Goal: Task Accomplishment & Management: Use online tool/utility

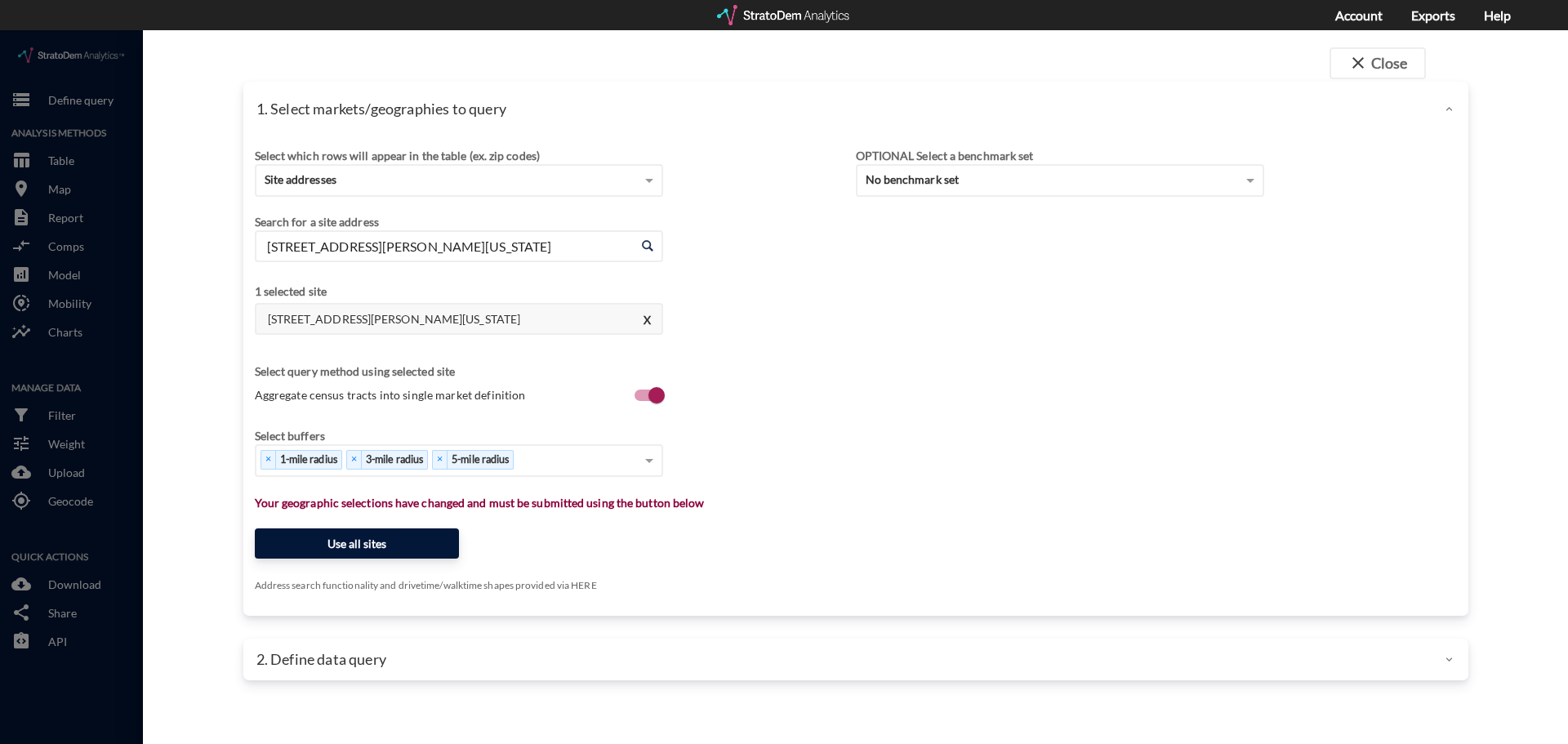
click button "Use all sites"
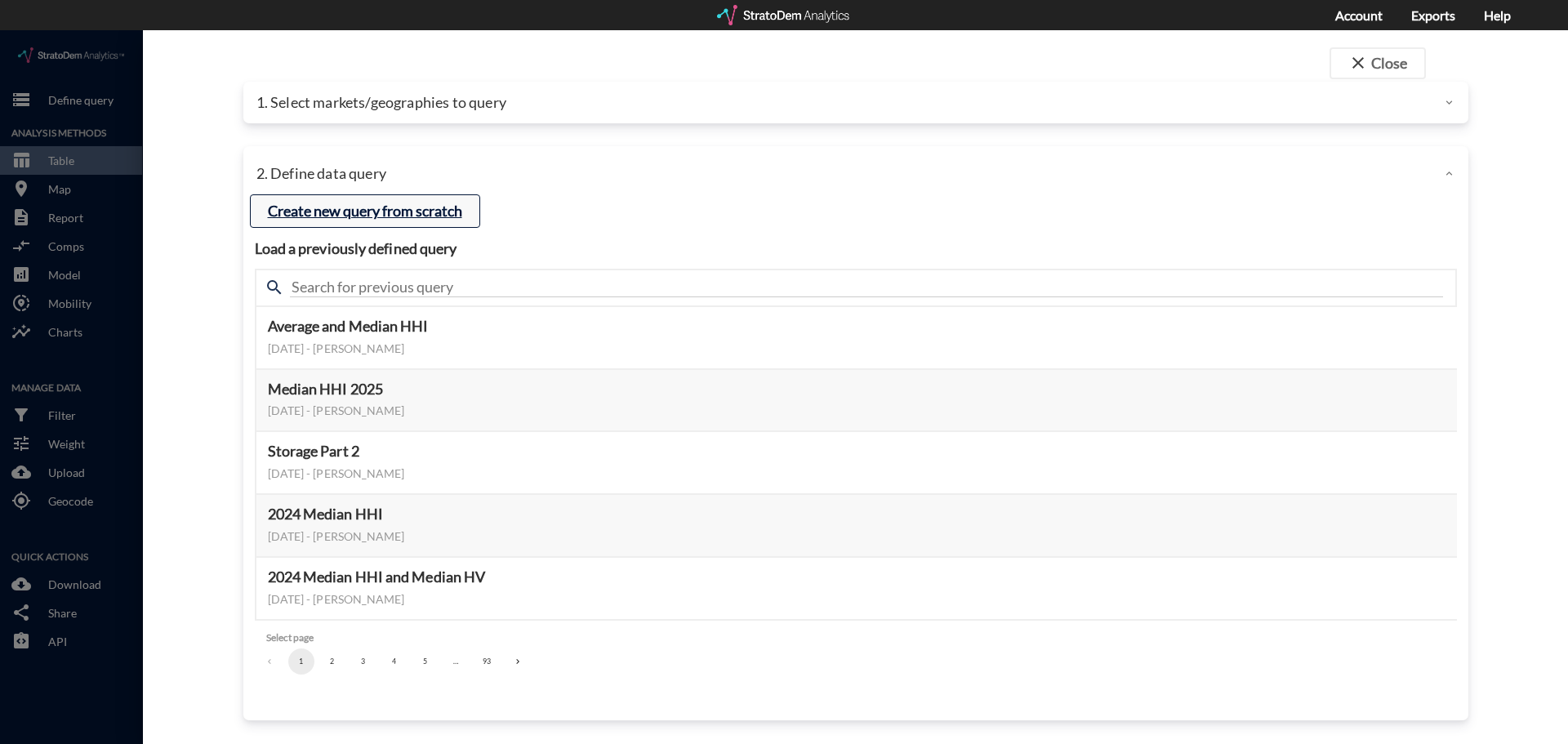
click button "Create new query from scratch"
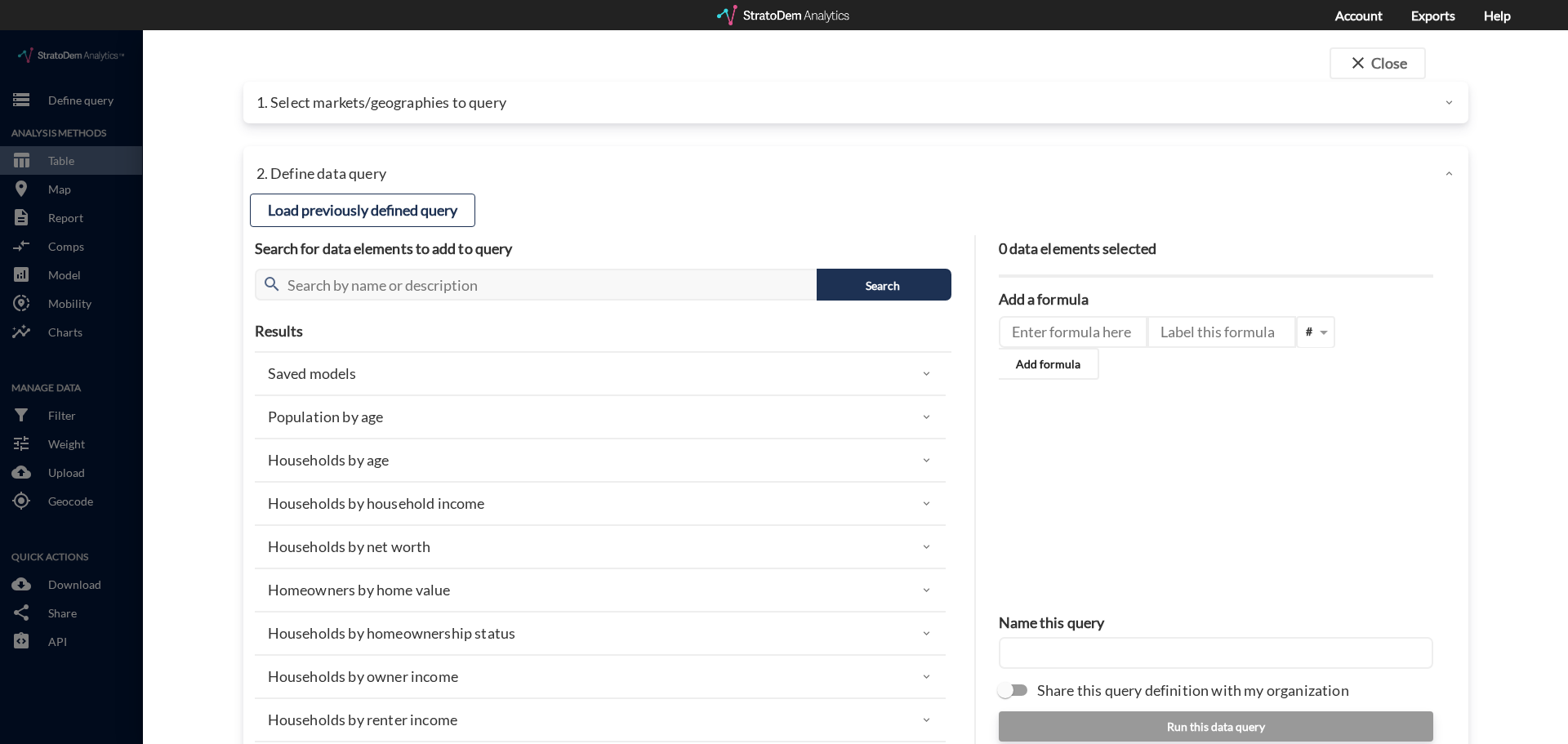
click div "Population by age"
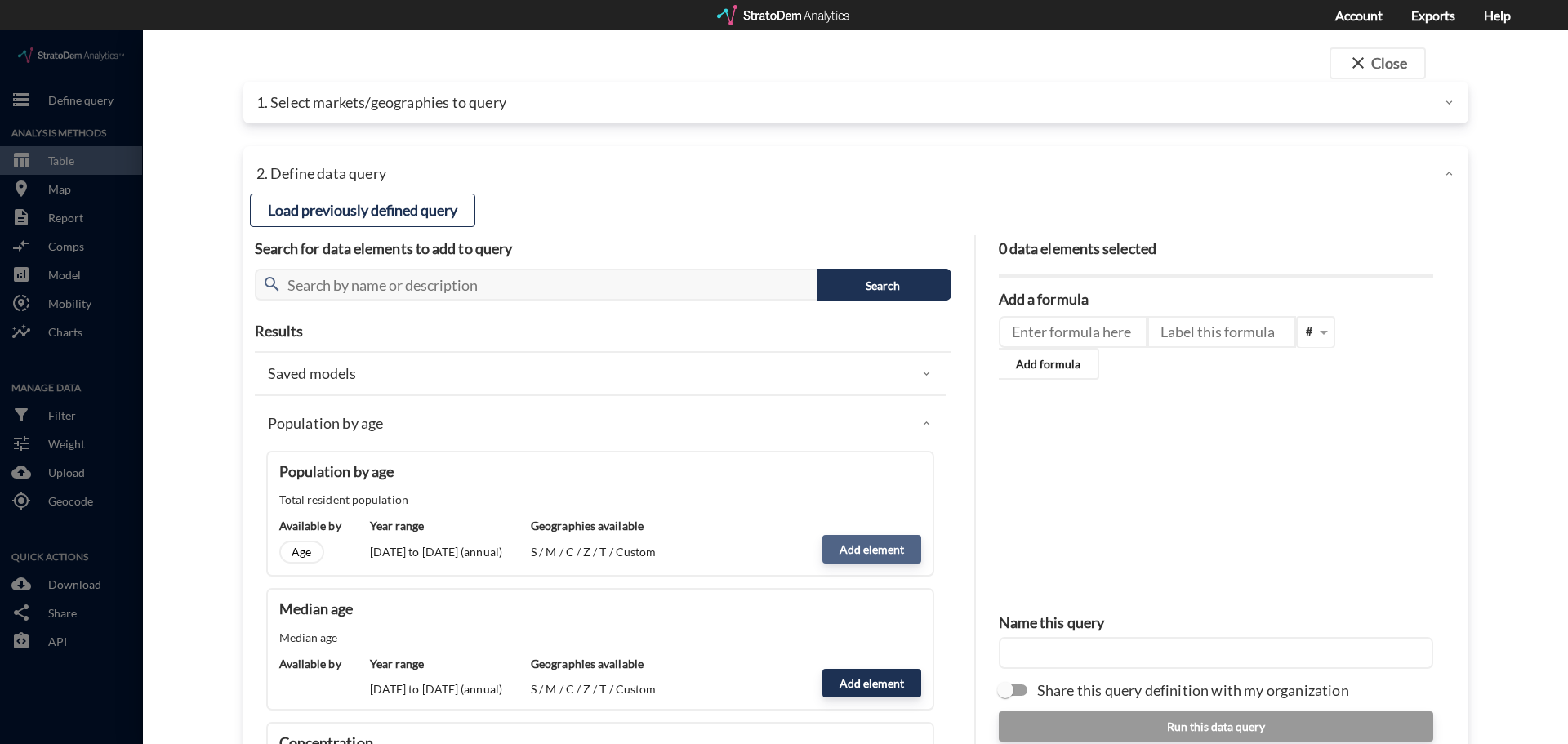
click button "Add element"
type input "POPULATION"
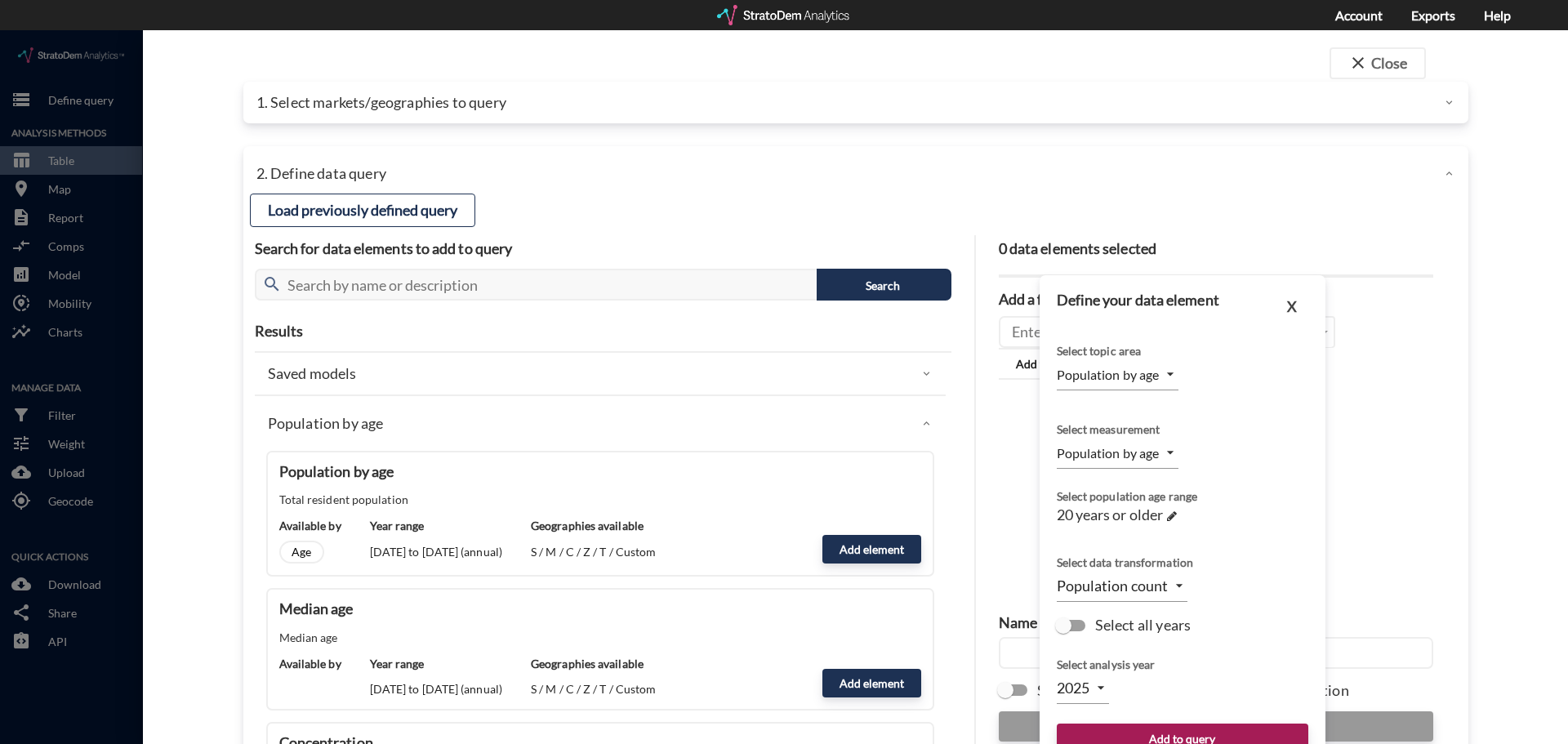
click div "Population count LEVEL"
click body "/vantagepoint/us/-1 storage Define query Analysis Methods table_chart Table roo…"
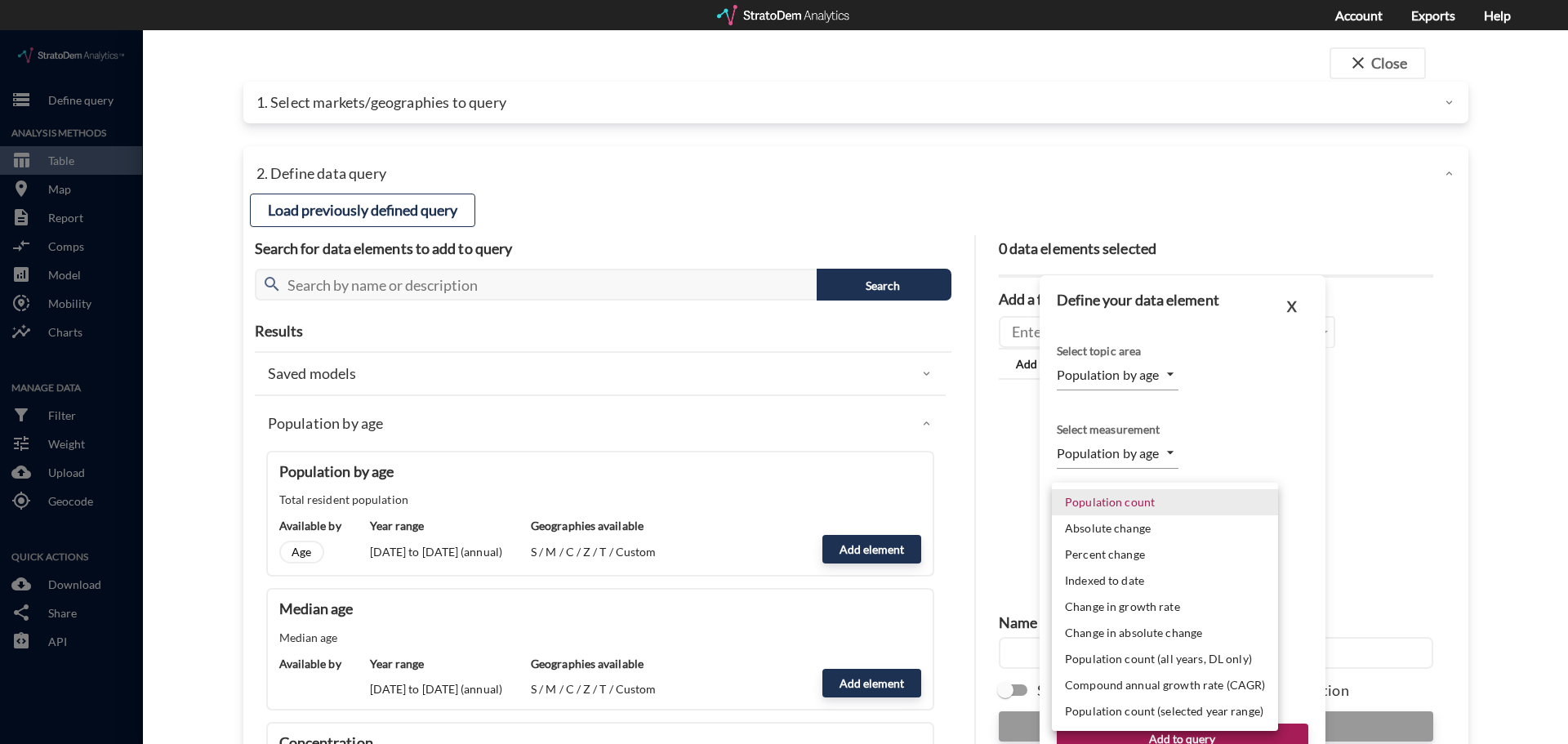
drag, startPoint x: 1303, startPoint y: 258, endPoint x: 1274, endPoint y: 288, distance: 41.7
click div
click div "Population count Absolute change Percent change Indexed to date Change in growt…"
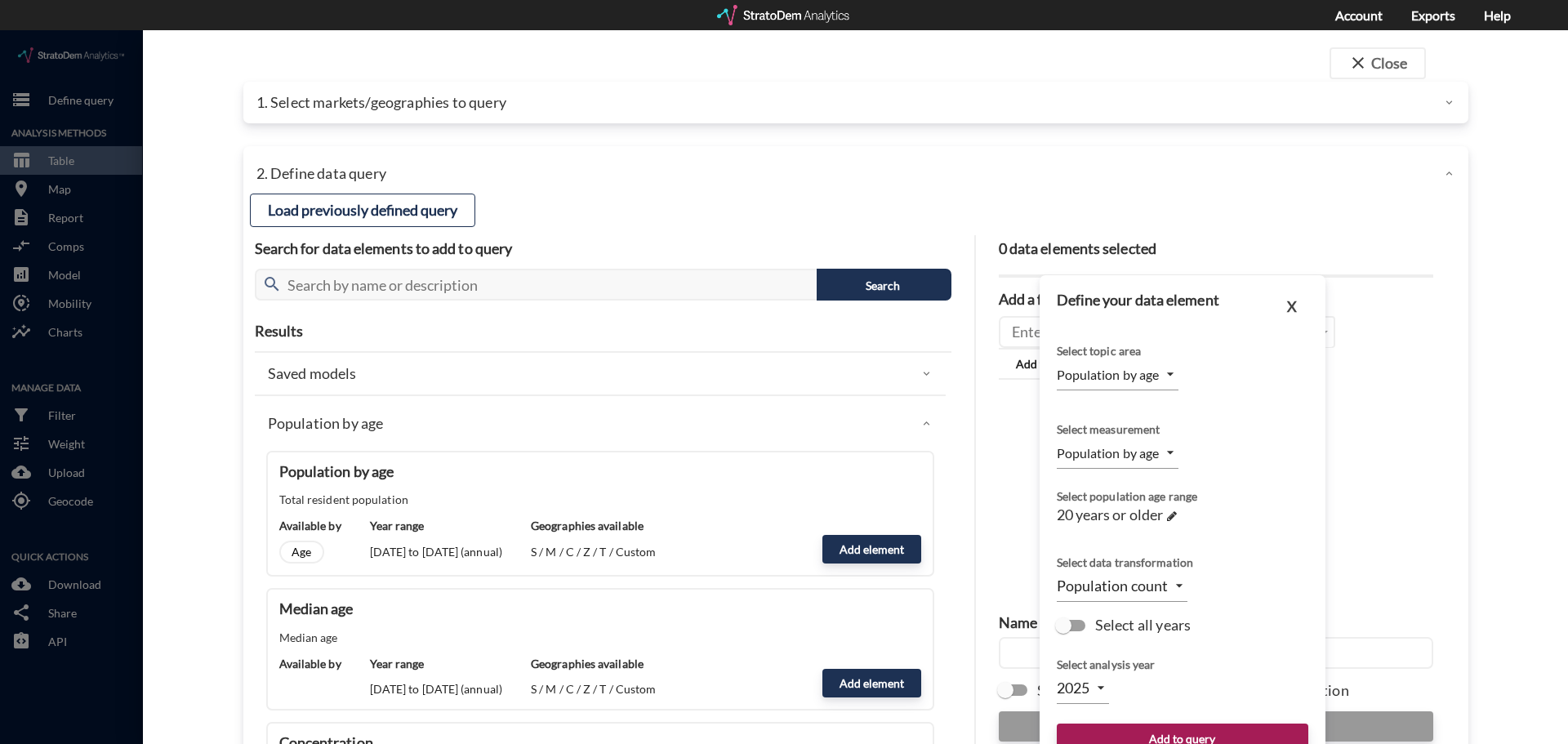
click div "Select population age range 20 years or older →"
click span "20 years or older"
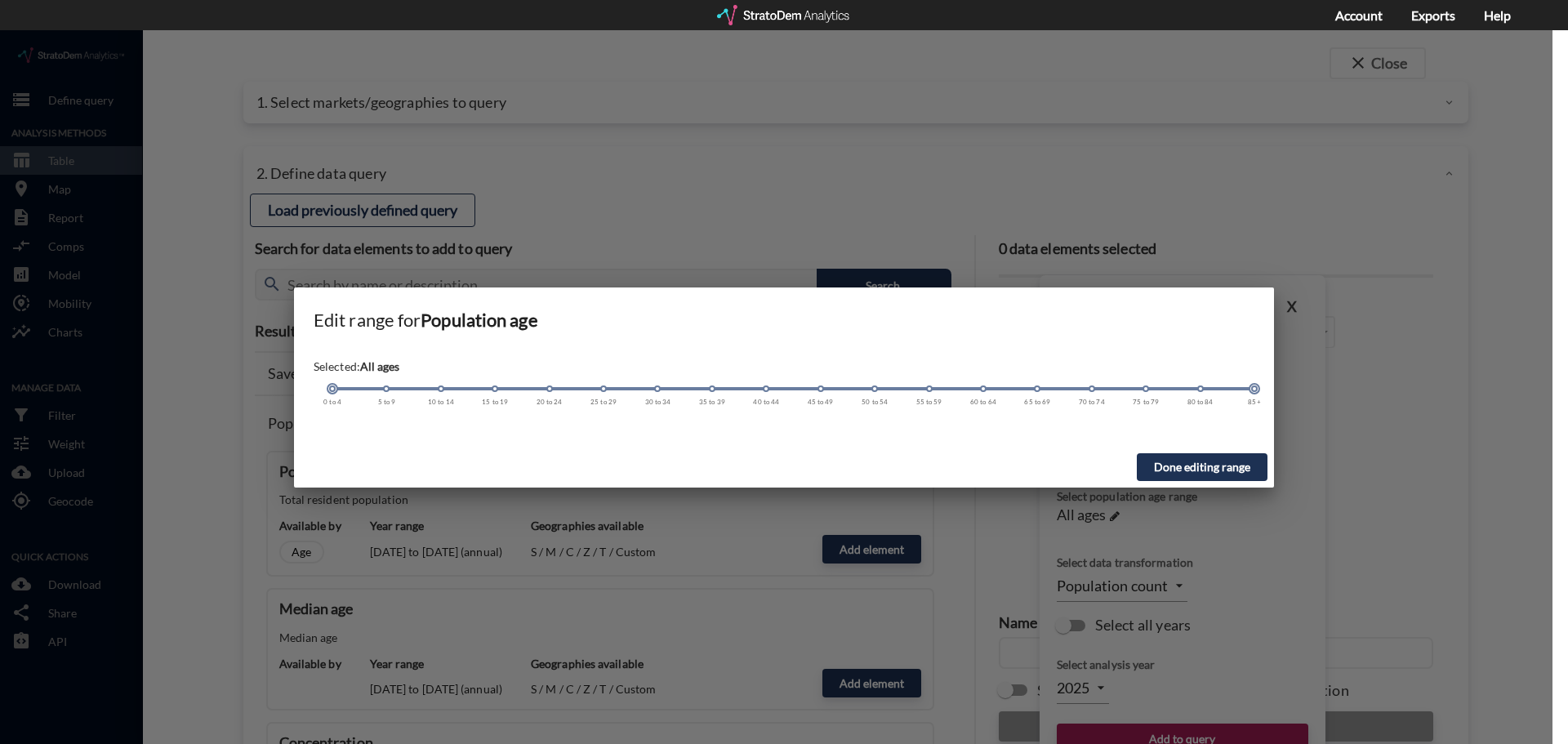
drag, startPoint x: 548, startPoint y: 358, endPoint x: 387, endPoint y: 373, distance: 161.7
click div "0 to 4 5 to 9 10 to 14 15 to 19 20 to 24 25 to 29 30 to 34 35 to 39 40 to 44 45…"
click button "Done editing range"
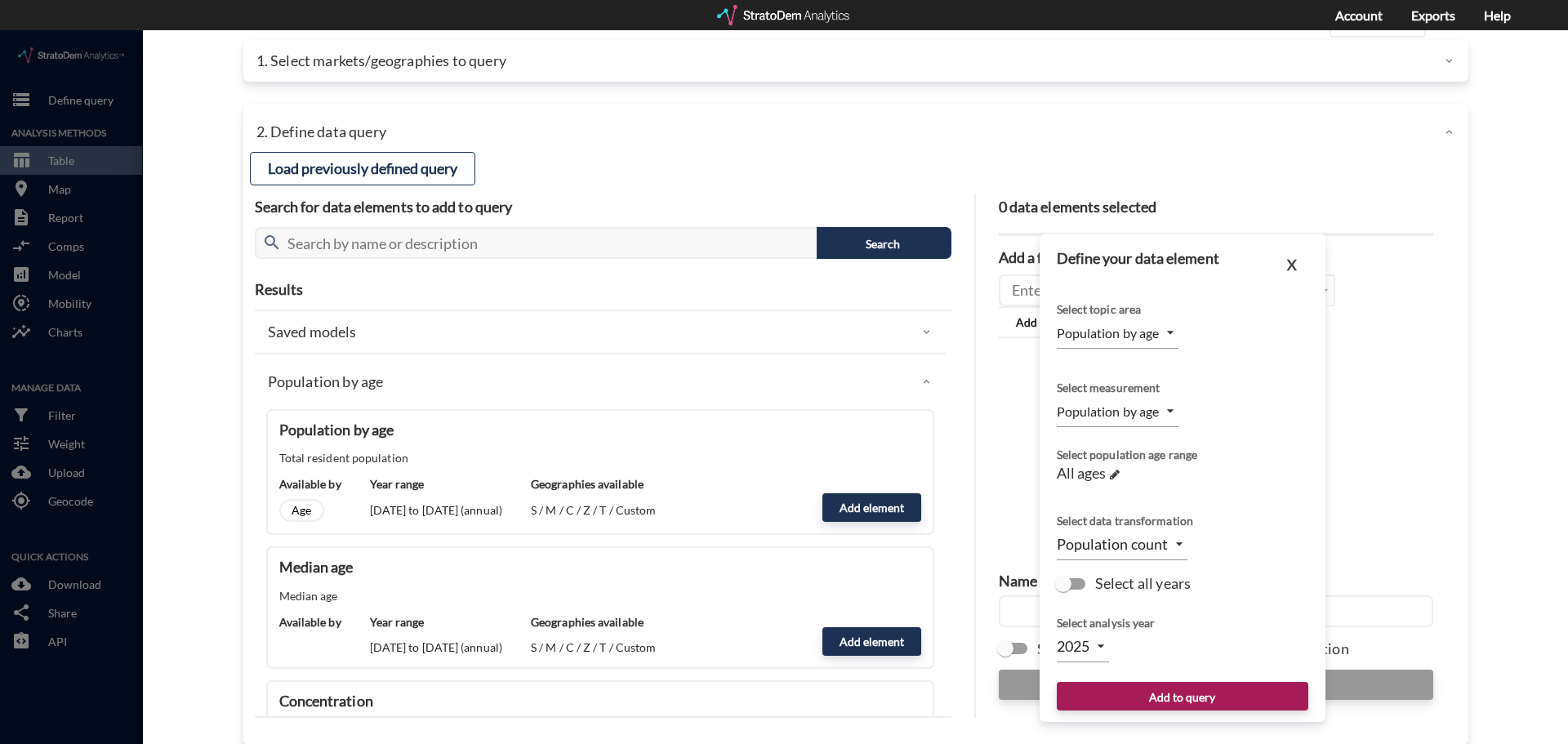
scroll to position [65, 0]
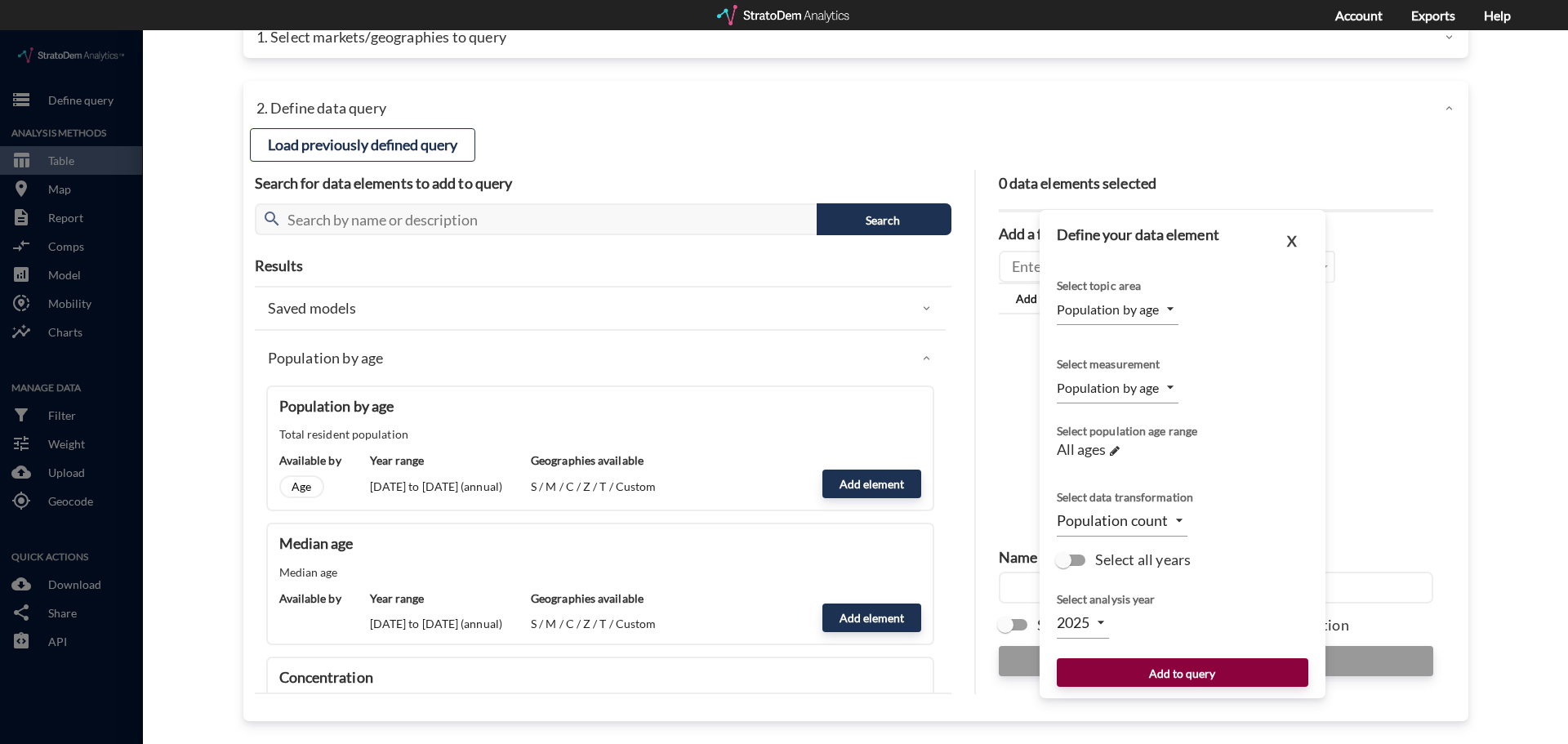
click button "Add to query"
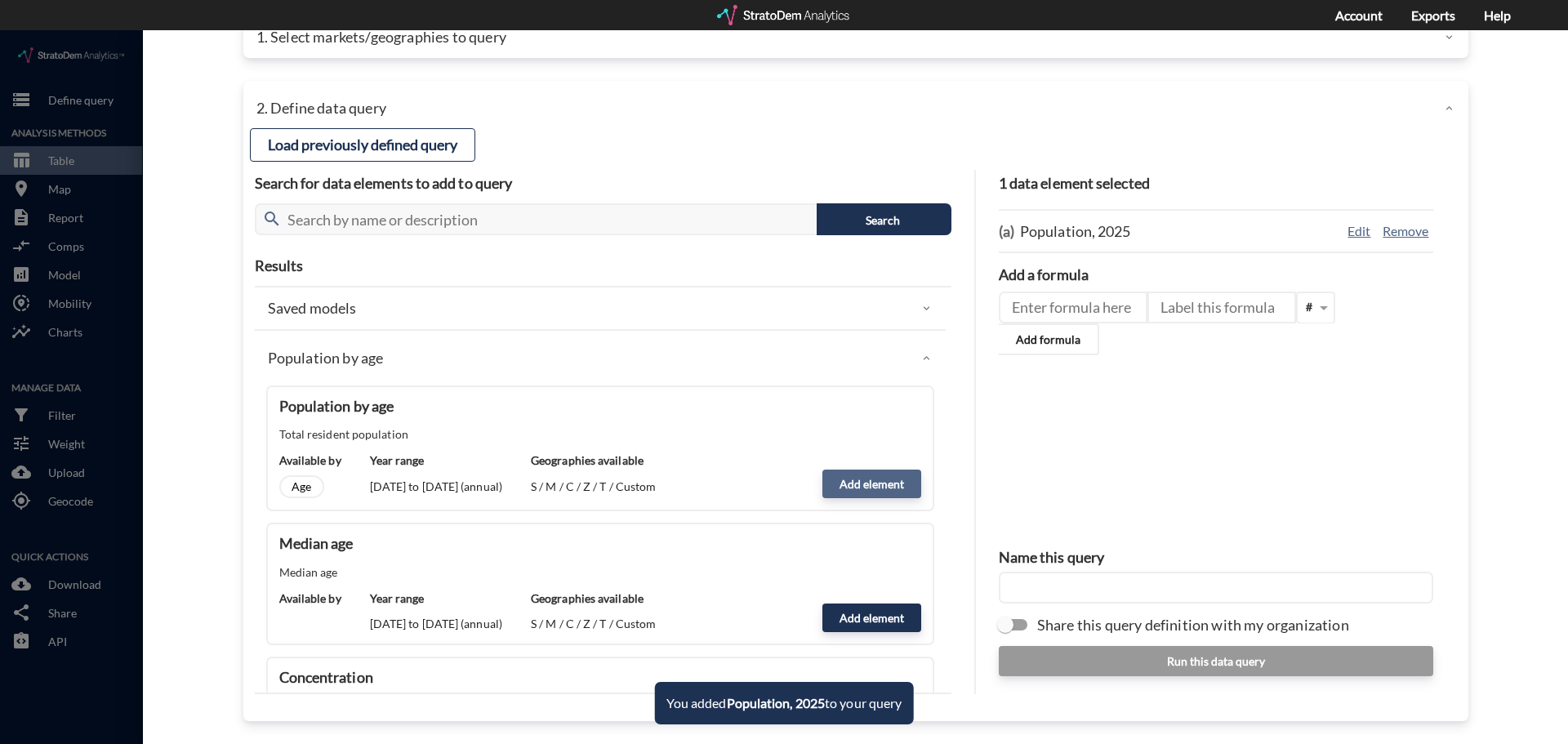
click button "Add element"
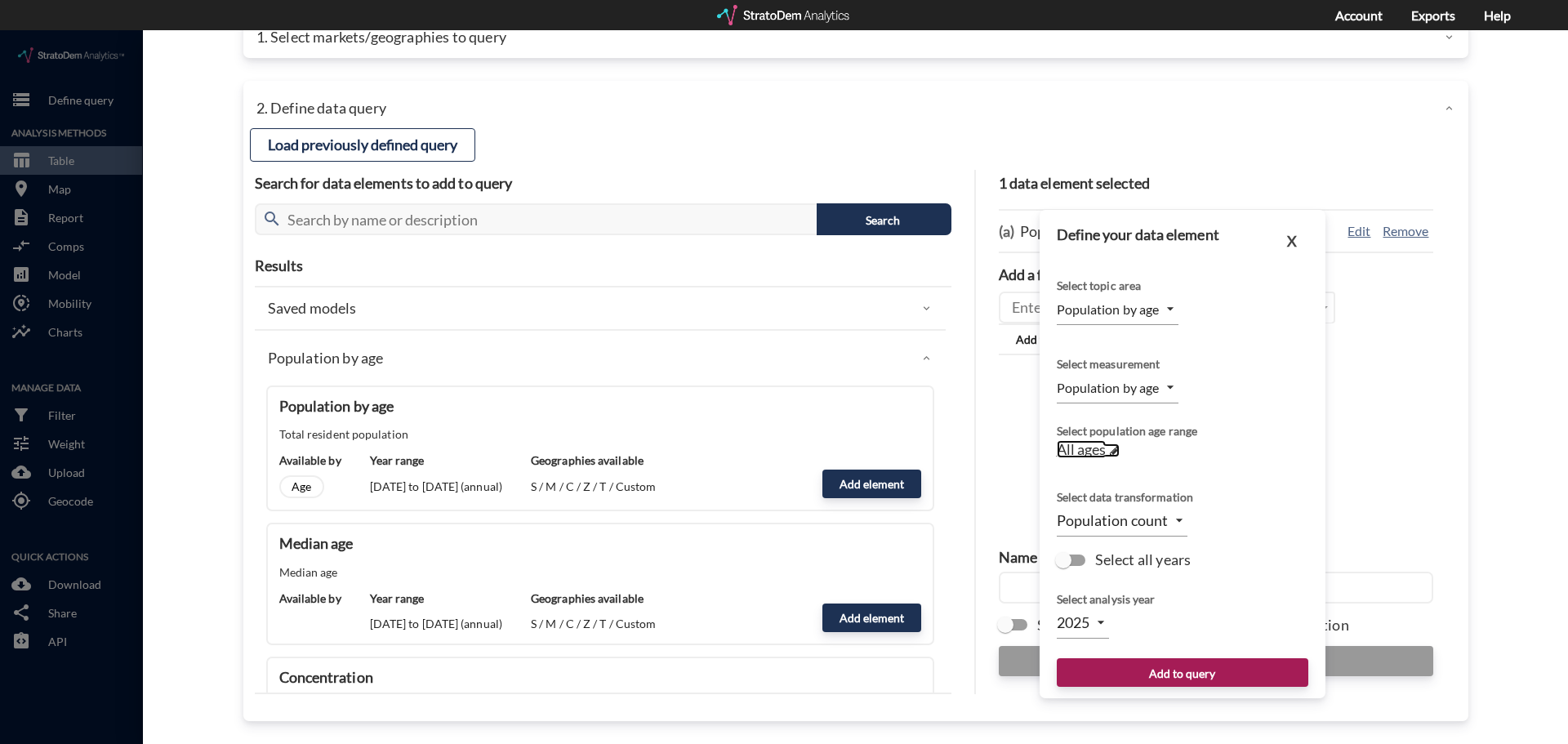
click span "All ages"
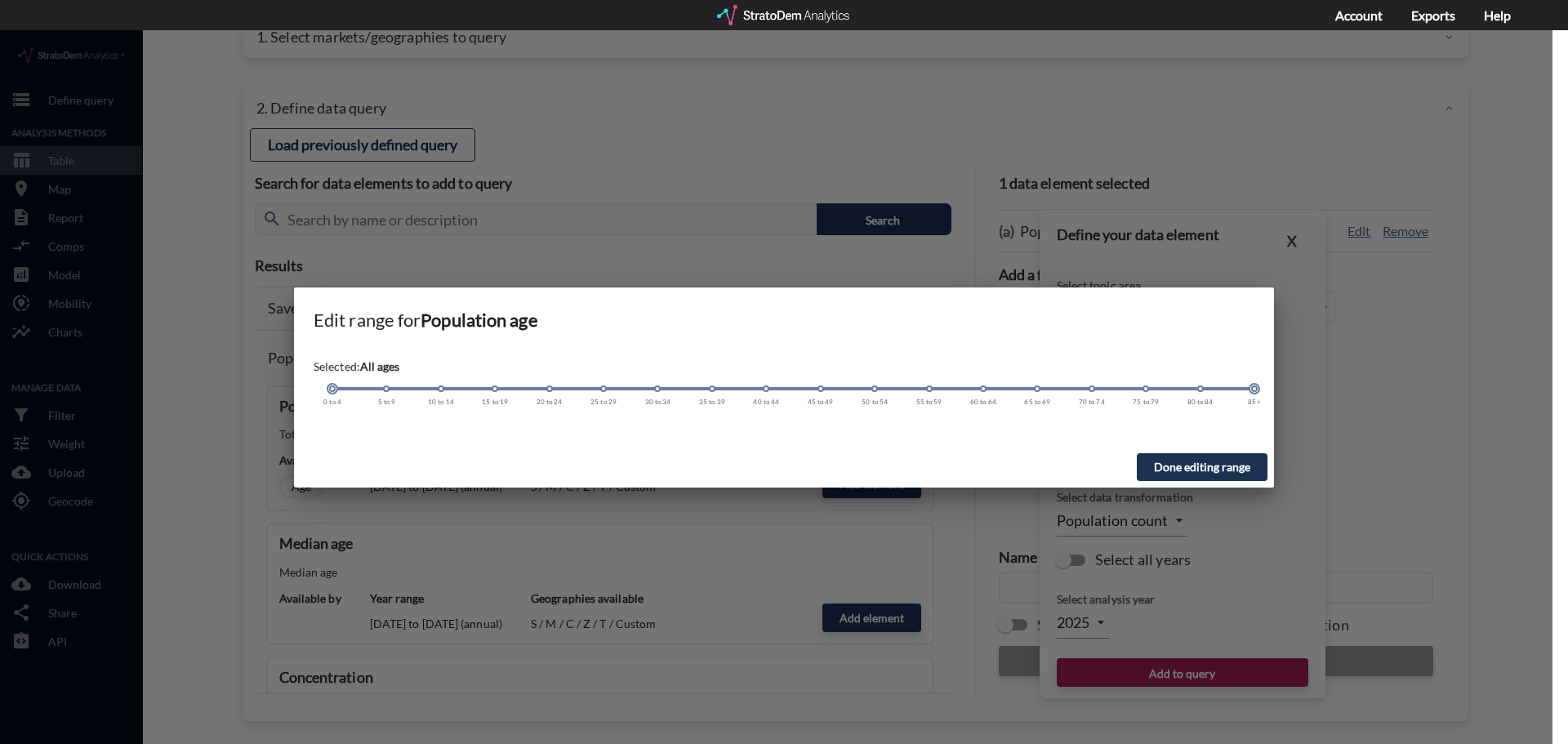
click span
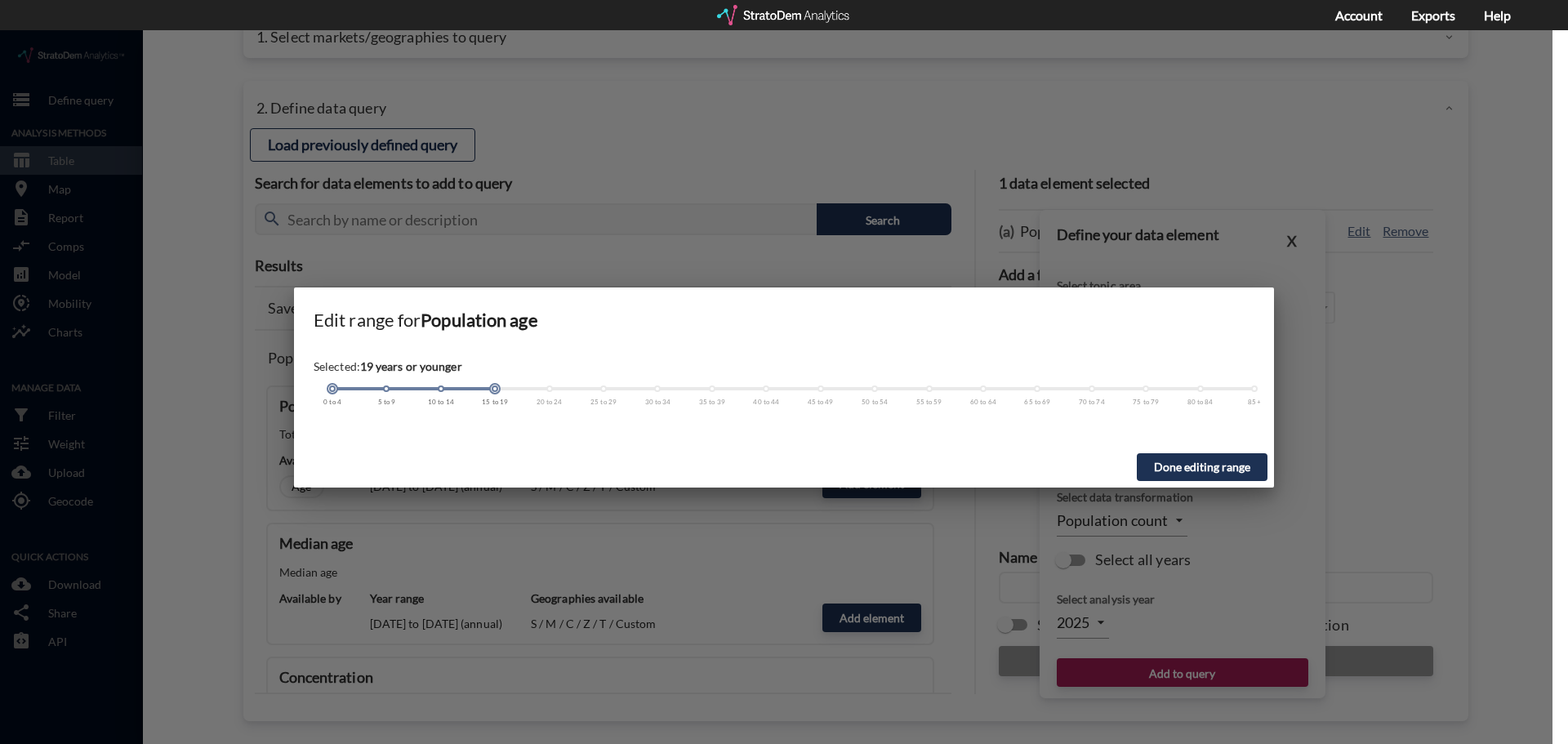
drag, startPoint x: 1257, startPoint y: 361, endPoint x: 517, endPoint y: 383, distance: 740.3
click div "Selected: 19 years or younger 0 to 4 5 to 9 10 to 14 15 to 19 20 to 24 25 to 29…"
click button "Done editing range"
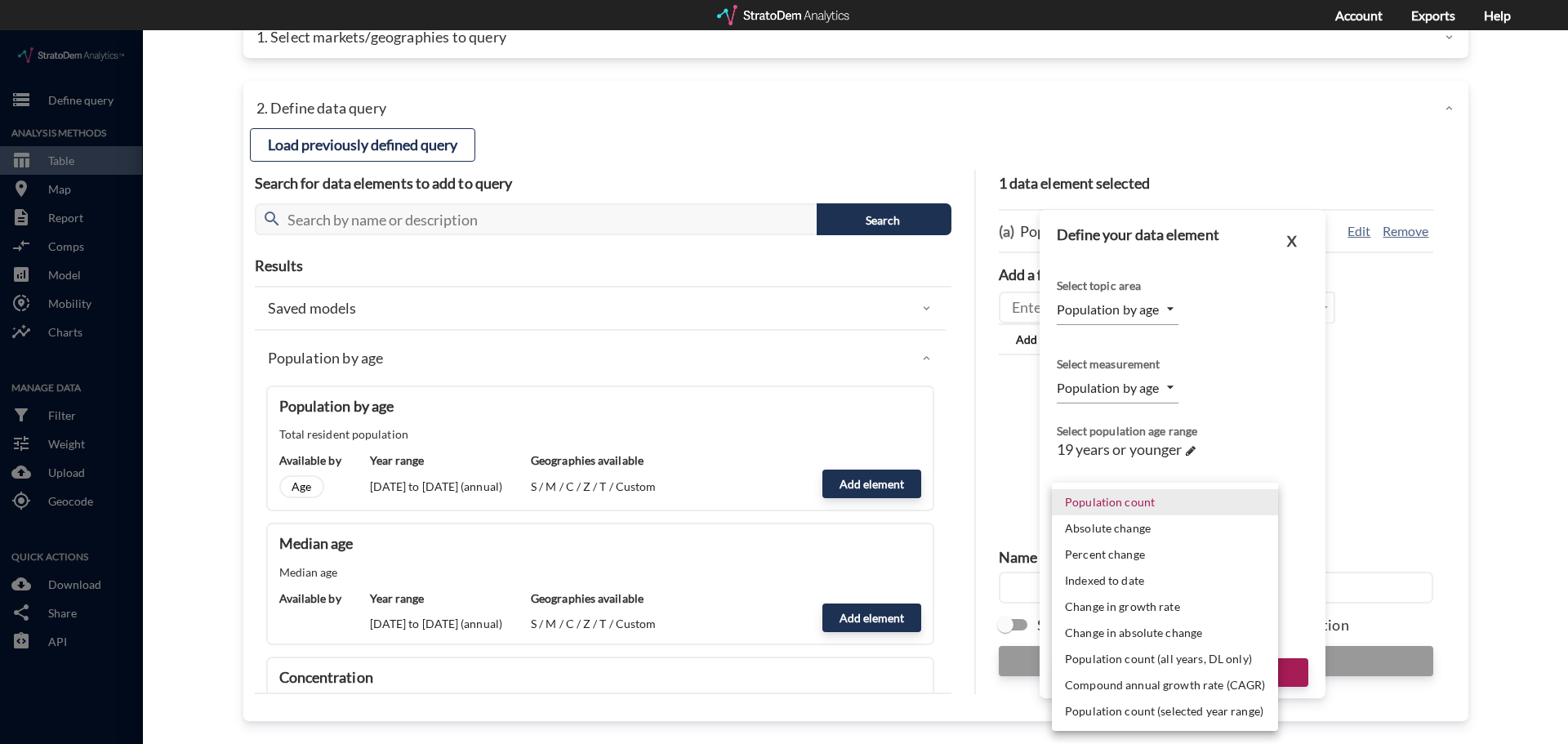
click body "/vantagepoint/us/-1 storage Define query Analysis Methods table_chart Table roo…"
click li "Percent change"
type input "PCT_CHANGE"
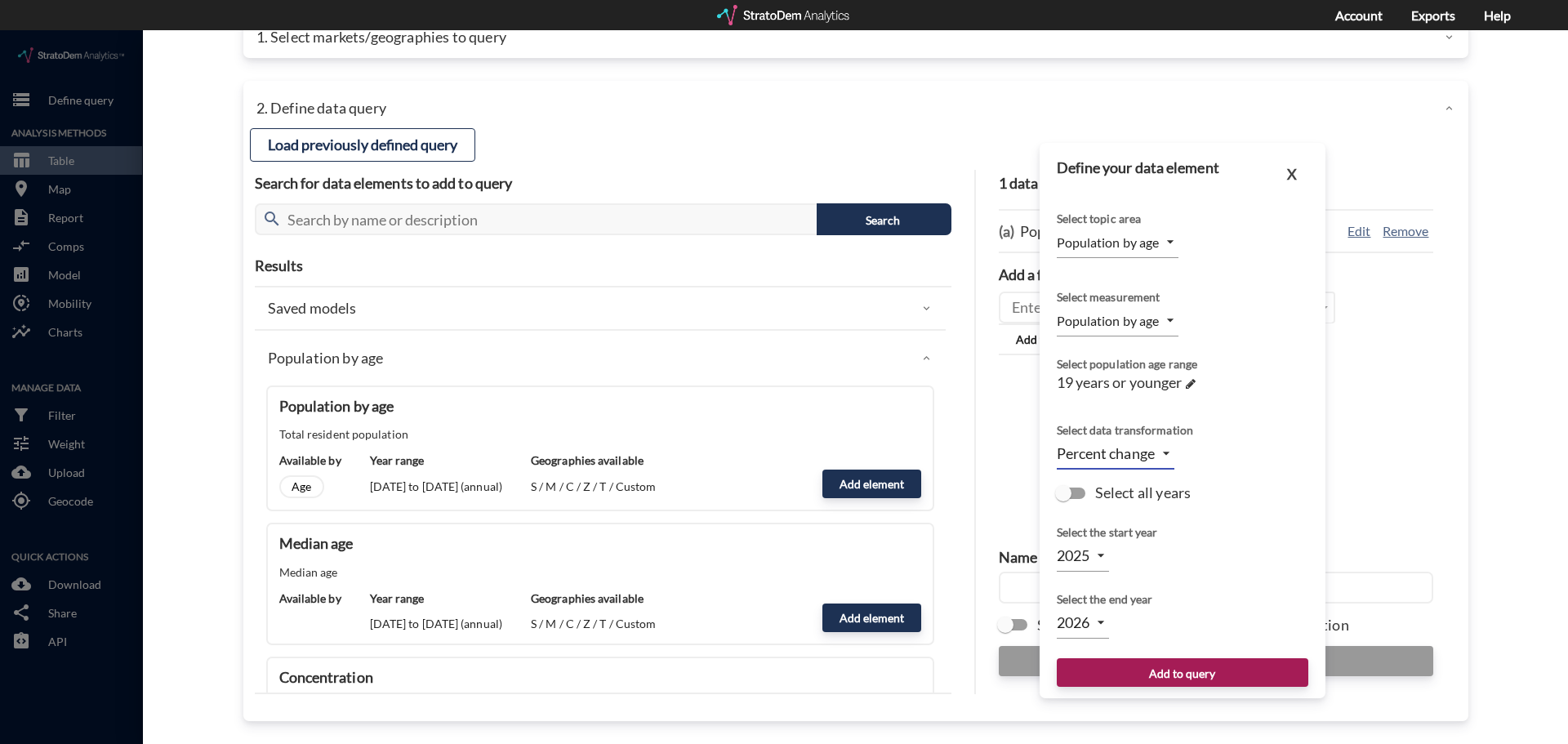
click body "/vantagepoint/us/-1 storage Define query Analysis Methods table_chart Table roo…"
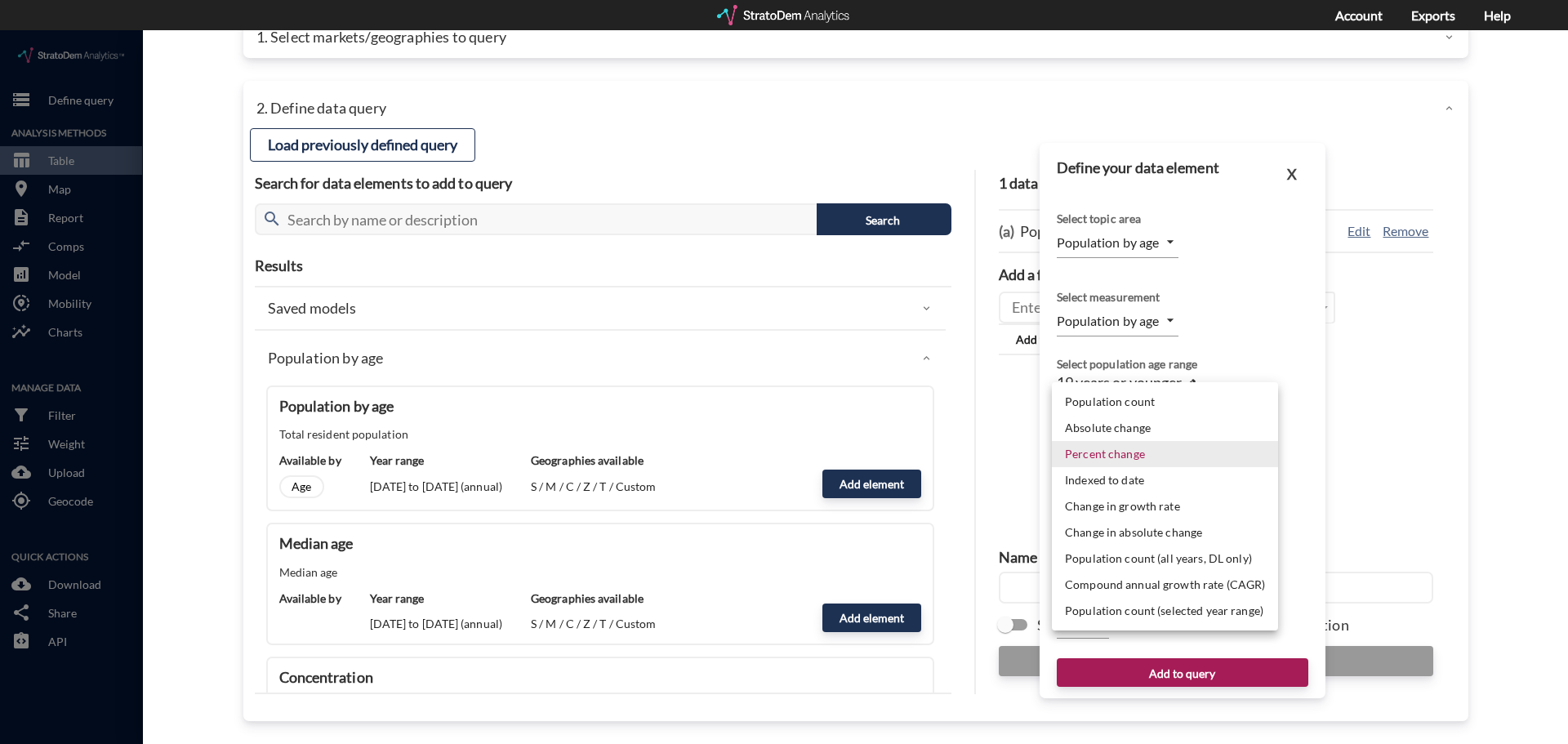
click div
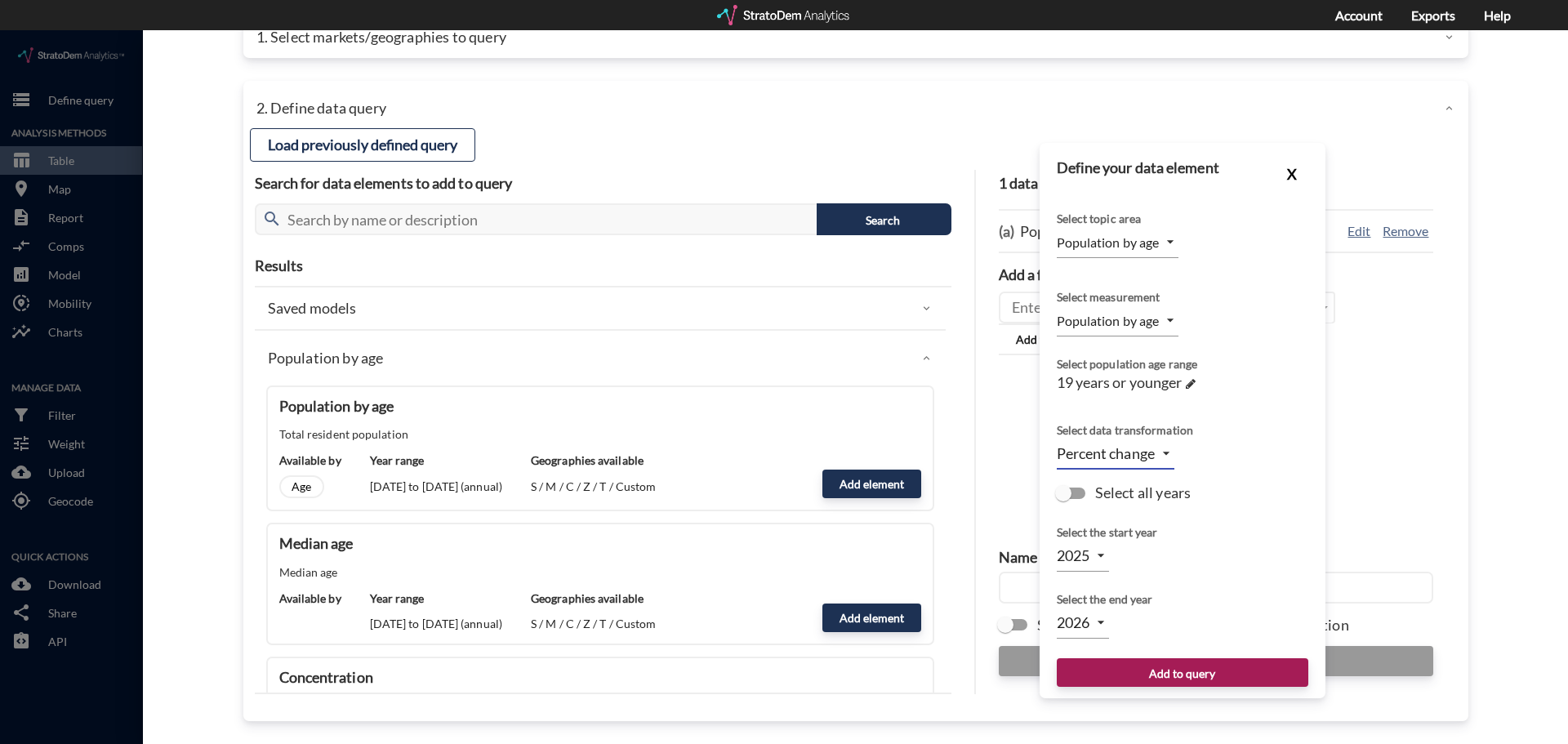
click button "X"
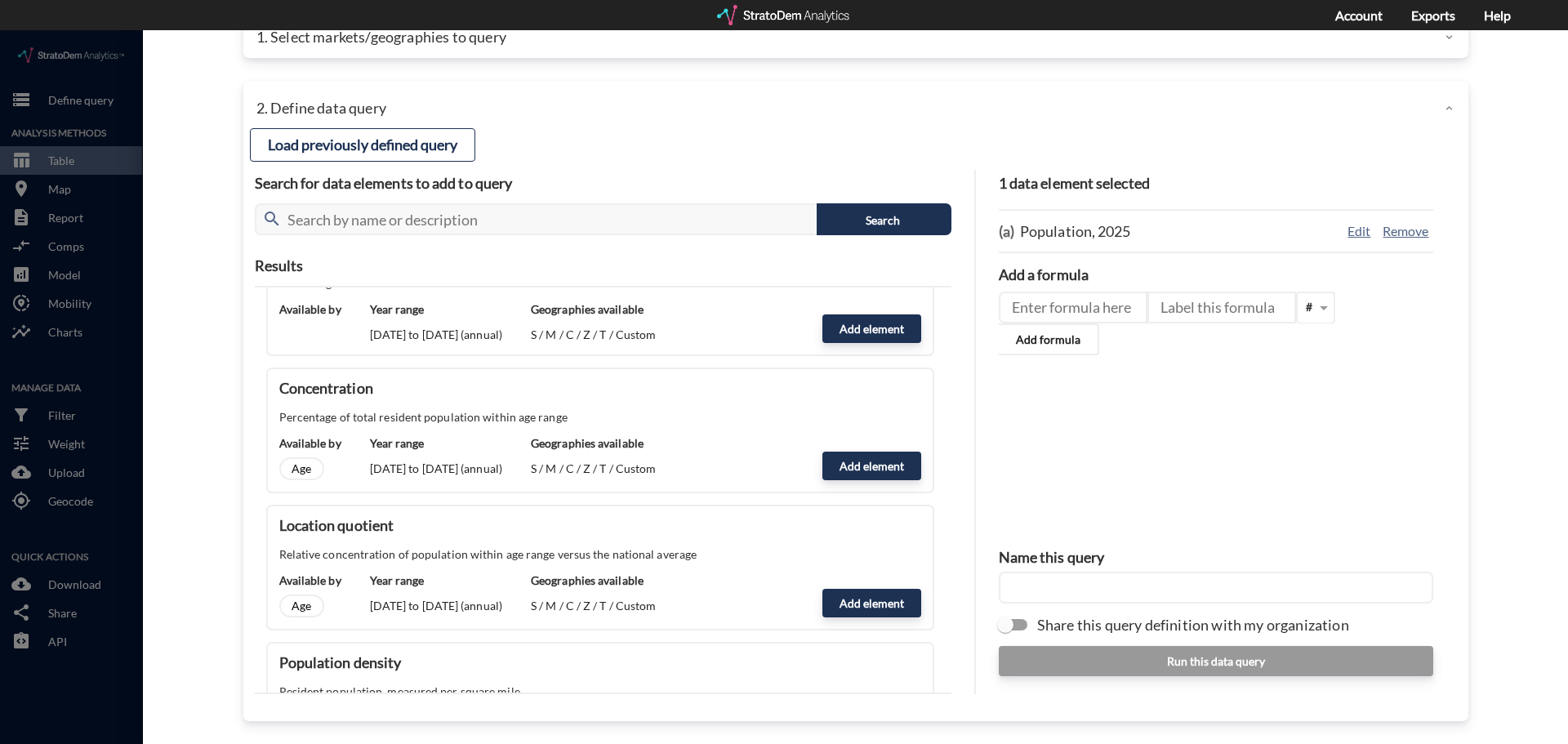
scroll to position [327, 0]
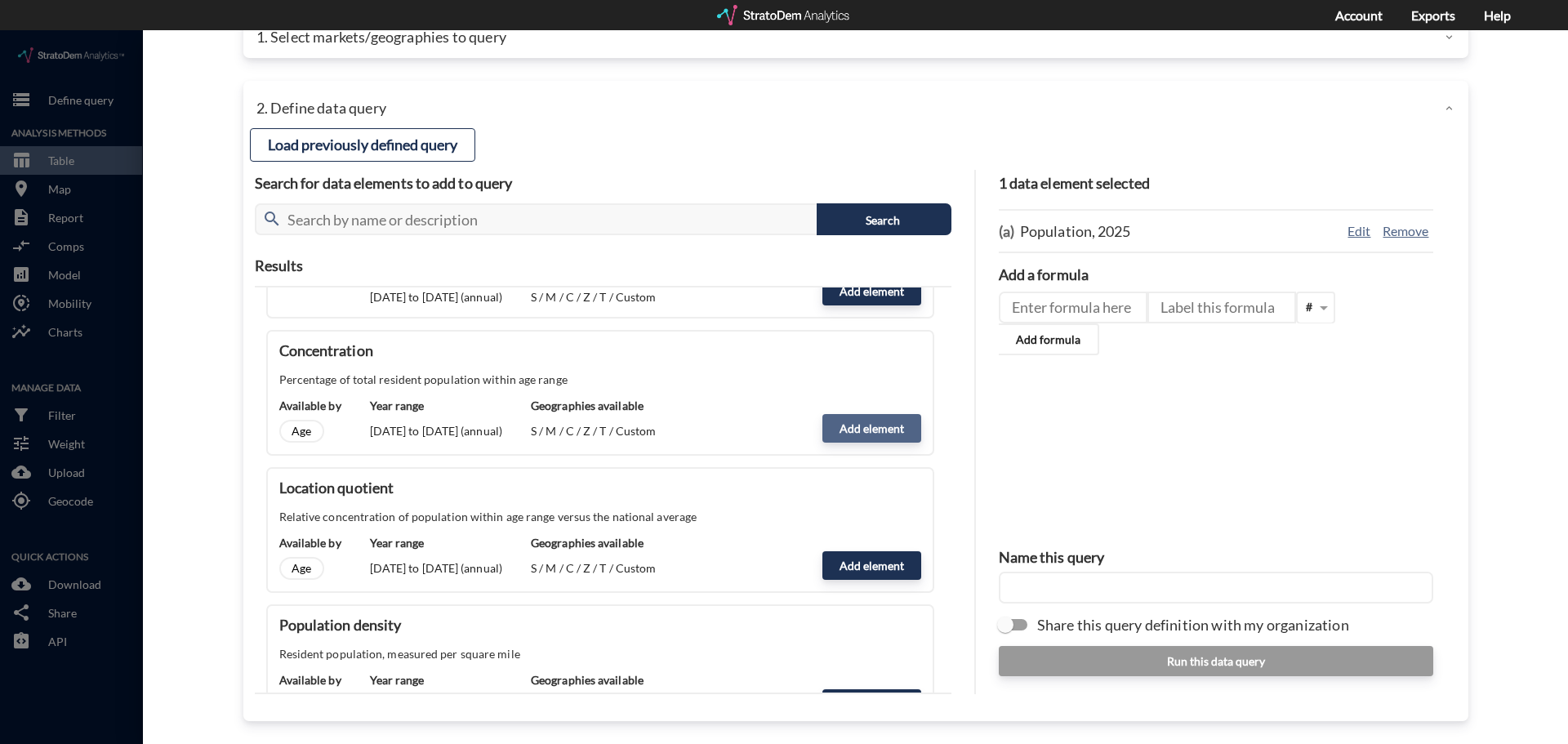
click button "Add element"
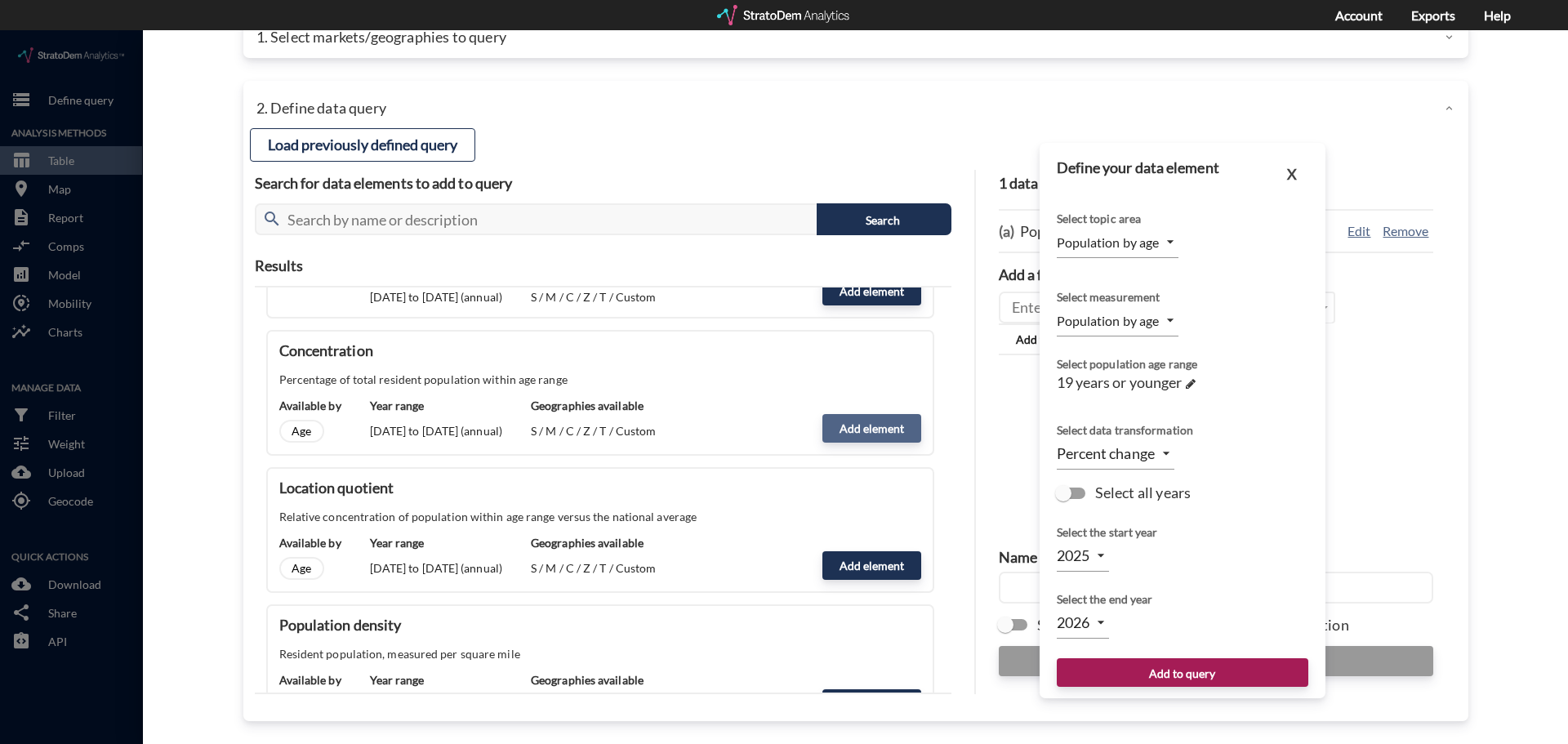
type input "PERCENTAGE_OF_TOTAL"
type input "LEVEL"
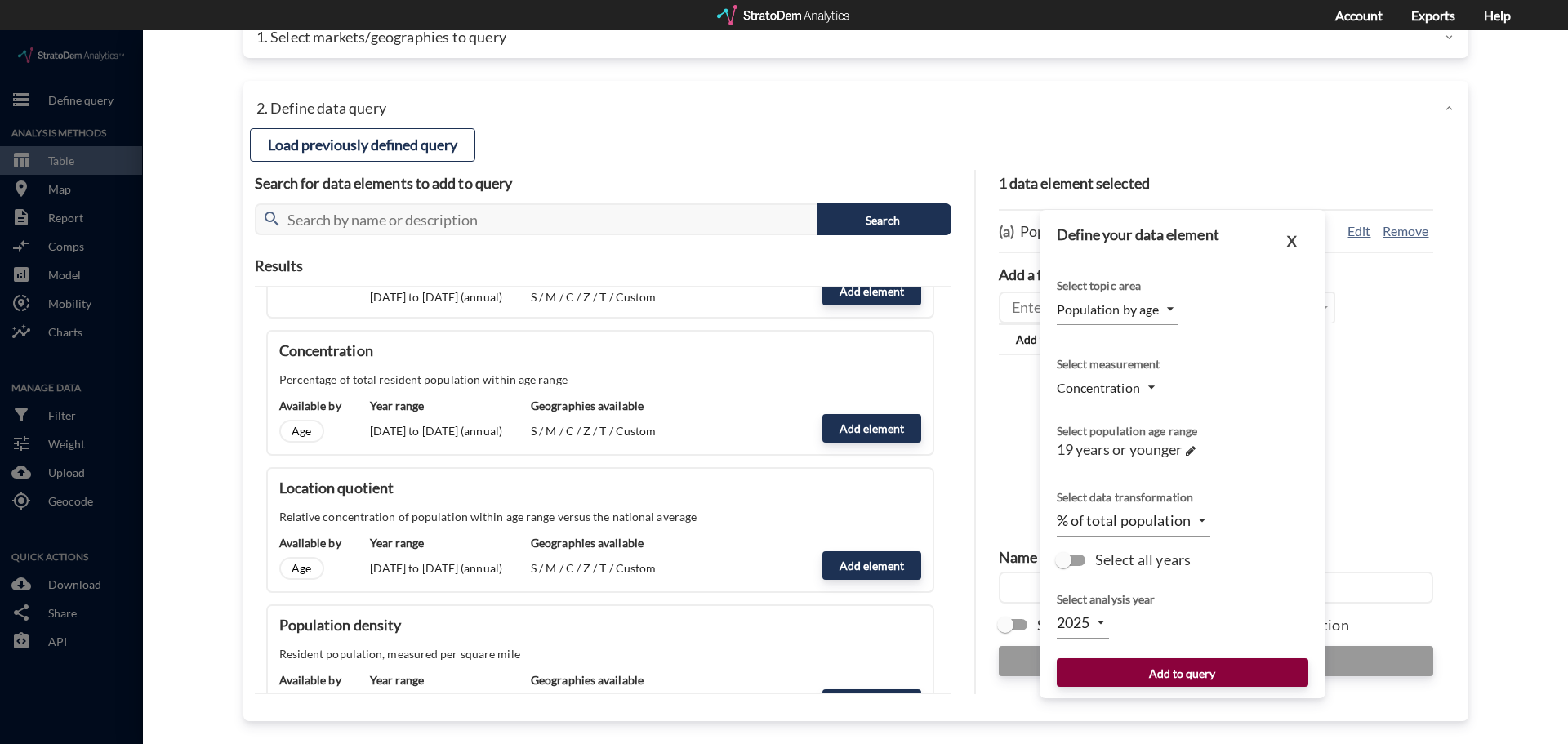
click button "Add to query"
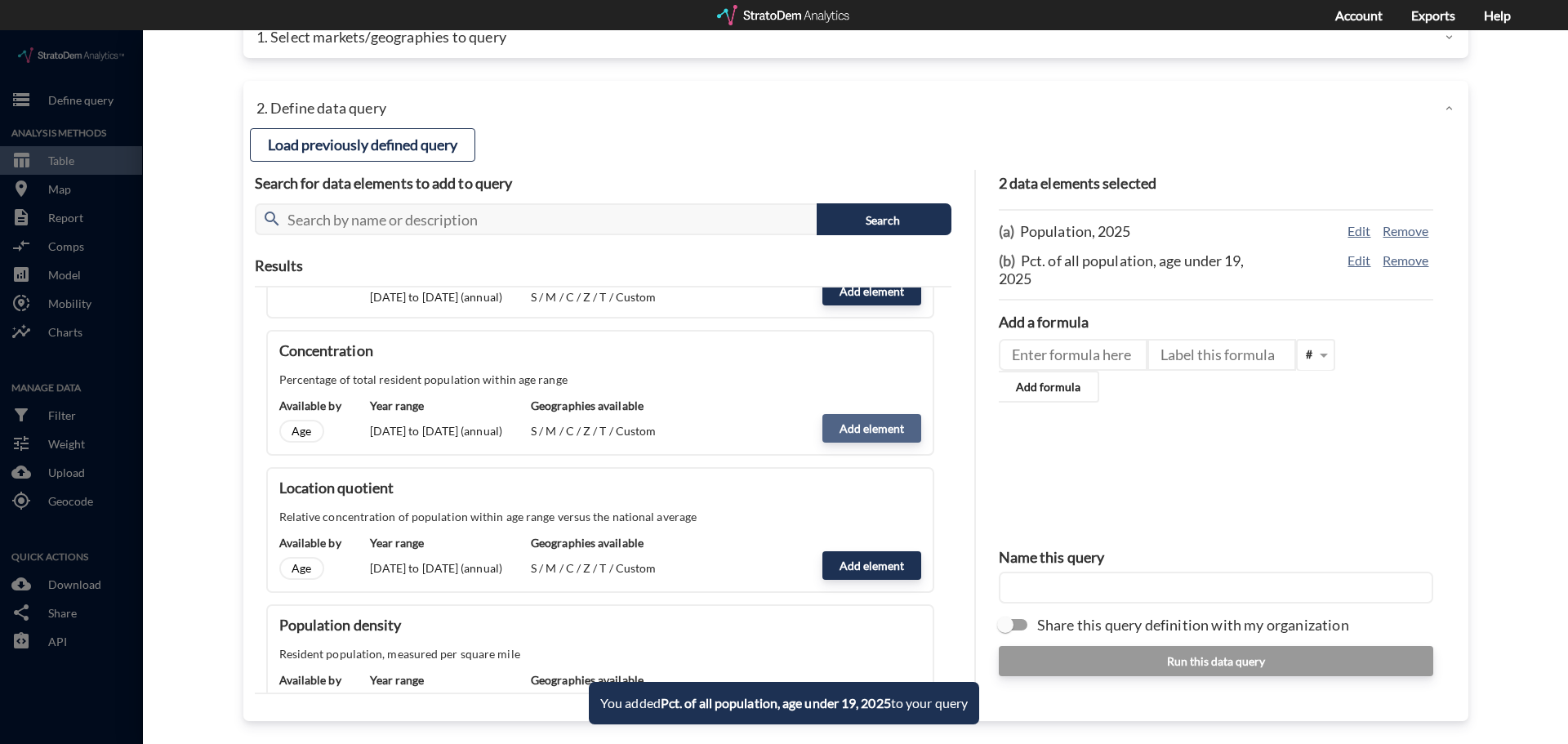
click button "Add element"
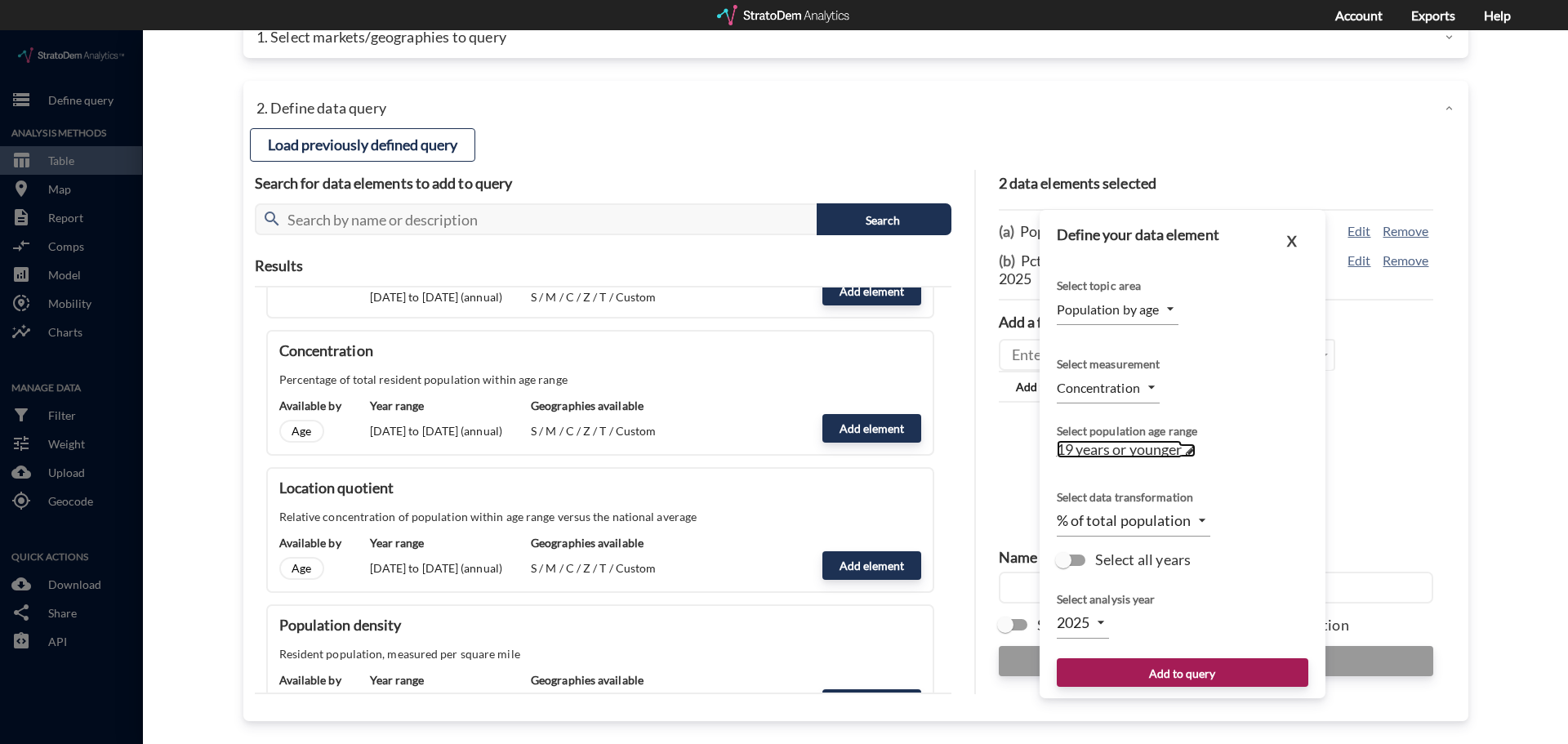
click span "19 years or younger"
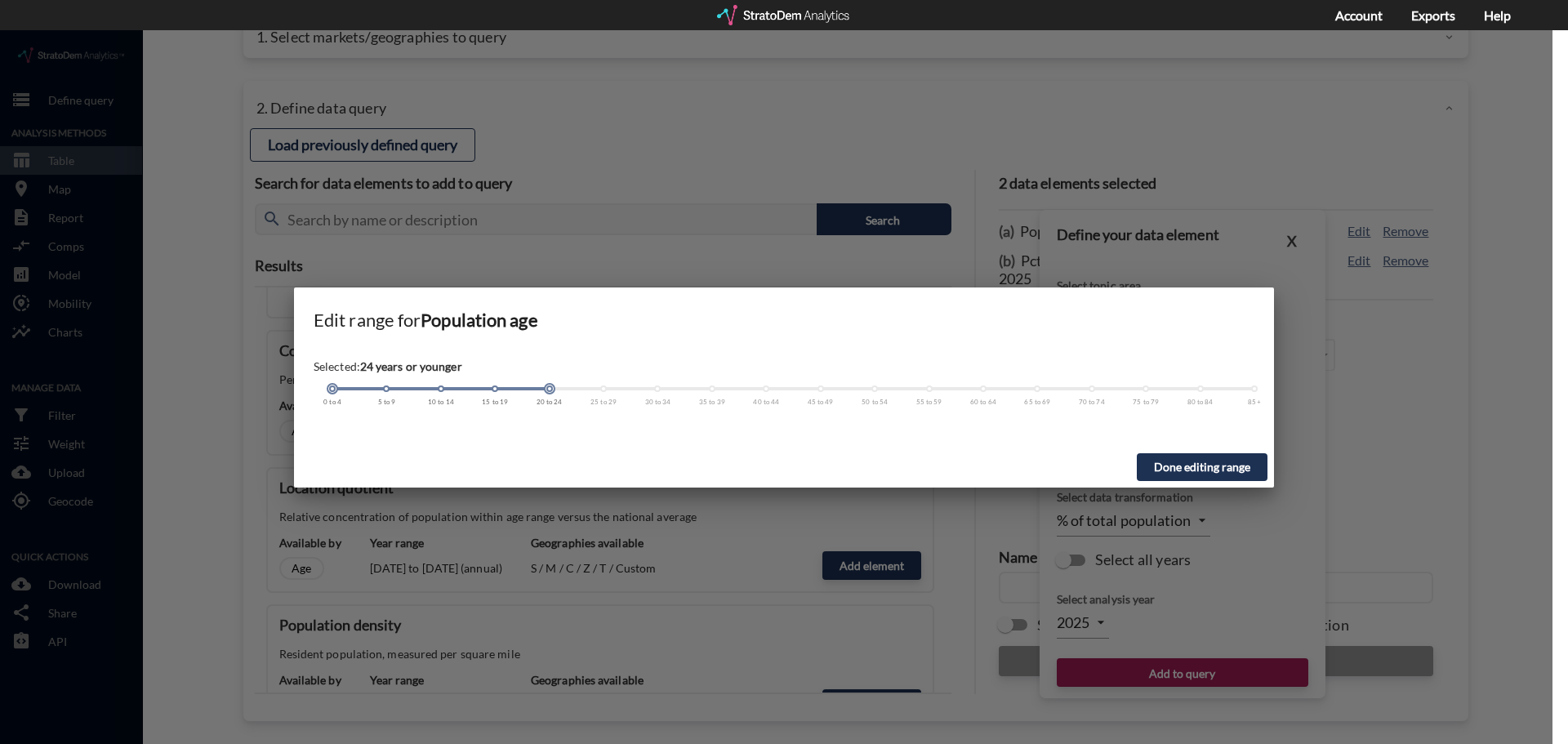
drag, startPoint x: 495, startPoint y: 357, endPoint x: 531, endPoint y: 362, distance: 36.3
click div "0 to 4 5 to 9 10 to 14 15 to 19 20 to 24 25 to 29 30 to 34 35 to 39 40 to 44 45…"
drag, startPoint x: 334, startPoint y: 359, endPoint x: 534, endPoint y: 370, distance: 200.3
click div "Selected: [DEMOGRAPHIC_DATA] 0 to 4 5 to 9 10 to 14 15 to 19 20 to 24 25 to 29 …"
click button "Done editing range"
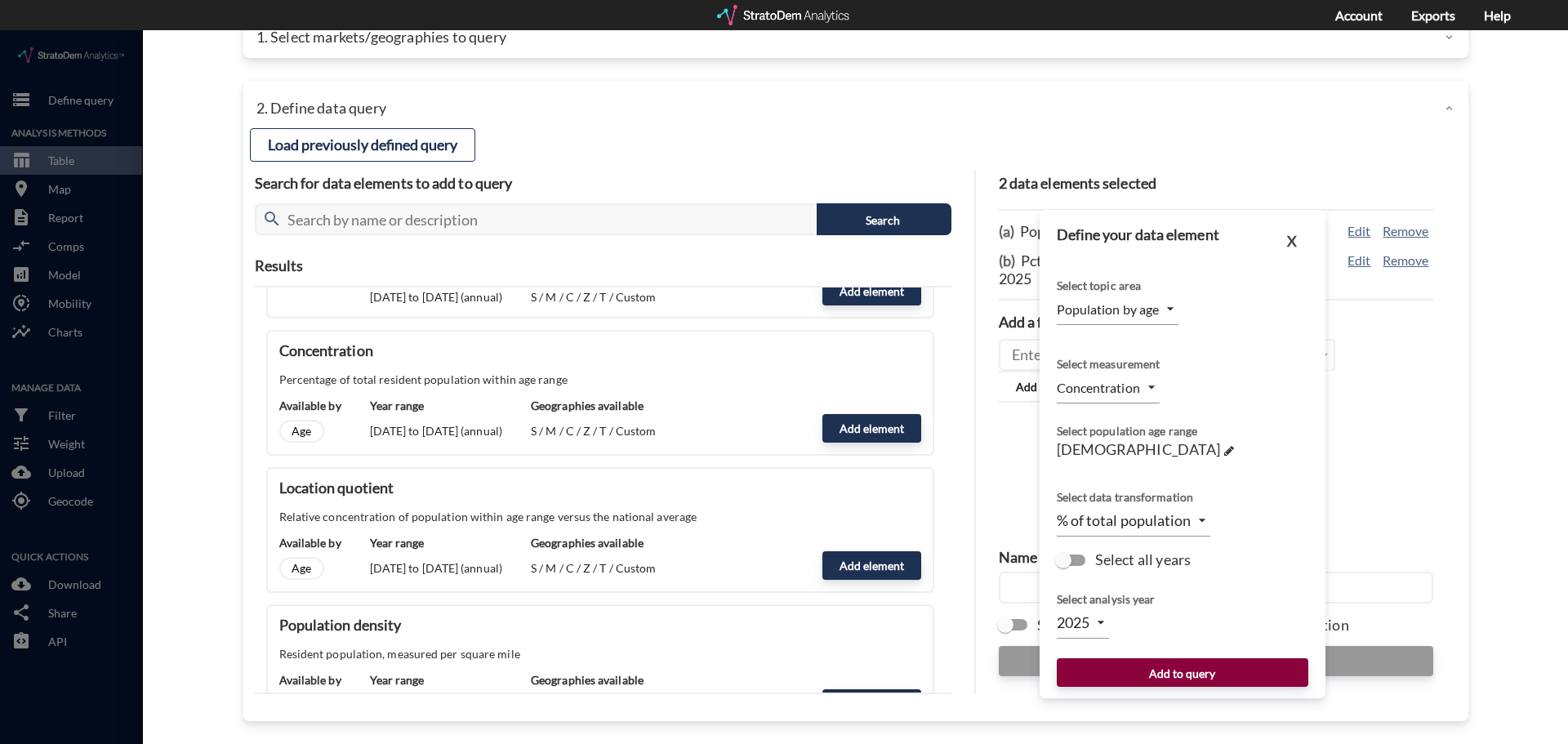
click button "Add to query"
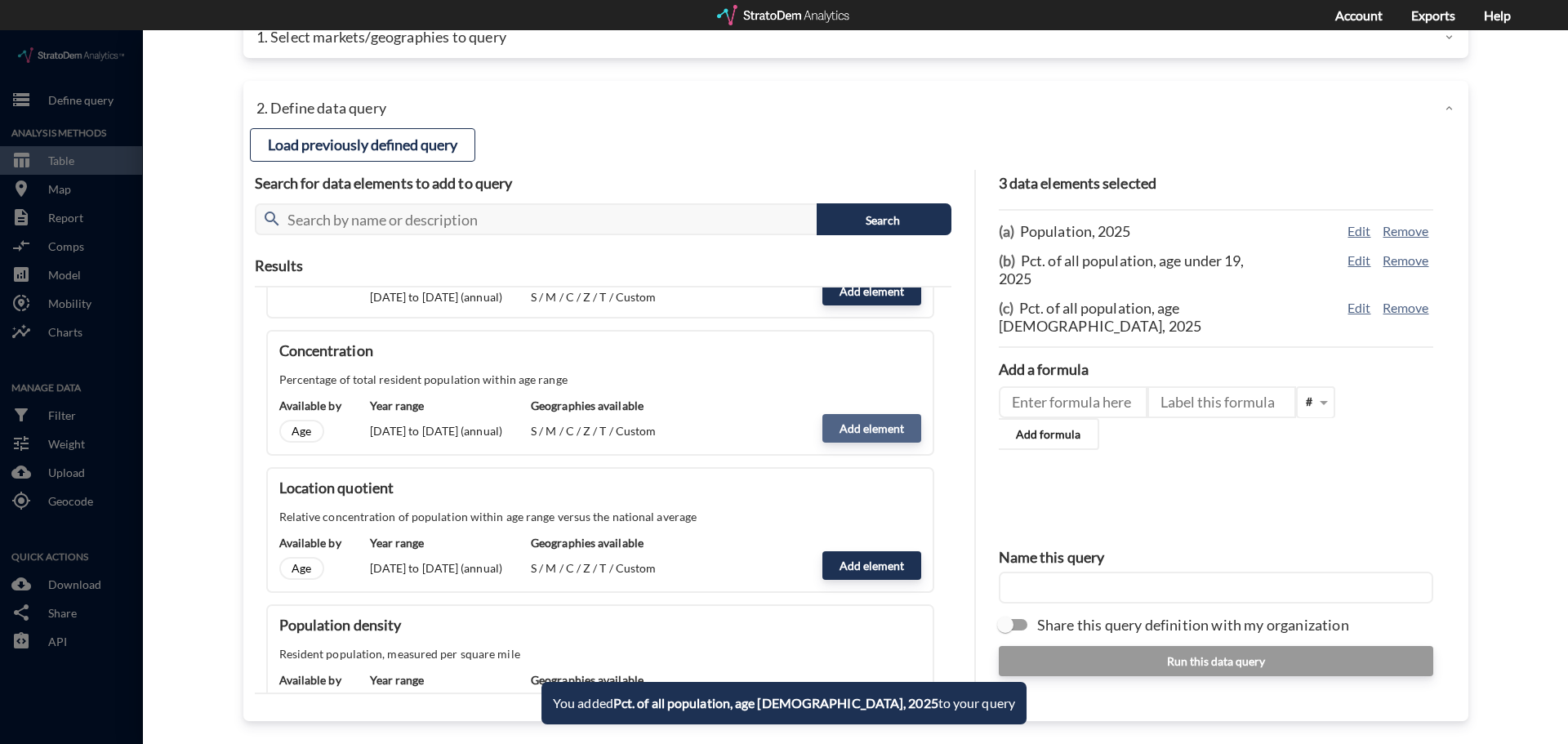
click button "Add element"
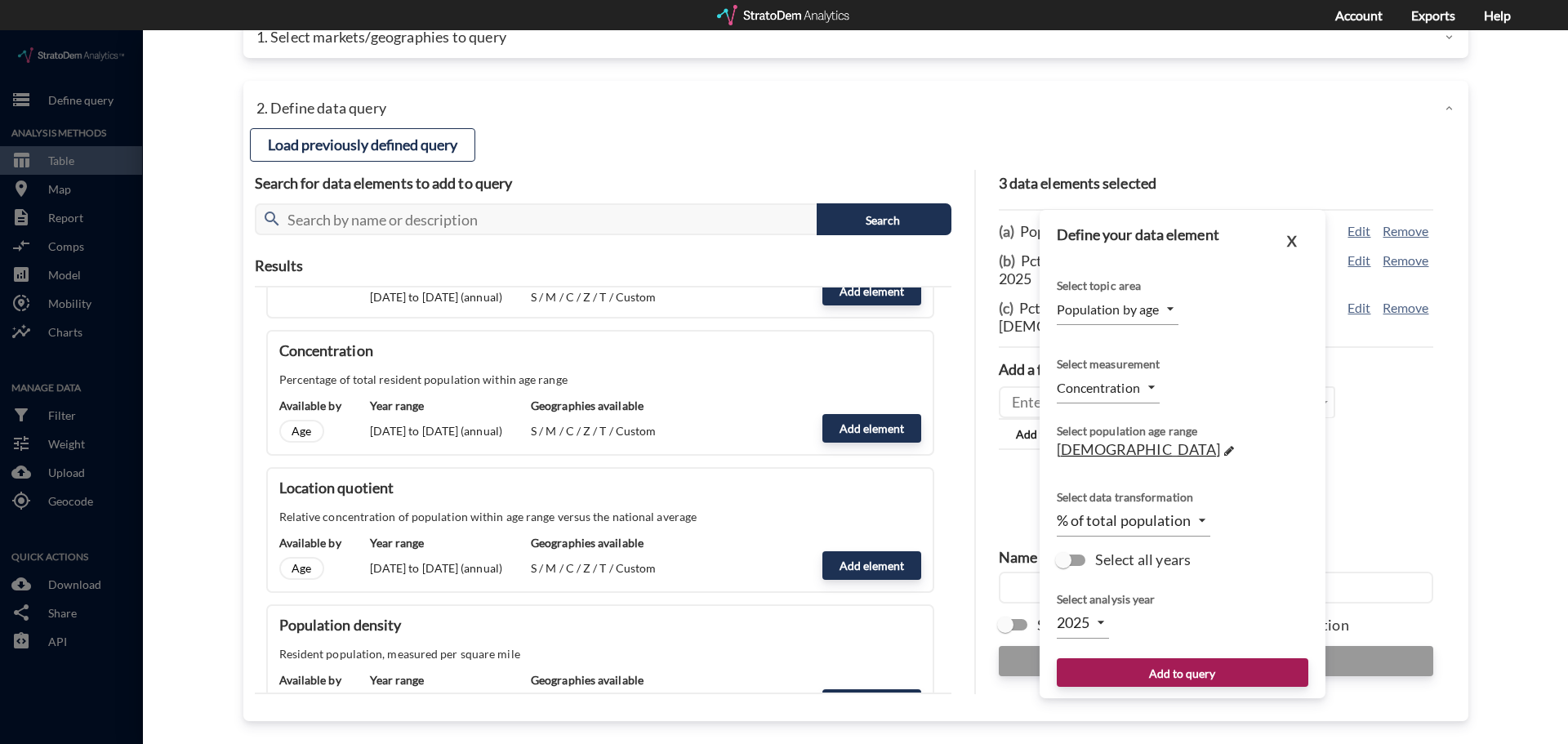
click div "[DEMOGRAPHIC_DATA] →"
click span "[DEMOGRAPHIC_DATA]"
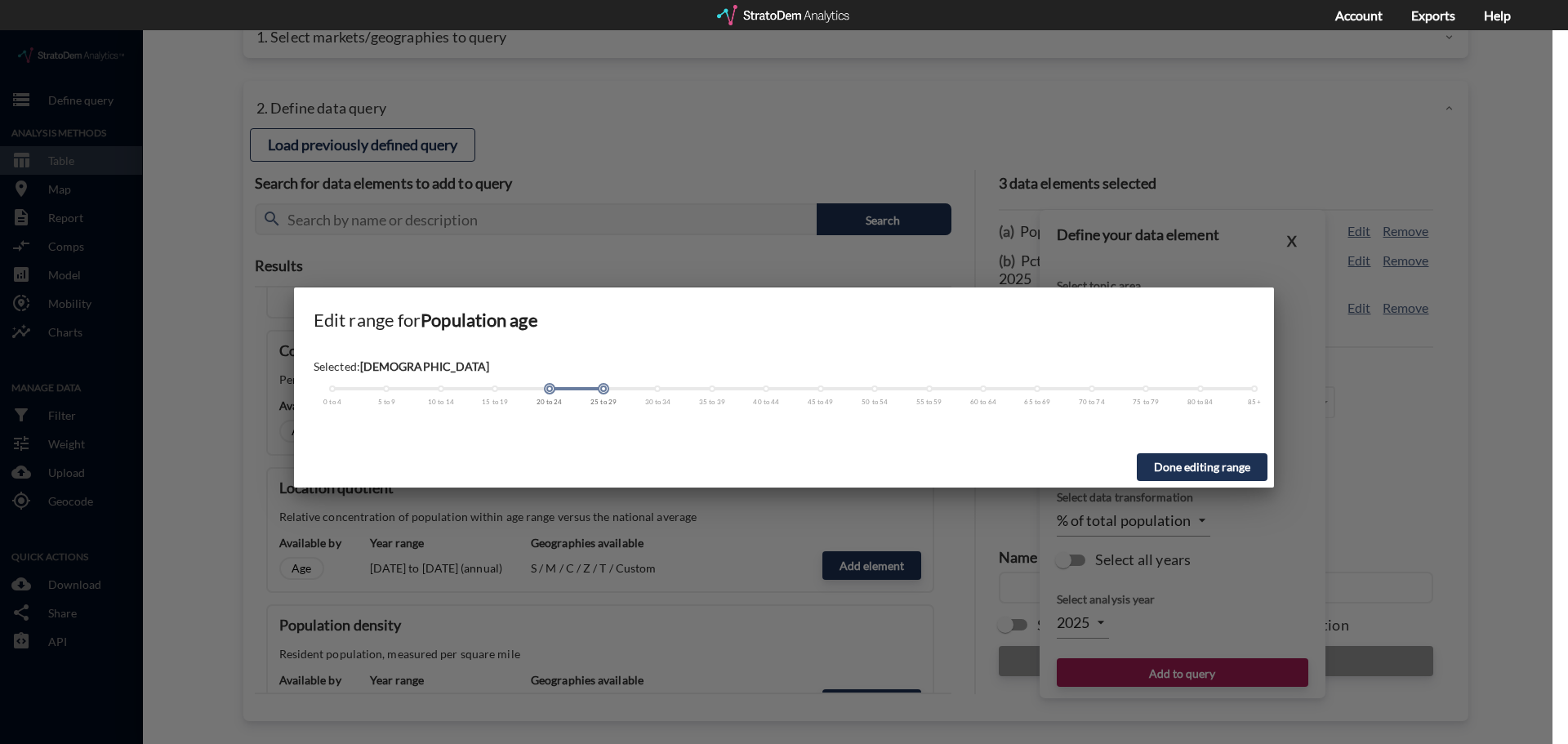
drag, startPoint x: 545, startPoint y: 358, endPoint x: 587, endPoint y: 358, distance: 42.0
click div
drag, startPoint x: 551, startPoint y: 358, endPoint x: 685, endPoint y: 377, distance: 135.3
click div "Selected: [DEMOGRAPHIC_DATA] 0 to 4 5 to 9 10 to 14 15 to 19 20 to 24 25 to 29 …"
click button "Done editing range"
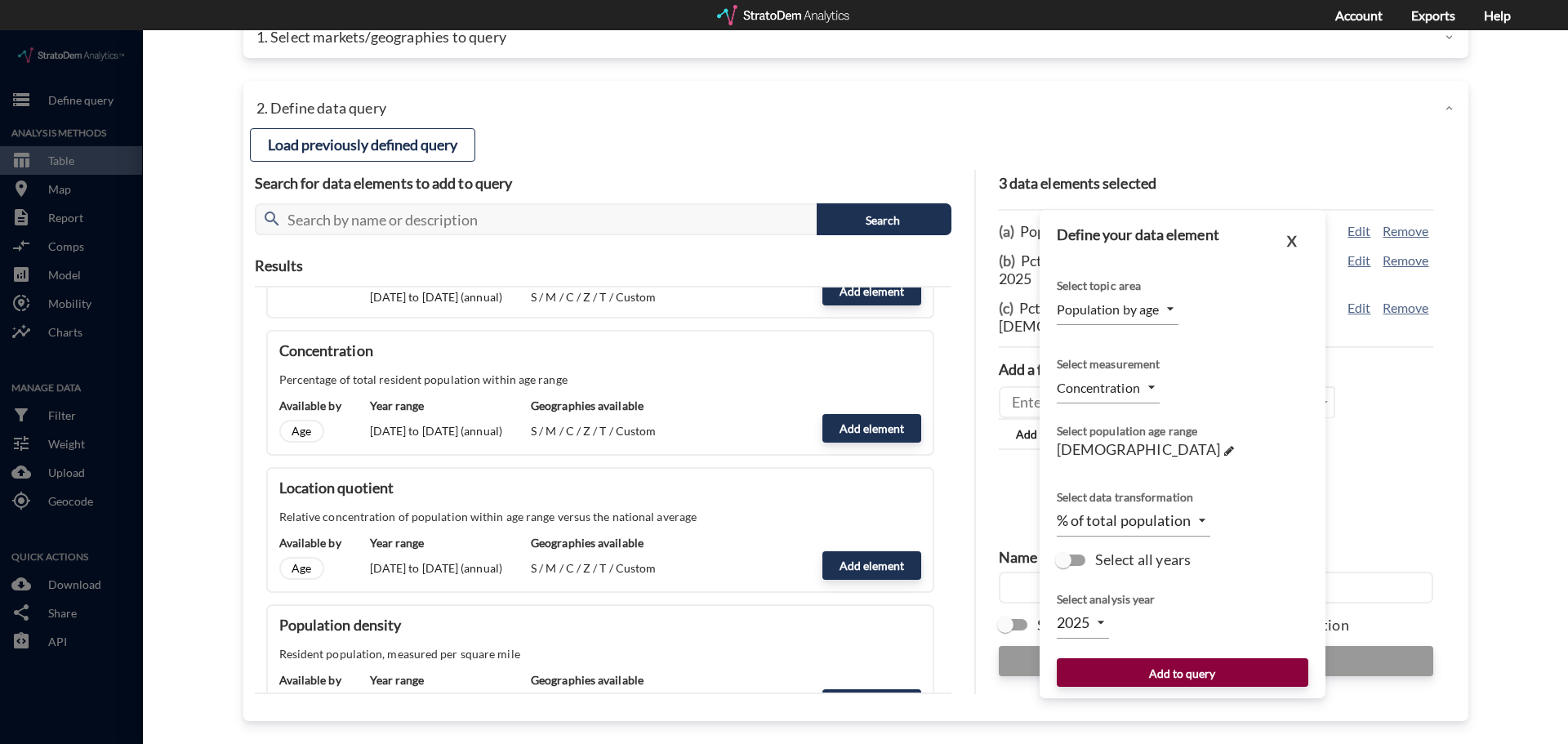
click button "Add to query"
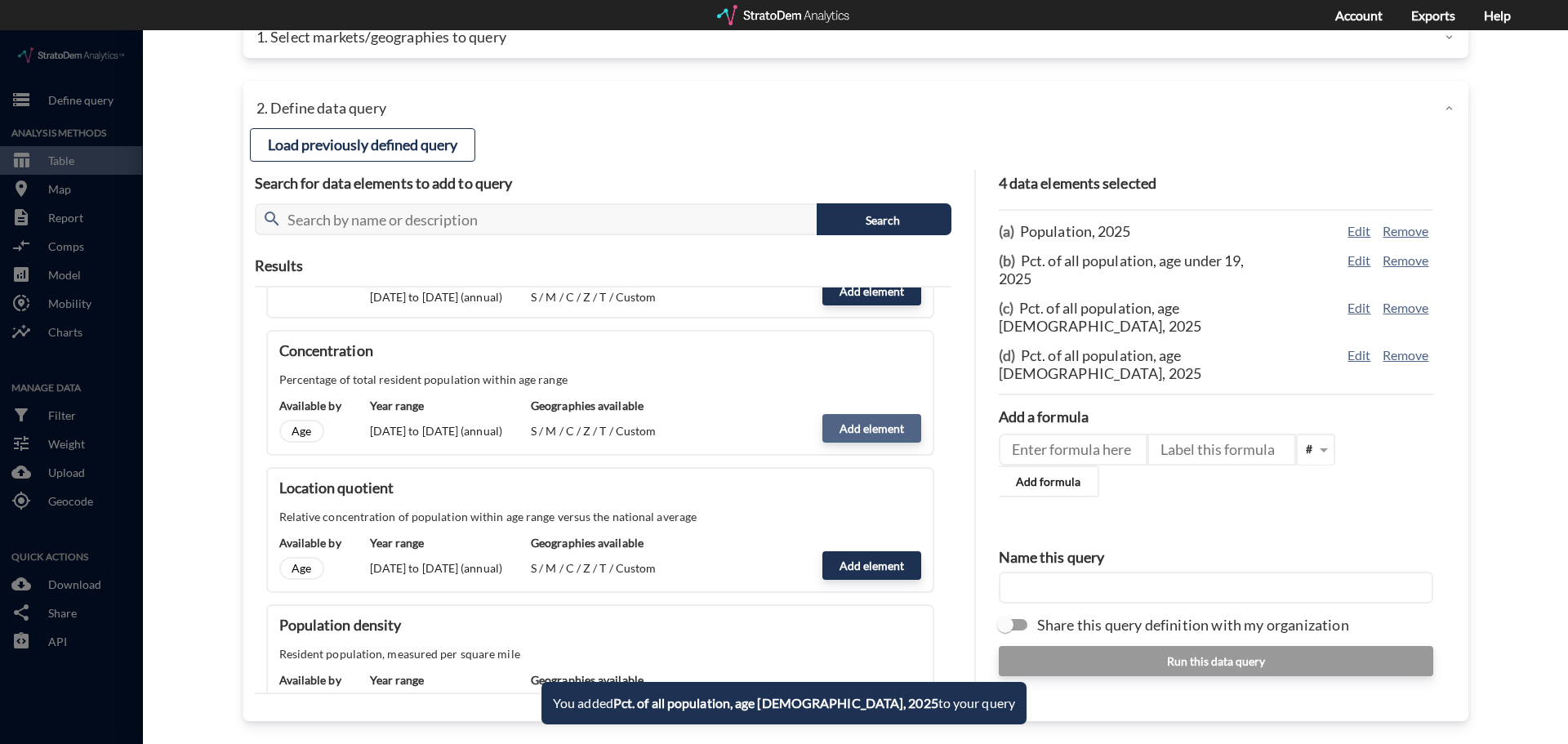
click button "Add element"
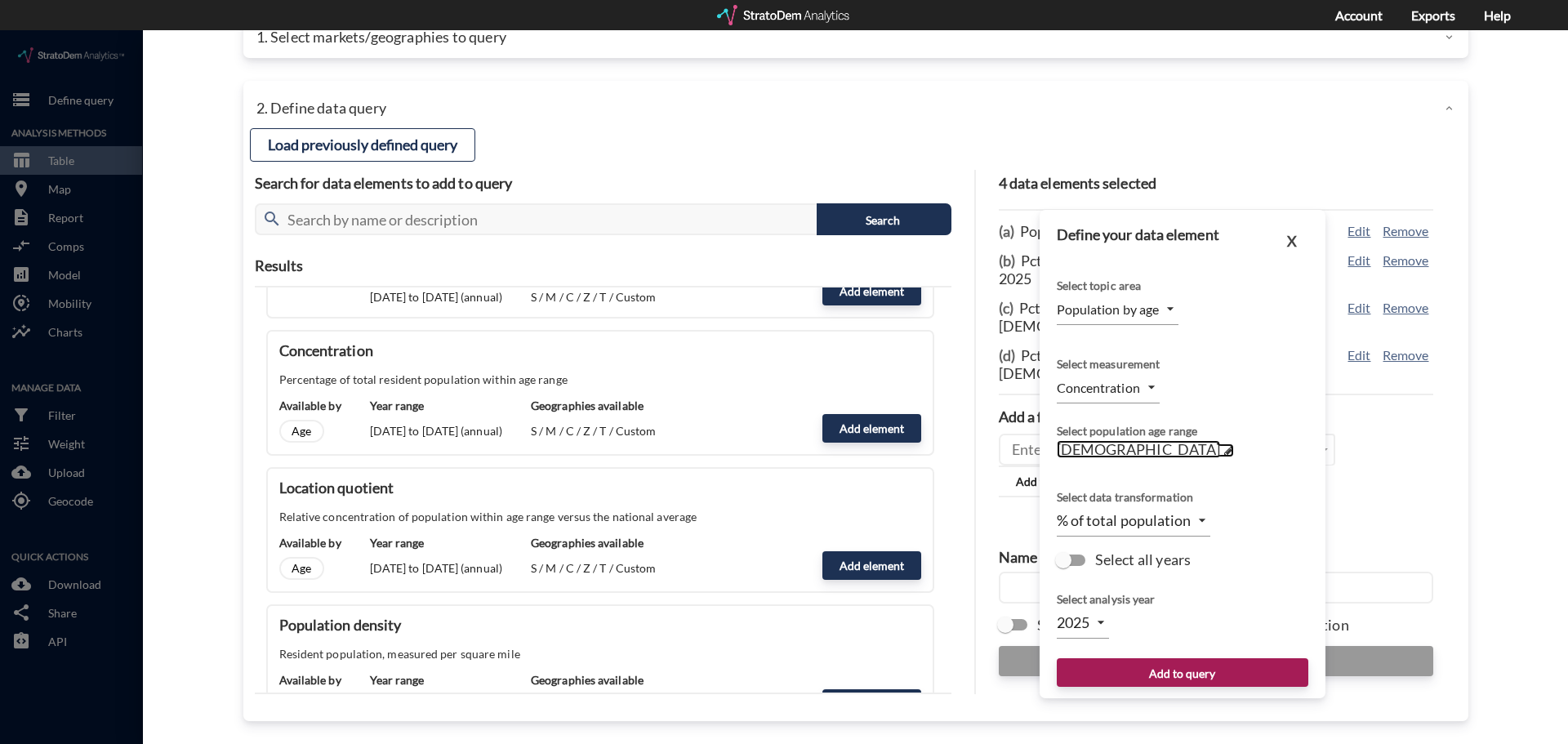
click span "[DEMOGRAPHIC_DATA]"
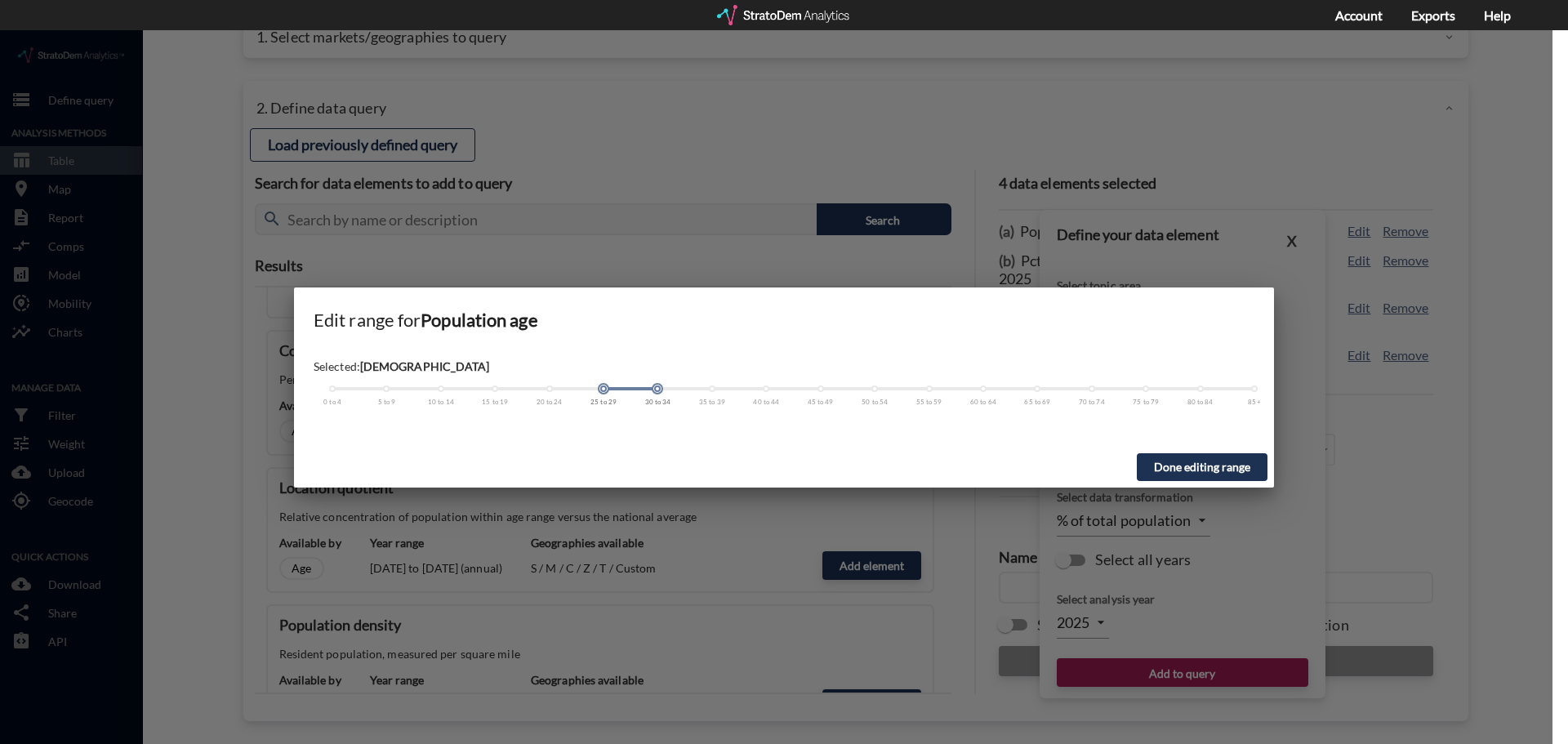
drag, startPoint x: 656, startPoint y: 358, endPoint x: 699, endPoint y: 358, distance: 43.0
click div
drag, startPoint x: 606, startPoint y: 359, endPoint x: 757, endPoint y: 380, distance: 152.5
click div "Selected: [DEMOGRAPHIC_DATA] 0 to 4 5 to 9 10 to 14 15 to 19 20 to 24 25 to 29 …"
click button "Done editing range"
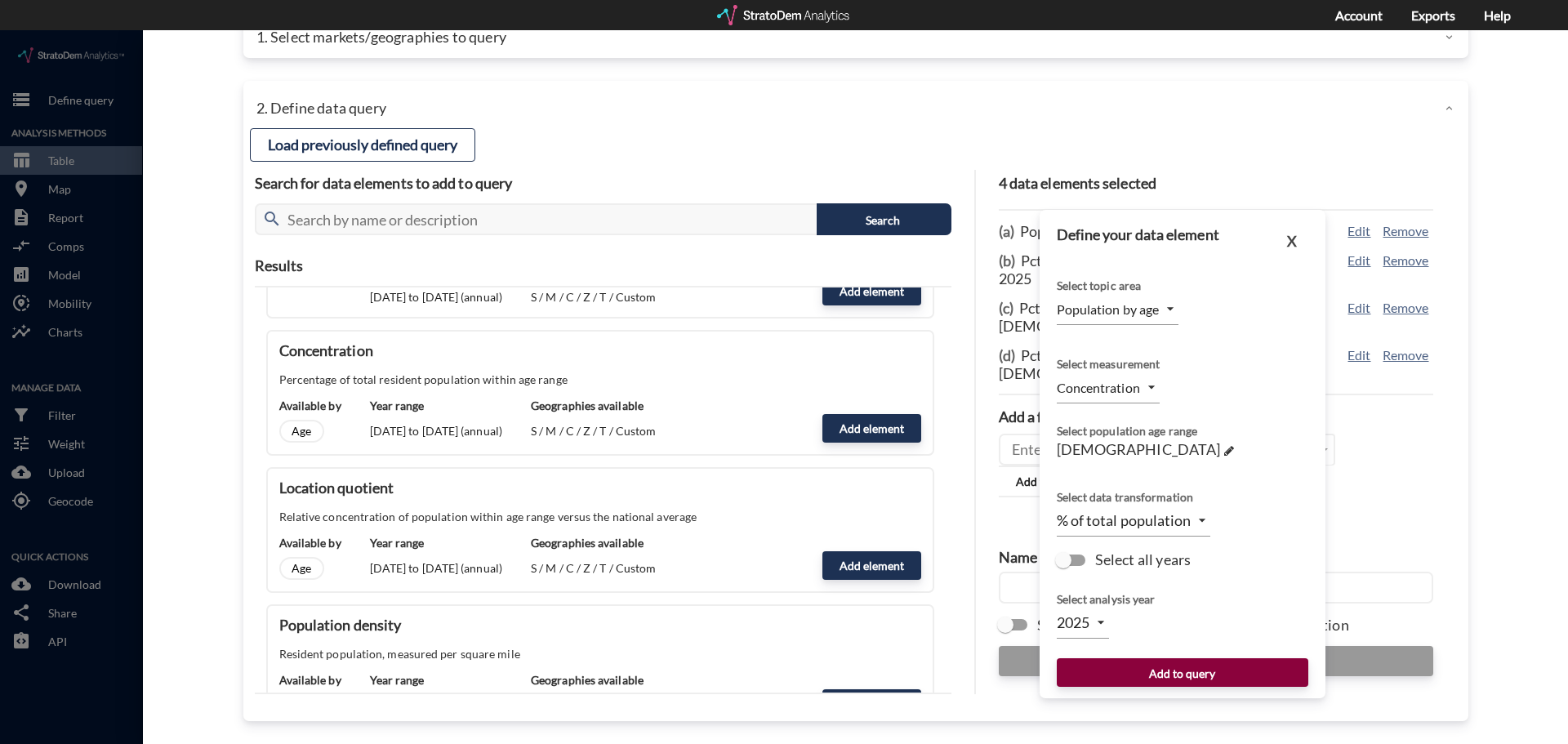
click button "Add to query"
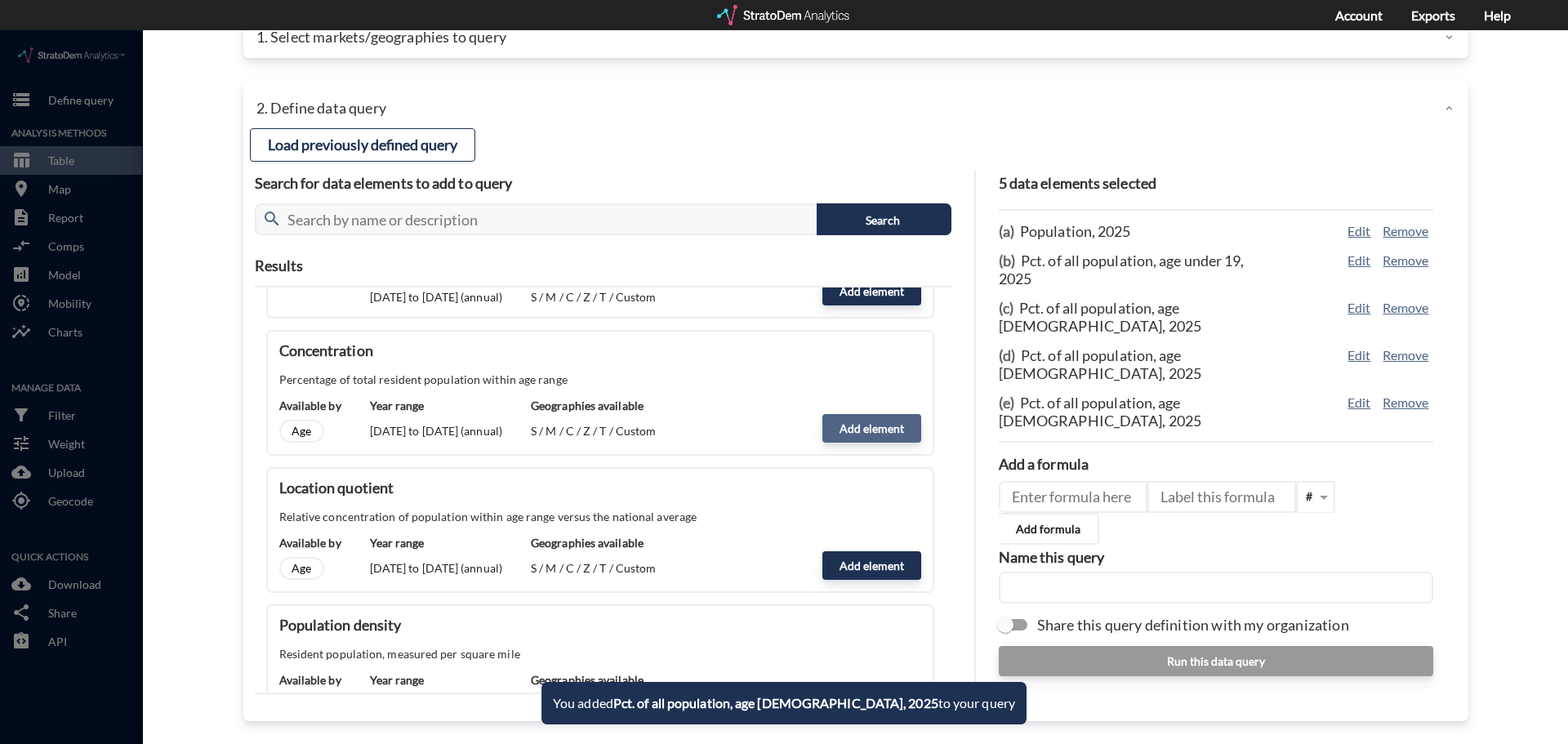
click button "Add element"
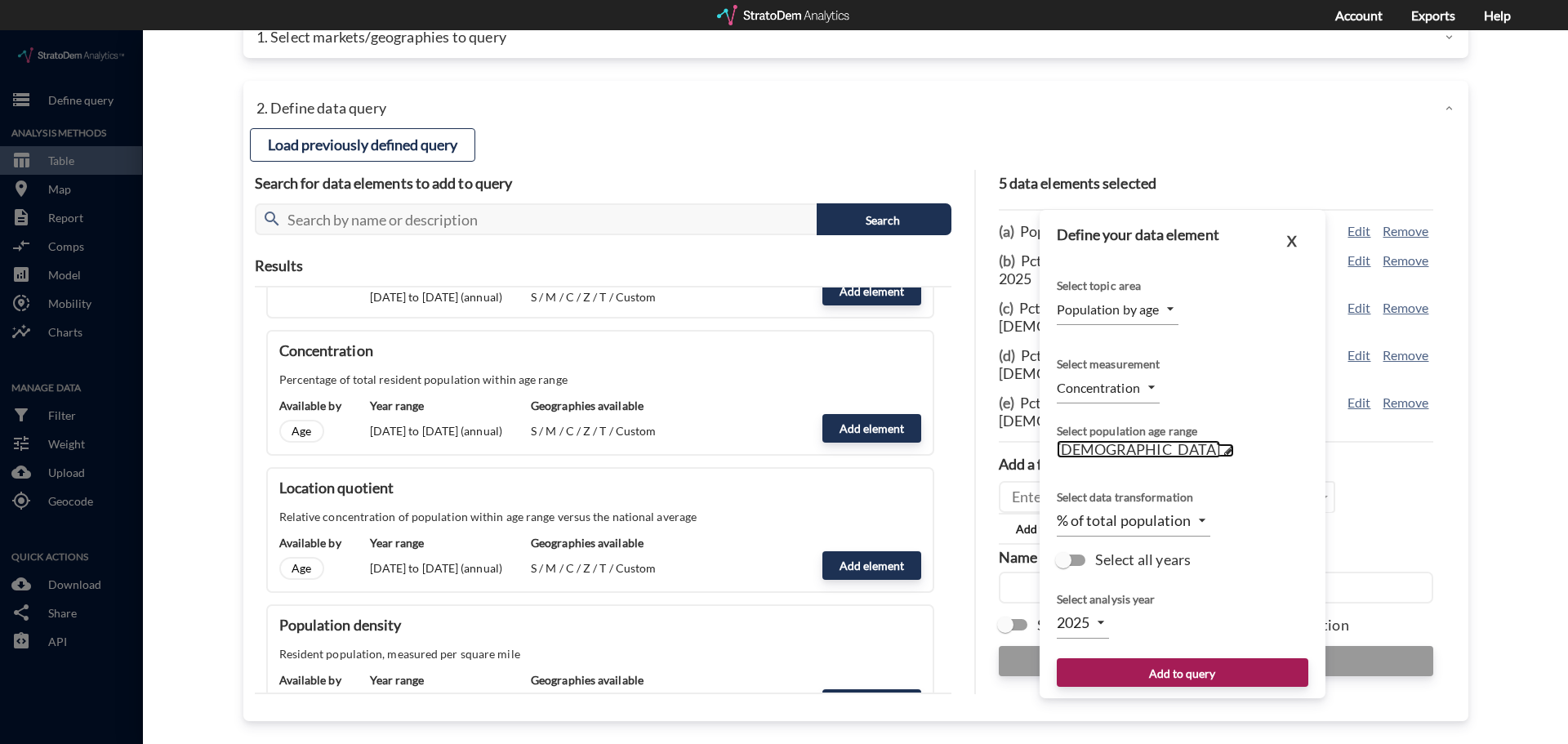
click span "[DEMOGRAPHIC_DATA]"
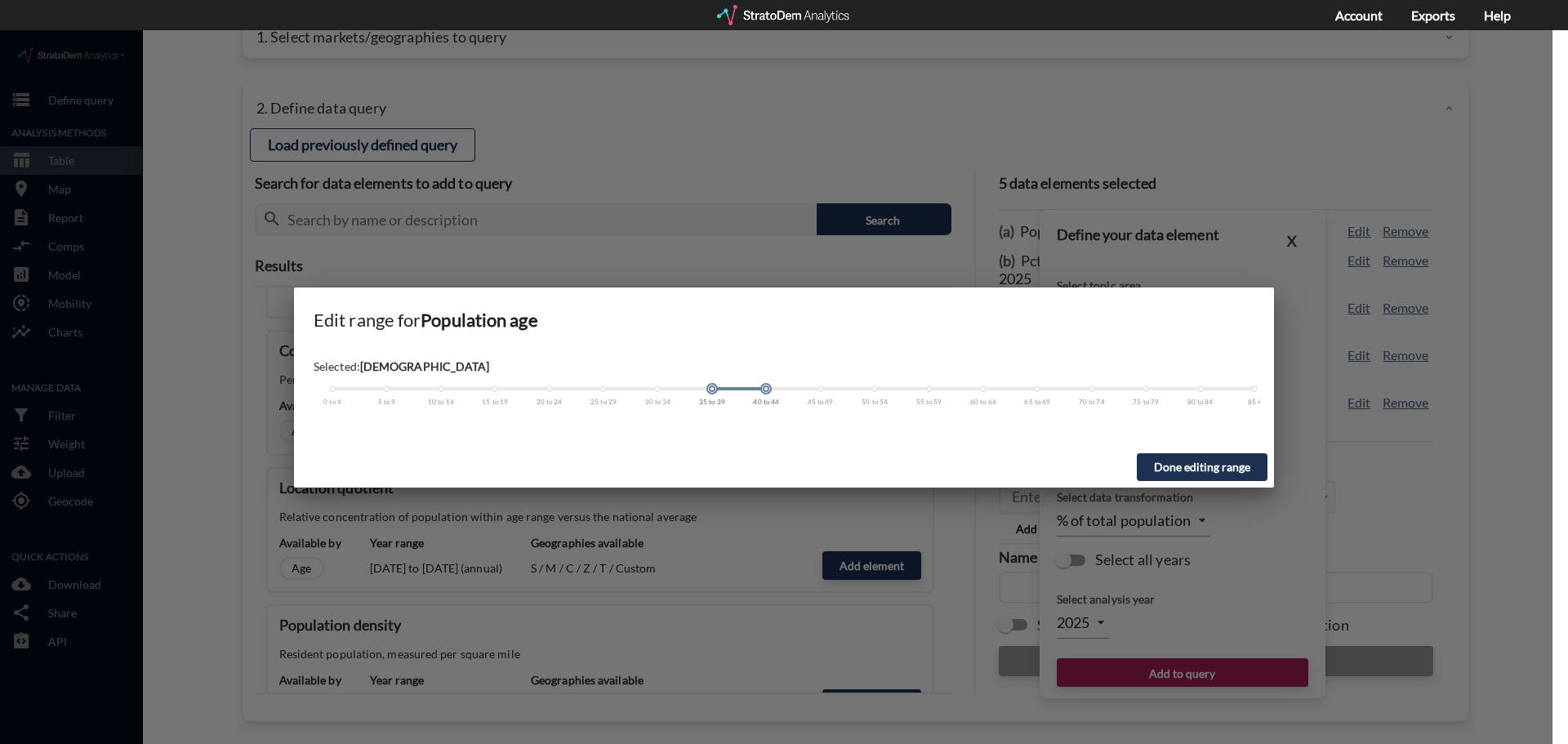
drag, startPoint x: 768, startPoint y: 360, endPoint x: 822, endPoint y: 362, distance: 54.0
click div "0 to 4 5 to 9 10 to 14 15 to 19 20 to 24 25 to 29 30 to 34 35 to 39 40 to 44 45…"
drag, startPoint x: 708, startPoint y: 358, endPoint x: 865, endPoint y: 379, distance: 158.4
click div "Selected: [DEMOGRAPHIC_DATA] 0 to 4 5 to 9 10 to 14 15 to 19 20 to 24 25 to 29 …"
click button "Done editing range"
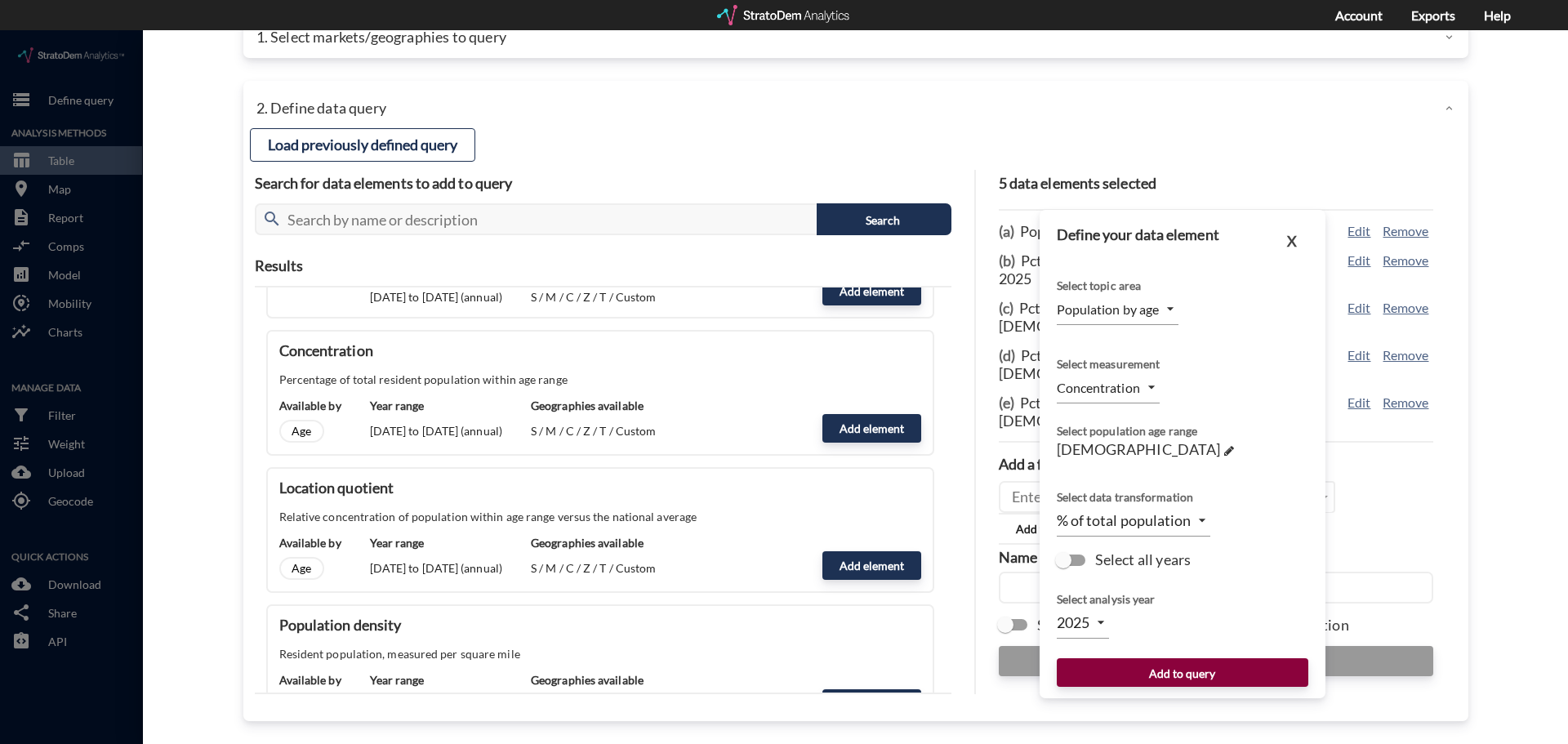
click button "Add to query"
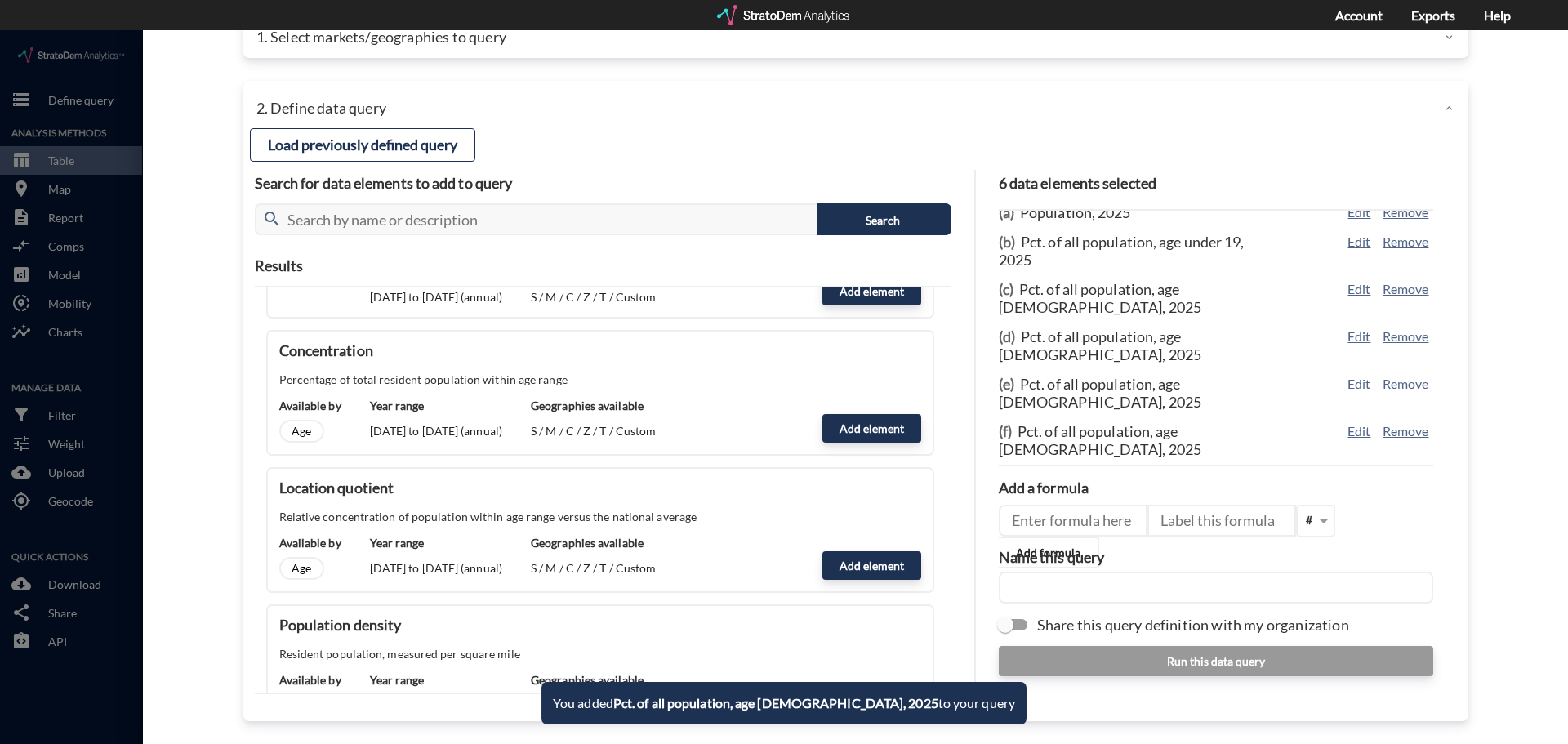
scroll to position [24, 0]
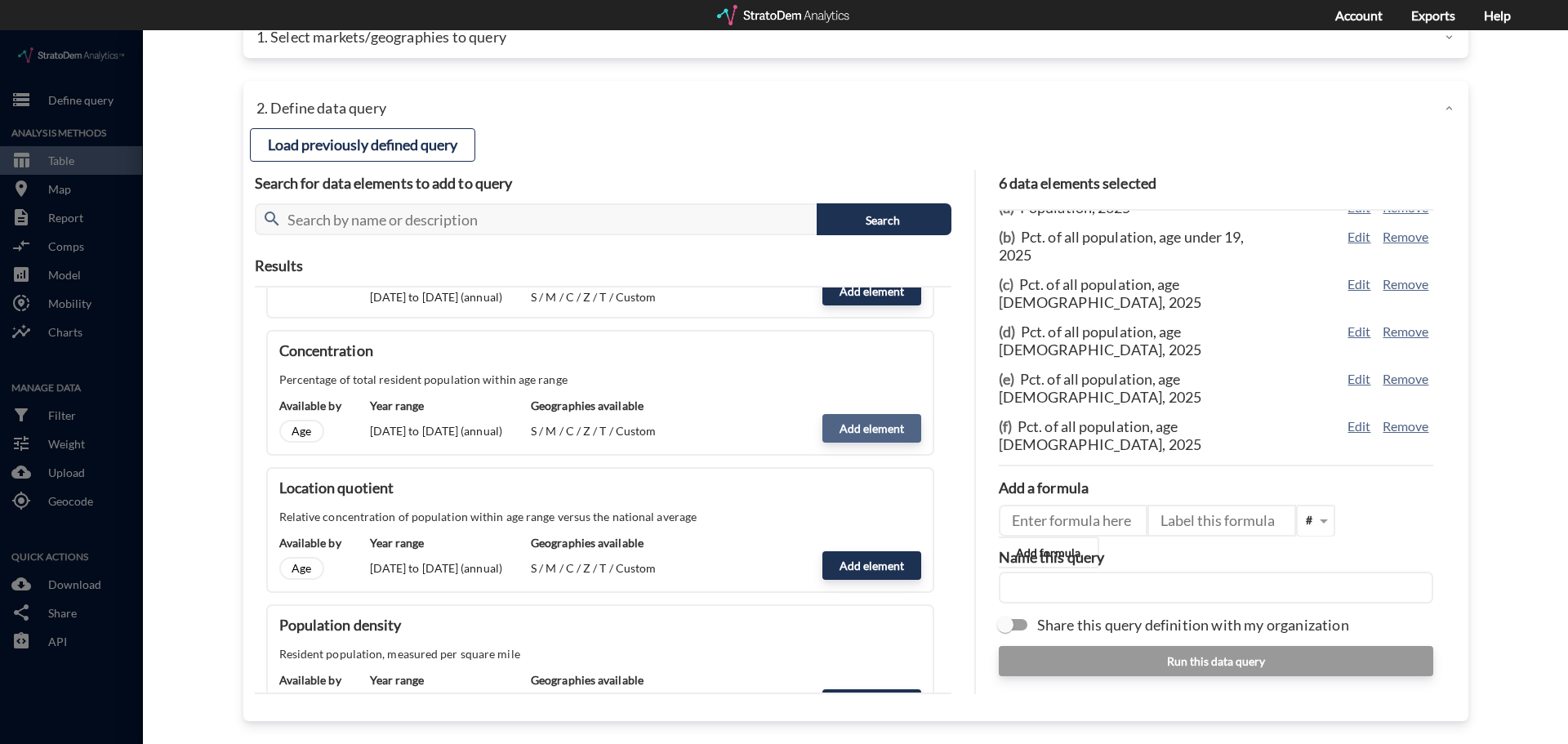
click button "Add element"
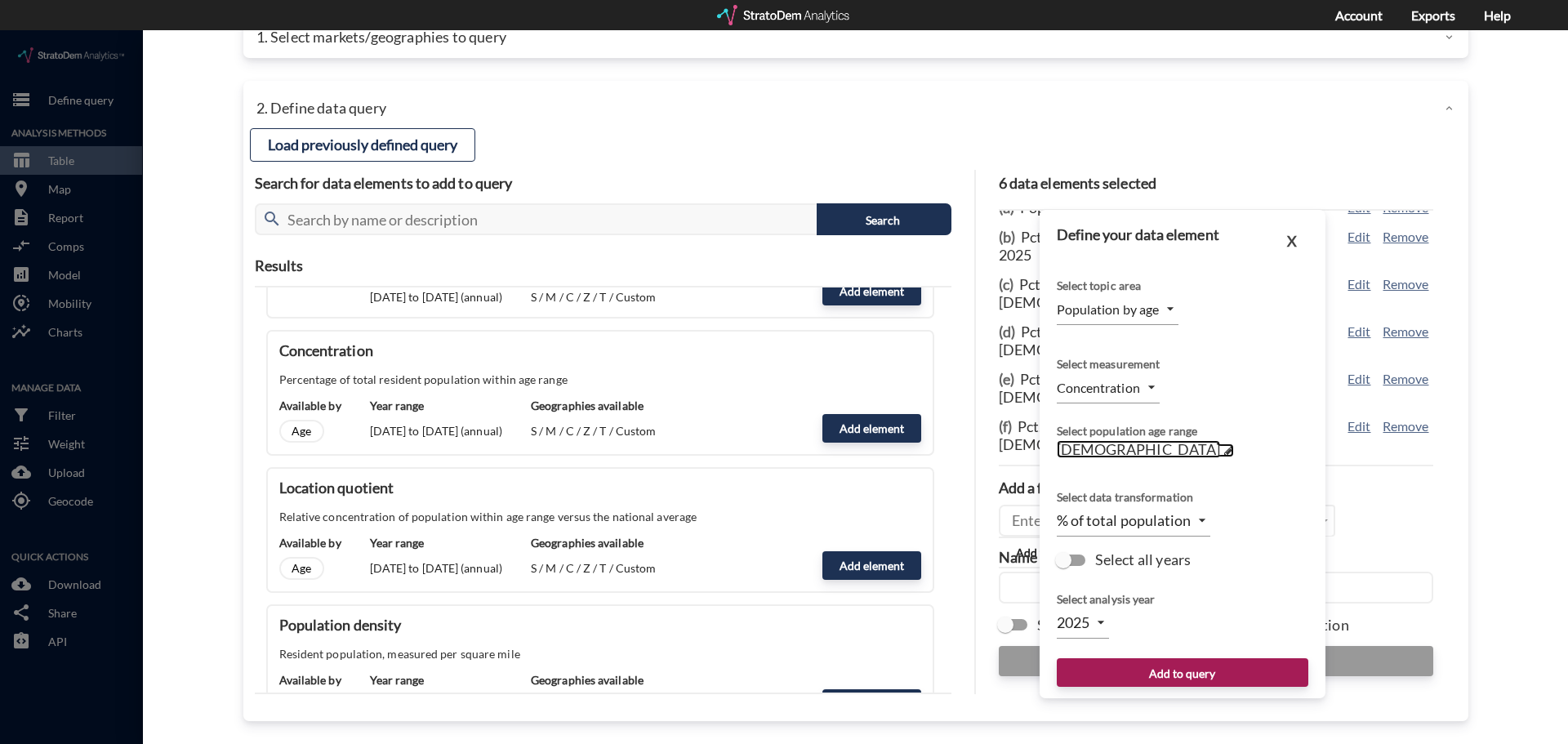
click span "[DEMOGRAPHIC_DATA]"
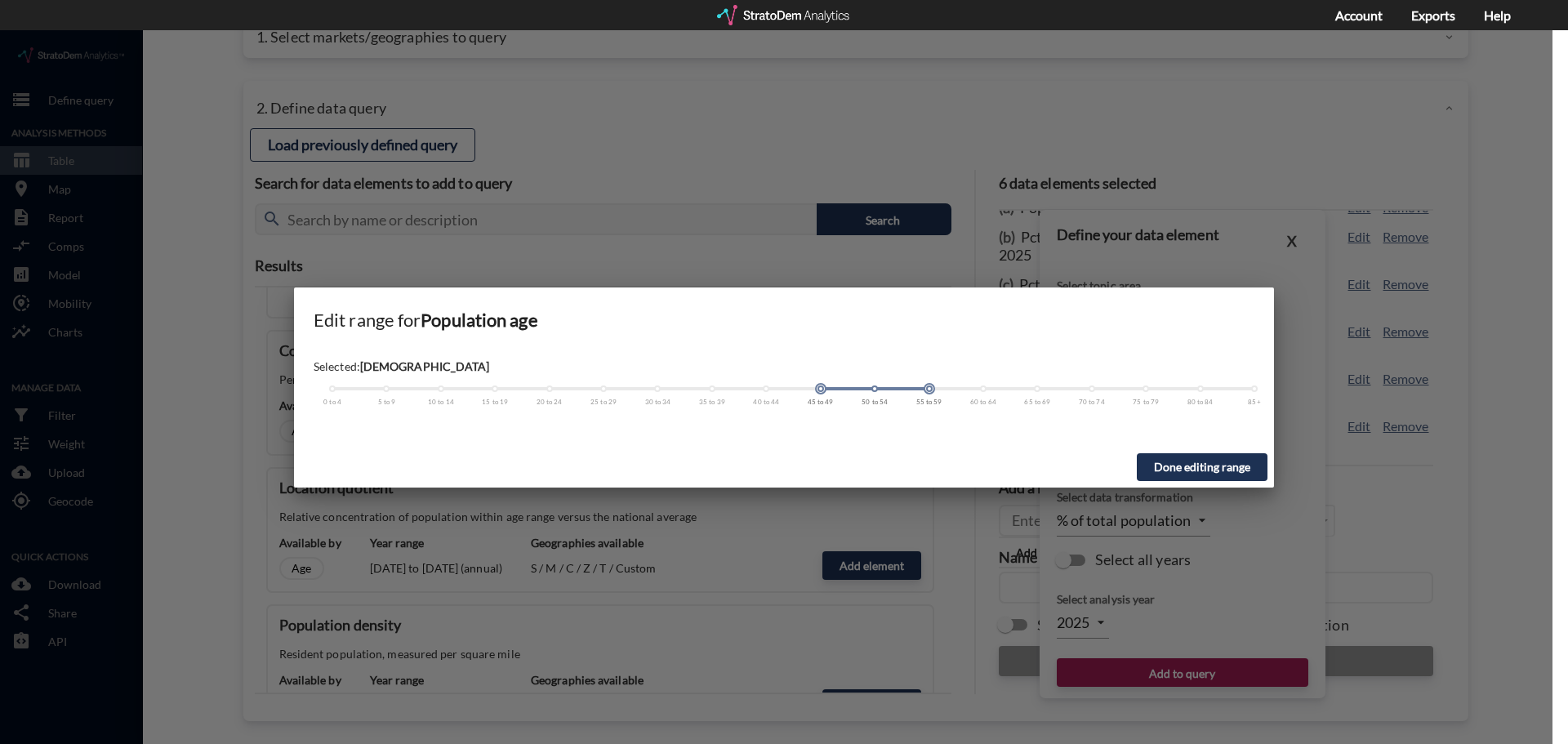
drag, startPoint x: 878, startPoint y: 358, endPoint x: 928, endPoint y: 359, distance: 50.0
click div
drag, startPoint x: 821, startPoint y: 355, endPoint x: 984, endPoint y: 366, distance: 163.4
click div "Selected: [DEMOGRAPHIC_DATA] 0 to 4 5 to 9 10 to 14 15 to 19 20 to 24 25 to 29 …"
click button "Done editing range"
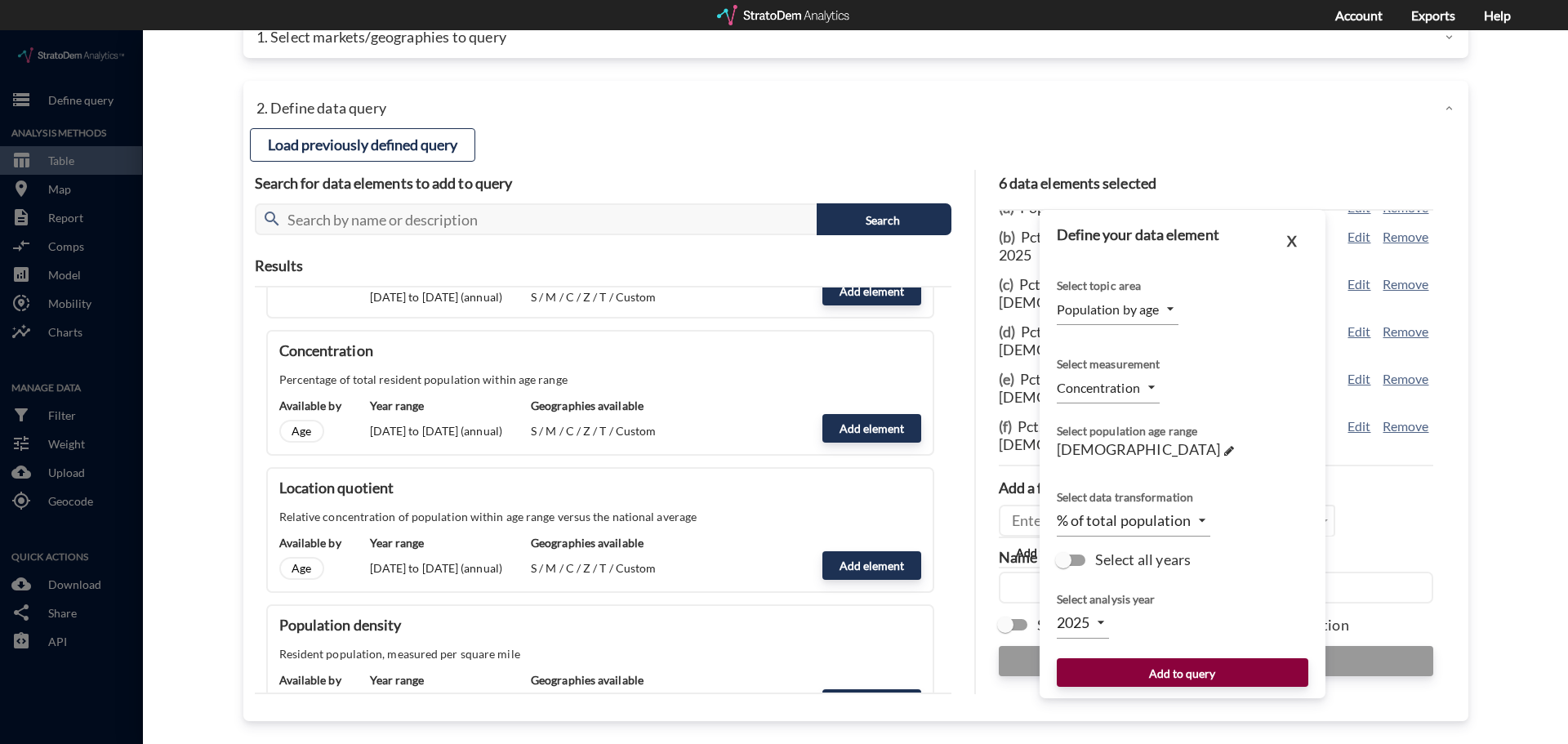
click button "Add to query"
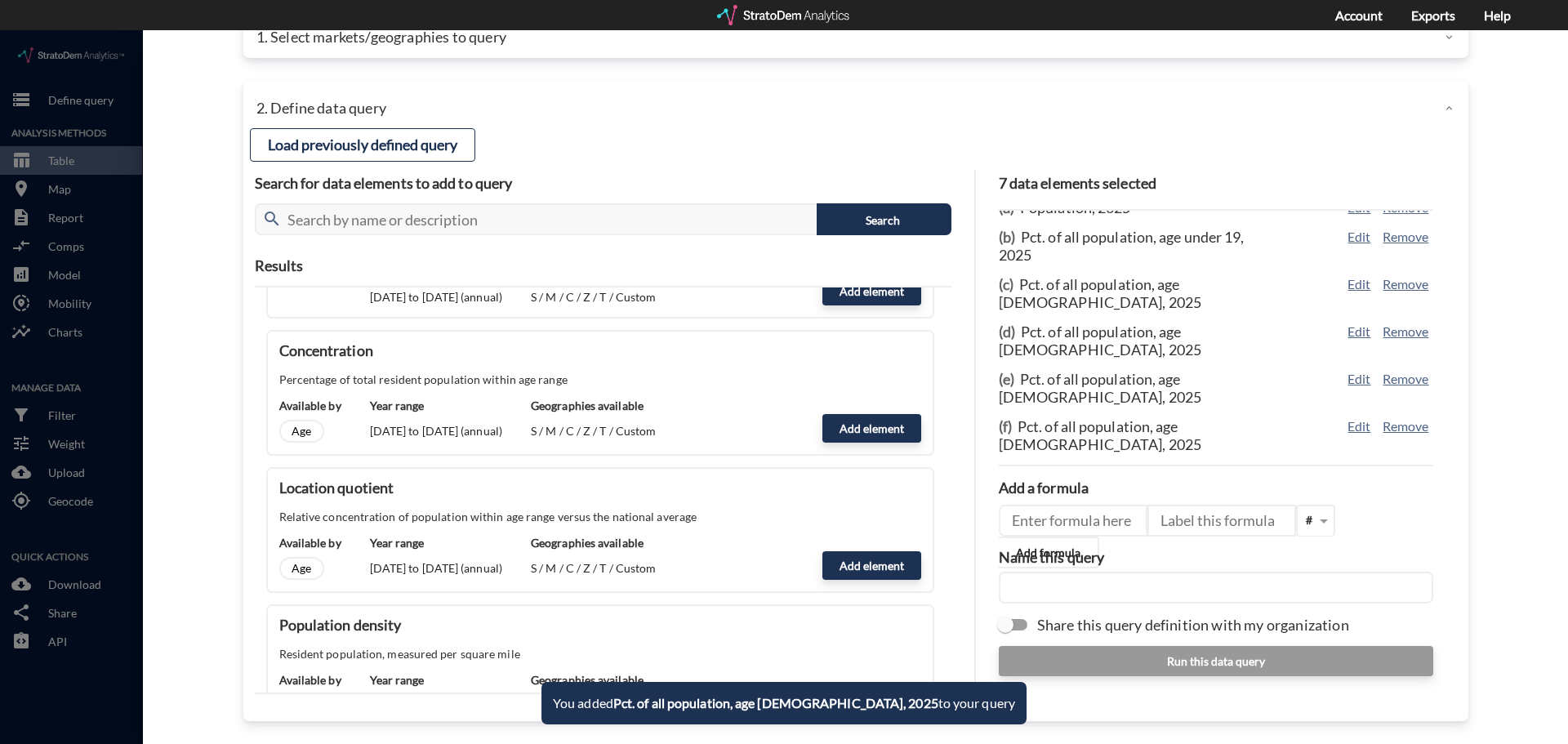
scroll to position [71, 0]
click button "Add element"
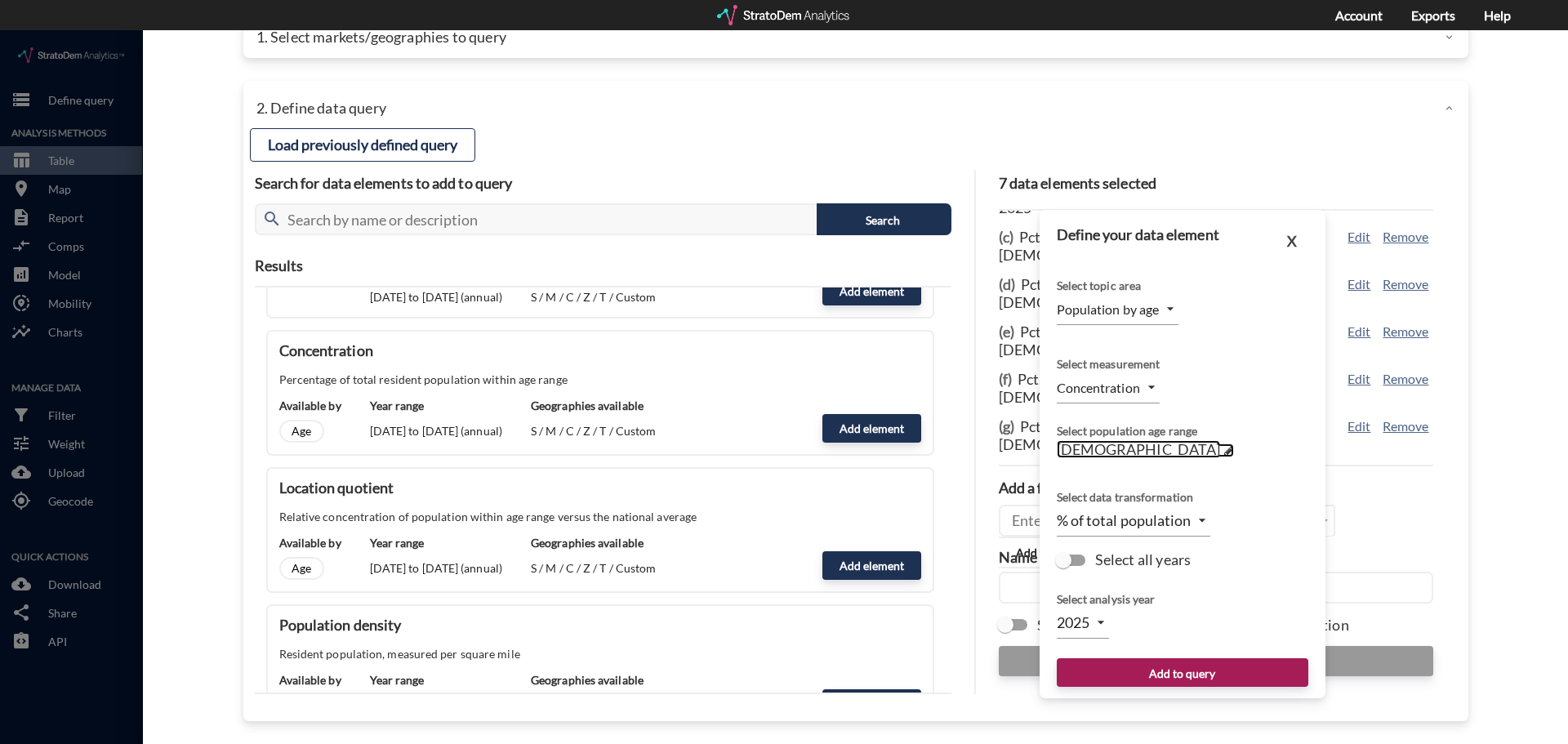
click span "[DEMOGRAPHIC_DATA]"
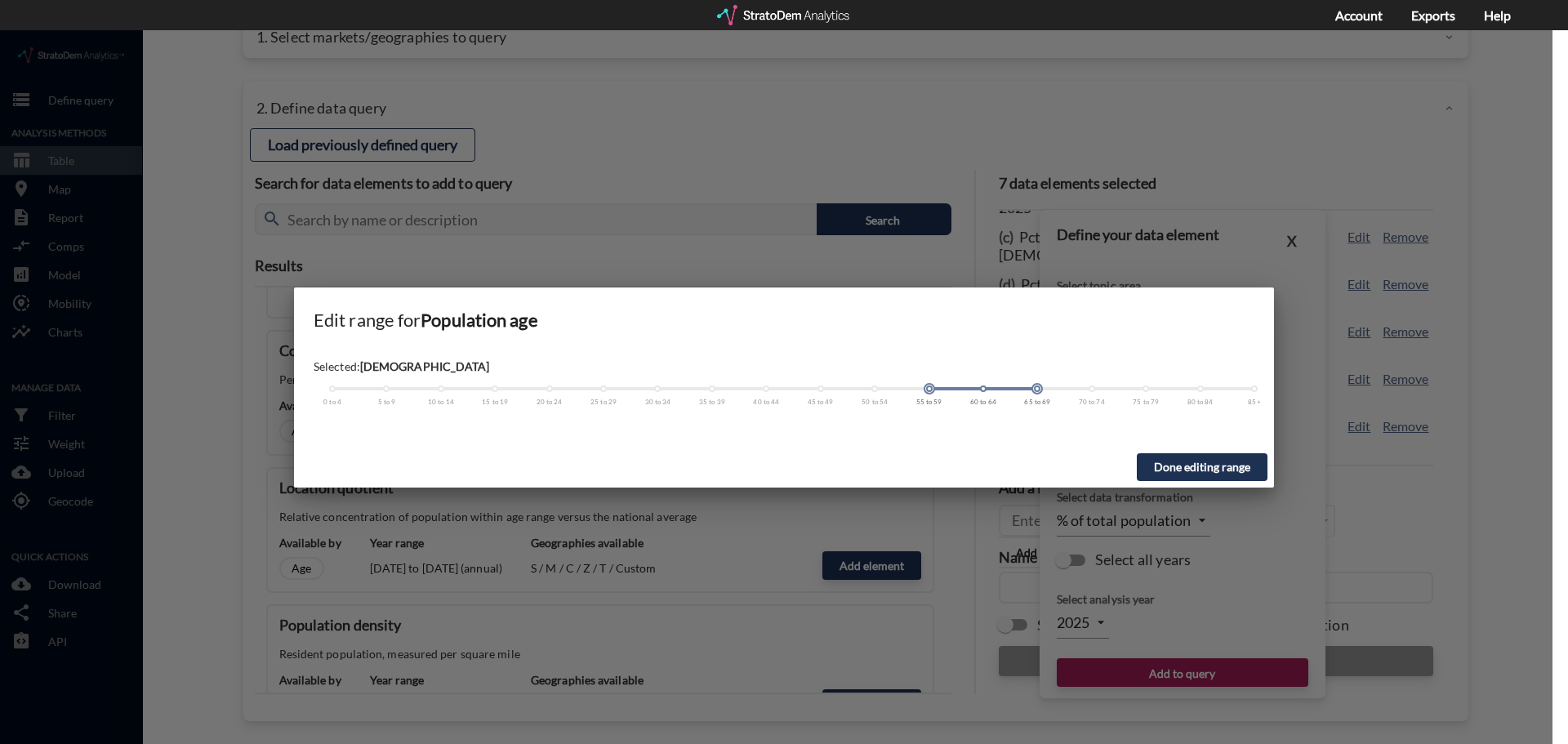
drag, startPoint x: 984, startPoint y: 356, endPoint x: 1025, endPoint y: 361, distance: 41.3
click div "0 to 4 5 to 9 10 to 14 15 to 19 20 to 24 25 to 29 30 to 34 35 to 39 40 to 44 45…"
drag, startPoint x: 929, startPoint y: 354, endPoint x: 1316, endPoint y: 384, distance: 388.2
click div "Edit range for Population age Selected: 65 years or older 0 to 4 5 to 9 10 to 1…"
click button "Done editing range"
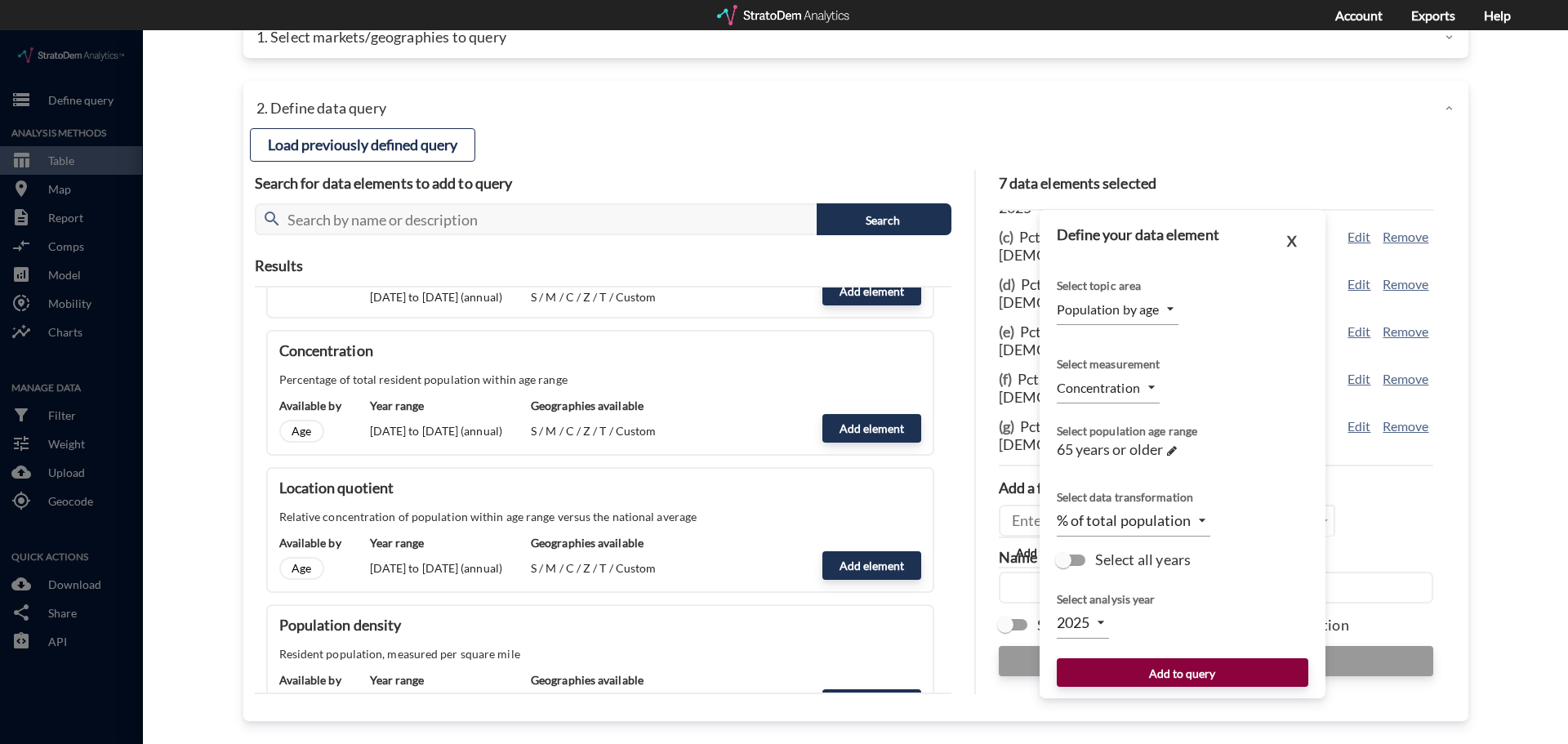
click button "Add to query"
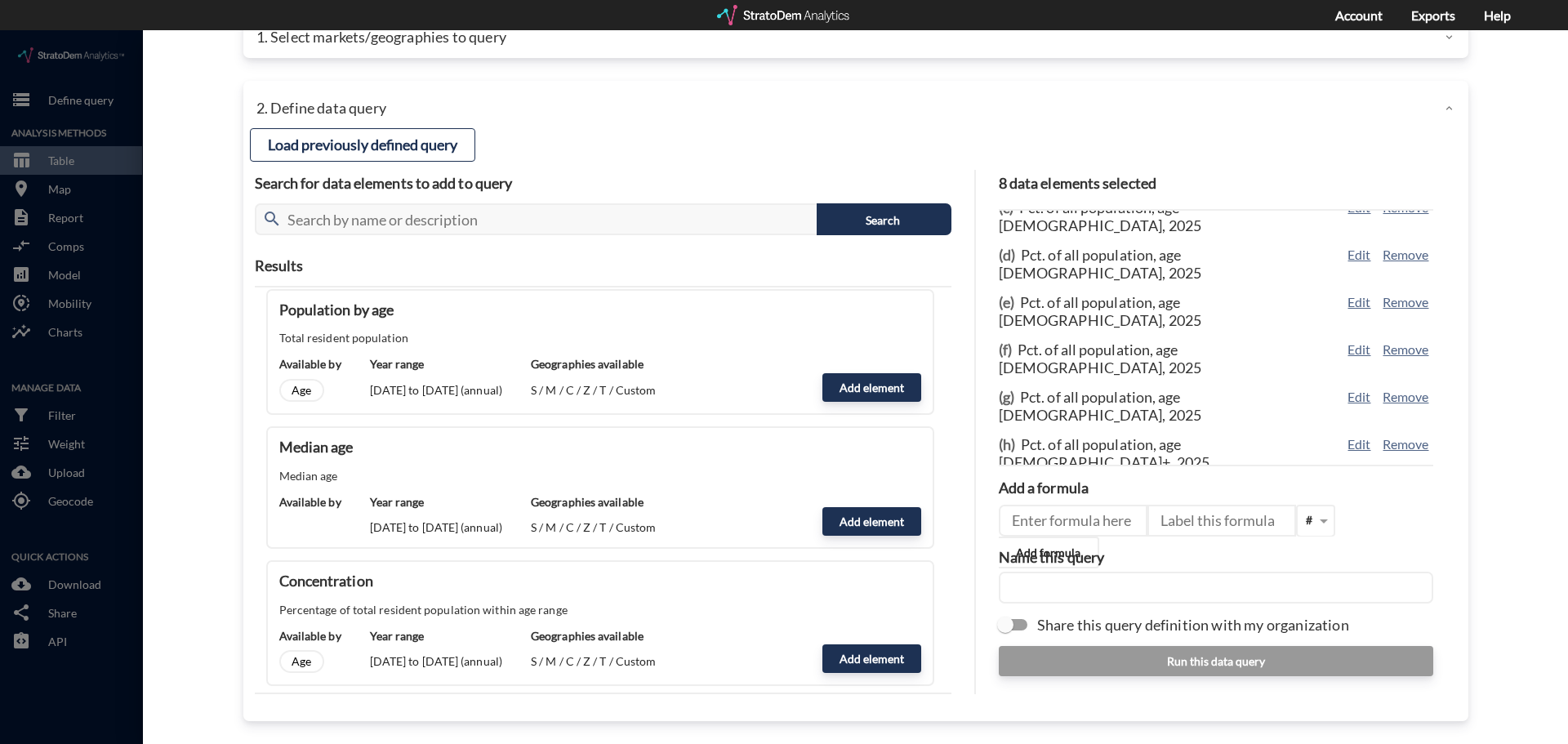
scroll to position [0, 0]
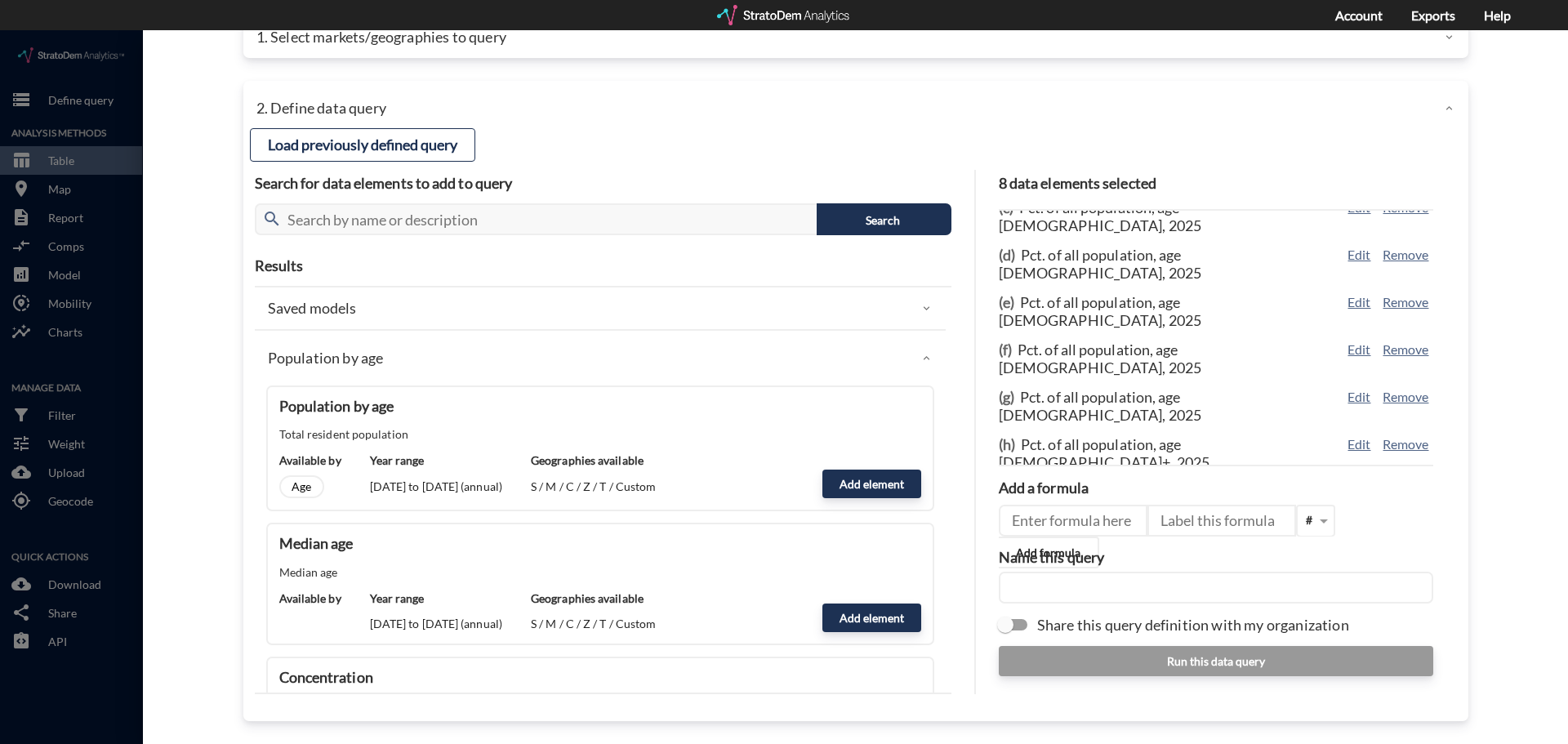
click div "Population by age"
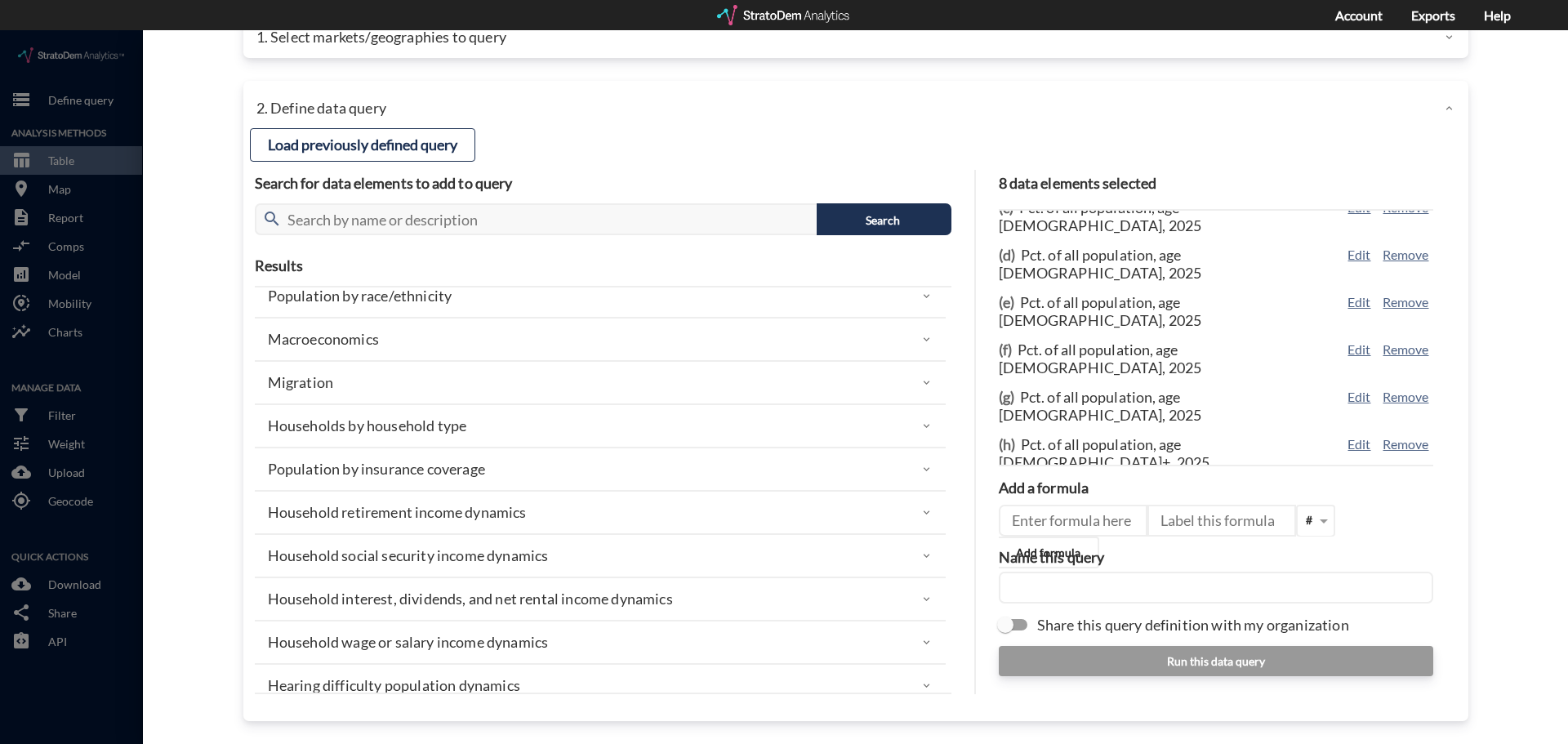
scroll to position [490, 0]
click div "Households by household type"
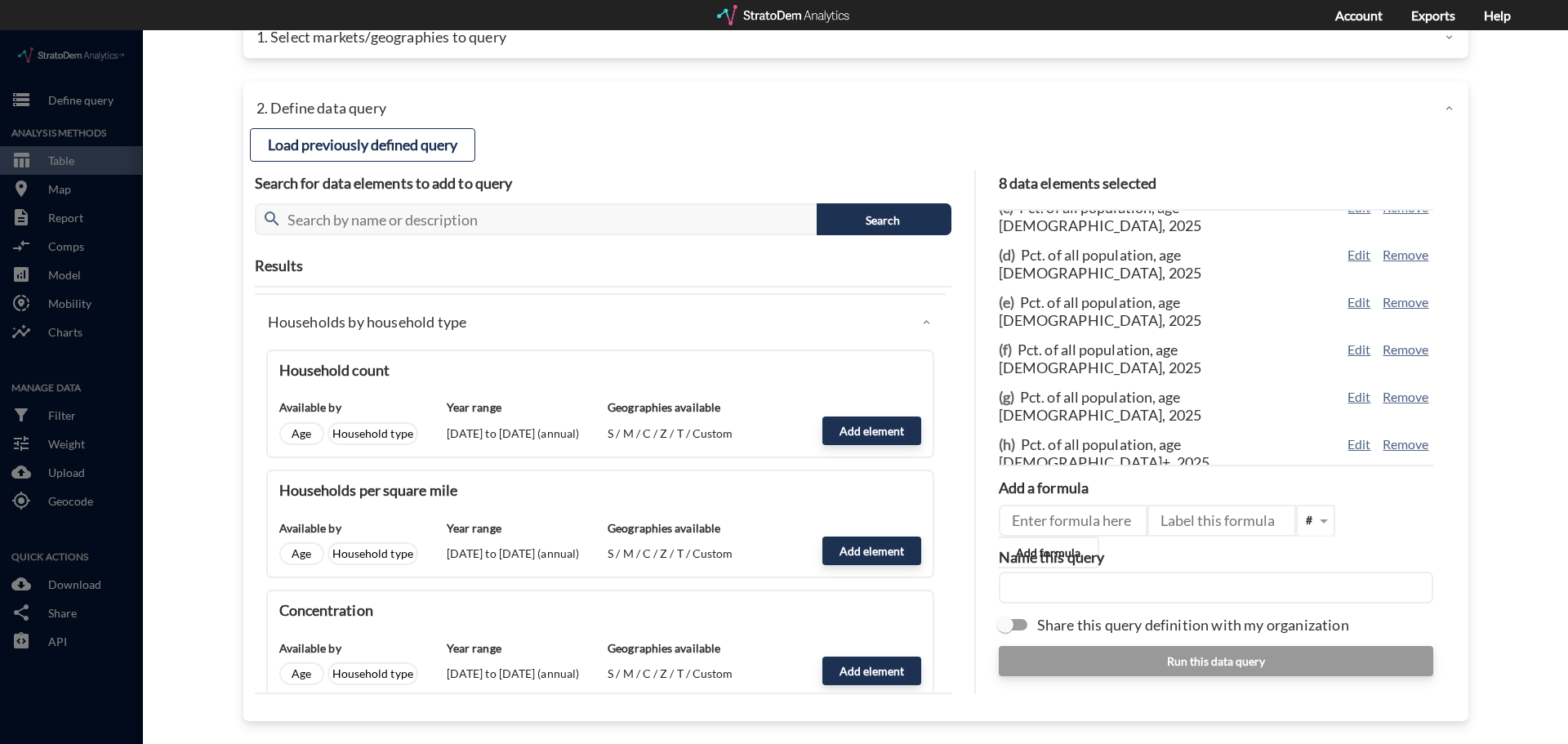
scroll to position [572, 0]
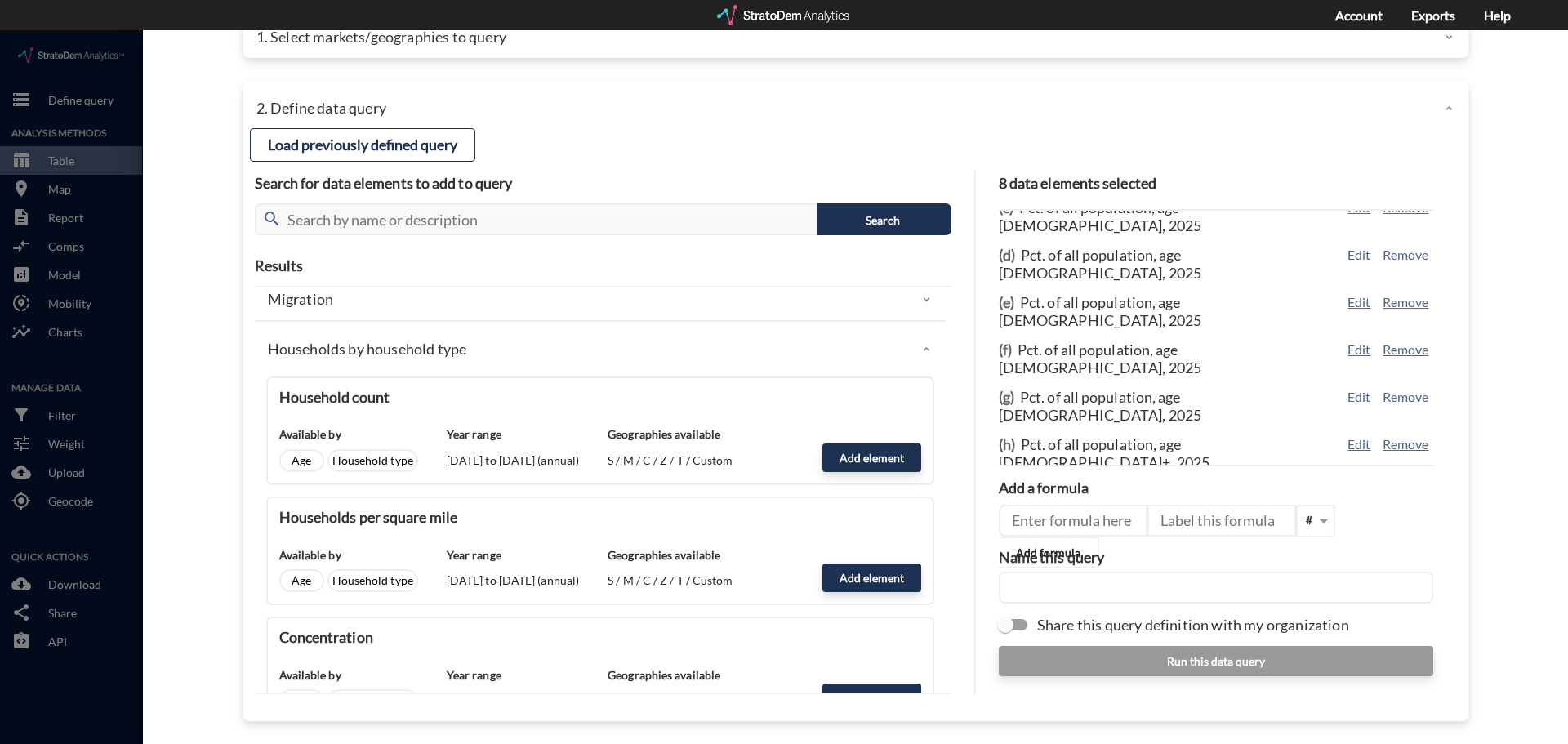
click div "Available by Age Household type Year range [DATE] to [DATE] (annual) Geographie…"
click button "Add element"
type input "HH_TYPE"
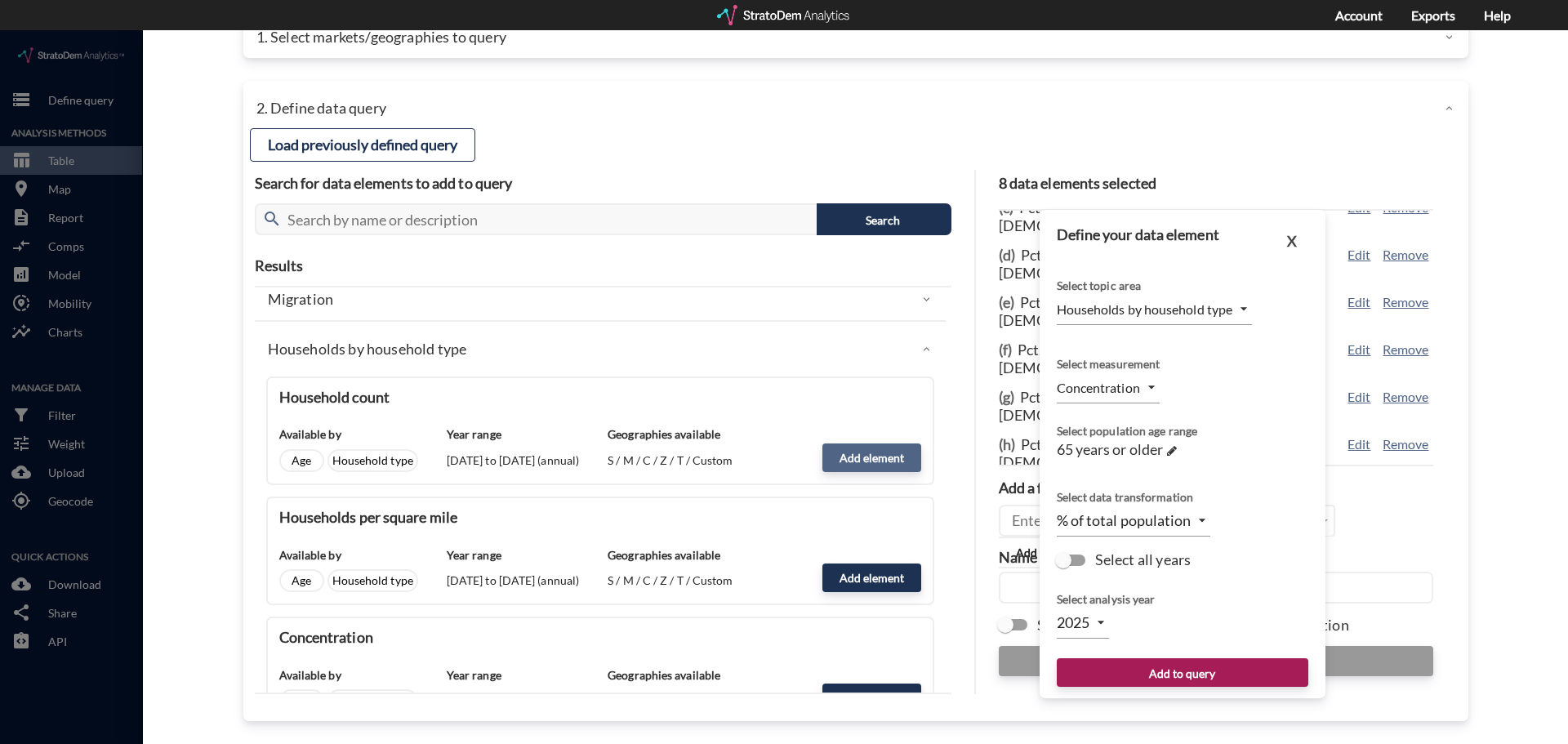
type input "COUNT"
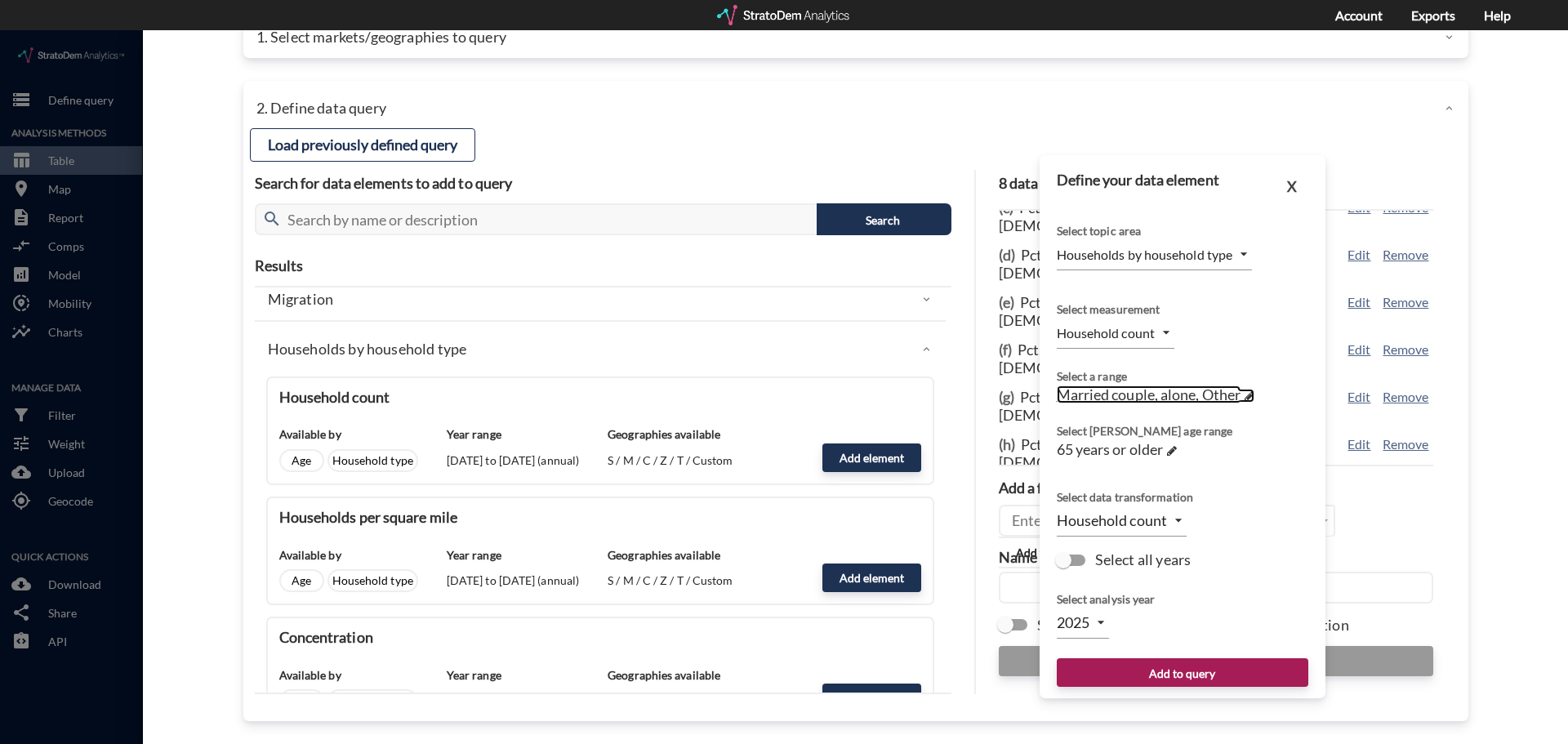
click span "Married couple, alone, Other"
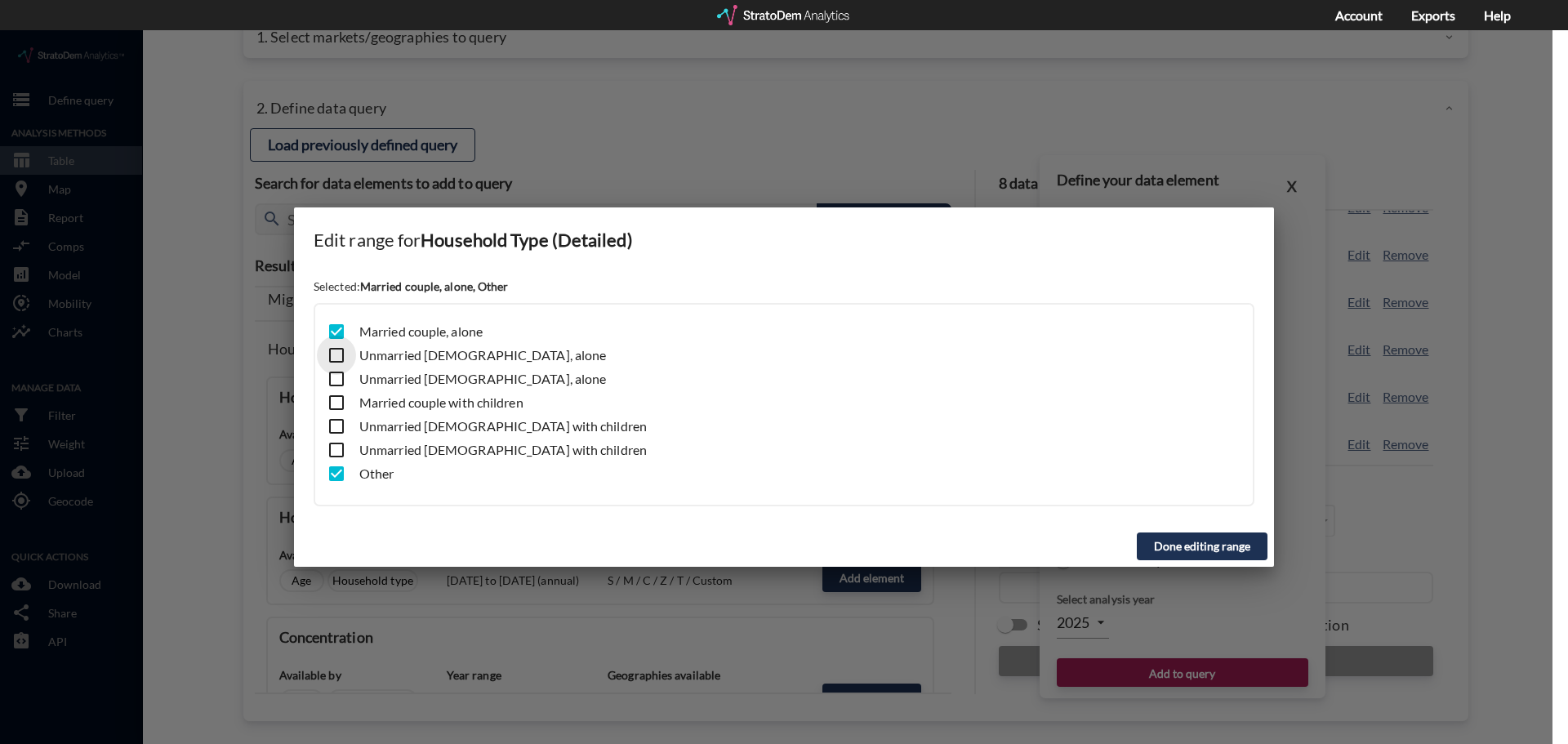
click input "checkbox"
checkbox input "true"
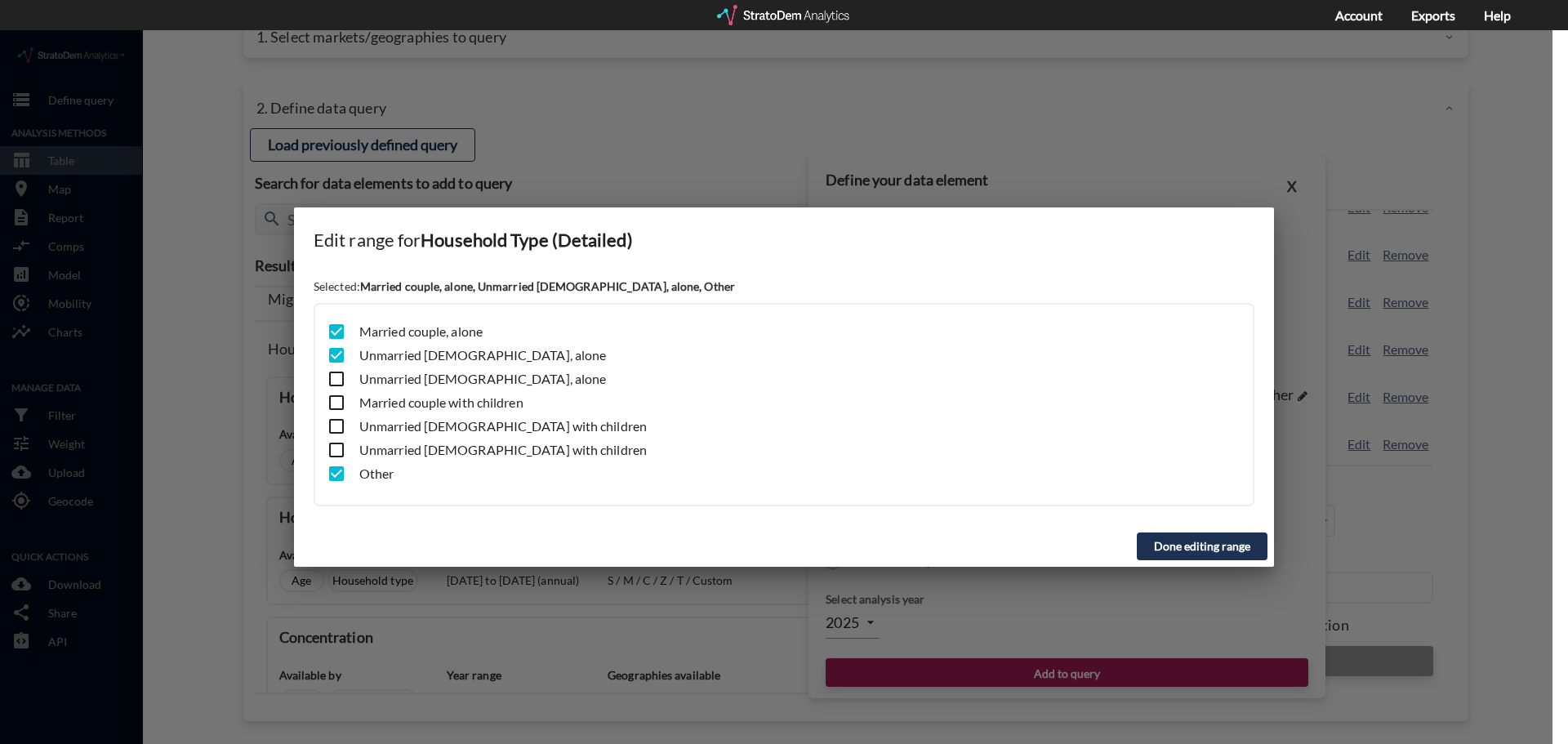
click input "checkbox"
checkbox input "true"
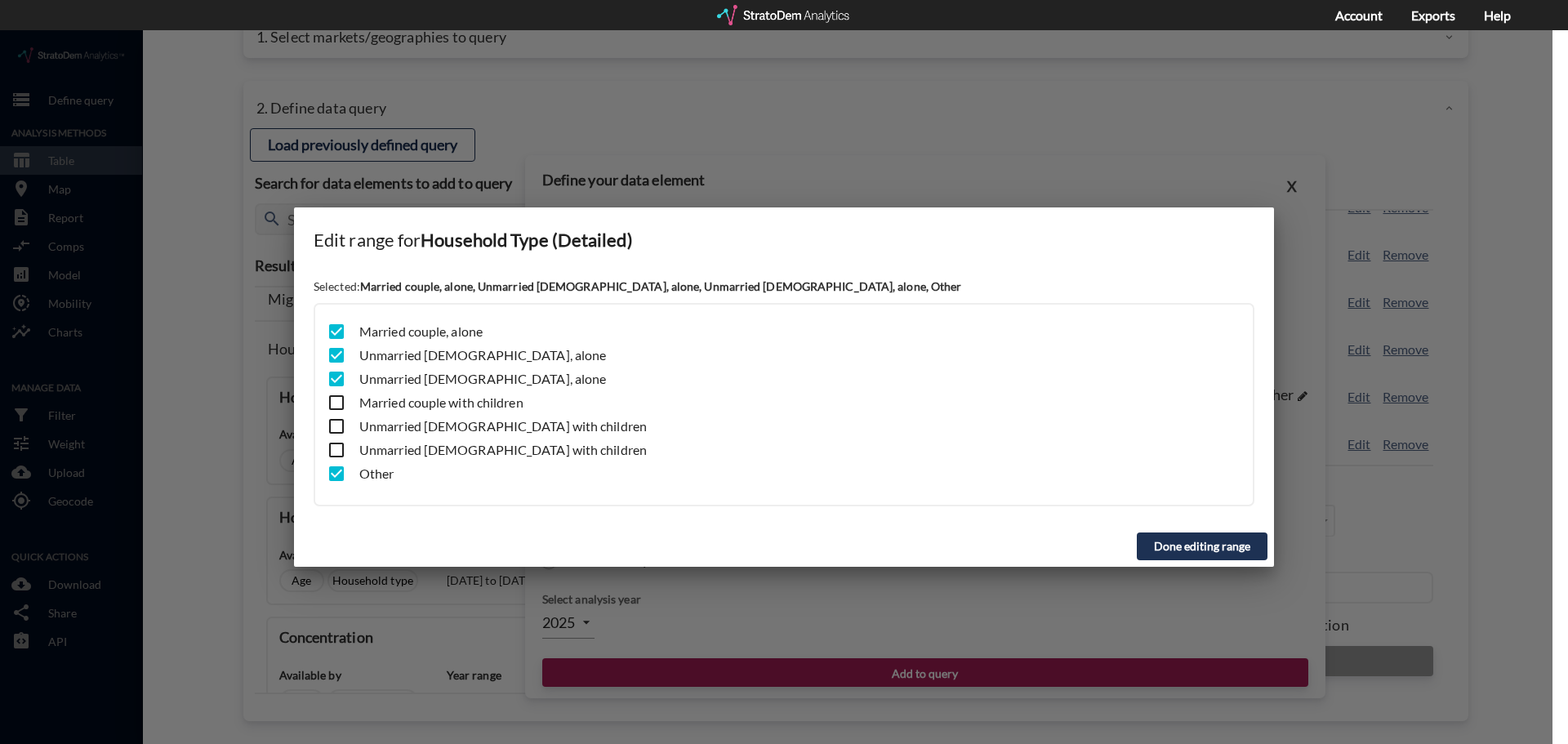
click input "checkbox"
checkbox input "true"
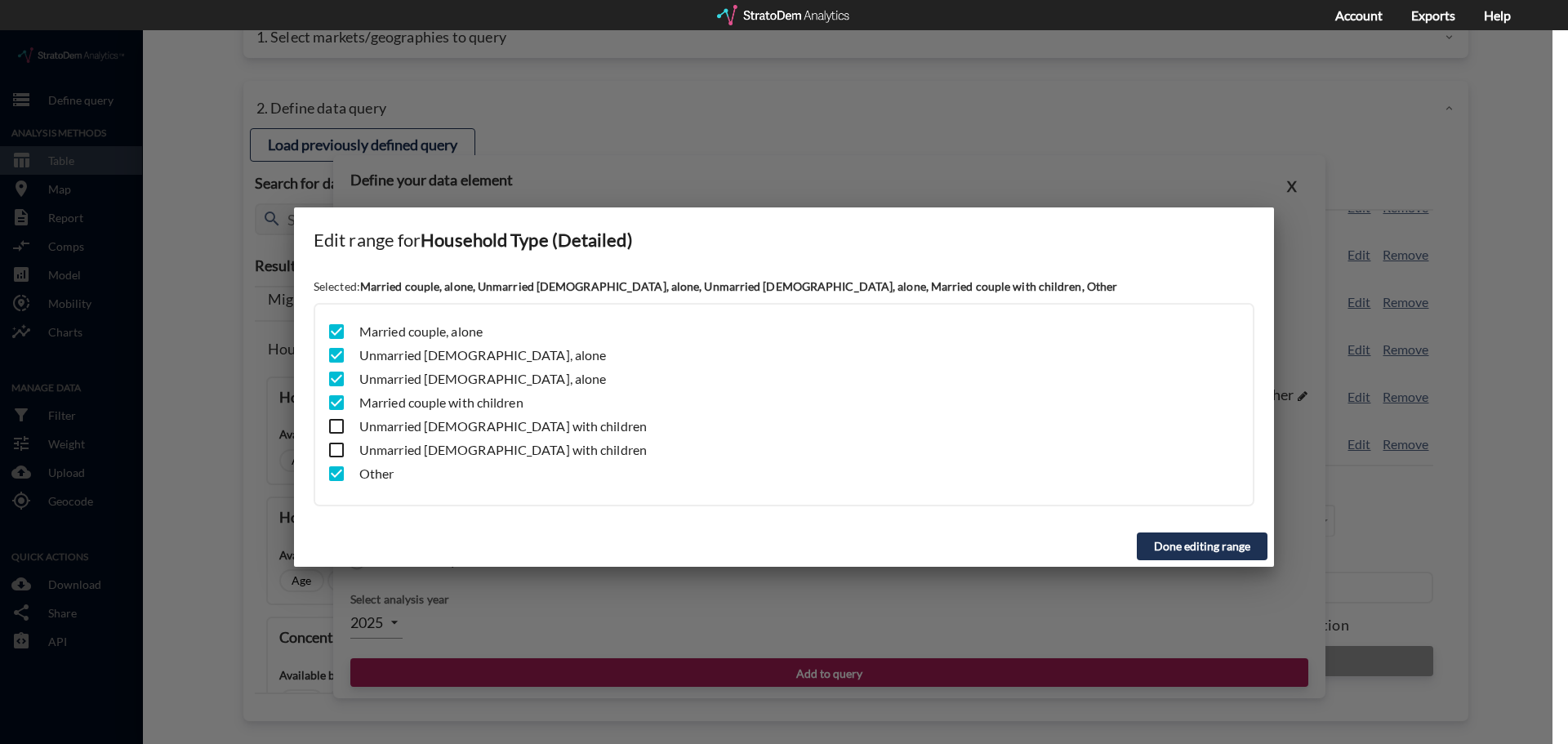
click input "checkbox"
checkbox input "true"
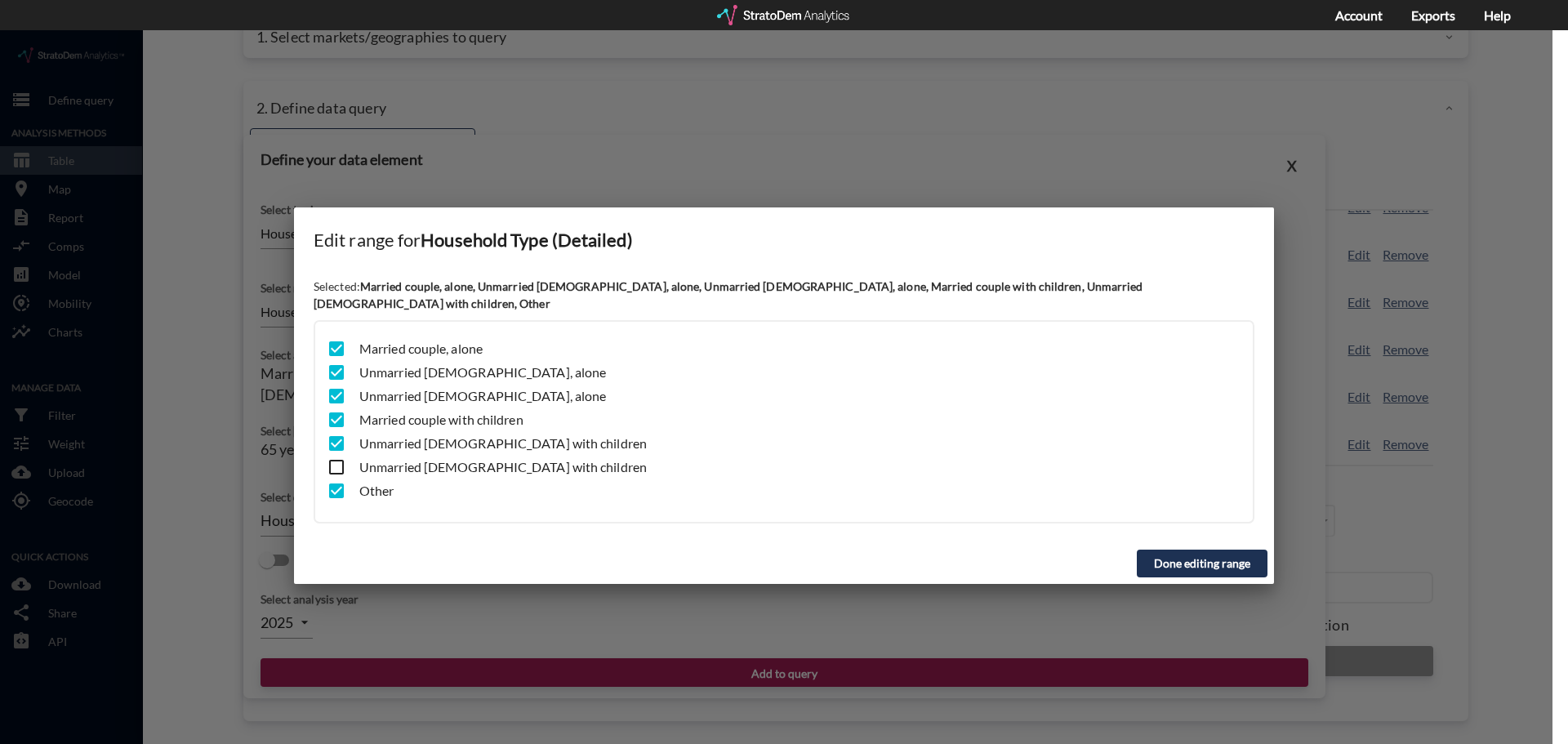
click input "checkbox"
checkbox input "true"
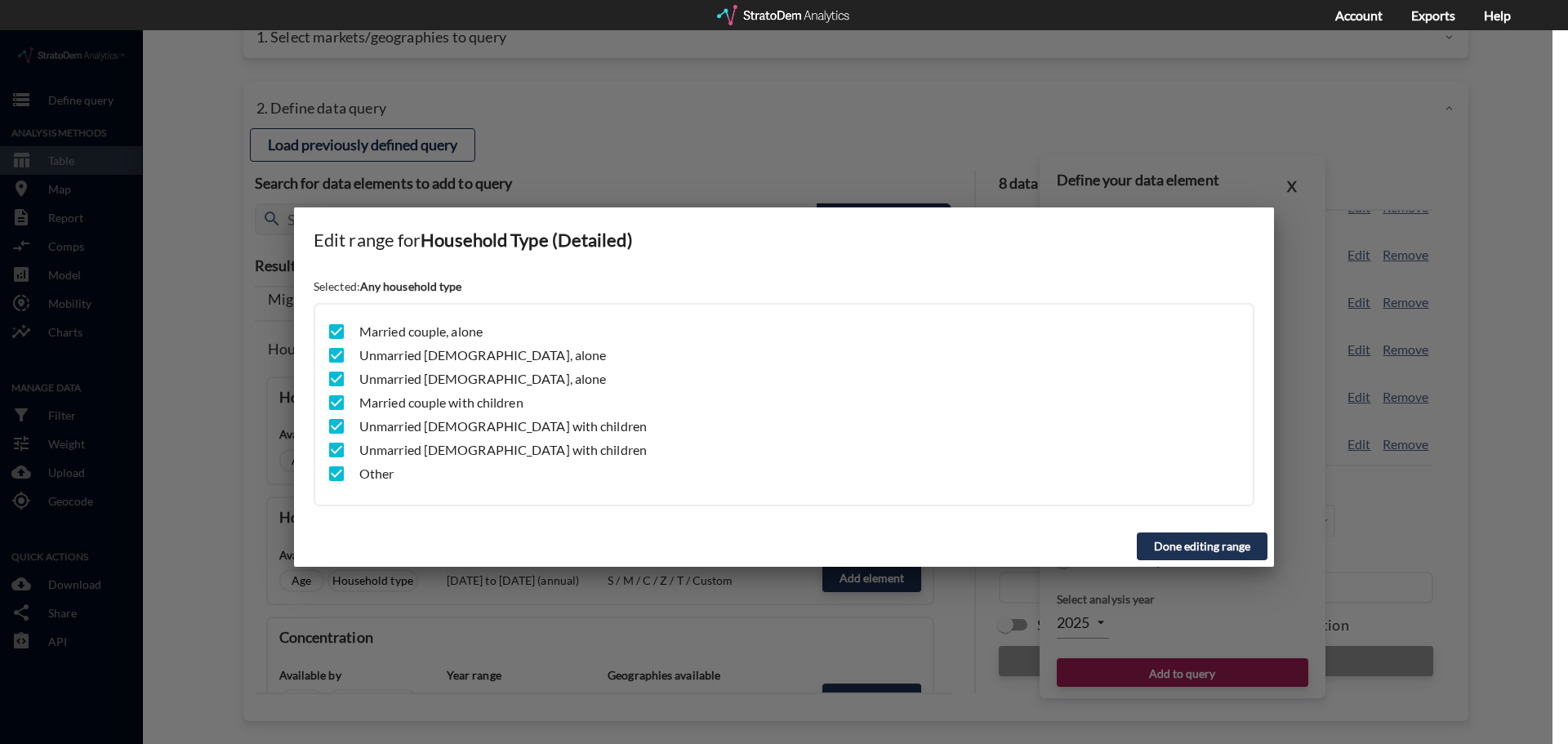
click div "Done editing range"
click button "Done editing range"
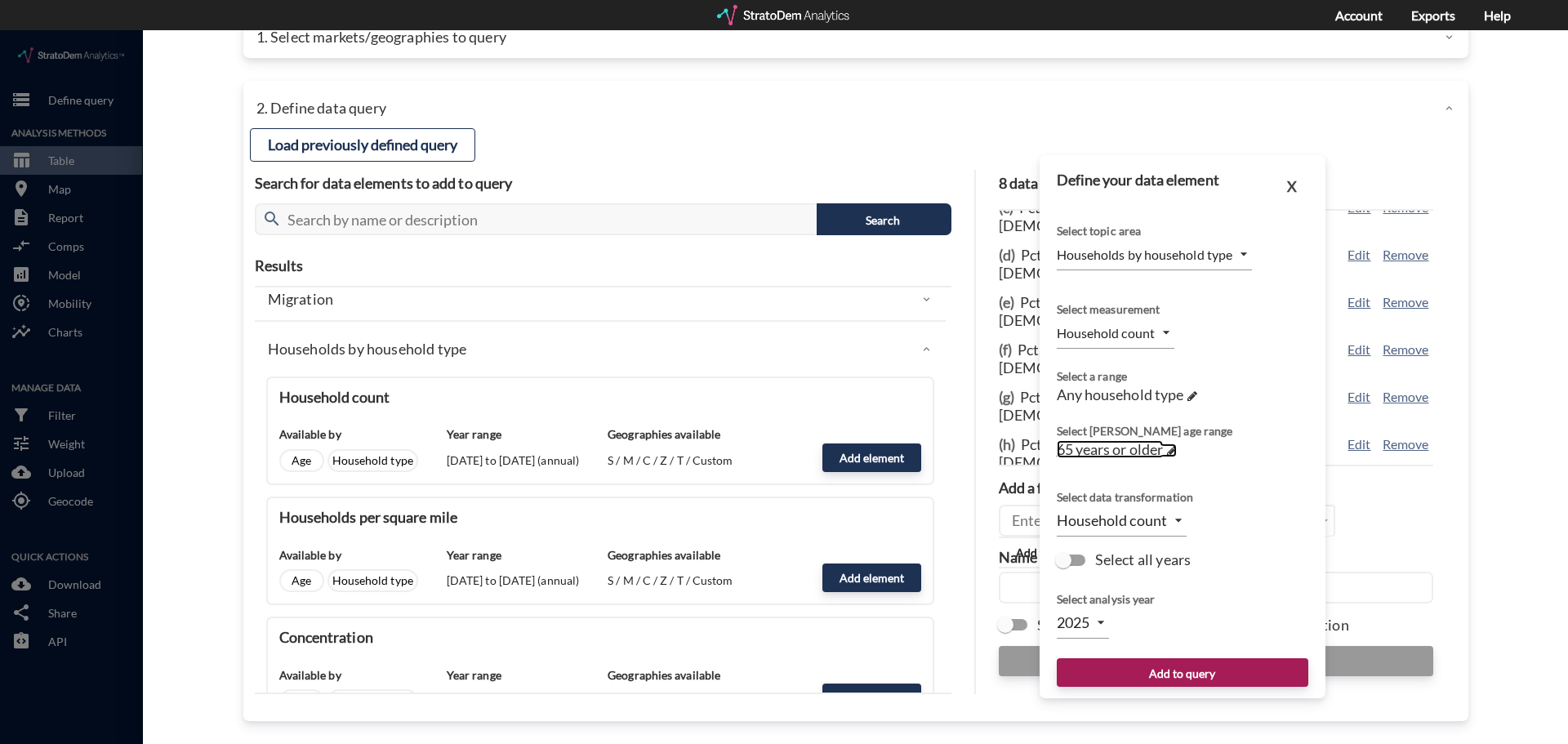
click span "65 years or older"
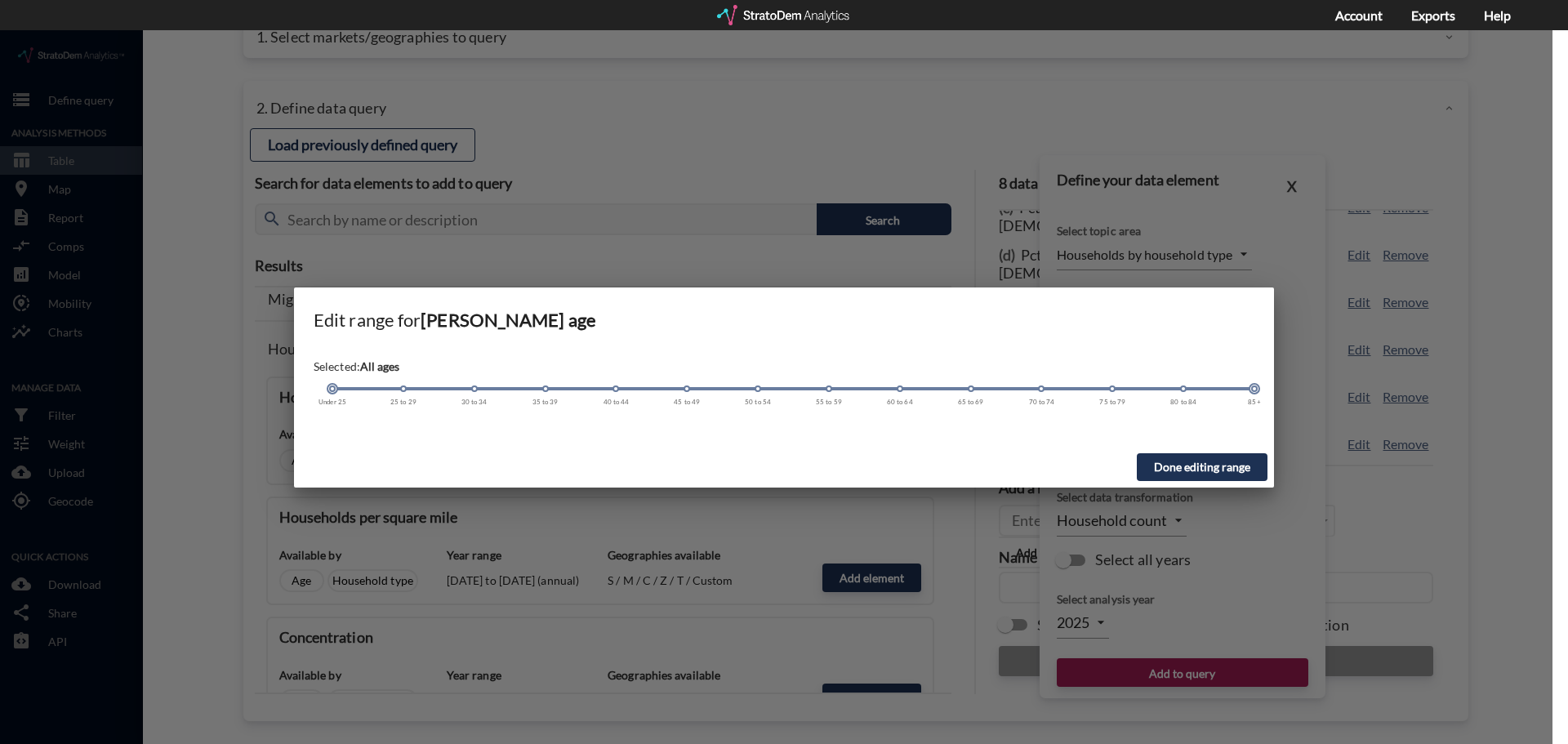
drag, startPoint x: 970, startPoint y: 358, endPoint x: 231, endPoint y: 346, distance: 739.1
click div "Edit range for [PERSON_NAME] age Selected: All ages Under 25 25 to 29 30 to 34 …"
click div "Done editing range"
click button "Done editing range"
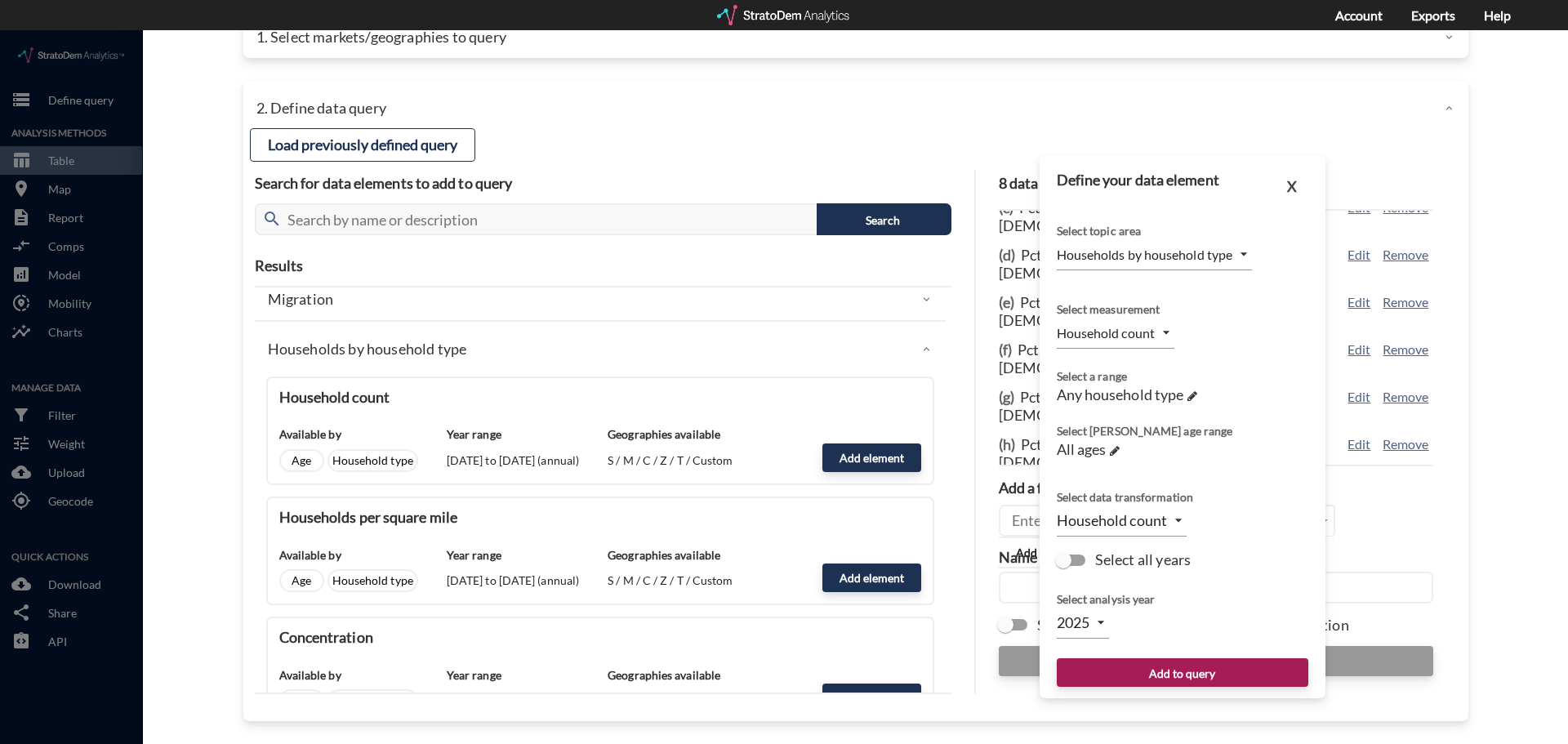
click div "X Define your data element Select topic area Households by household type HH_TY…"
click button "Add to query"
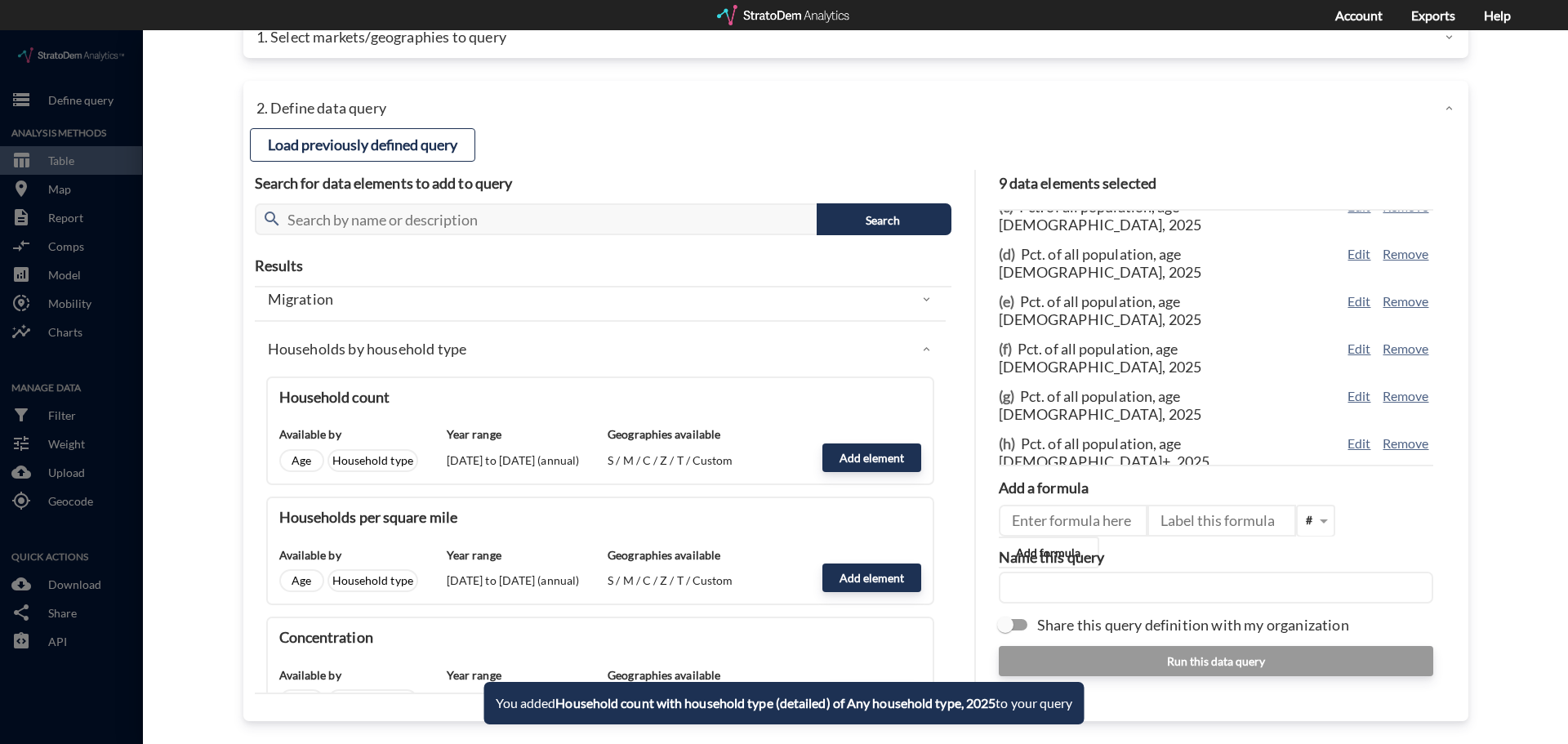
scroll to position [166, 0]
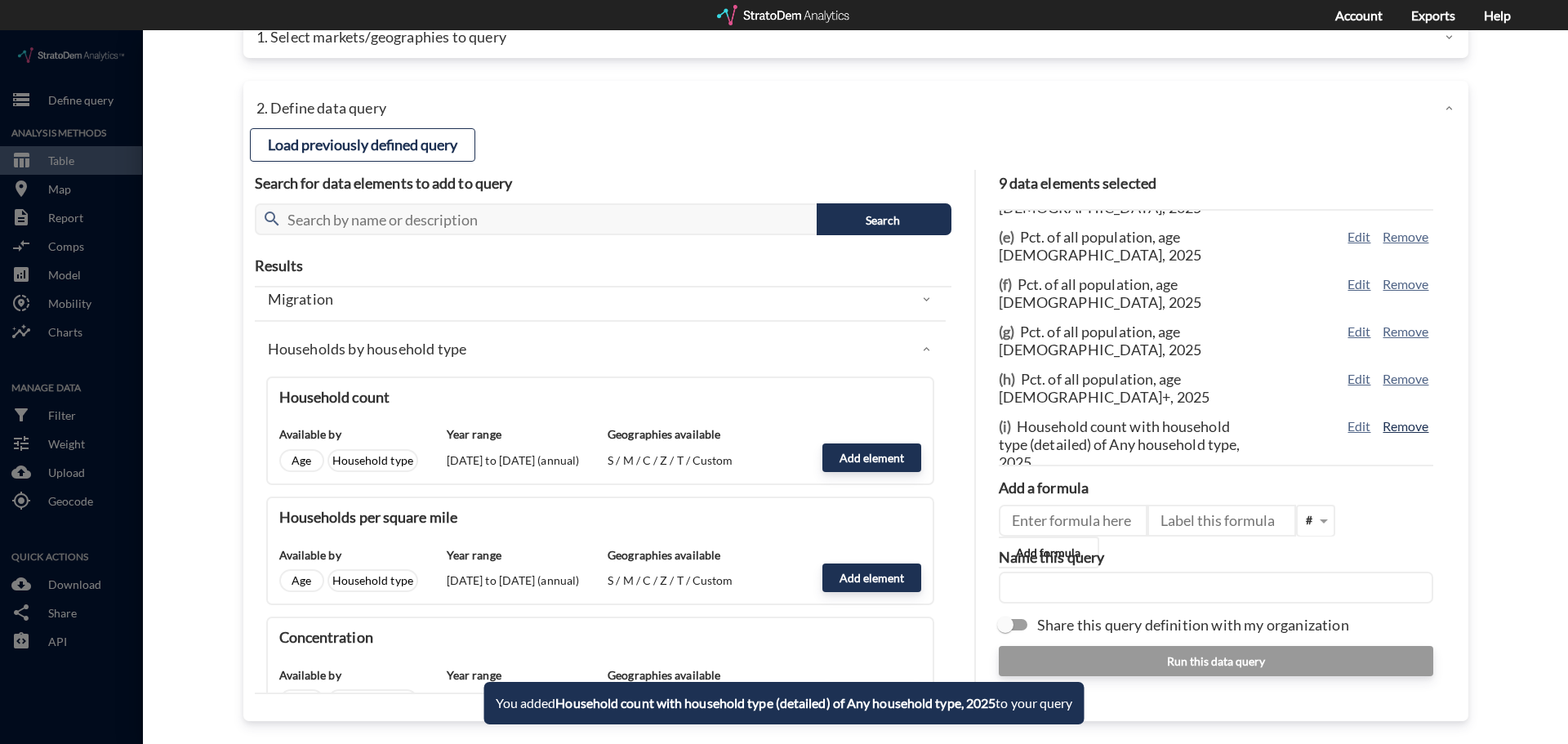
click button "Remove"
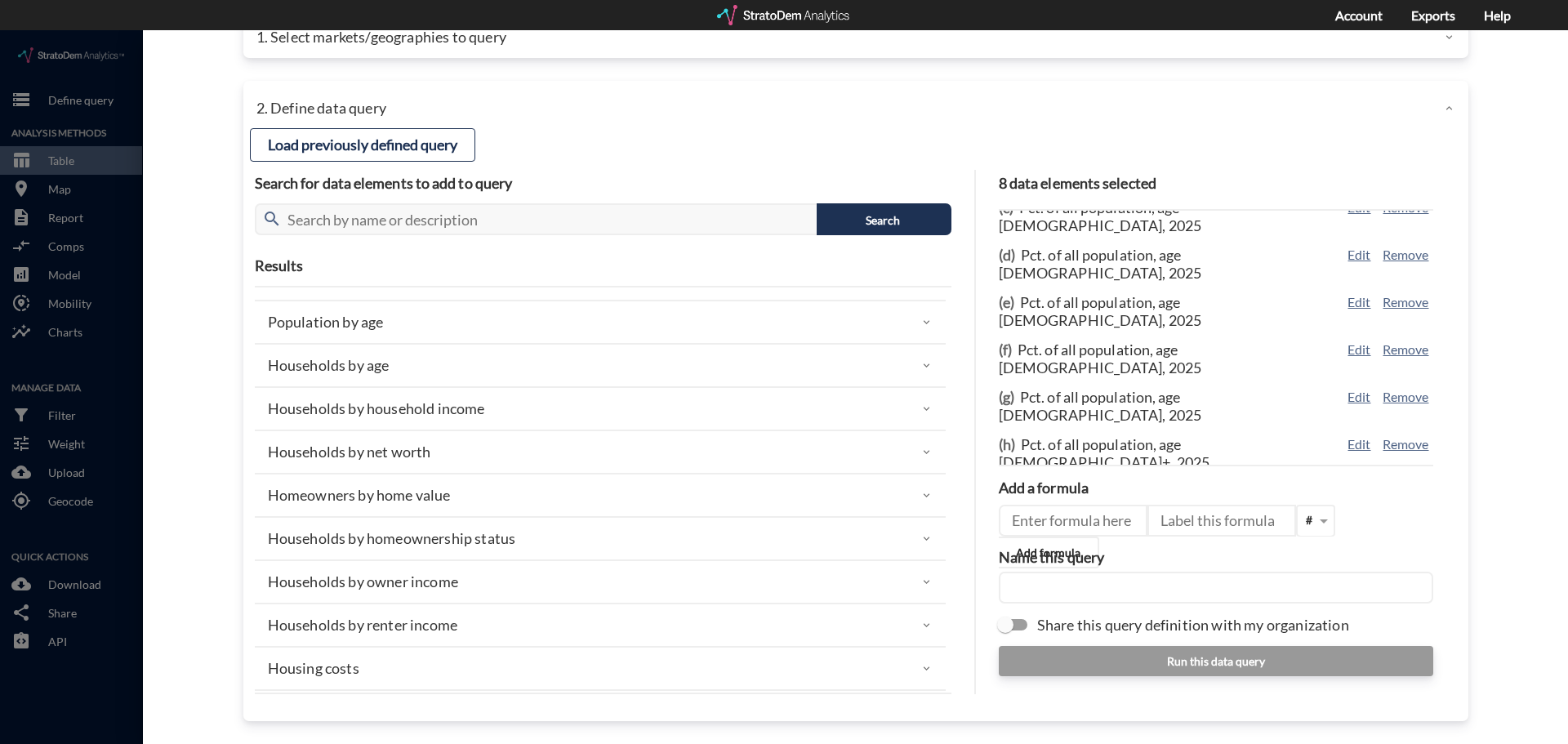
scroll to position [0, 0]
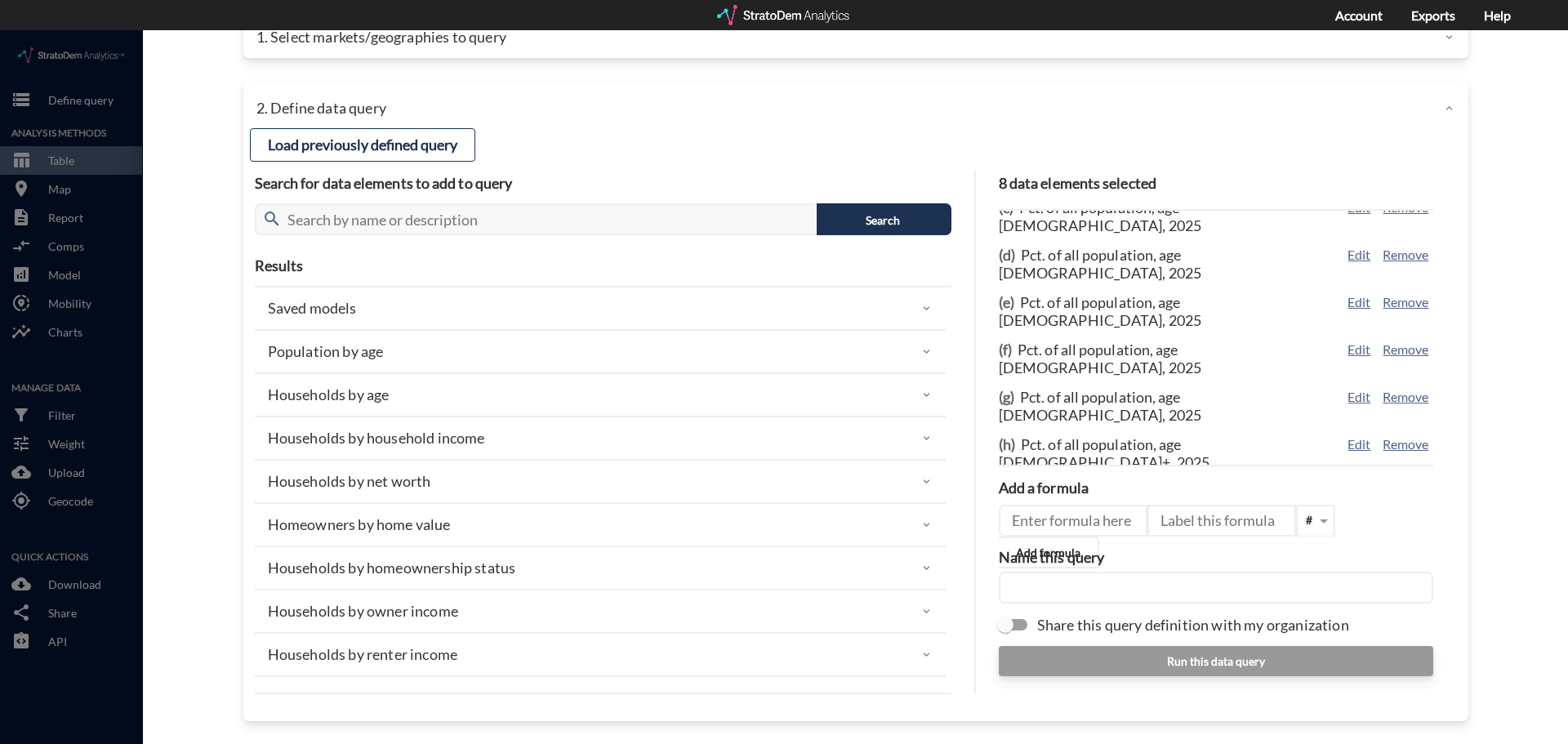
click div "Households by age"
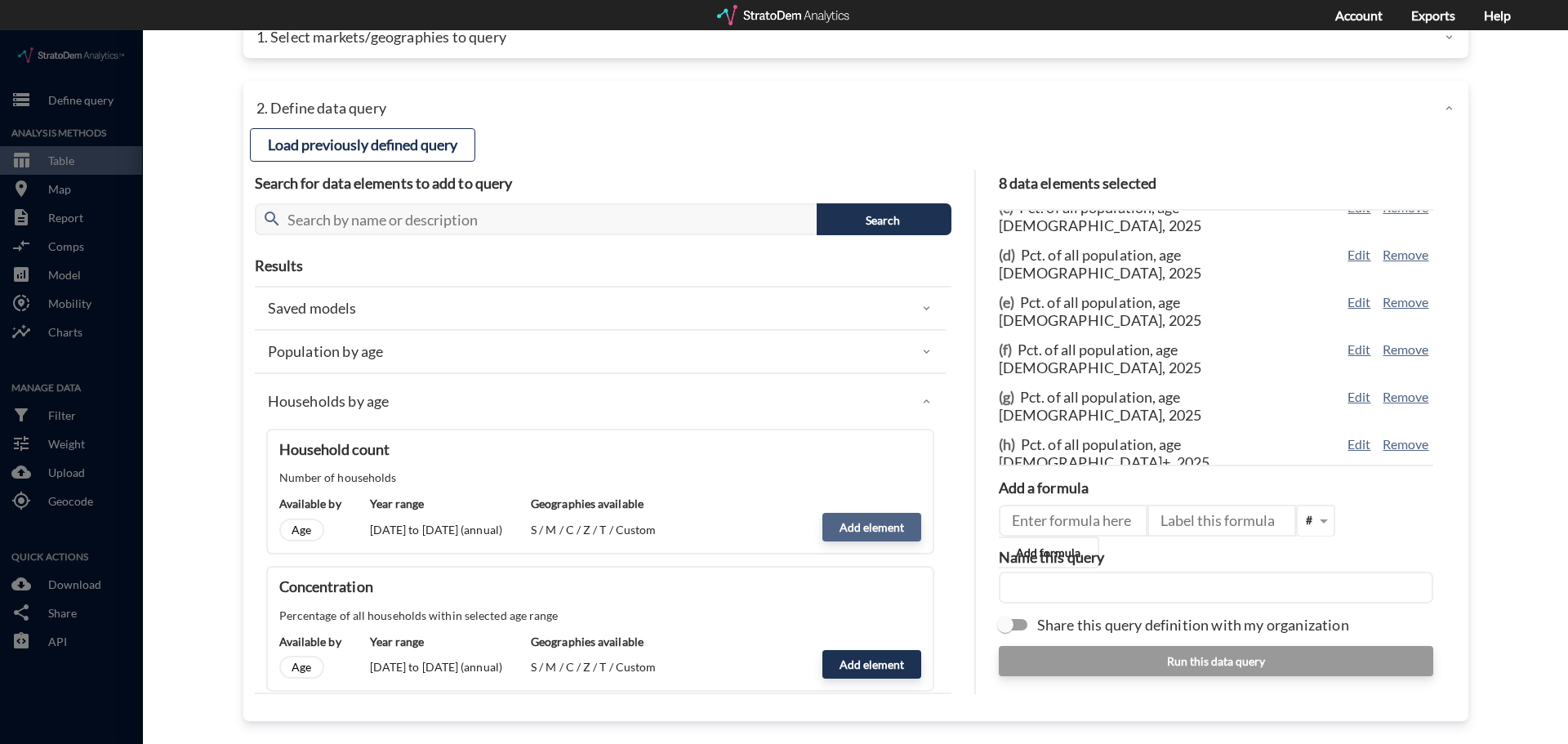
click button "Add element"
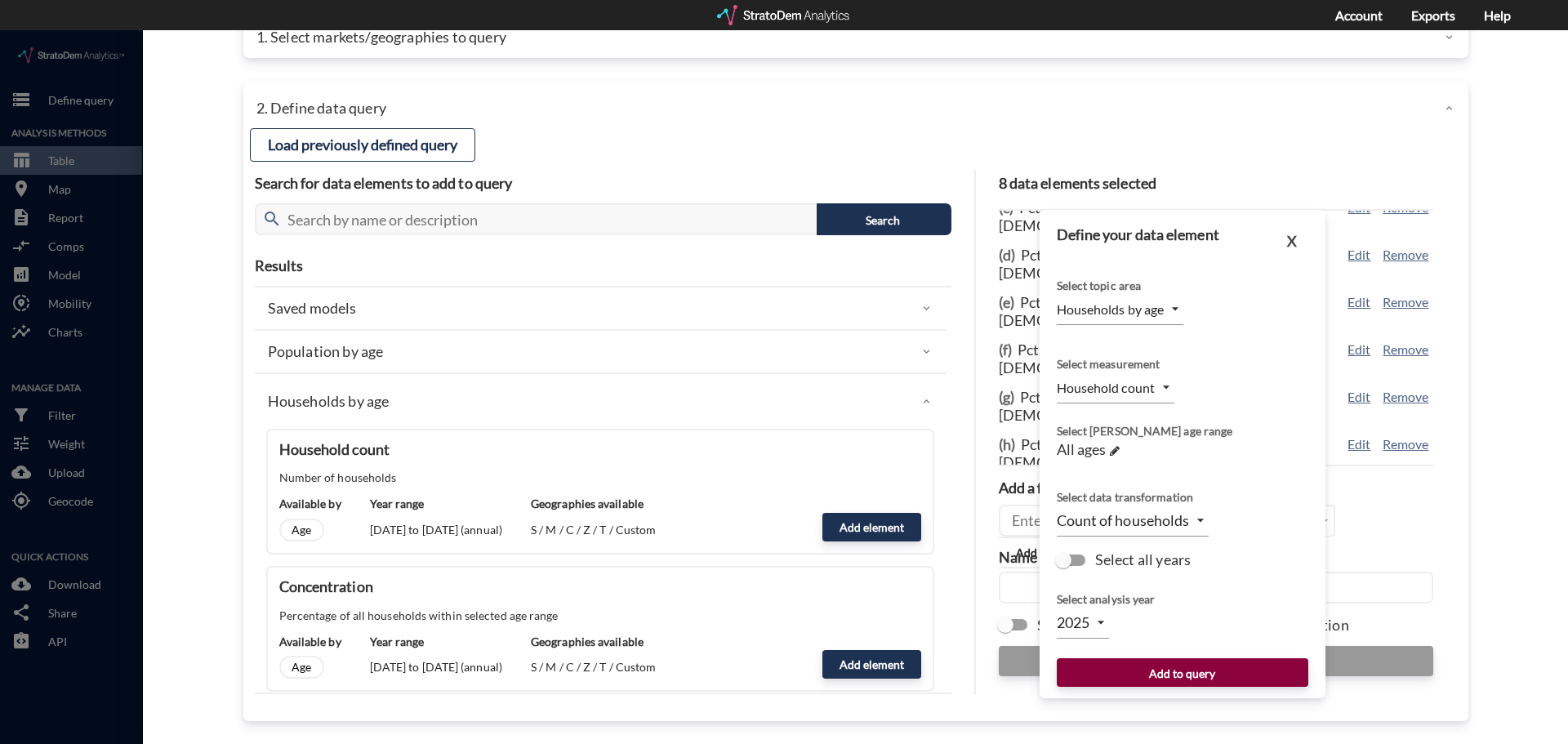
click button "Add to query"
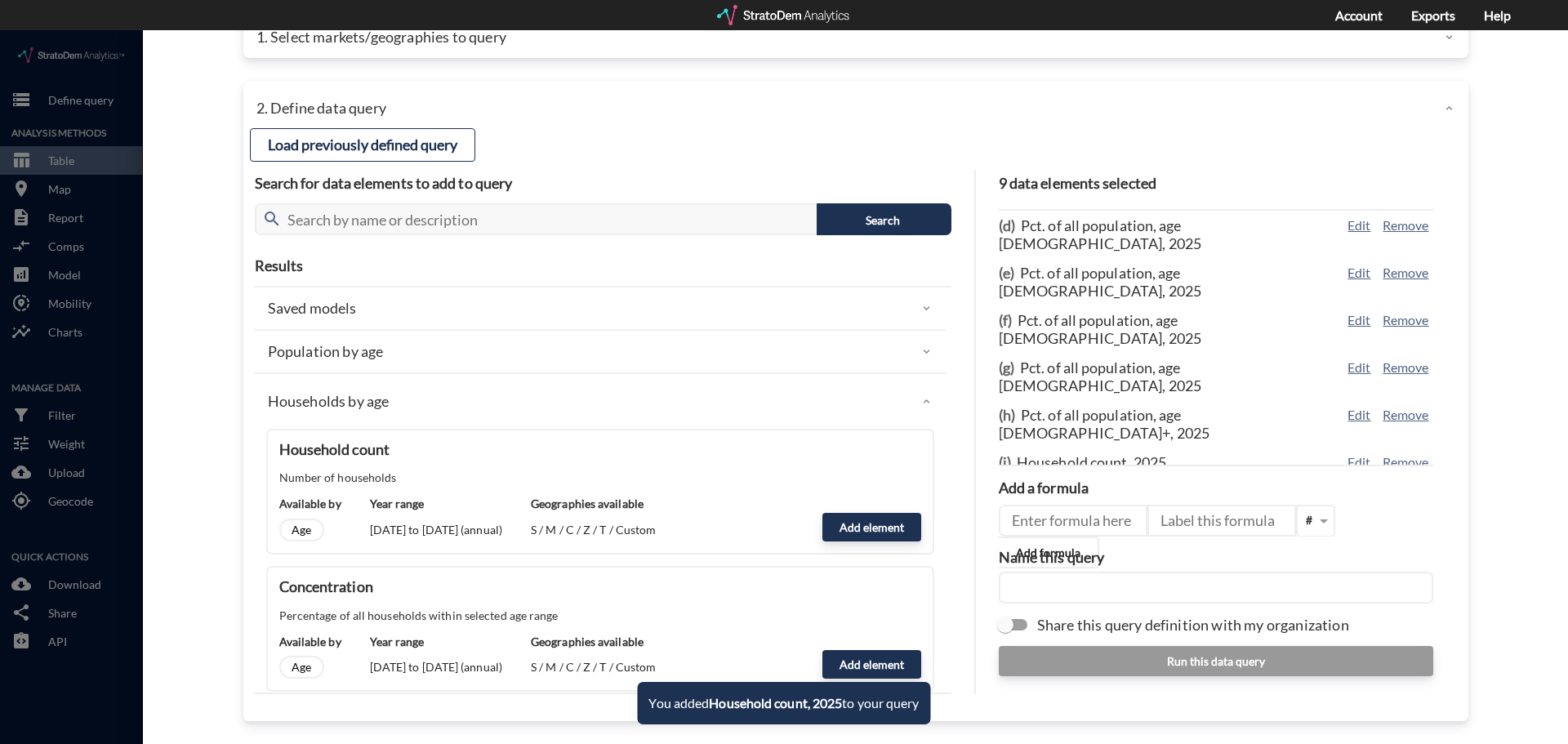
click div "Households by age"
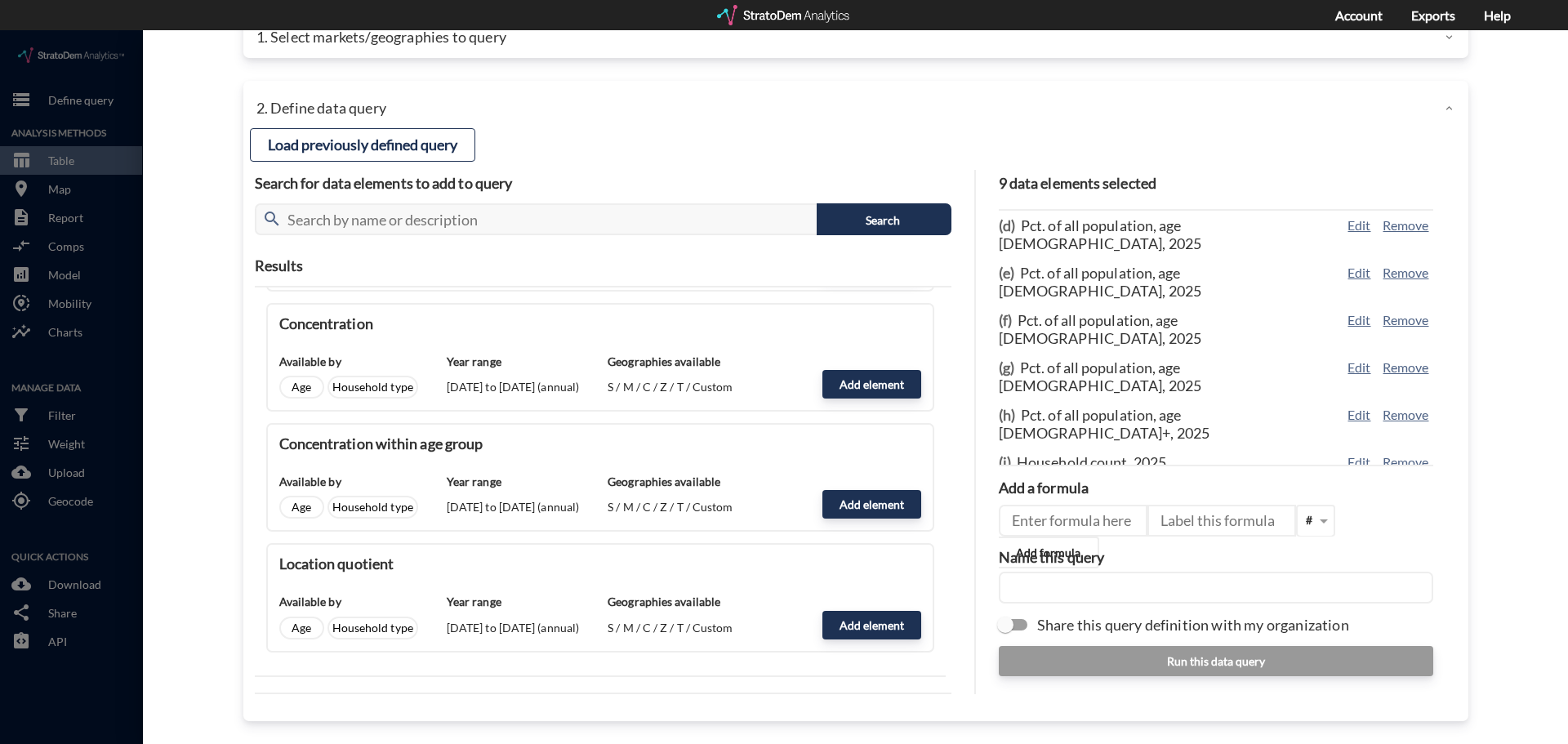
scroll to position [572, 0]
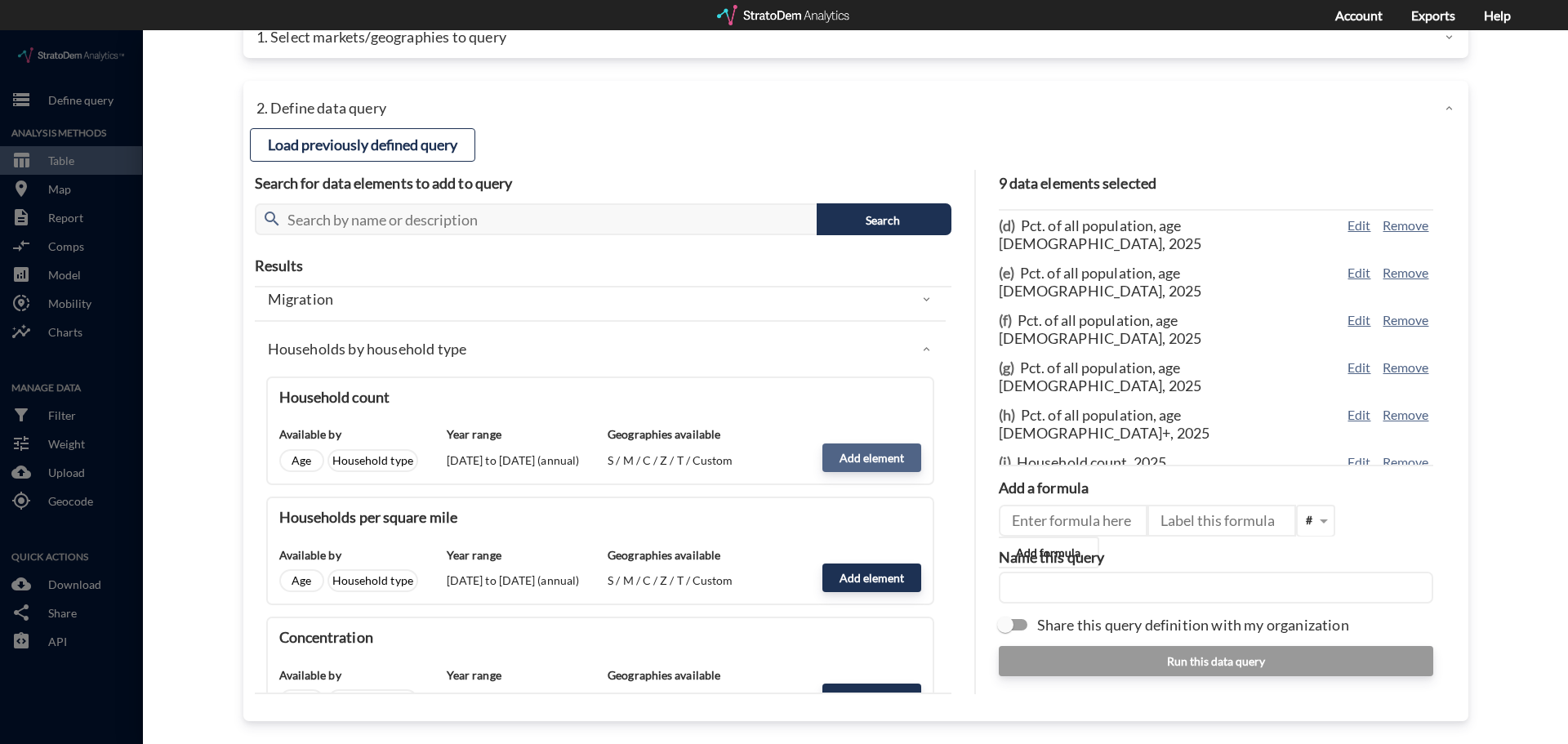
click button "Add element"
type input "HH_TYPE"
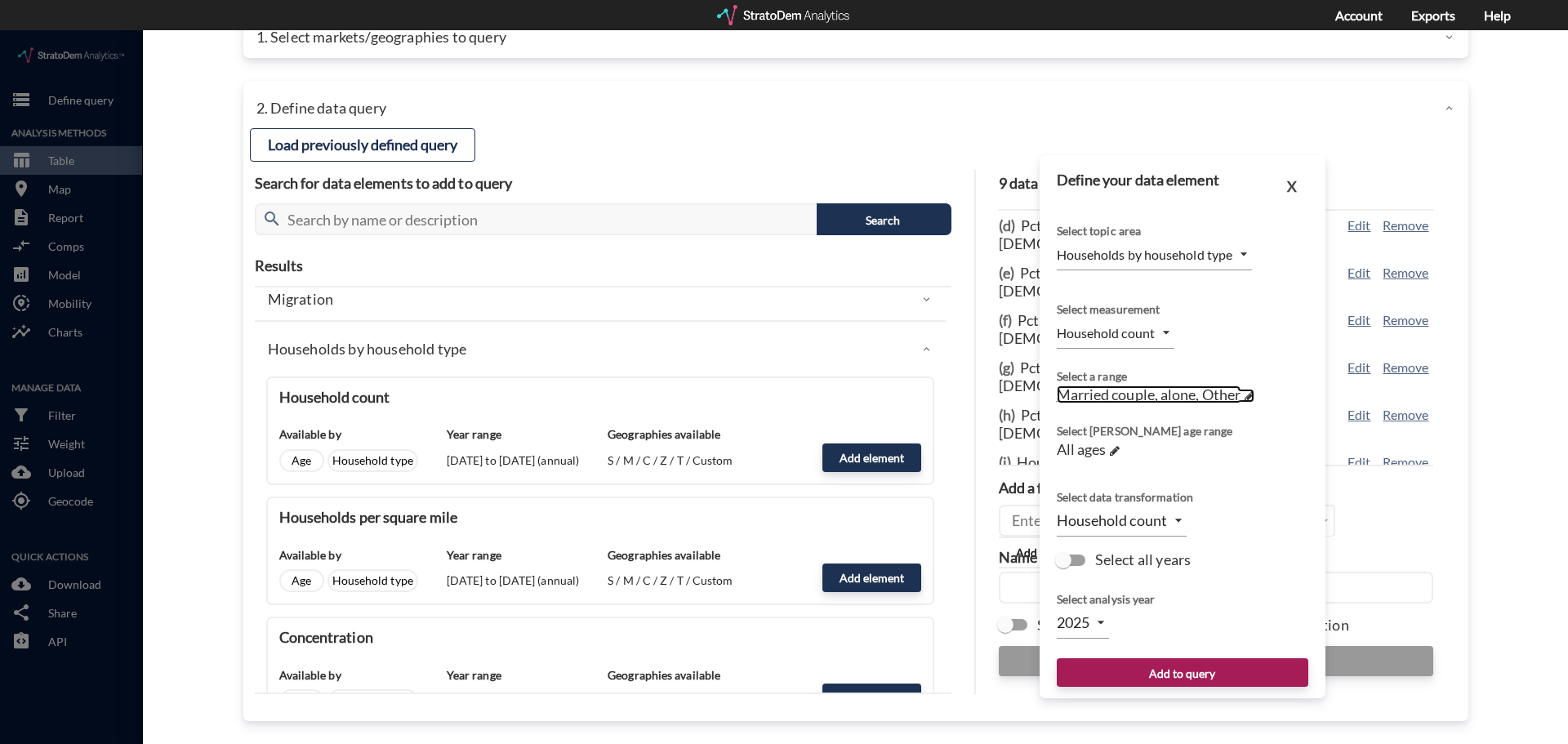
click span "Married couple, alone, Other"
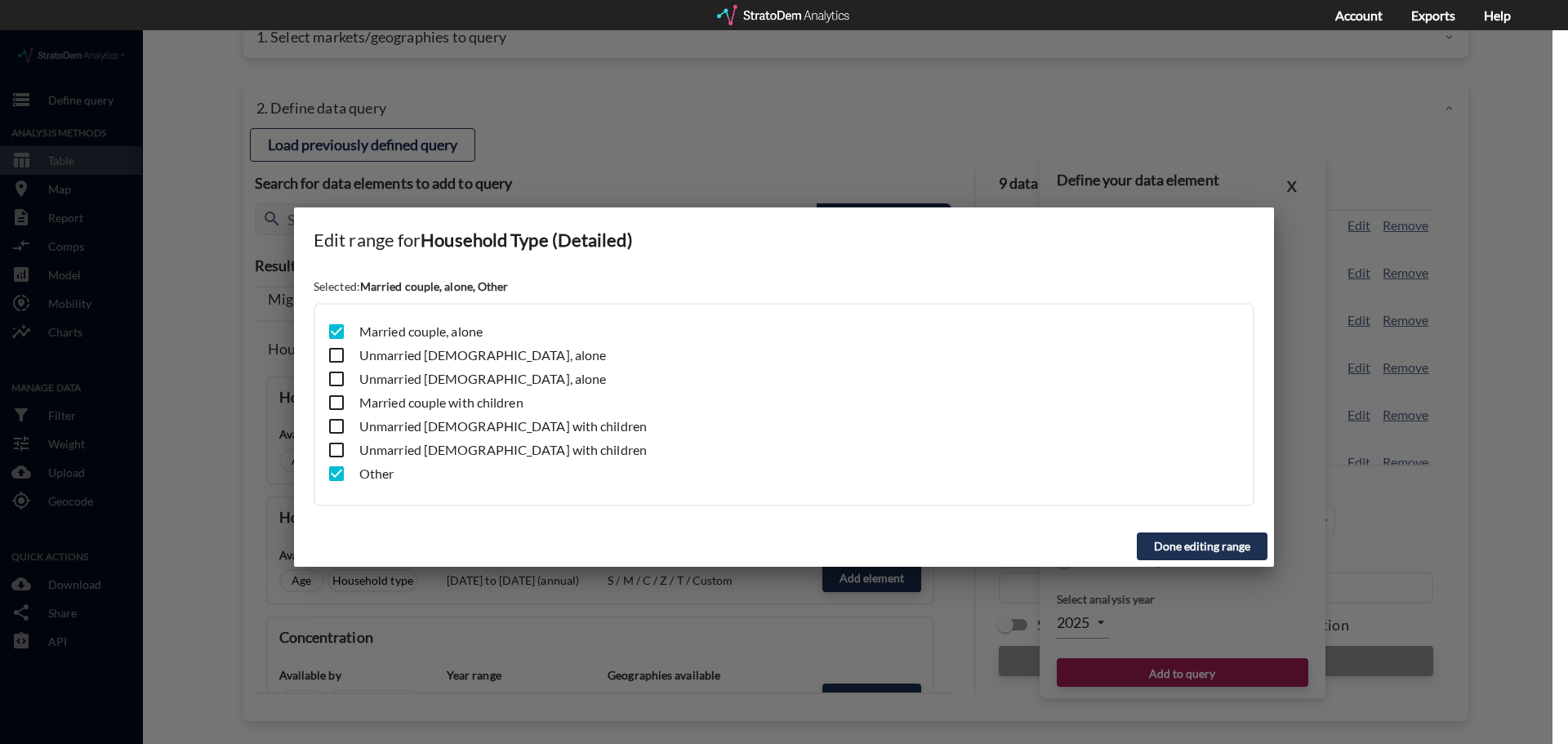
click input "checkbox"
checkbox input "false"
click button "Done editing range"
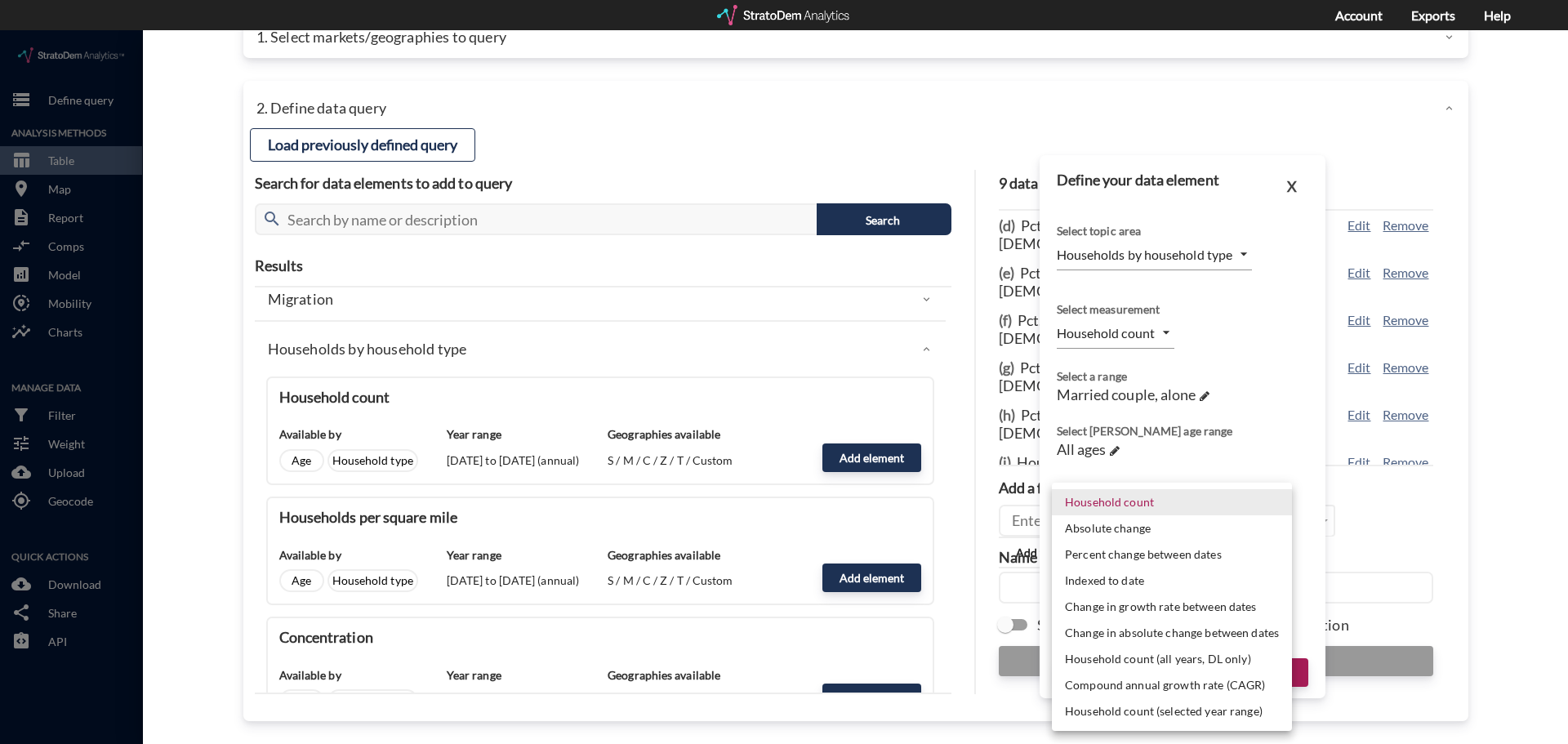
click body "/vantagepoint/us/-1 storage Define query Analysis Methods table_chart Table roo…"
click div
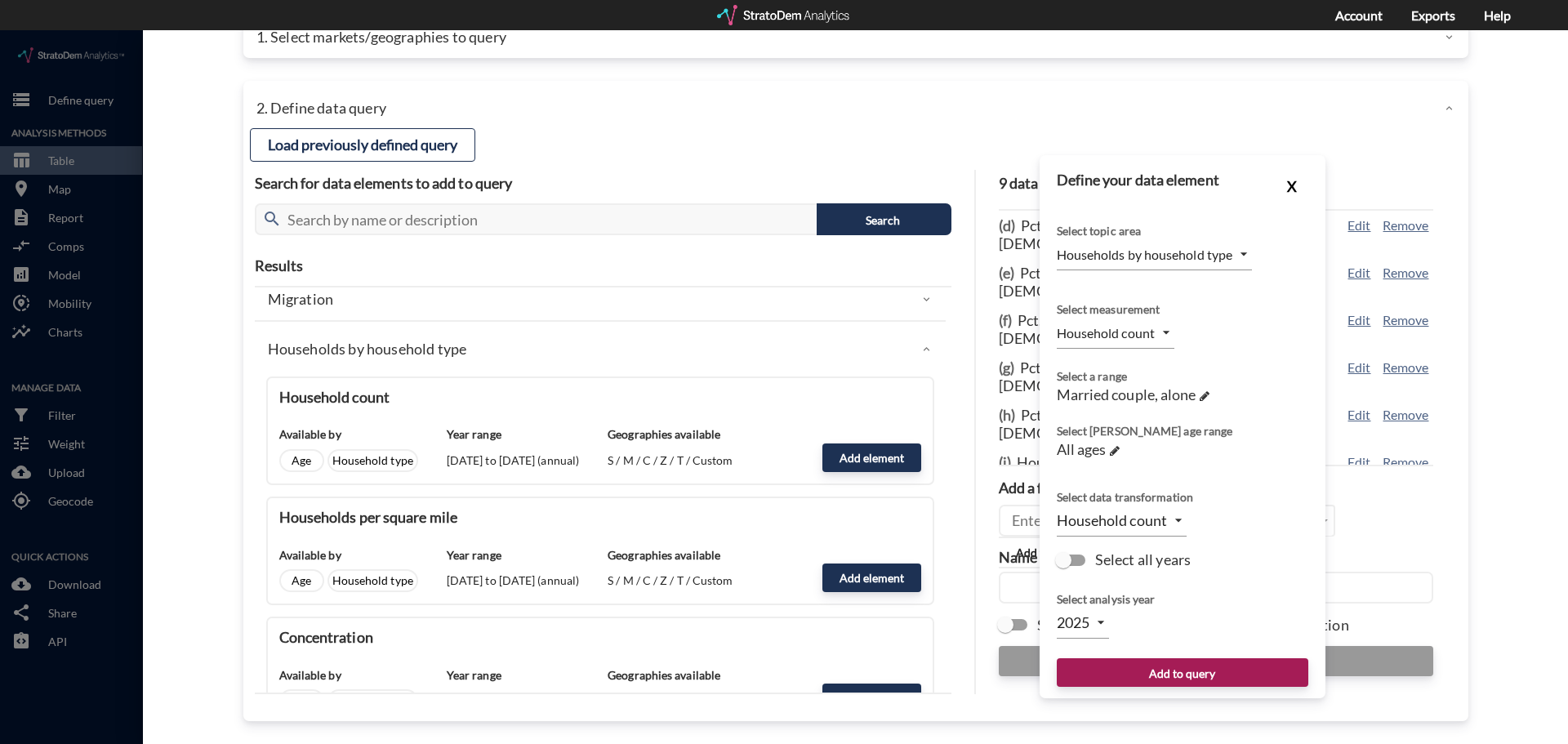
click button "X"
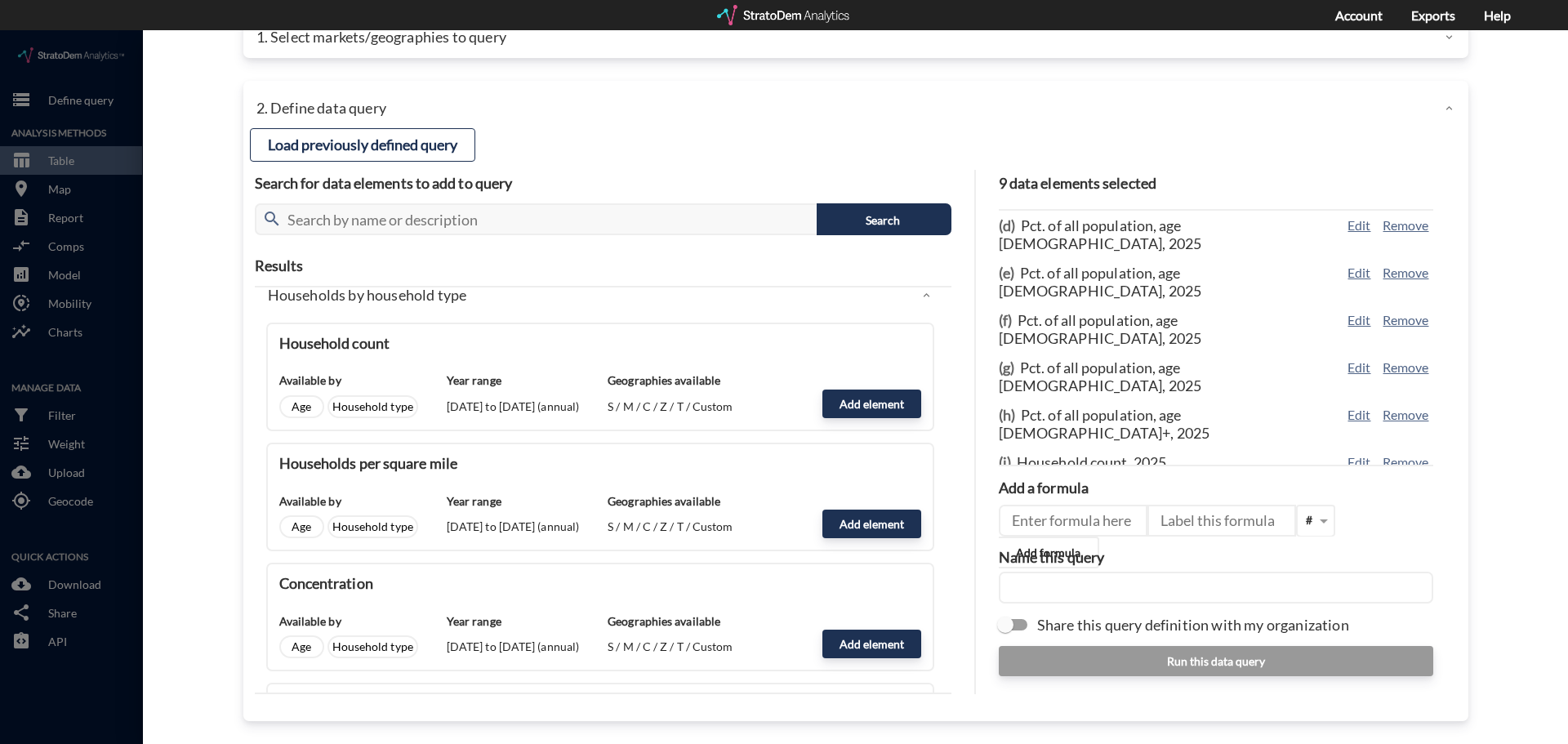
scroll to position [654, 0]
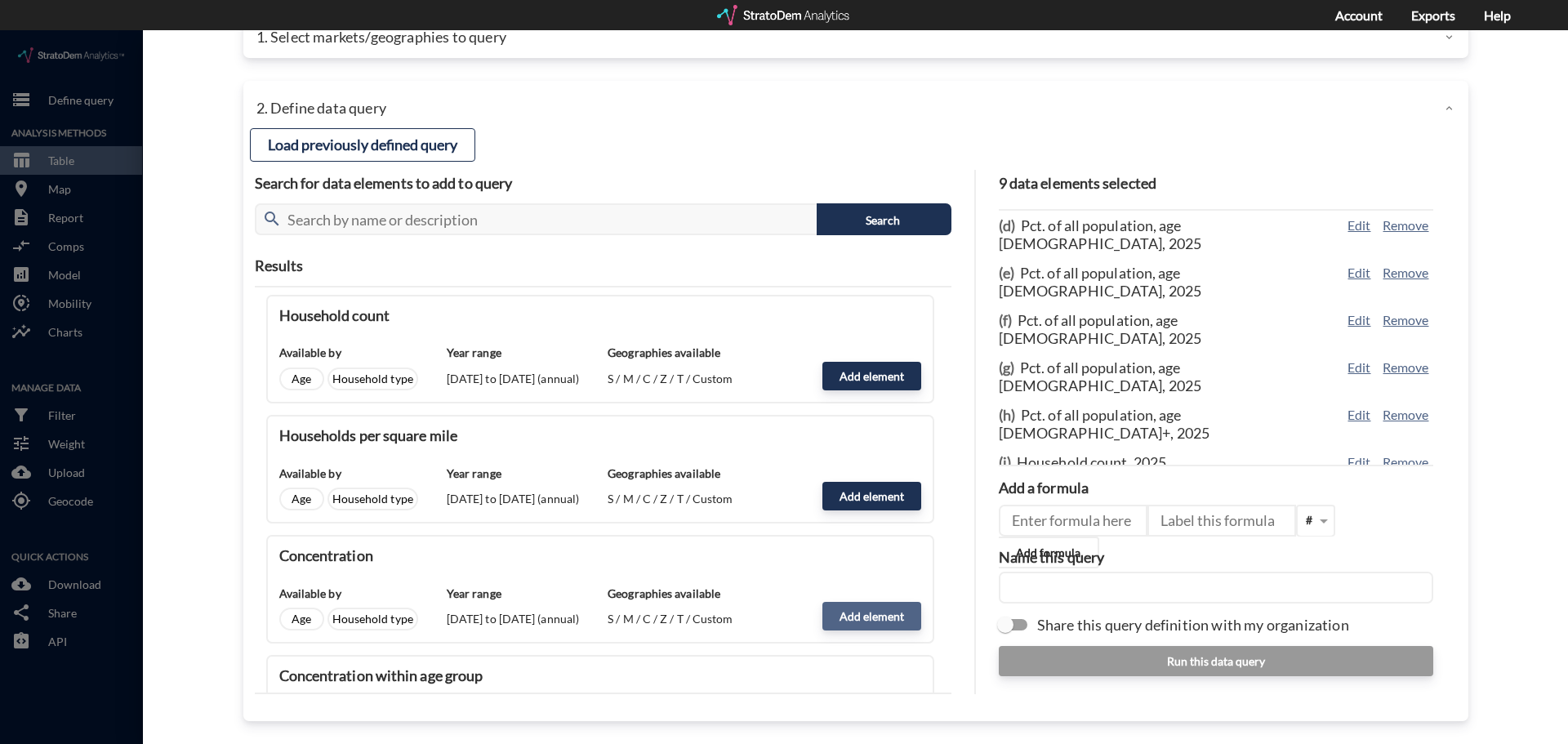
click button "Add element"
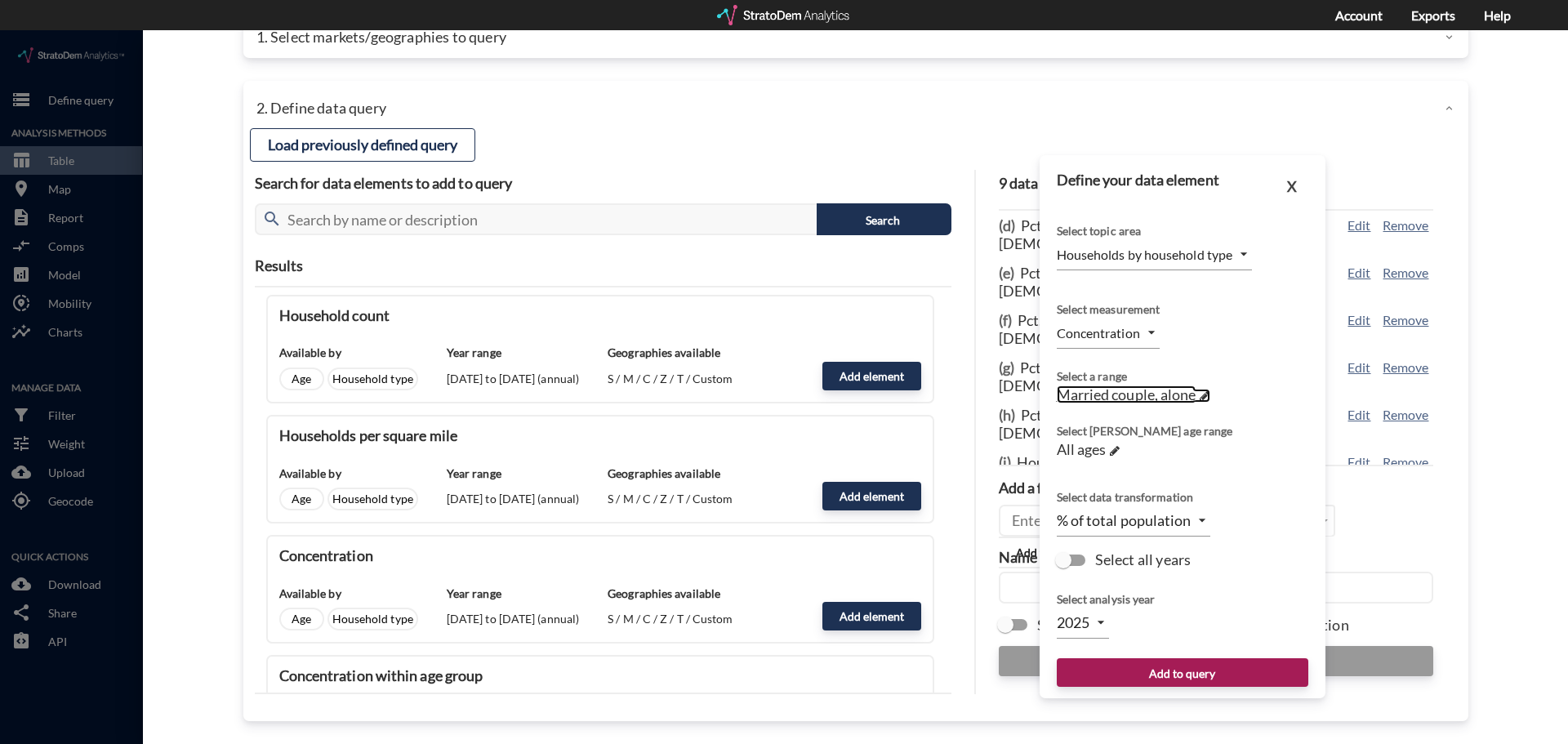
click span "Married couple, alone"
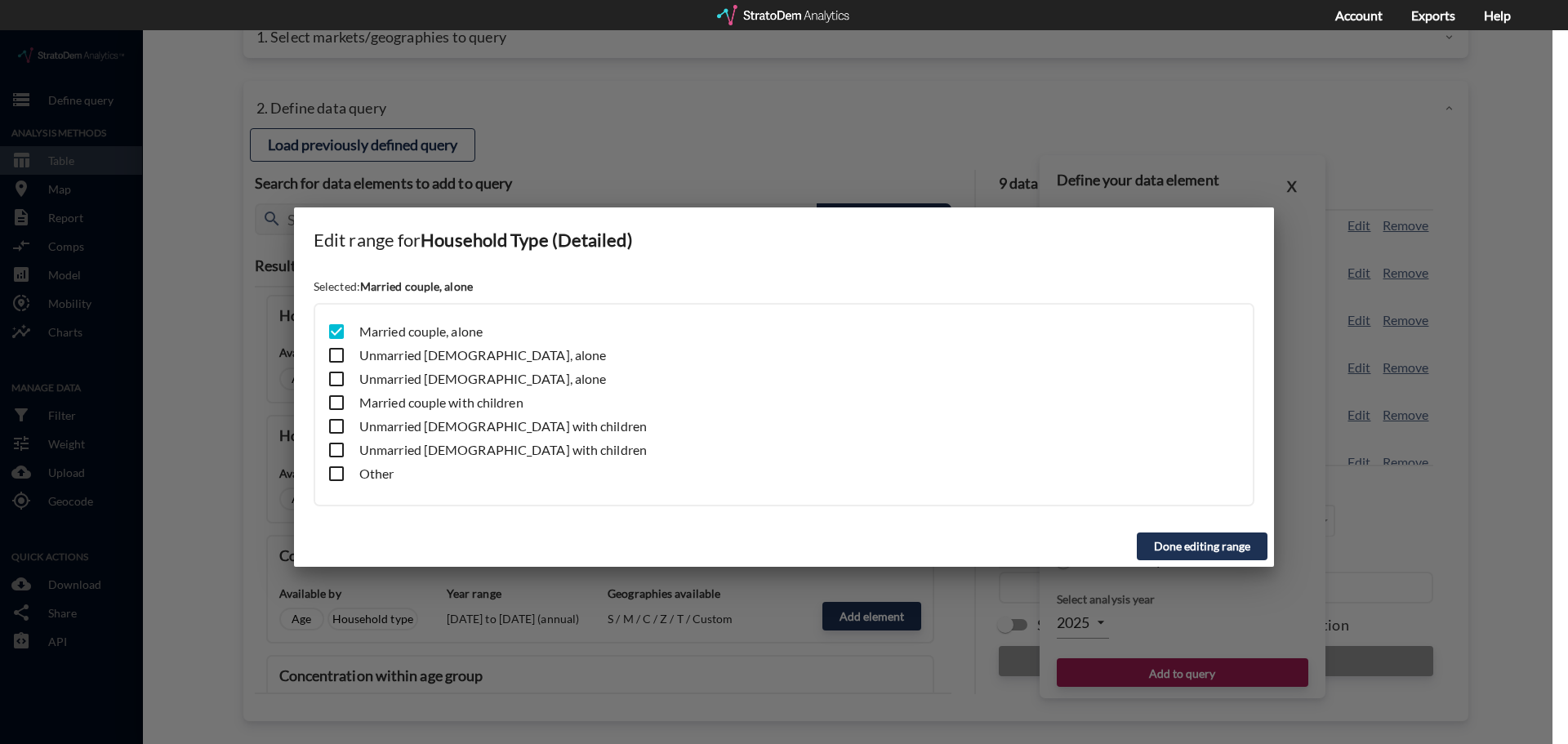
click button "Done editing range"
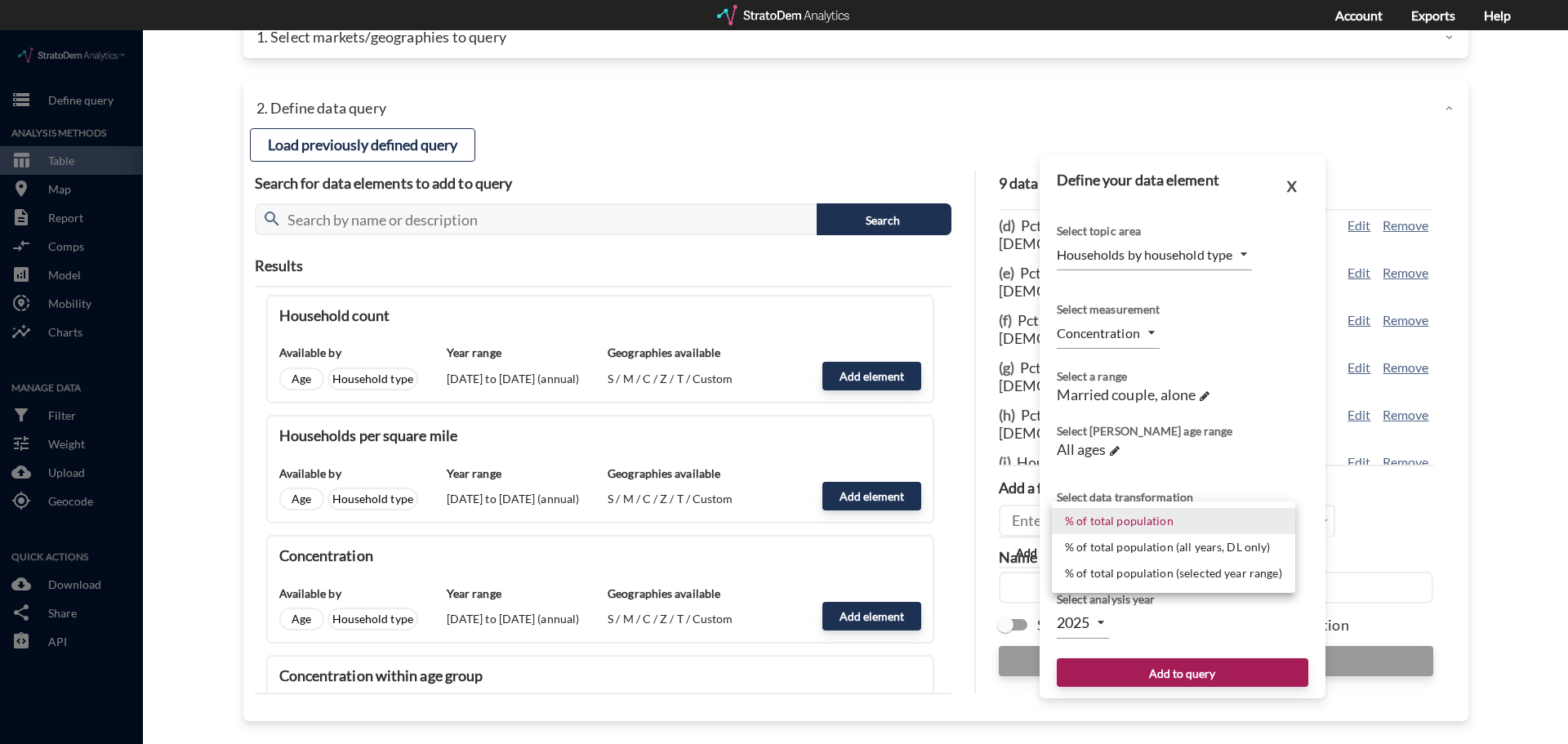
click body "/vantagepoint/us/-1 storage Define query Analysis Methods table_chart Table roo…"
click li "% of total population"
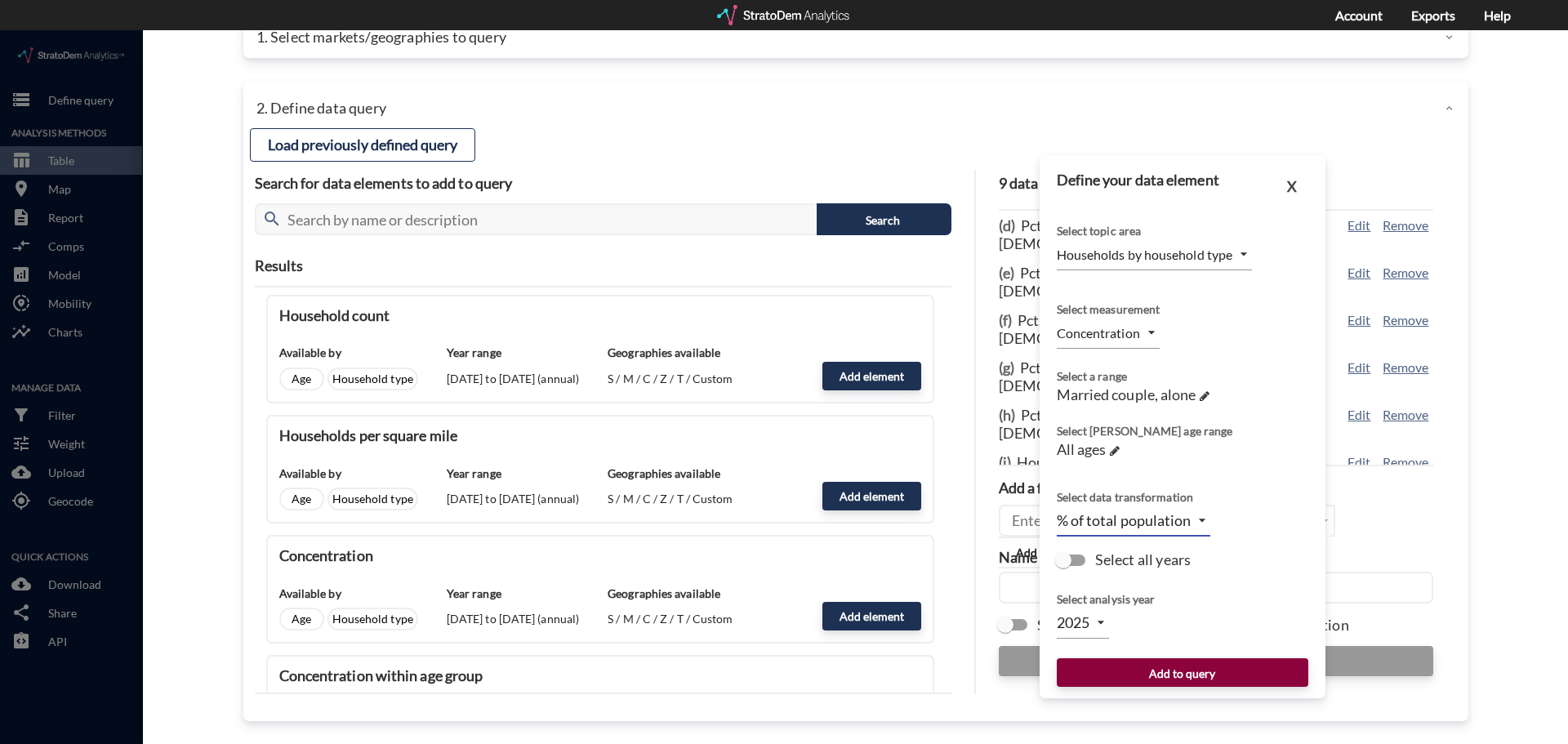
click button "Add to query"
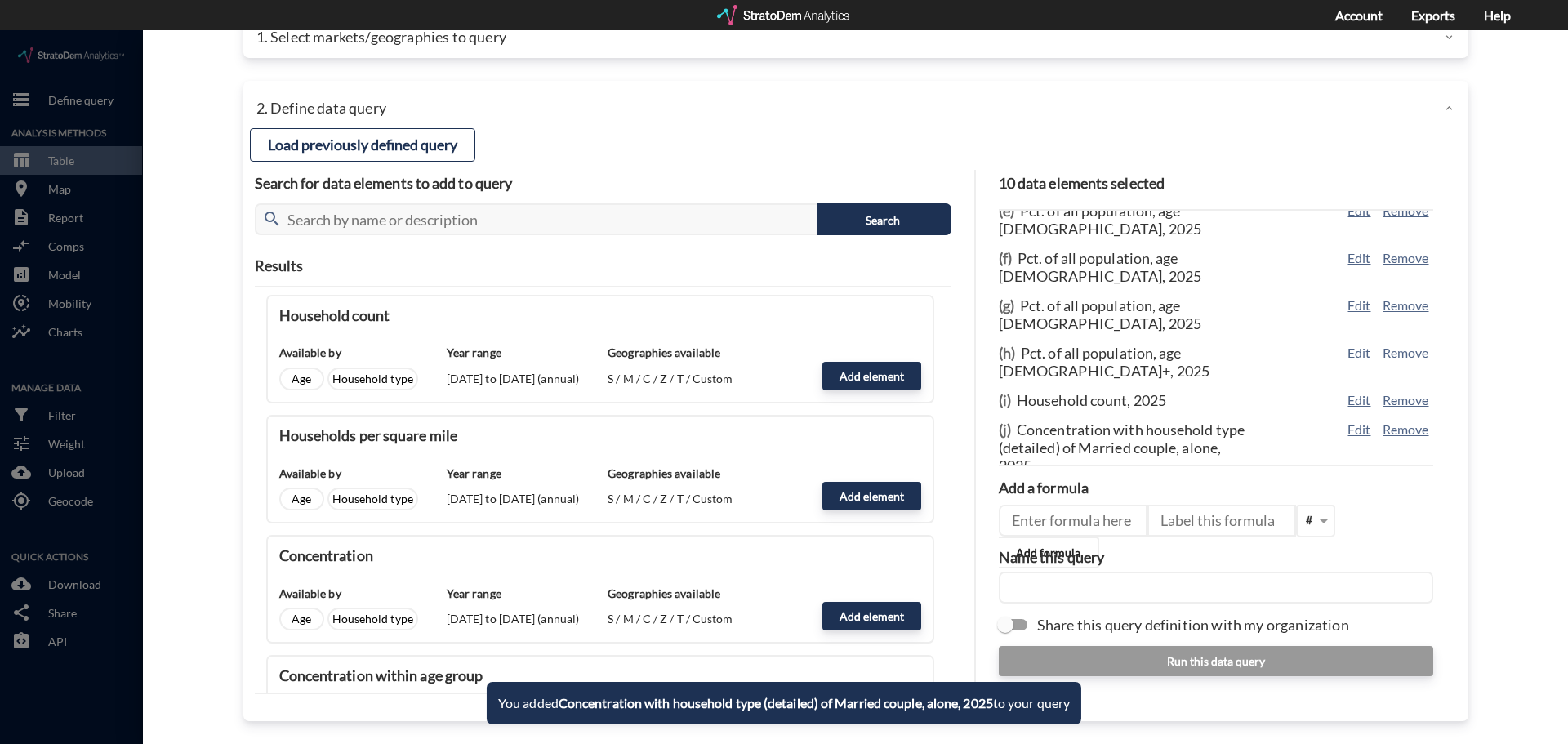
scroll to position [195, 0]
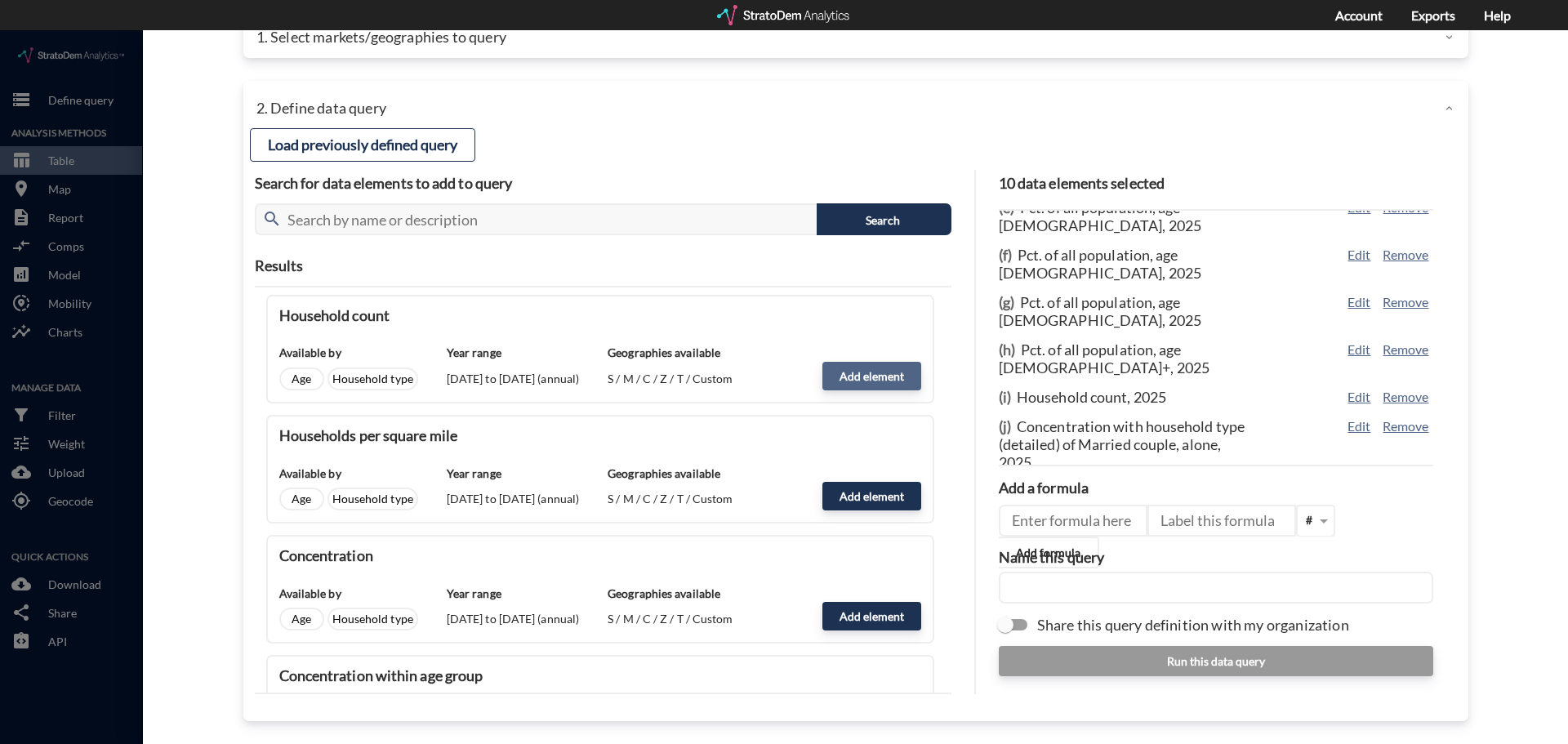
click button "Add element"
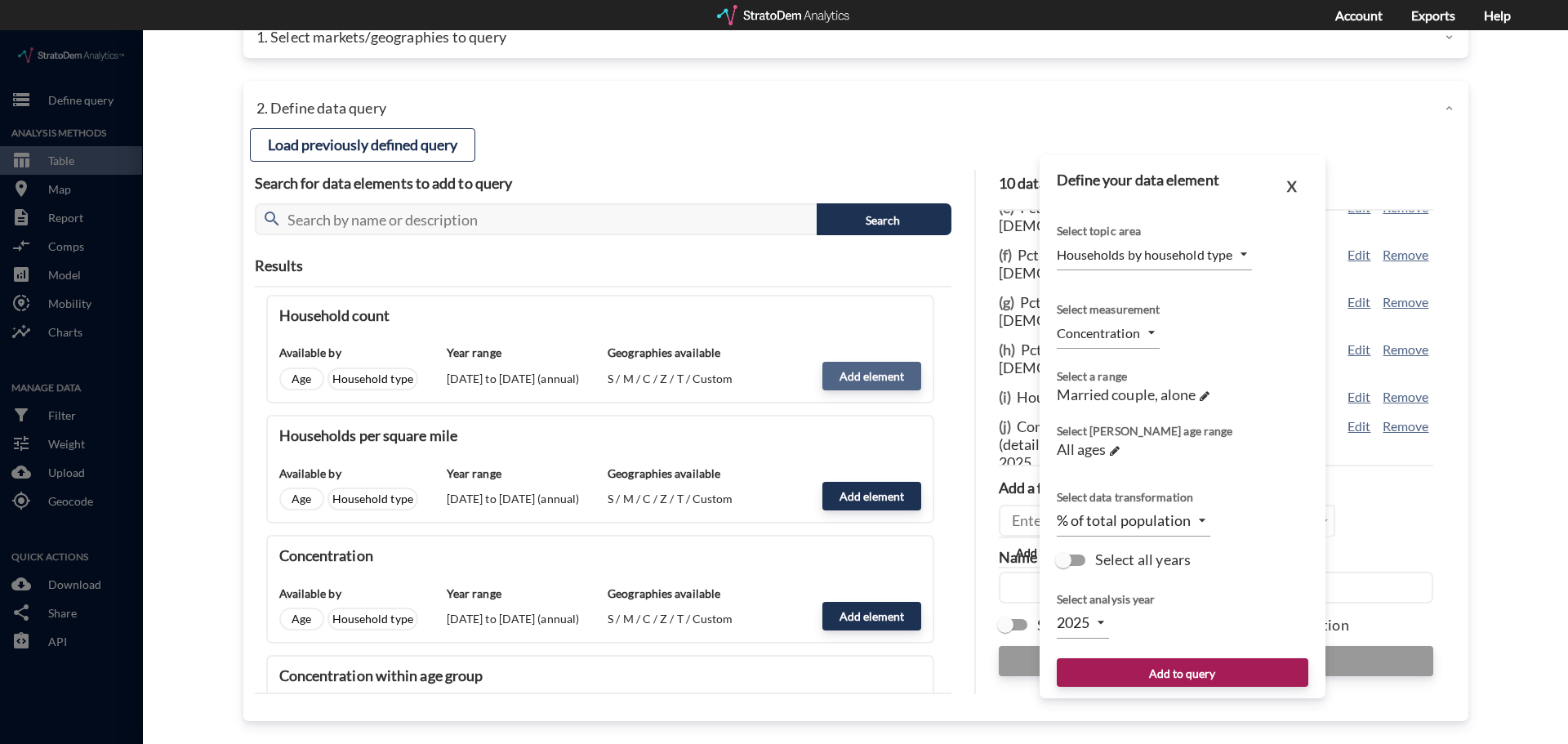
type input "COUNT"
click span "Married couple, alone"
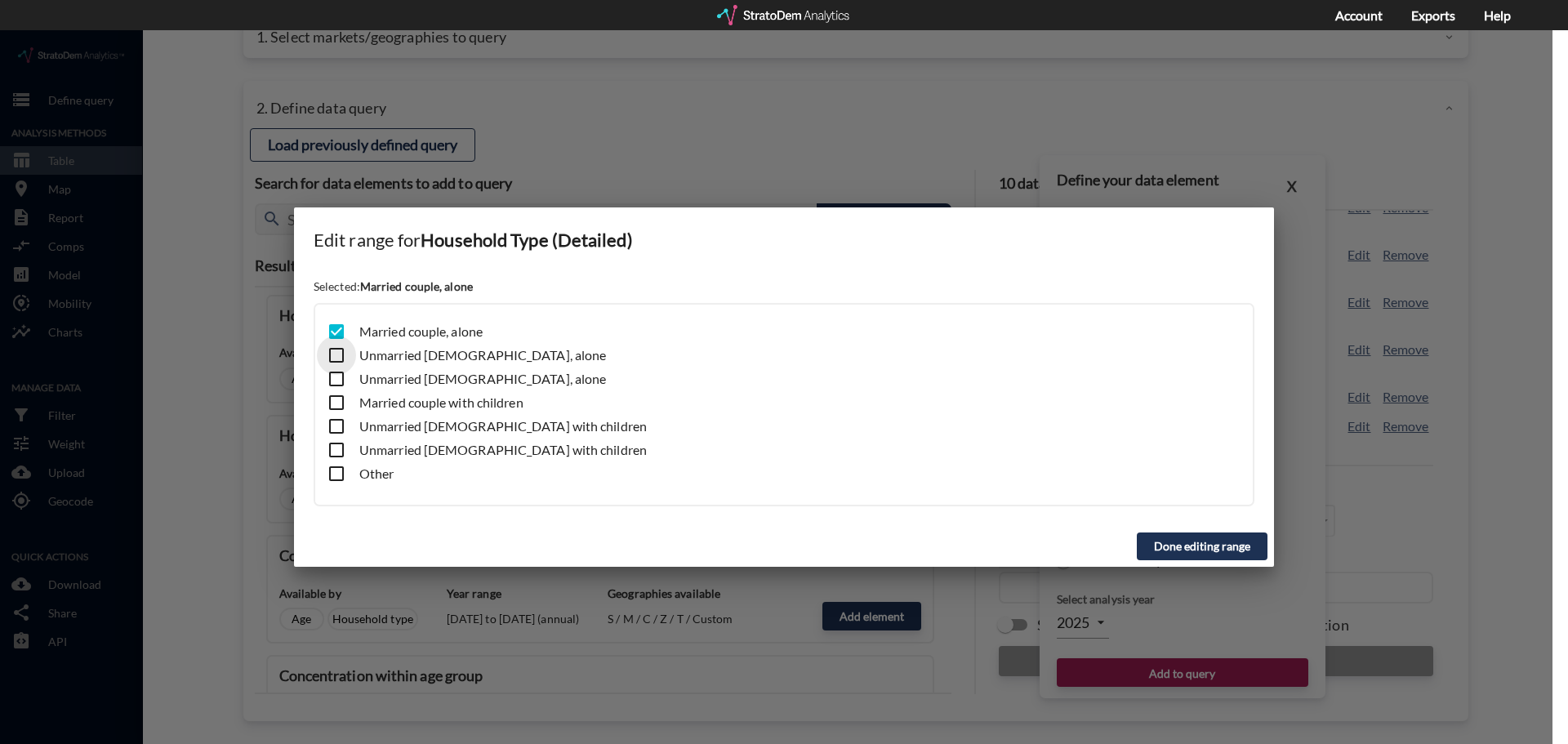
click input "checkbox"
checkbox input "true"
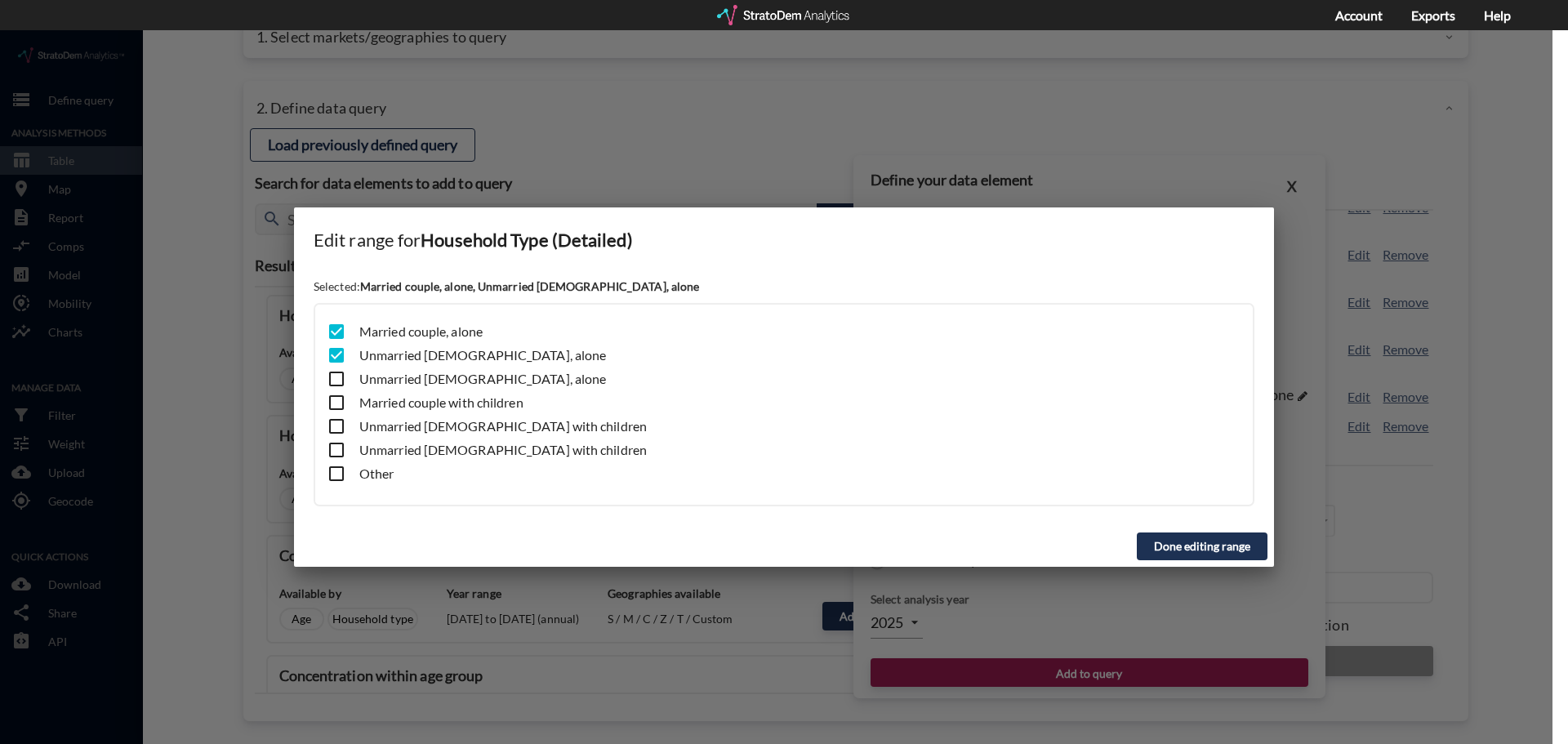
click input "checkbox"
checkbox input "true"
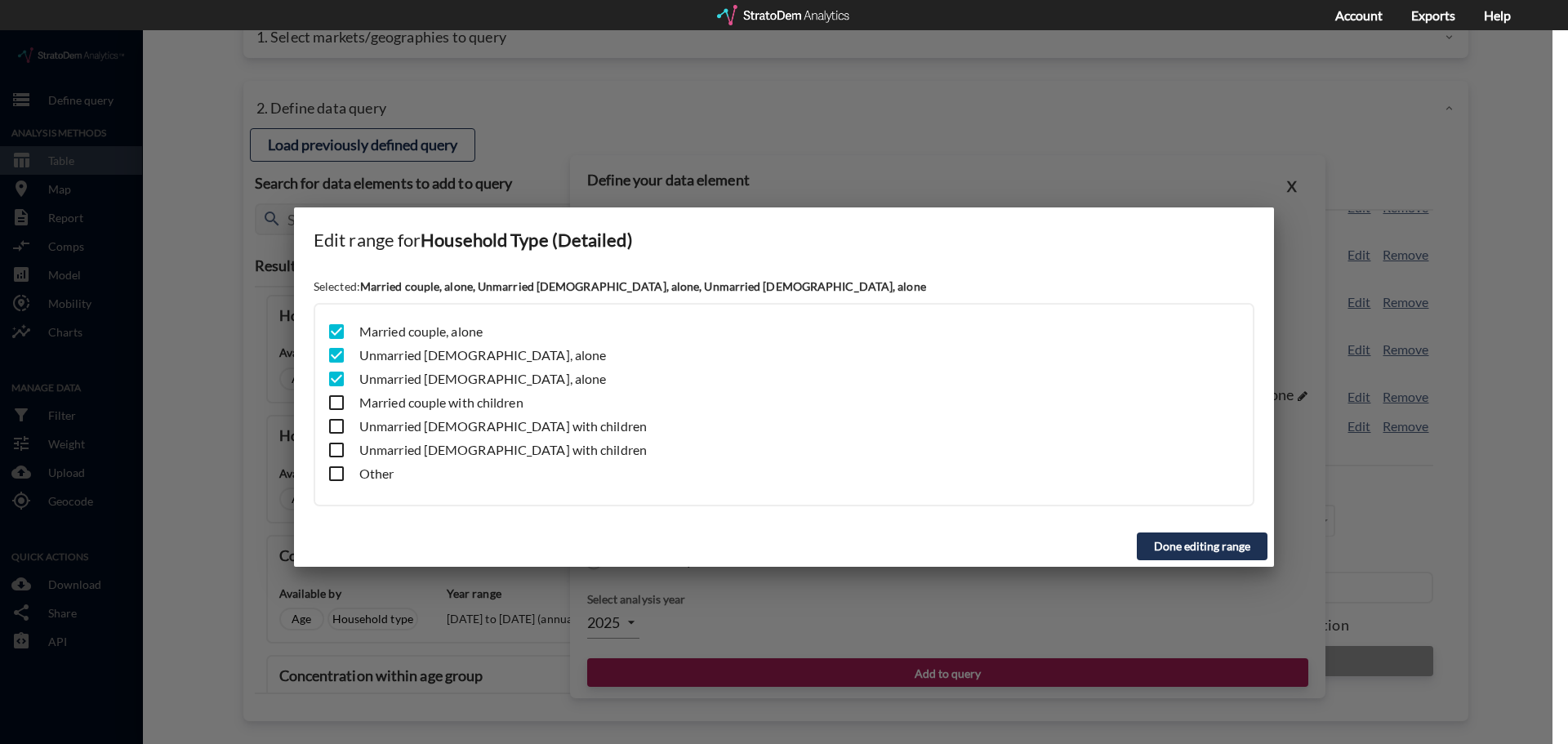
click input "checkbox"
checkbox input "false"
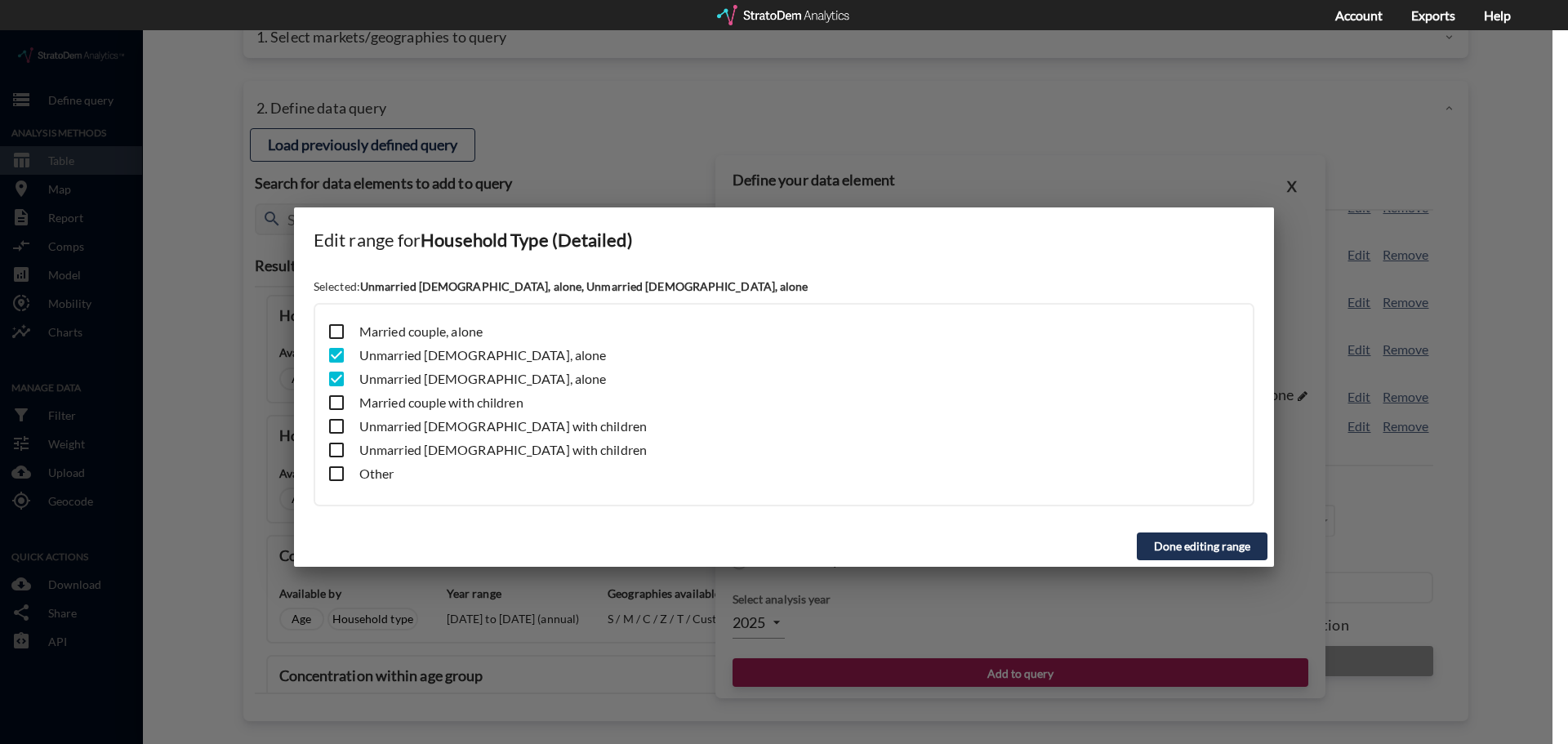
click button "Done editing range"
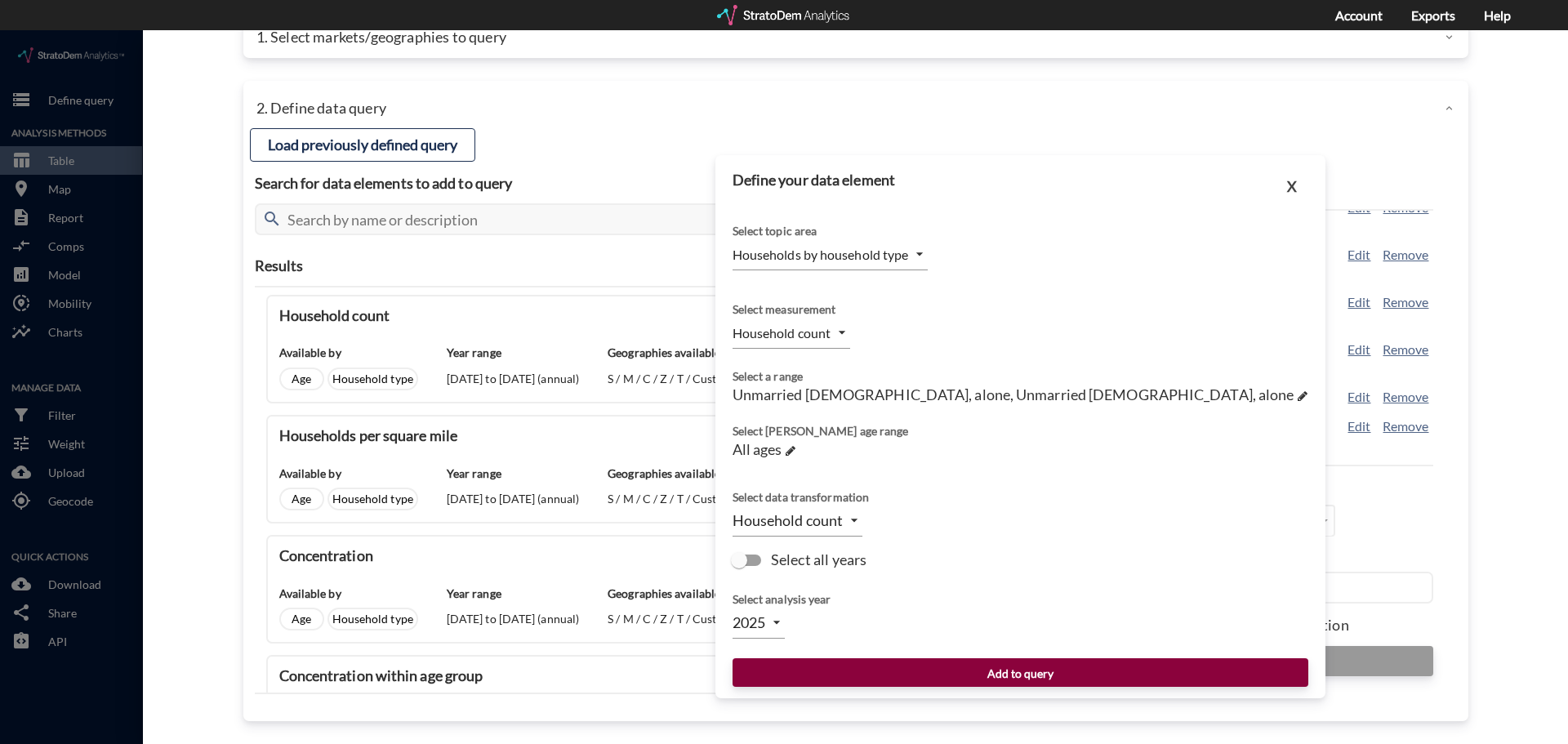
click button "Add to query"
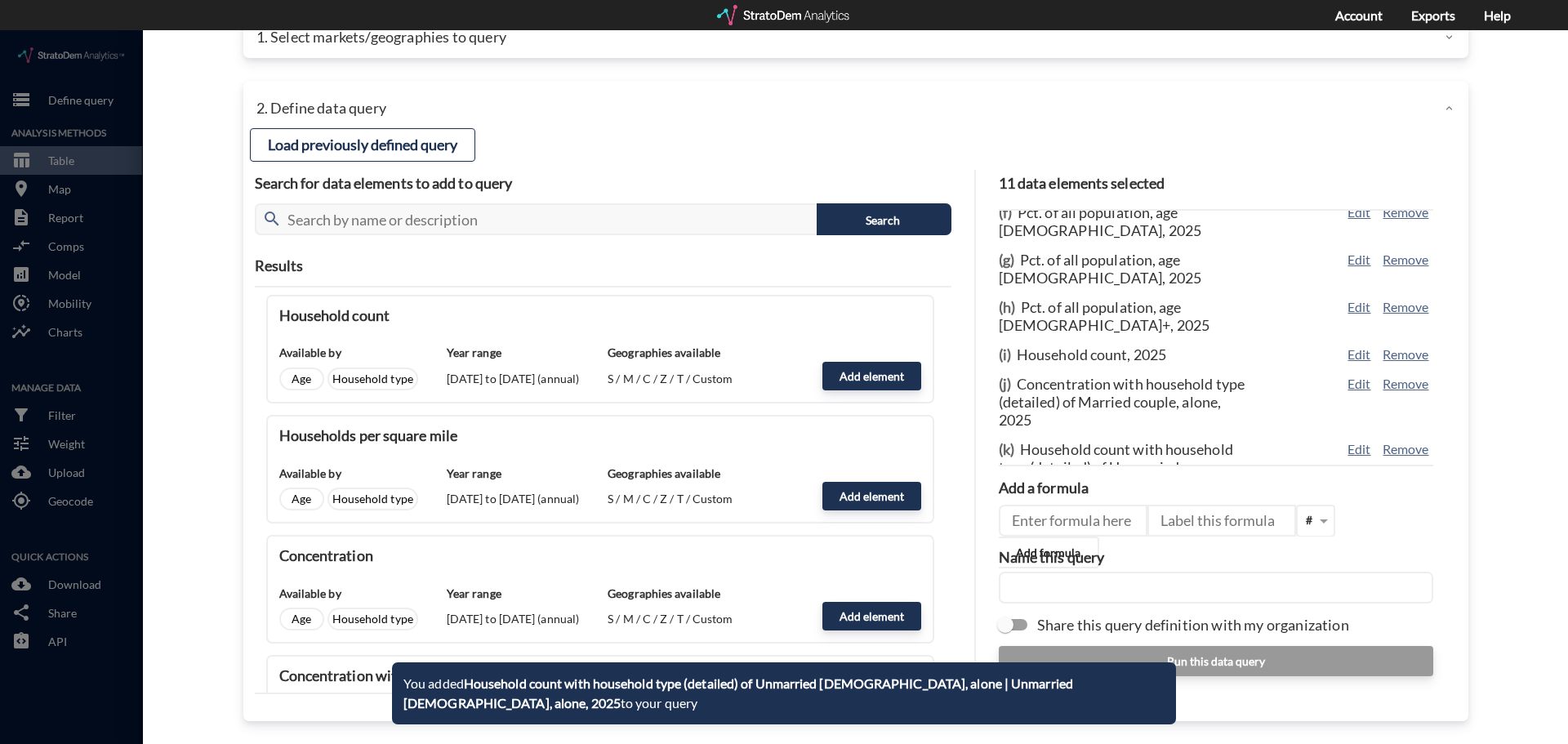
scroll to position [261, 0]
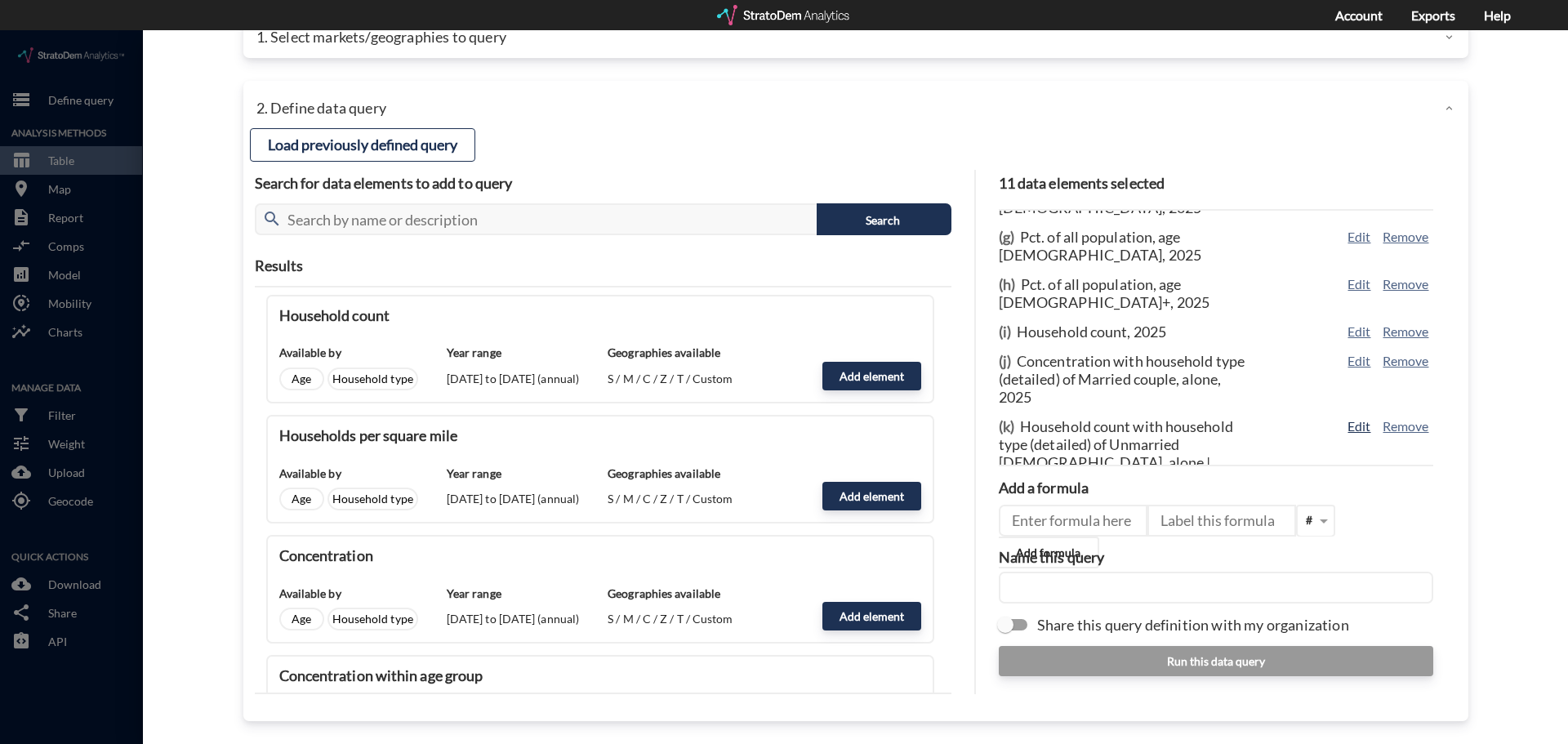
click button "Edit"
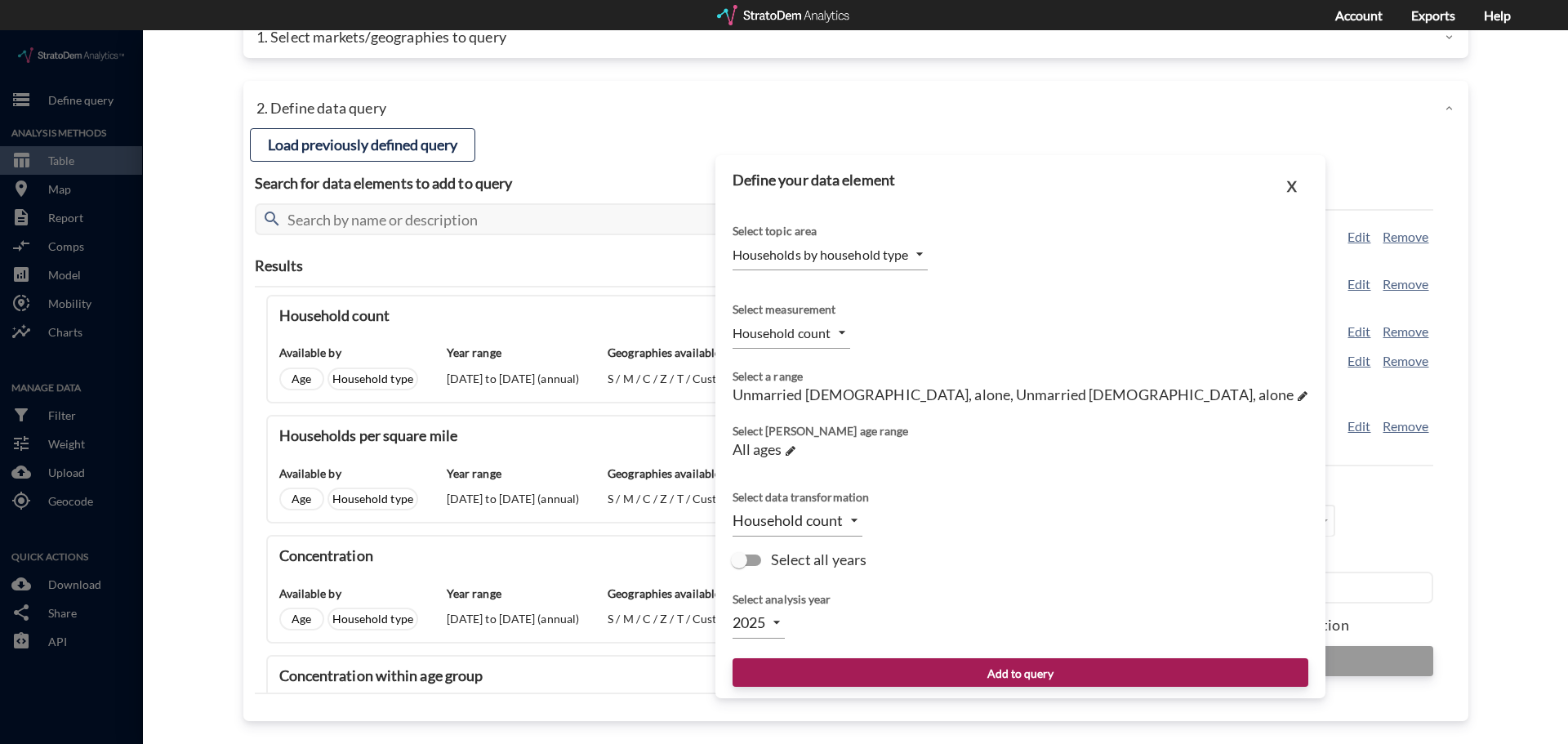
click body "/vantagepoint/us/-1 storage Define query Analysis Methods table_chart Table roo…"
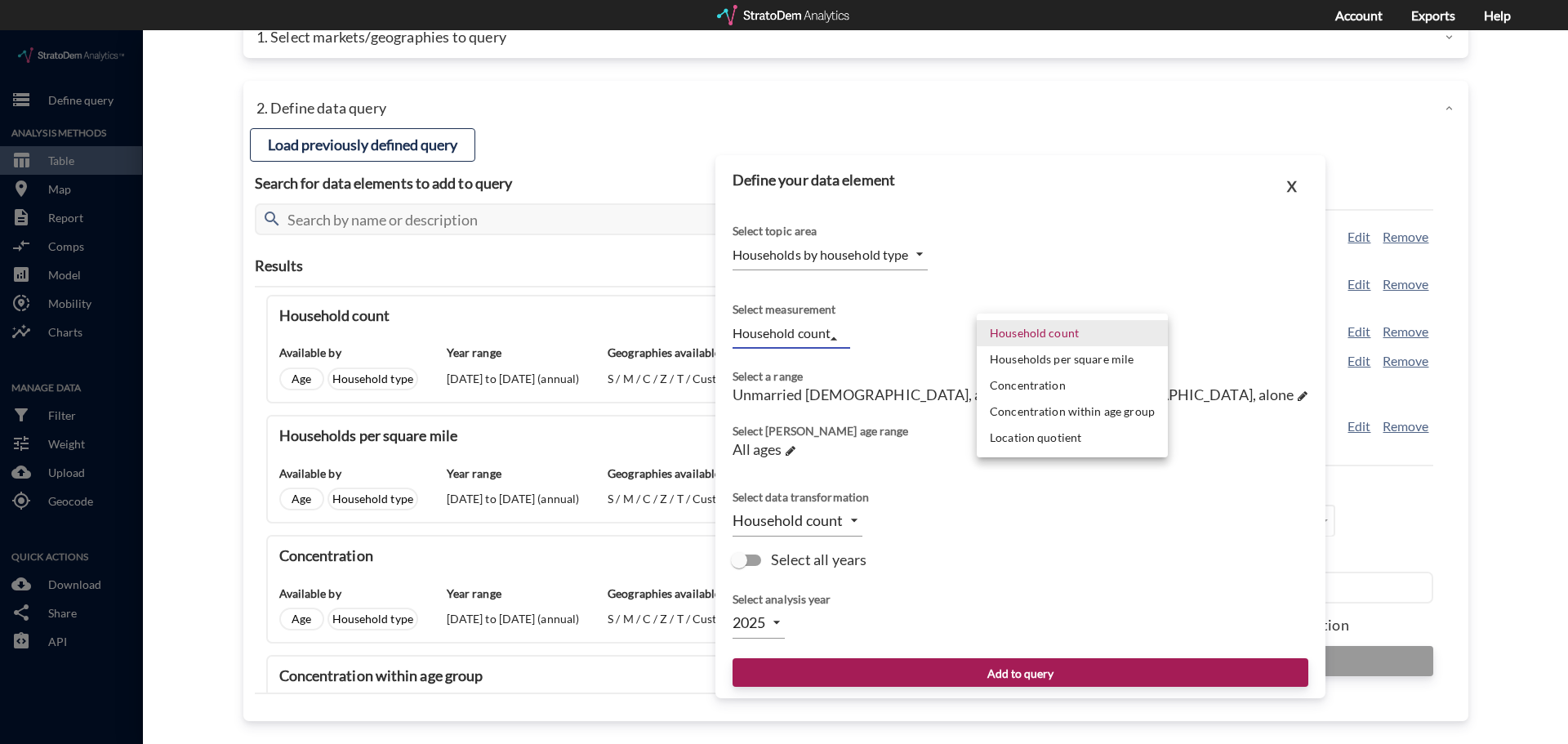
click li "Concentration"
type input "PERCENTAGE_OF_TOTAL"
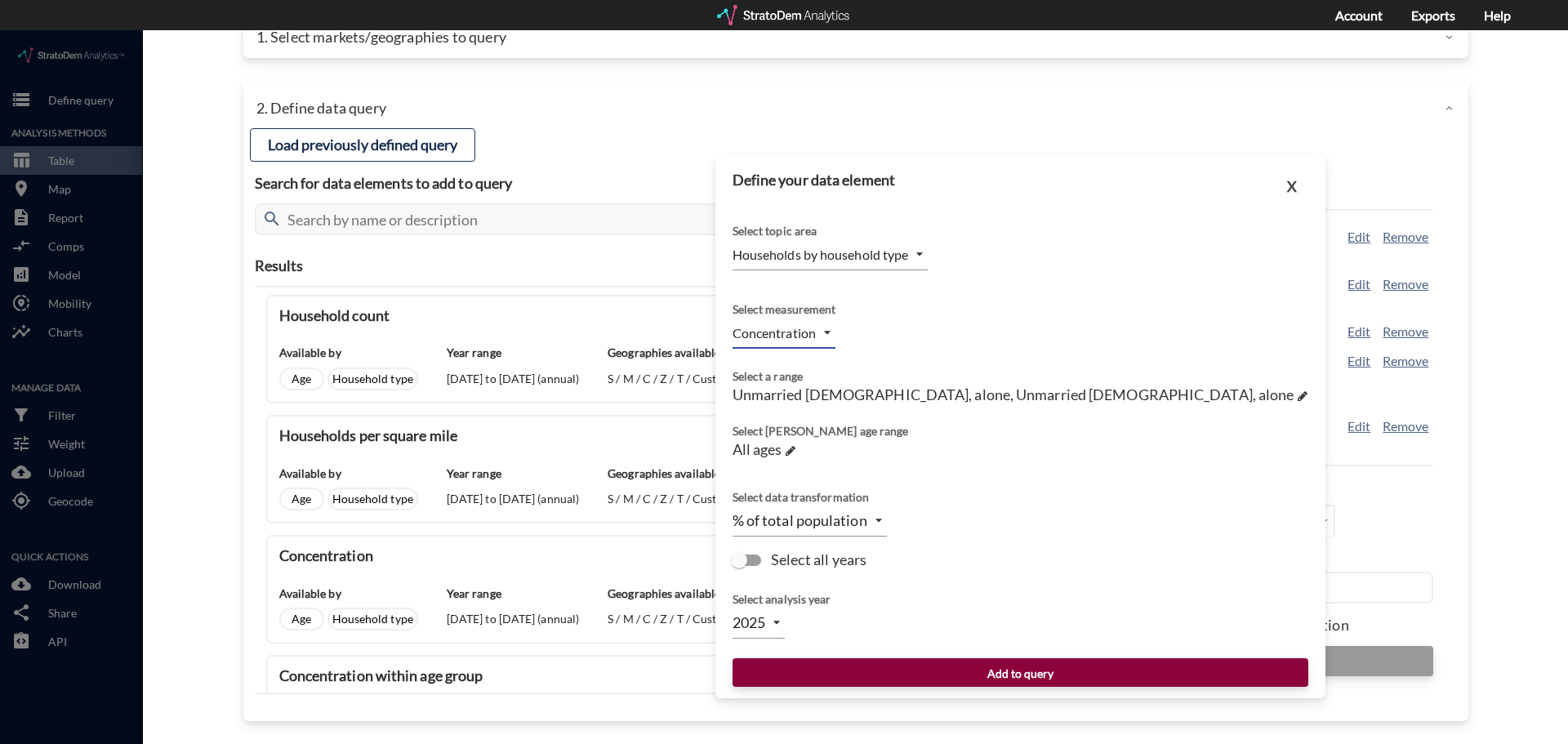
click button "Add to query"
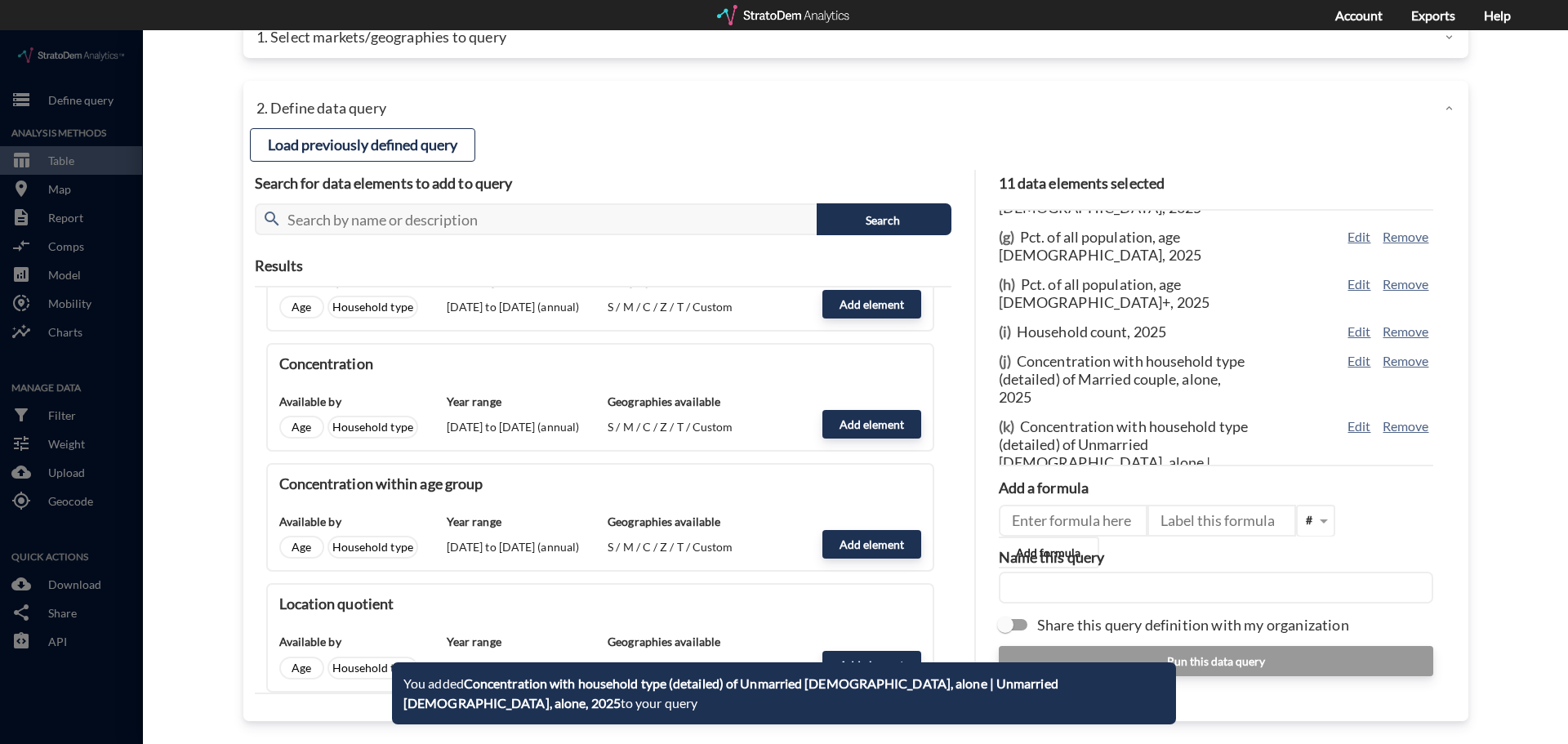
scroll to position [817, 0]
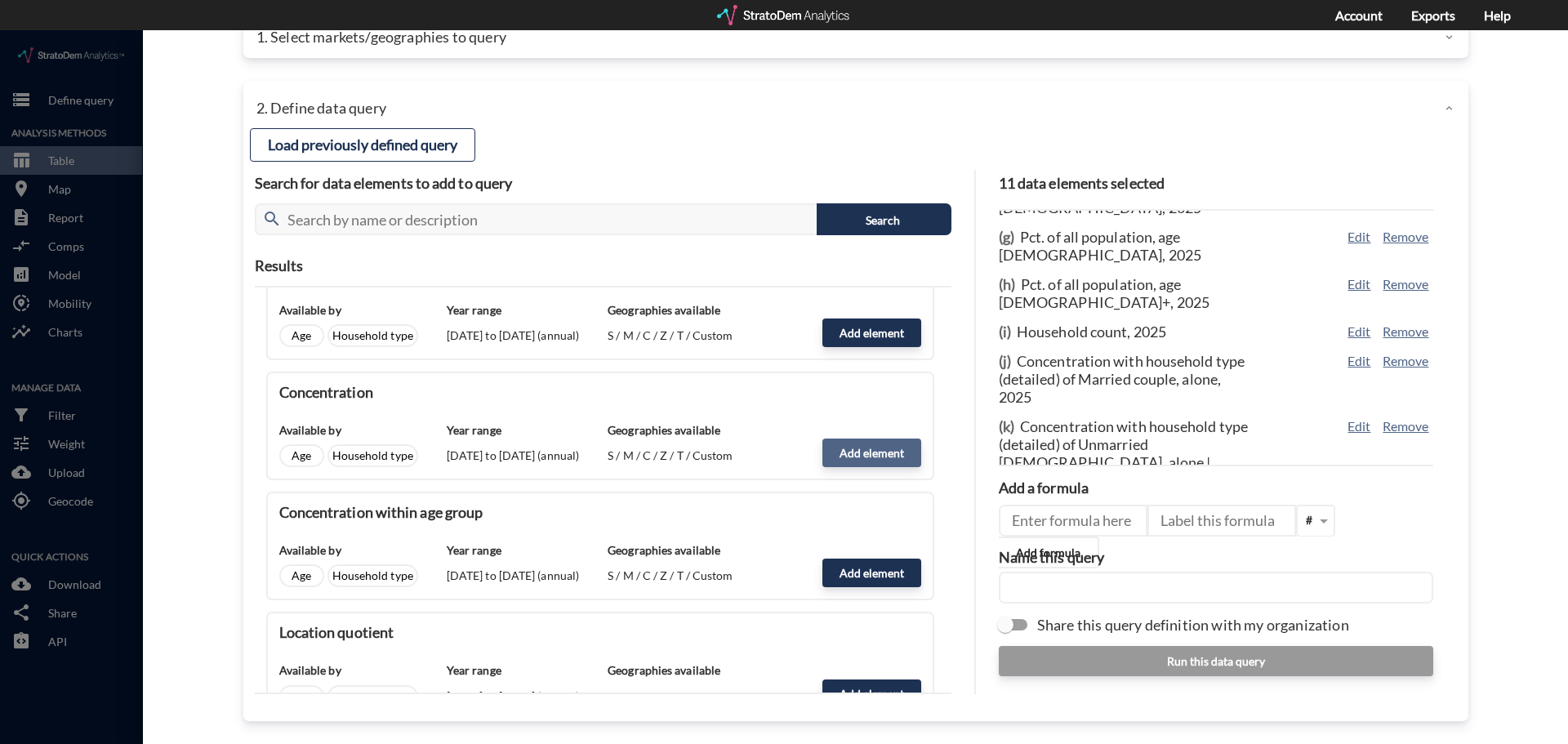
click button "Add element"
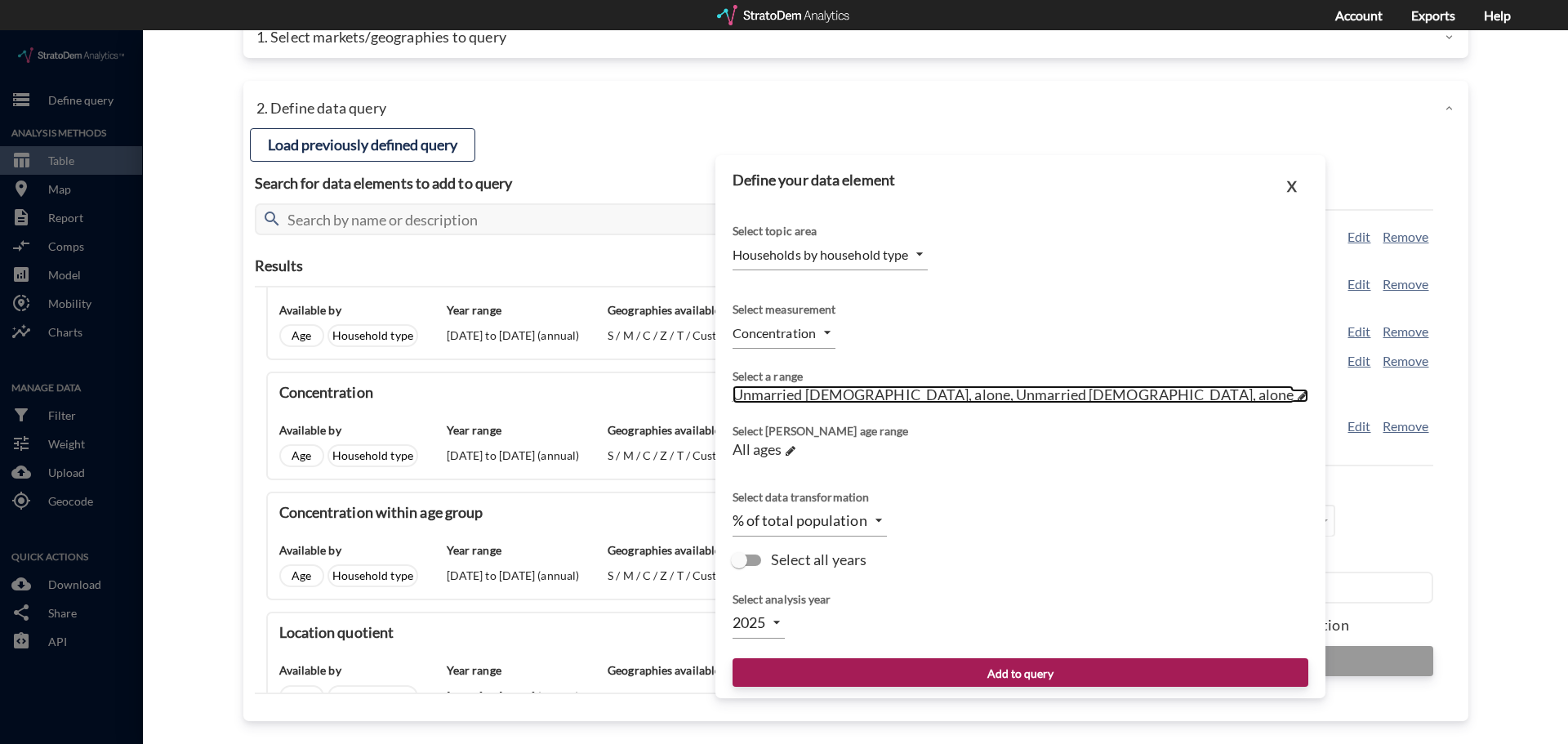
click span "Unmarried [DEMOGRAPHIC_DATA], alone, Unmarried [DEMOGRAPHIC_DATA], alone"
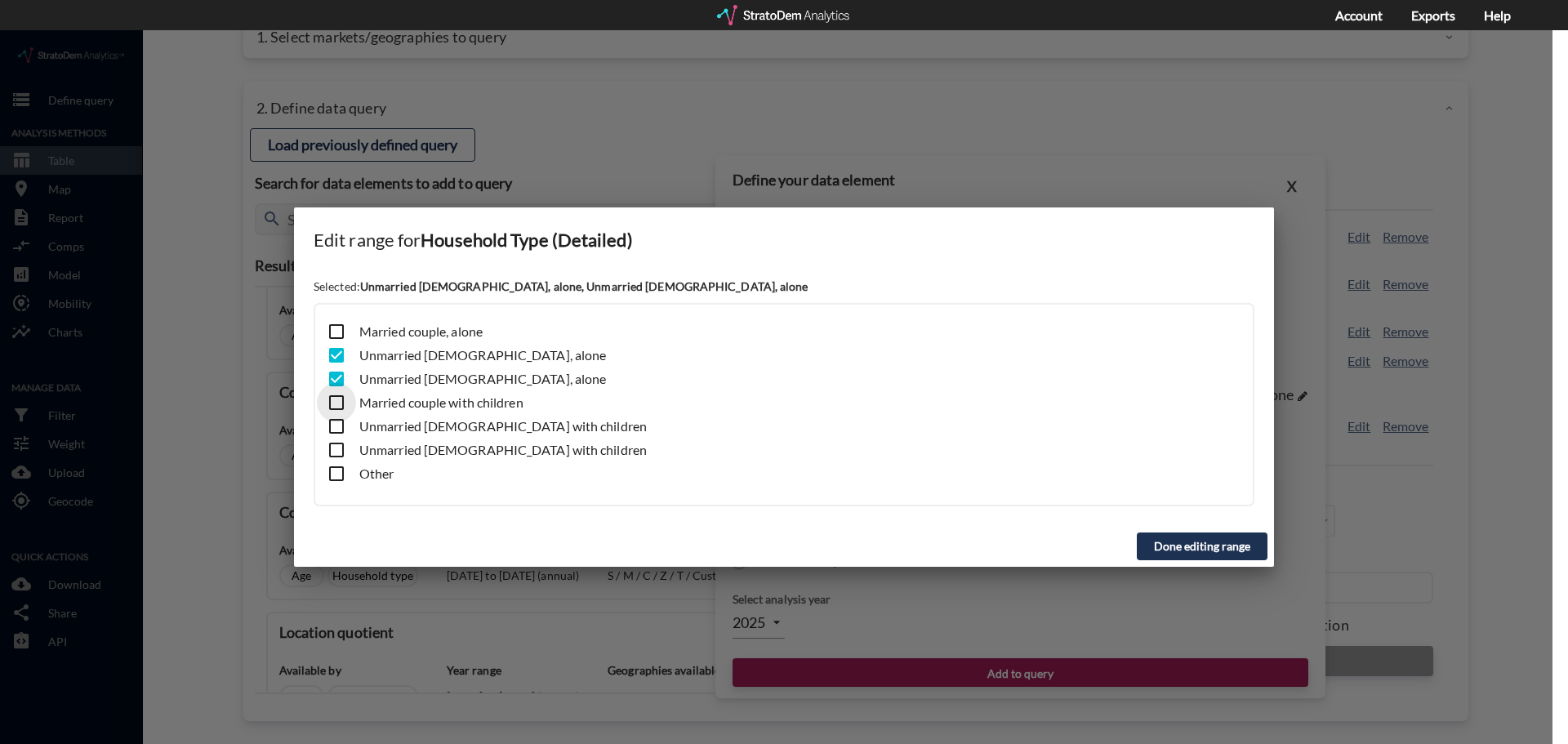
click input "checkbox"
checkbox input "true"
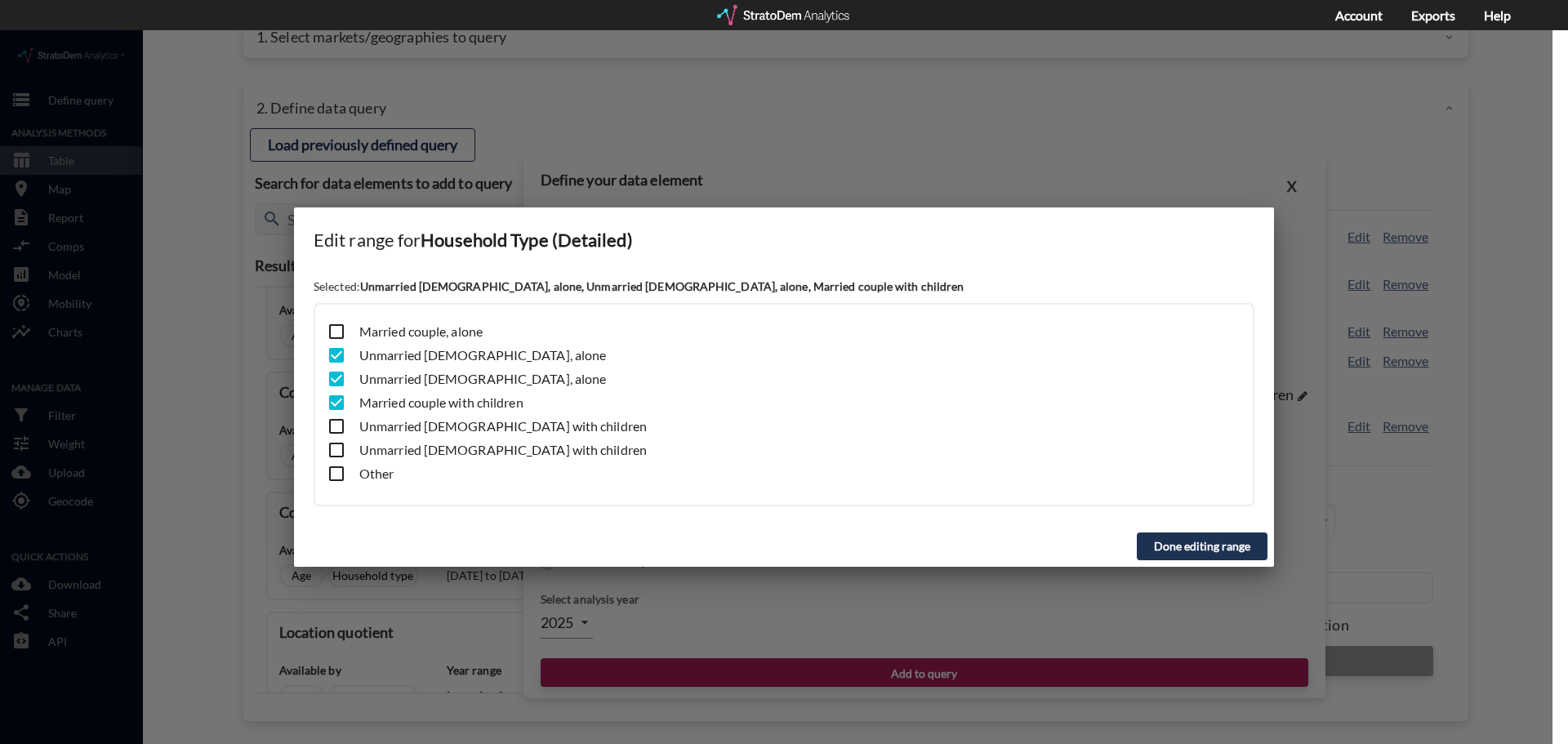
click input "checkbox"
checkbox input "false"
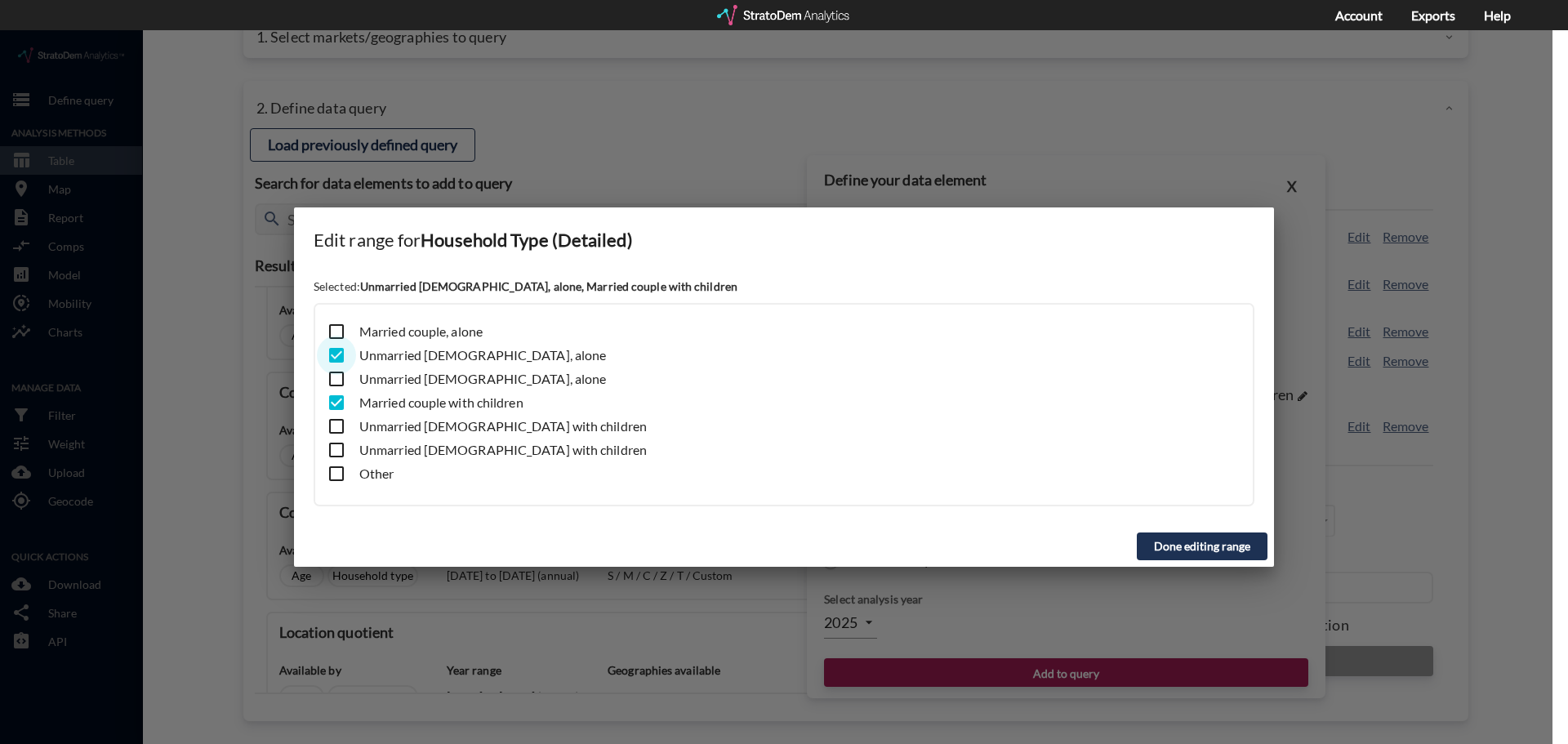
click input "checkbox"
checkbox input "false"
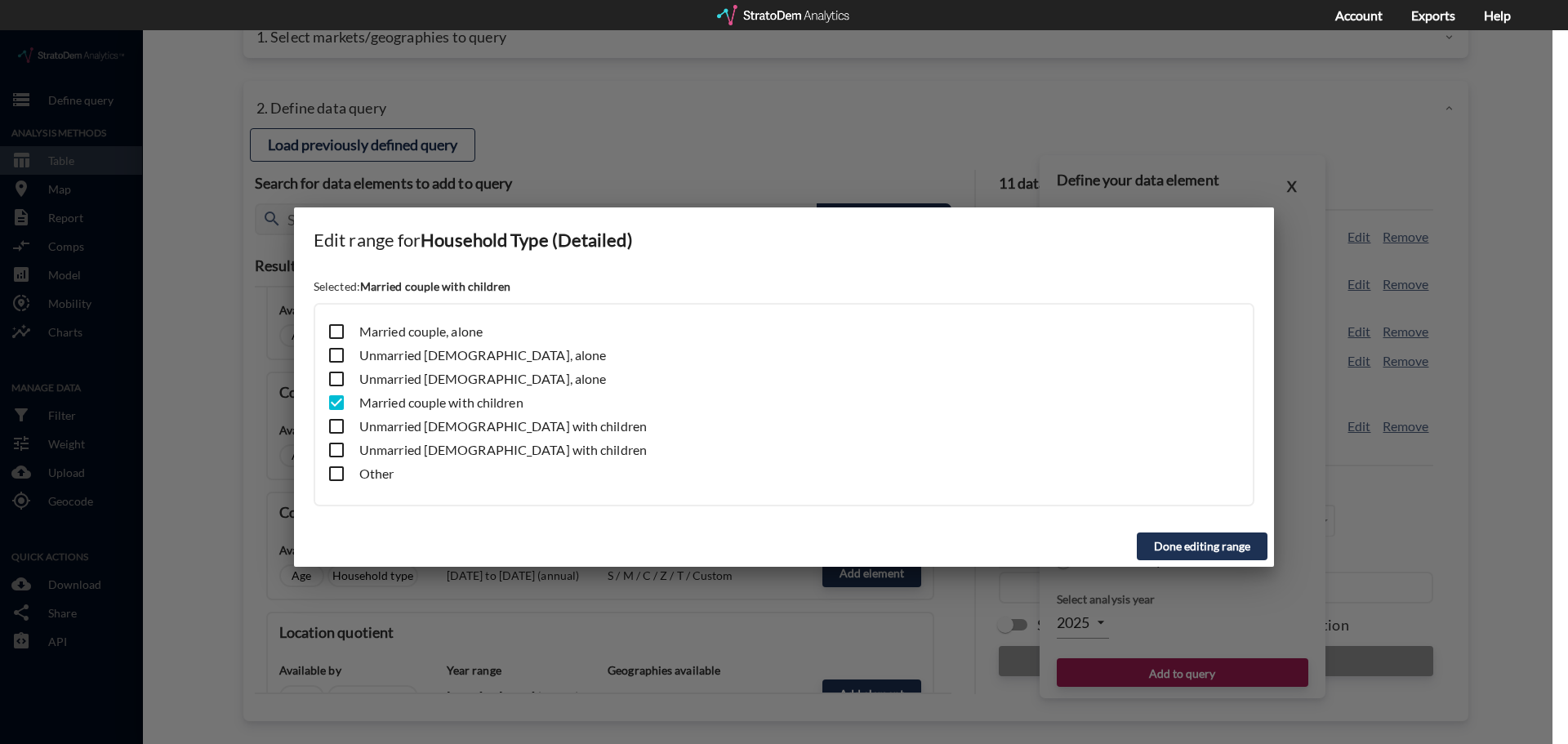
click button "Done editing range"
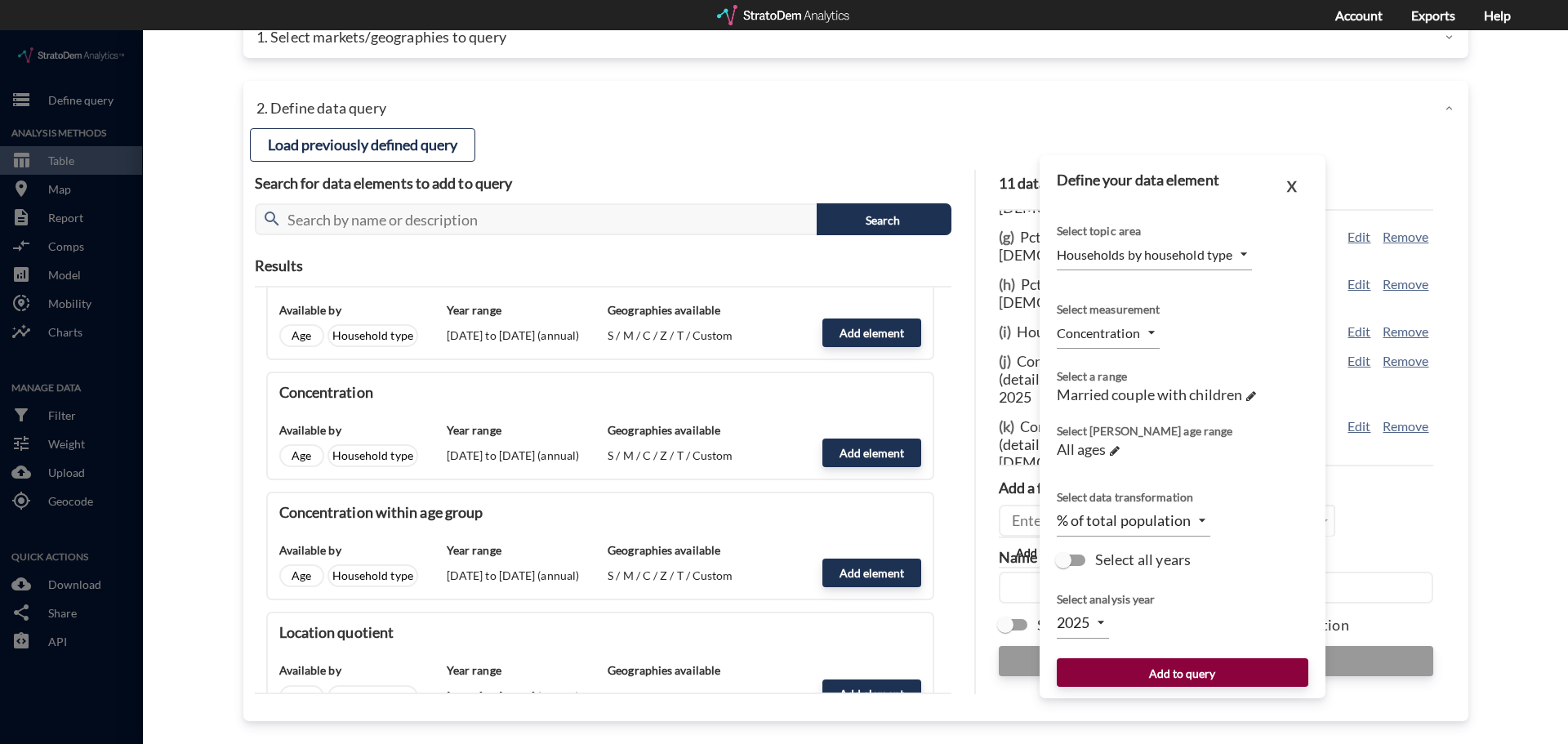
click button "Add to query"
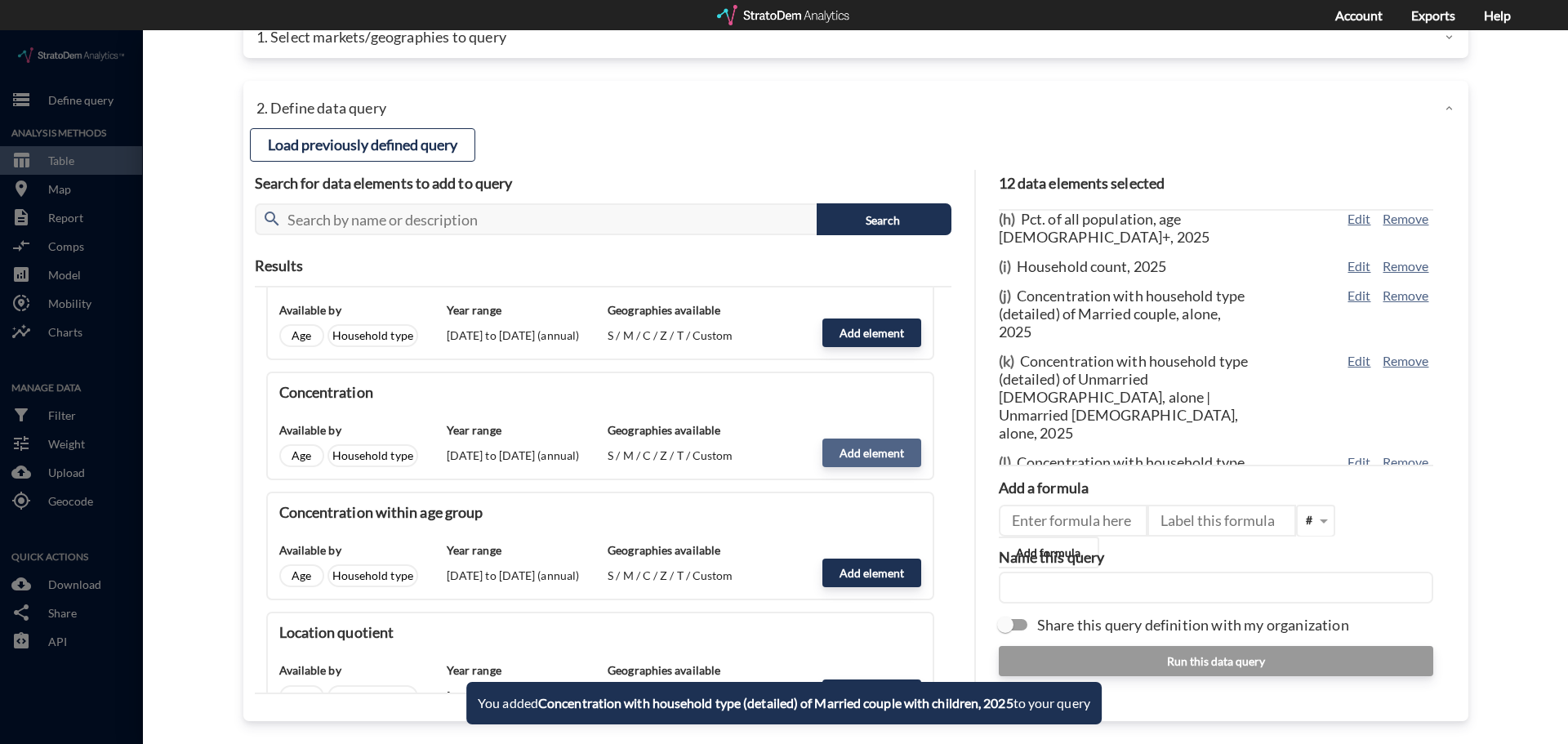
click button "Add element"
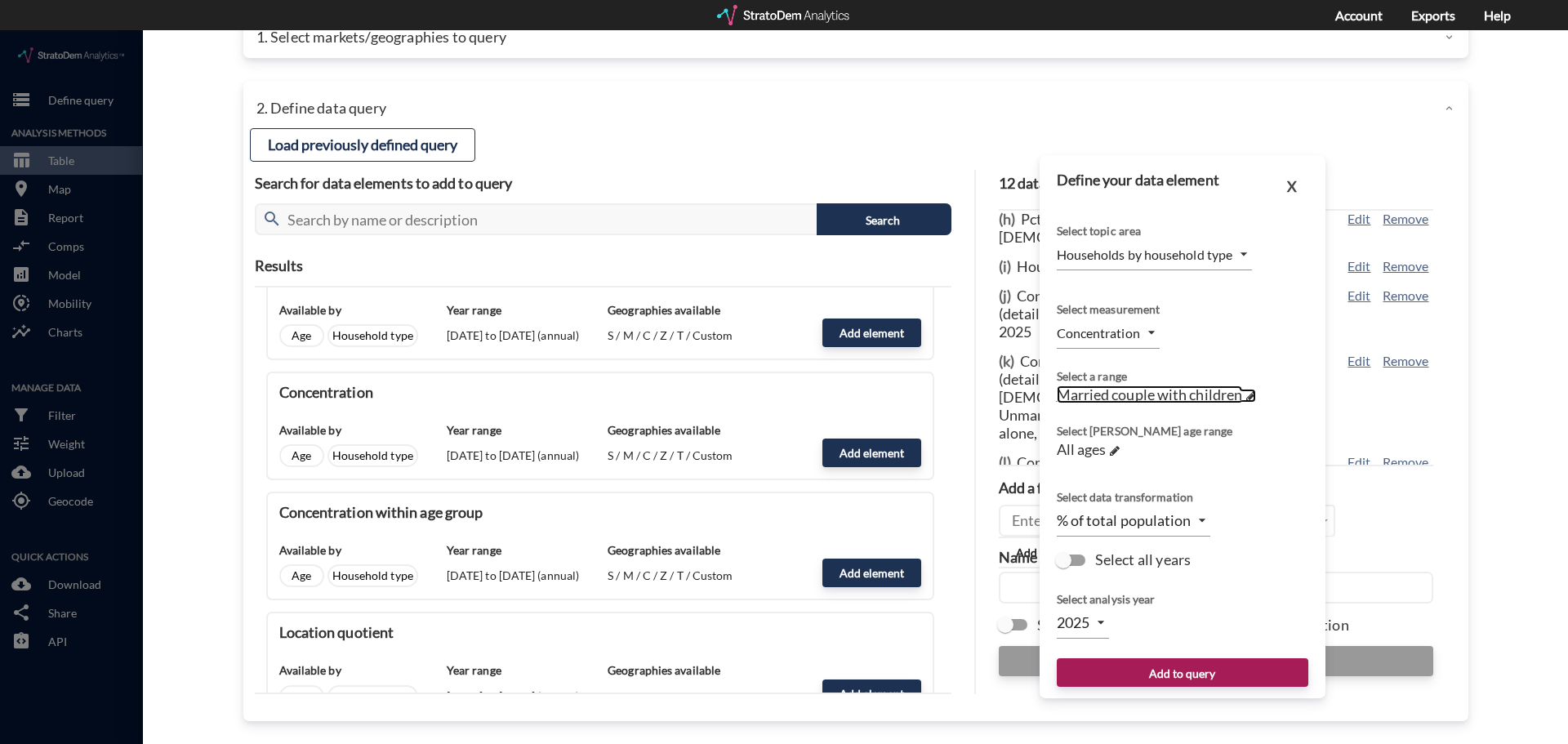
click span "Married couple with children"
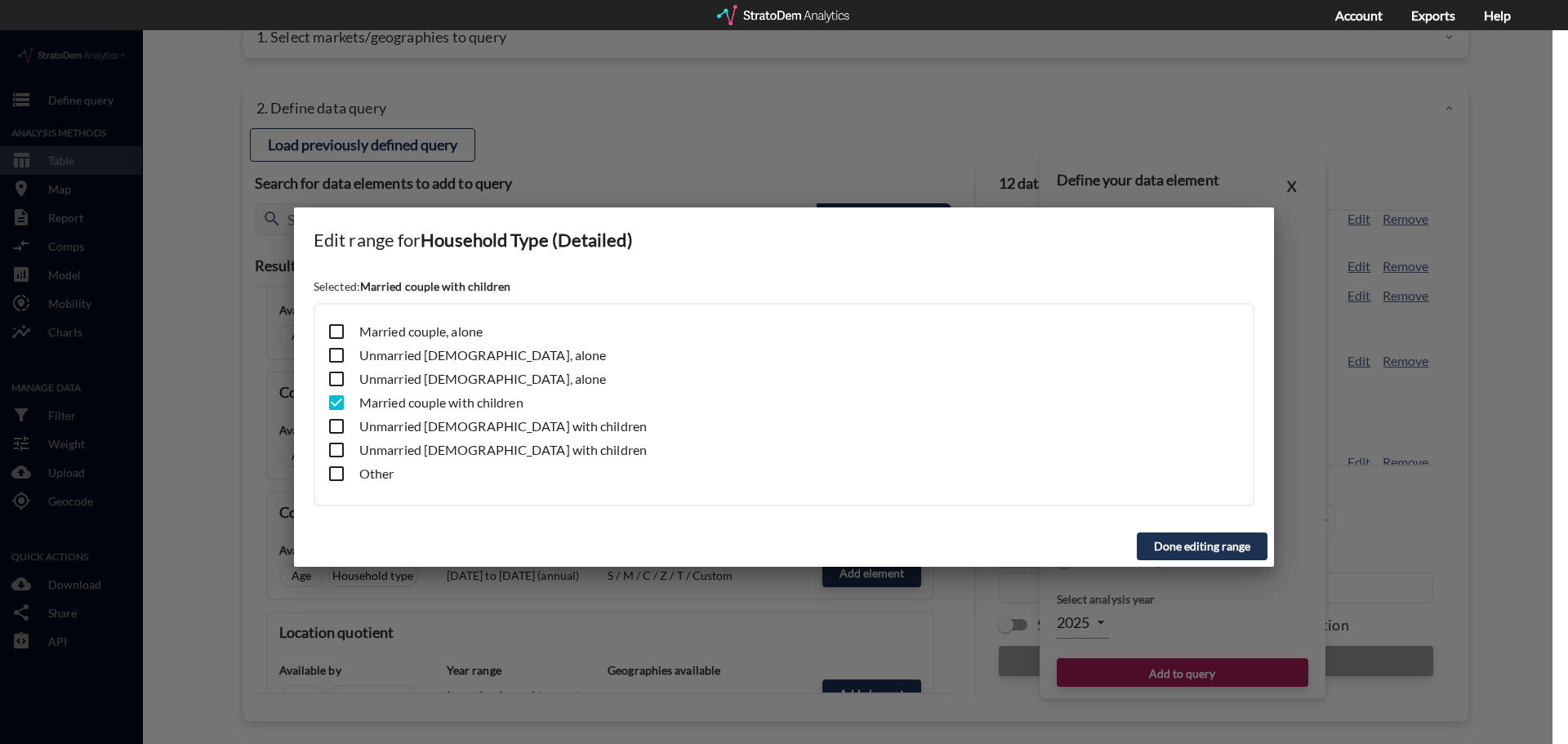
click input "checkbox"
checkbox input "true"
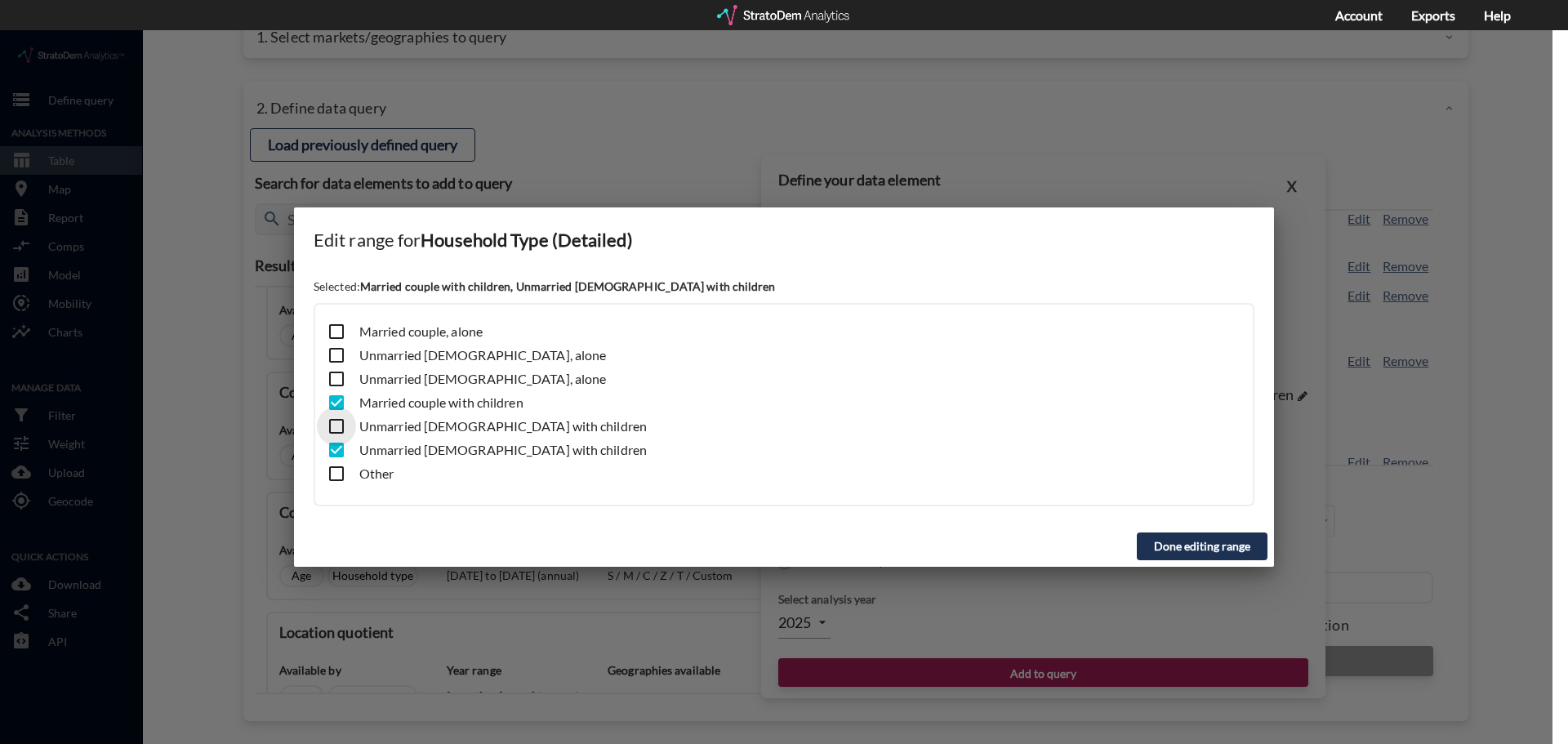
click input "checkbox"
checkbox input "true"
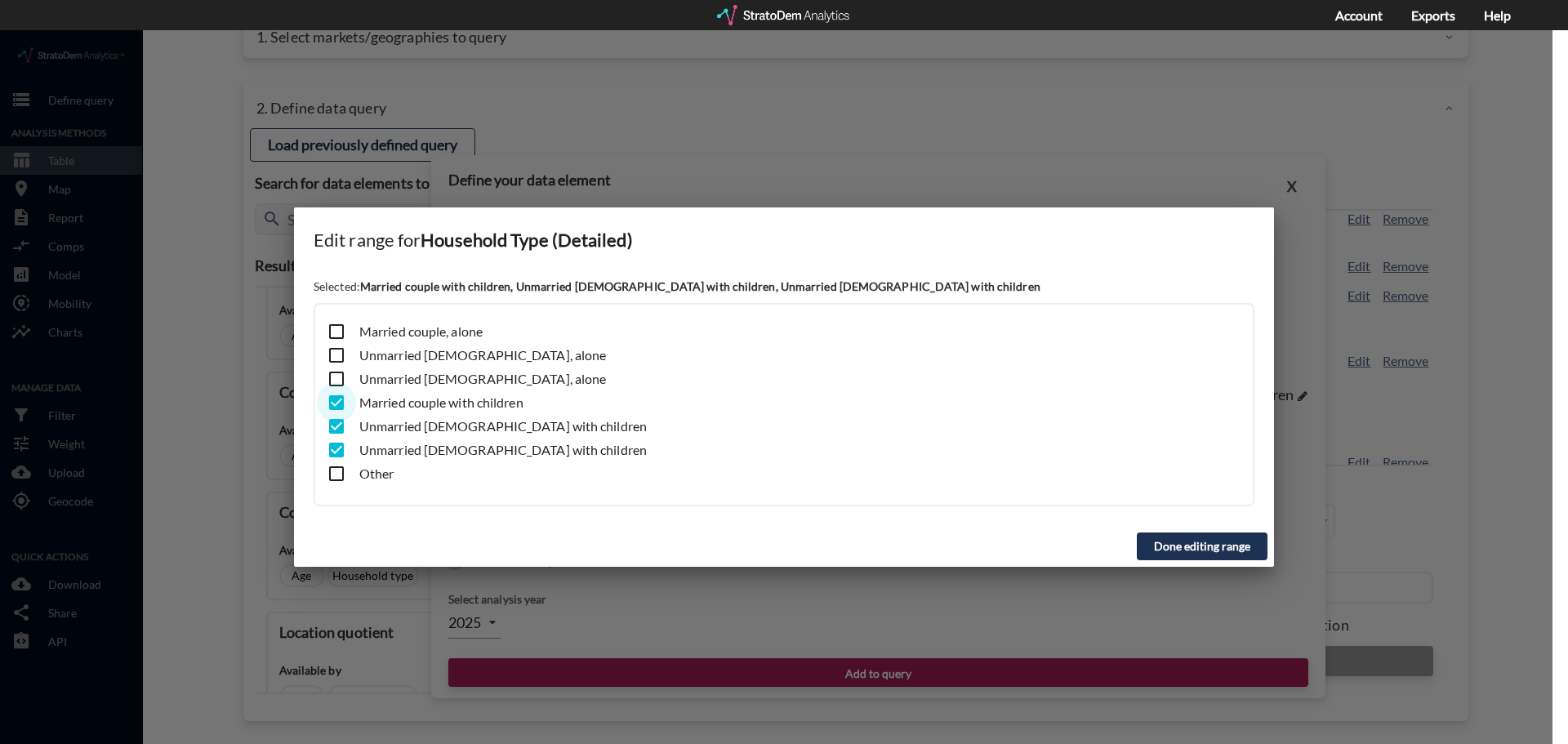
click input "checkbox"
checkbox input "false"
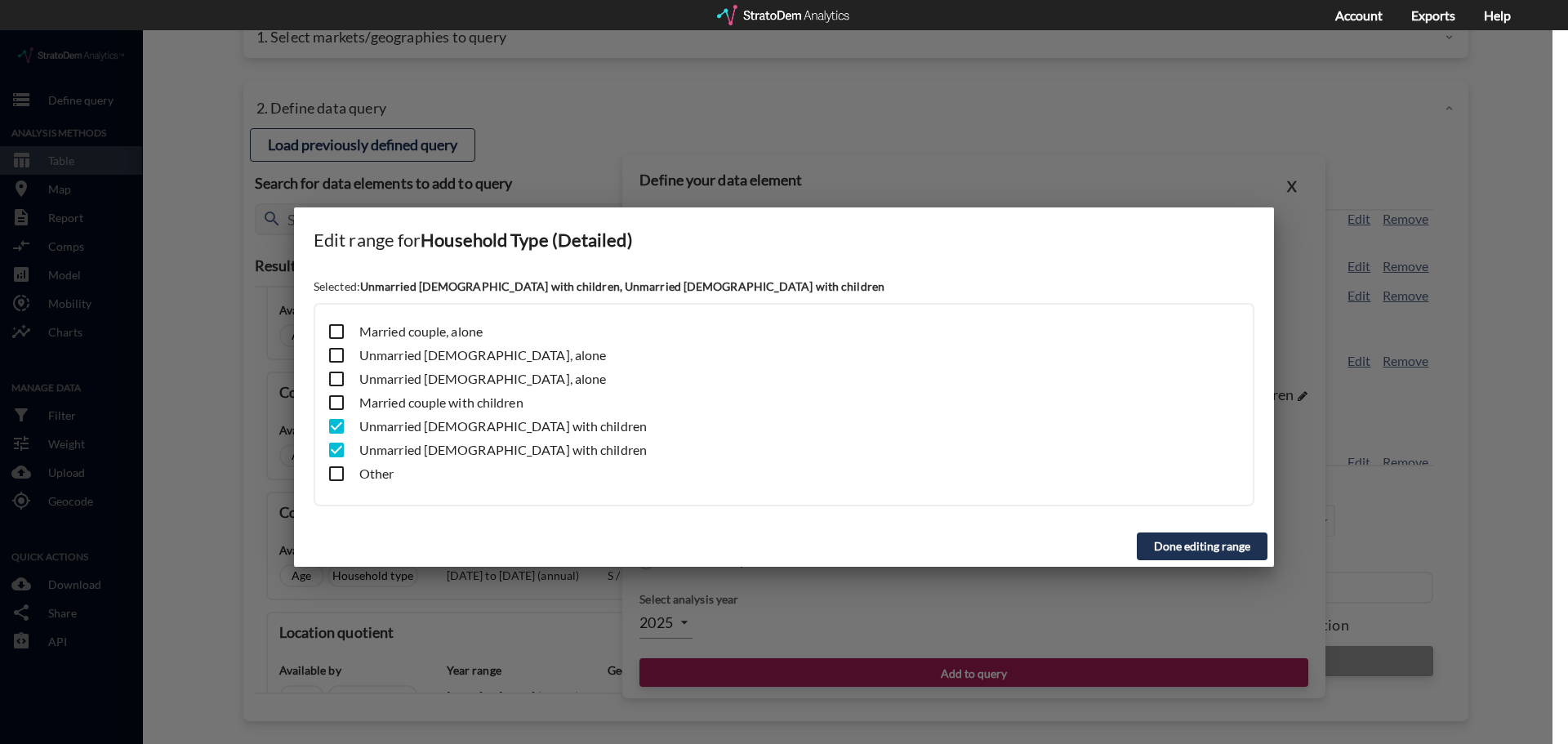
click button "Done editing range"
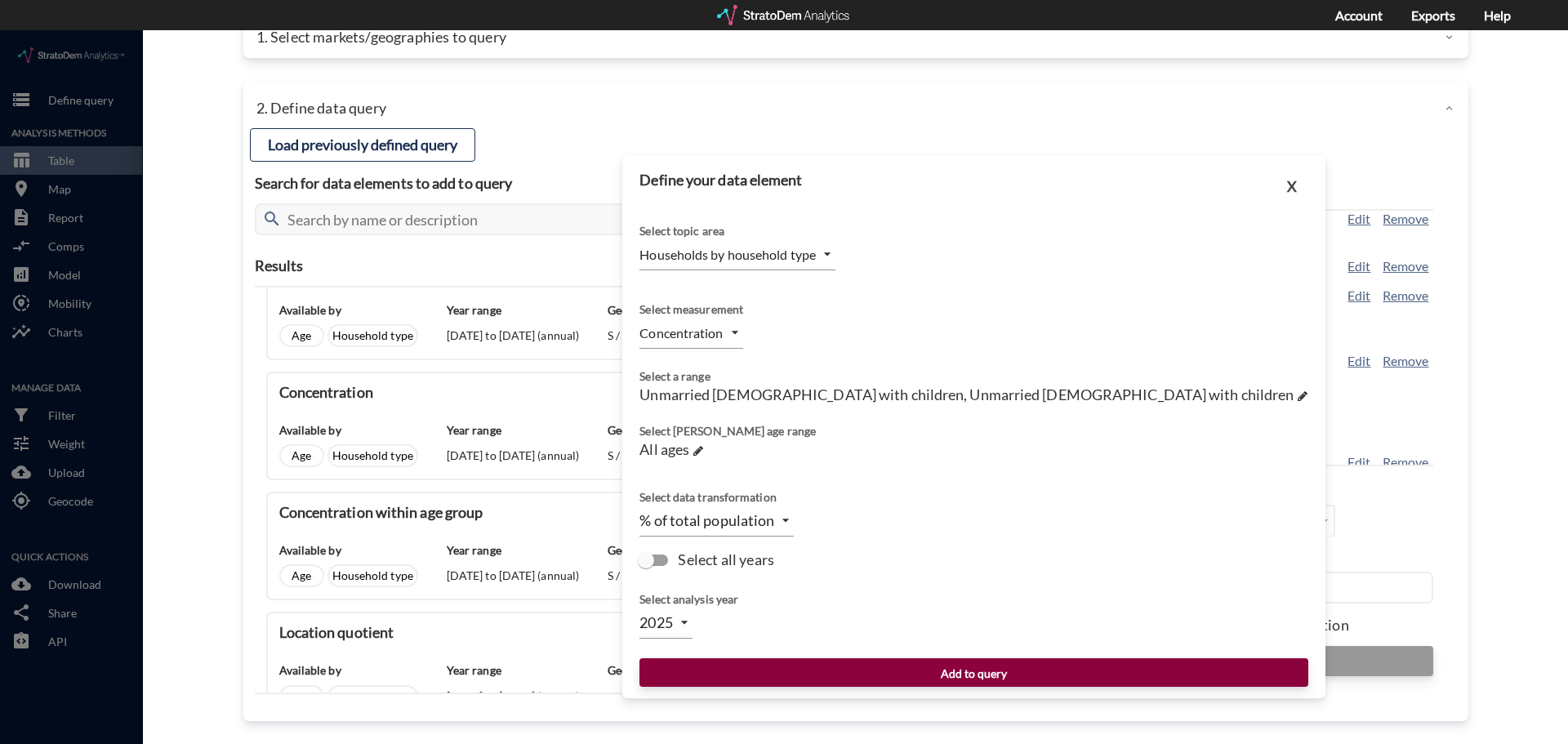
click button "Add to query"
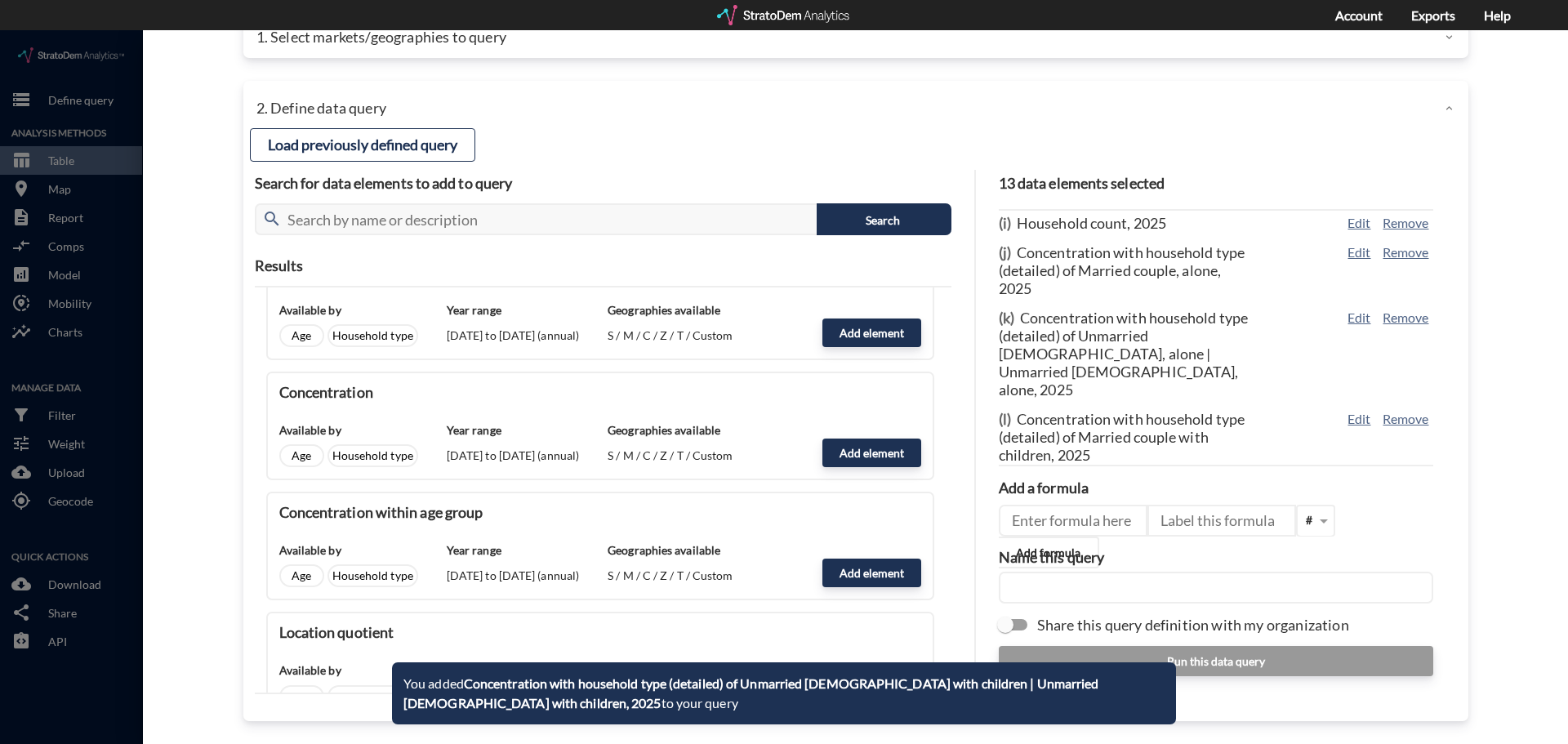
scroll to position [410, 0]
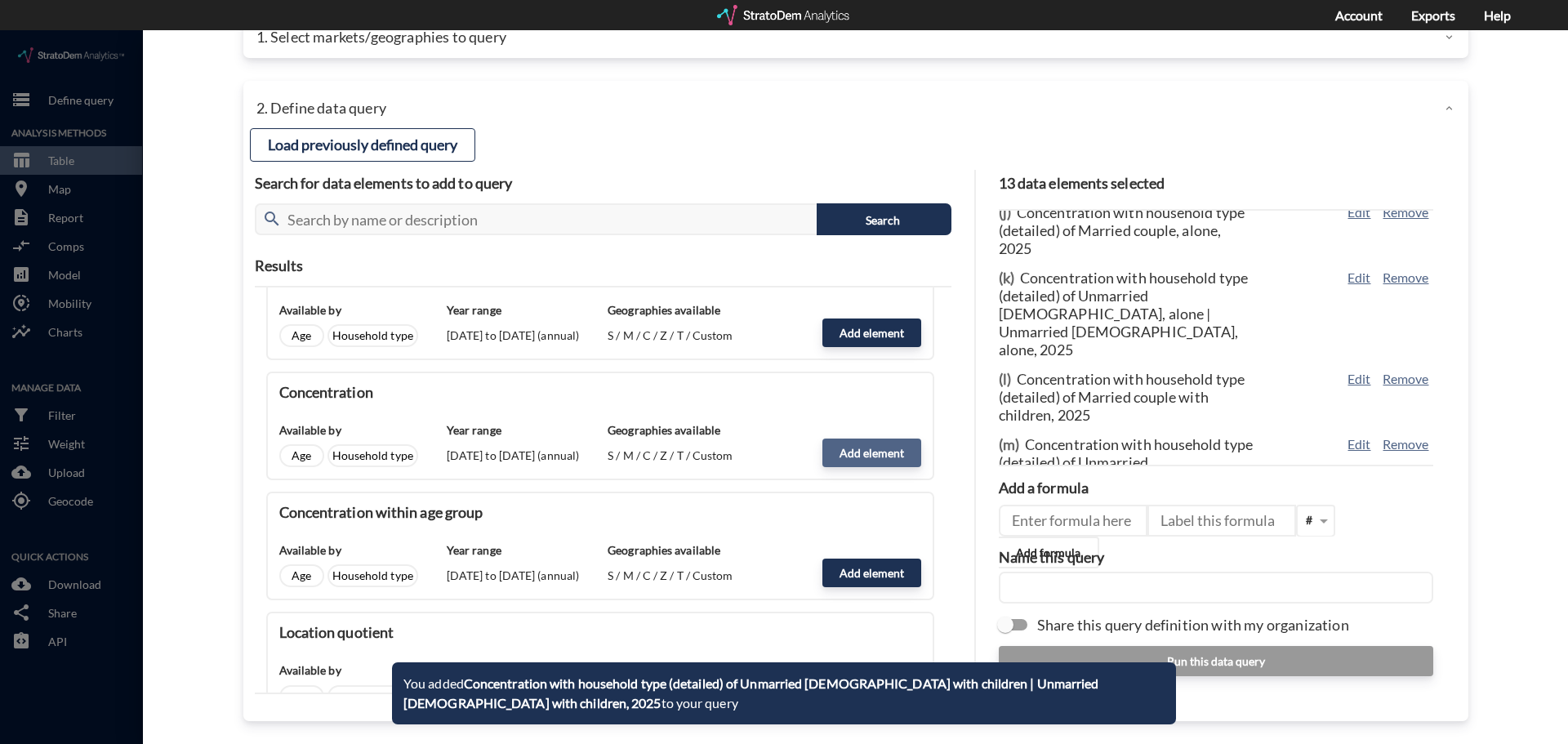
click button "Add element"
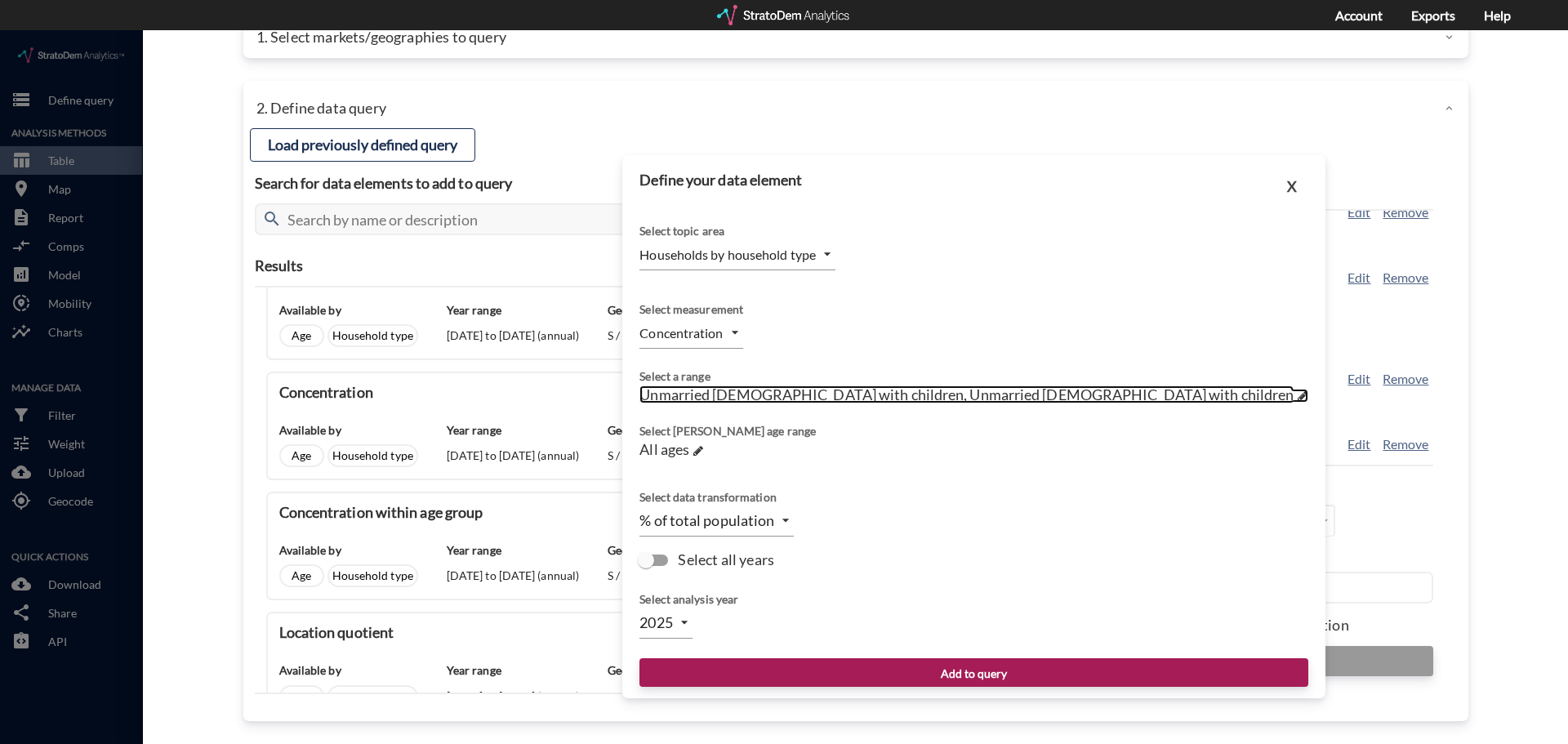
click span "Unmarried [DEMOGRAPHIC_DATA] with children, Unmarried [DEMOGRAPHIC_DATA] with c…"
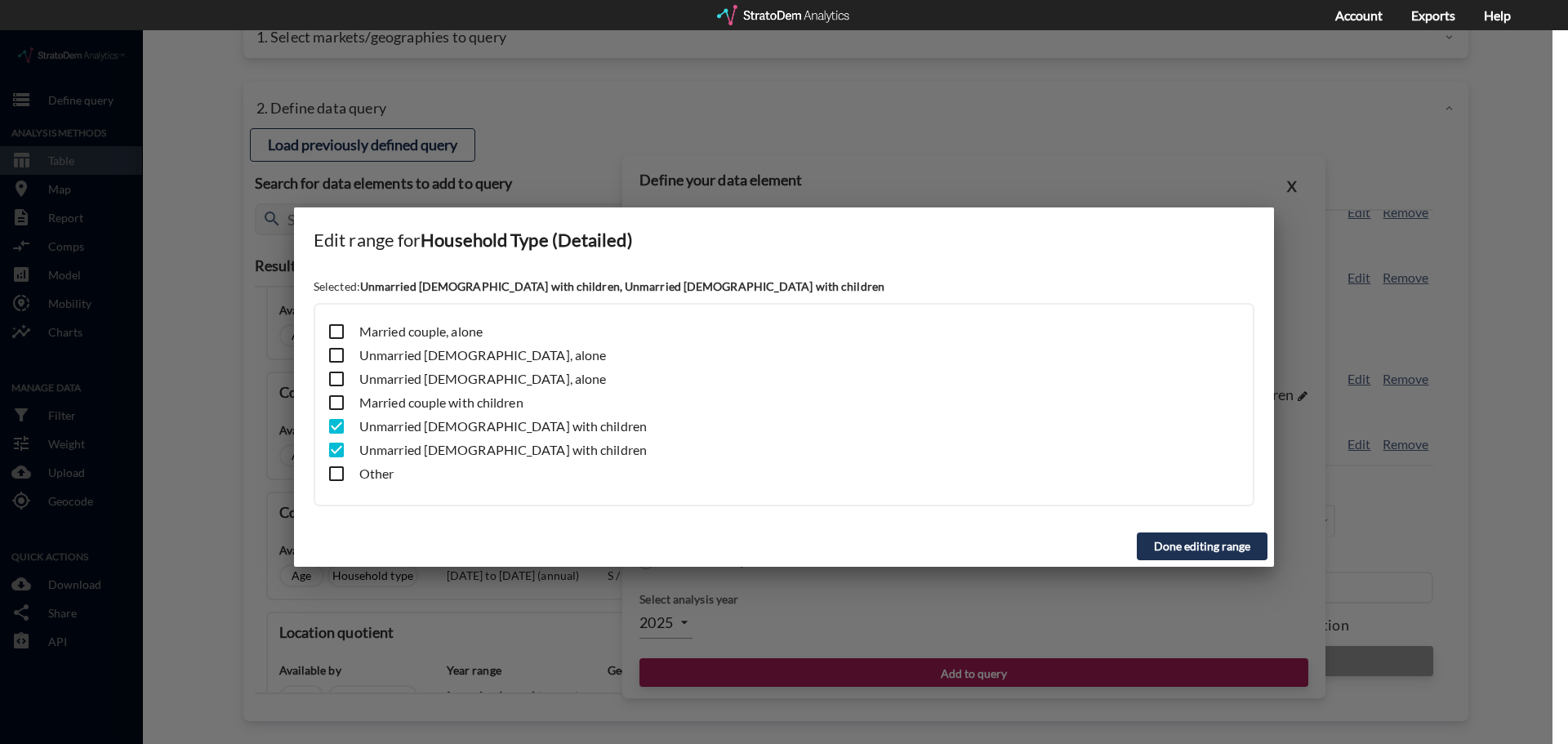
click input "checkbox"
checkbox input "true"
click input "checkbox"
checkbox input "false"
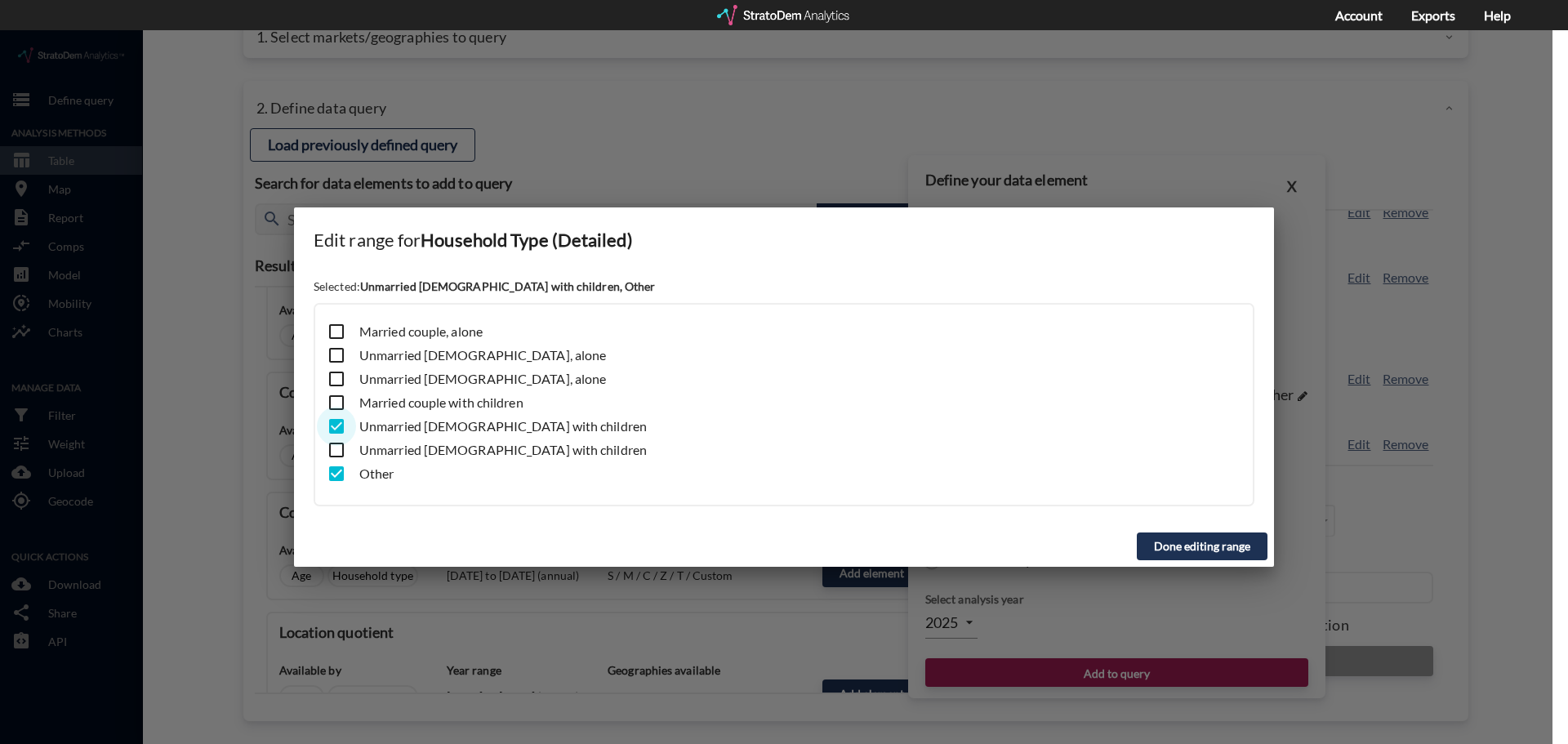
click input "checkbox"
checkbox input "false"
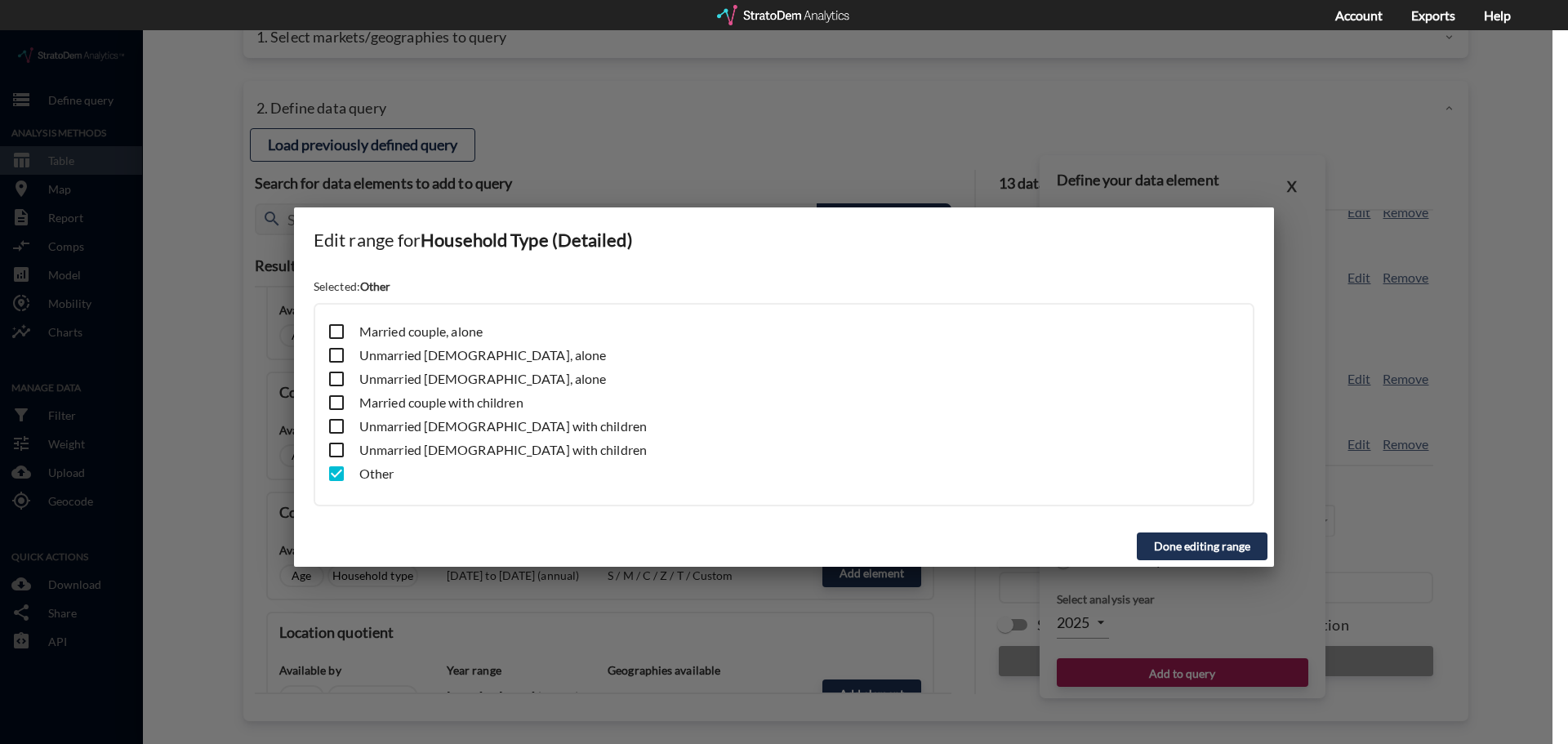
click button "Done editing range"
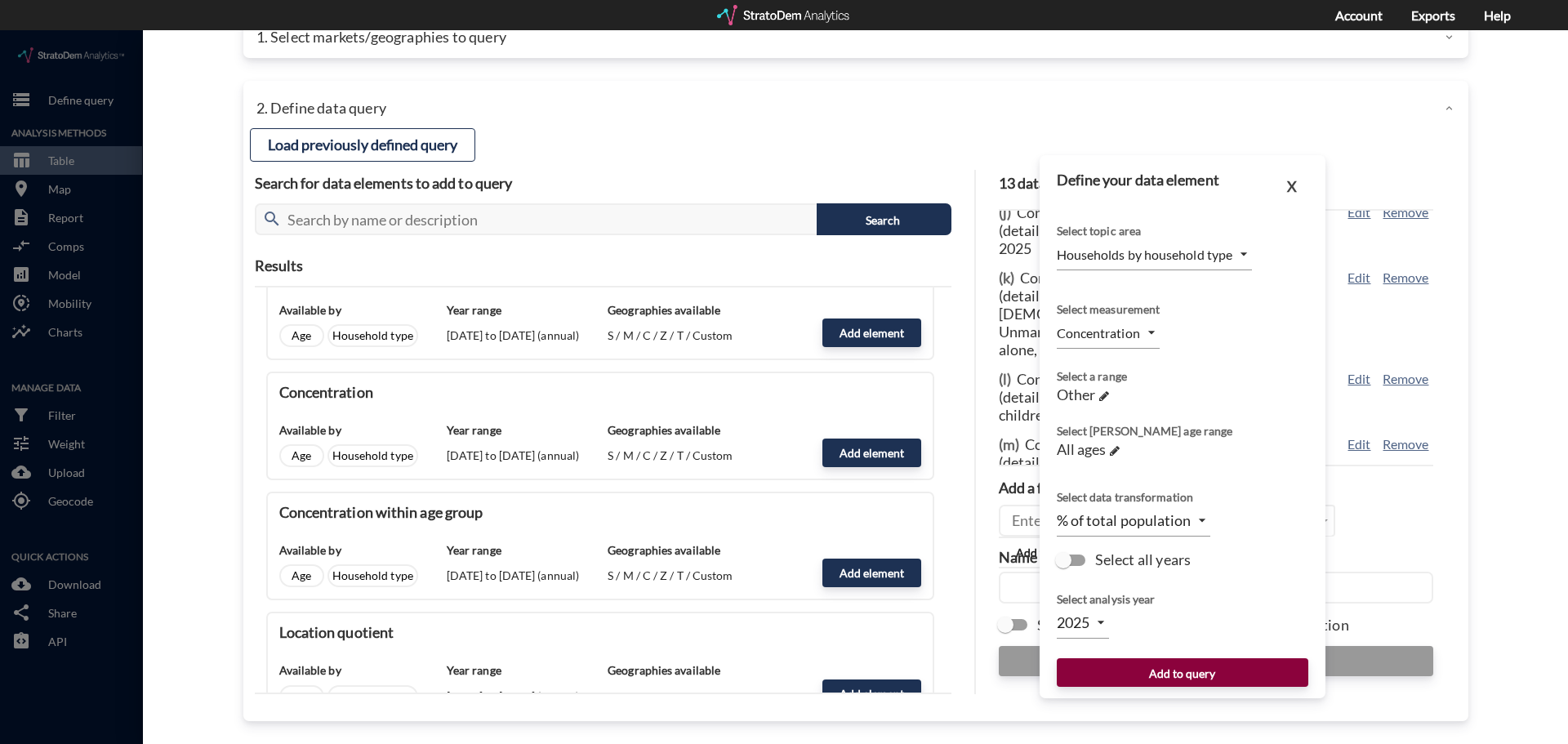
click button "Add to query"
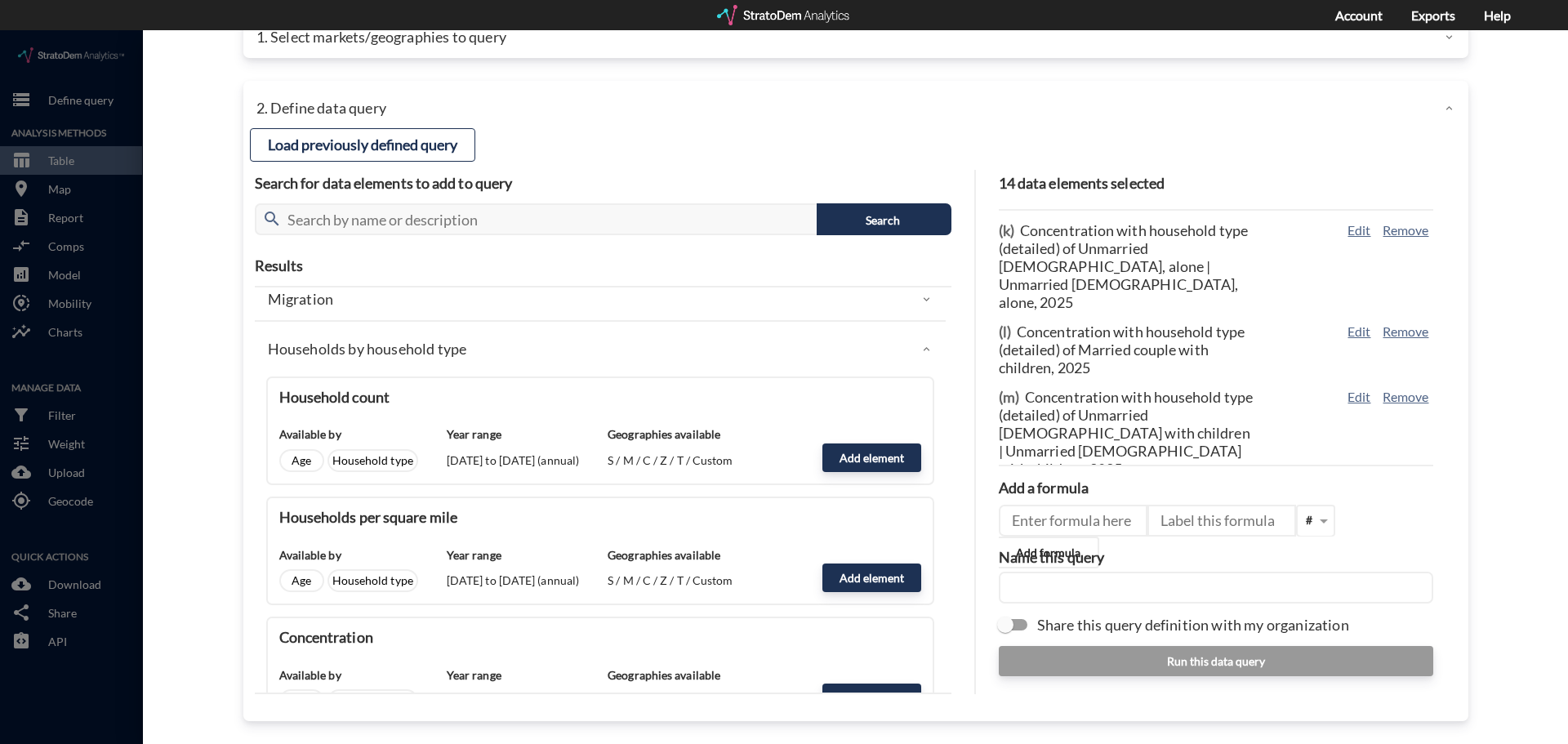
scroll to position [490, 0]
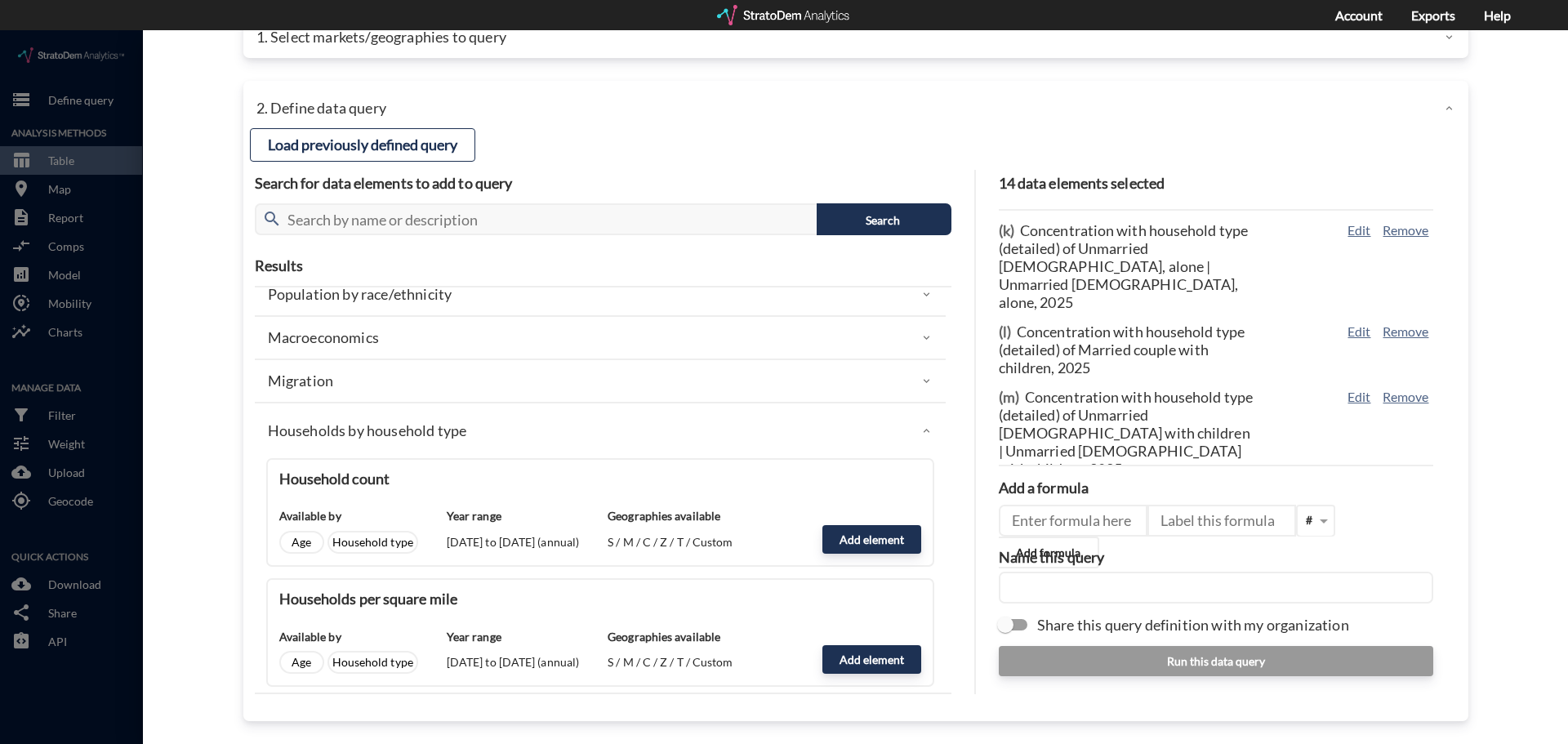
click div "Households by household type"
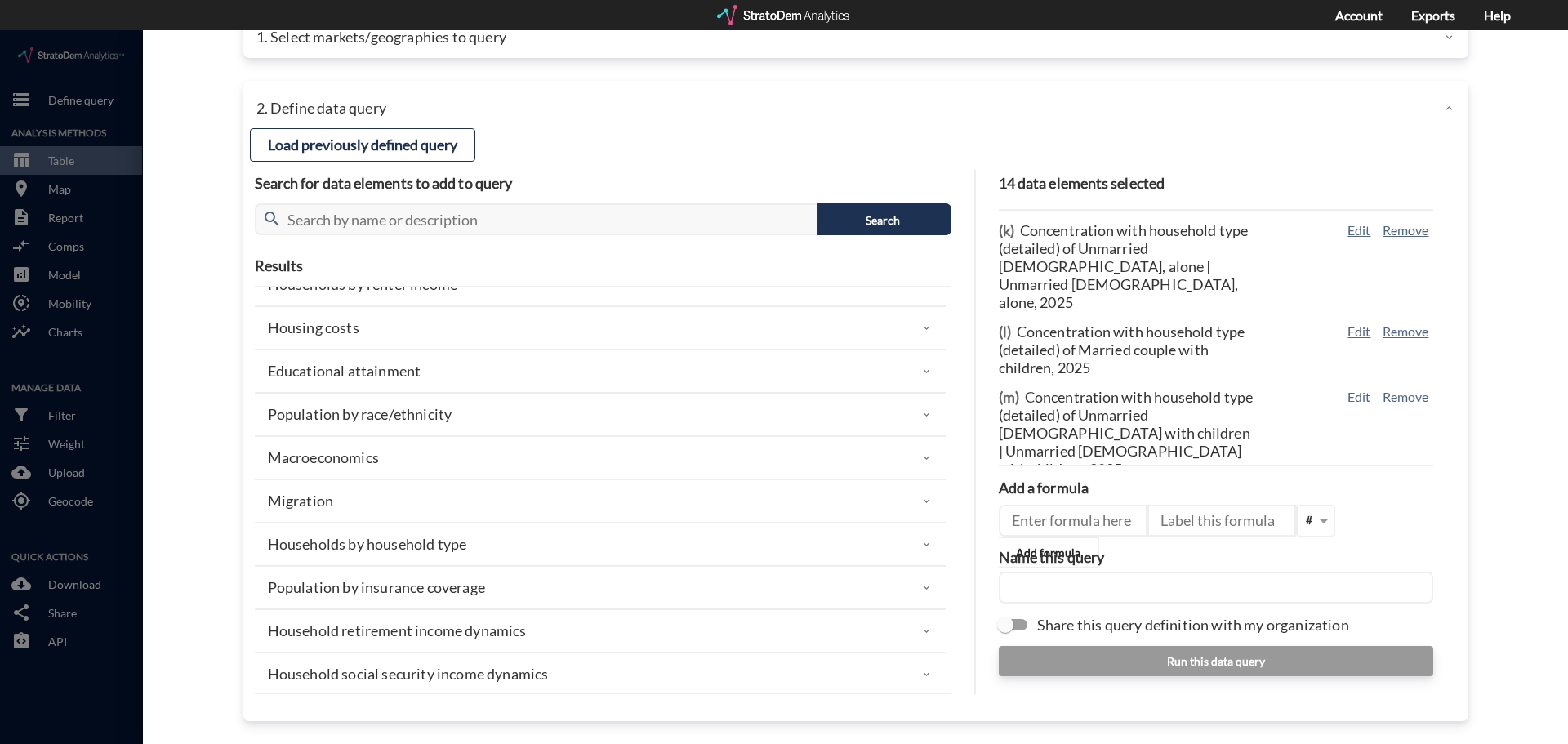
scroll to position [361, 0]
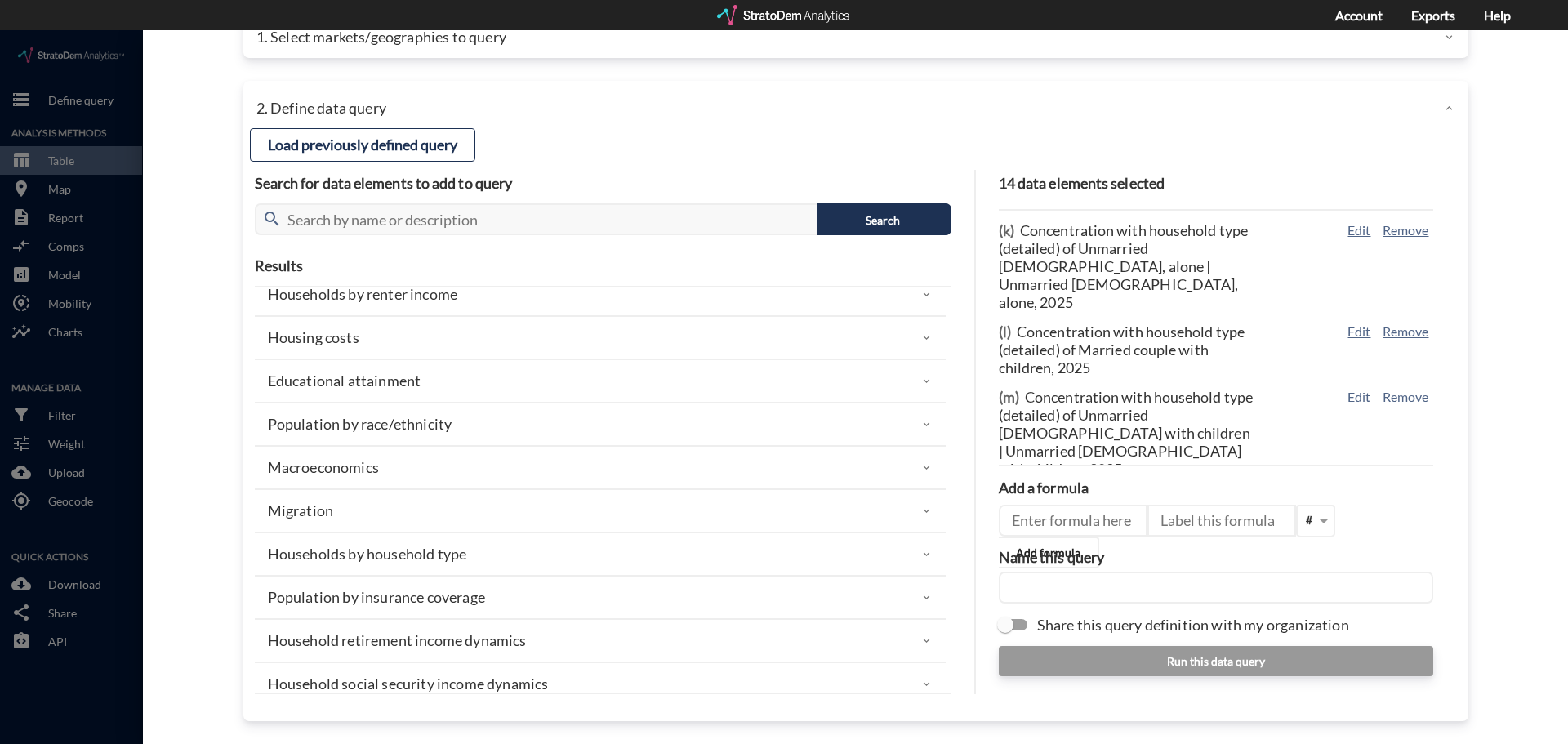
click div "Population by race/ethnicity"
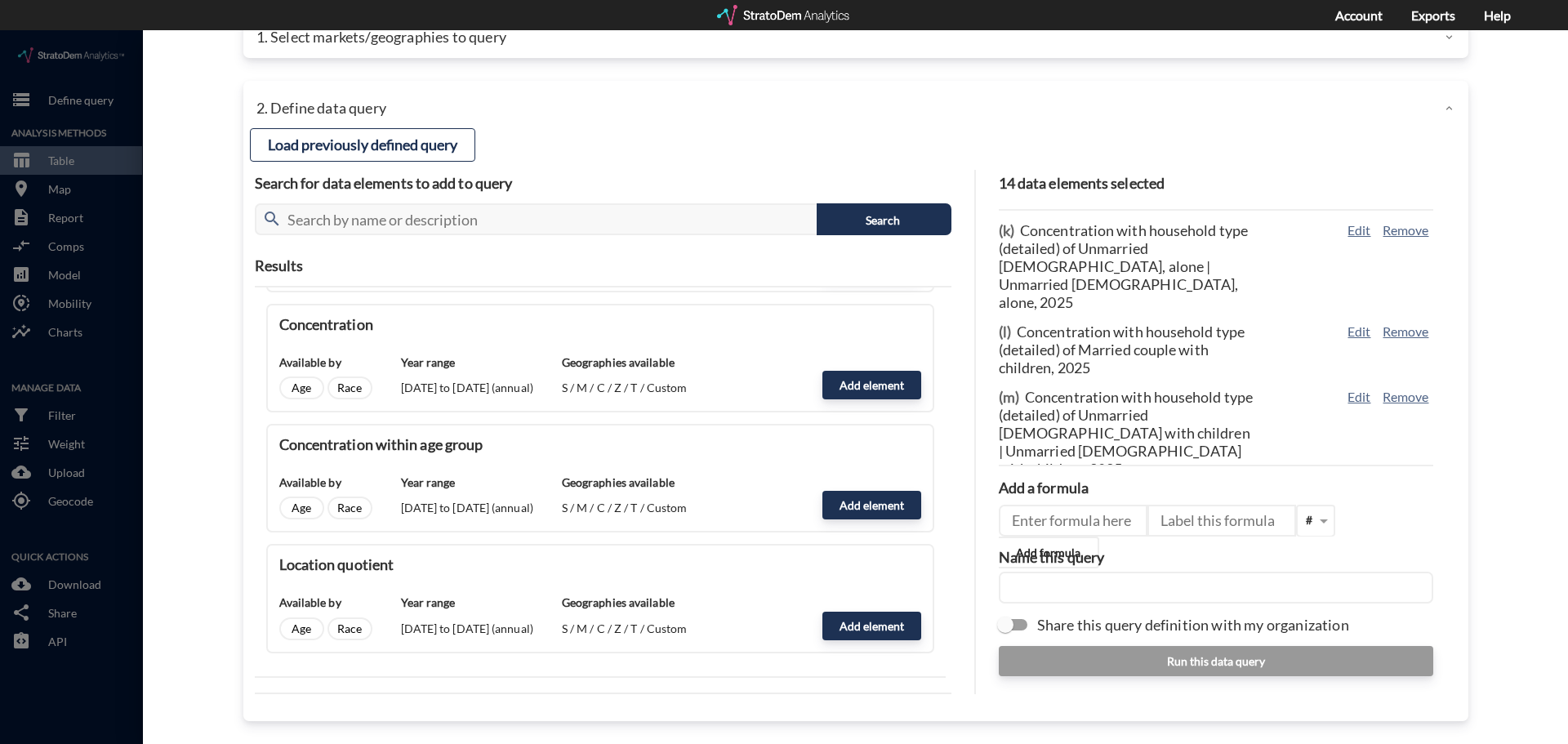
scroll to position [768, 0]
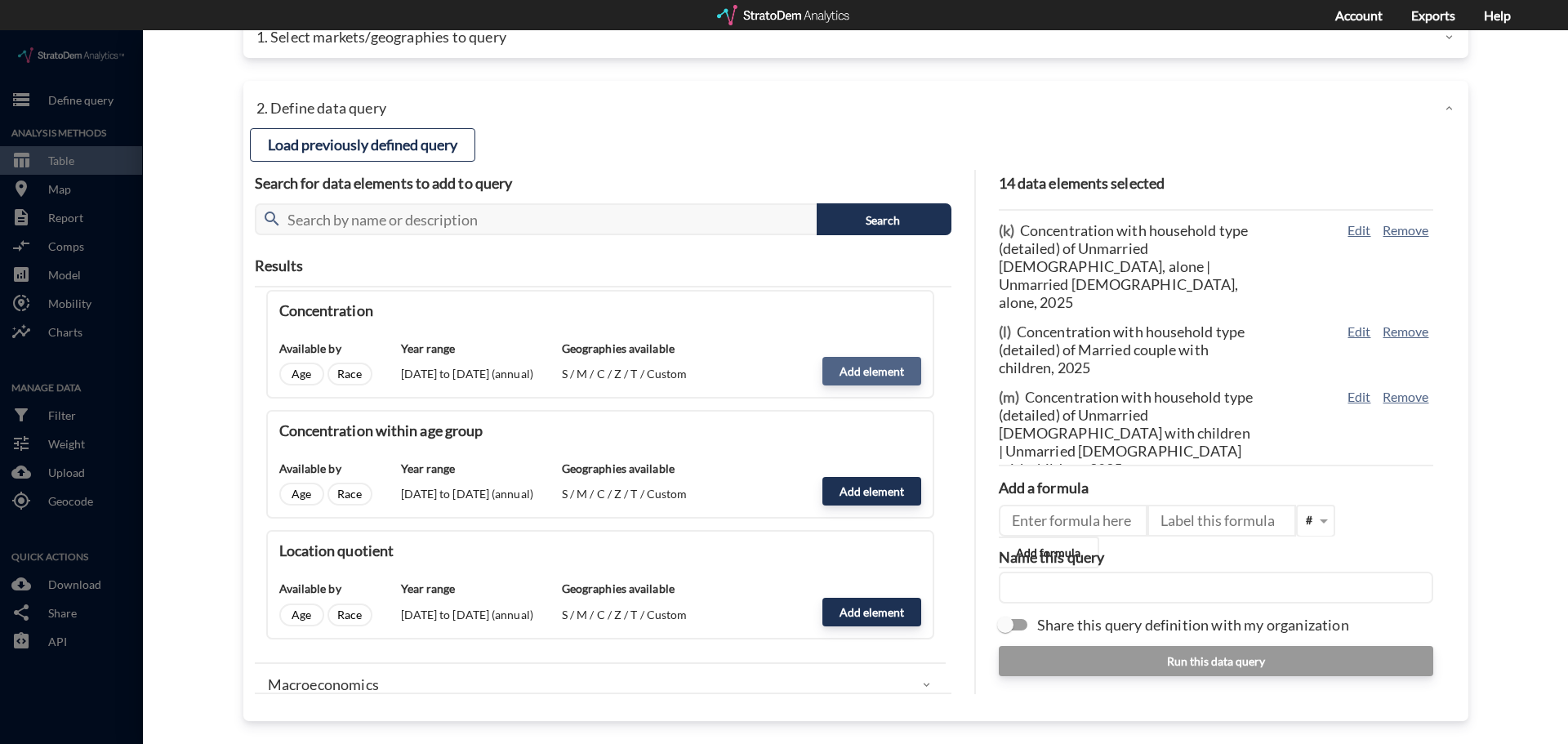
click button "Add element"
type input "RACE_ETHNICITY"
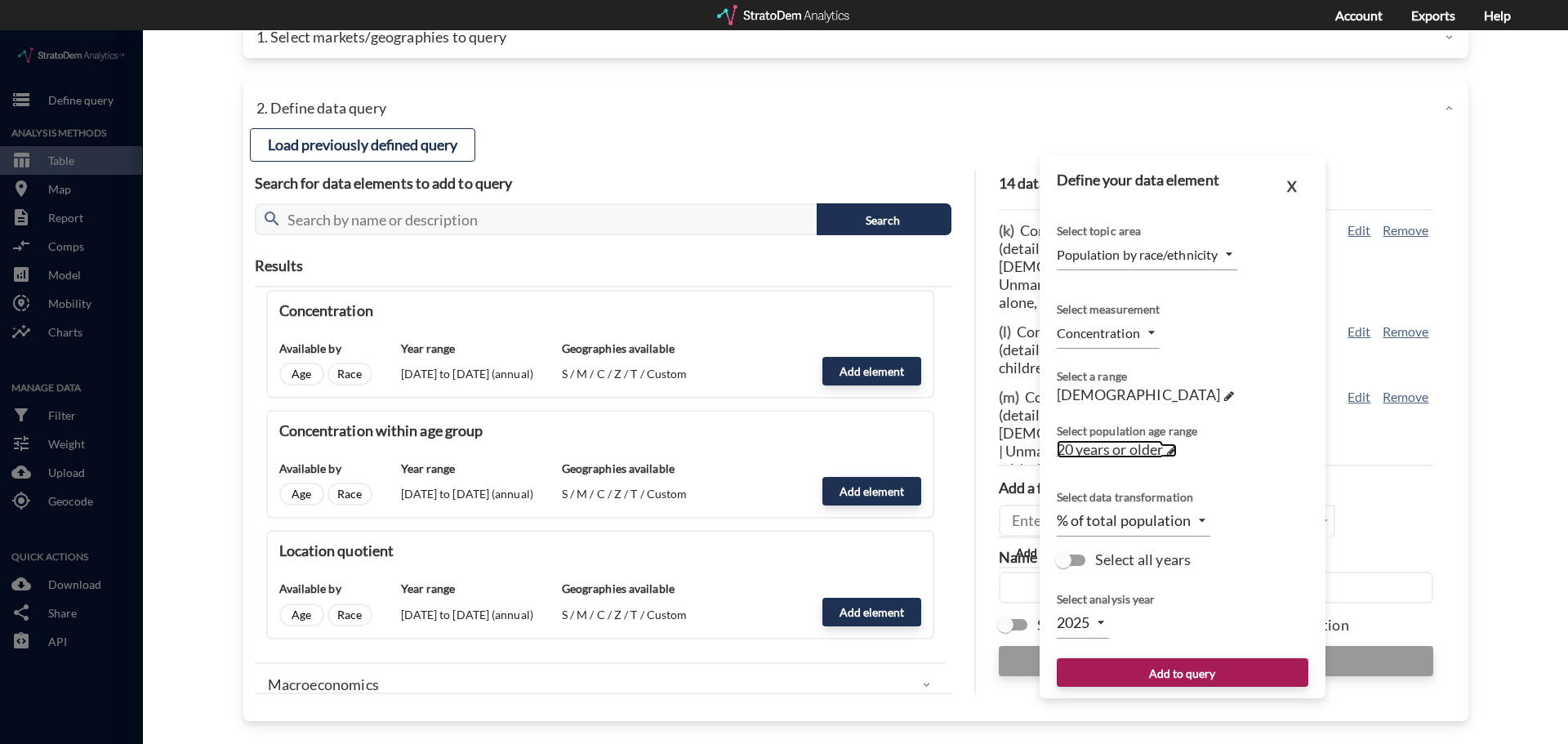
click span "20 years or older"
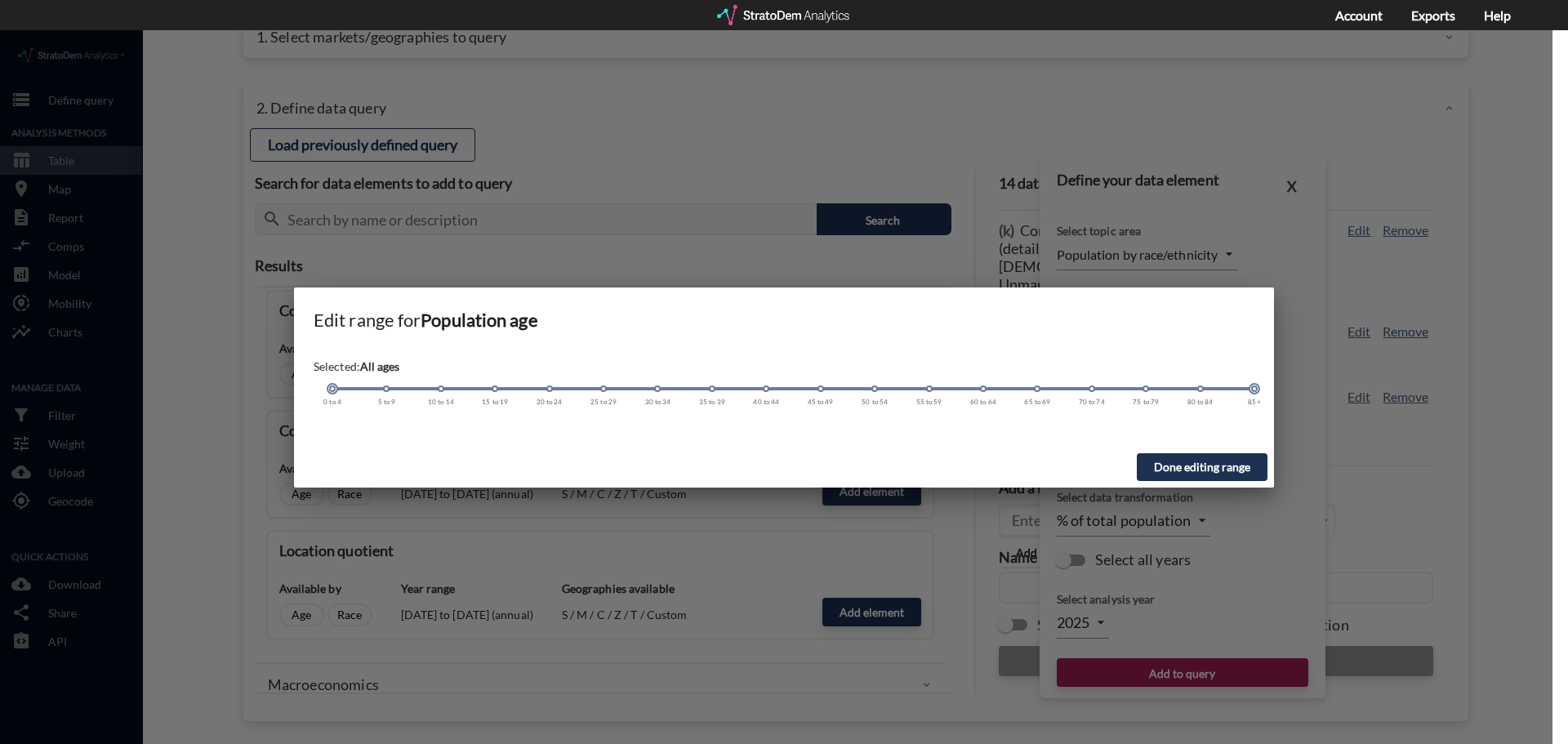
drag, startPoint x: 546, startPoint y: 358, endPoint x: 307, endPoint y: 364, distance: 239.1
click div "Selected: All ages [DEMOGRAPHIC_DATA] 5 to 9 10 to 14 15 to 19 20 to 24 25 to 2…"
click button "Done editing range"
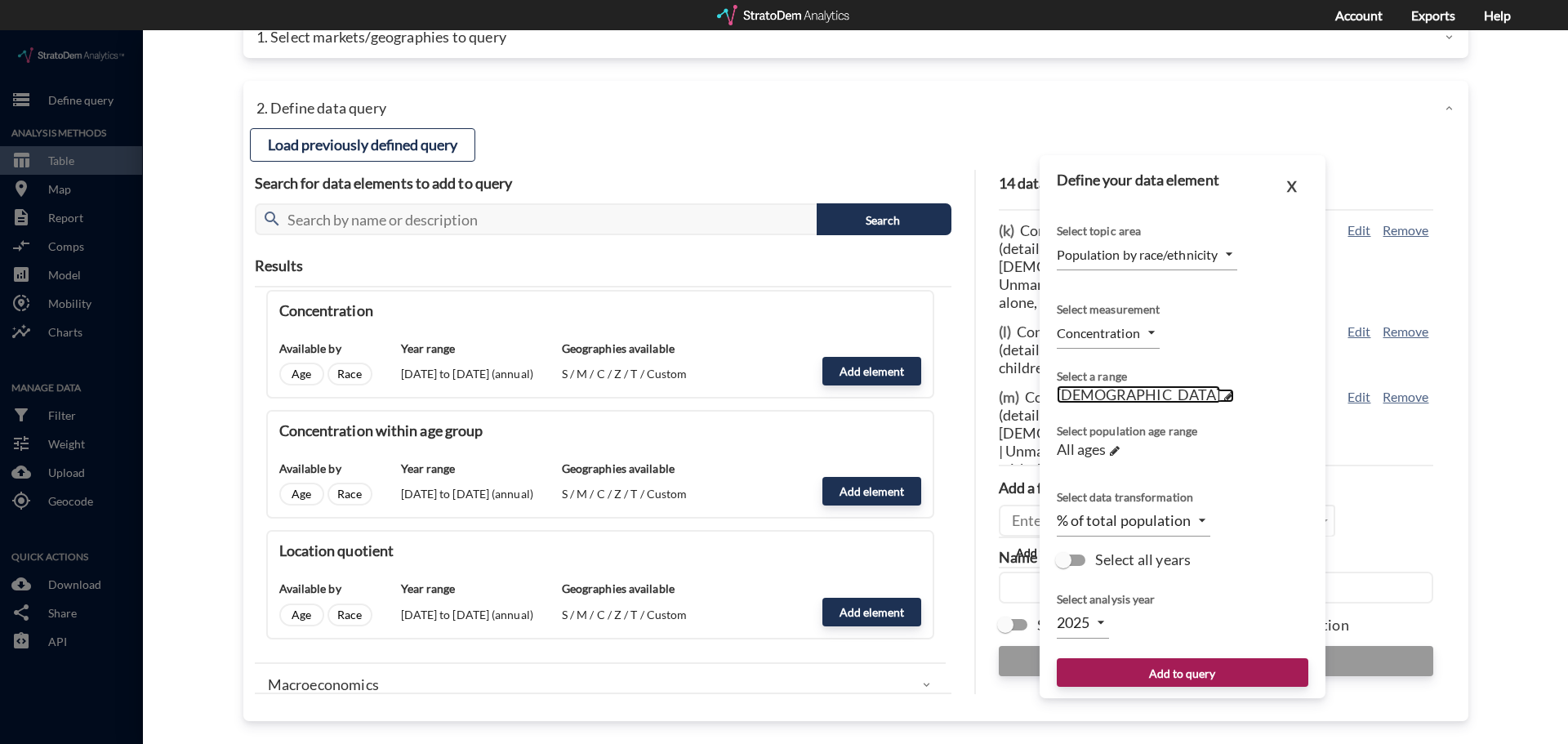
click span "[DEMOGRAPHIC_DATA]"
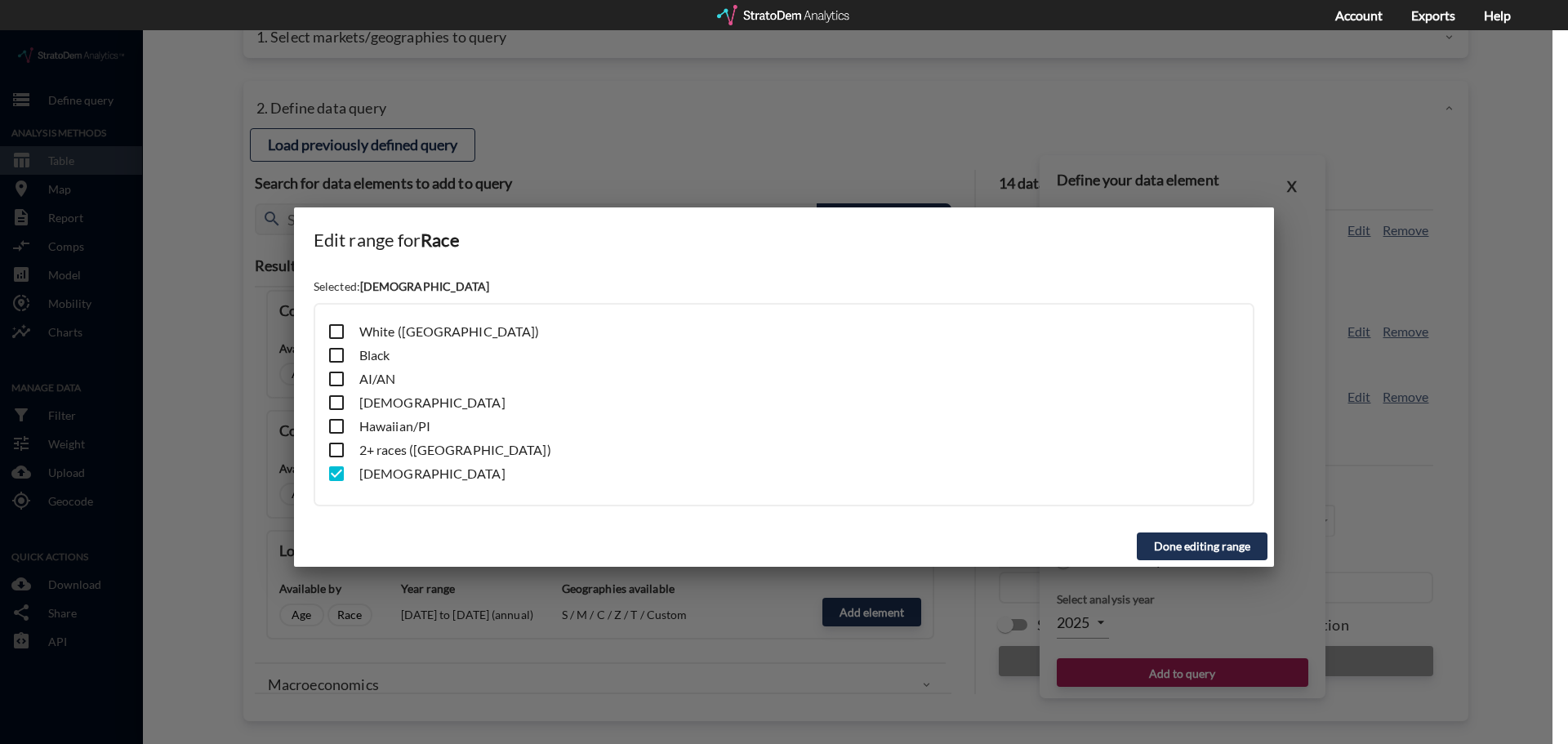
click button "Done editing range"
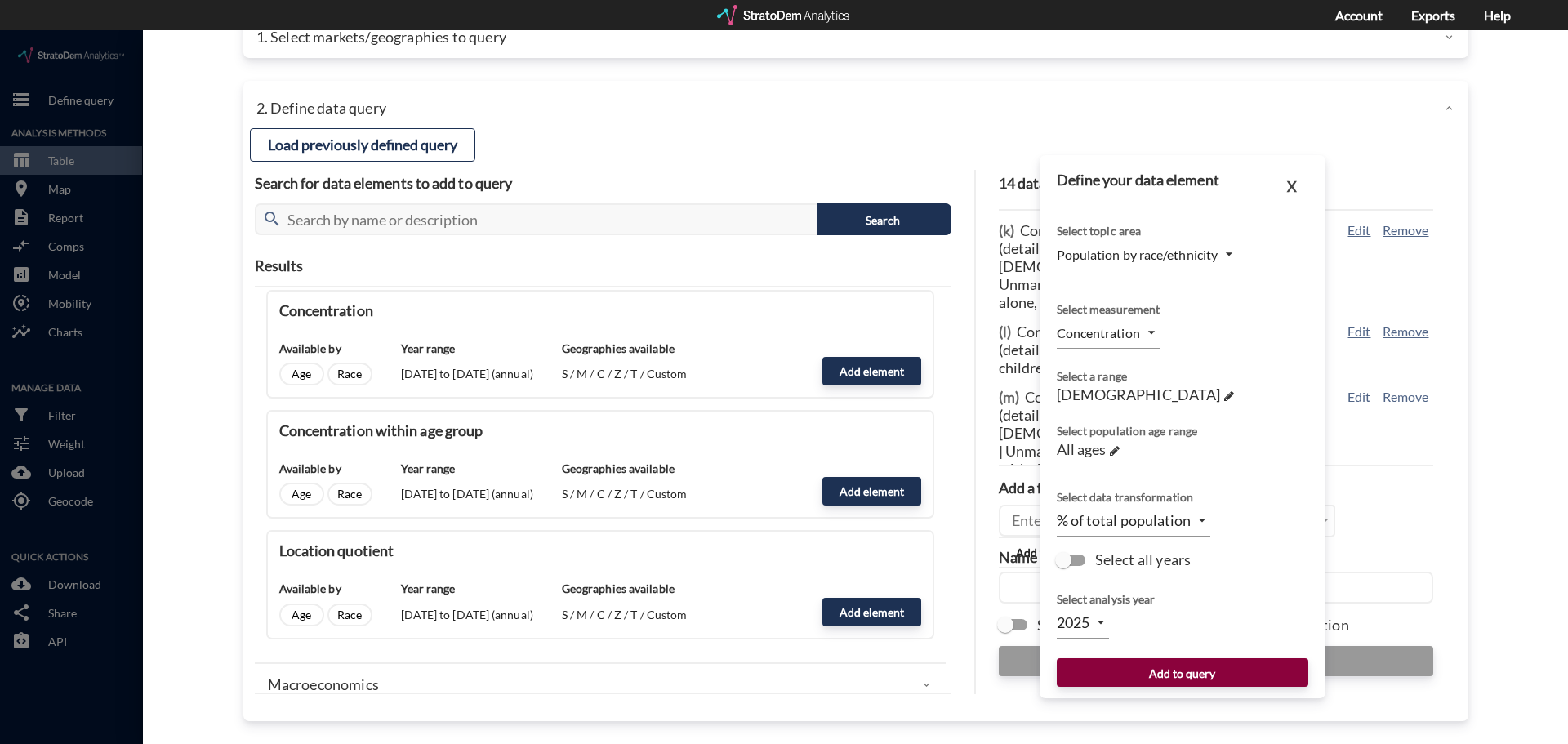
click button "Add to query"
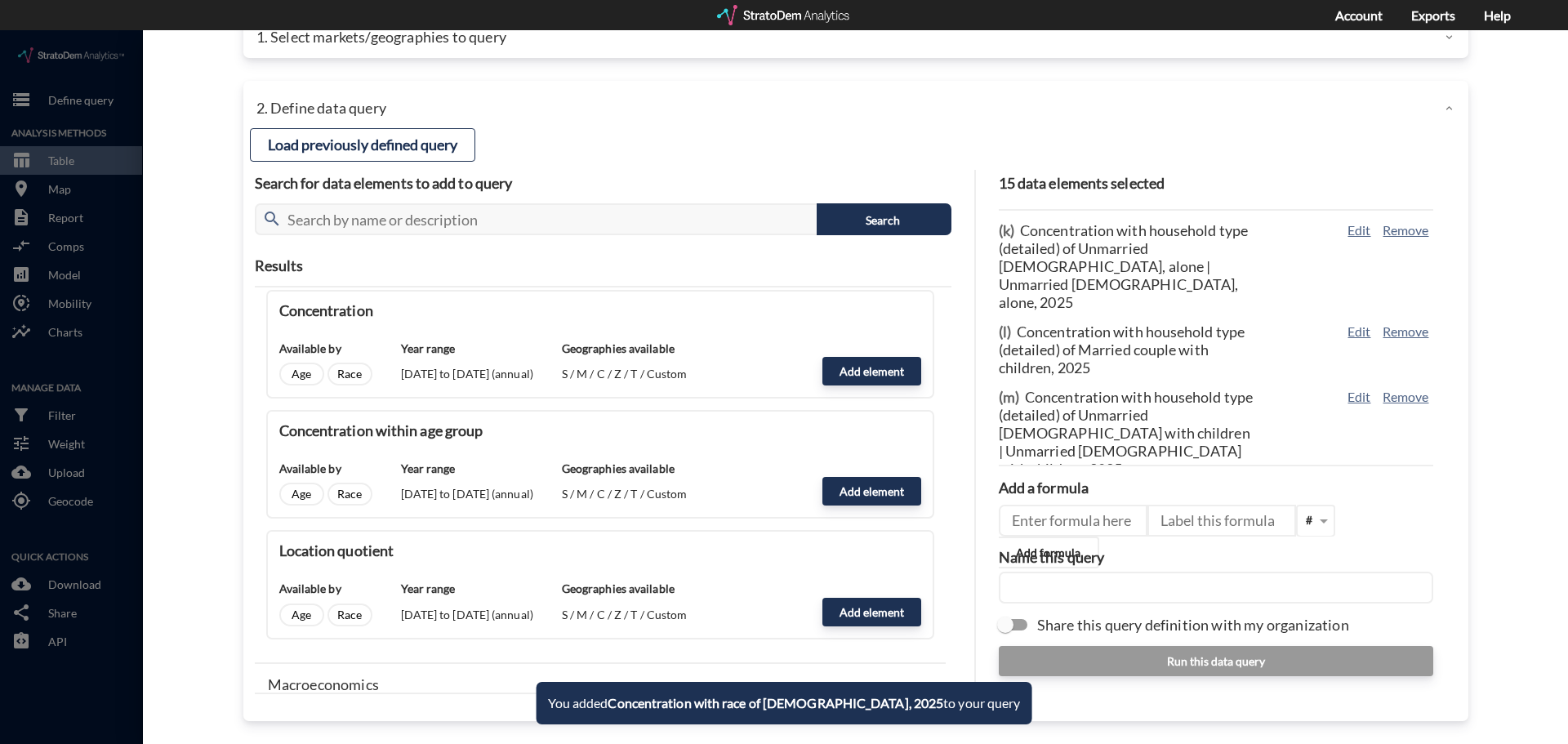
scroll to position [504, 0]
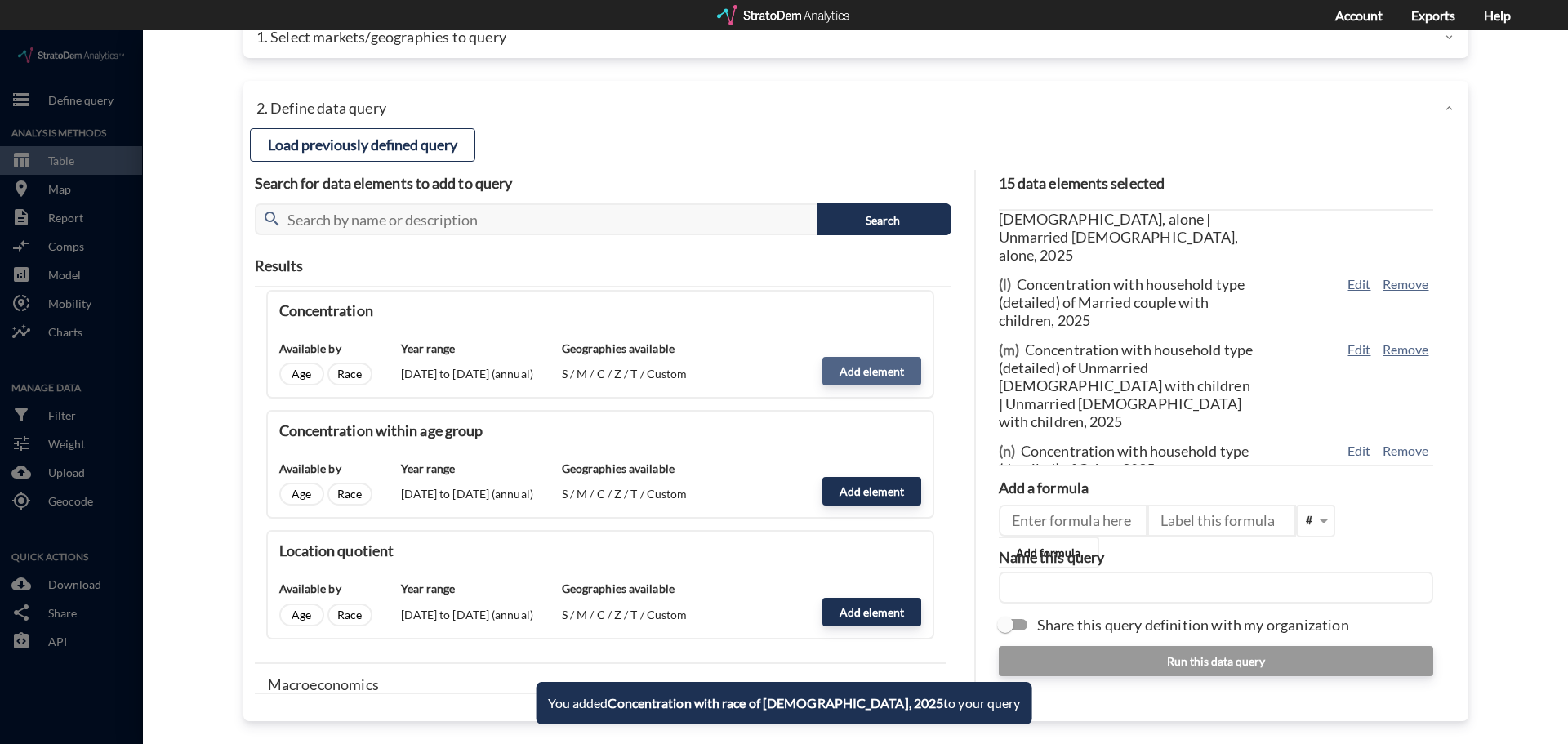
click button "Add element"
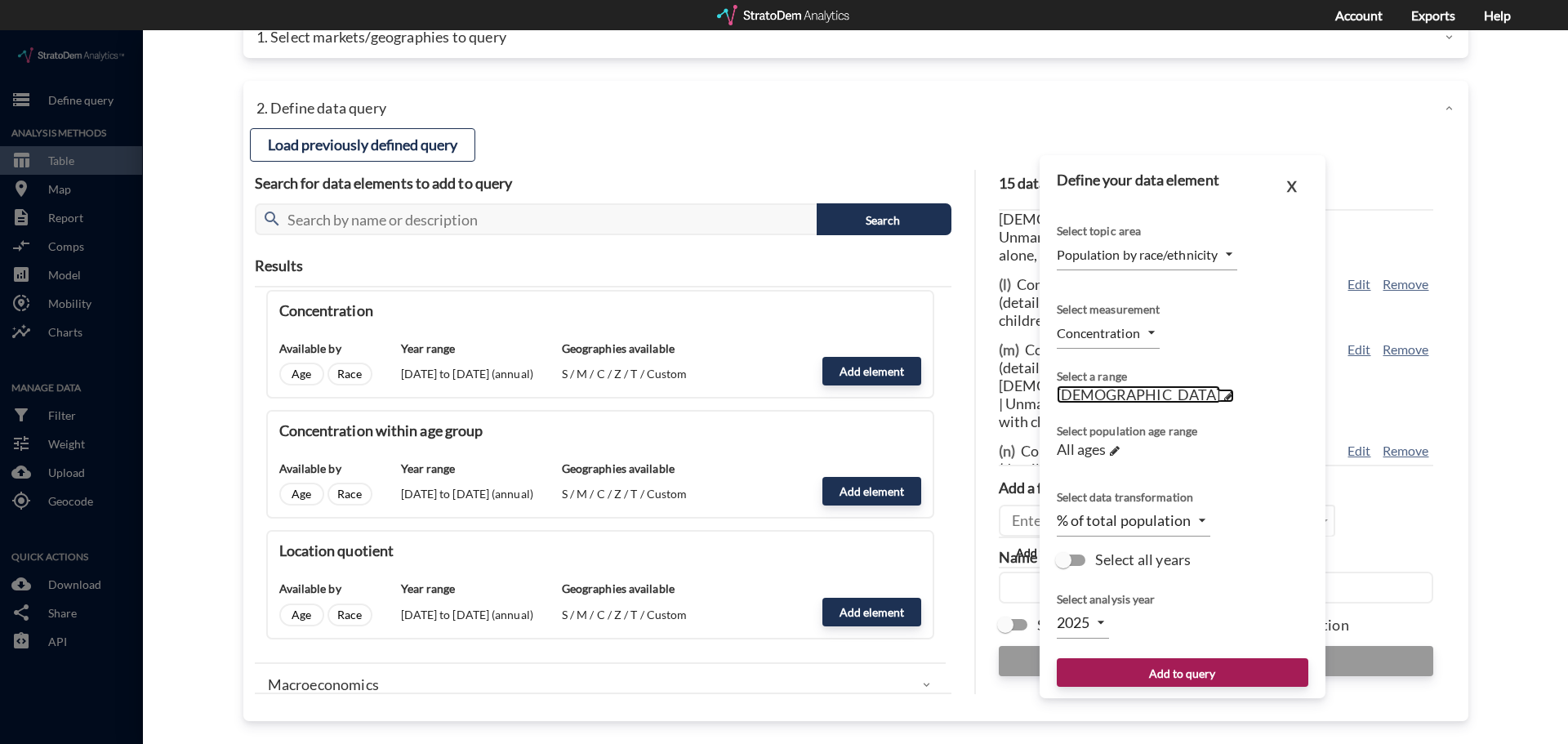
click span "[DEMOGRAPHIC_DATA]"
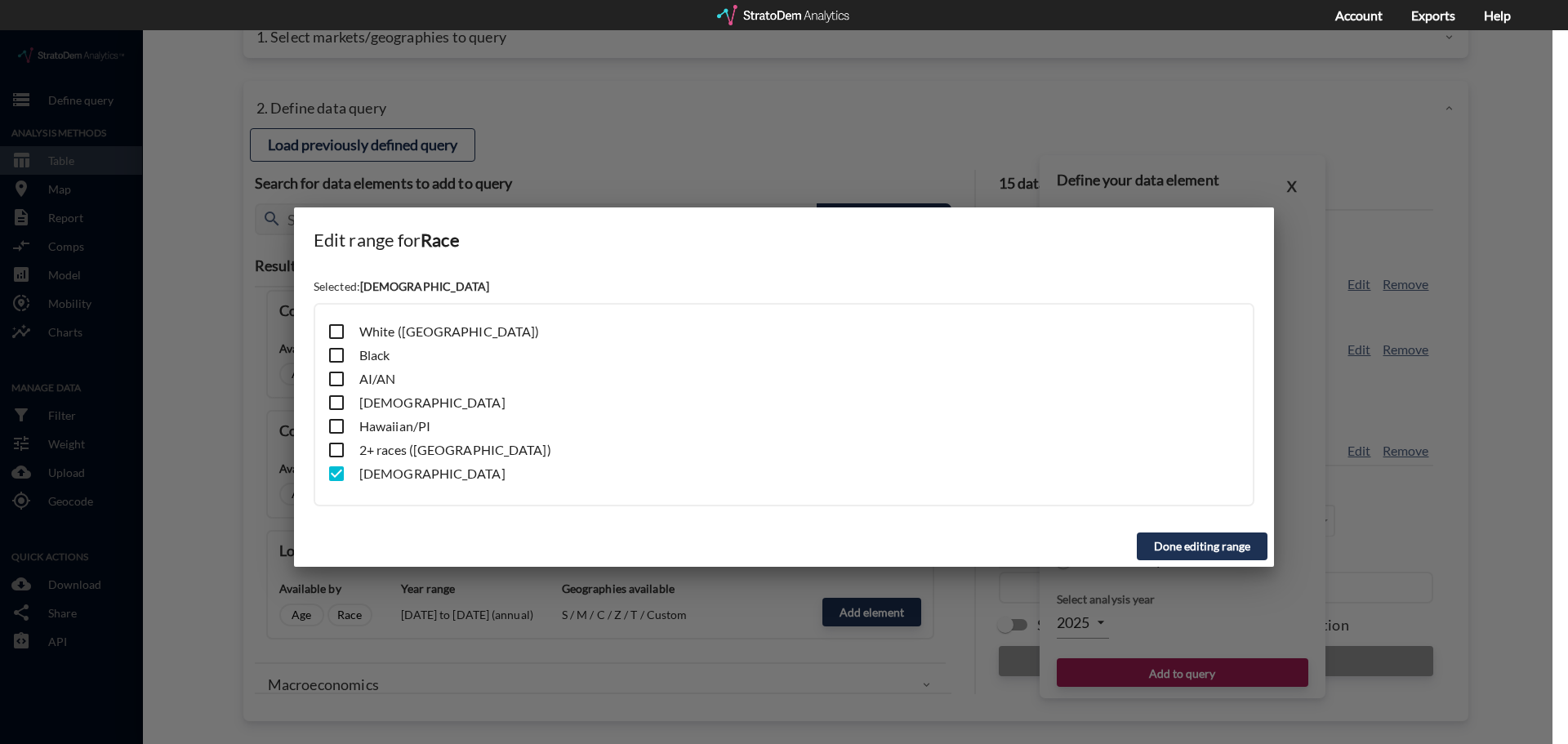
click input "checkbox"
checkbox input "true"
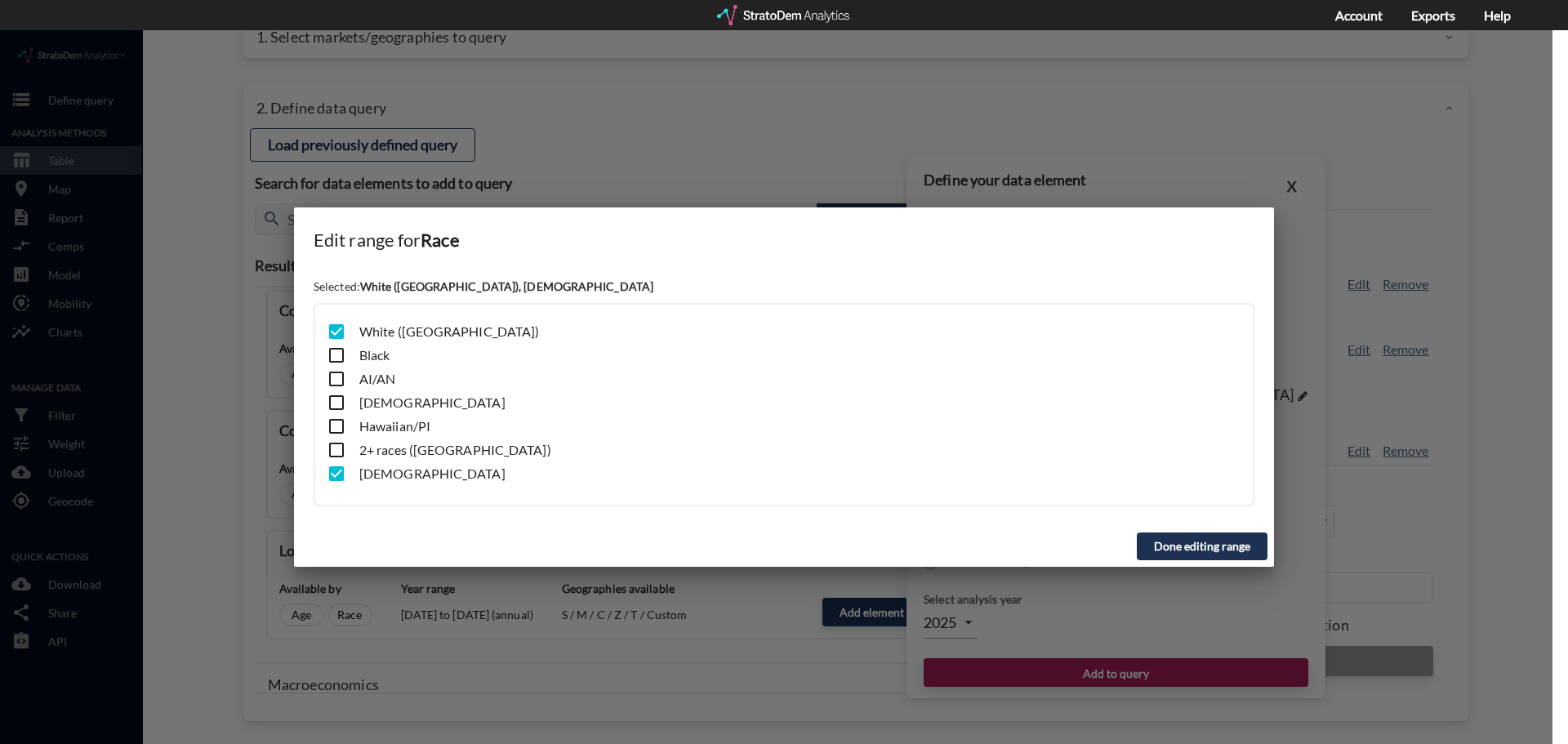
click input "checkbox"
checkbox input "false"
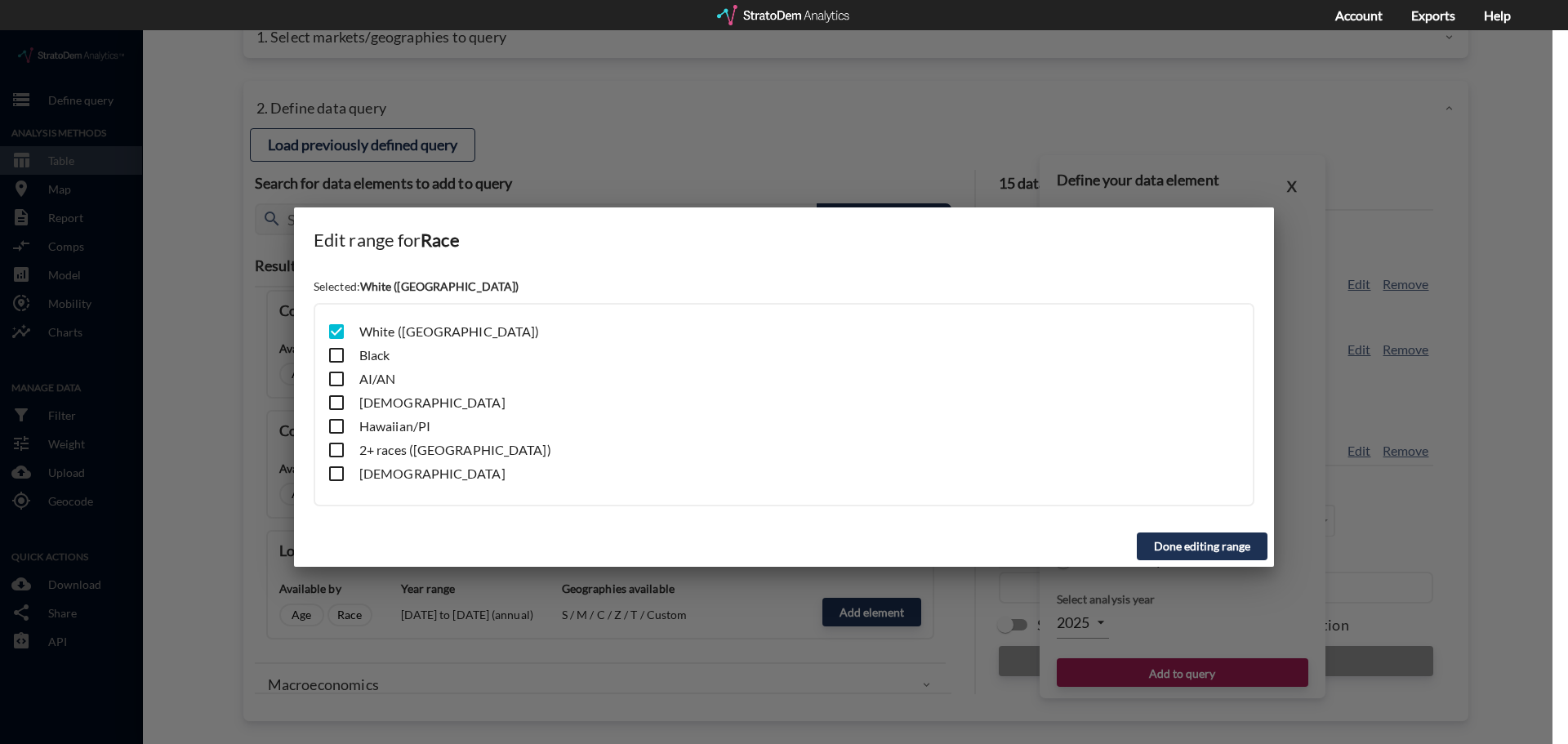
click button "Done editing range"
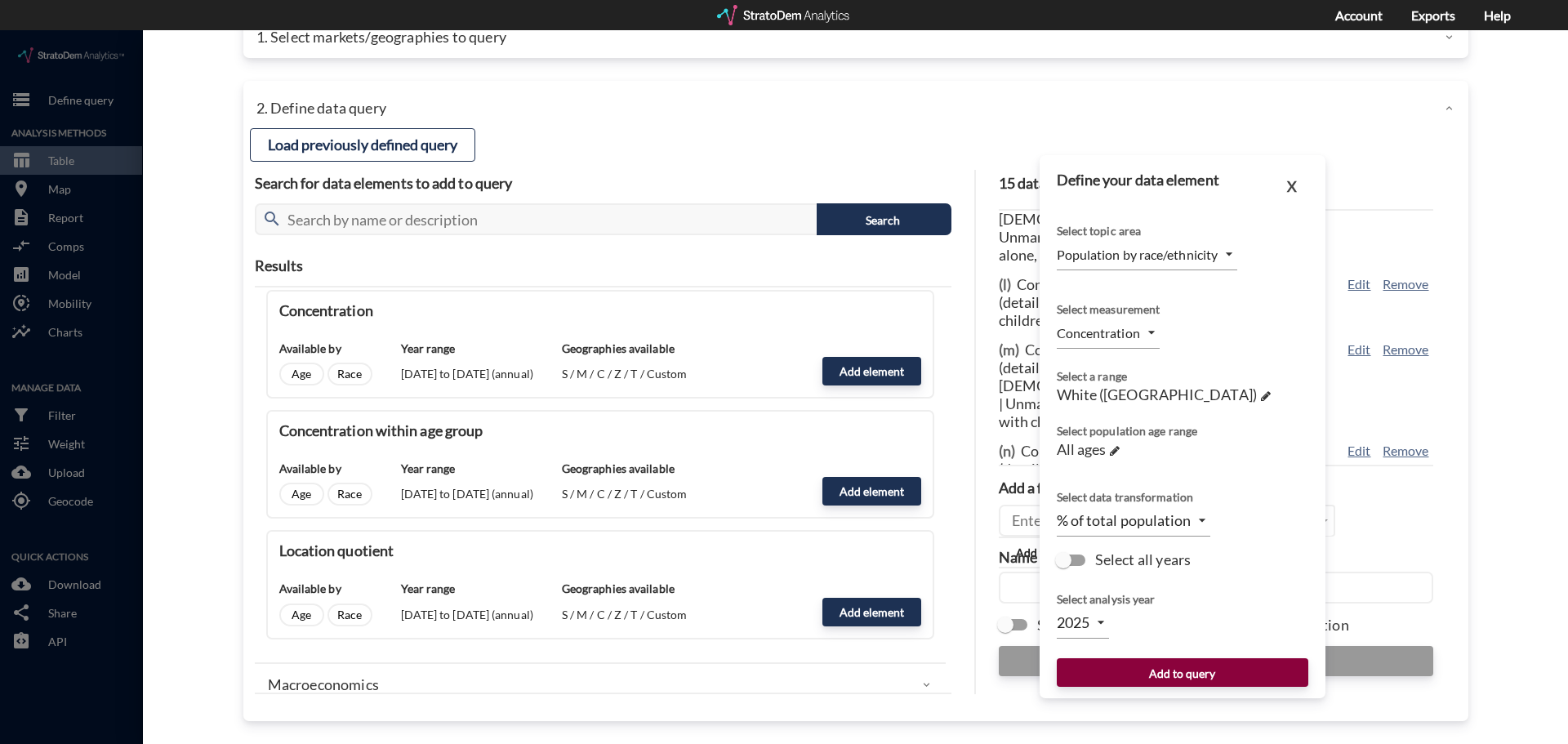
click button "Add to query"
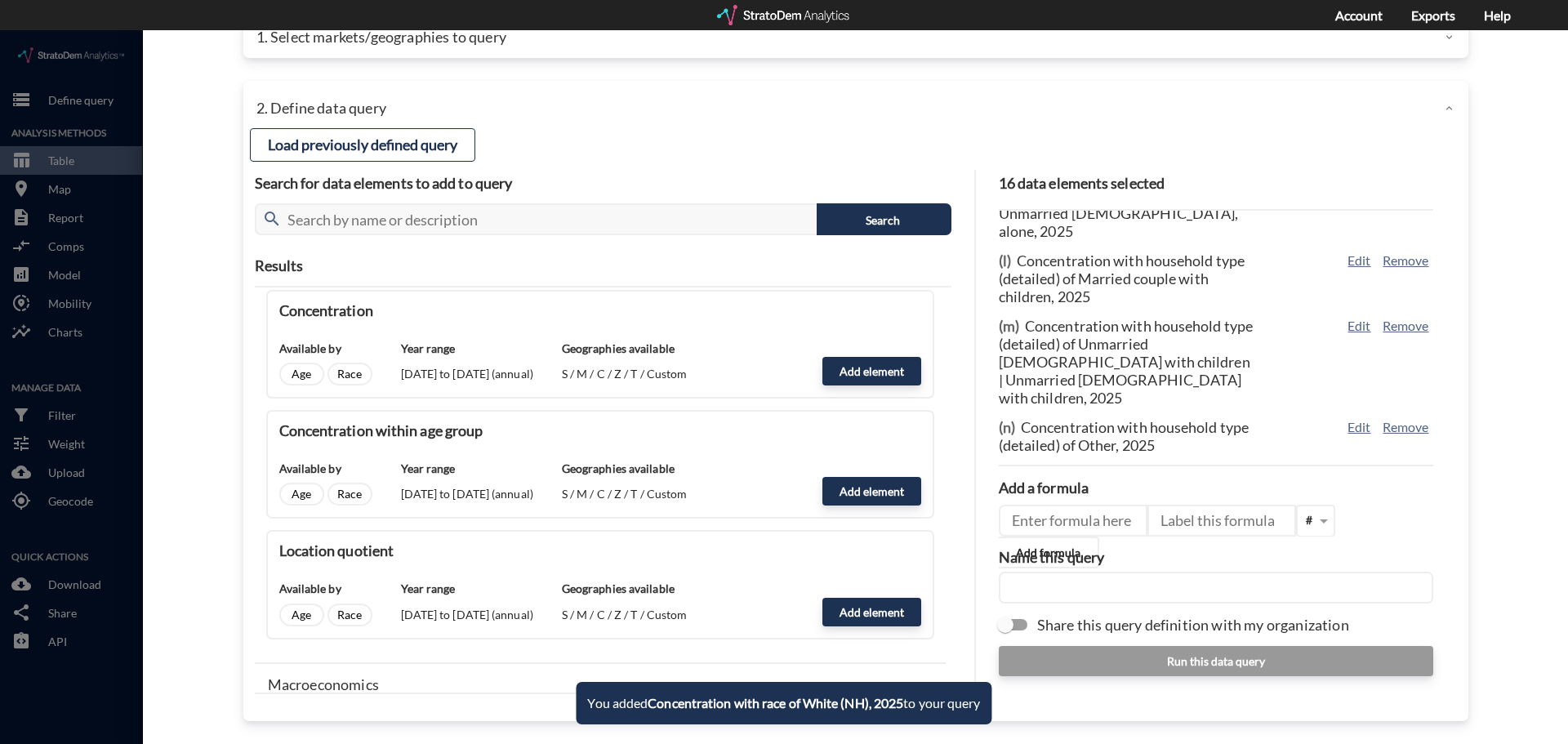
scroll to position [551, 0]
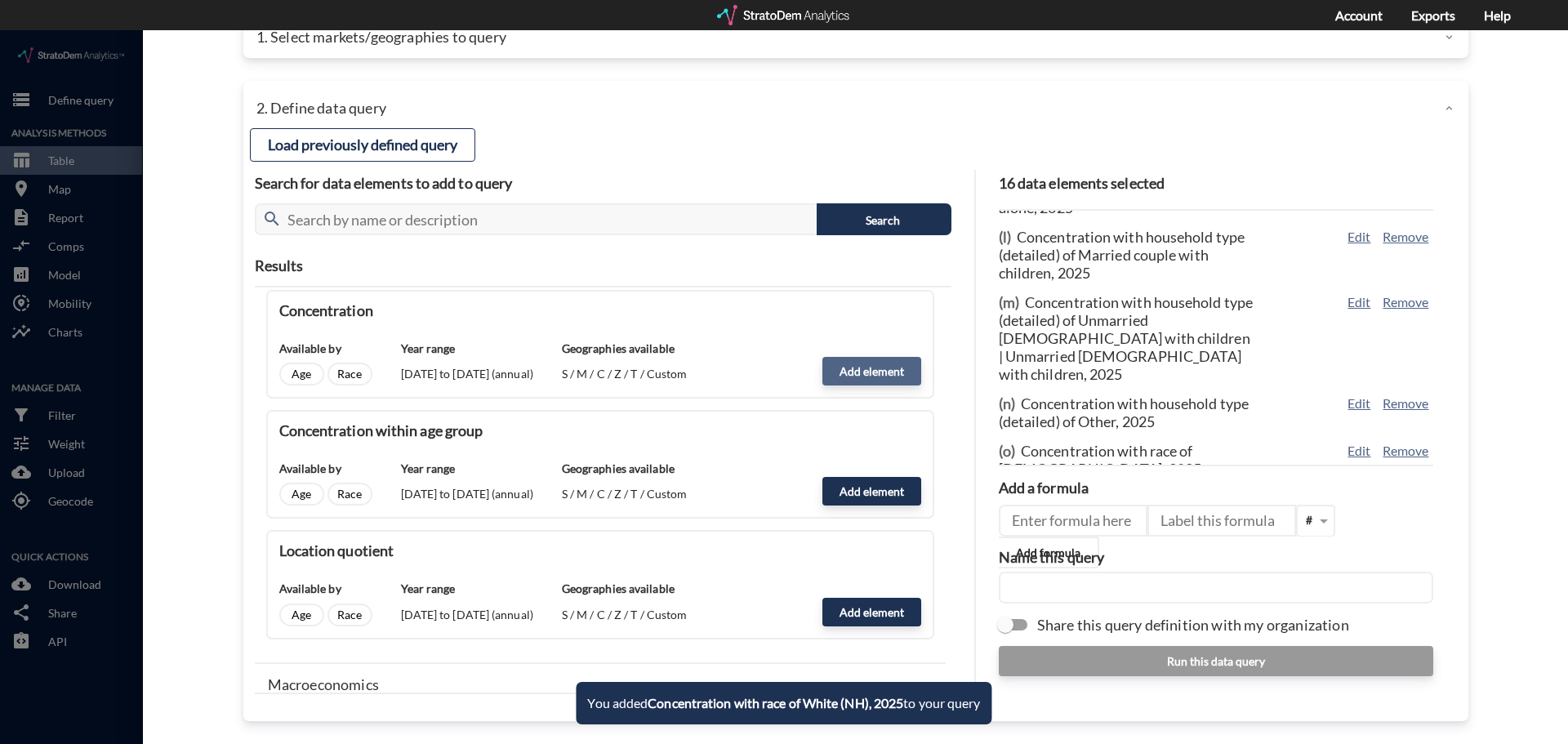
click button "Add element"
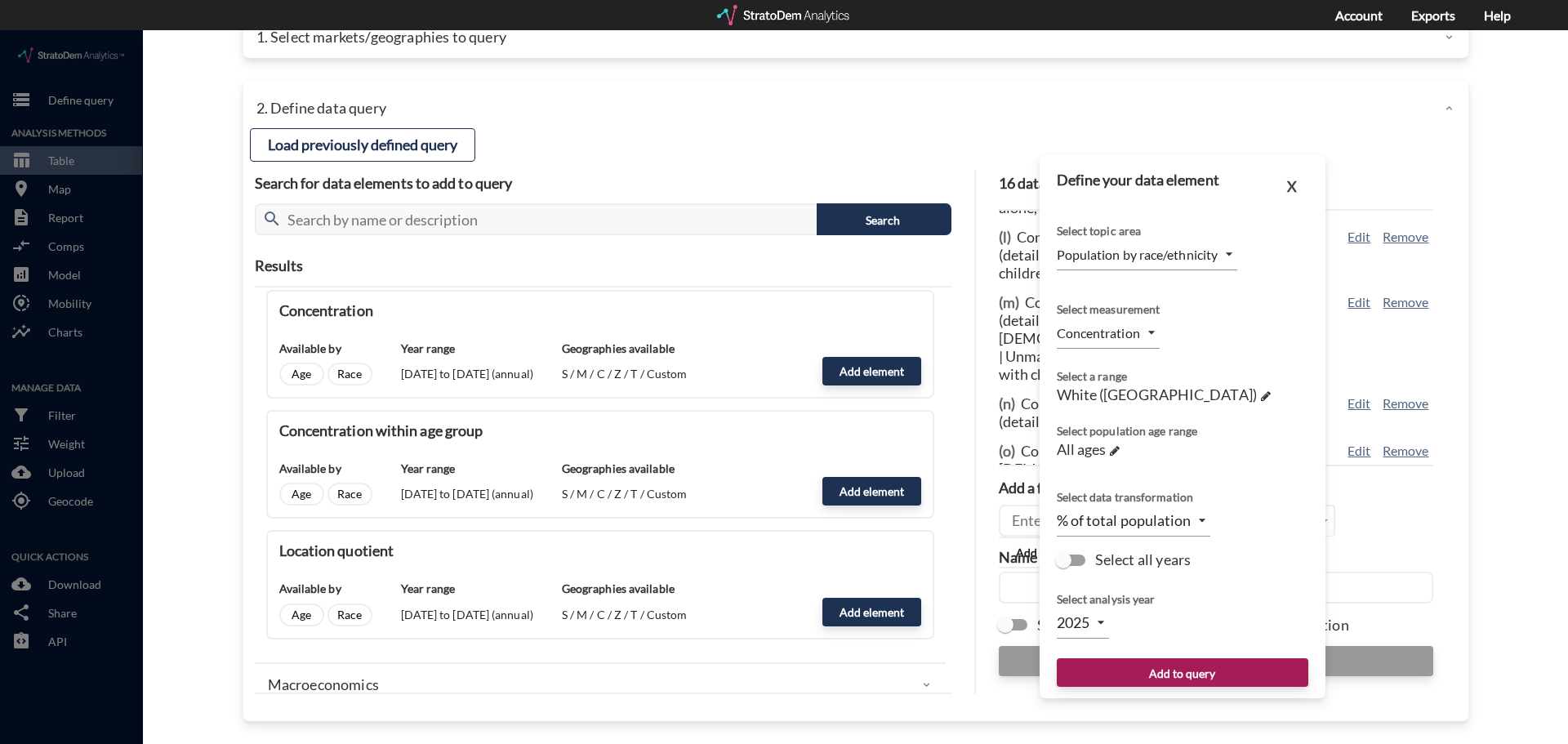
click div "Select population age range All ages →"
click span "White ([GEOGRAPHIC_DATA])"
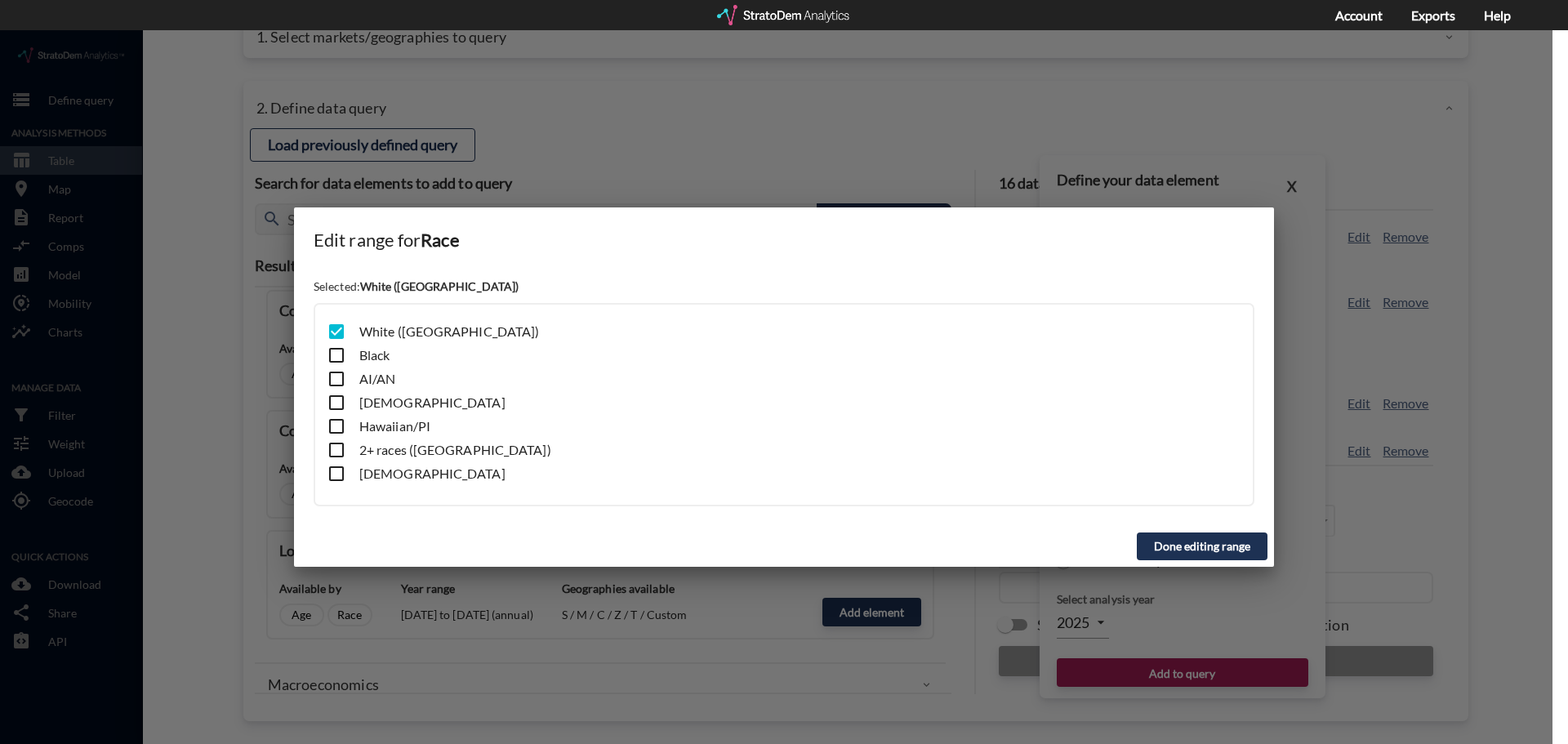
click input "checkbox"
checkbox input "true"
click input "checkbox"
checkbox input "false"
click button "Done editing range"
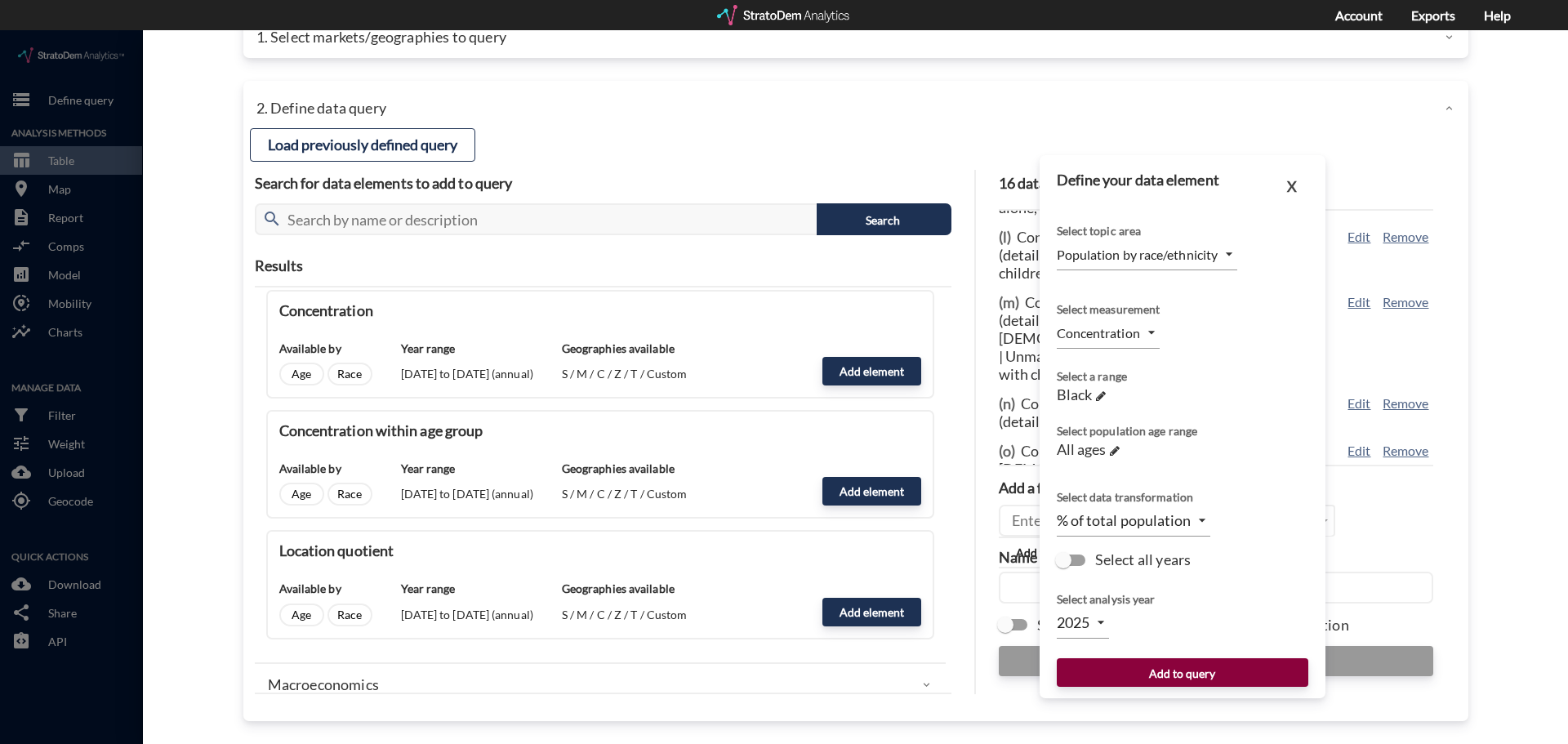
click button "Add to query"
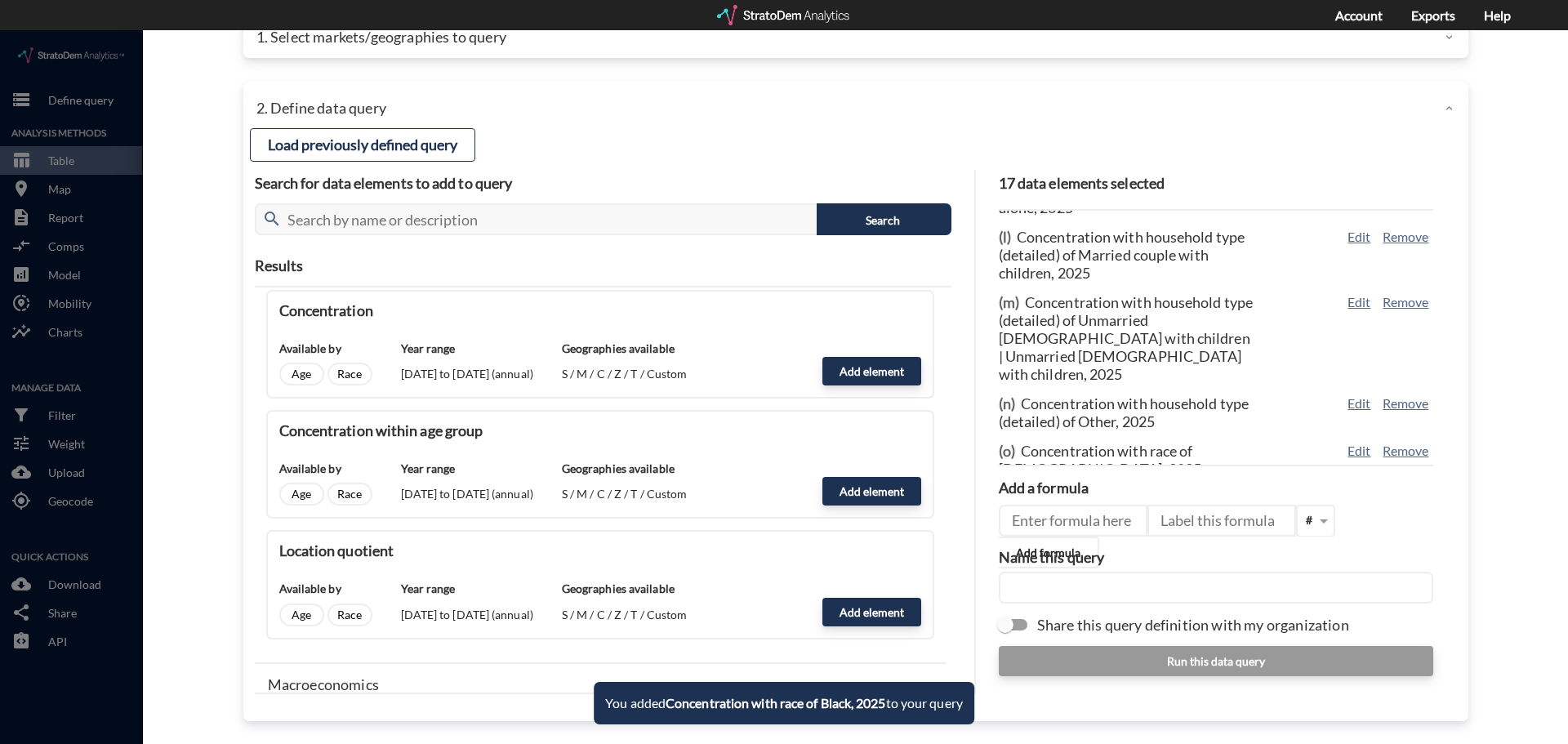
scroll to position [599, 0]
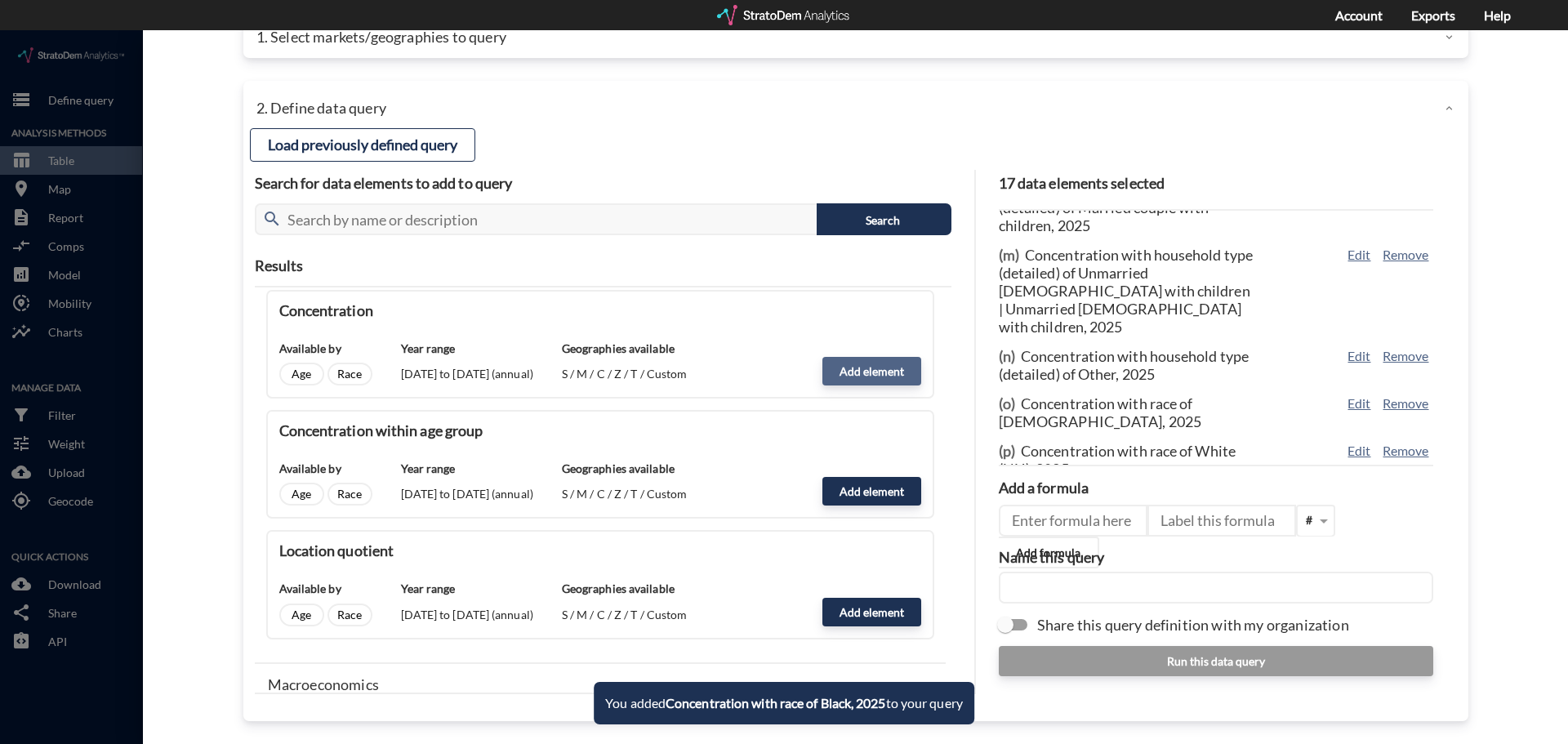
click button "Add element"
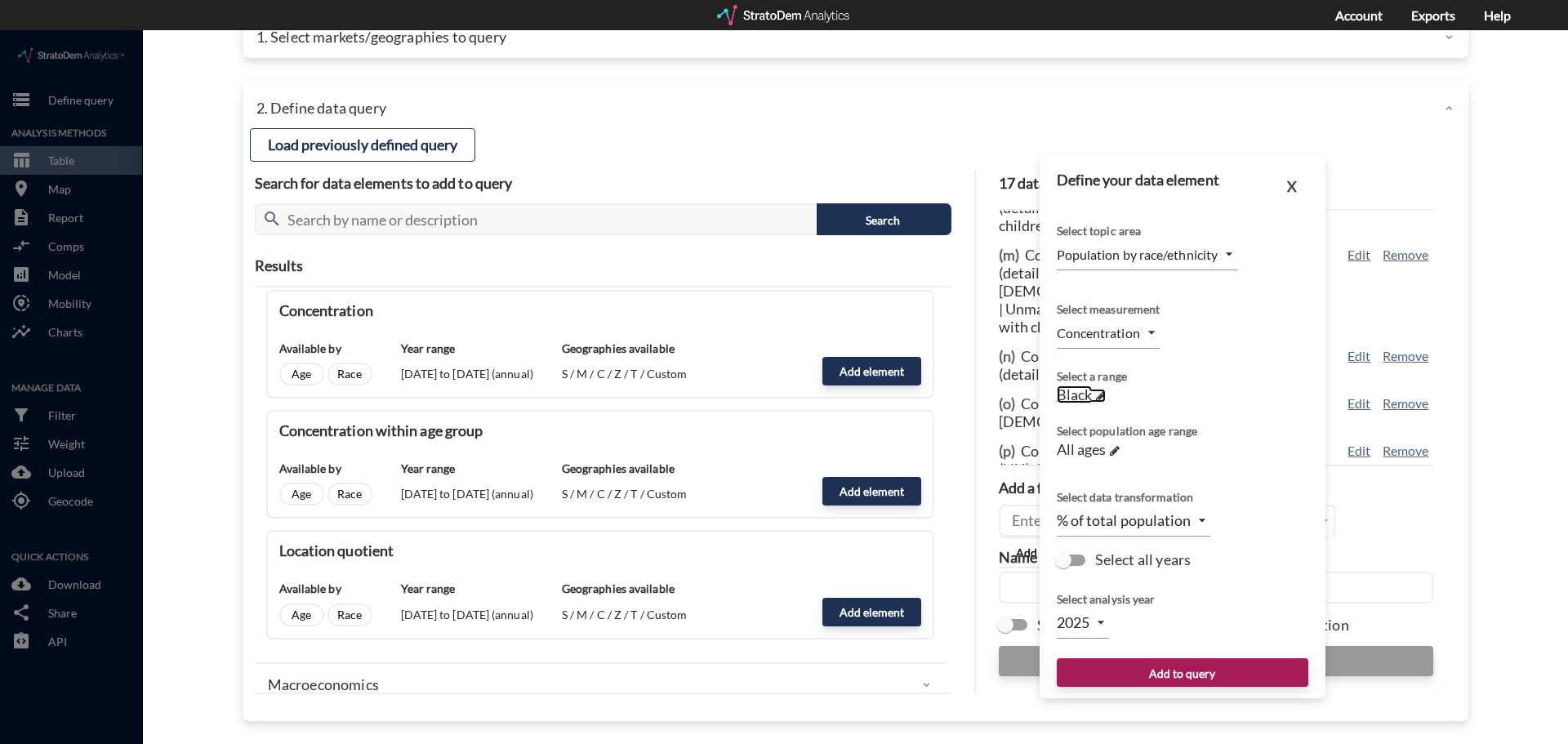
click span "Black"
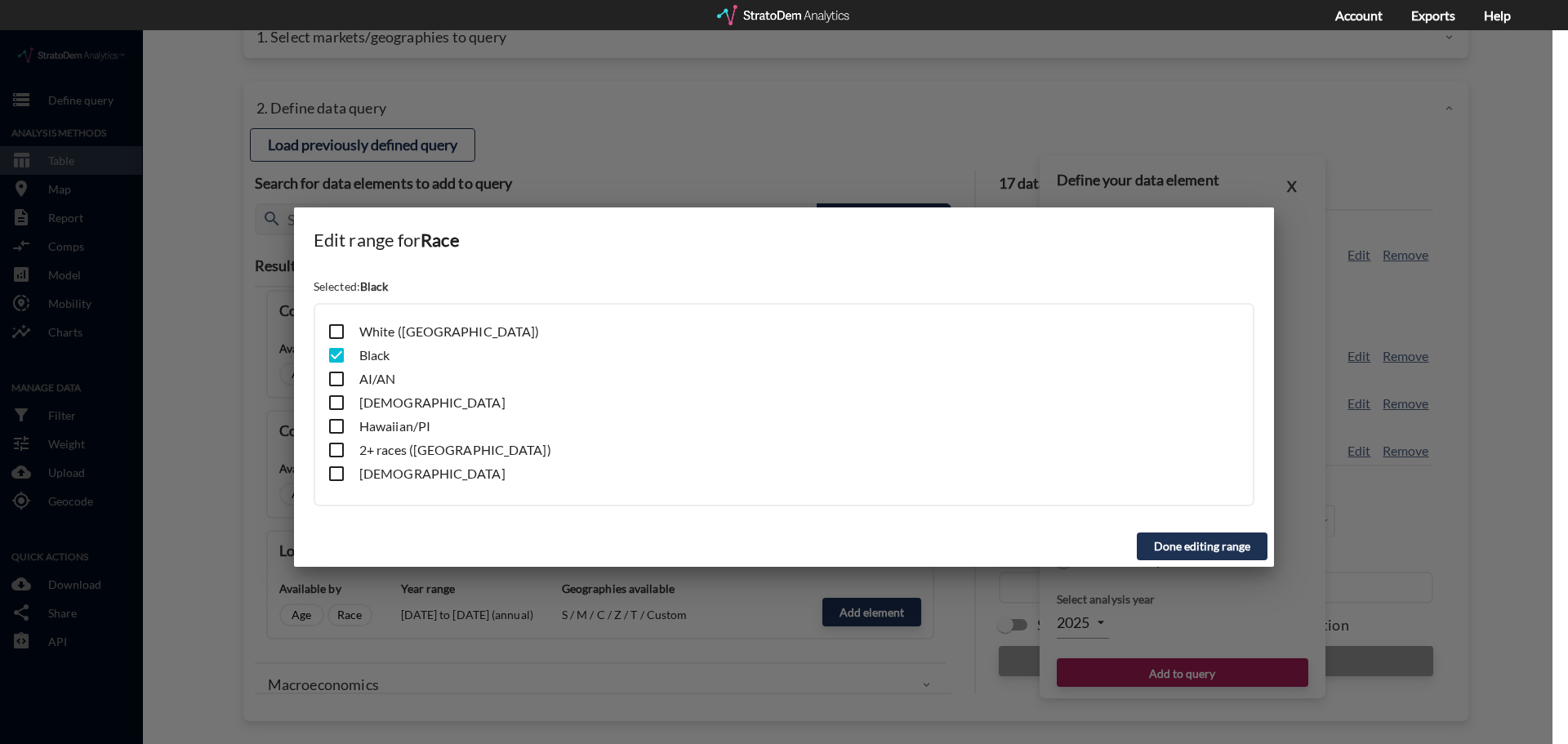
click input "checkbox"
checkbox input "true"
click input "checkbox"
checkbox input "false"
click button "Done editing range"
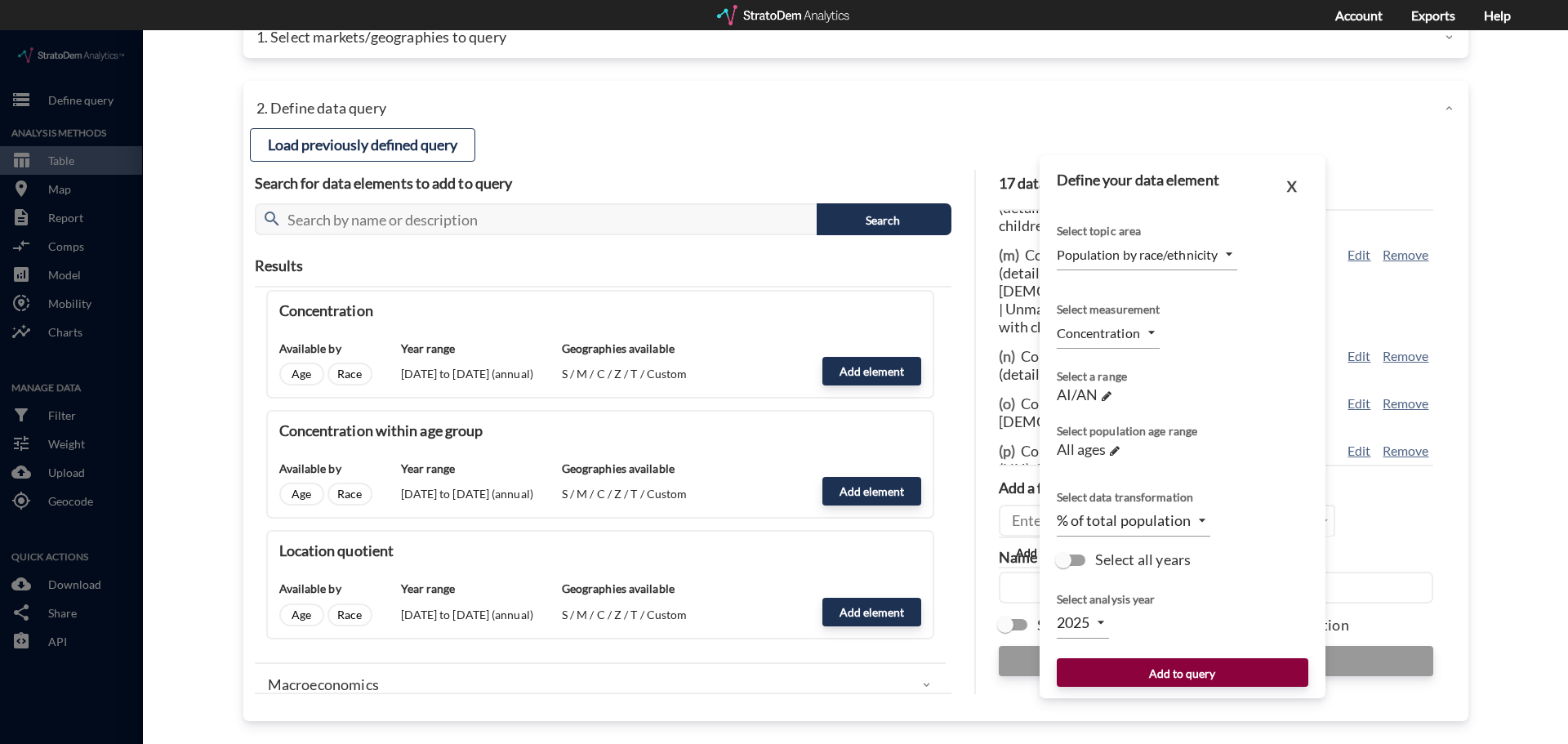
click button "Add to query"
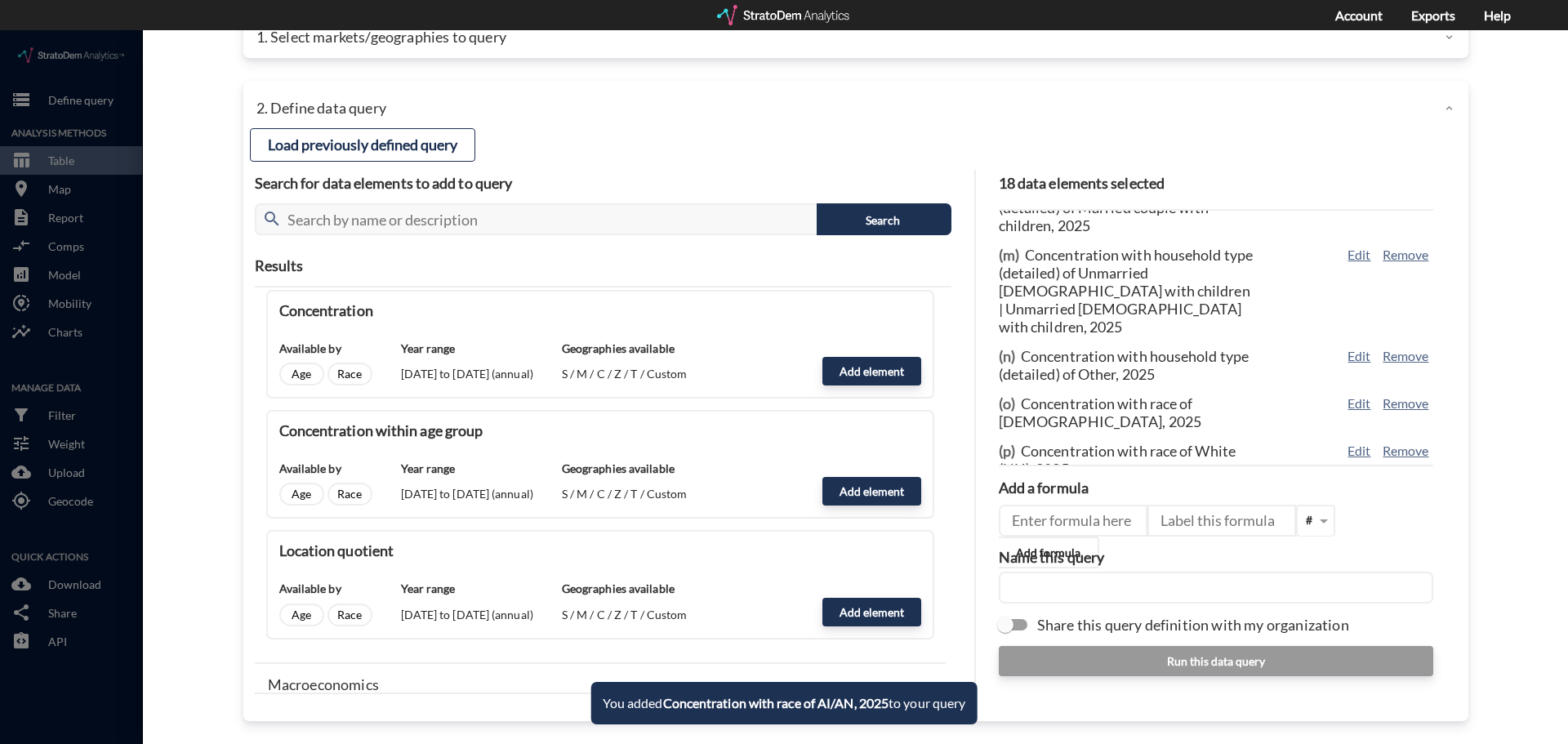
scroll to position [646, 0]
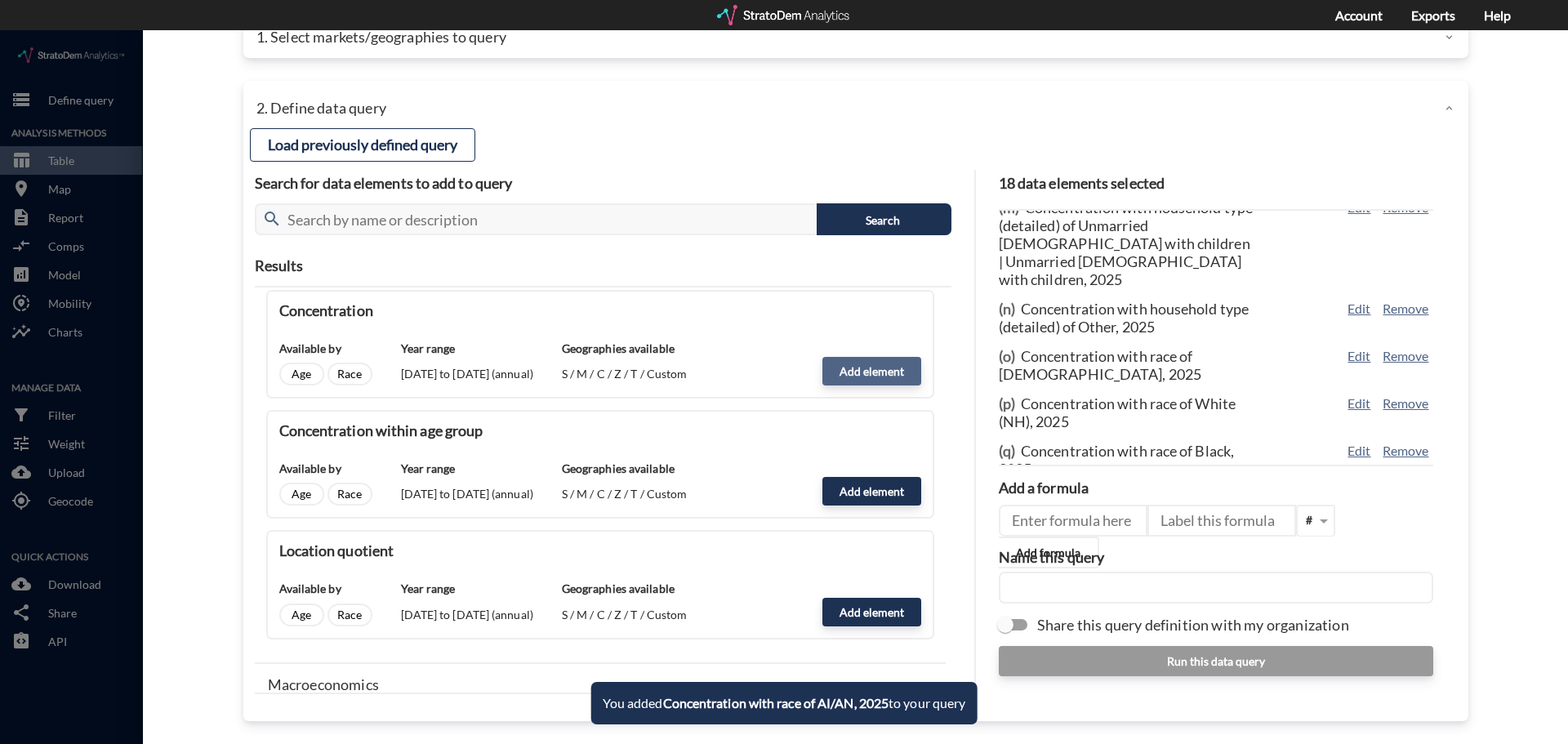
click button "Add element"
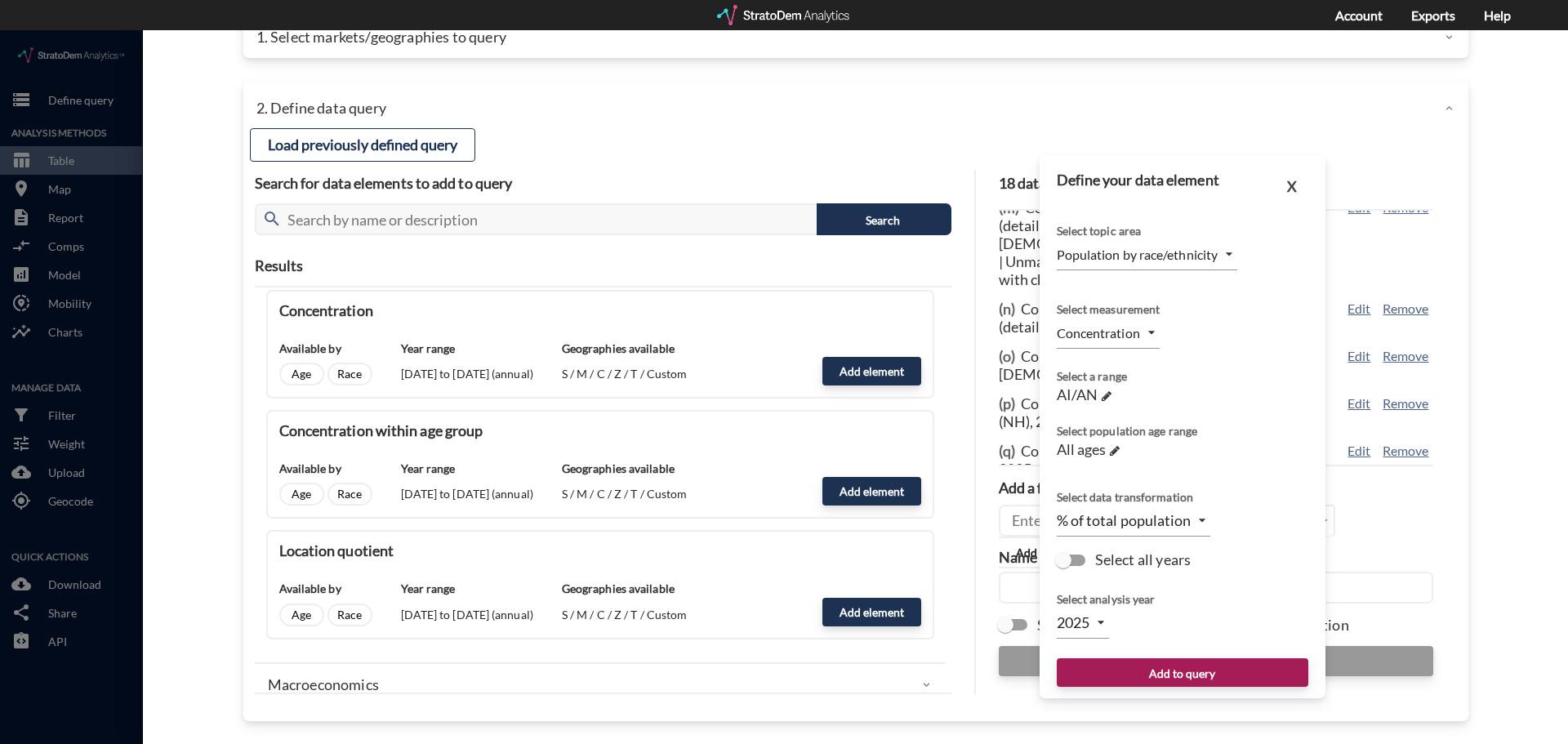
click div "Select a range"
click span "AI/AN"
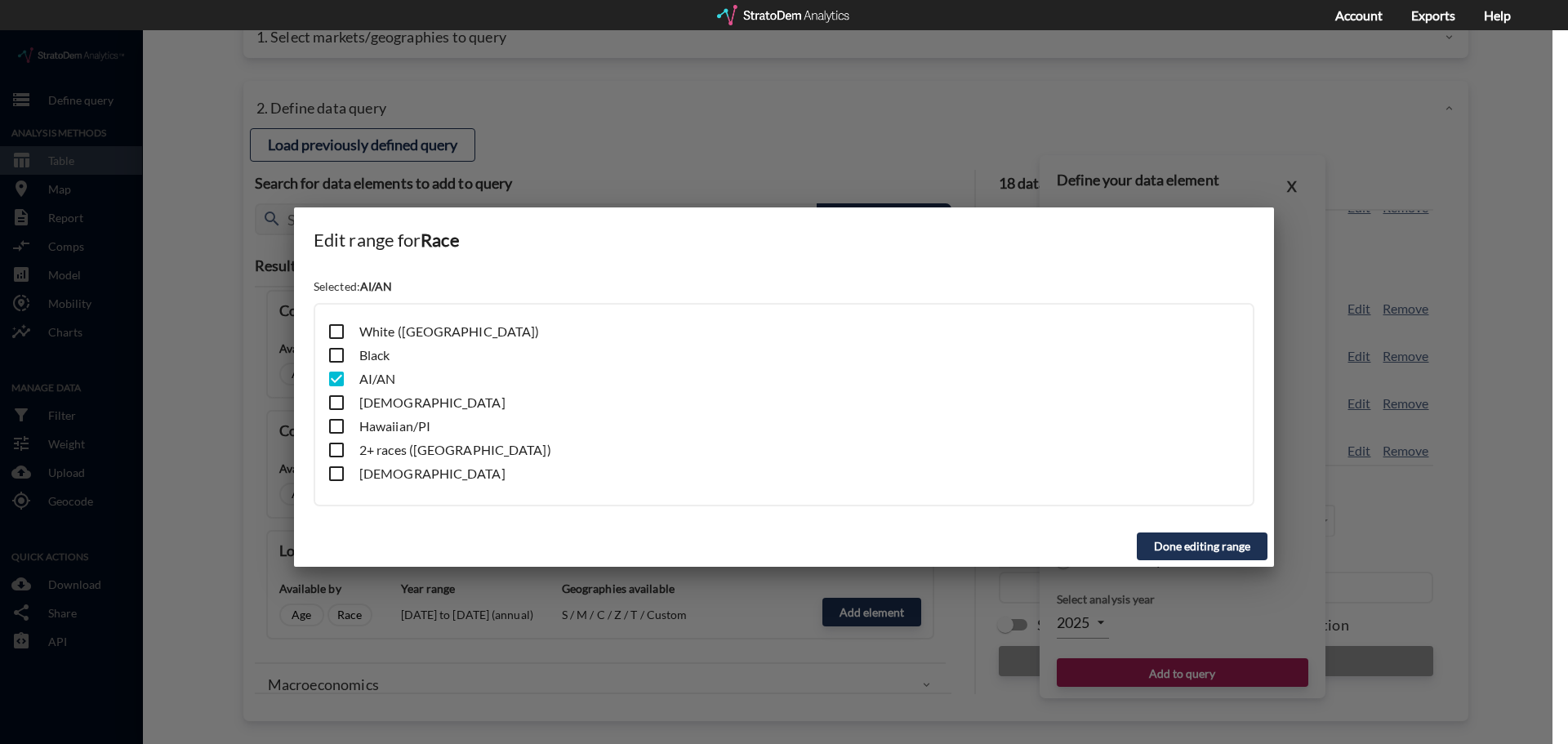
click input "checkbox"
checkbox input "true"
click input "checkbox"
checkbox input "false"
click button "Done editing range"
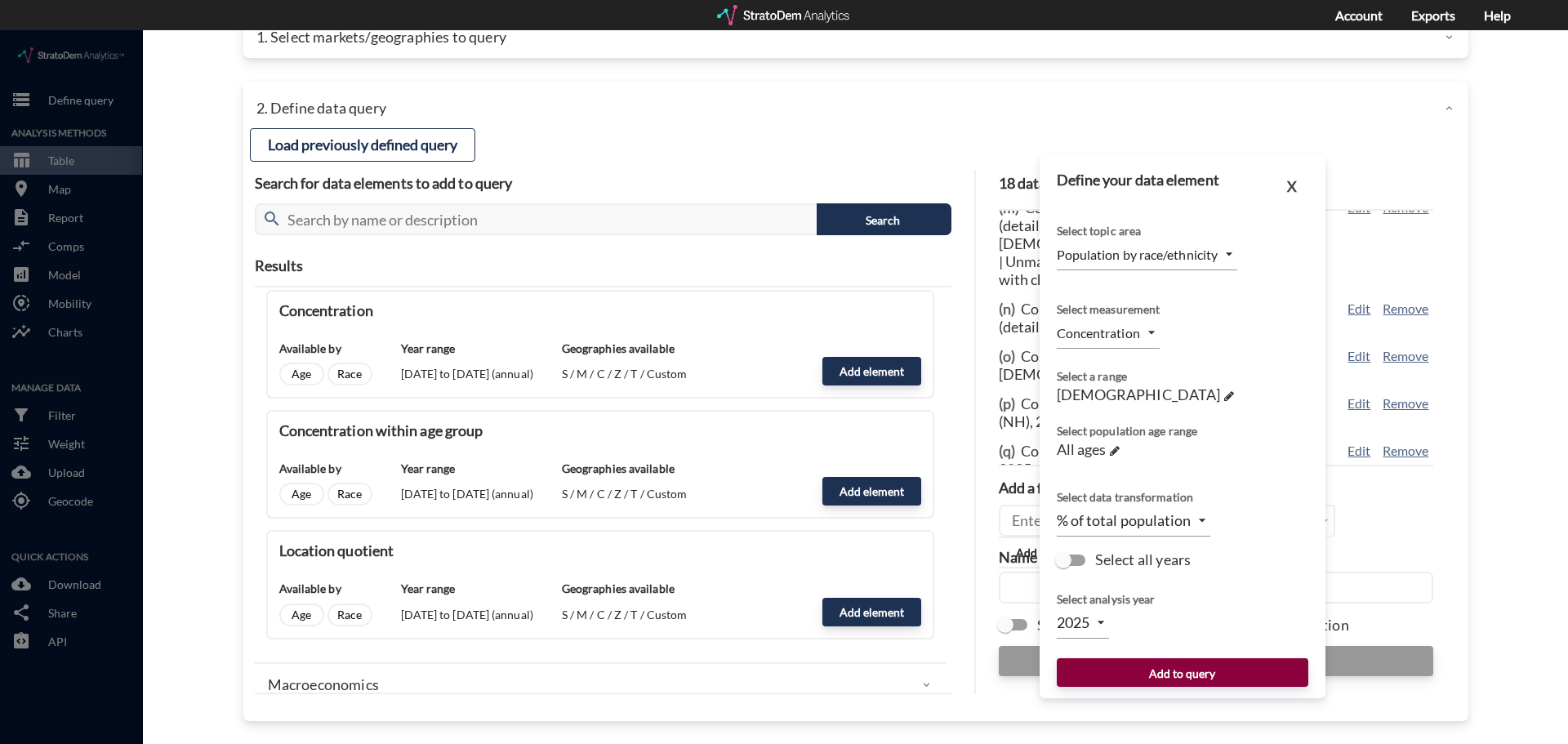
click button "Add to query"
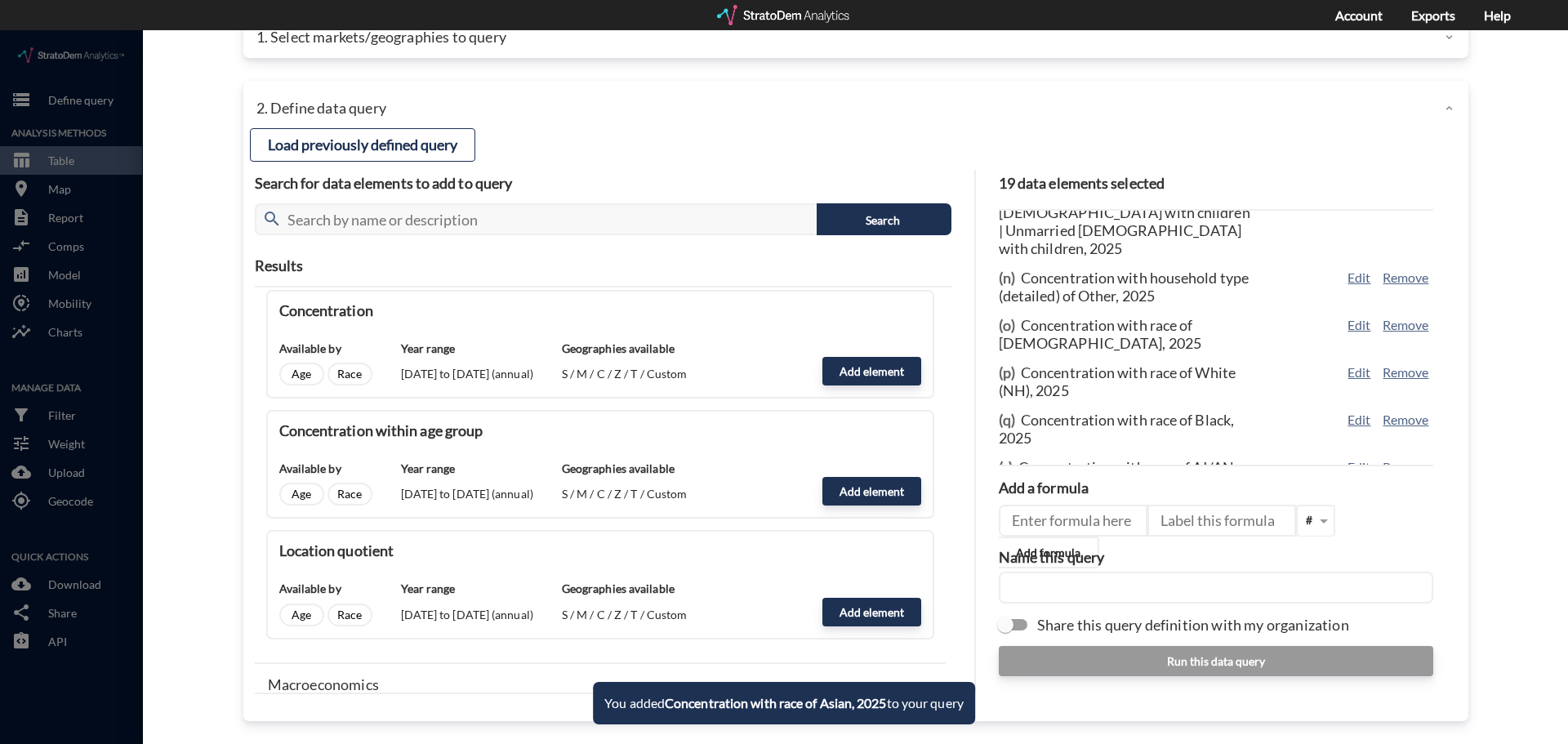
scroll to position [693, 0]
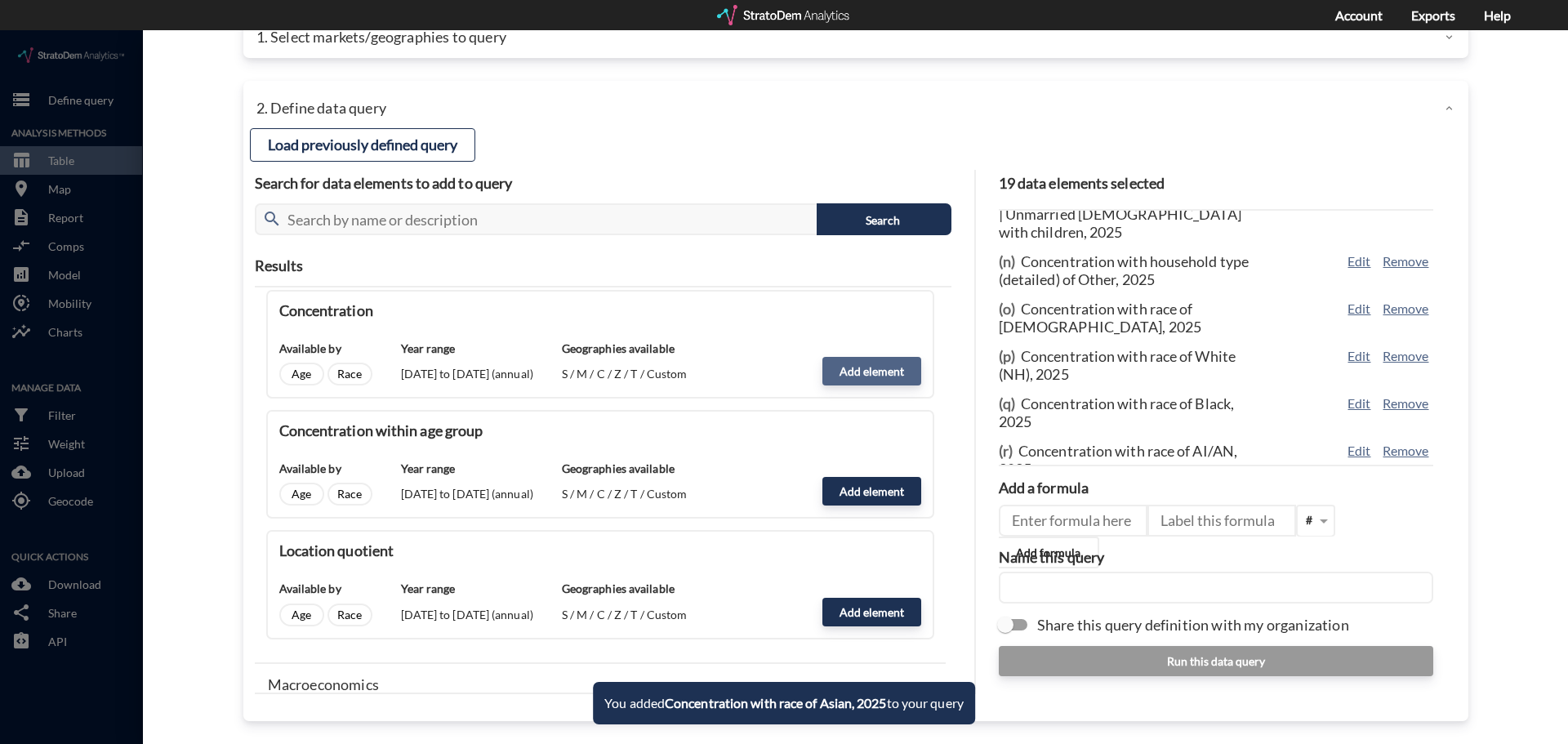
click button "Add element"
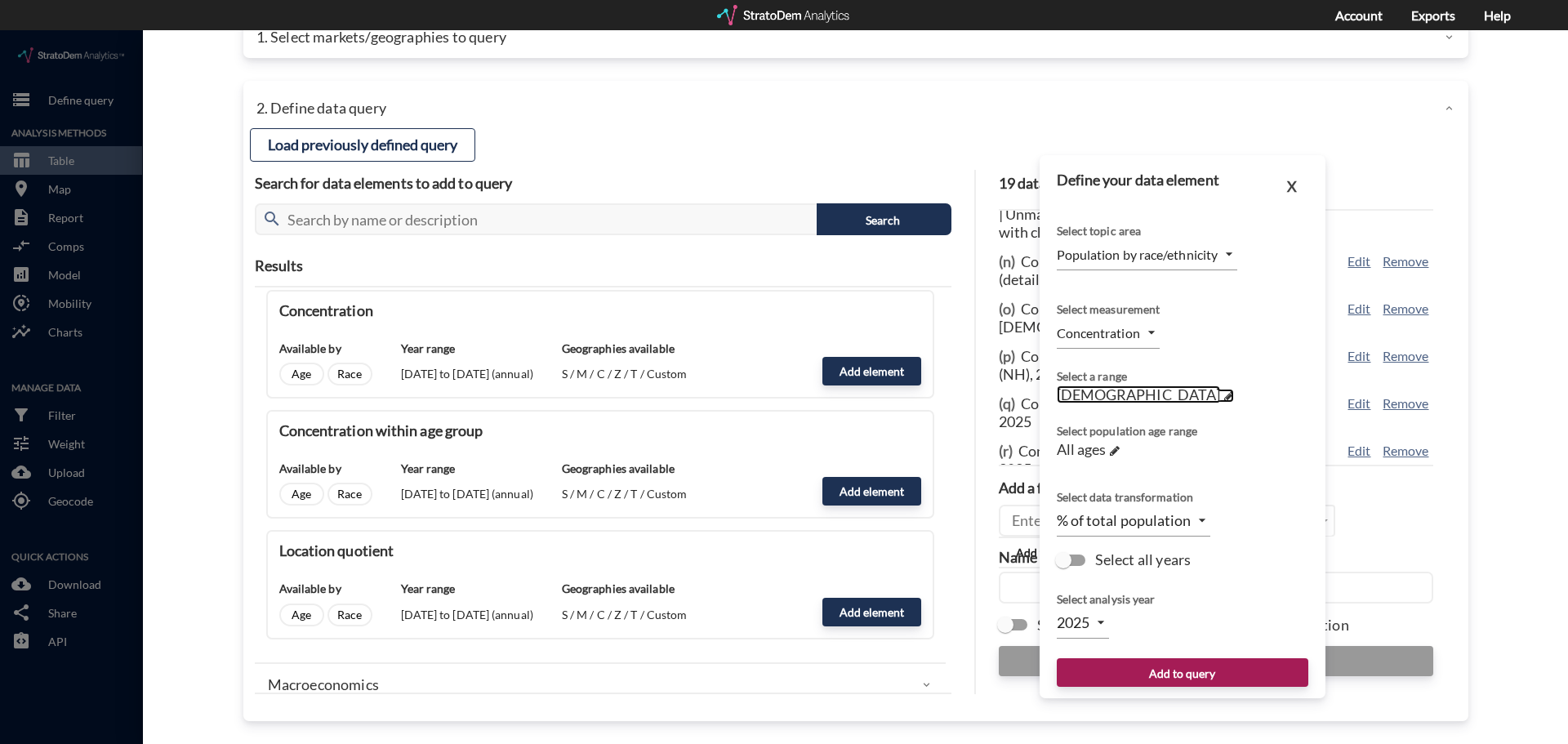
click span "[DEMOGRAPHIC_DATA]"
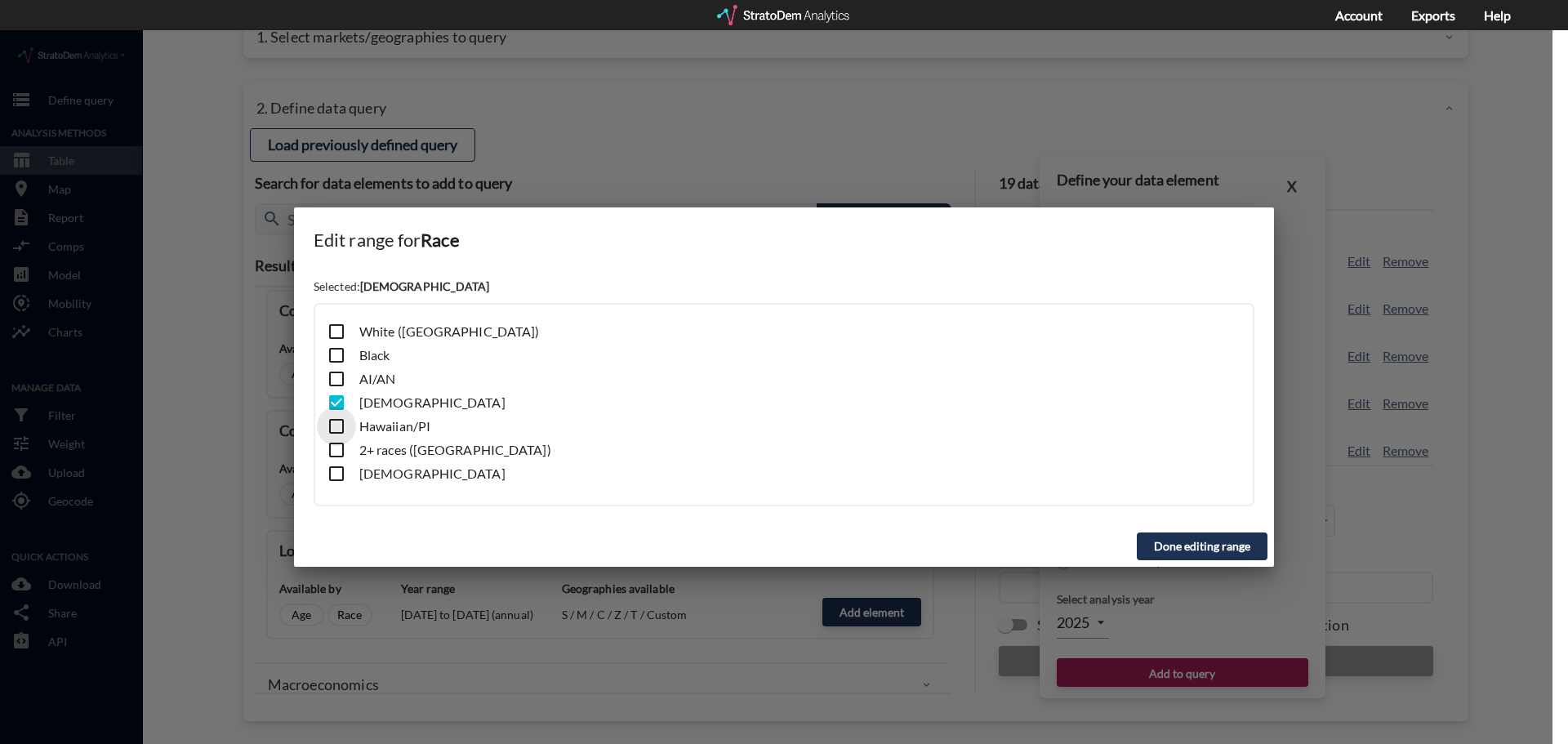
click input "checkbox"
checkbox input "true"
click input "checkbox"
checkbox input "true"
click input "checkbox"
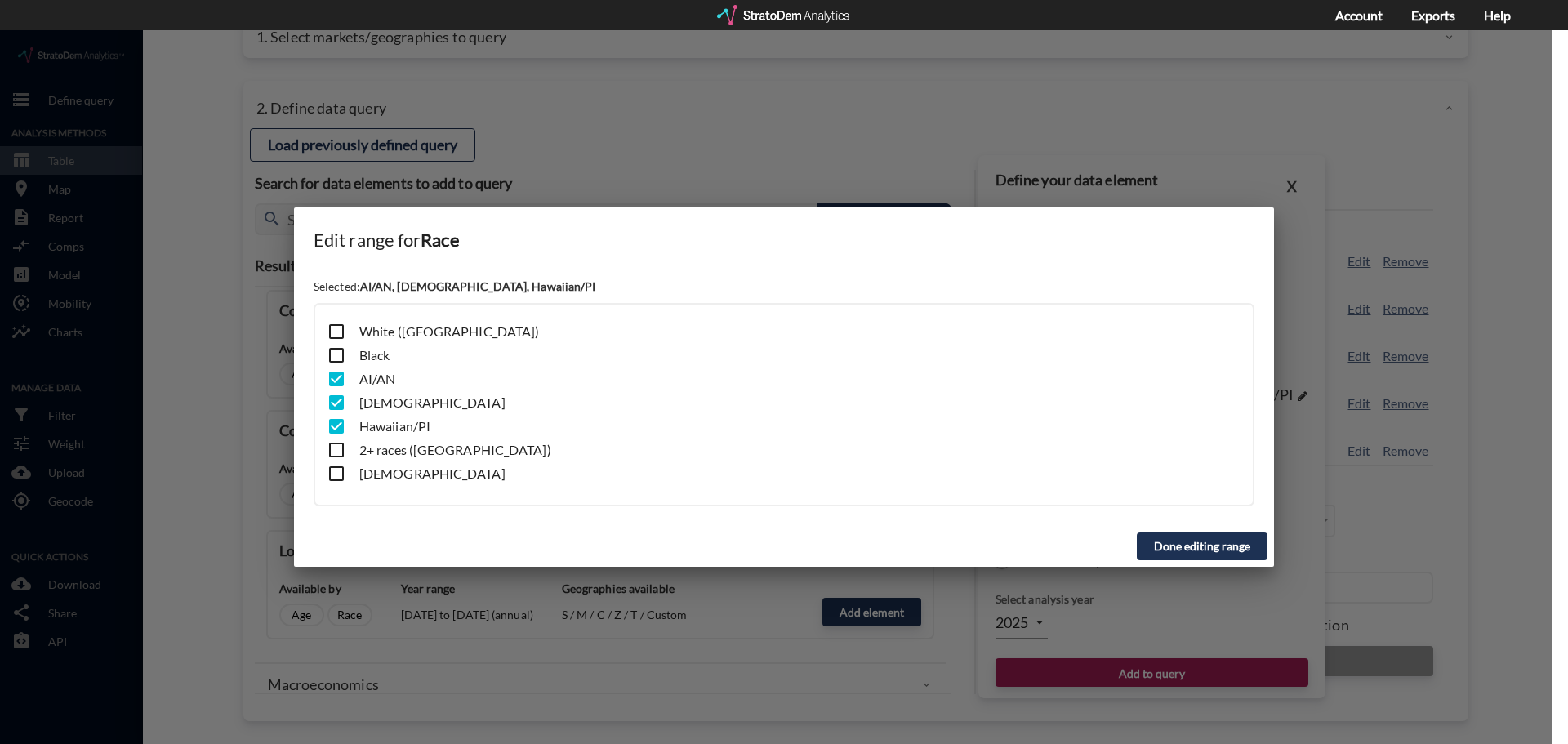
checkbox input "false"
click input "checkbox"
checkbox input "false"
drag, startPoint x: 1266, startPoint y: 535, endPoint x: 1251, endPoint y: 529, distance: 16.2
click div "Done editing range"
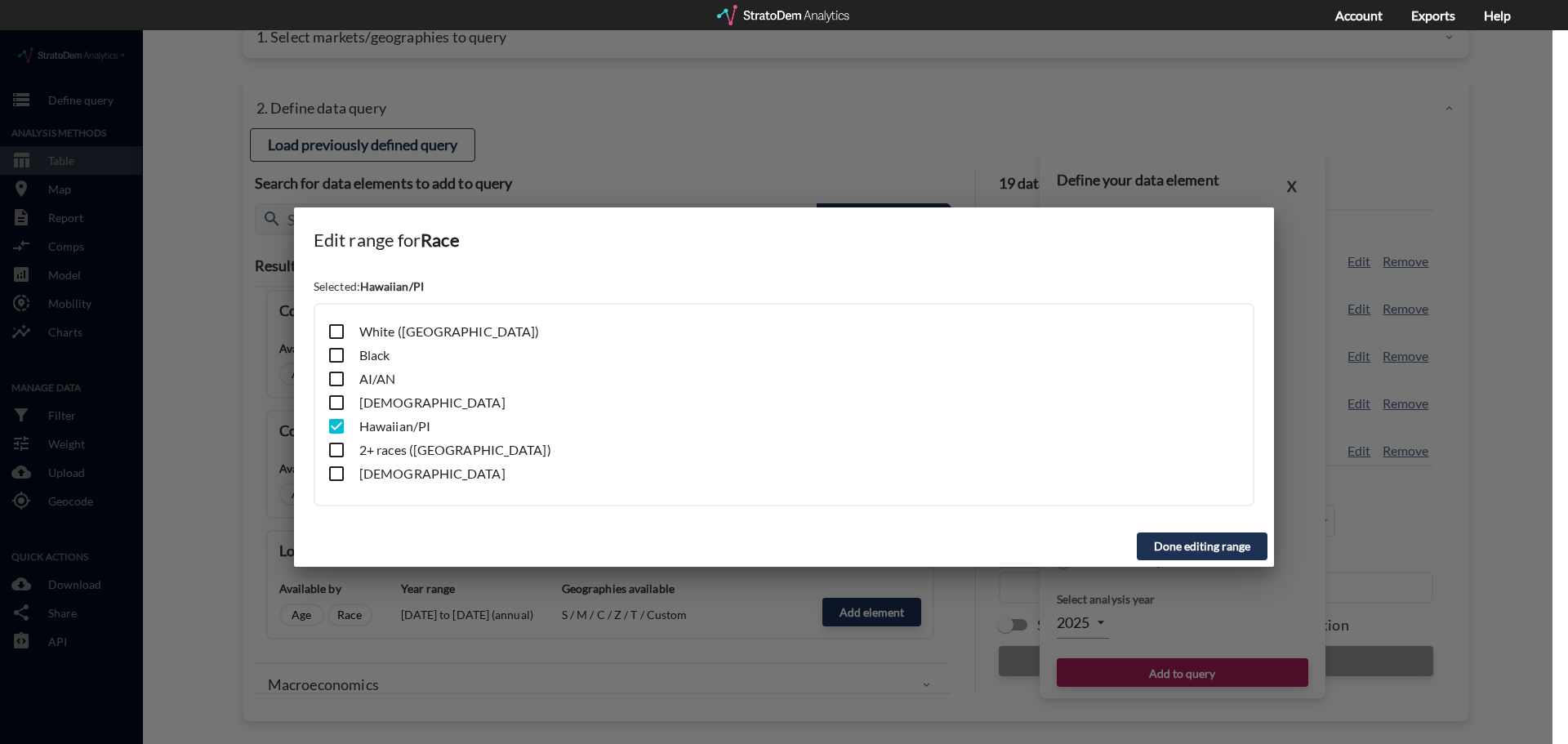
click button "Done editing range"
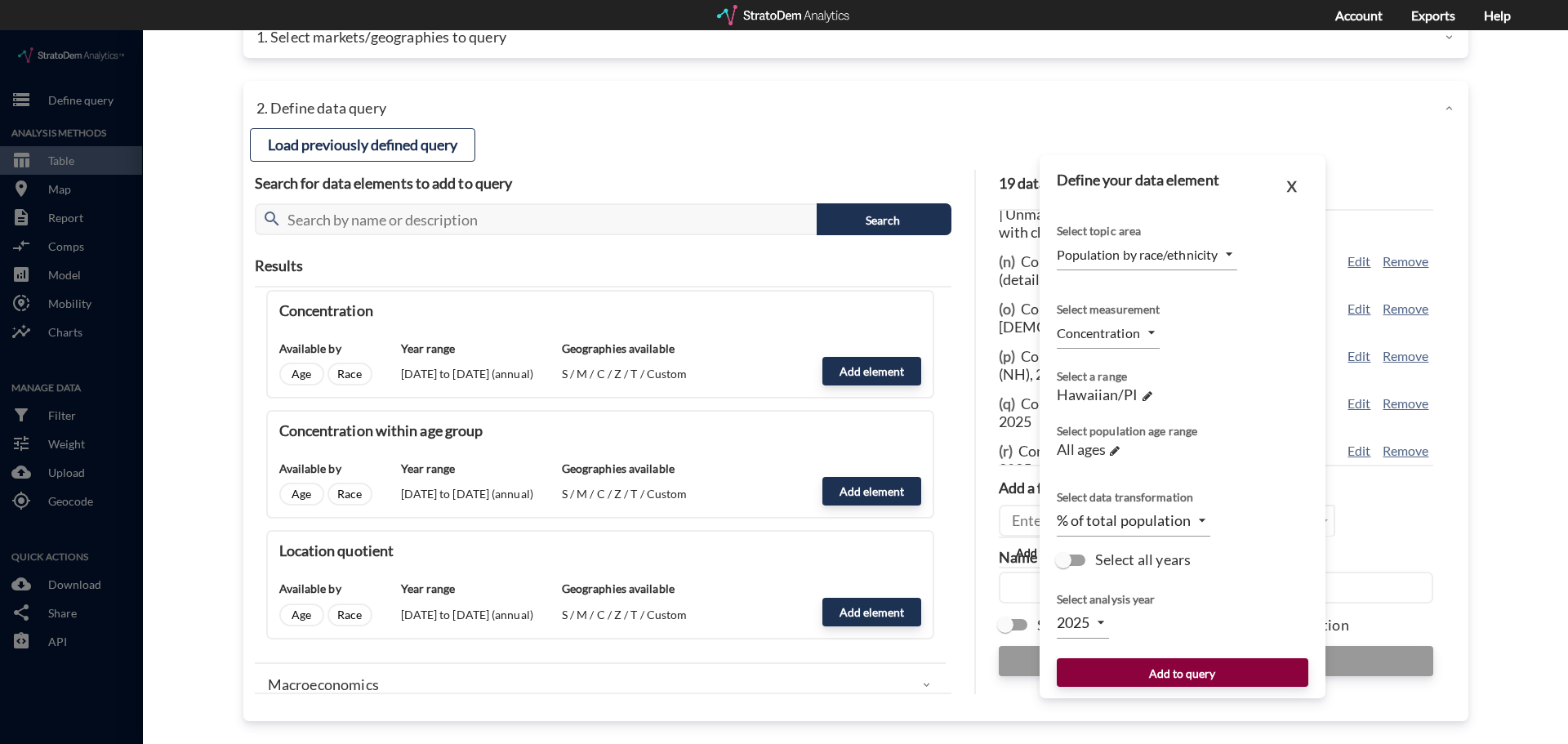
click button "Add to query"
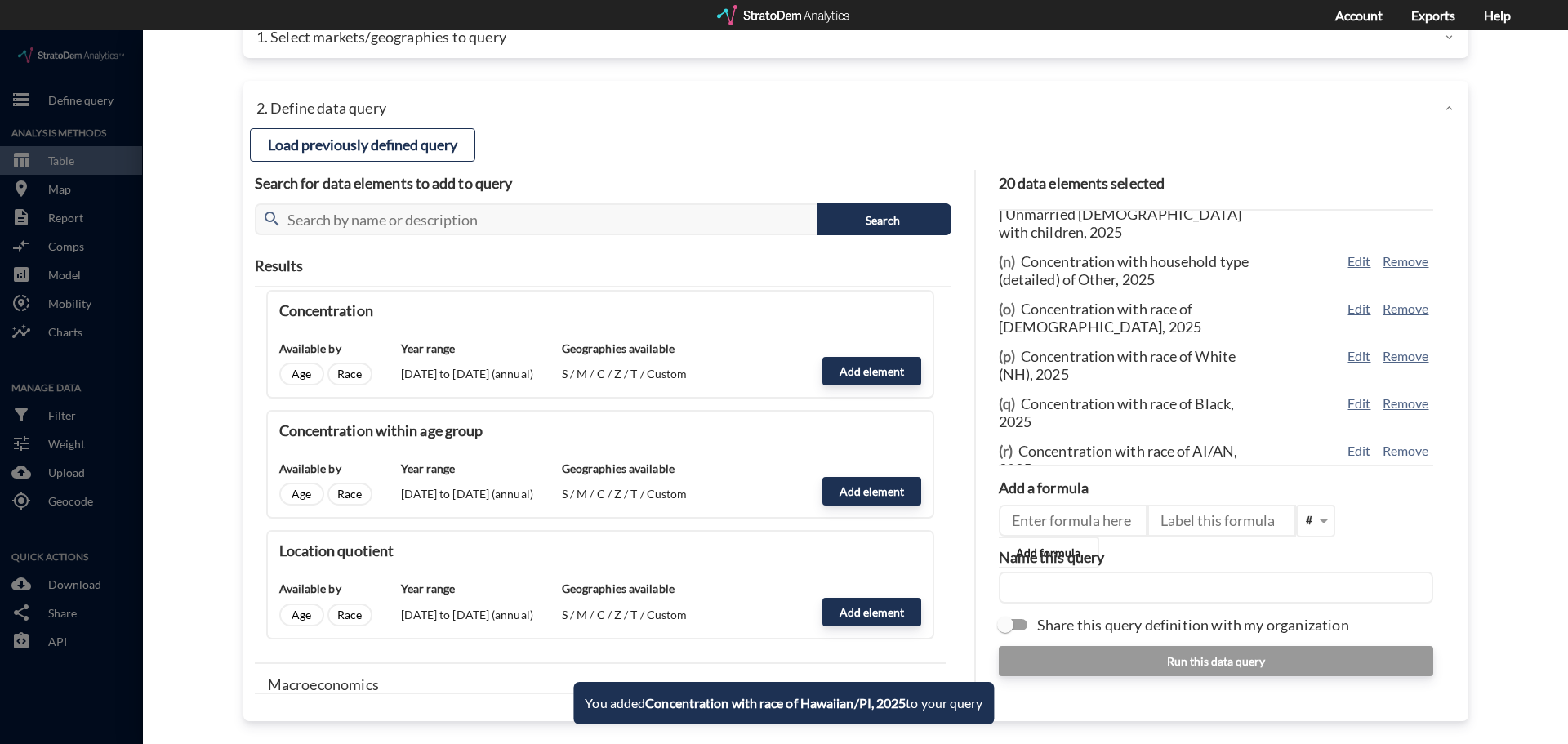
scroll to position [741, 0]
click button "Add element"
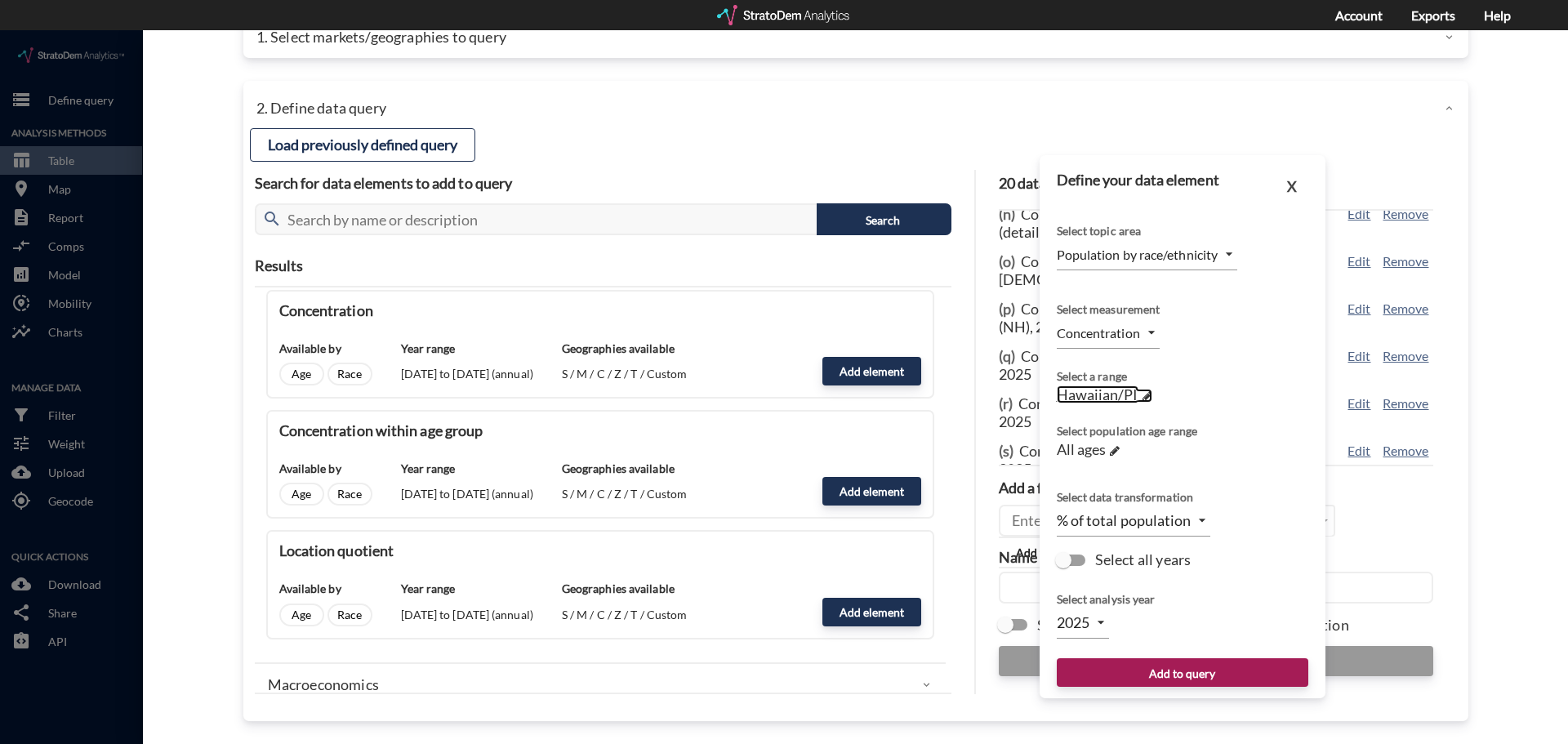
click span "Hawaiian/PI"
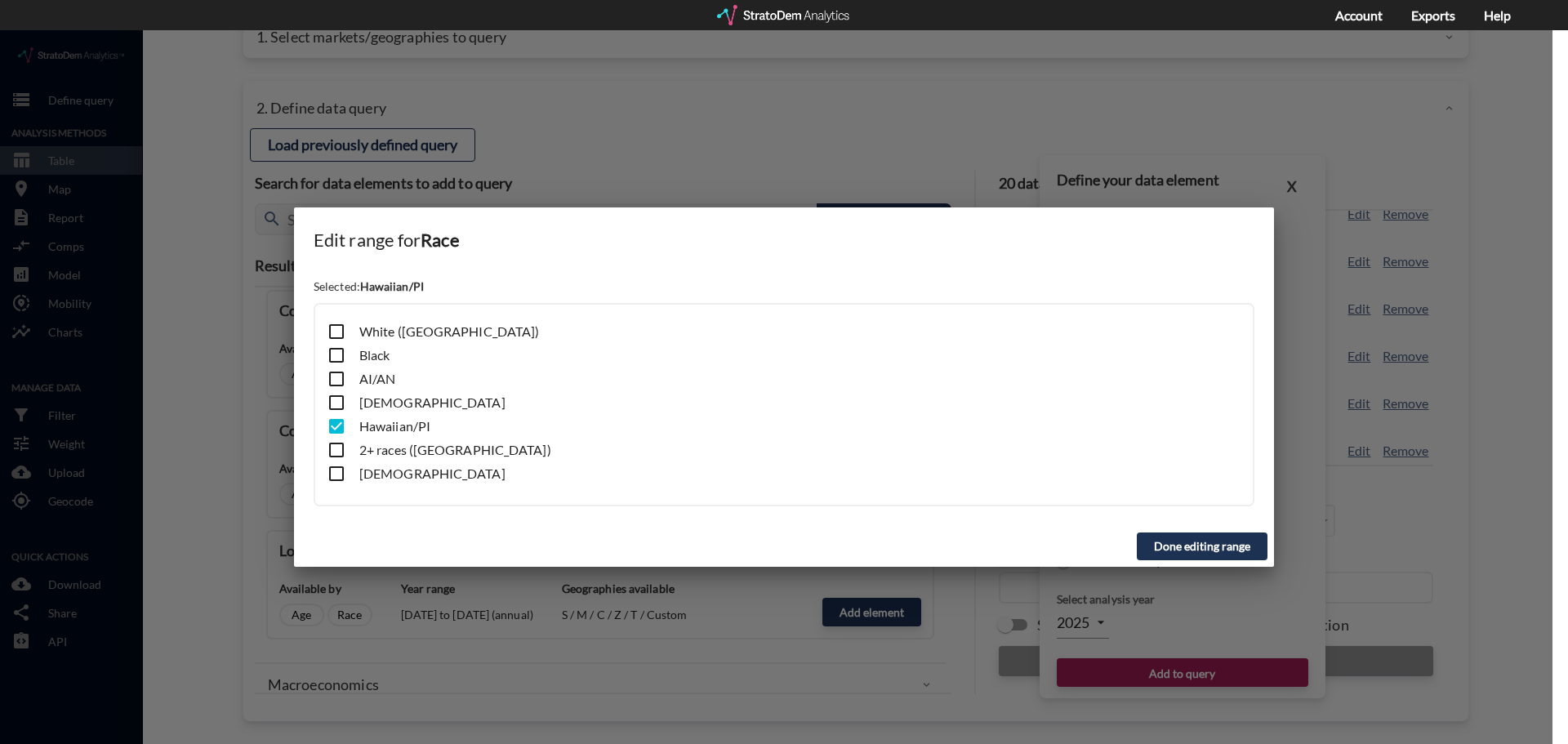
click input "checkbox"
checkbox input "true"
click input "checkbox"
checkbox input "false"
click button "Done editing range"
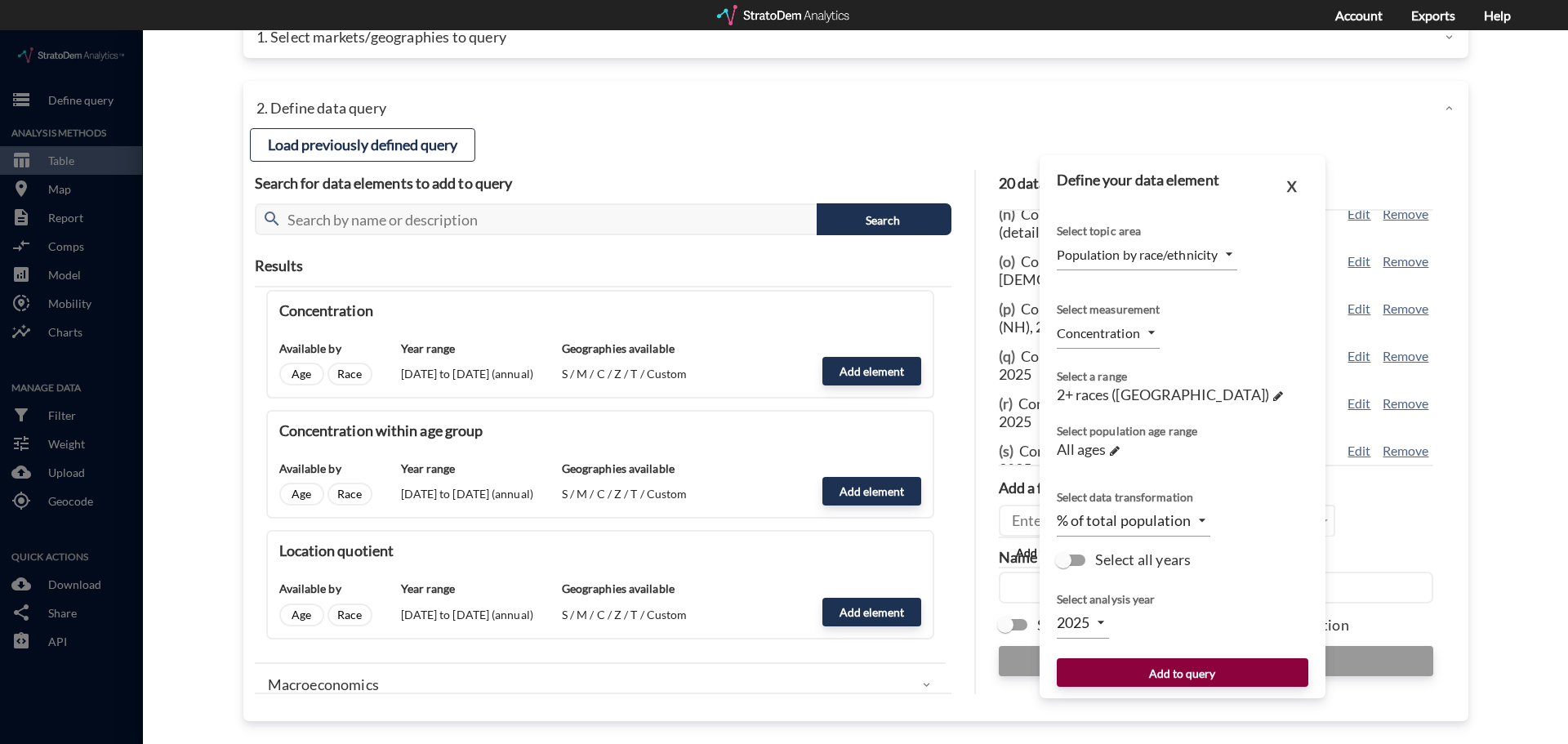
click button "Add to query"
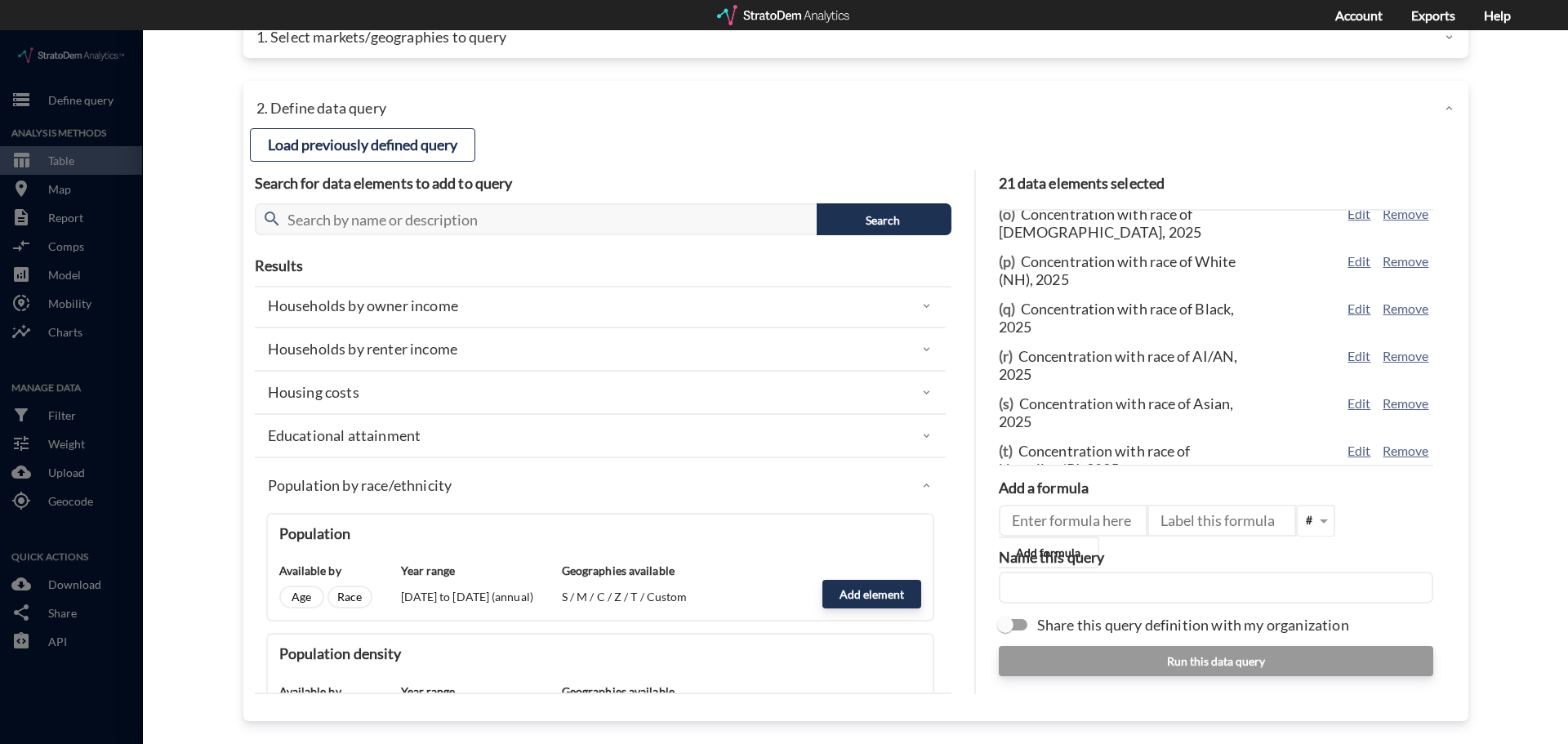
scroll to position [279, 0]
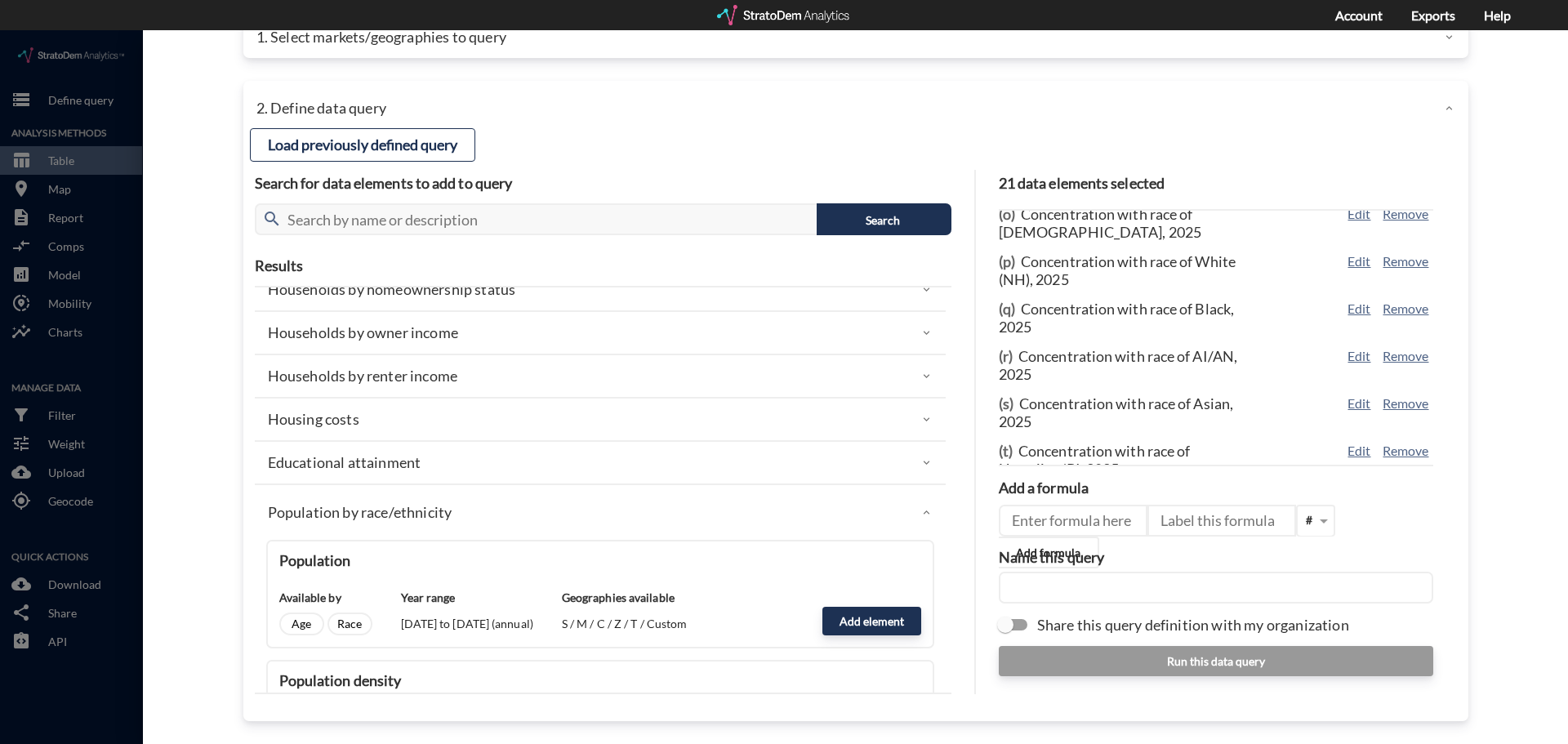
click div "Population by race/ethnicity"
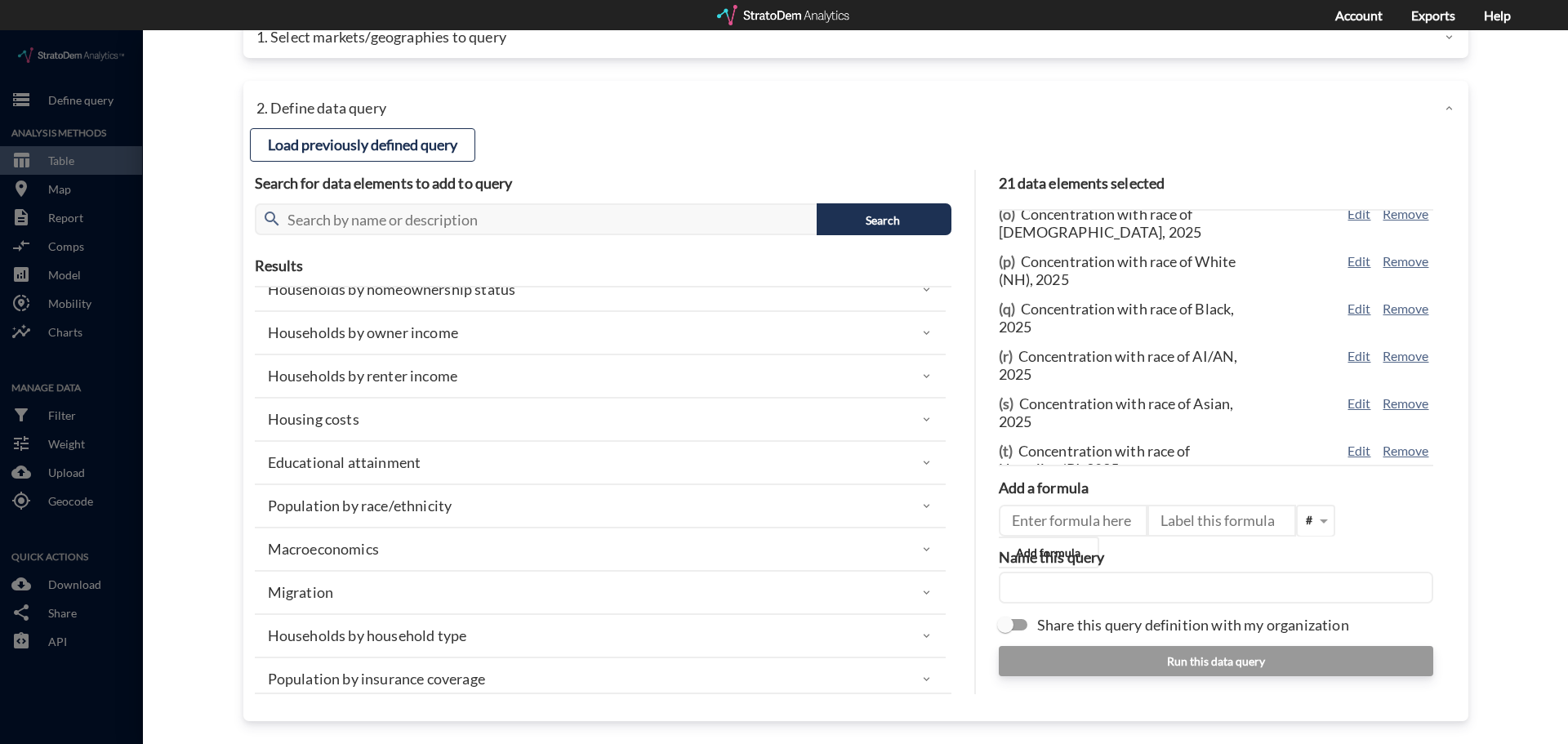
scroll to position [34, 0]
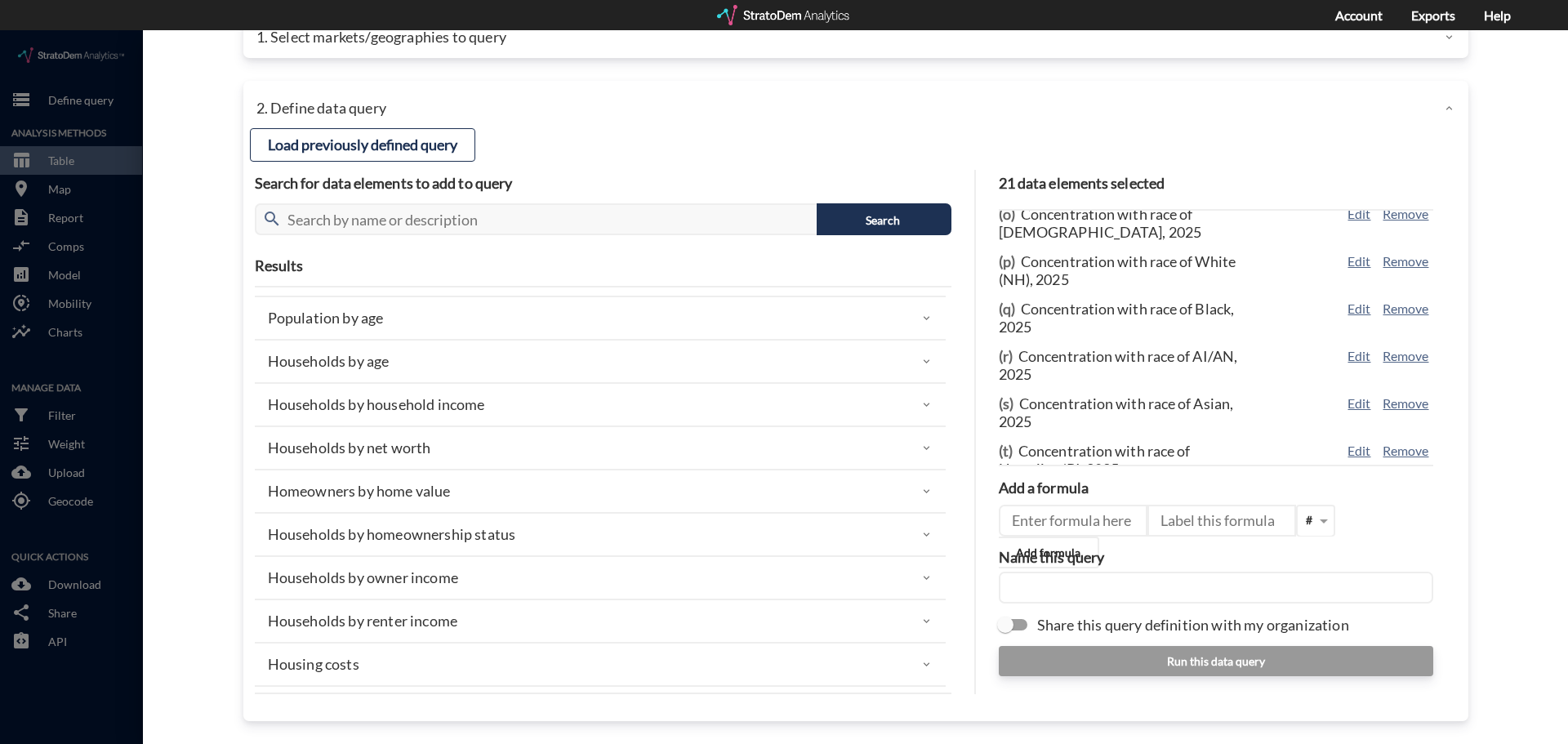
click div "Households by household income"
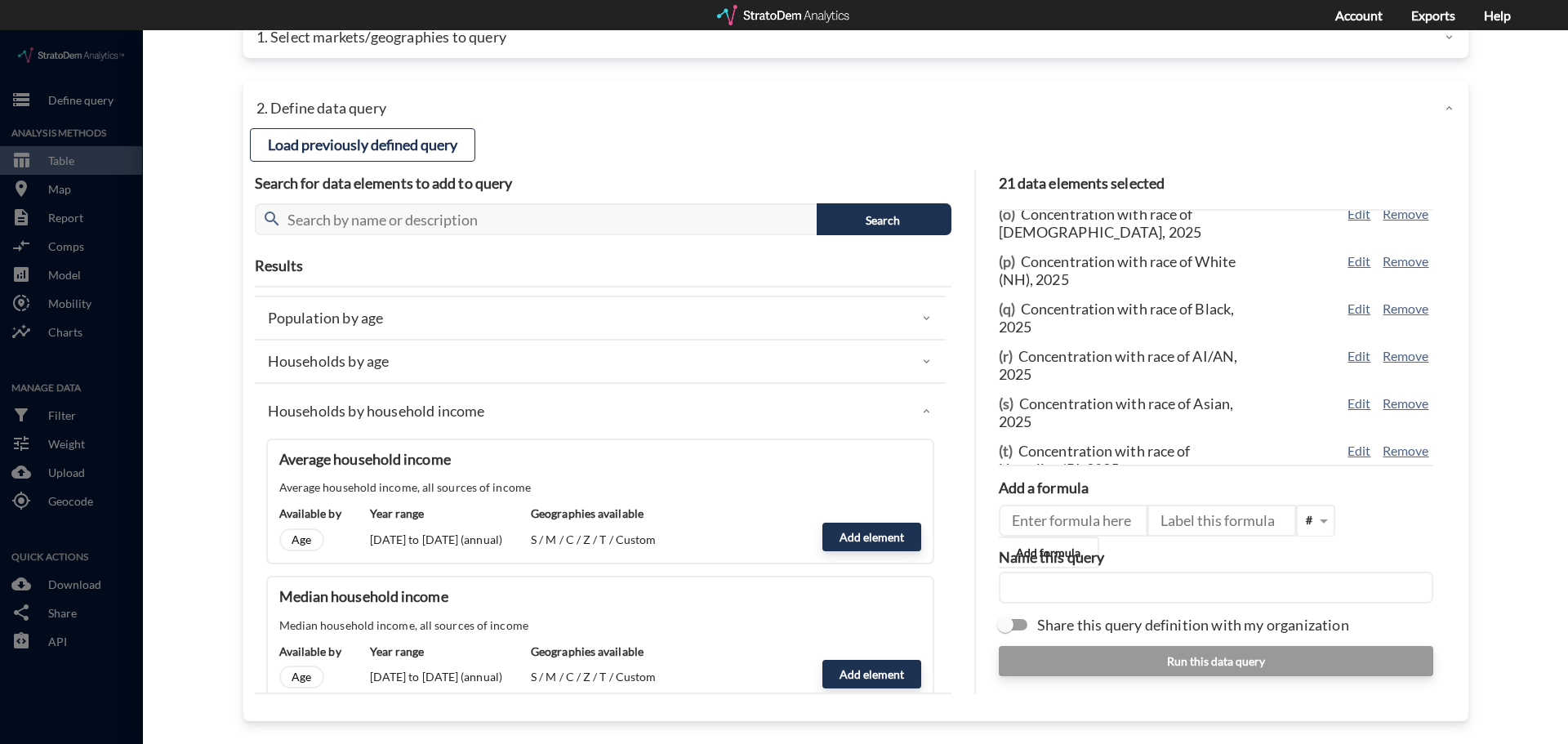
scroll to position [115, 0]
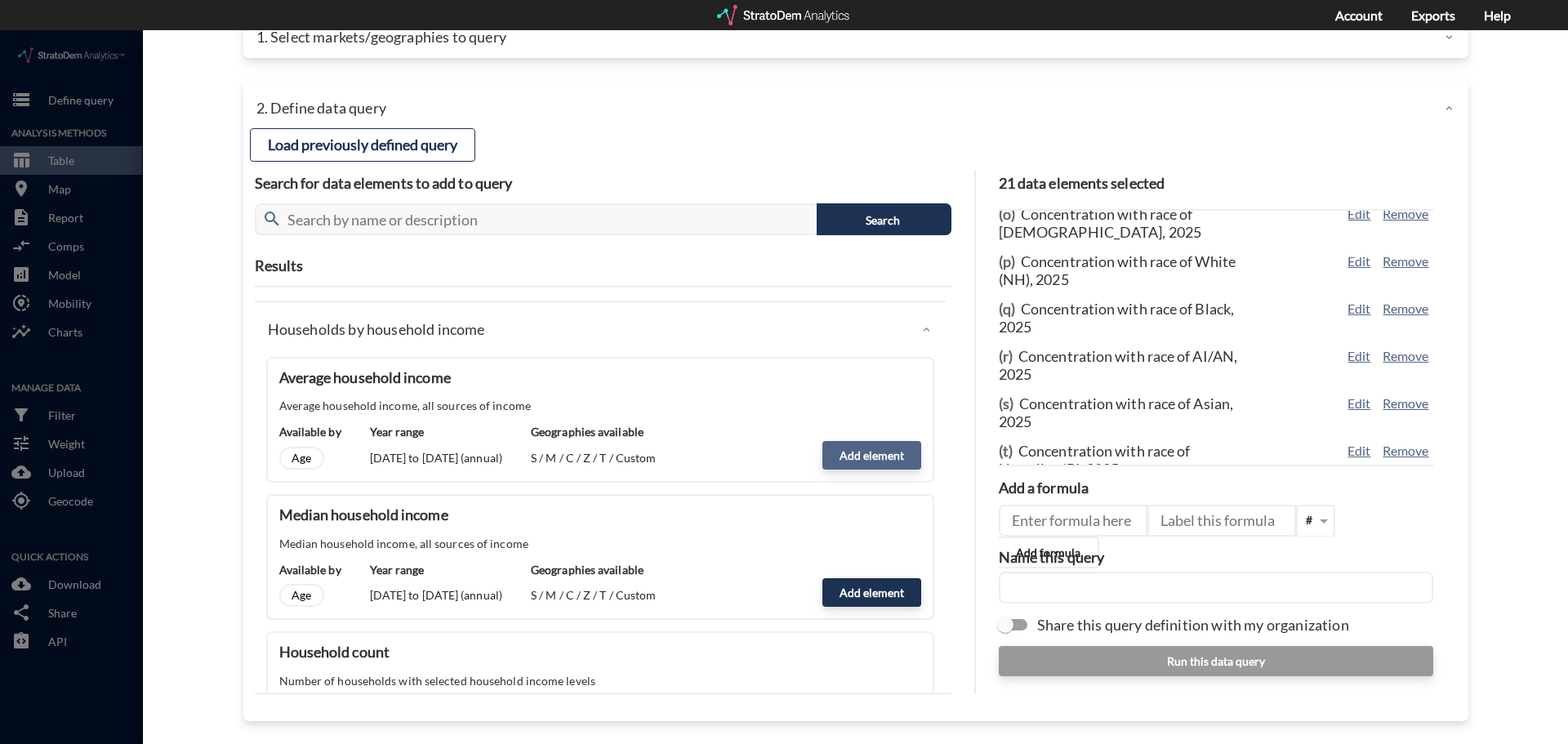
click button "Add element"
type input "HHI_DYNAMICS"
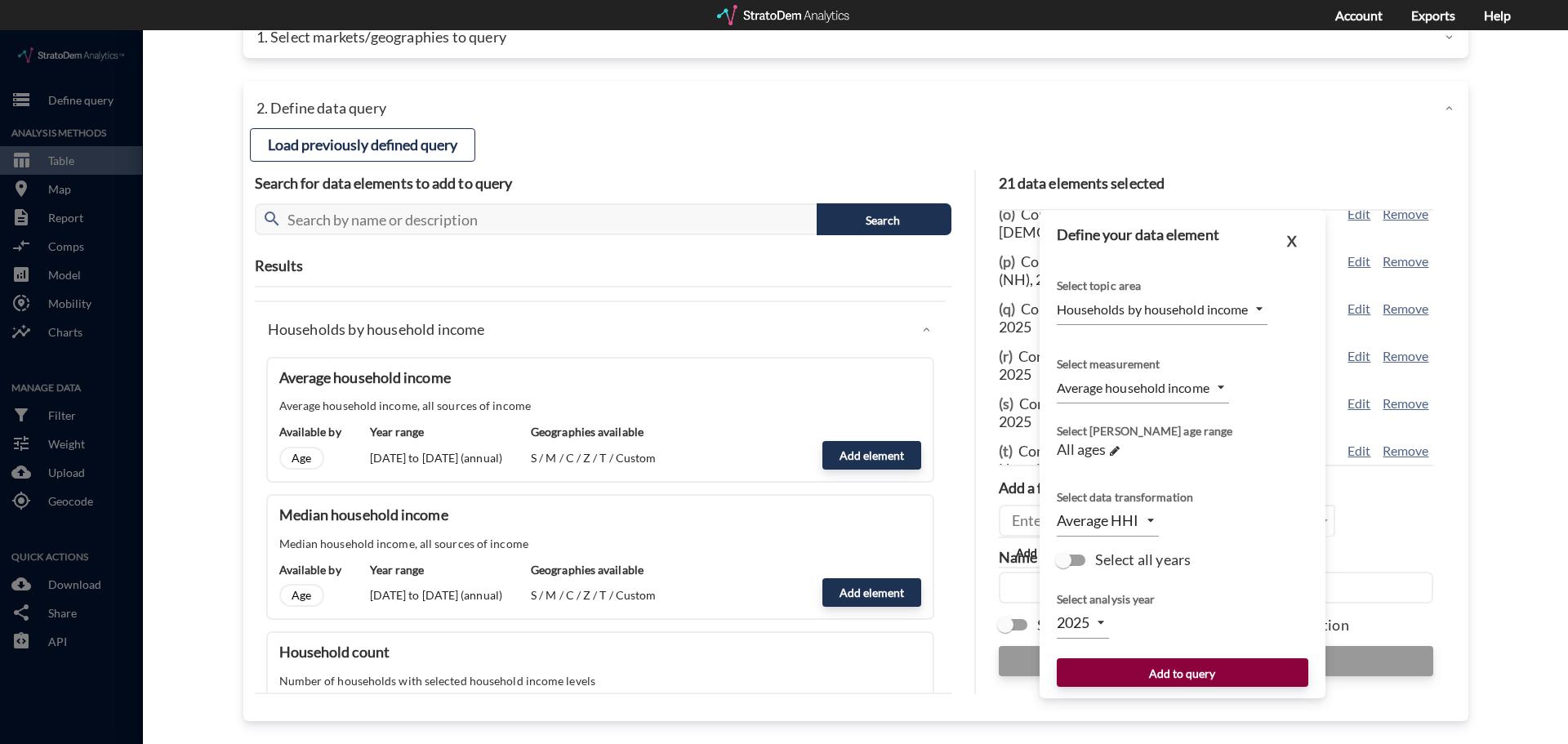
click button "Add to query"
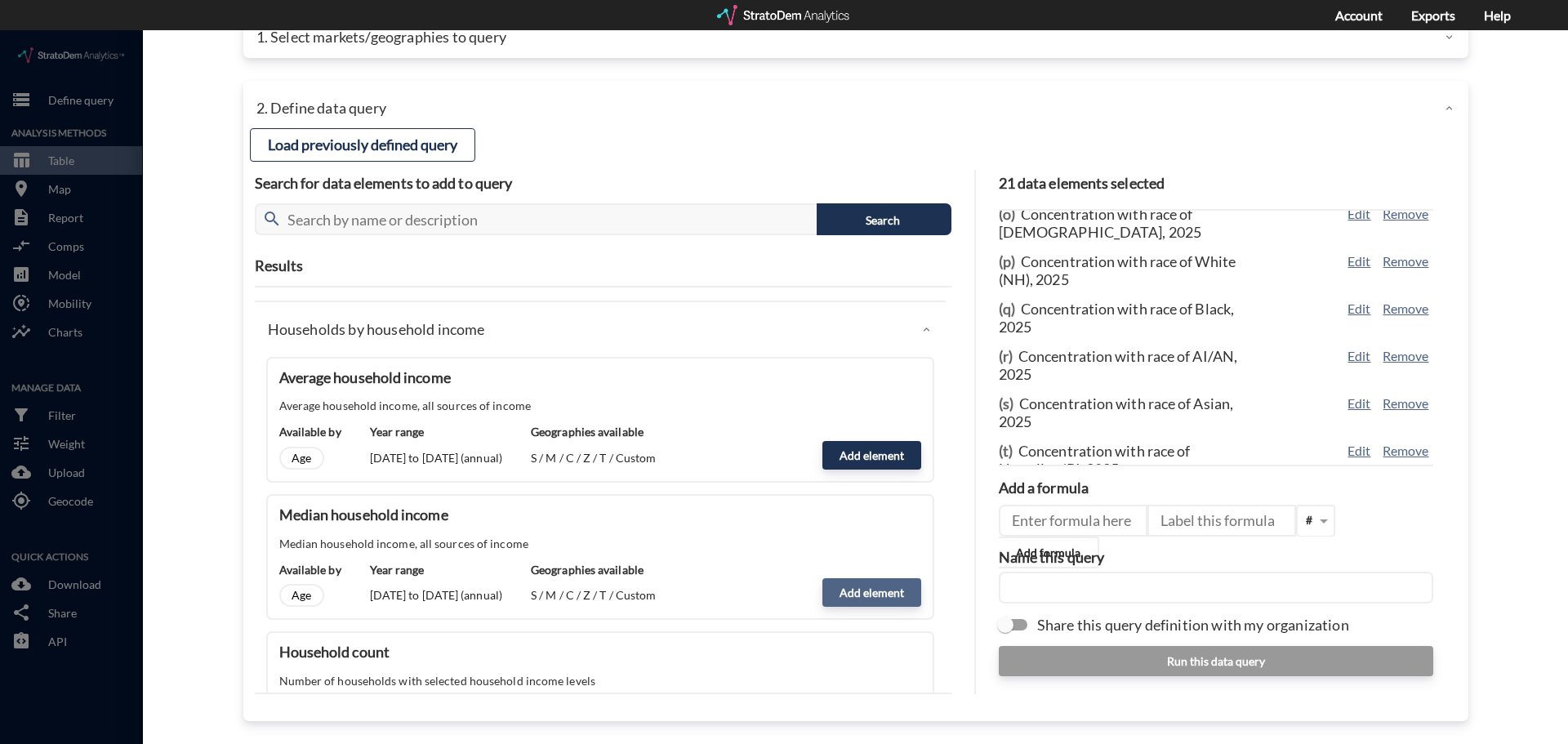
click button "Add element"
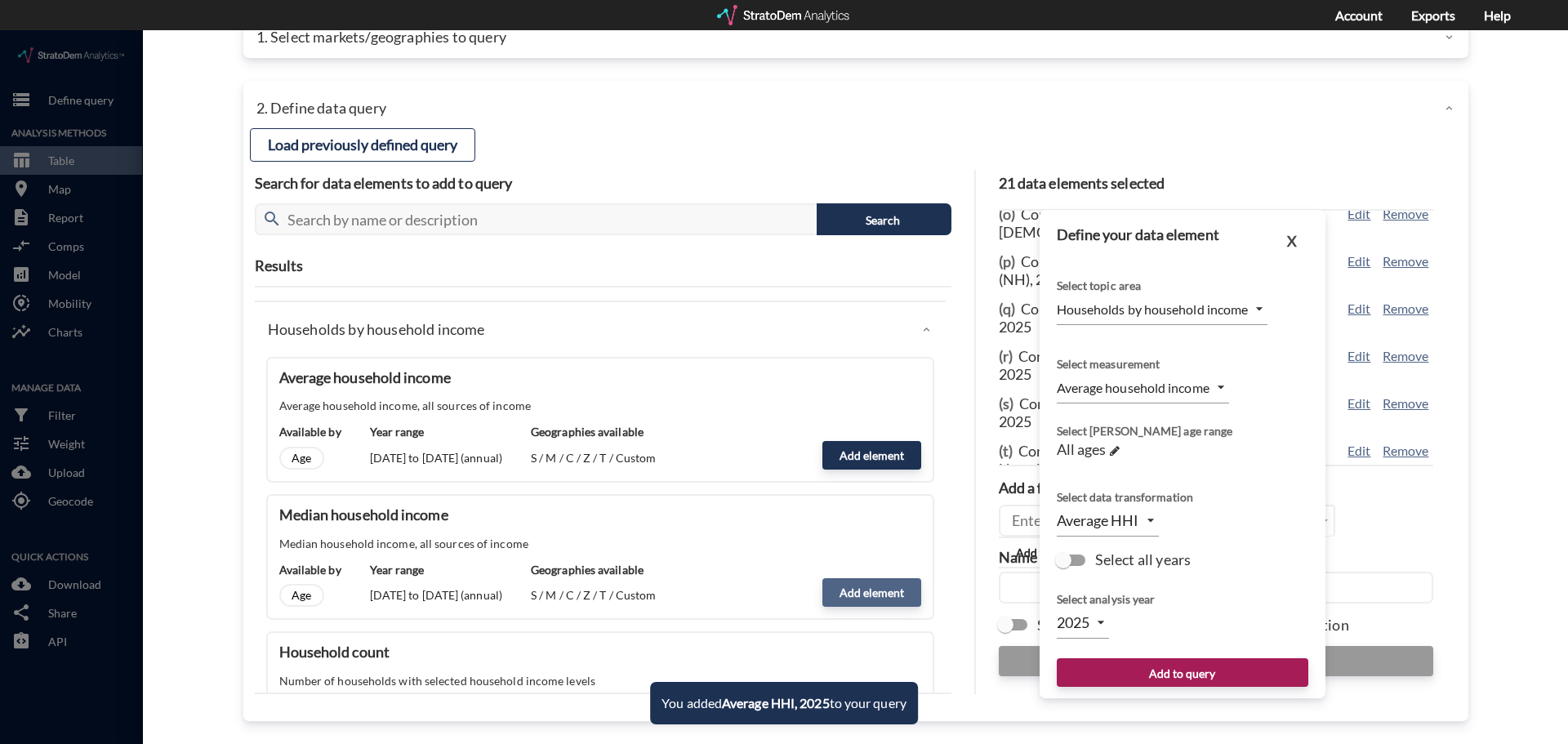
type input "MEDIAN"
click button "Add to query"
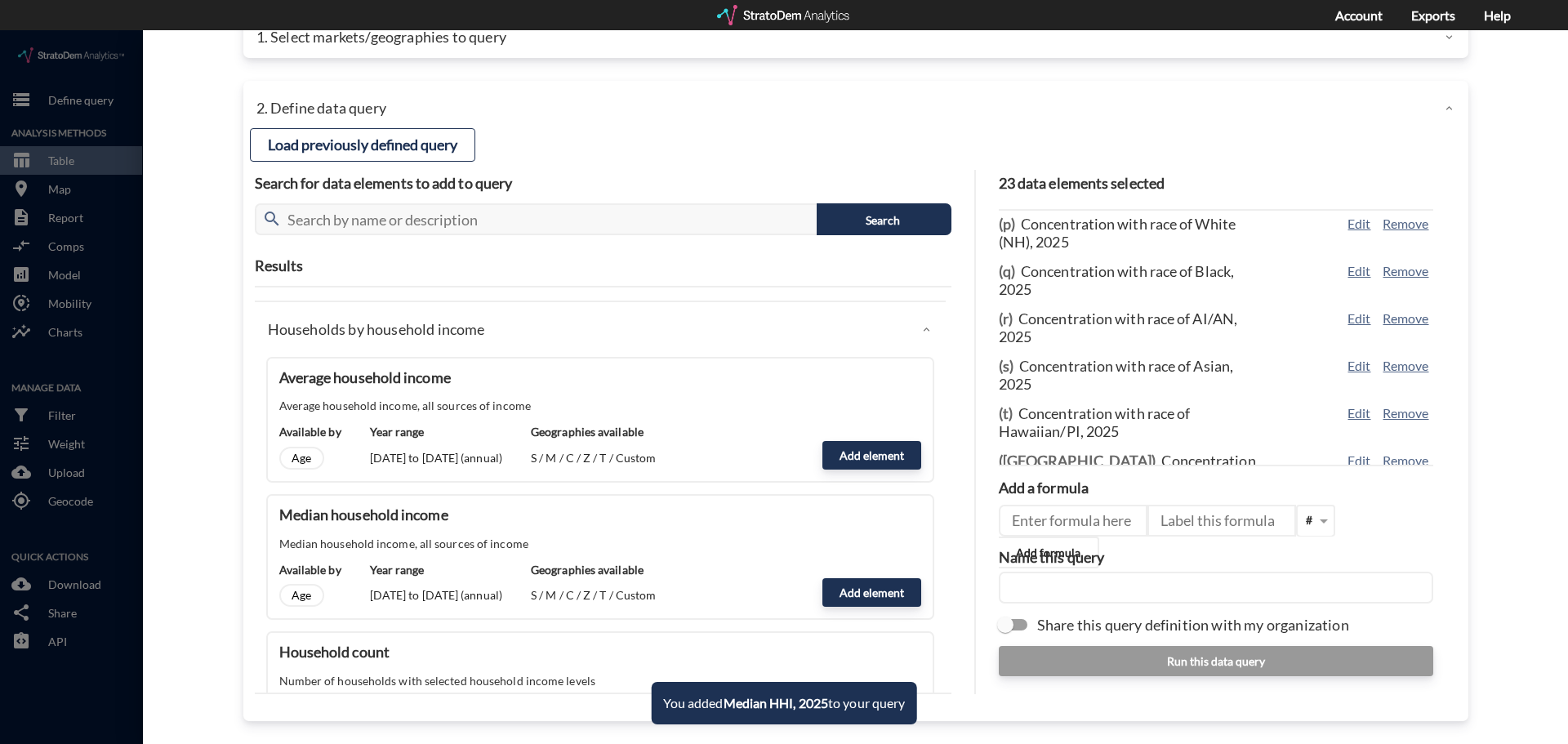
scroll to position [847, 0]
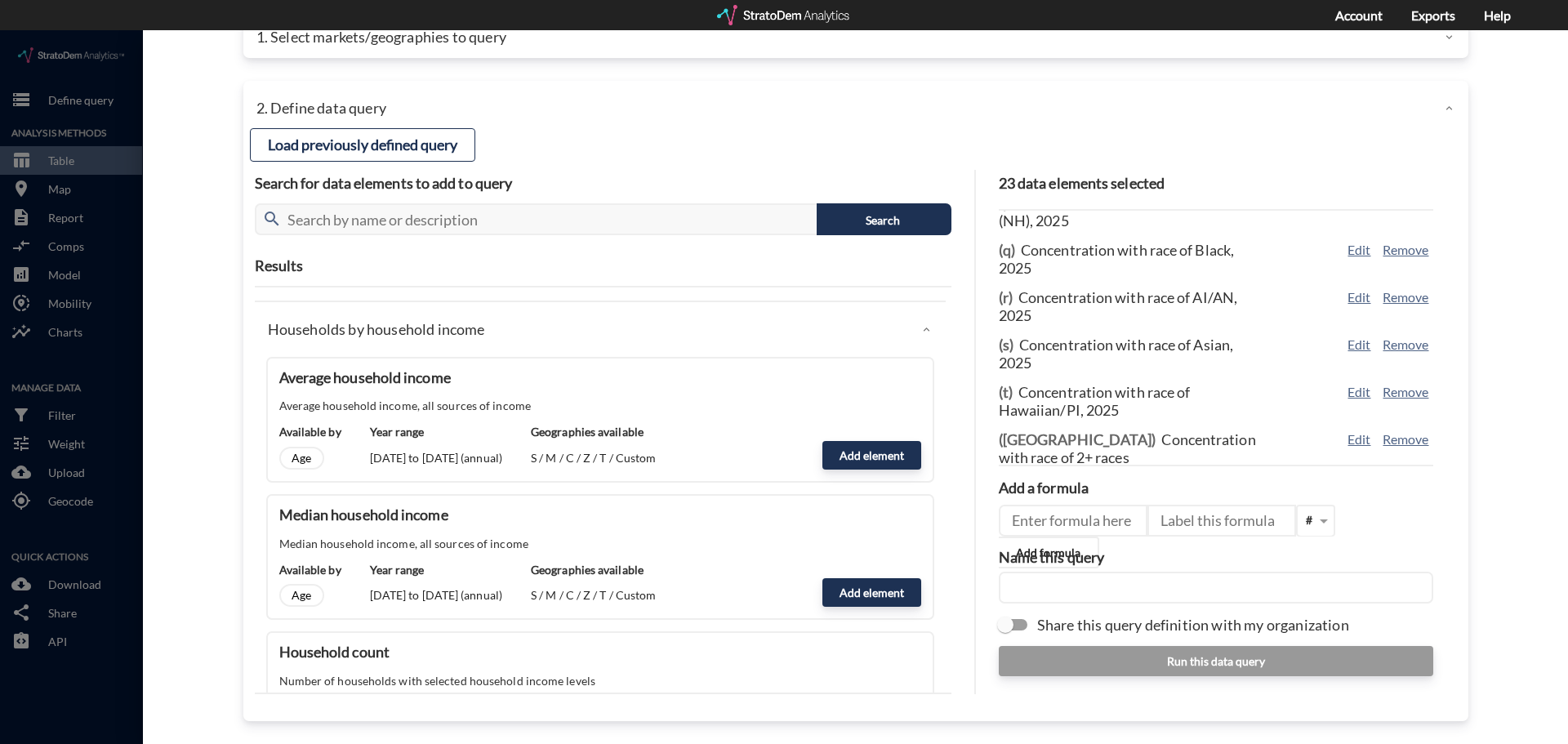
click div "Households by household income"
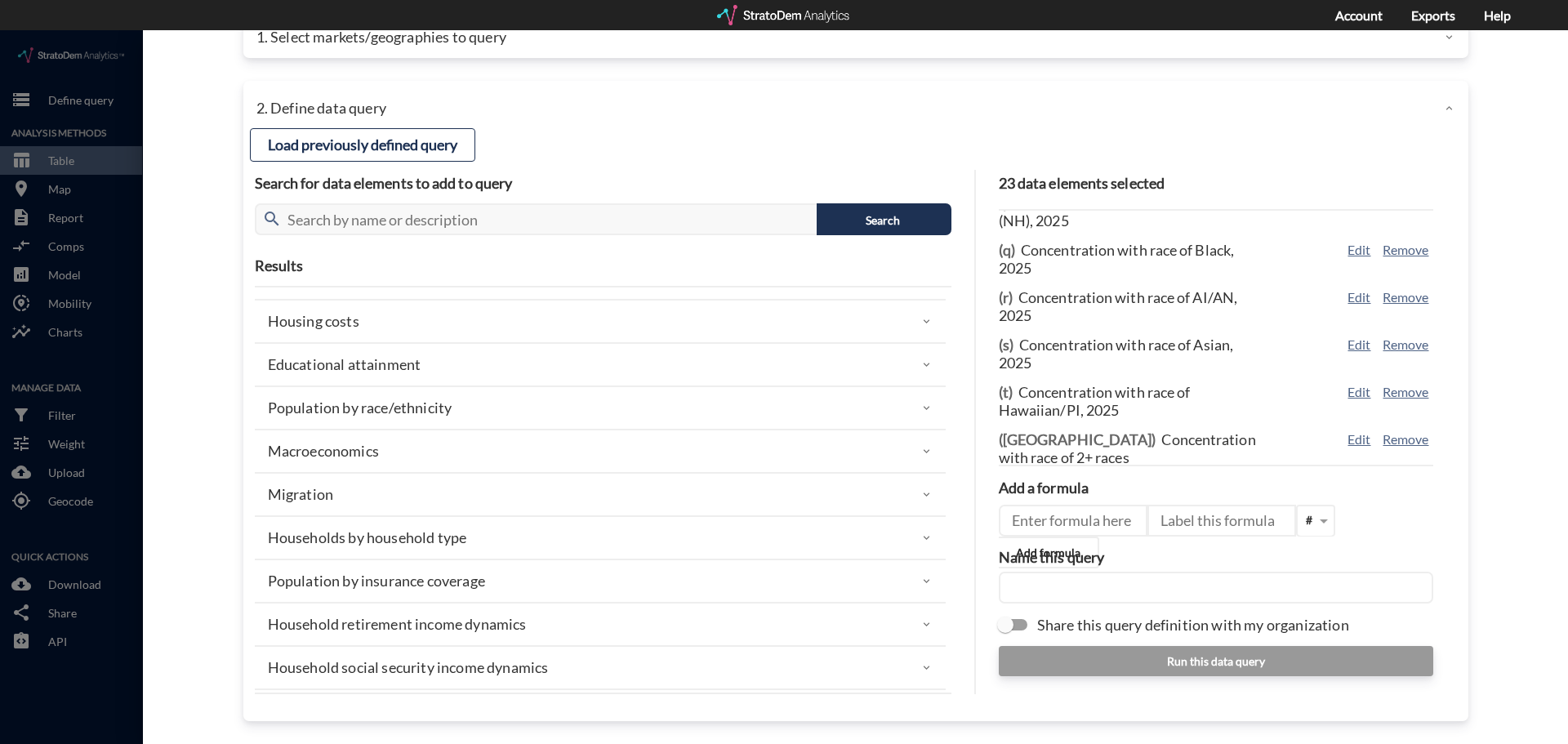
scroll to position [361, 0]
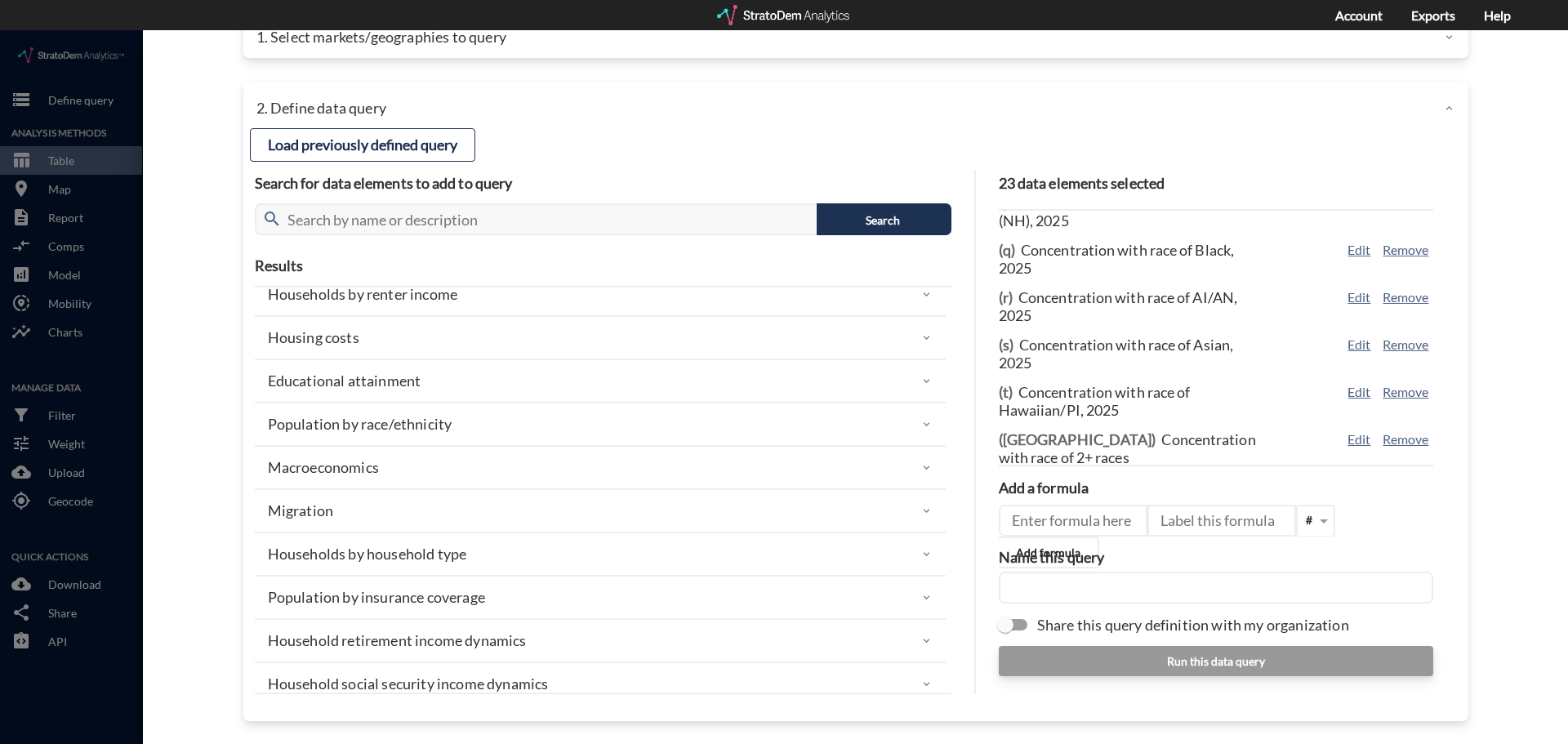
click div "Macroeconomics"
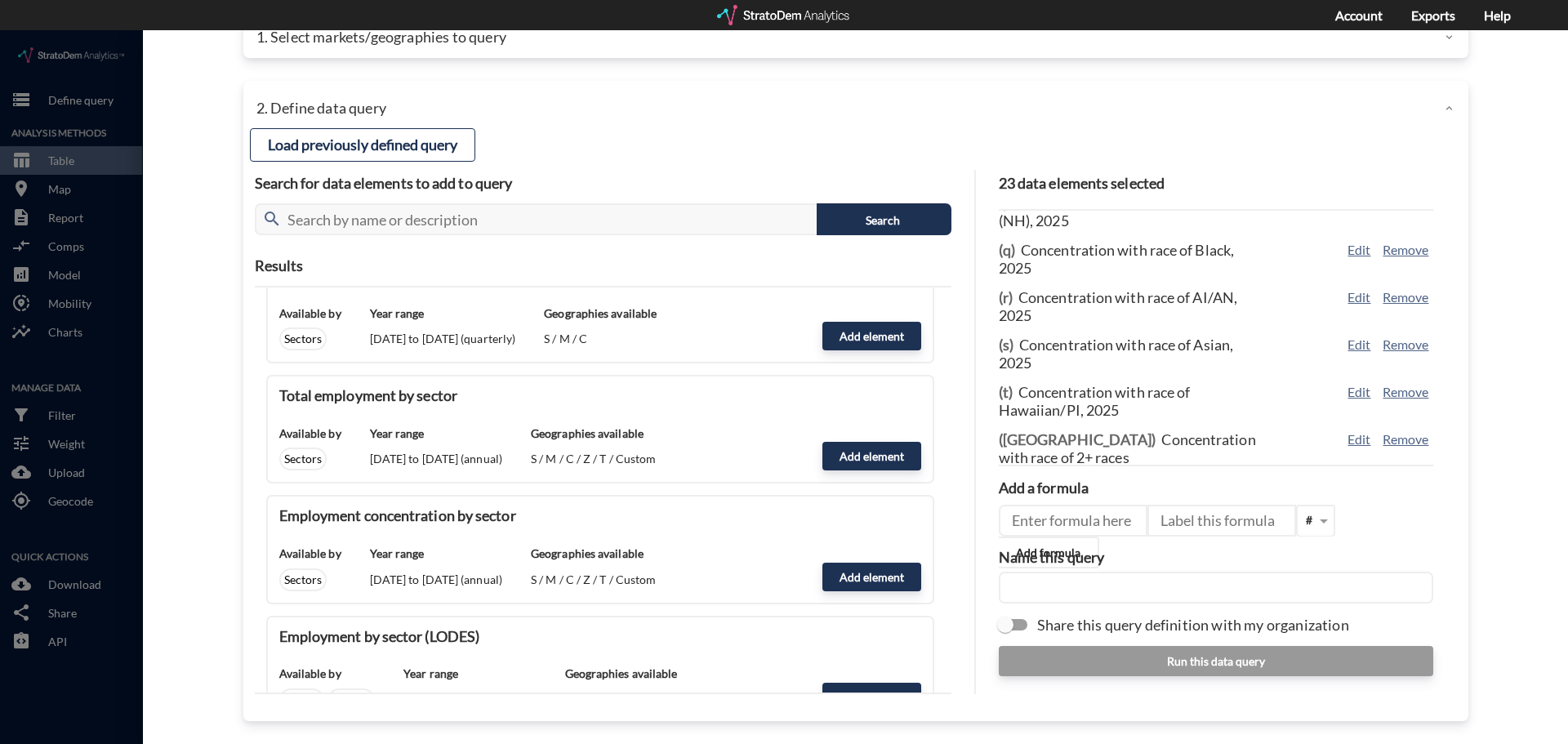
scroll to position [2321, 0]
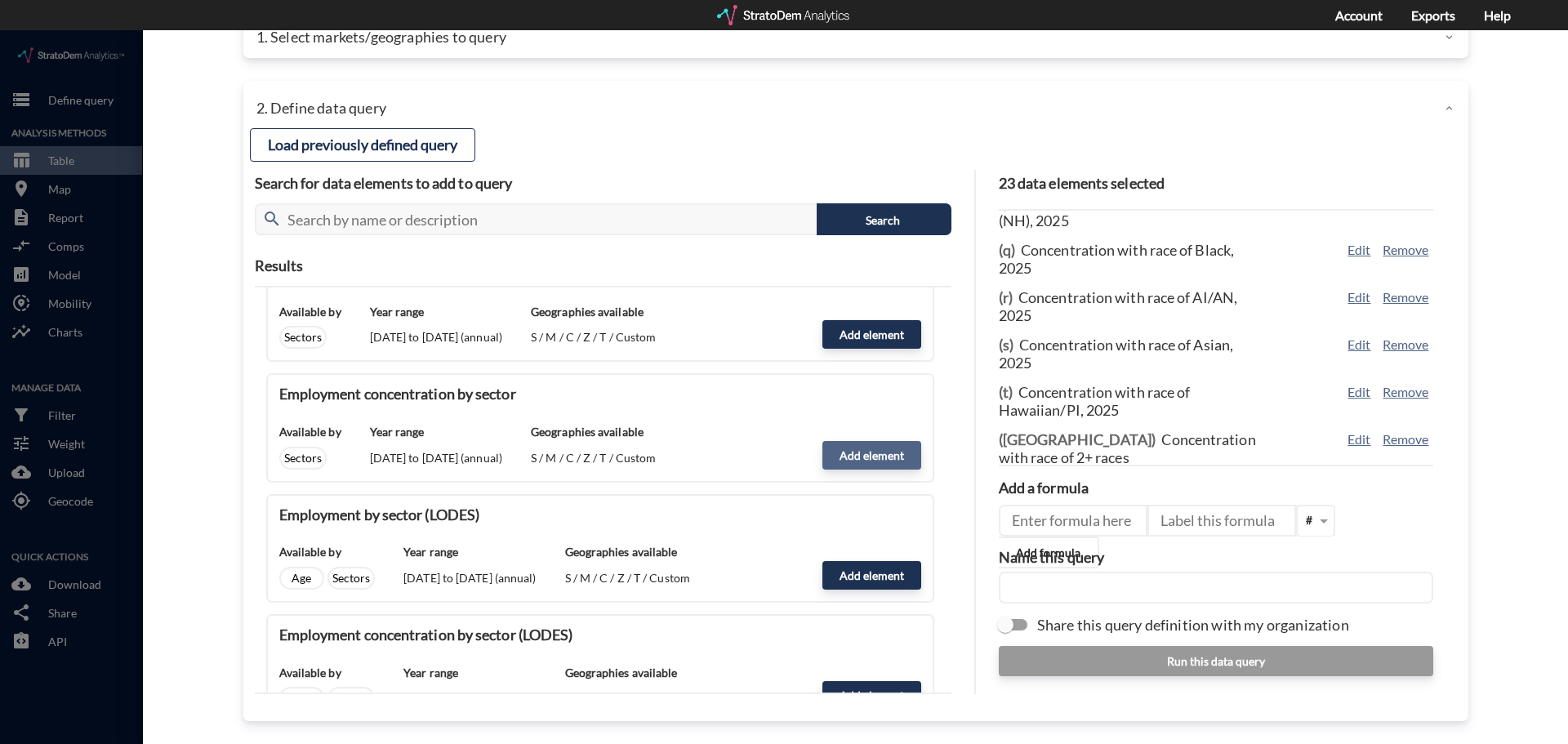
click button "Add element"
type input "MACROECONOMICS"
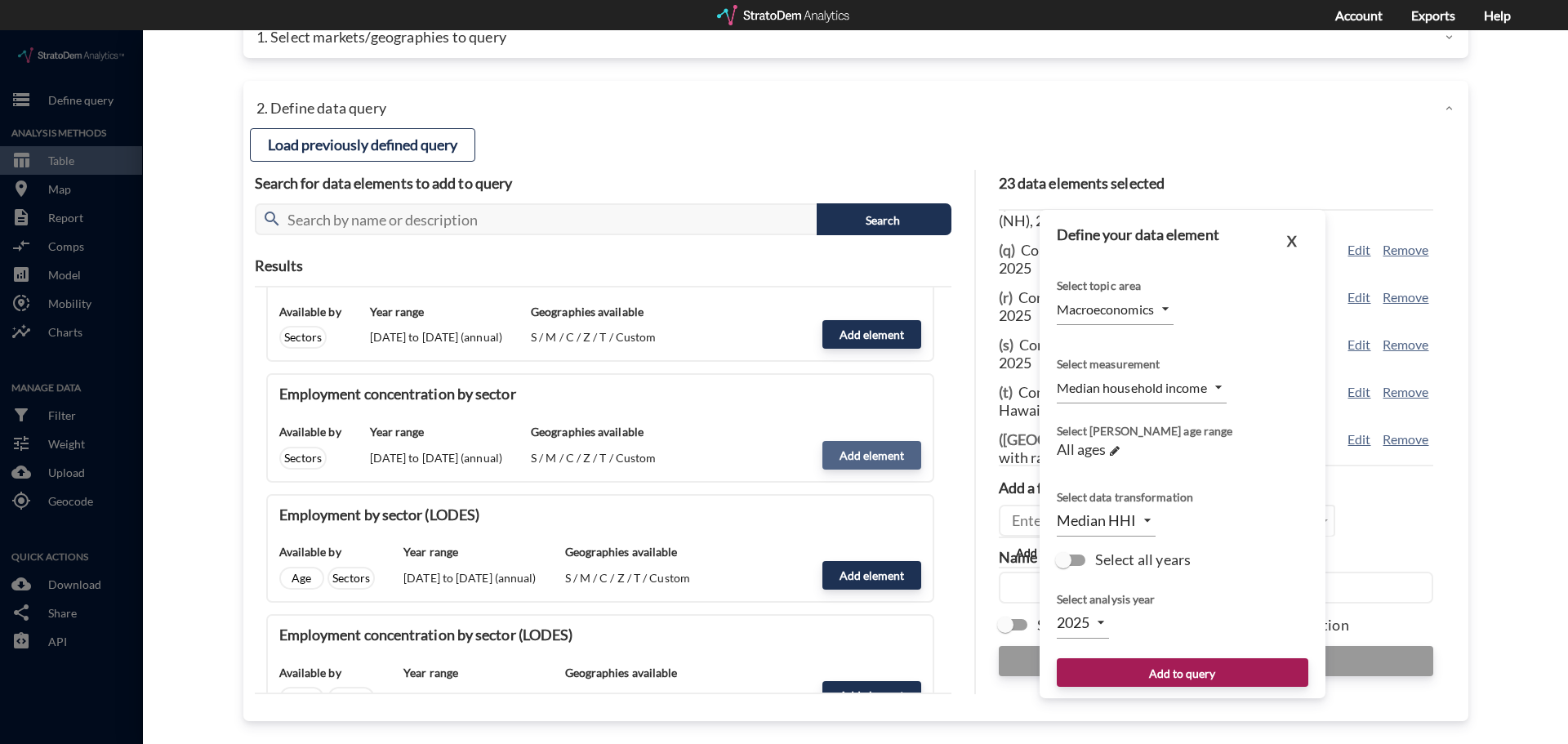
type input "EMPLOYMENT_CONCENTRATION_BY_SECTOR"
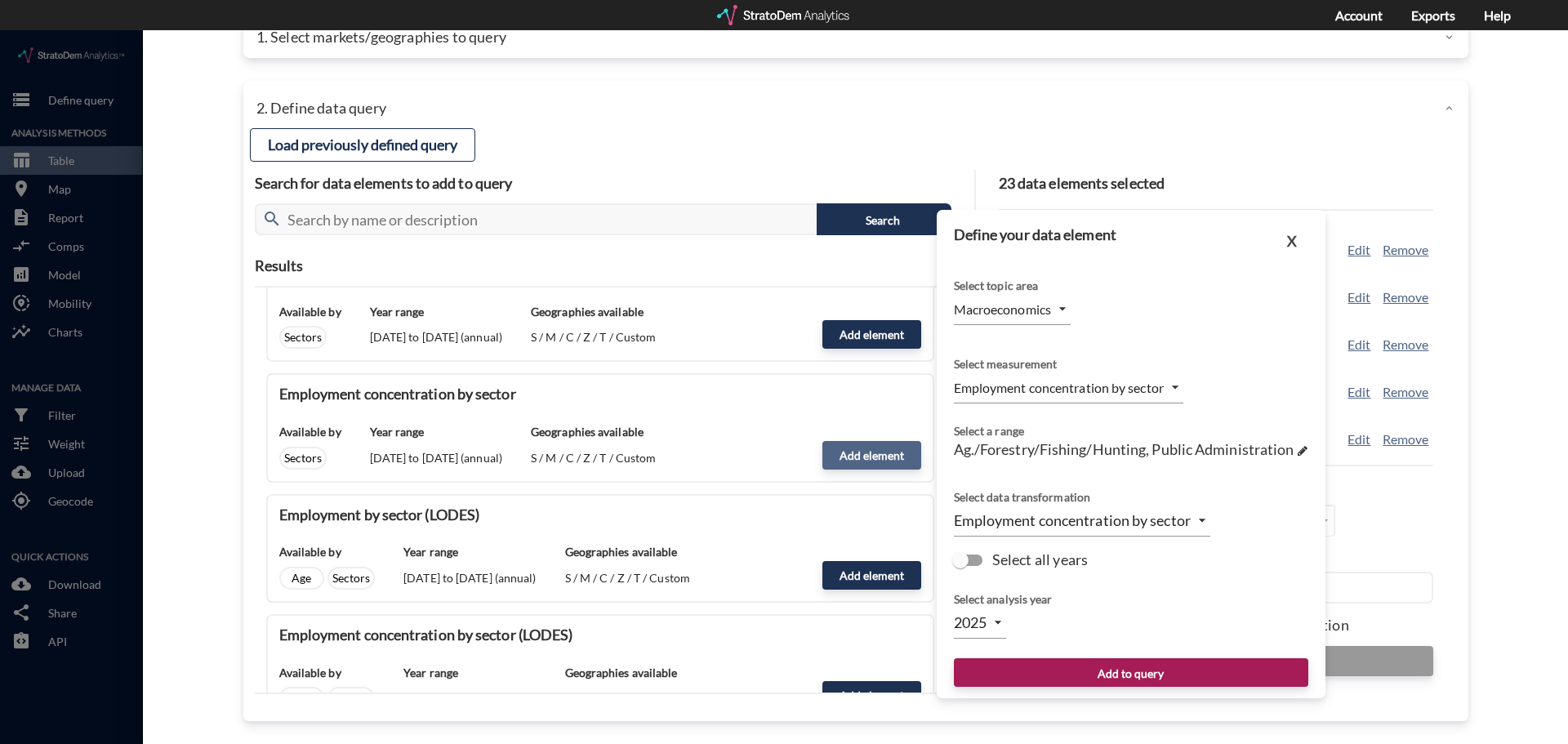
type input "2024"
click span "Ag./Forestry/Fishing/Hunting, Public Administration"
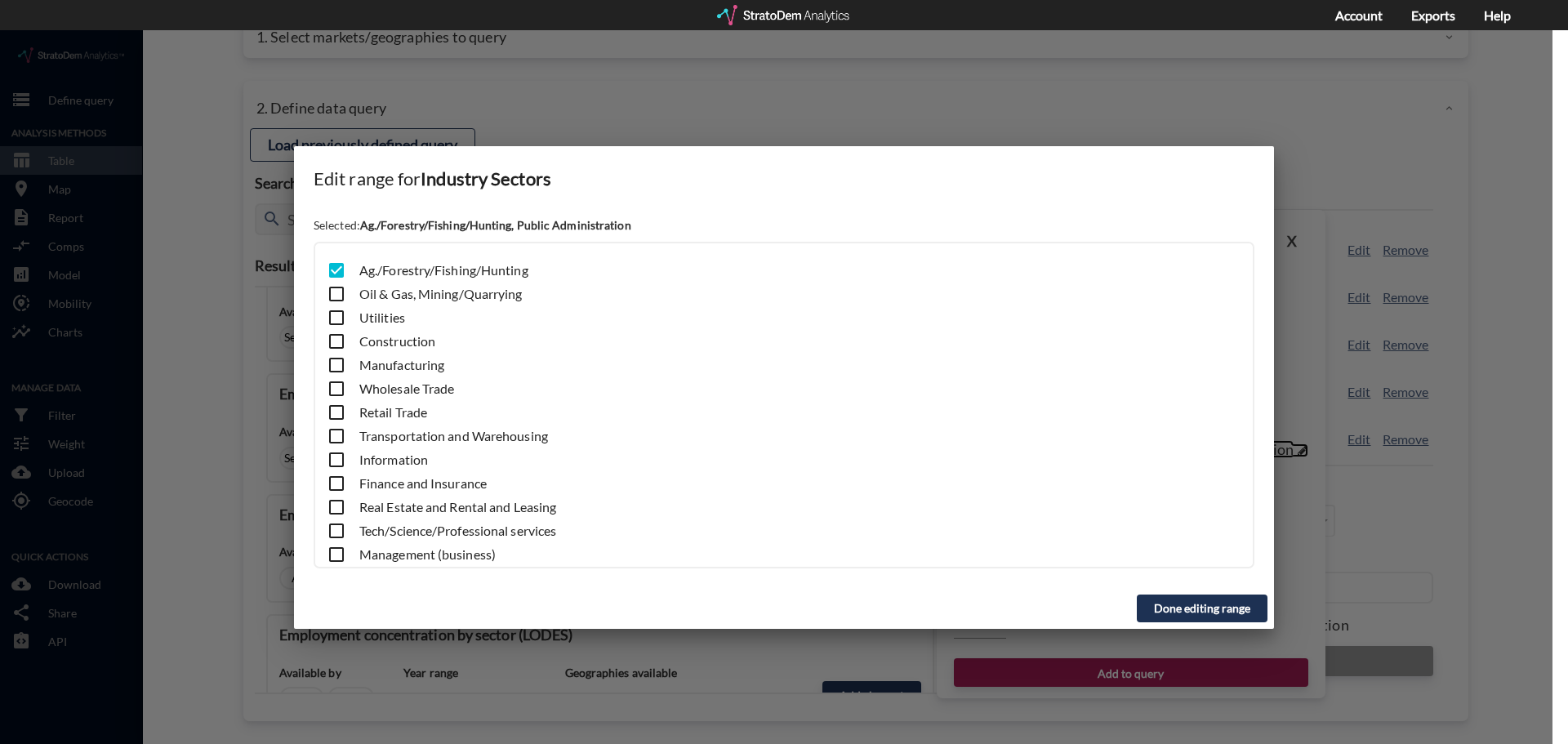
scroll to position [185, 0]
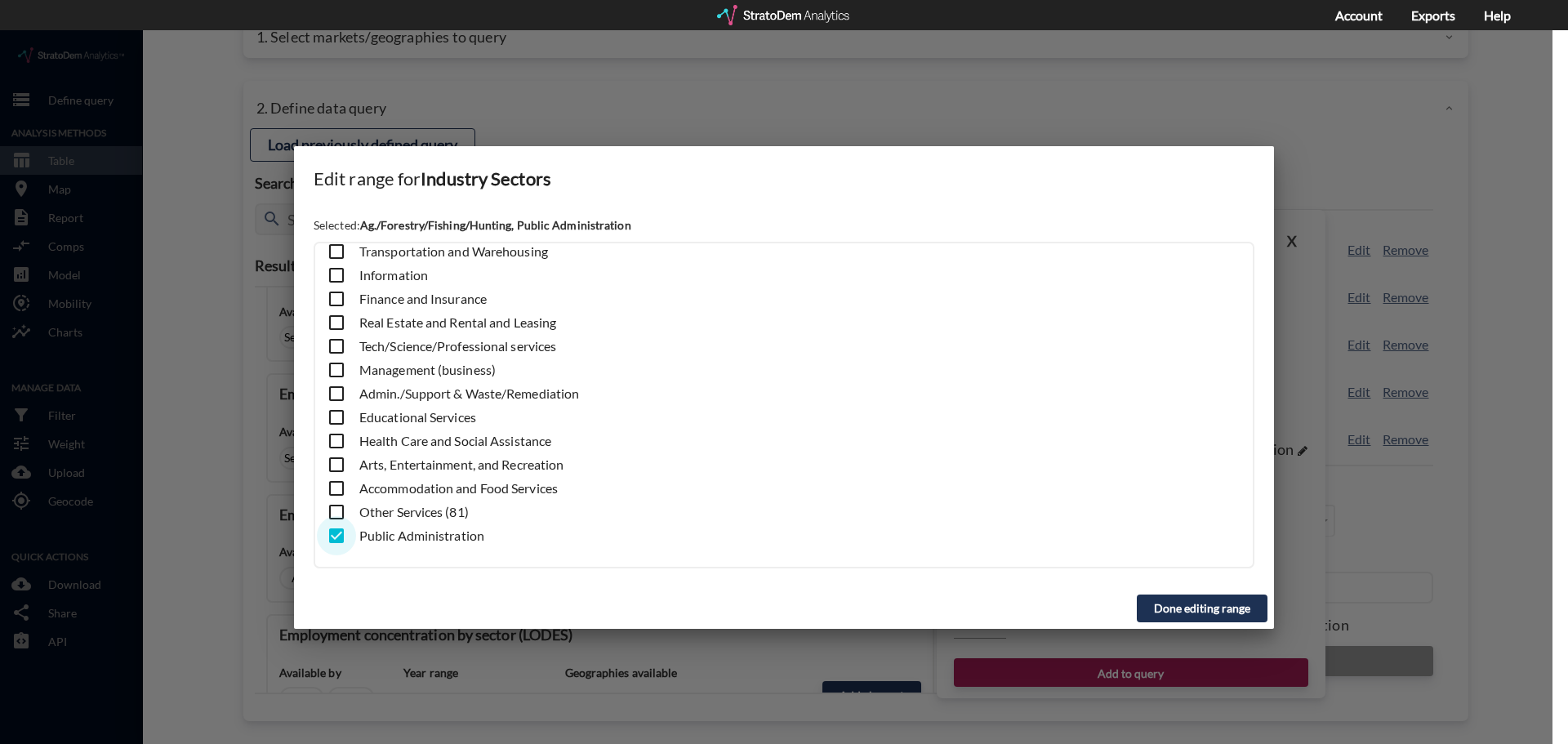
click input "checkbox"
checkbox input "false"
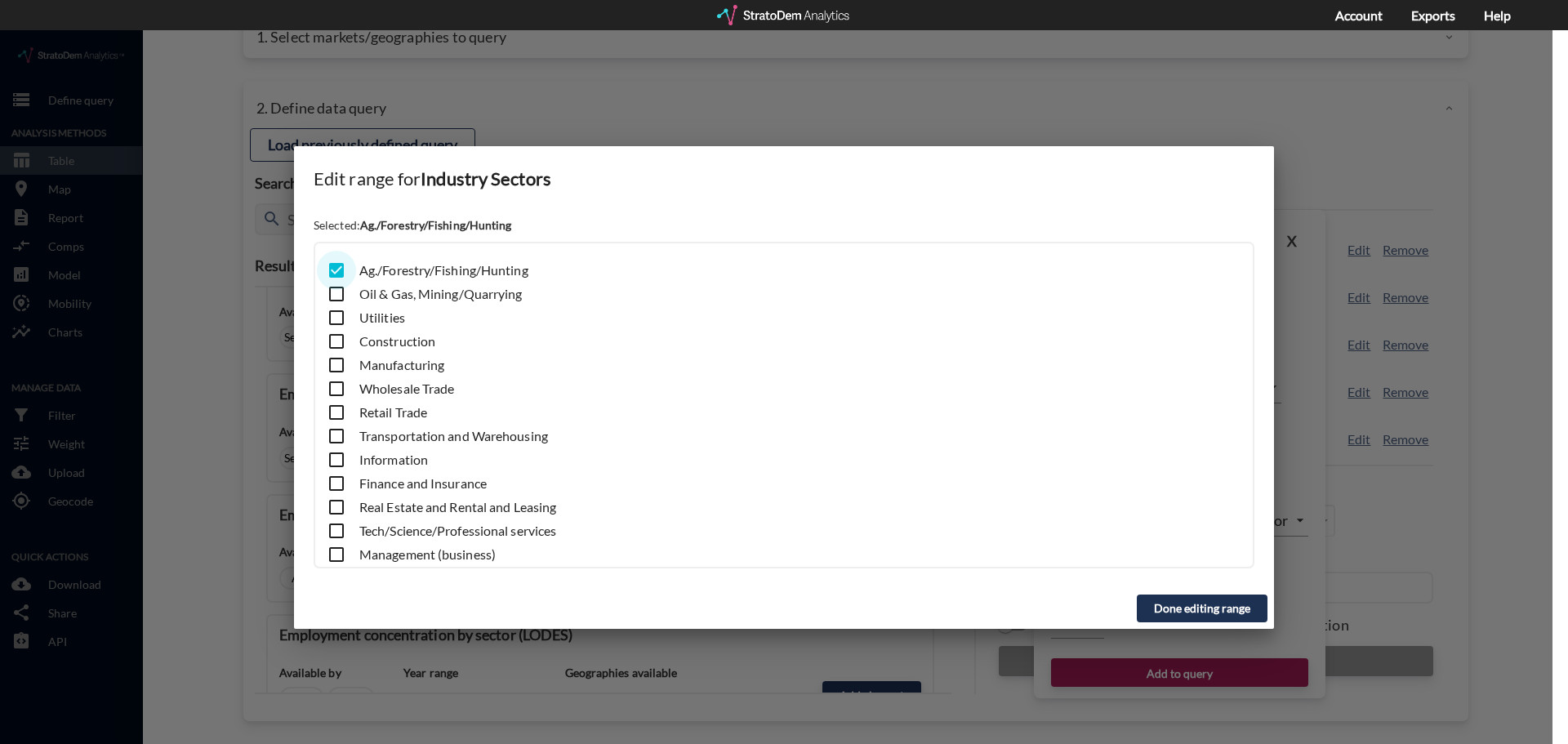
click input "checkbox"
checkbox input "true"
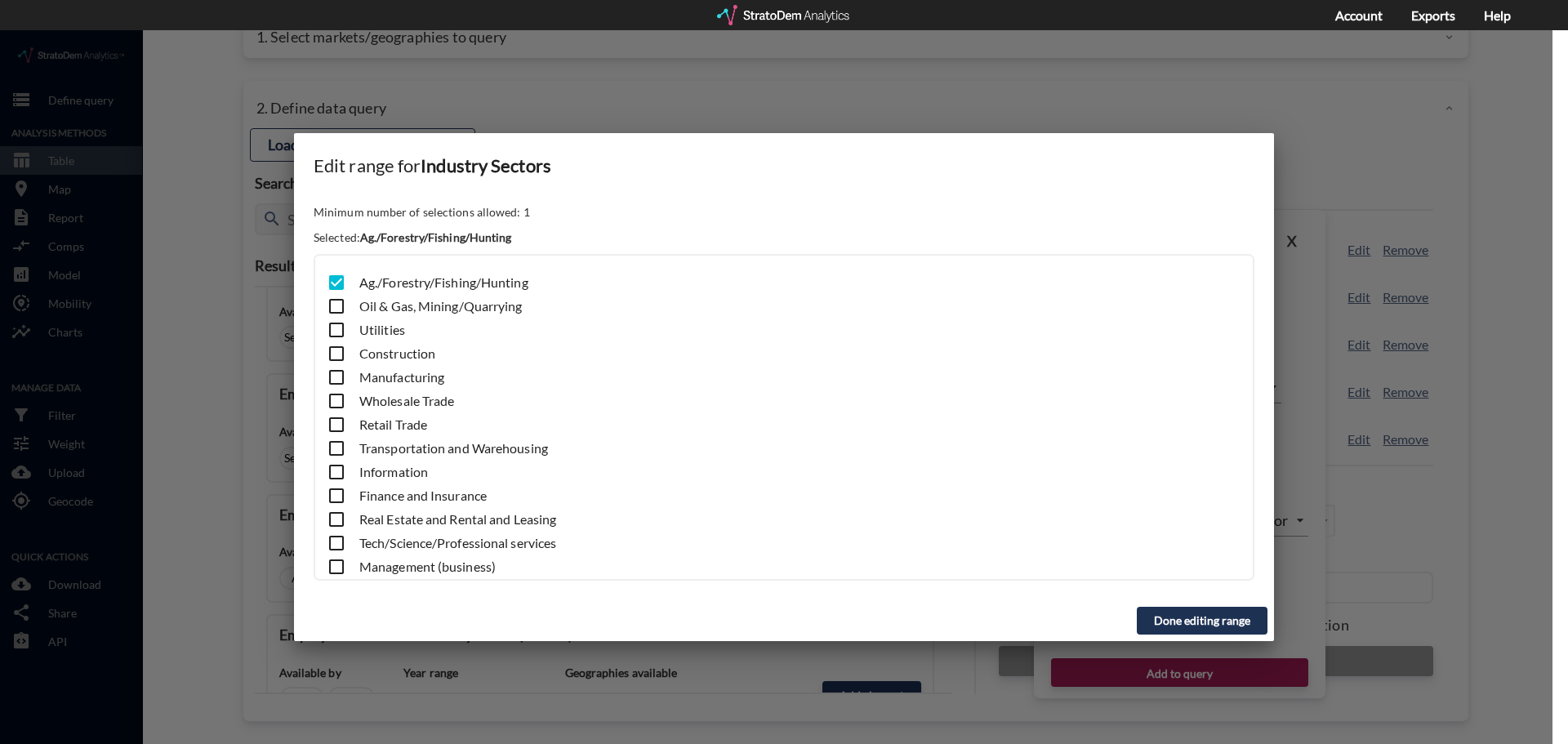
click button "Done editing range"
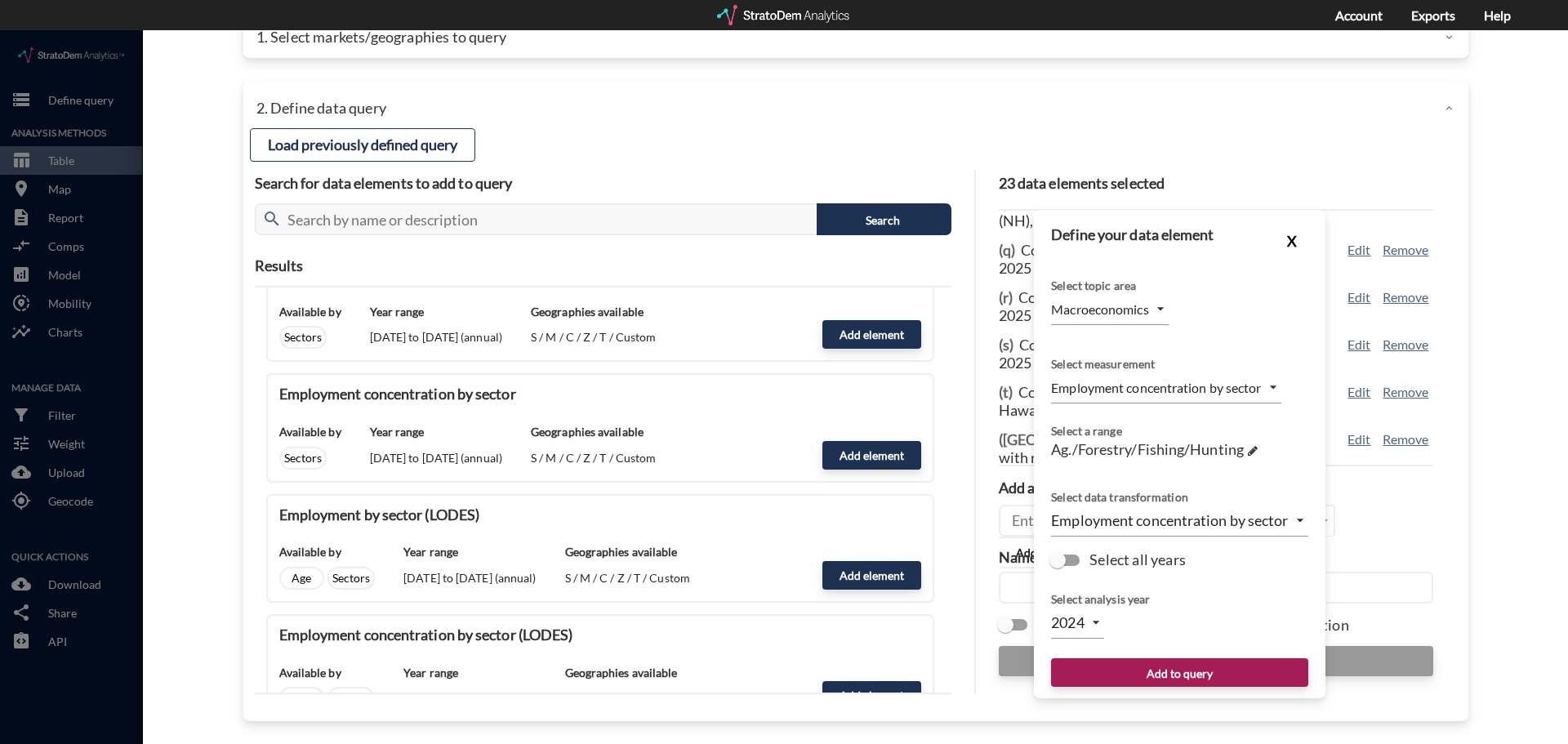
click button "X"
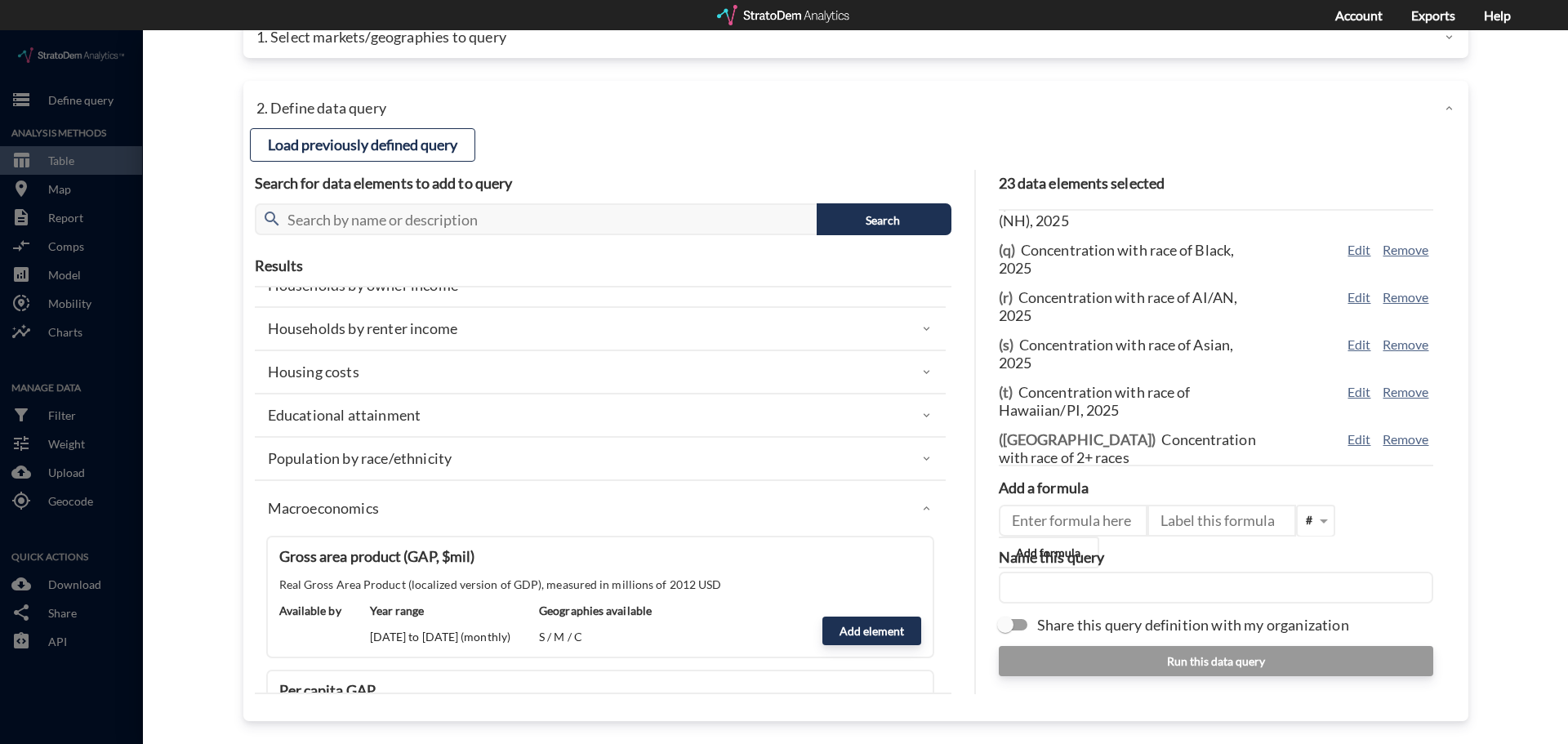
scroll to position [327, 0]
click div "Macroeconomics"
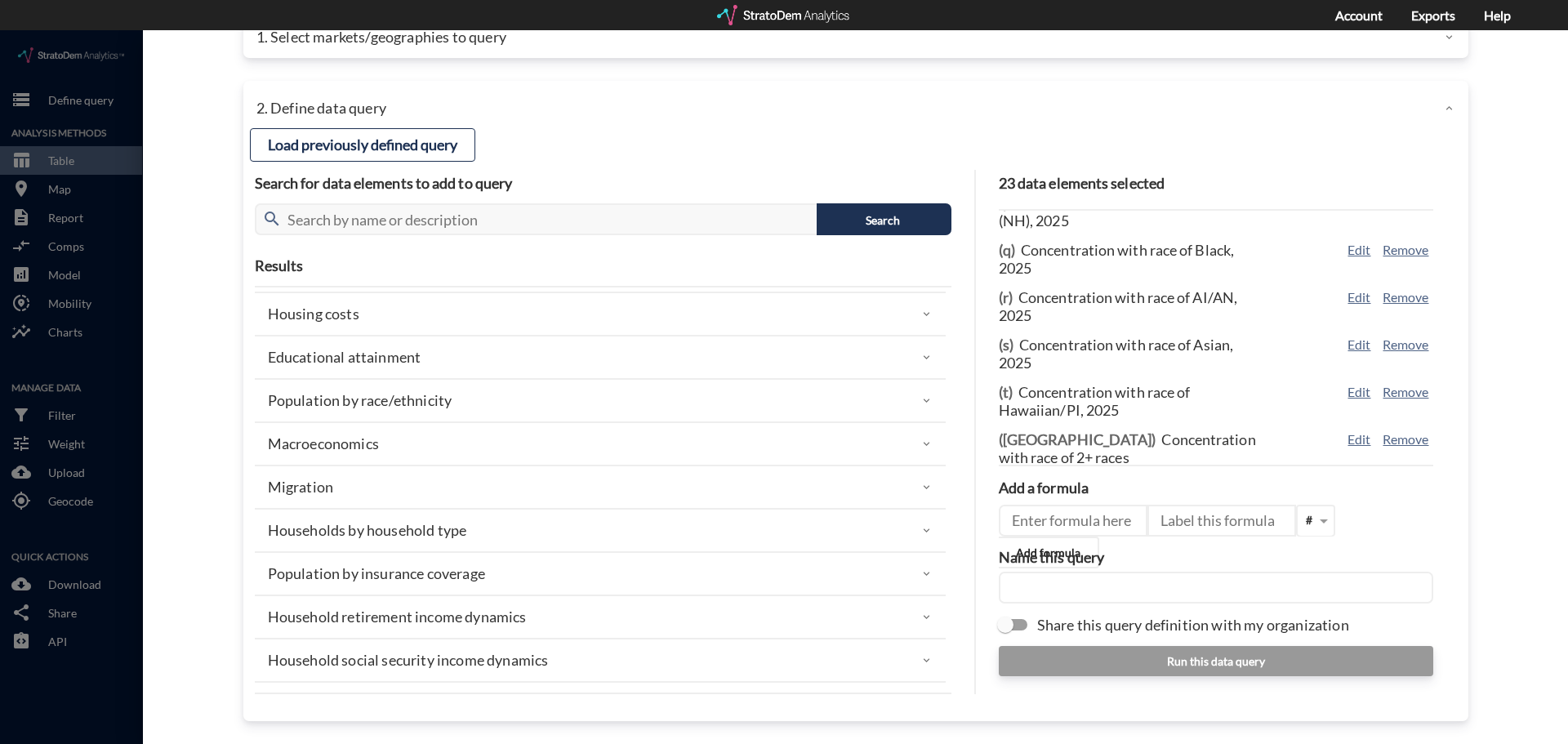
scroll to position [409, 0]
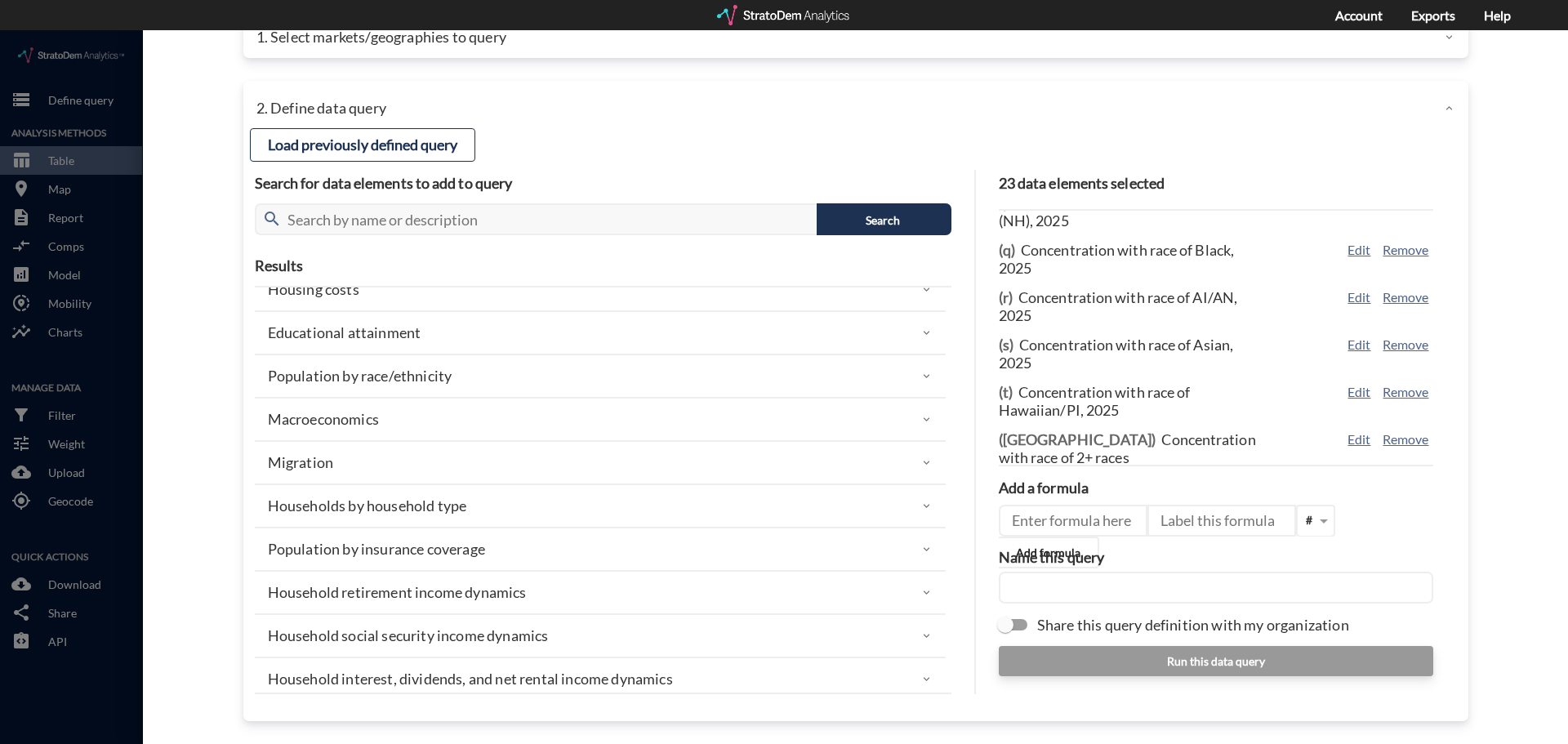
click div "Migration"
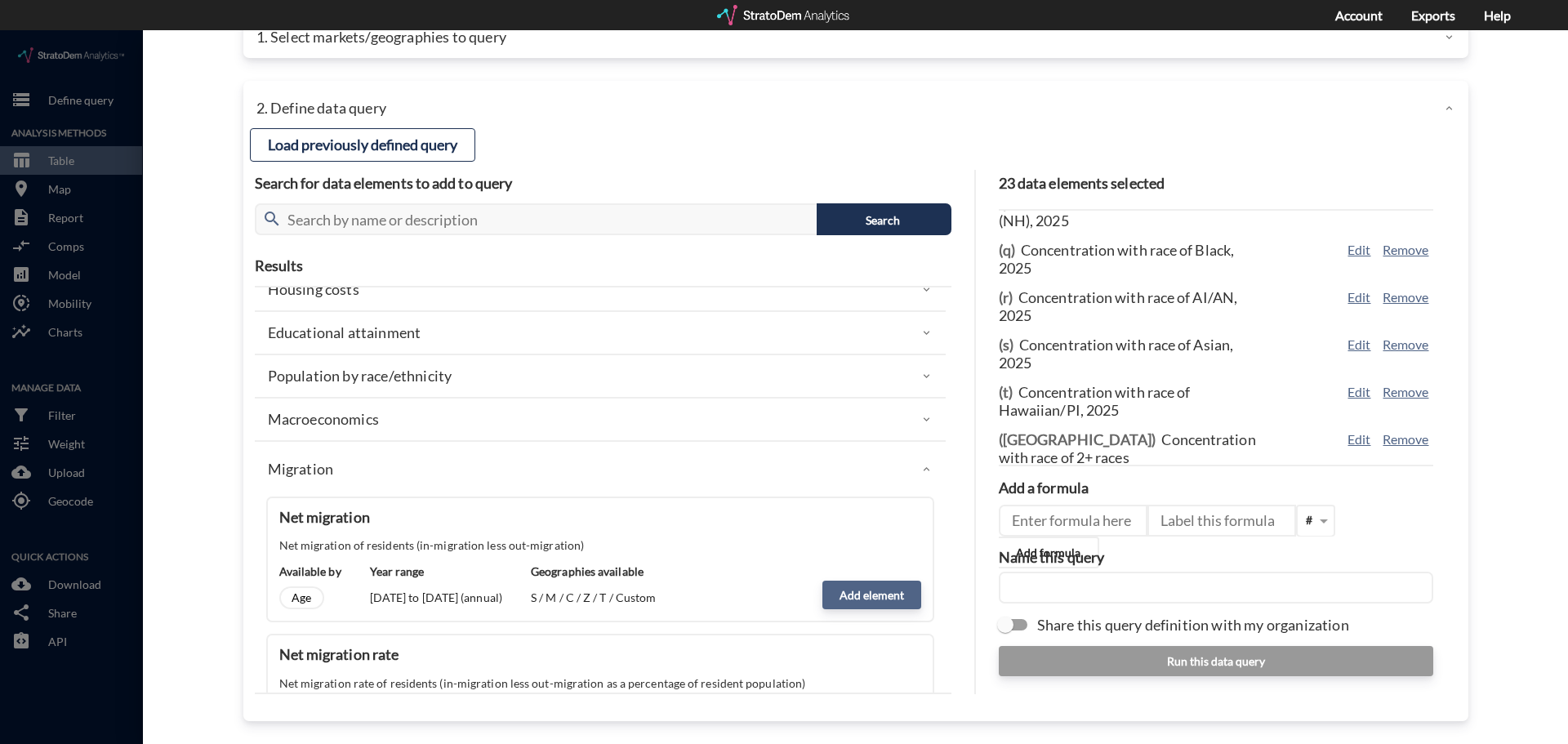
click button "Add element"
type input "MIGRATION"
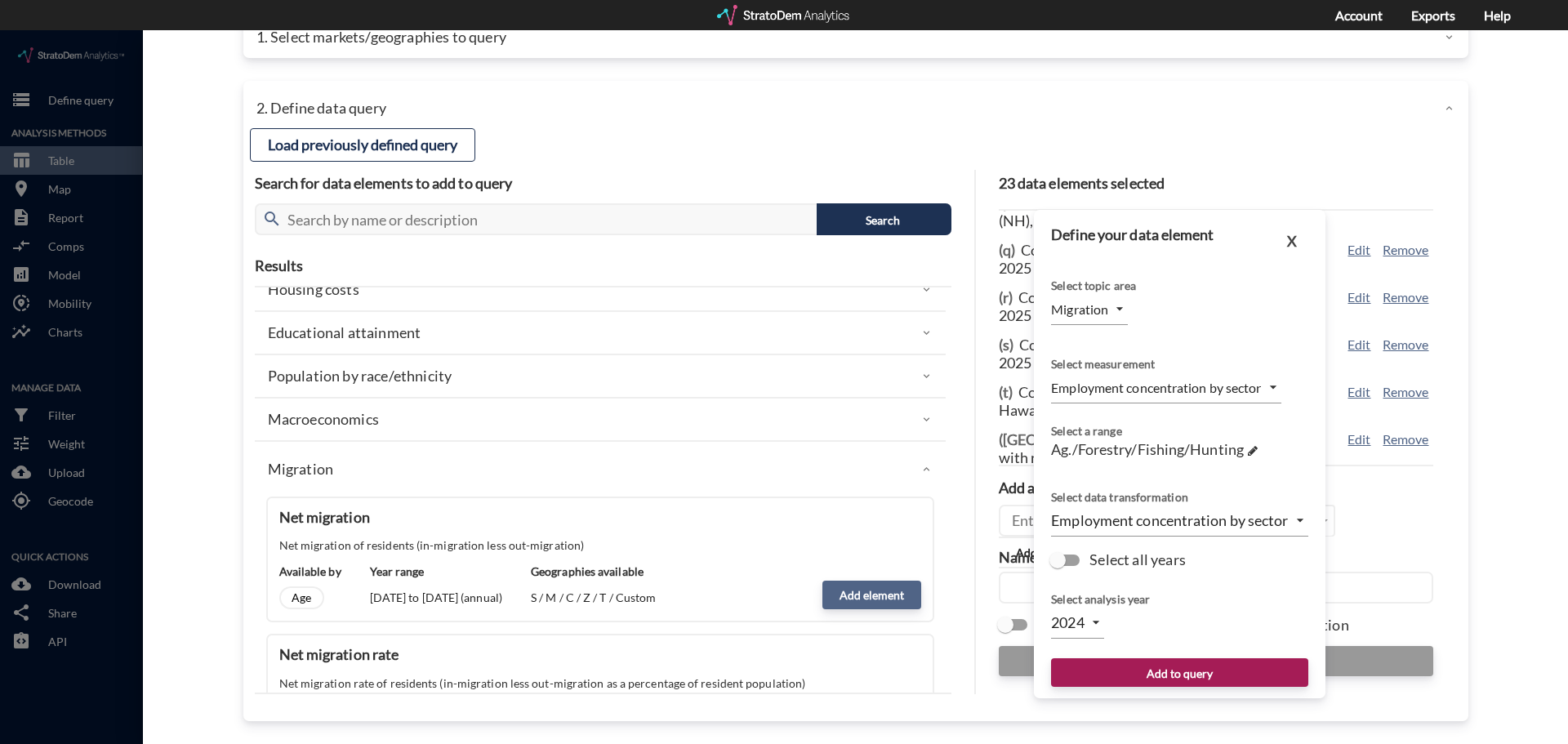
type input "COUNT"
type input "2025"
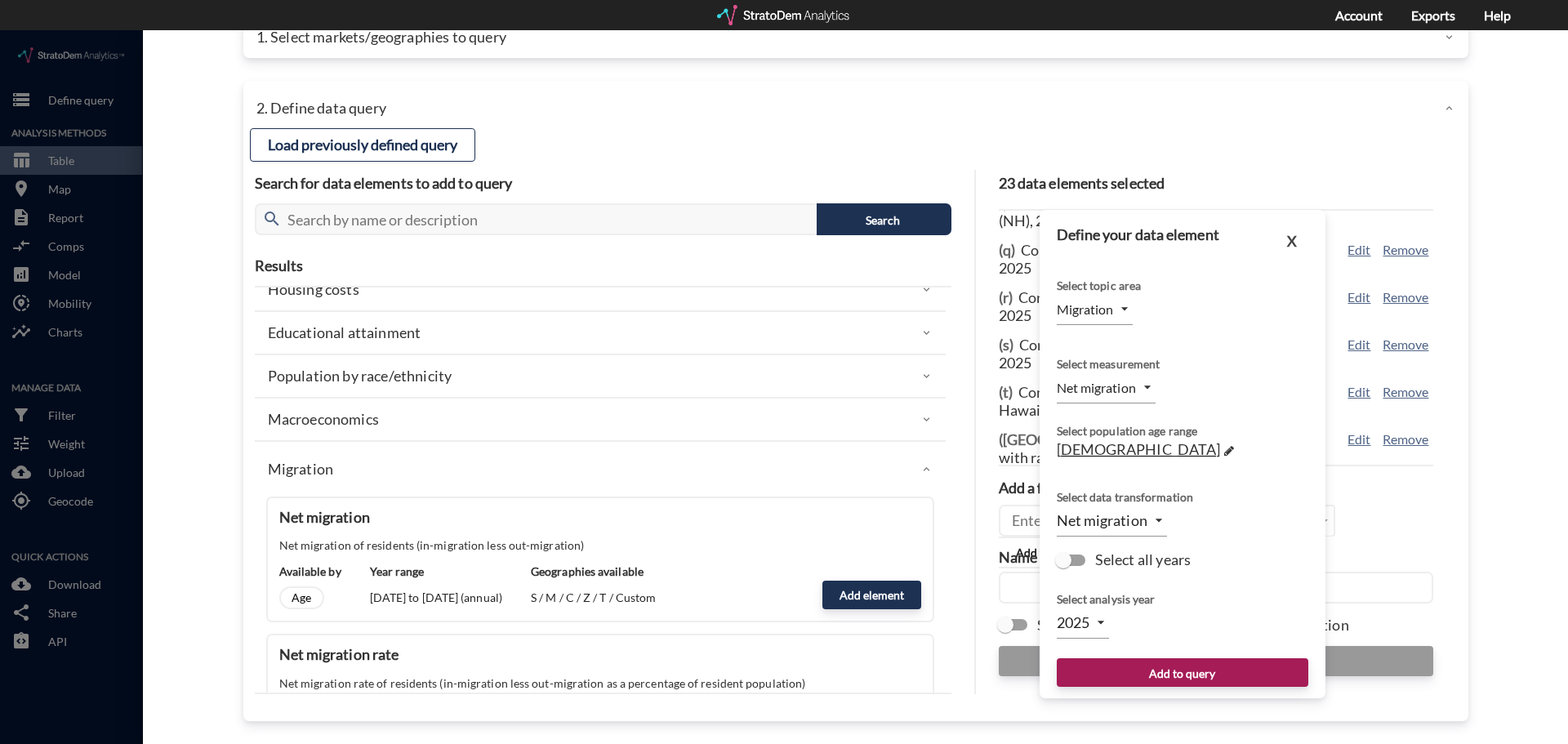
click div "[DEMOGRAPHIC_DATA] →"
click span "[DEMOGRAPHIC_DATA]"
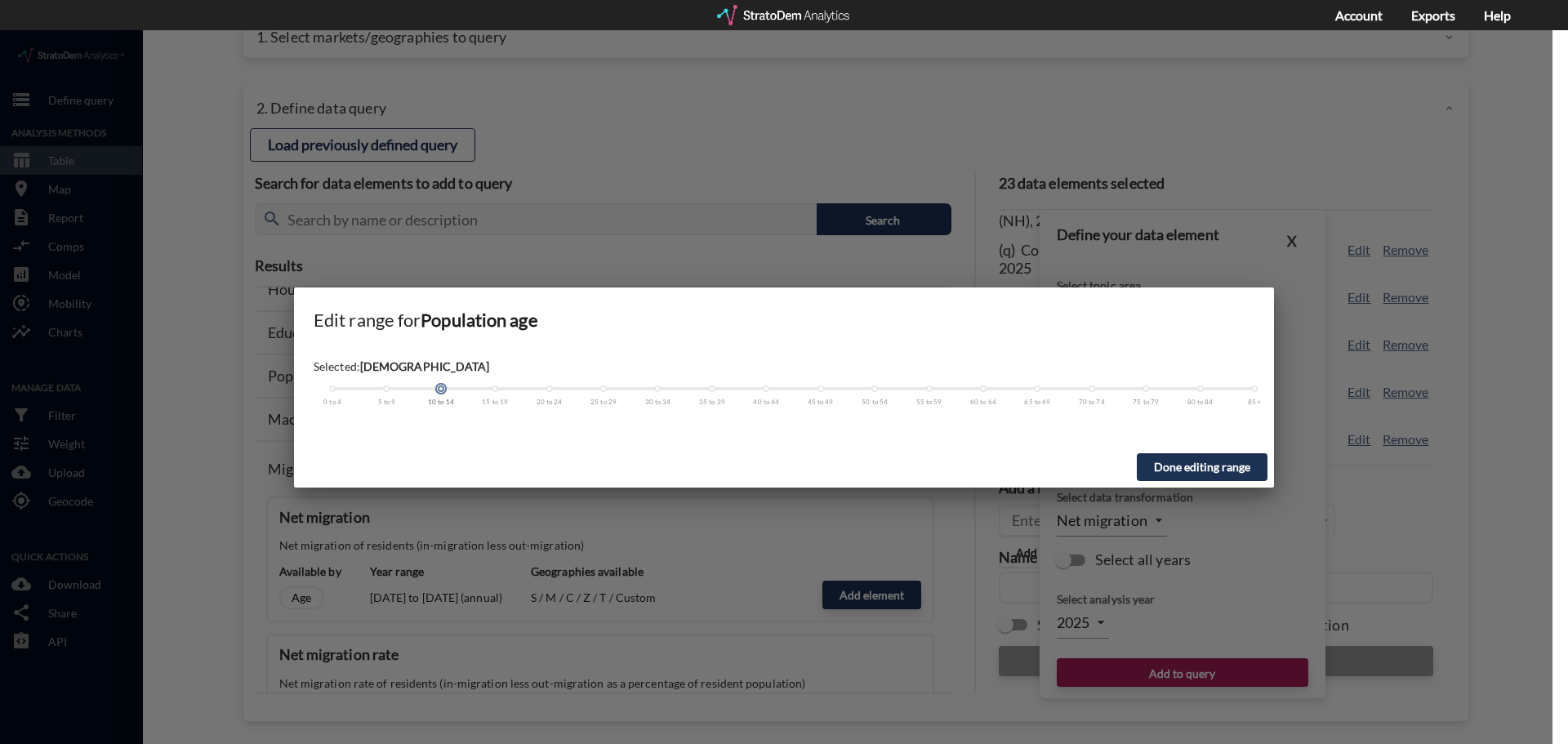
click div "0 to 4 5 to 9 10 to 14 15 to 19 20 to 24 25 to 29 30 to 34 35 to 39 40 to 44 45…"
click div
drag, startPoint x: 441, startPoint y: 360, endPoint x: 333, endPoint y: 359, distance: 108.0
click div
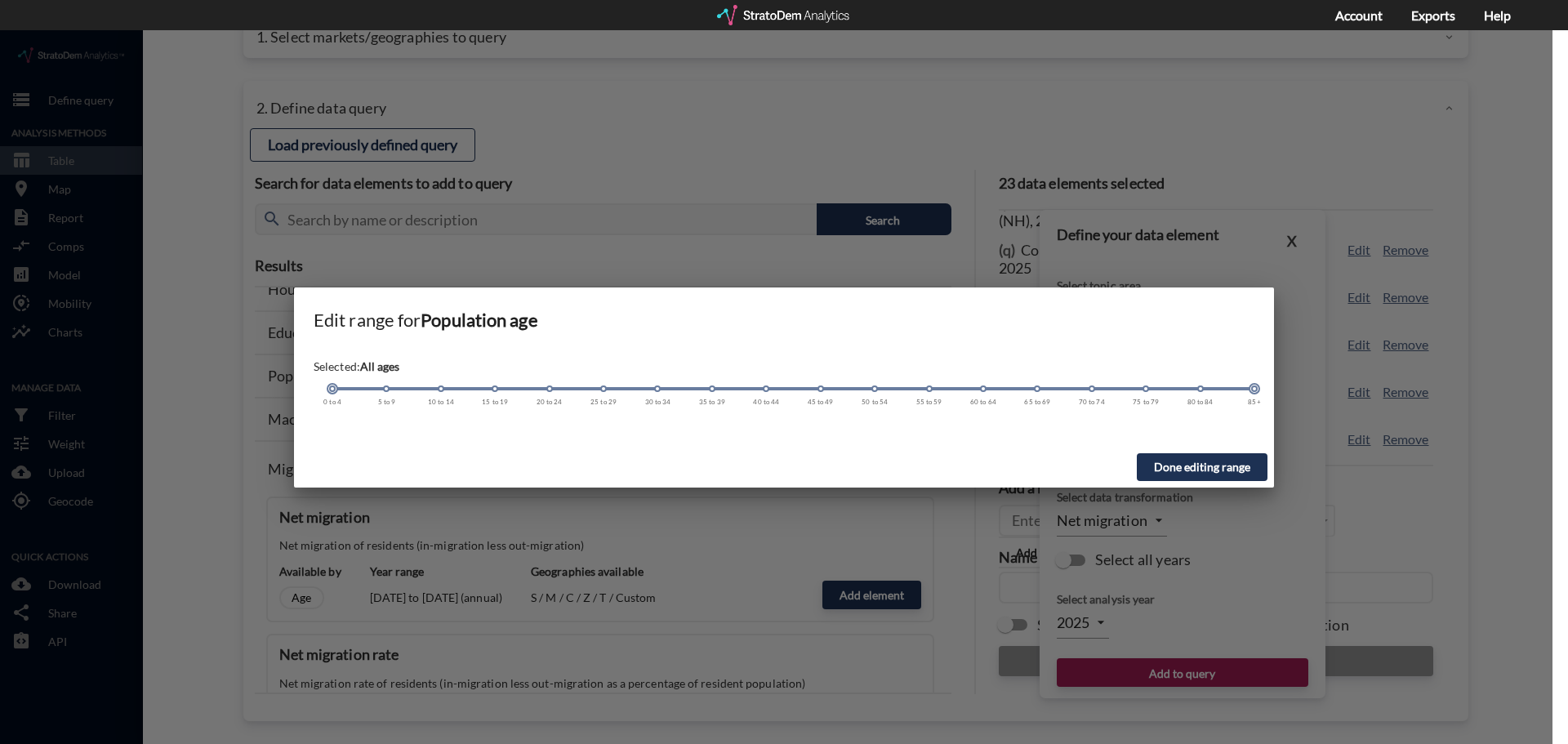
drag, startPoint x: 442, startPoint y: 361, endPoint x: 1234, endPoint y: 444, distance: 796.3
click div "Edit range for Population age Selected: All ages [DEMOGRAPHIC_DATA] 5 to 9 10 t…"
click button "Done editing range"
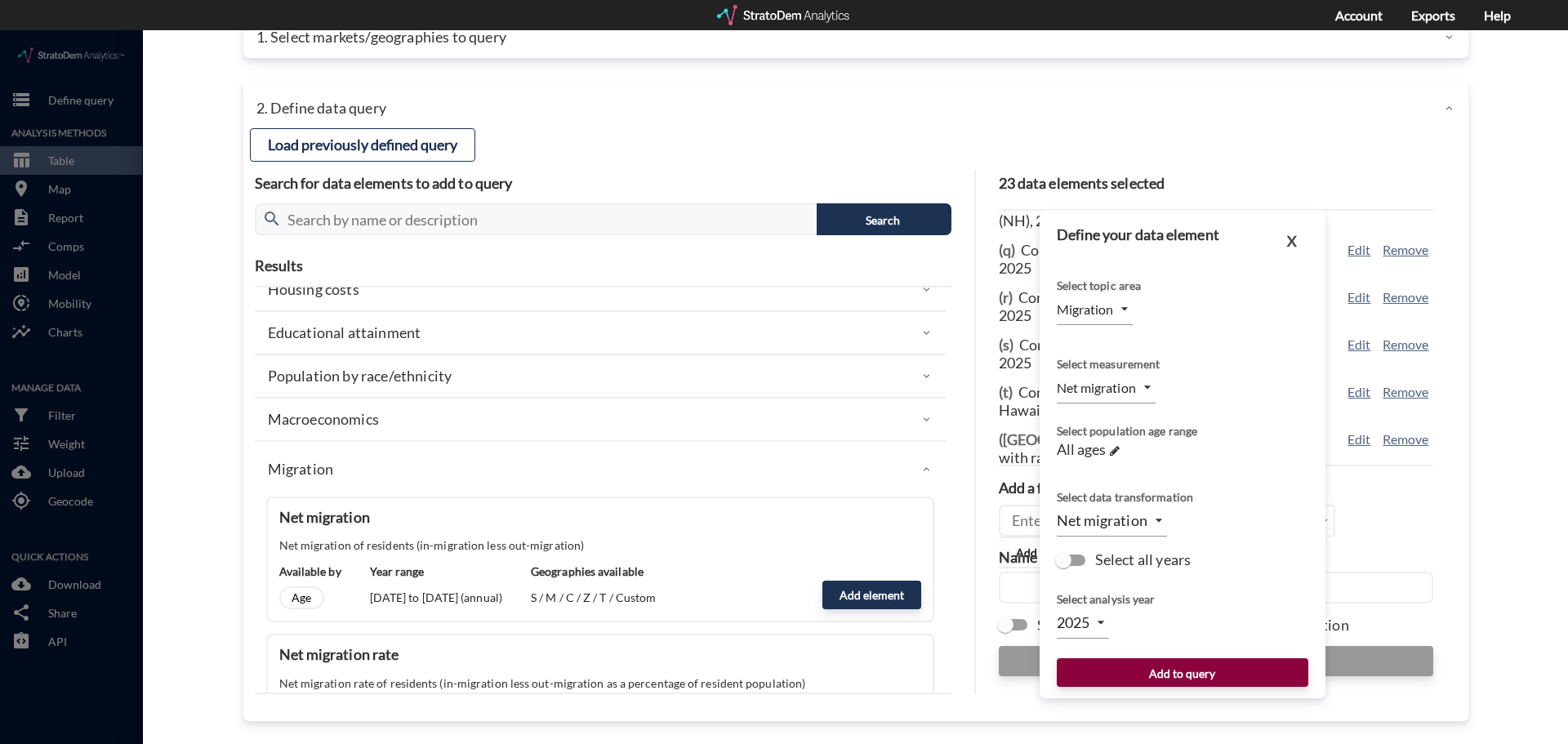
click button "Add to query"
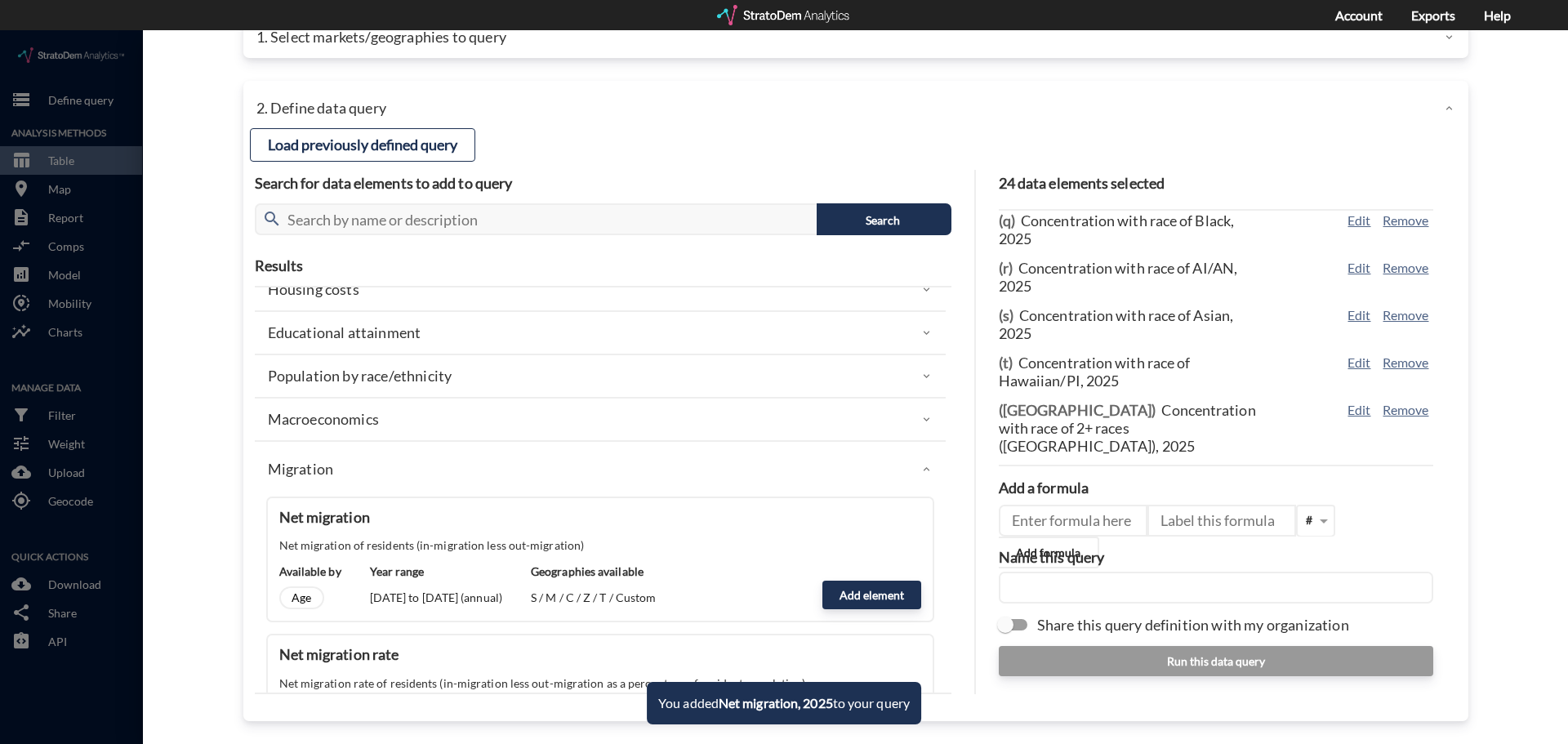
scroll to position [572, 0]
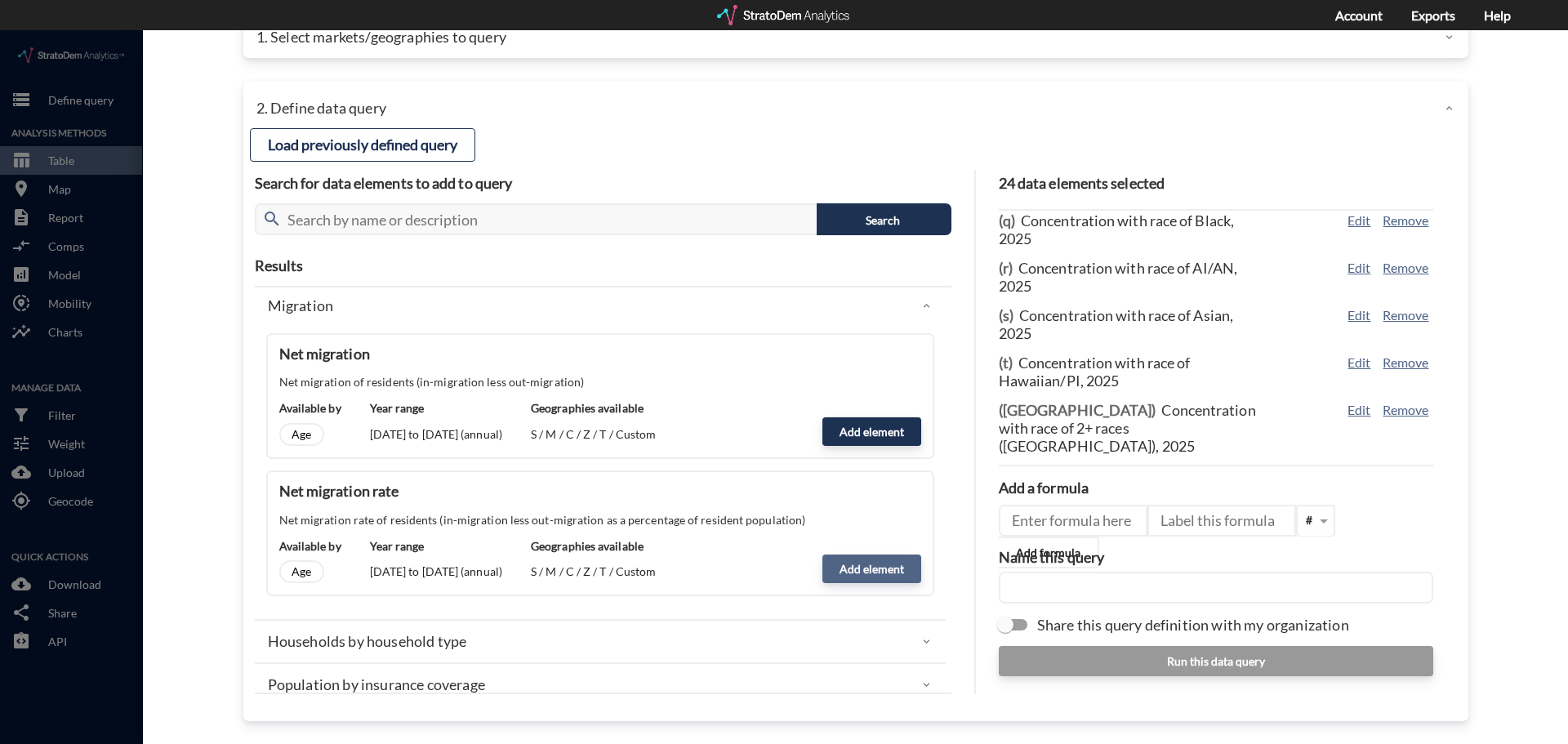
click button "Add element"
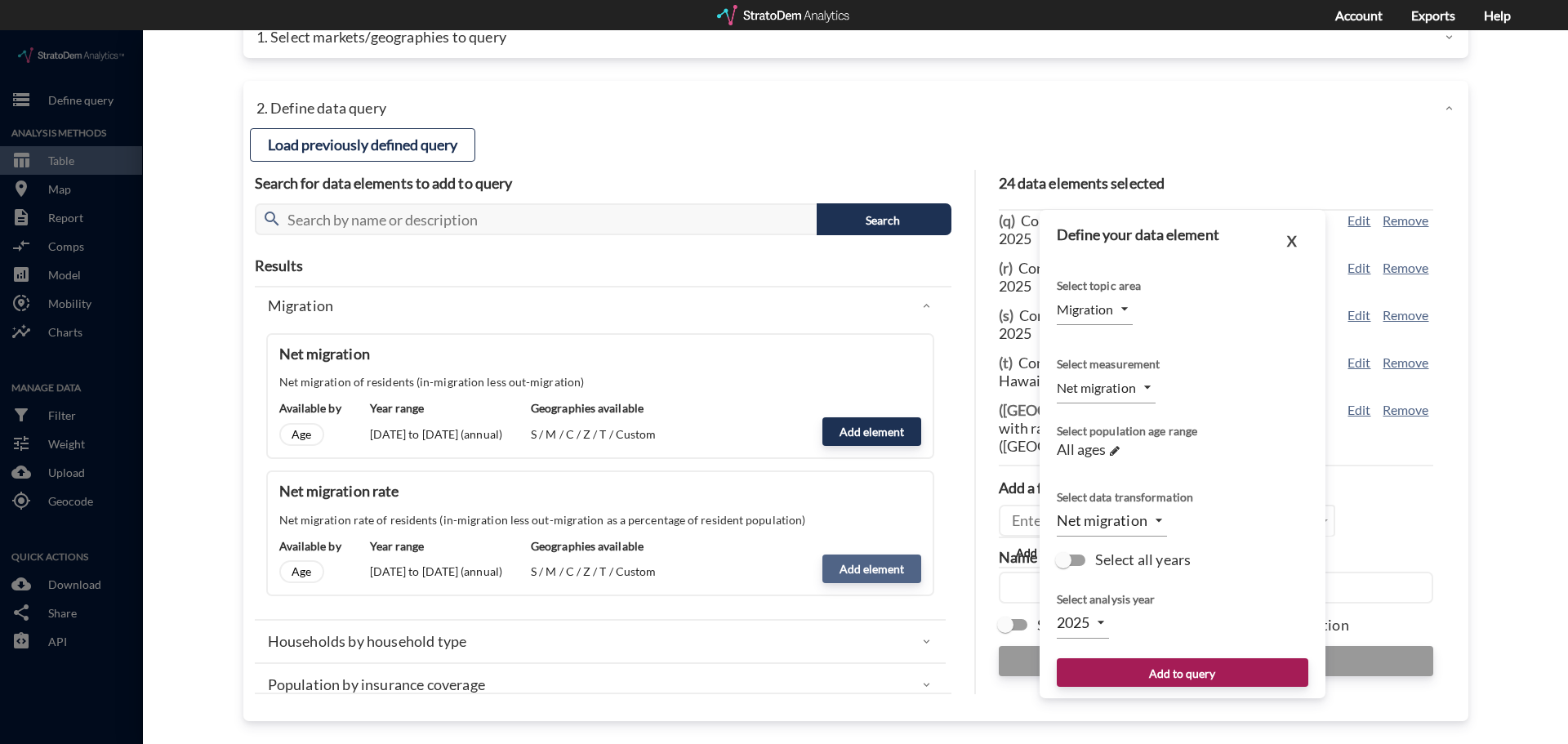
type input "CONCENTRATION"
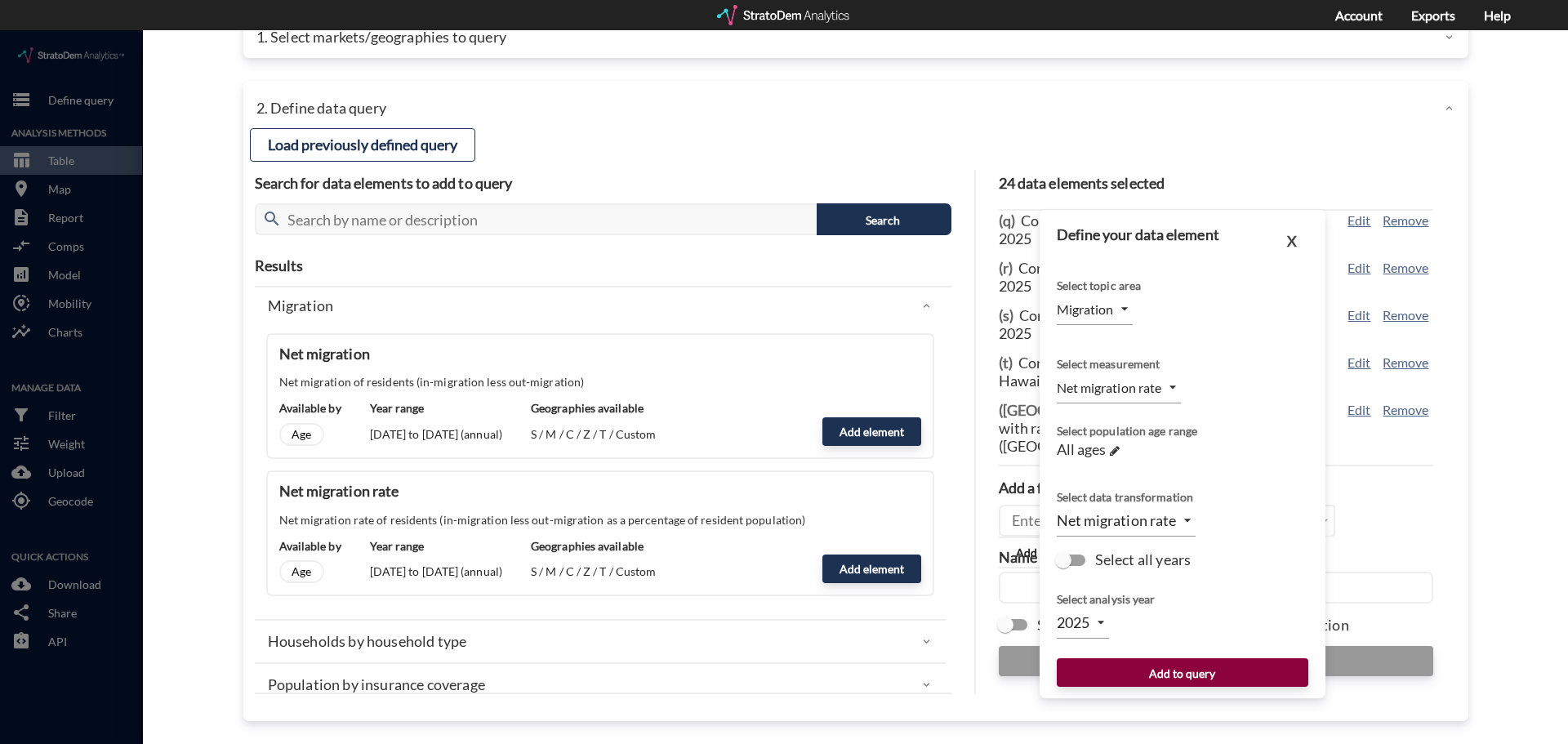
click button "Add to query"
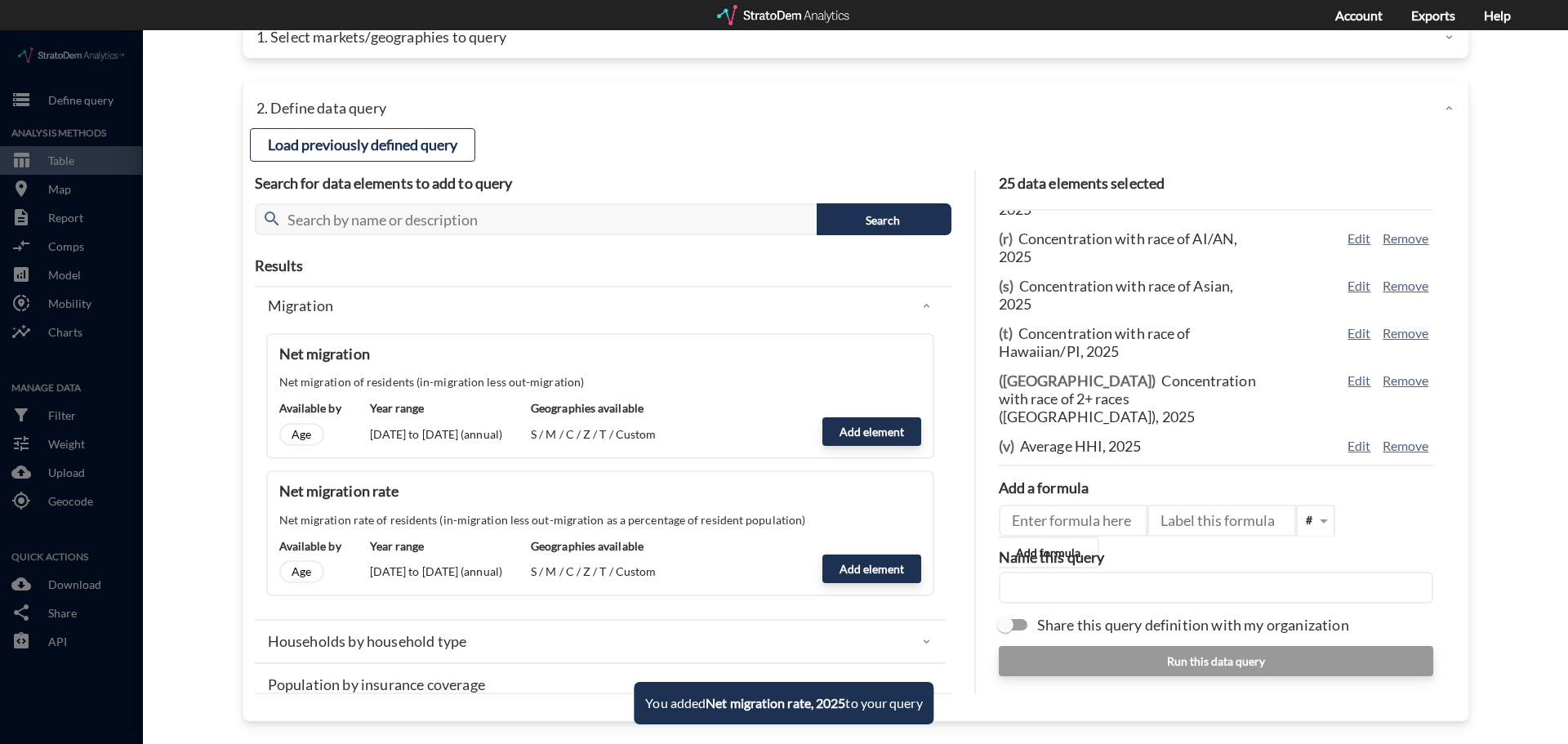
scroll to position [409, 0]
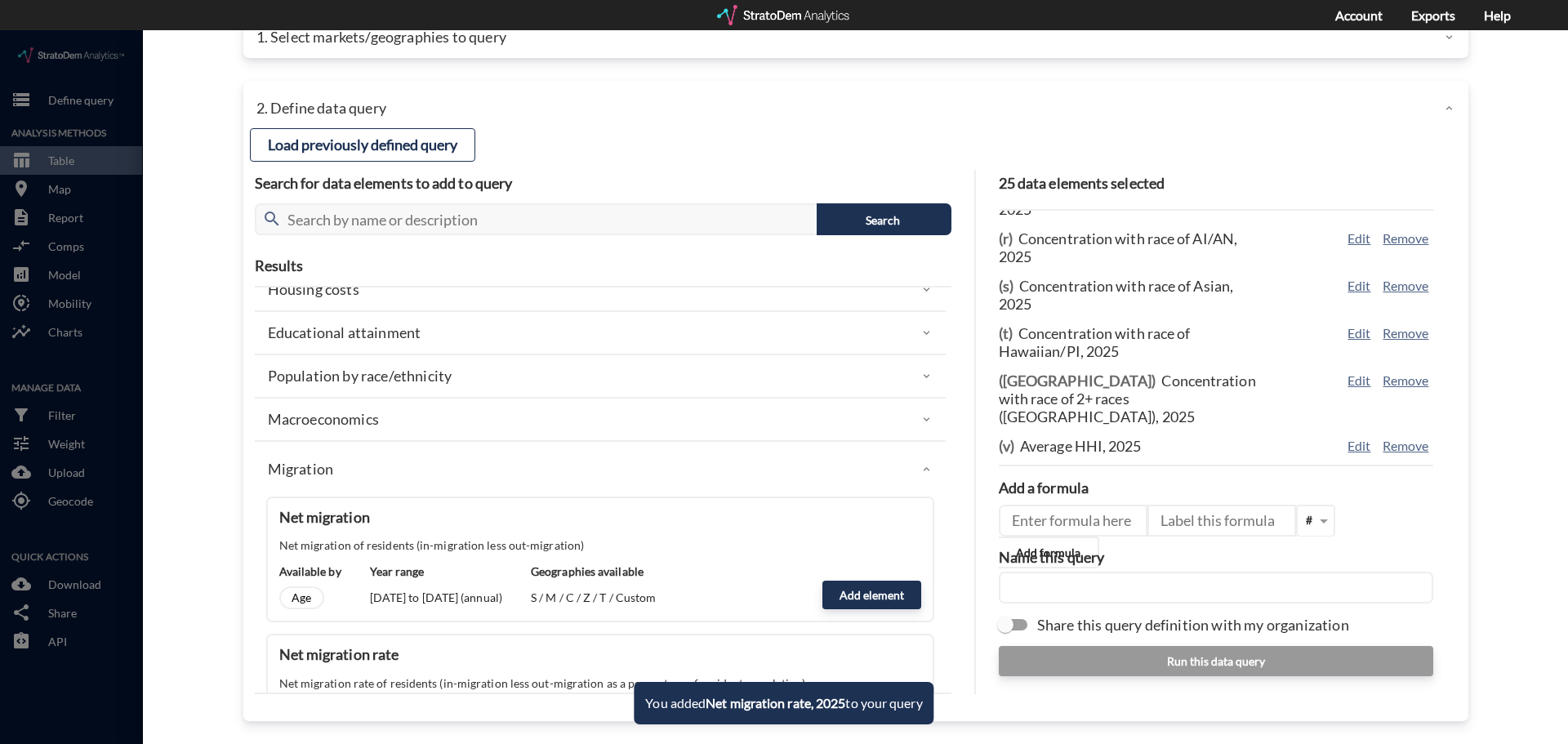
click div "Migration"
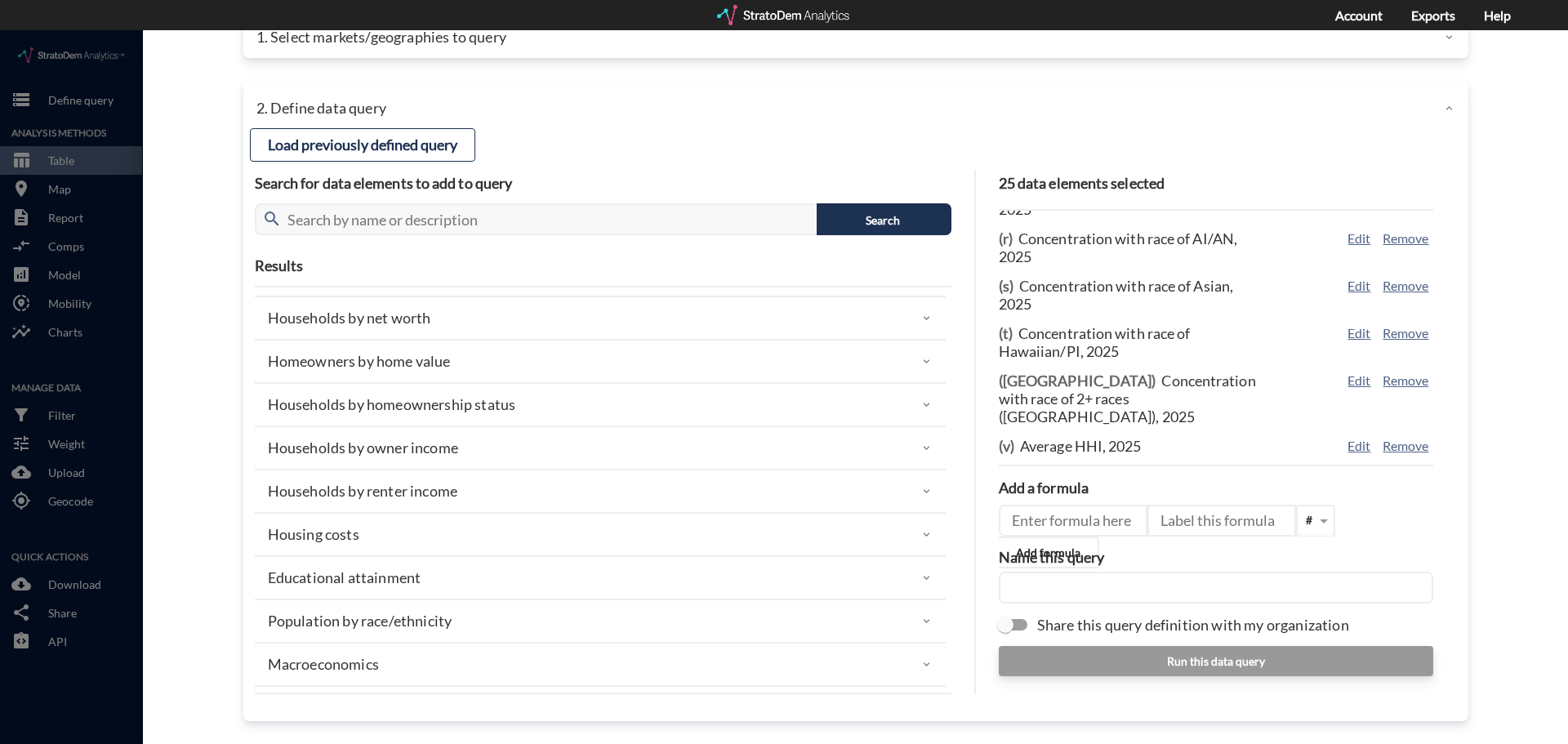
scroll to position [82, 0]
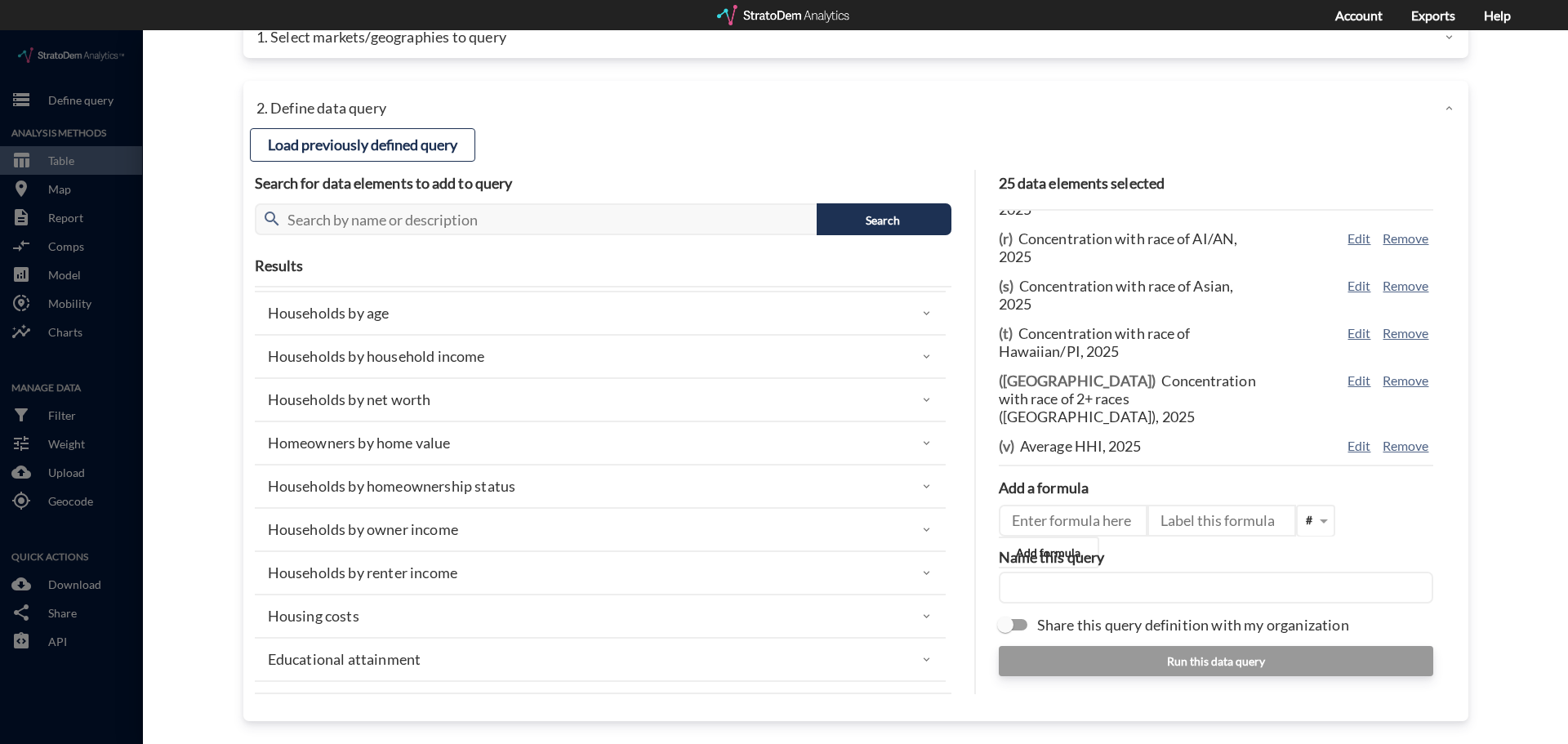
click div "Households by homeownership status"
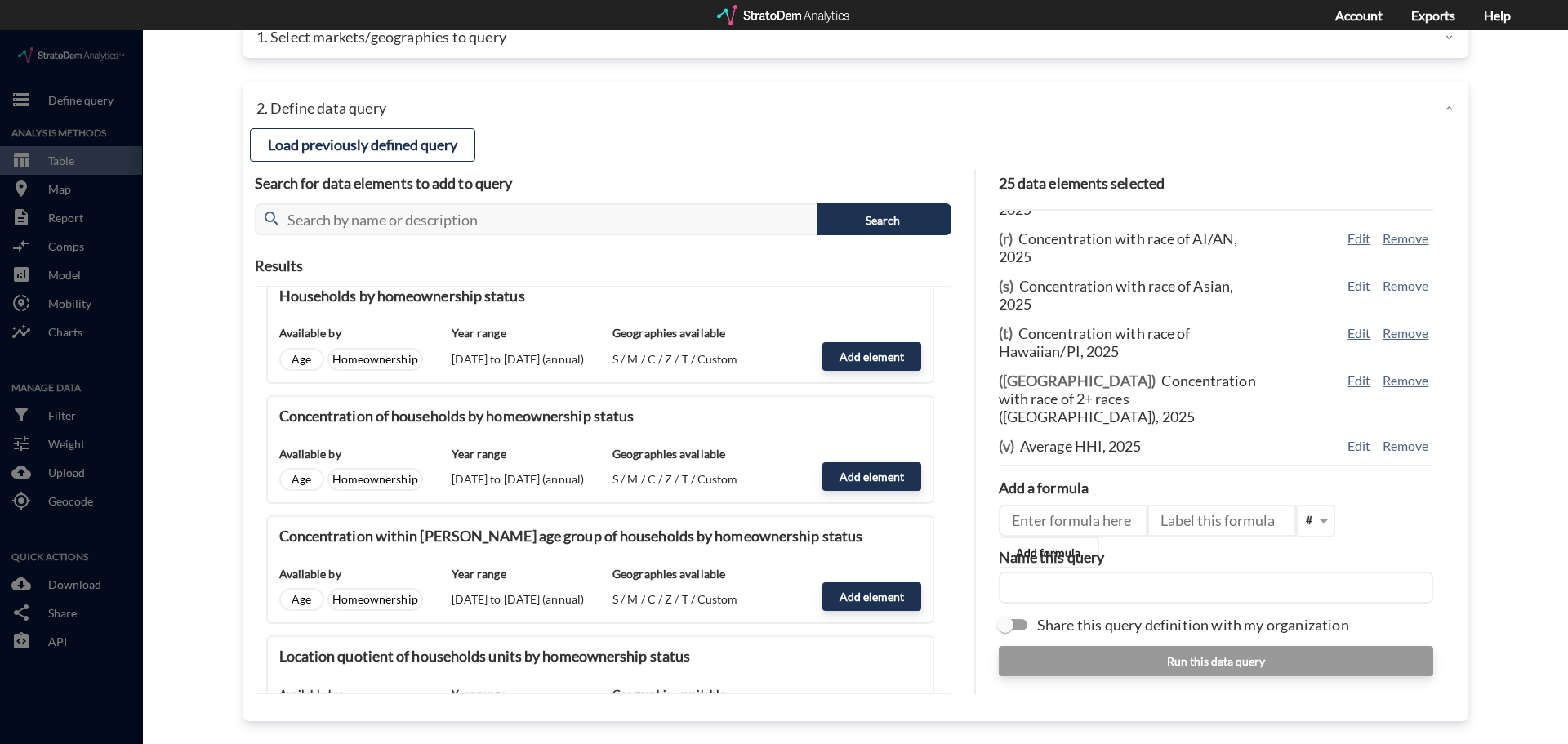
scroll to position [245, 0]
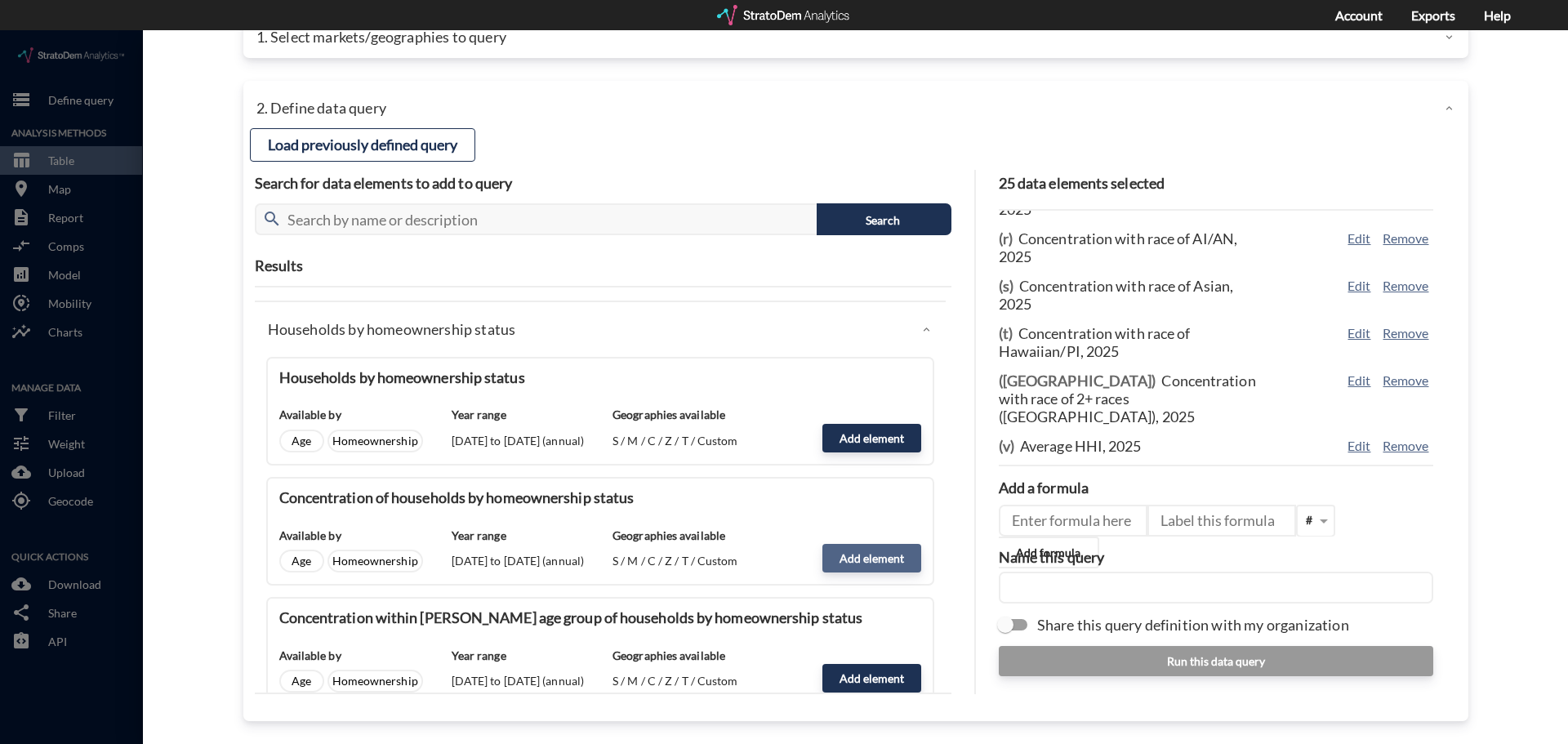
click button "Add element"
type input "HOMEOWNERSHIP_STATUS"
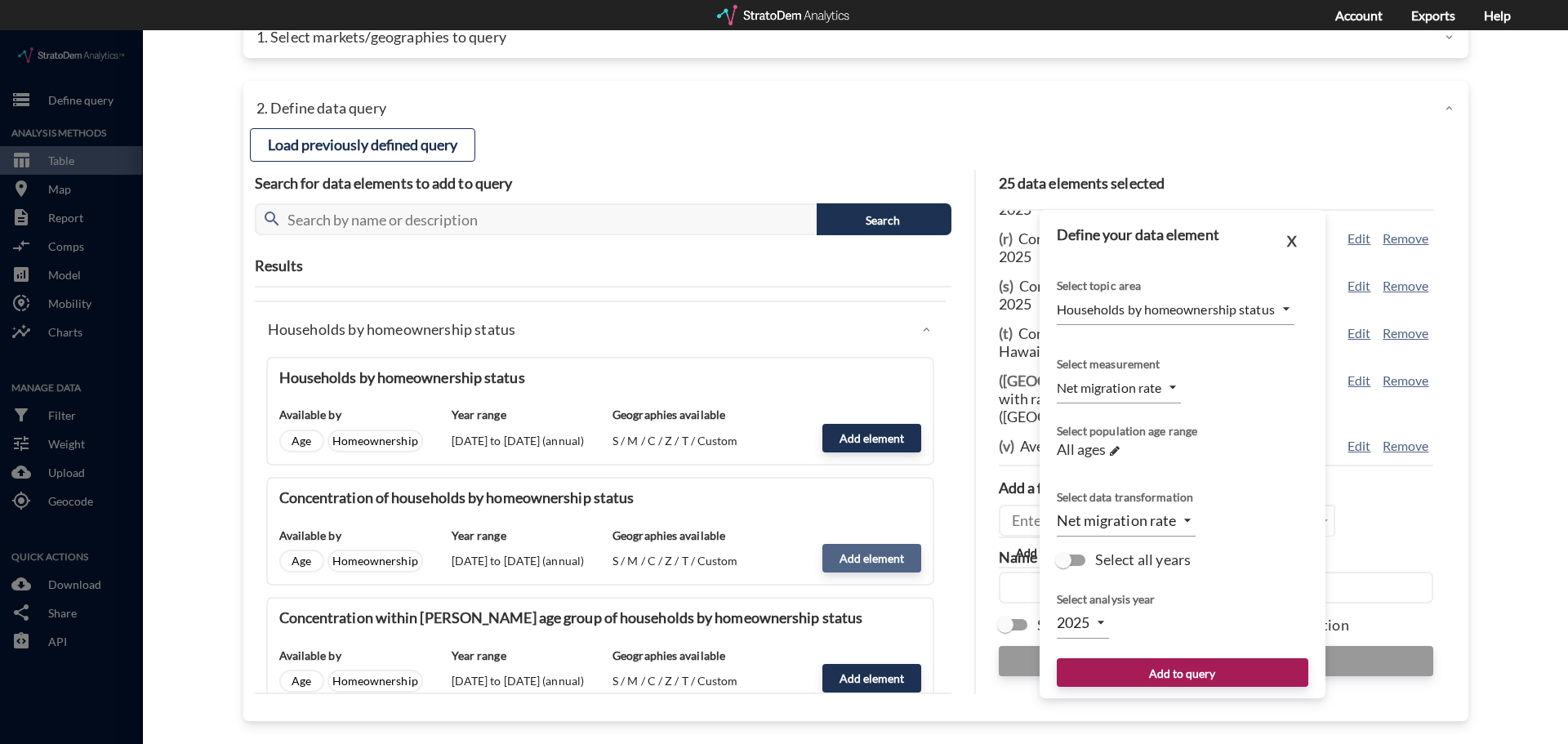
type input "PERCENTAGE_OF_TOTAL_OWNER_RENTER"
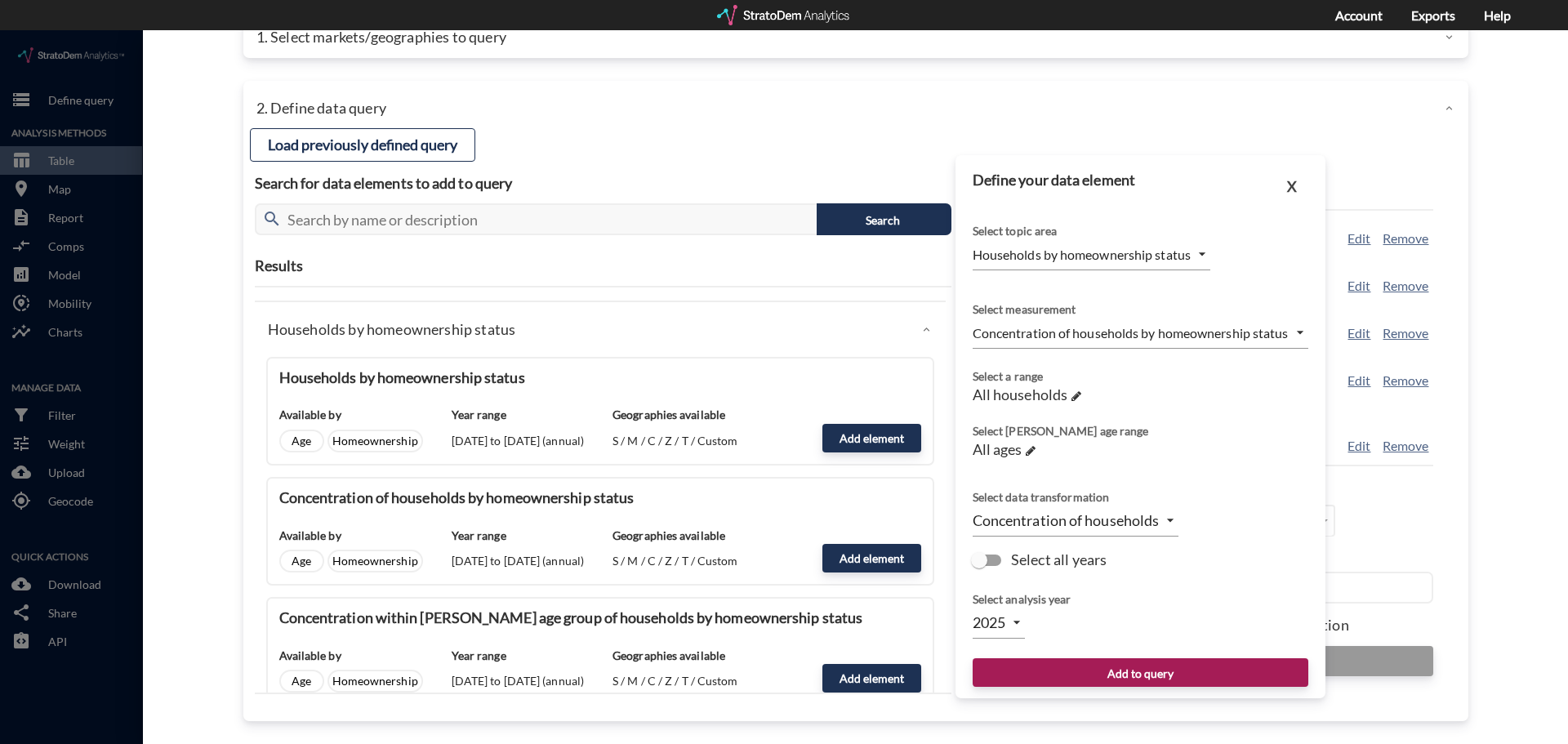
click body "/vantagepoint/us/-1 storage Define query Analysis Methods table_chart Table roo…"
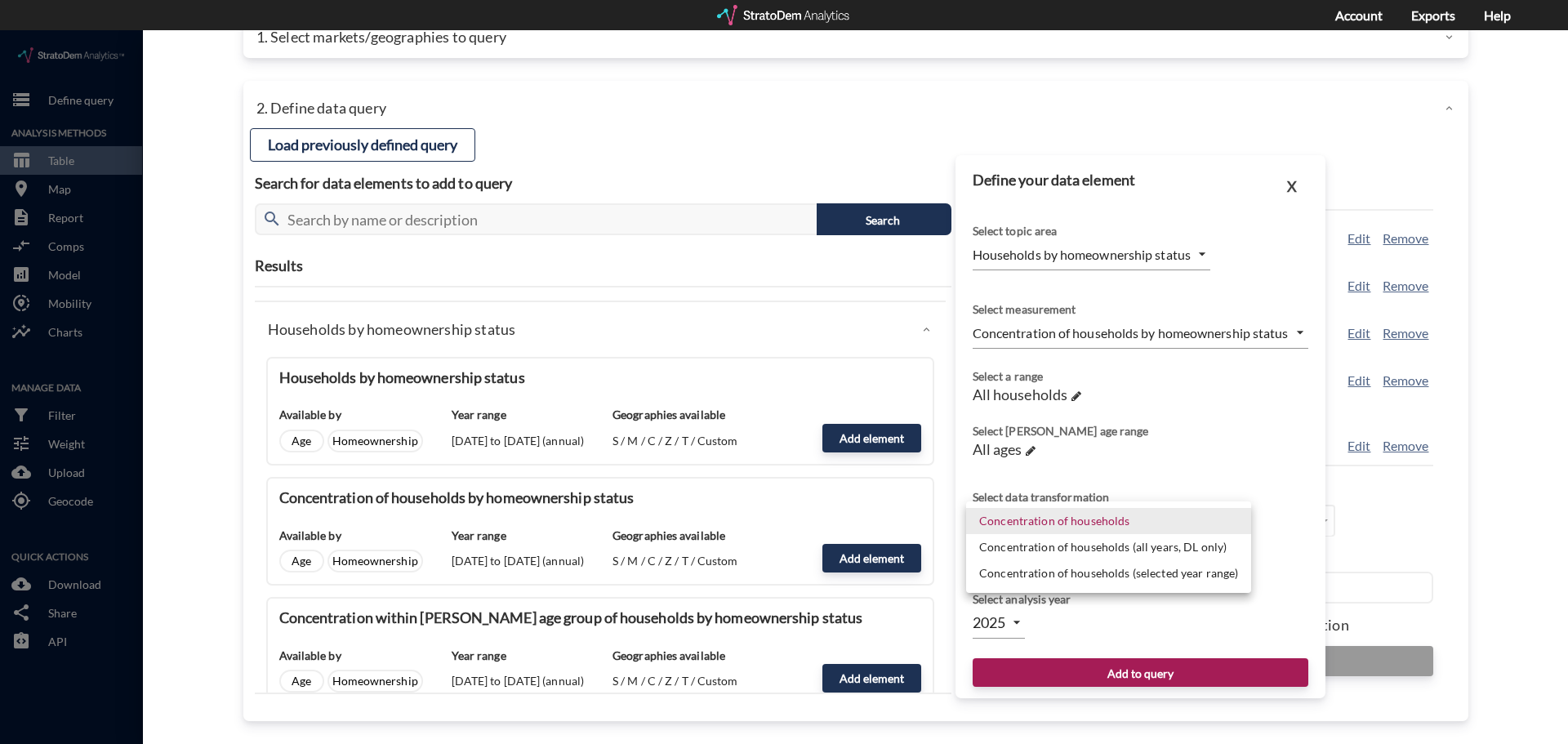
click li "Concentration of households"
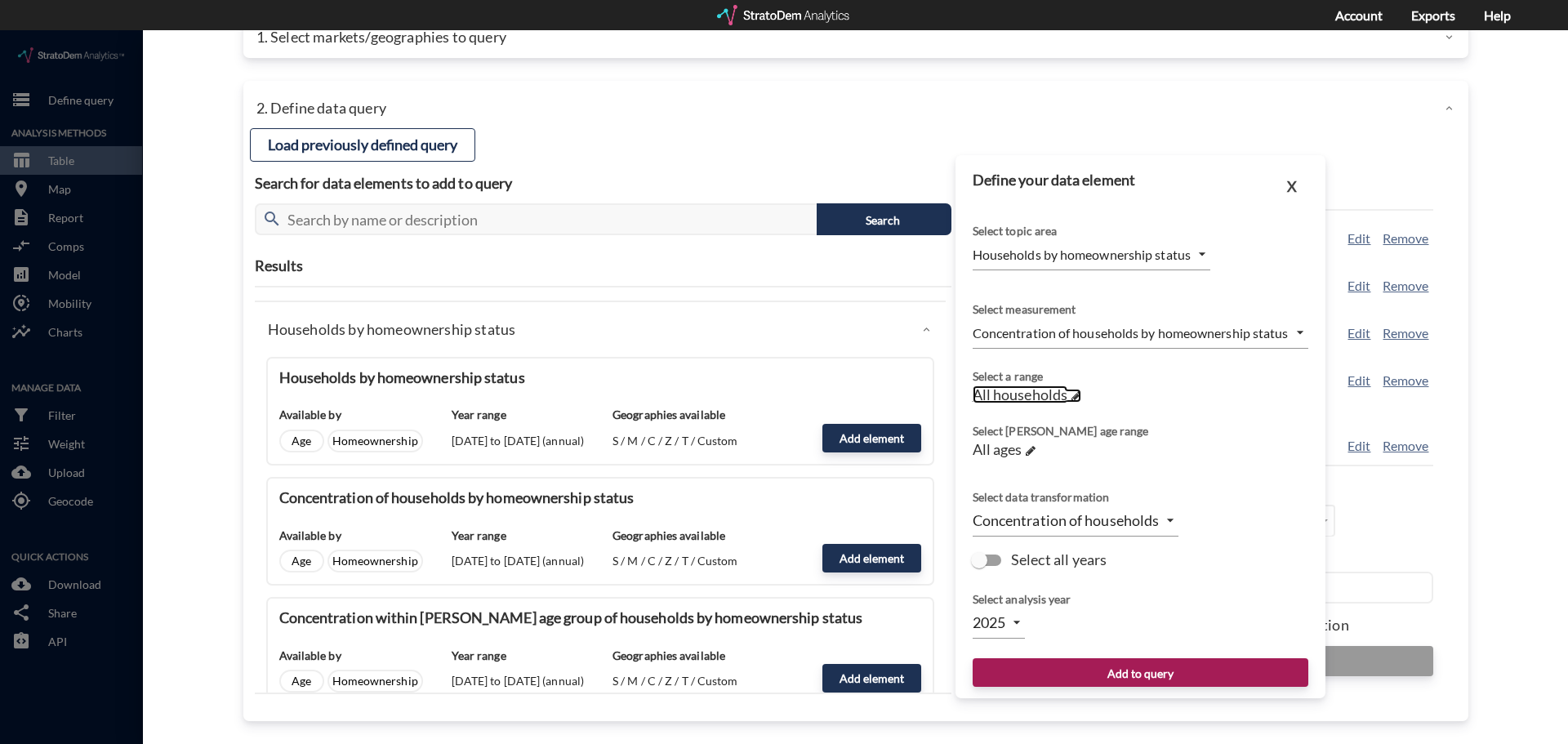
click span "All households"
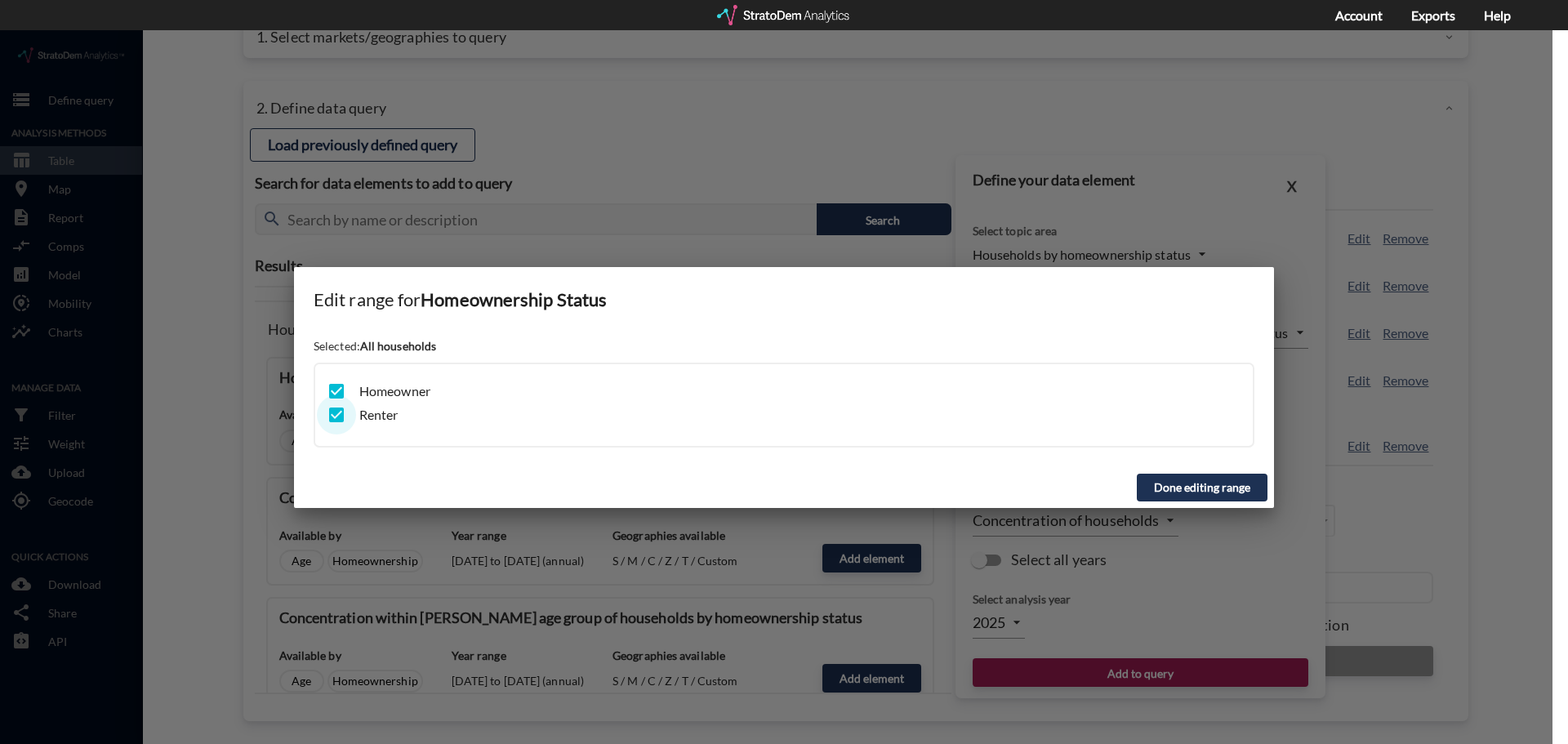
click input "checkbox"
checkbox input "false"
click button "Done editing range"
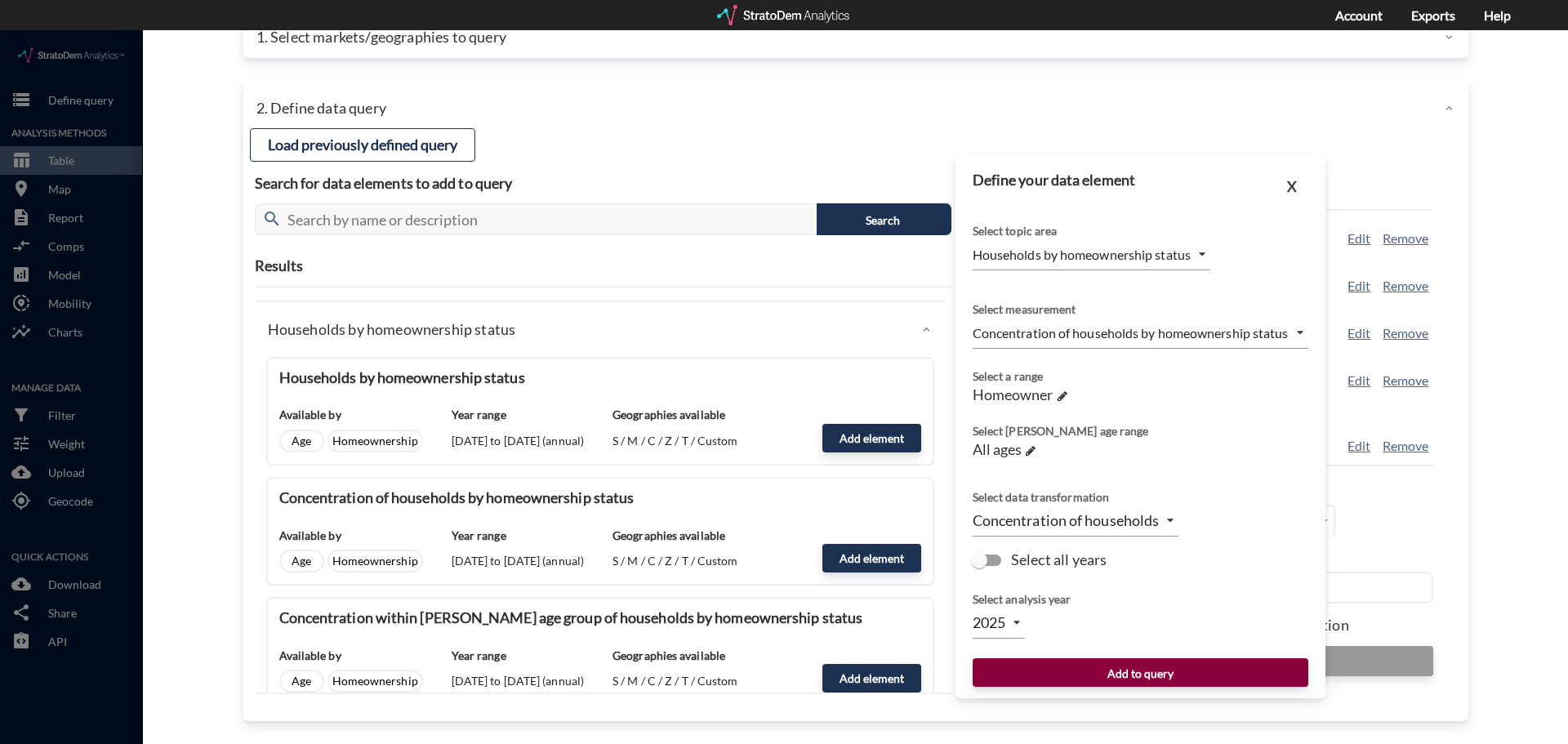
click button "Add to query"
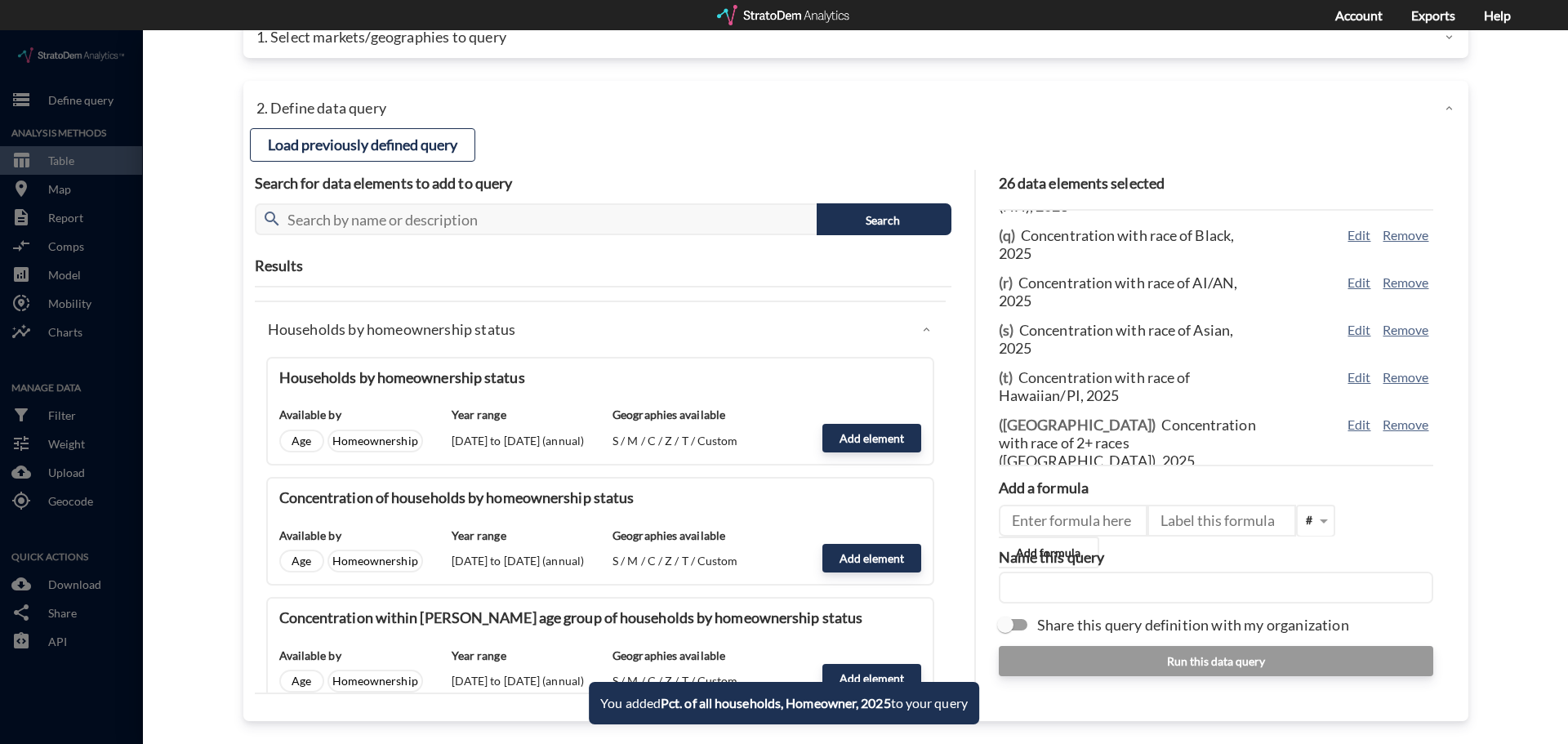
scroll to position [953, 0]
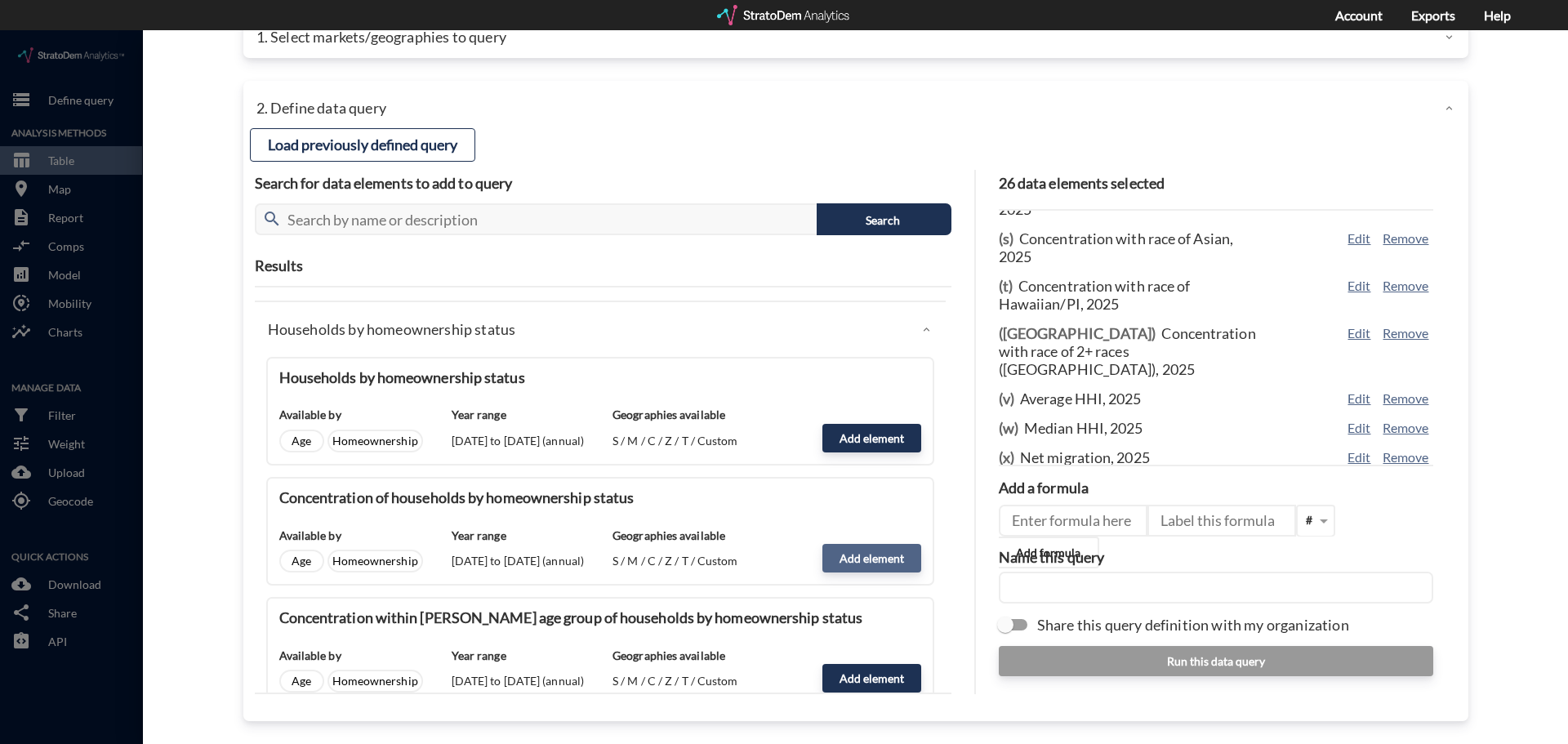
click button "Add element"
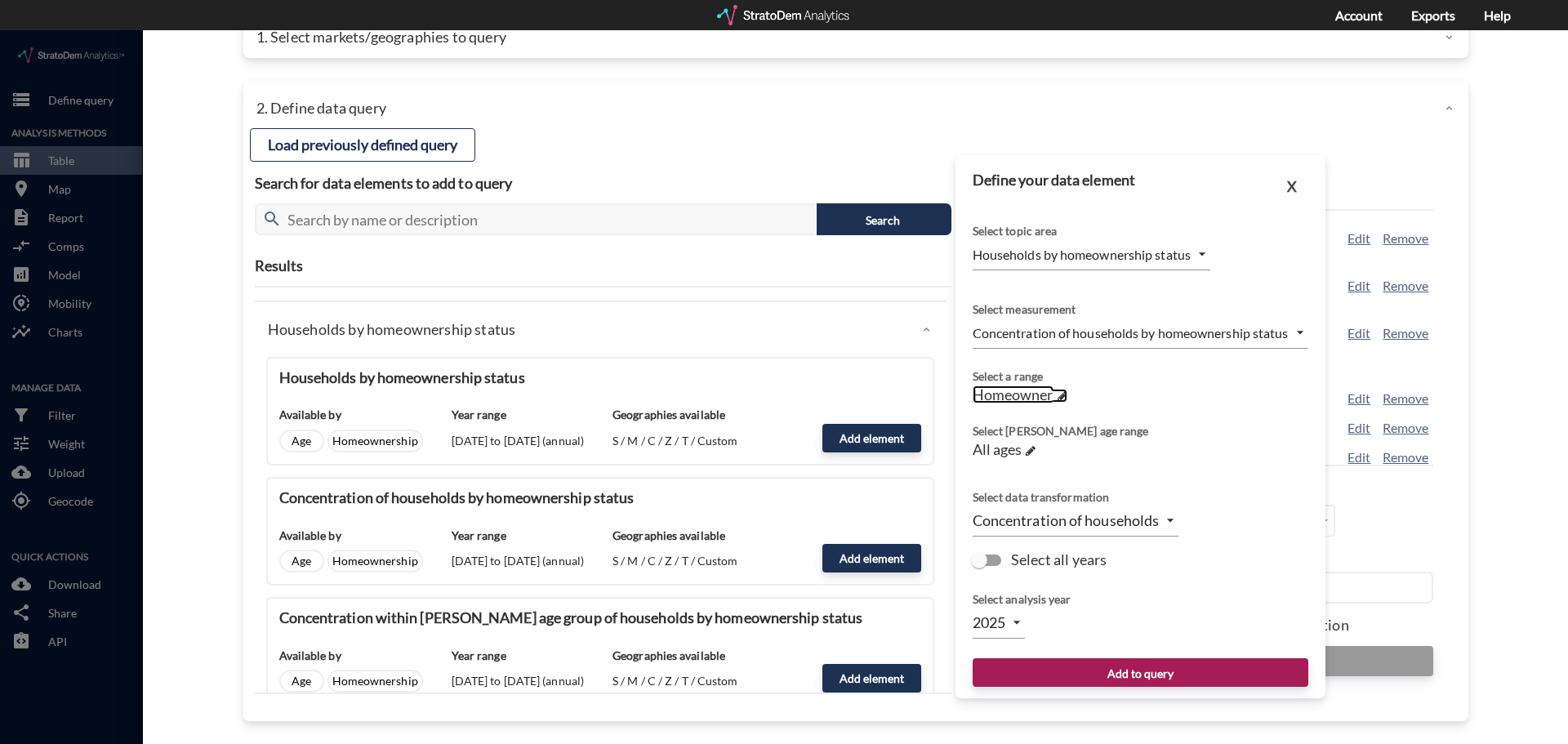
click span "Homeowner"
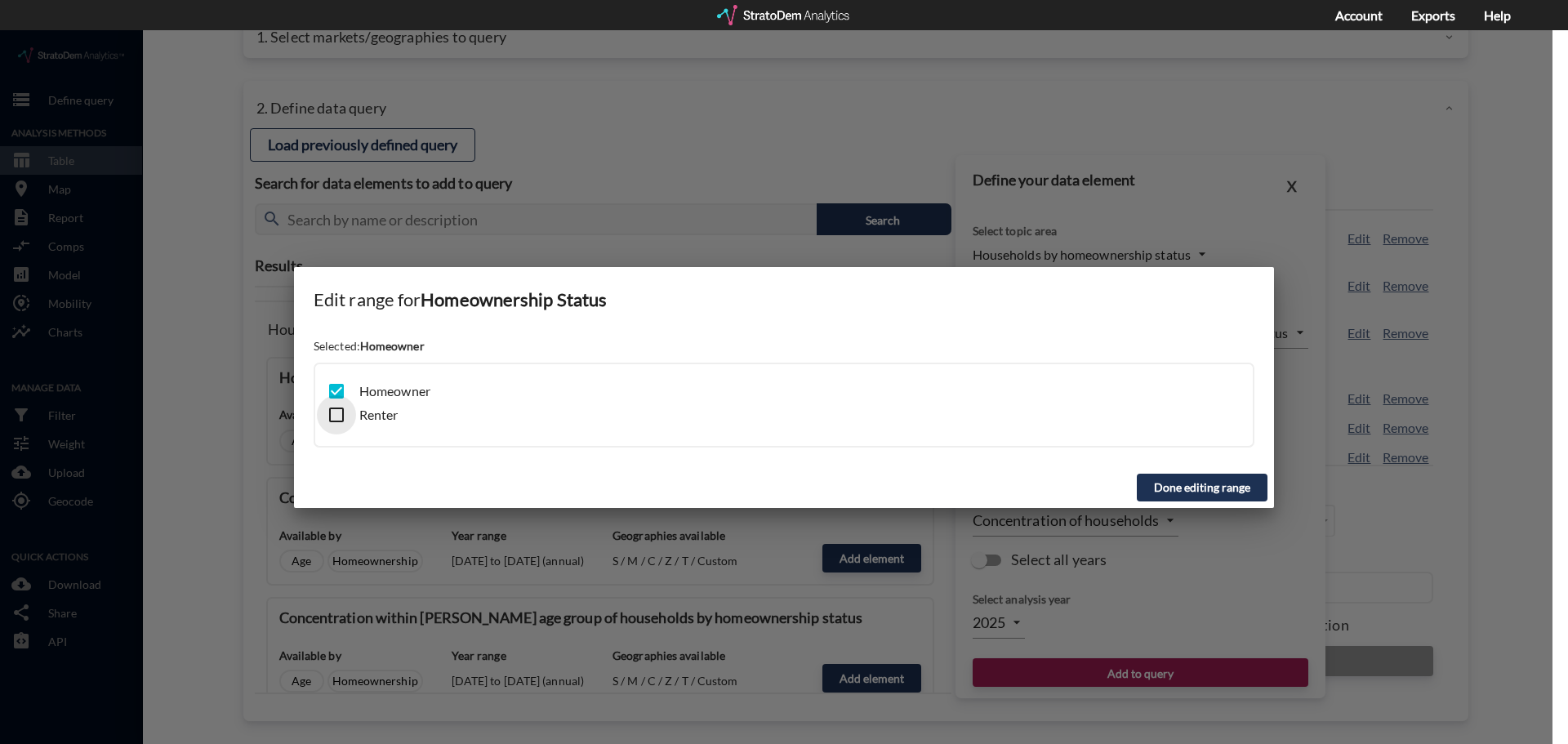
click input "checkbox"
checkbox input "true"
click input "checkbox"
checkbox input "false"
click button "Done editing range"
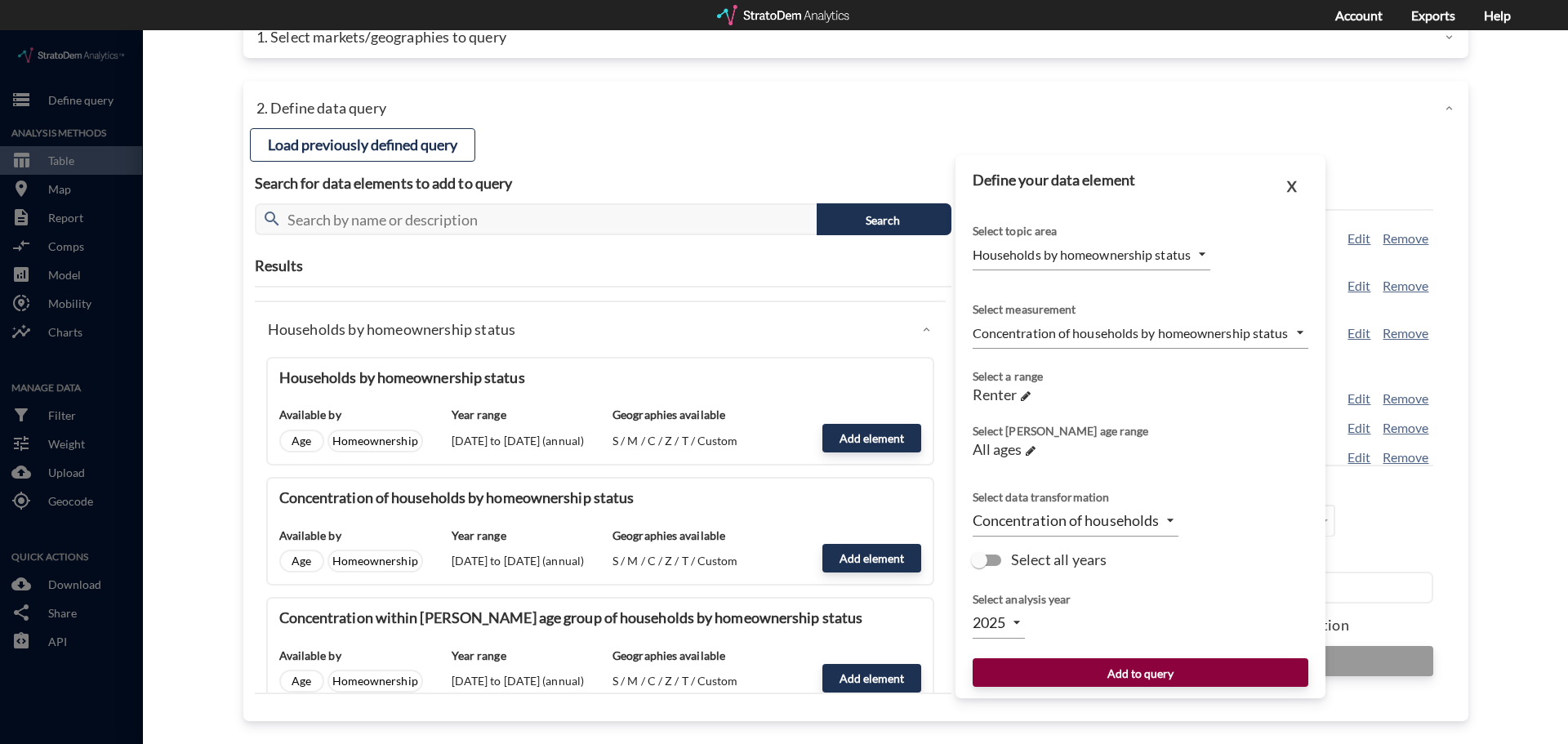
click button "Add to query"
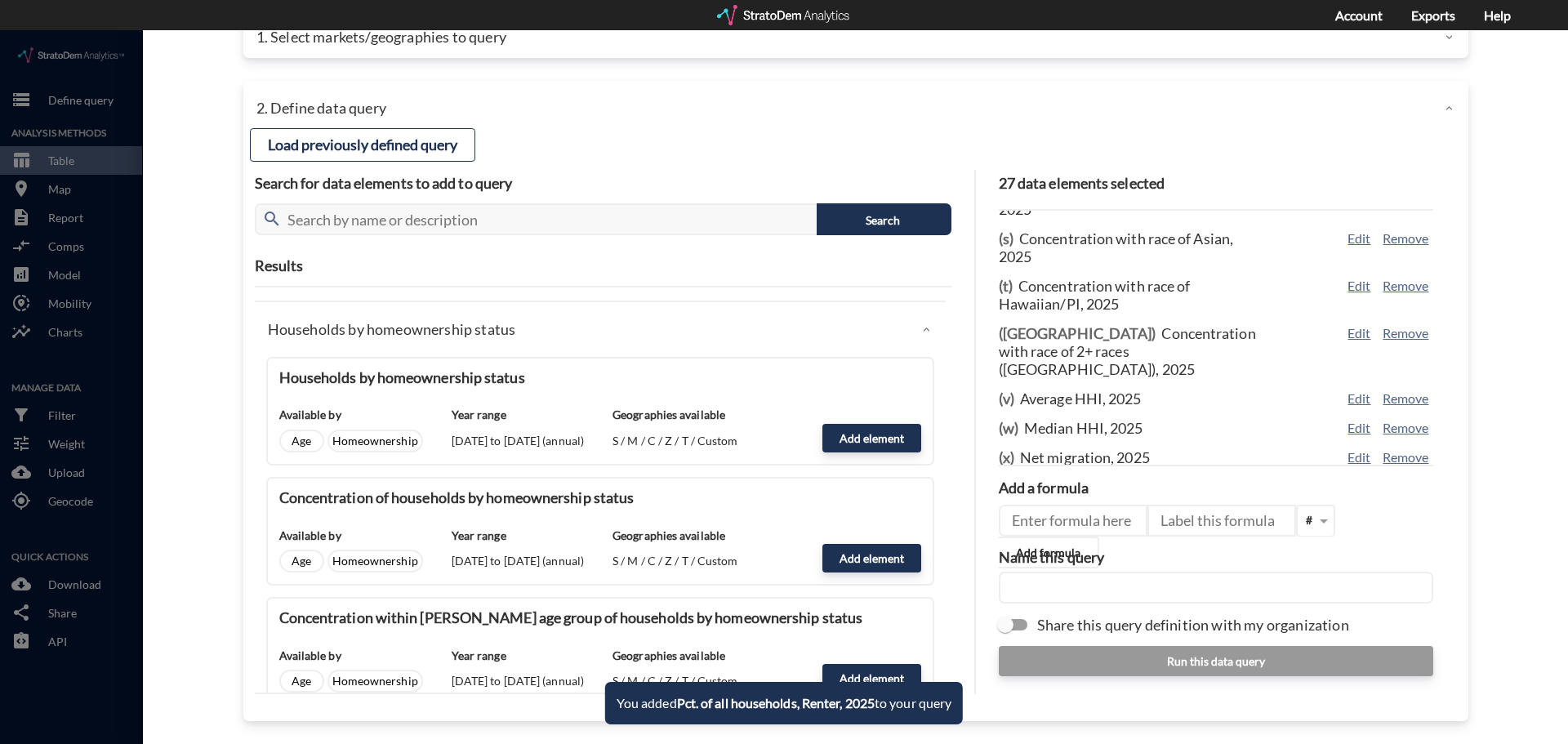
scroll to position [982, 0]
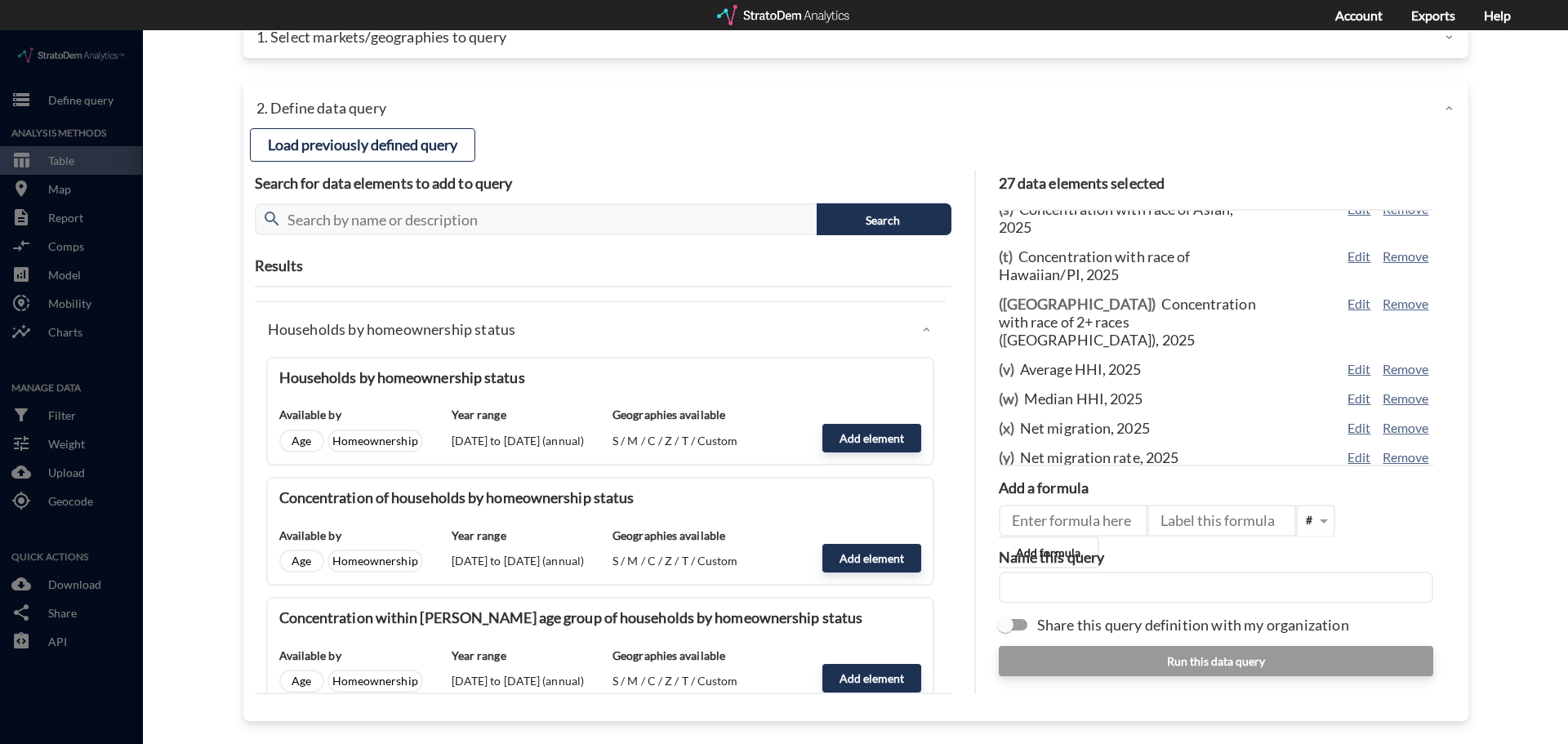
click input "text"
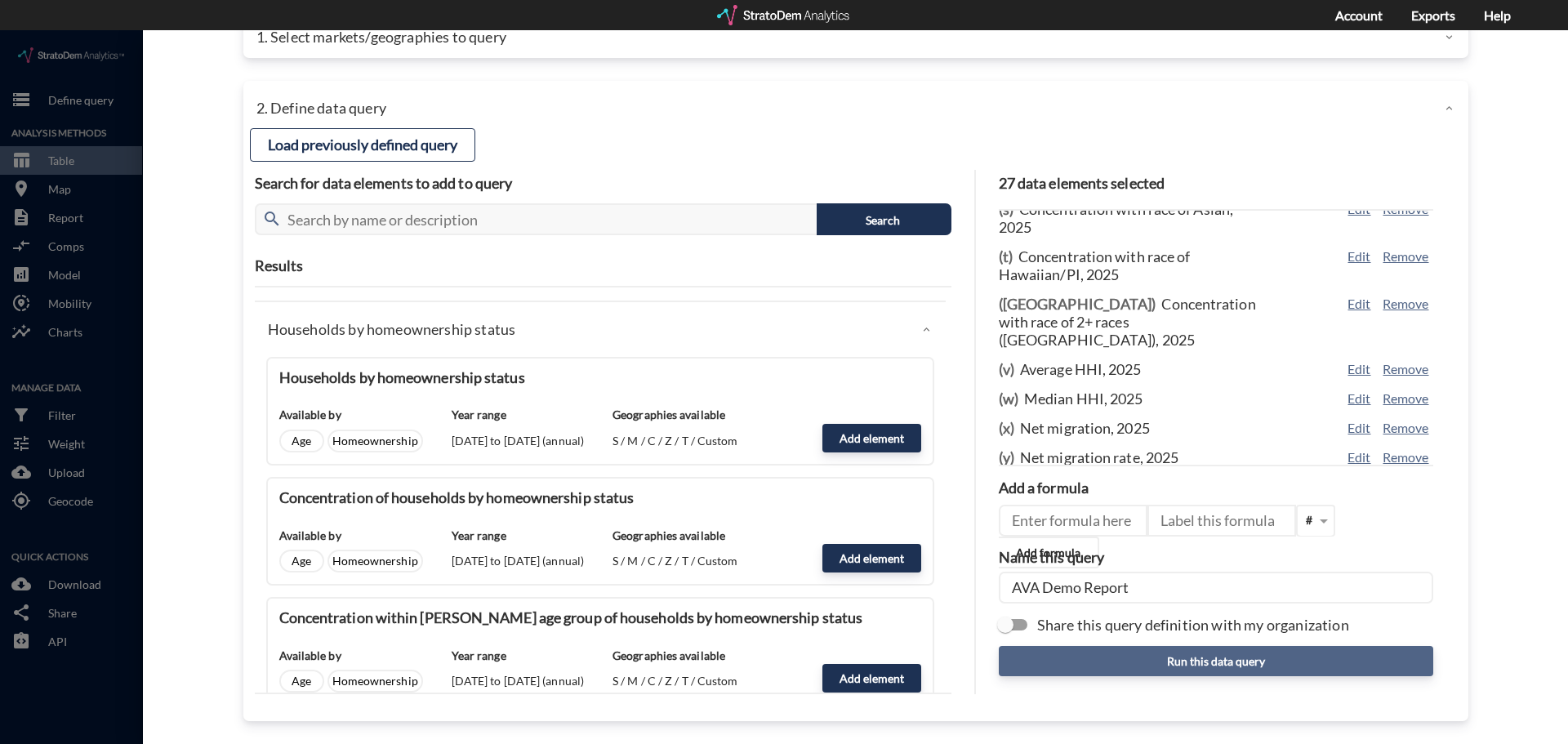
type input "AVA Demo Report"
click button "Run this data query"
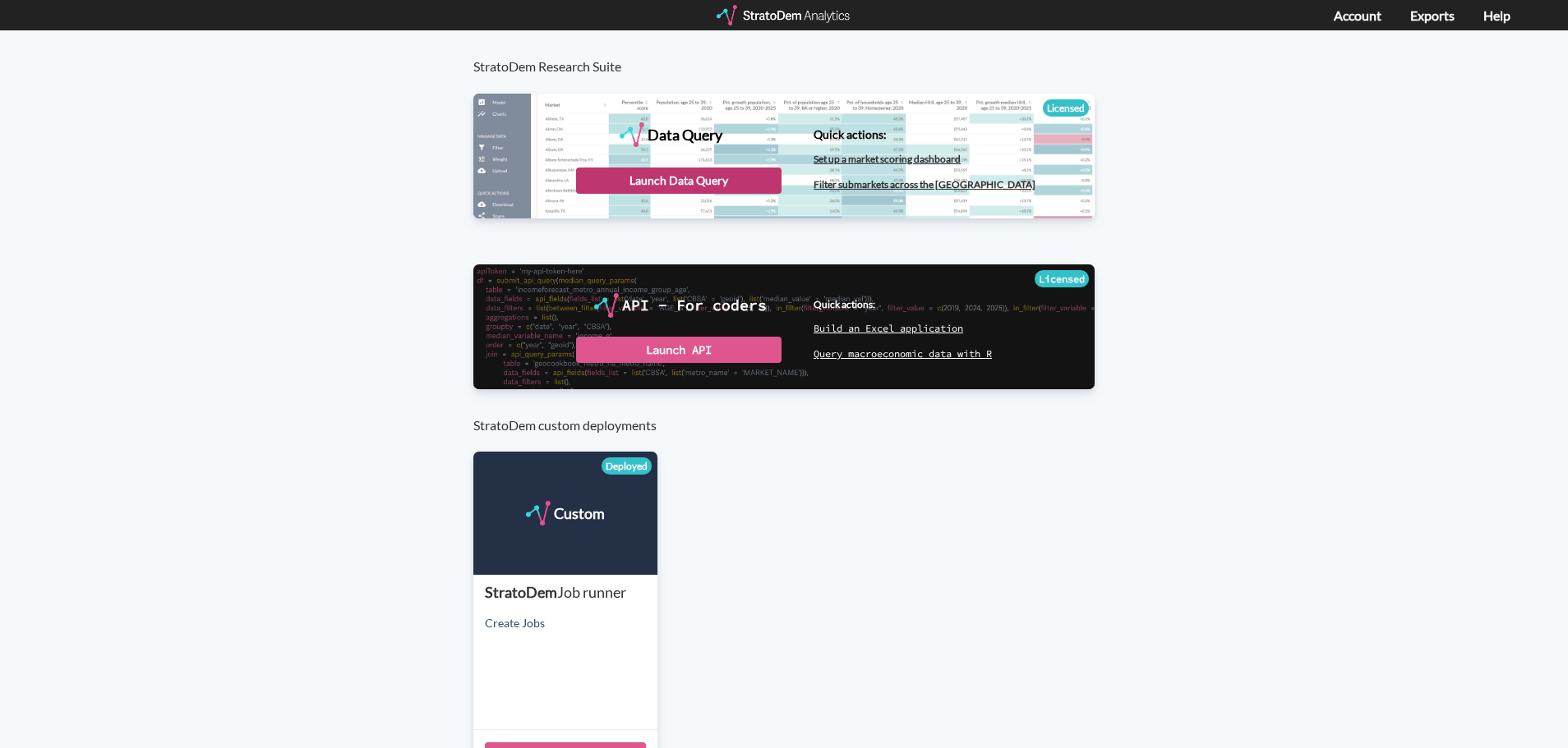
click at [700, 187] on div "Launch Data Query" at bounding box center [678, 181] width 206 height 27
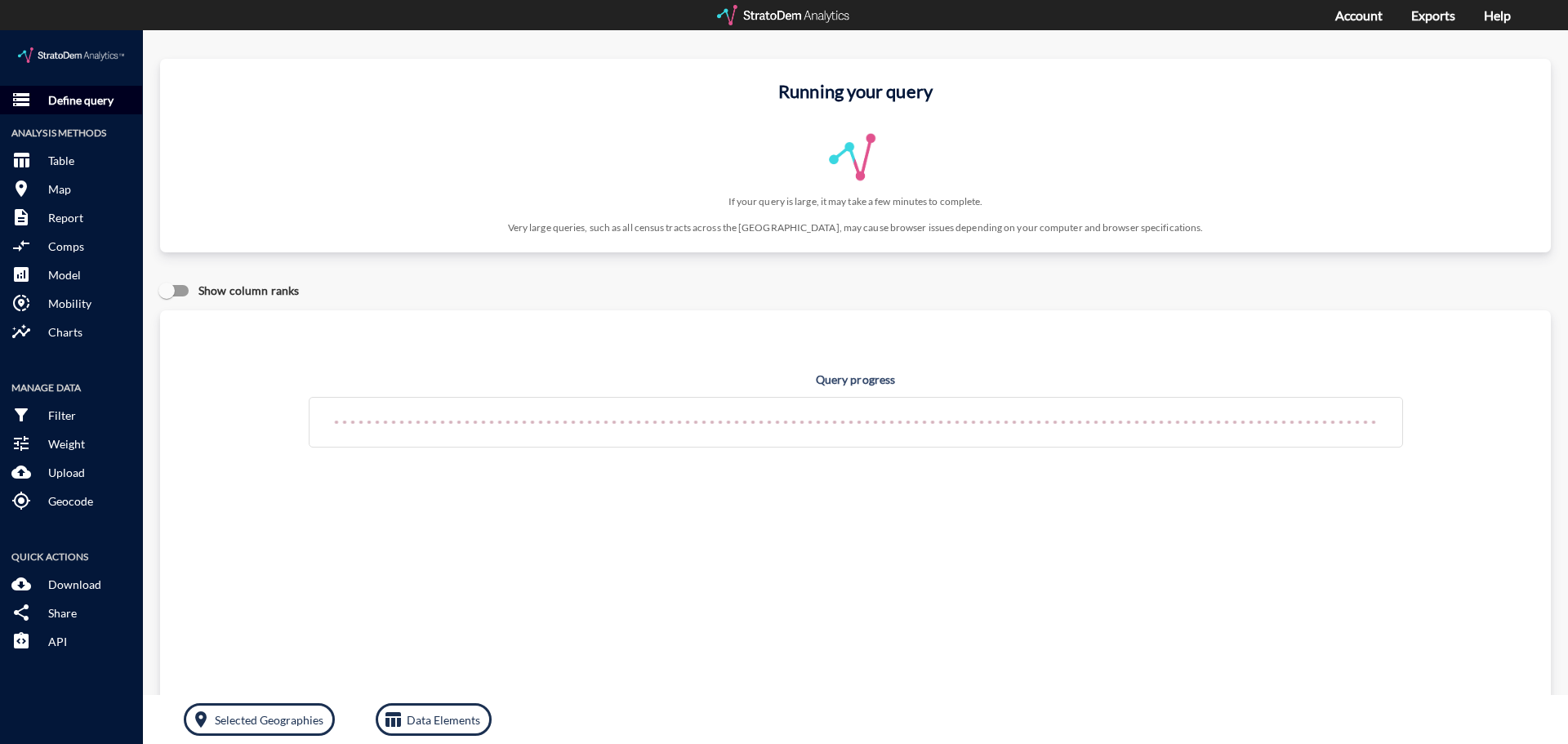
click p "Define query"
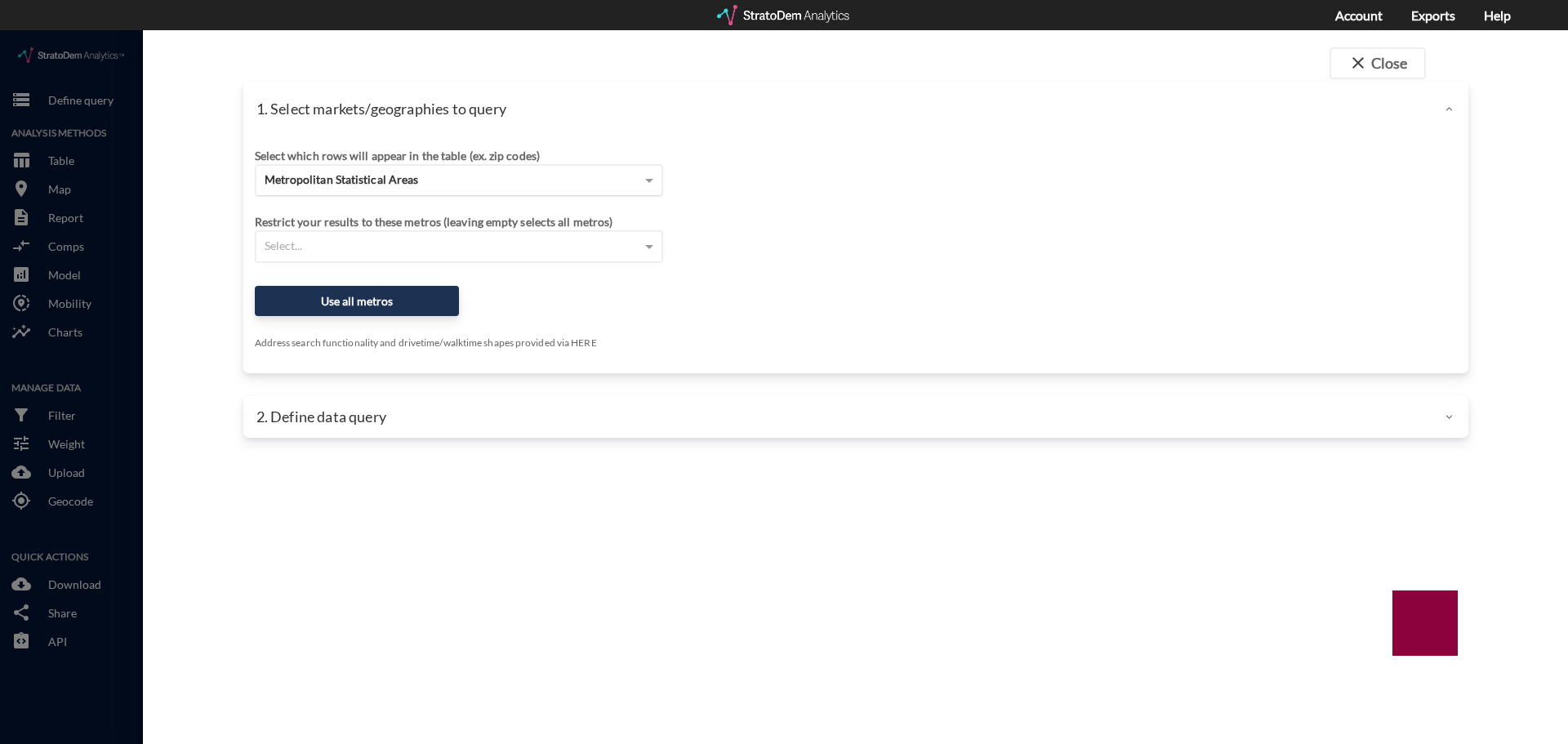
click span "Metropolitan Statistical Areas"
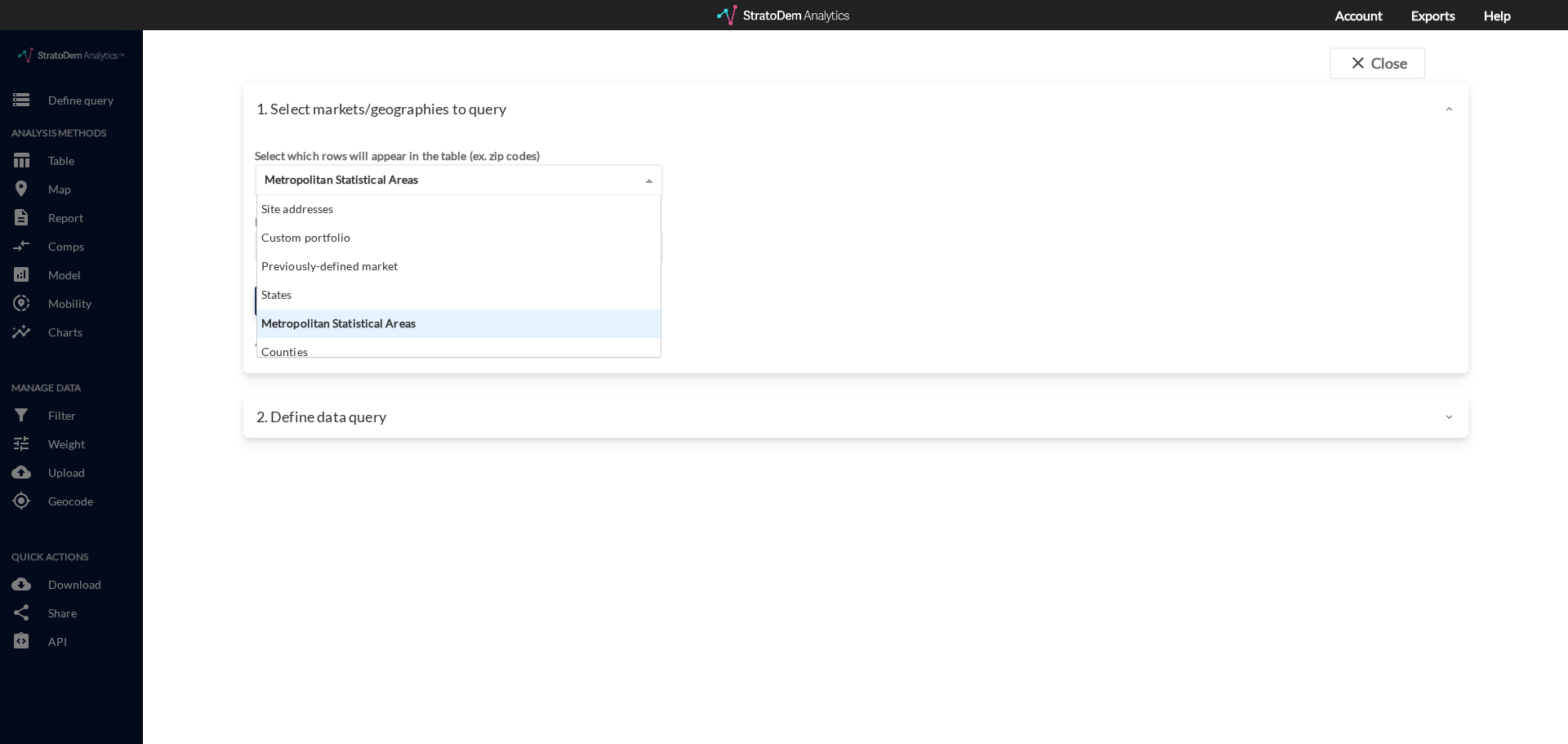
scroll to position [150, 394]
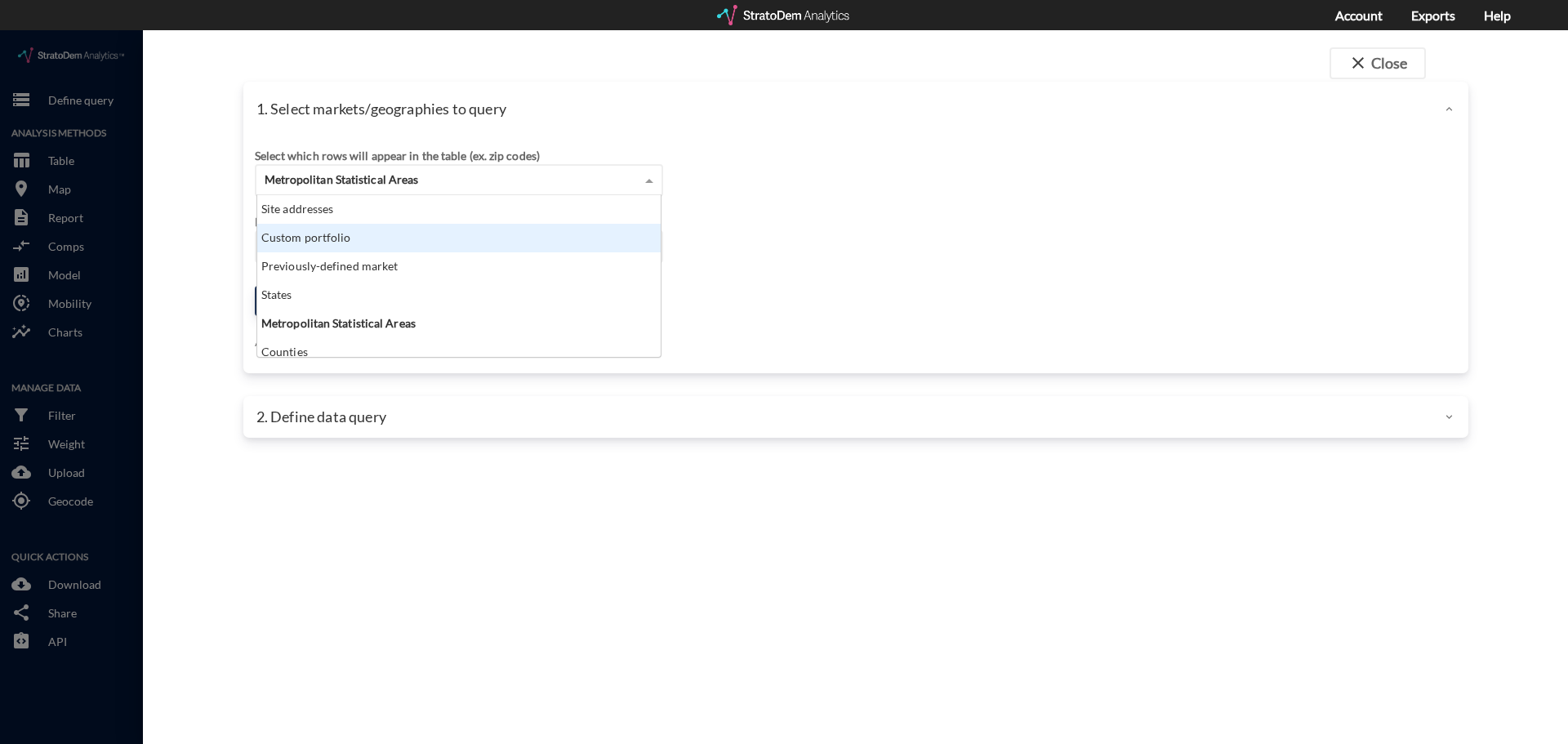
click div "Custom portfolio"
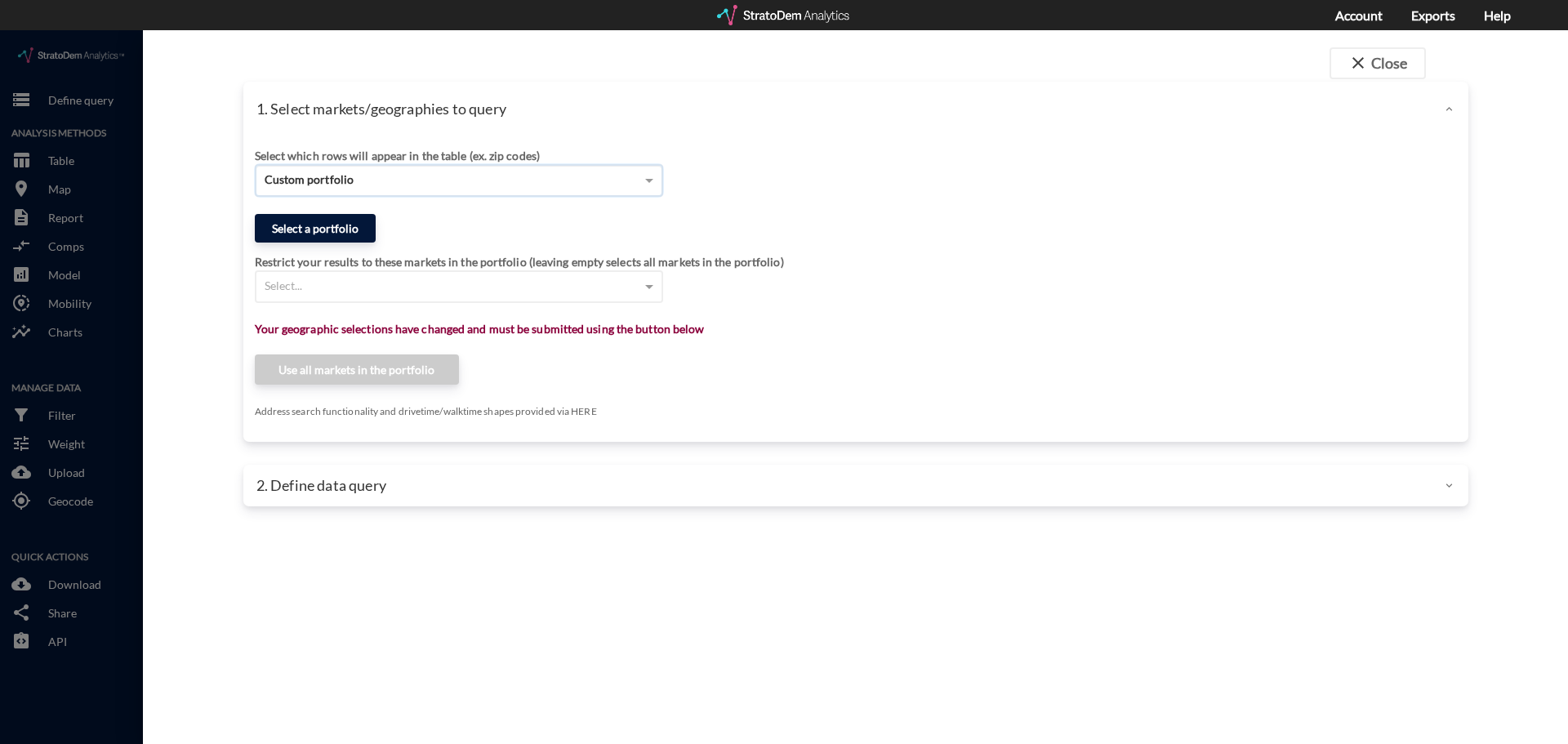
click button "Select a portfolio"
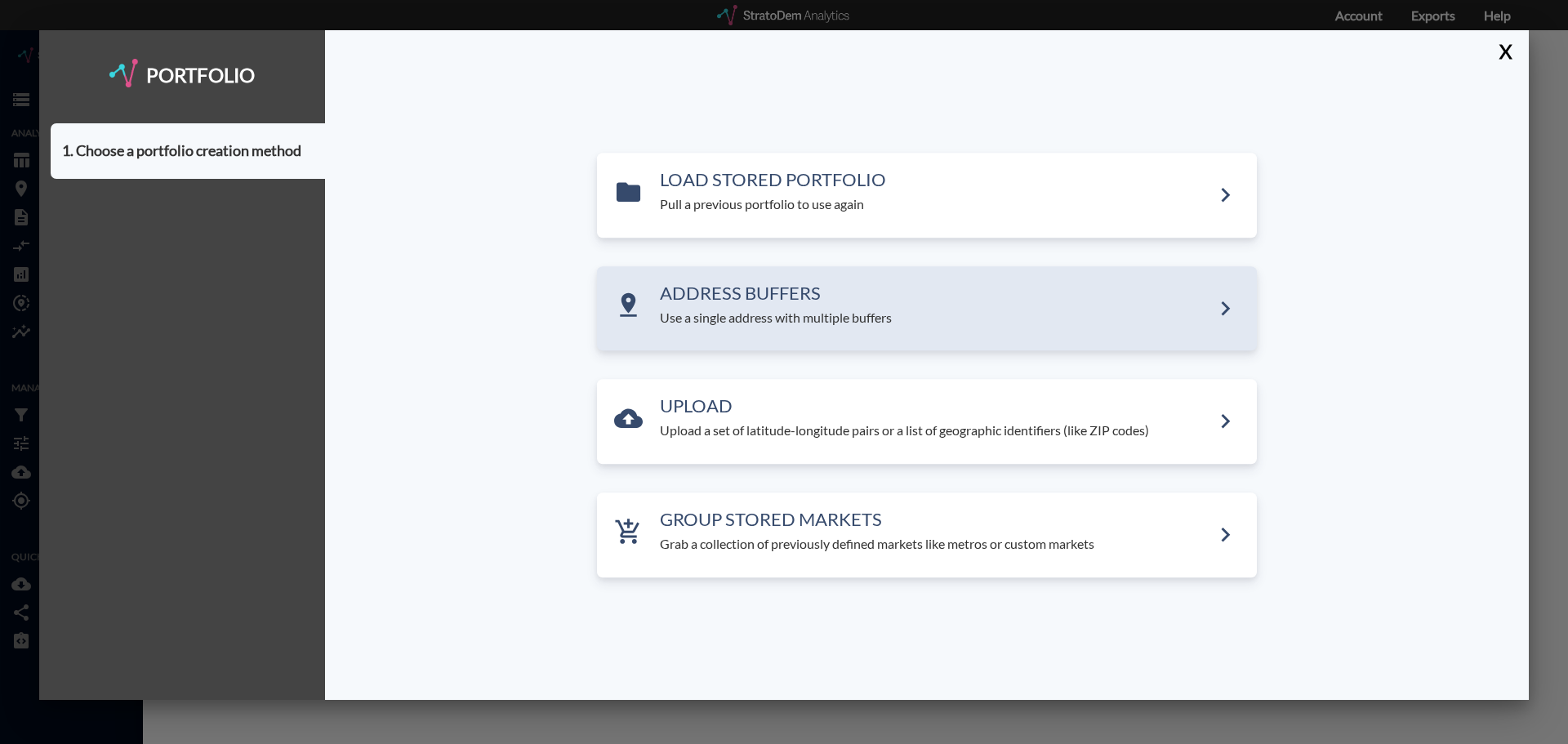
click at [806, 292] on h3 "ADDRESS BUFFERS" at bounding box center [935, 293] width 551 height 20
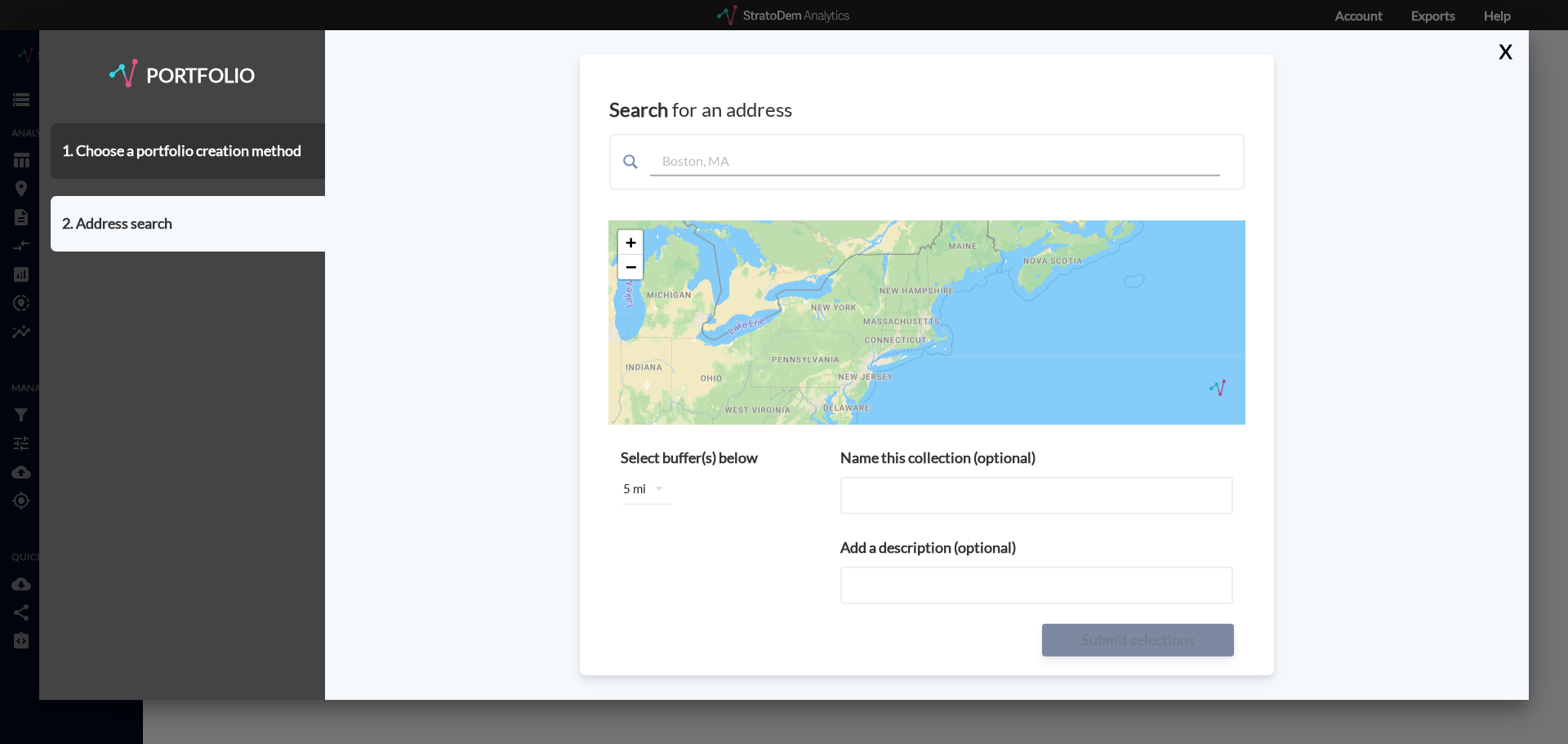
click at [738, 169] on input "text" at bounding box center [934, 155] width 570 height 40
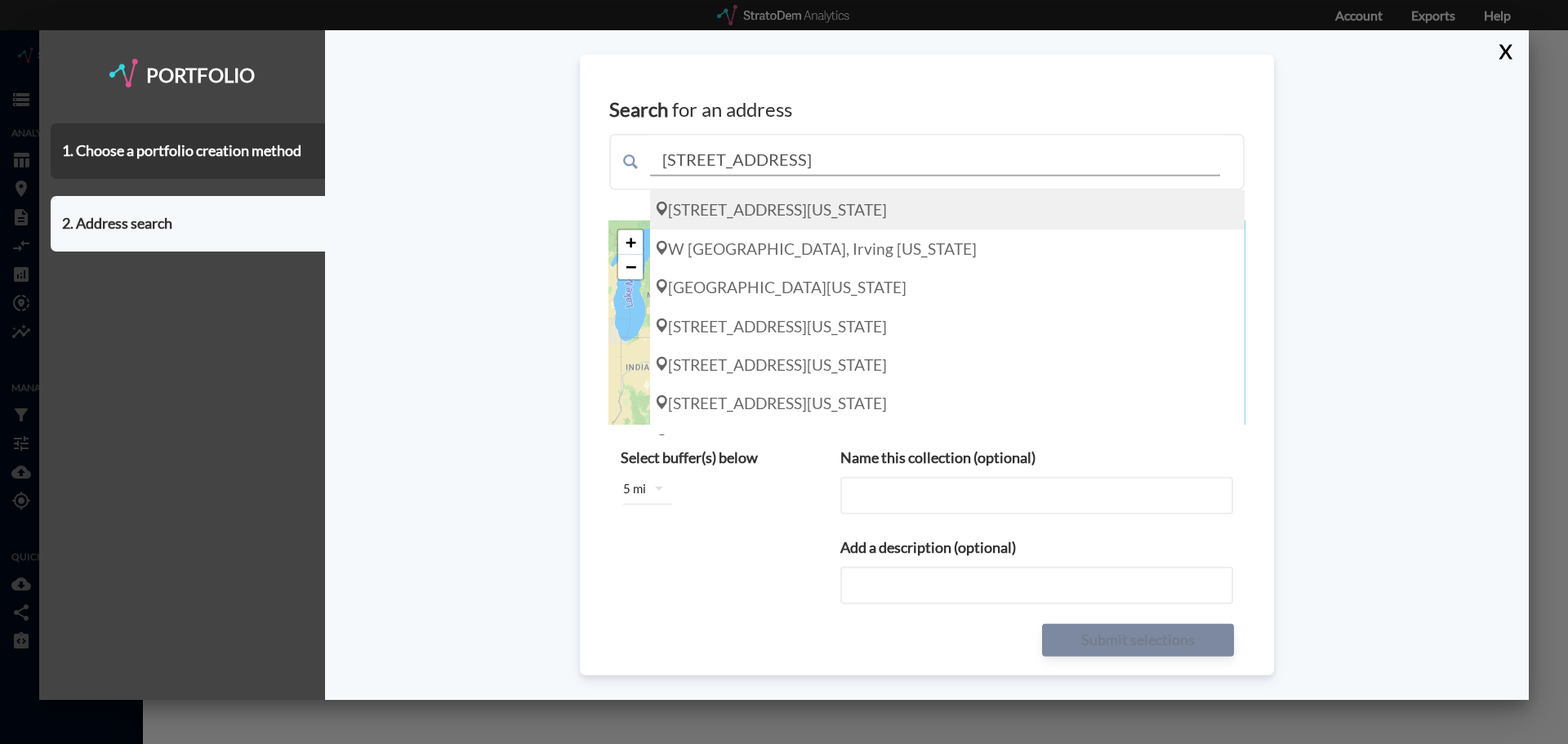
click at [759, 211] on div "8041 Walnut Hill Ln, Dallas Texas 75231-0949" at bounding box center [946, 209] width 594 height 39
type input "8041 Walnut Hill Ln, Dallas Texas 75231-0949"
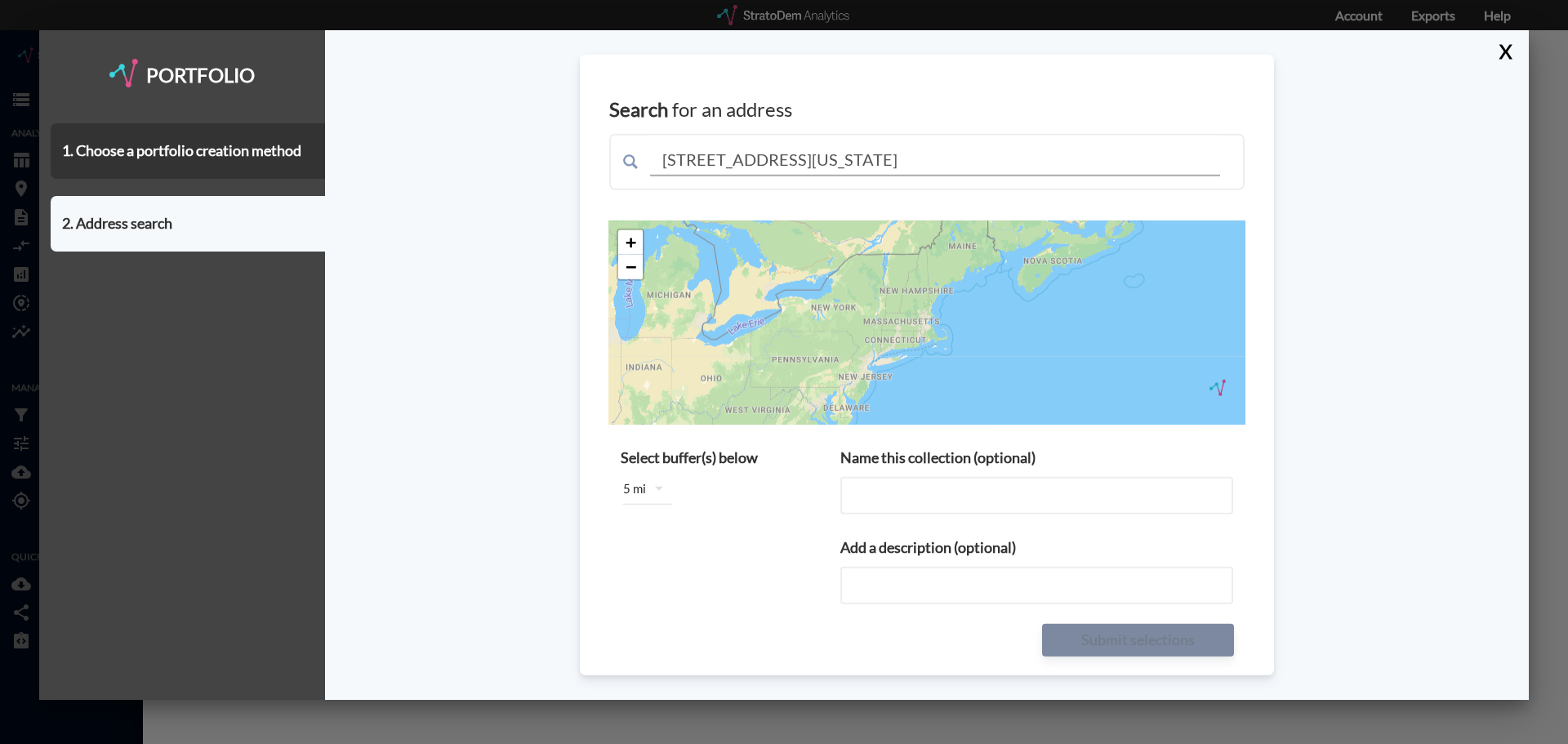
type input "8041 Walnut Hill Ln, Dallas Texas 75231-0949"
type input "8041 Walnut Hill Ln, Dallas Texas 75231-0949 buffers"
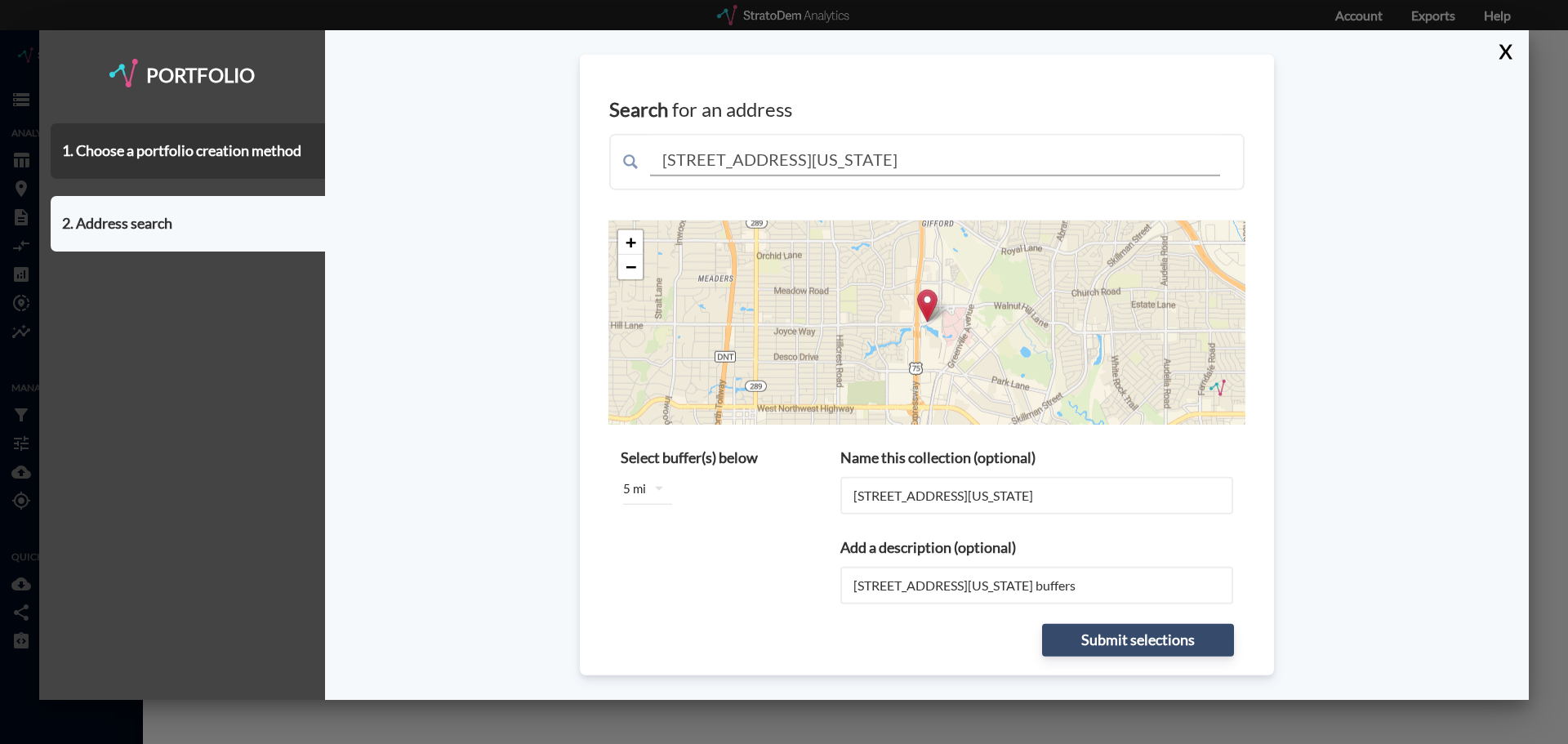
click at [639, 493] on button "button" at bounding box center [659, 489] width 40 height 40
click at [679, 571] on div "5 miles" at bounding box center [655, 571] width 65 height 26
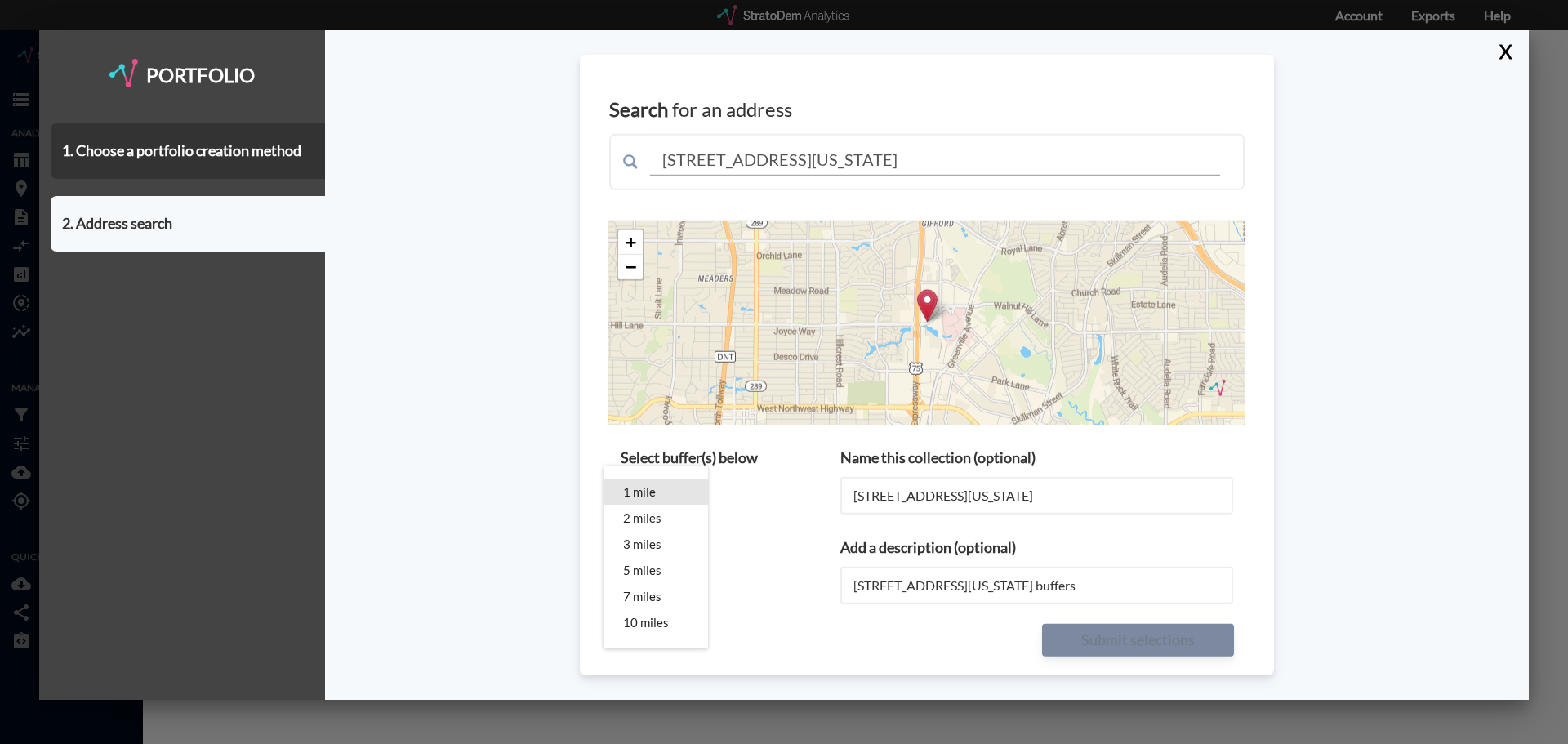
click at [679, 493] on div "1 mile" at bounding box center [655, 492] width 65 height 26
click at [757, 531] on div "1 mile 2 miles 3 miles 5 miles 7 miles 10 miles" at bounding box center [784, 372] width 1568 height 744
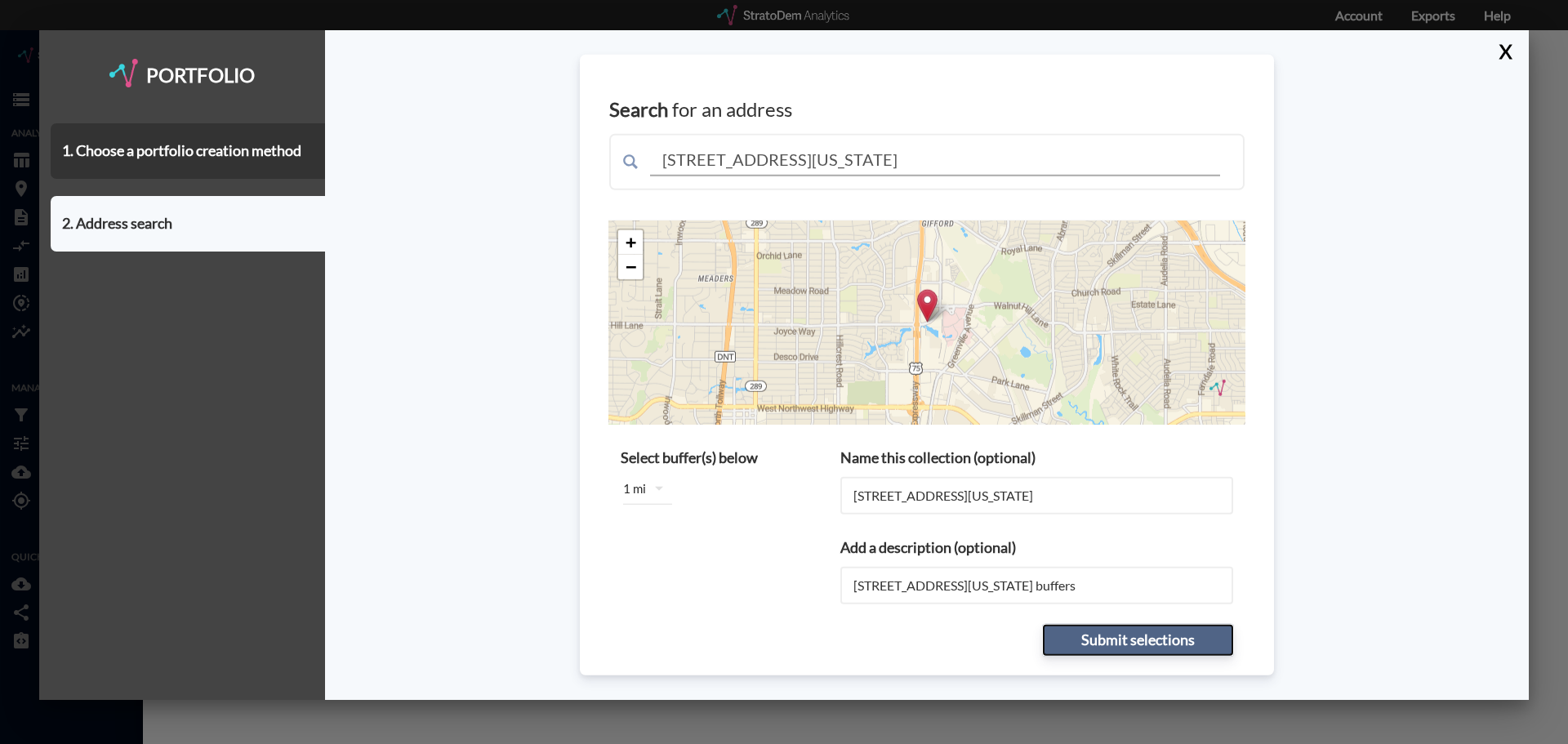
click at [1121, 635] on button "Submit selections" at bounding box center [1139, 639] width 192 height 33
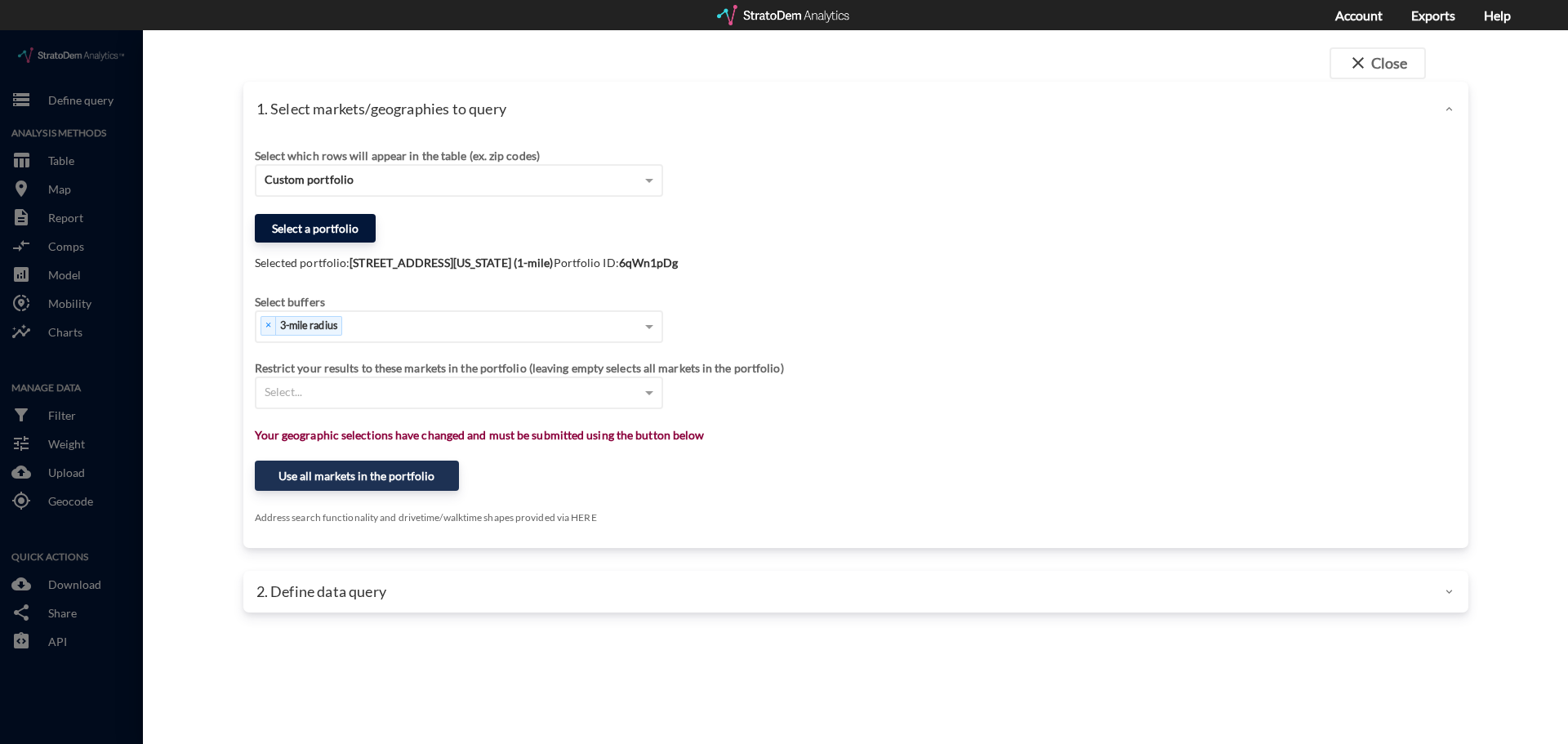
click button "Select a portfolio"
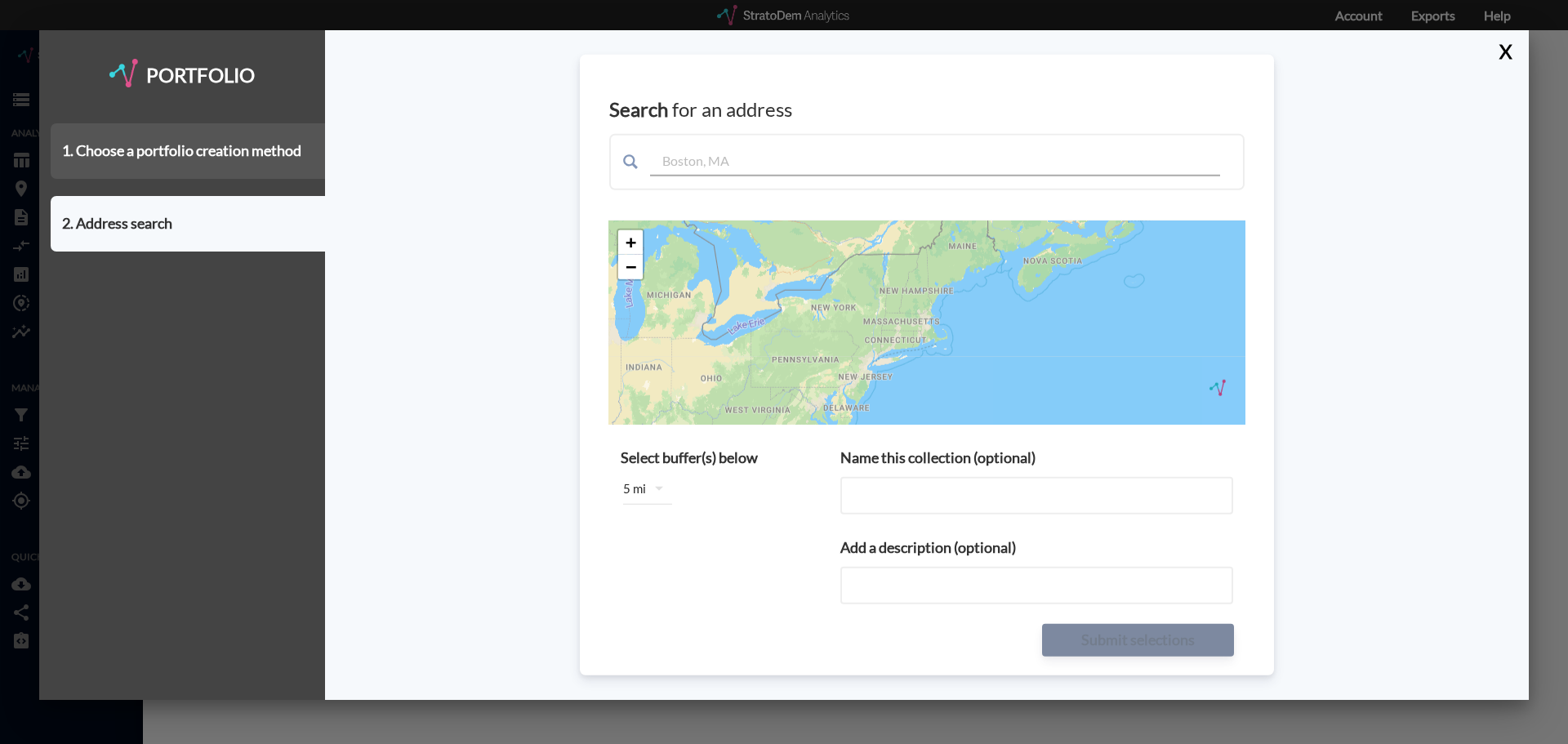
click at [256, 178] on div "1. Choose a portfolio creation method" at bounding box center [187, 151] width 274 height 56
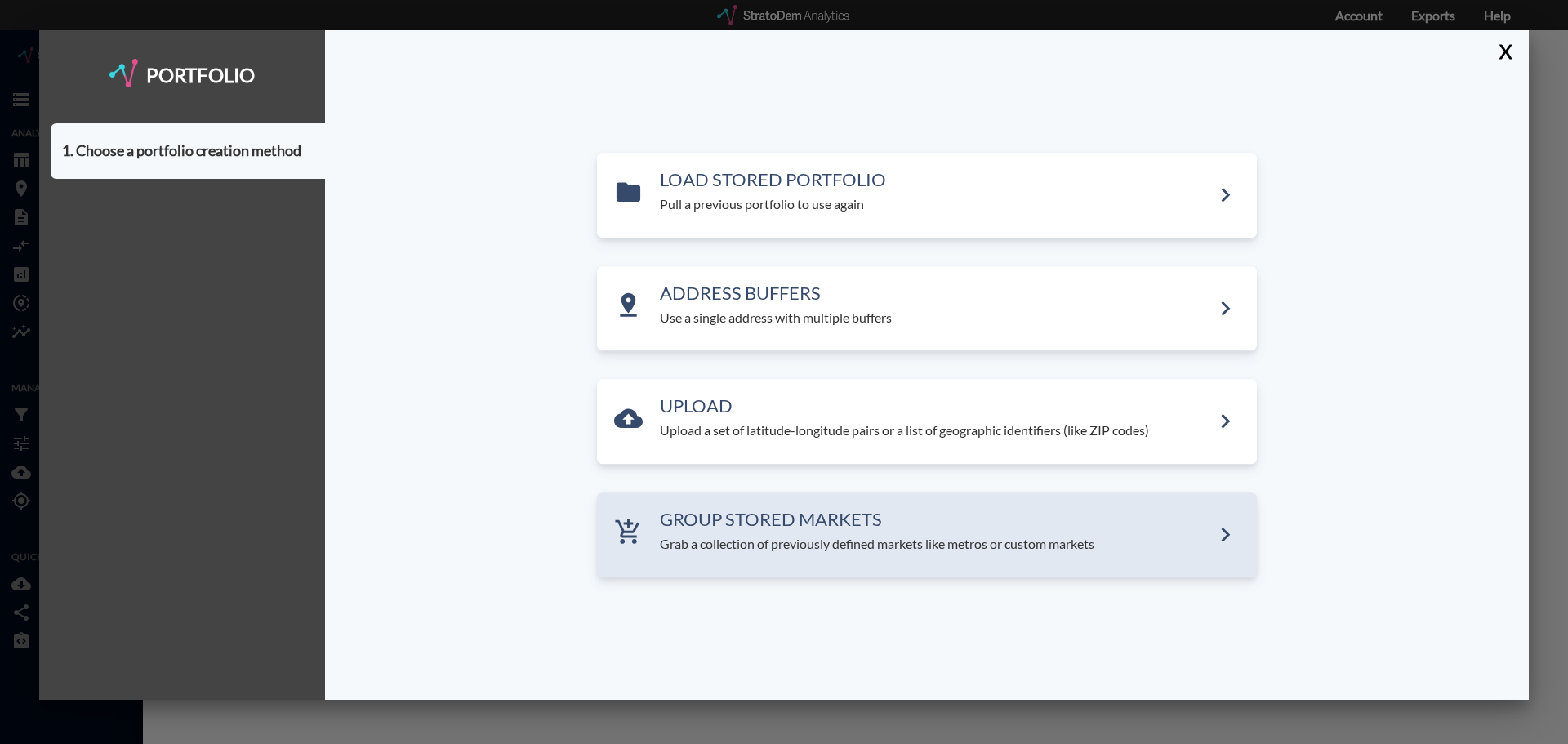
click at [709, 523] on h3 "GROUP STORED MARKETS" at bounding box center [935, 519] width 551 height 20
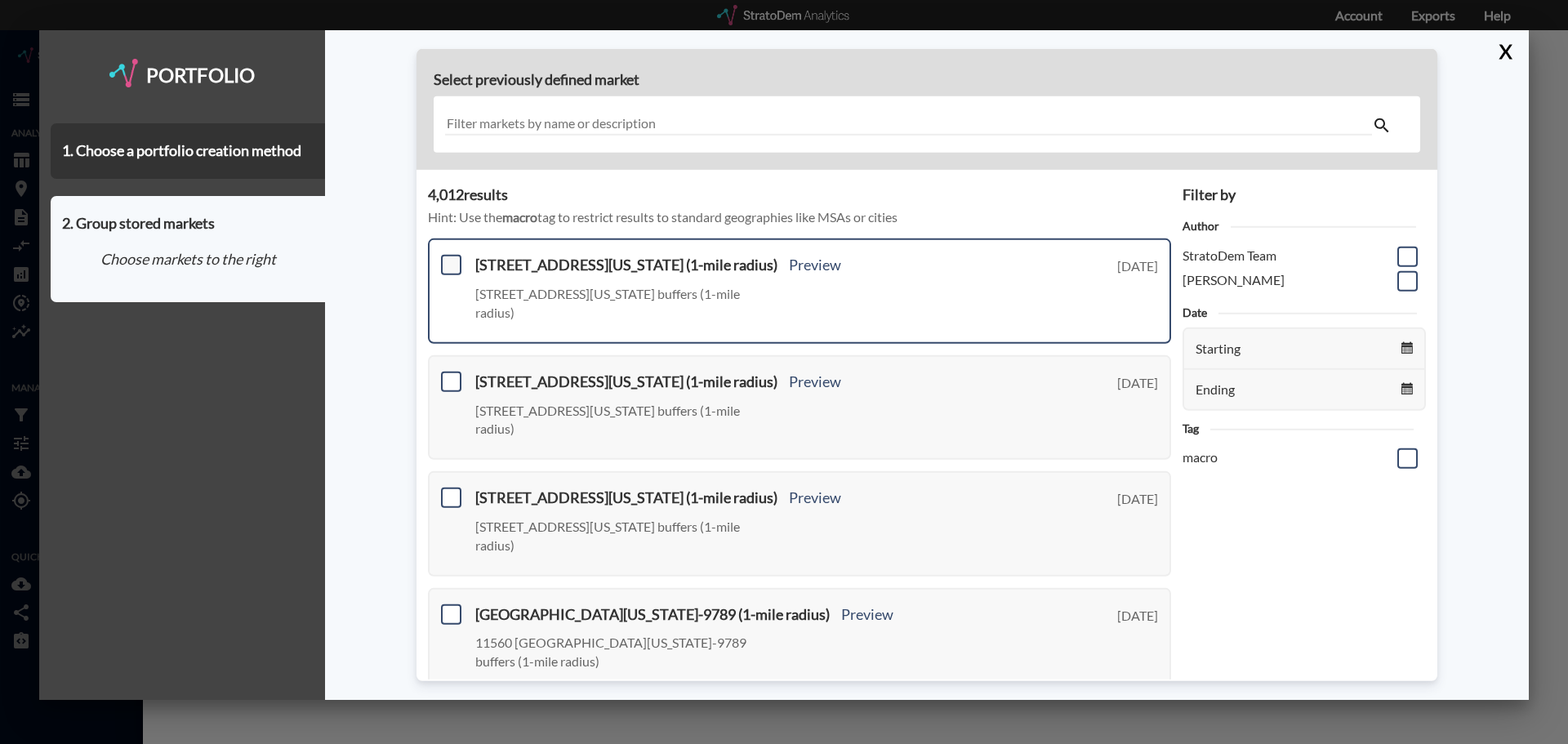
click at [444, 264] on span at bounding box center [451, 266] width 21 height 21
click at [449, 258] on input "checkbox" at bounding box center [449, 258] width 0 height 0
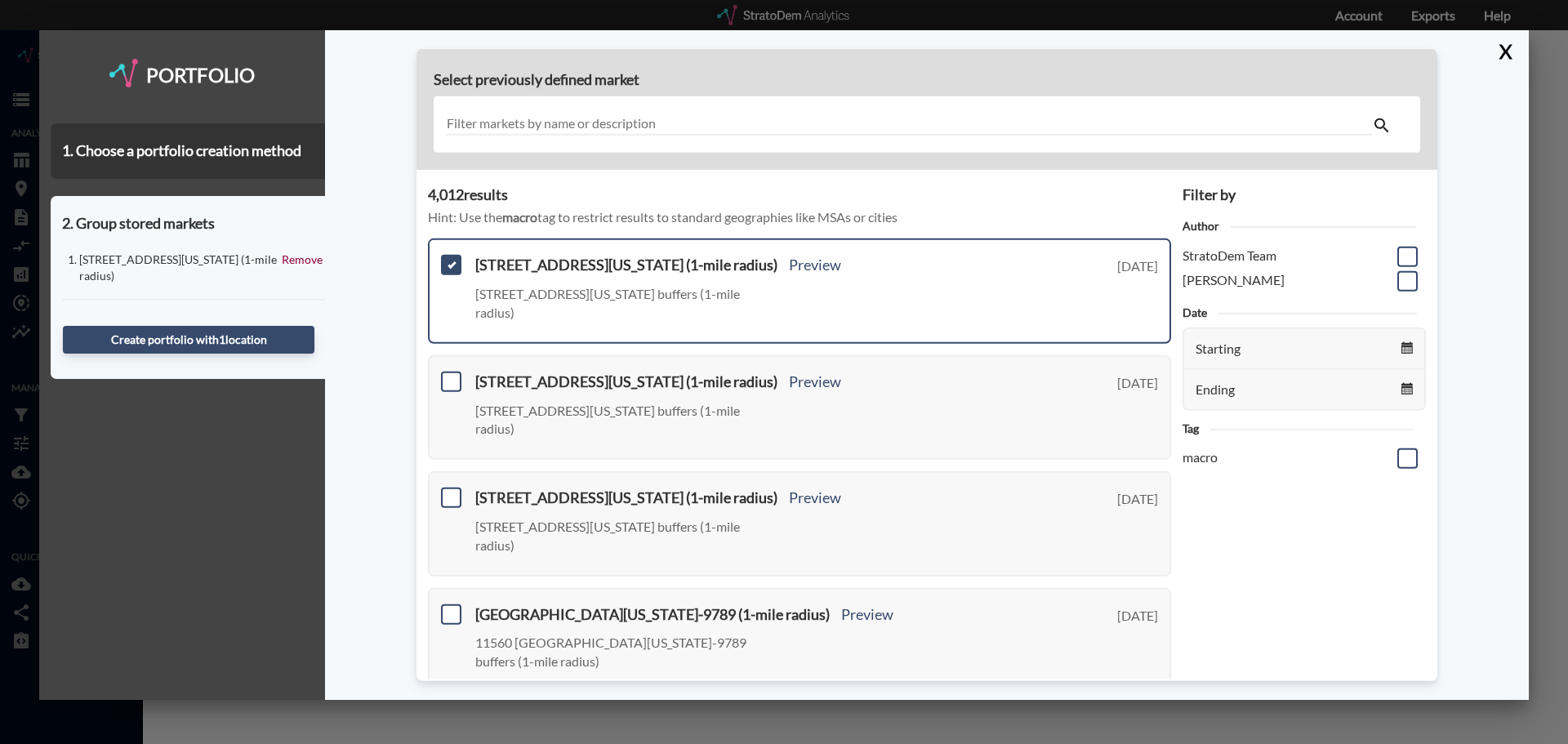
click at [509, 120] on input "text" at bounding box center [909, 124] width 927 height 22
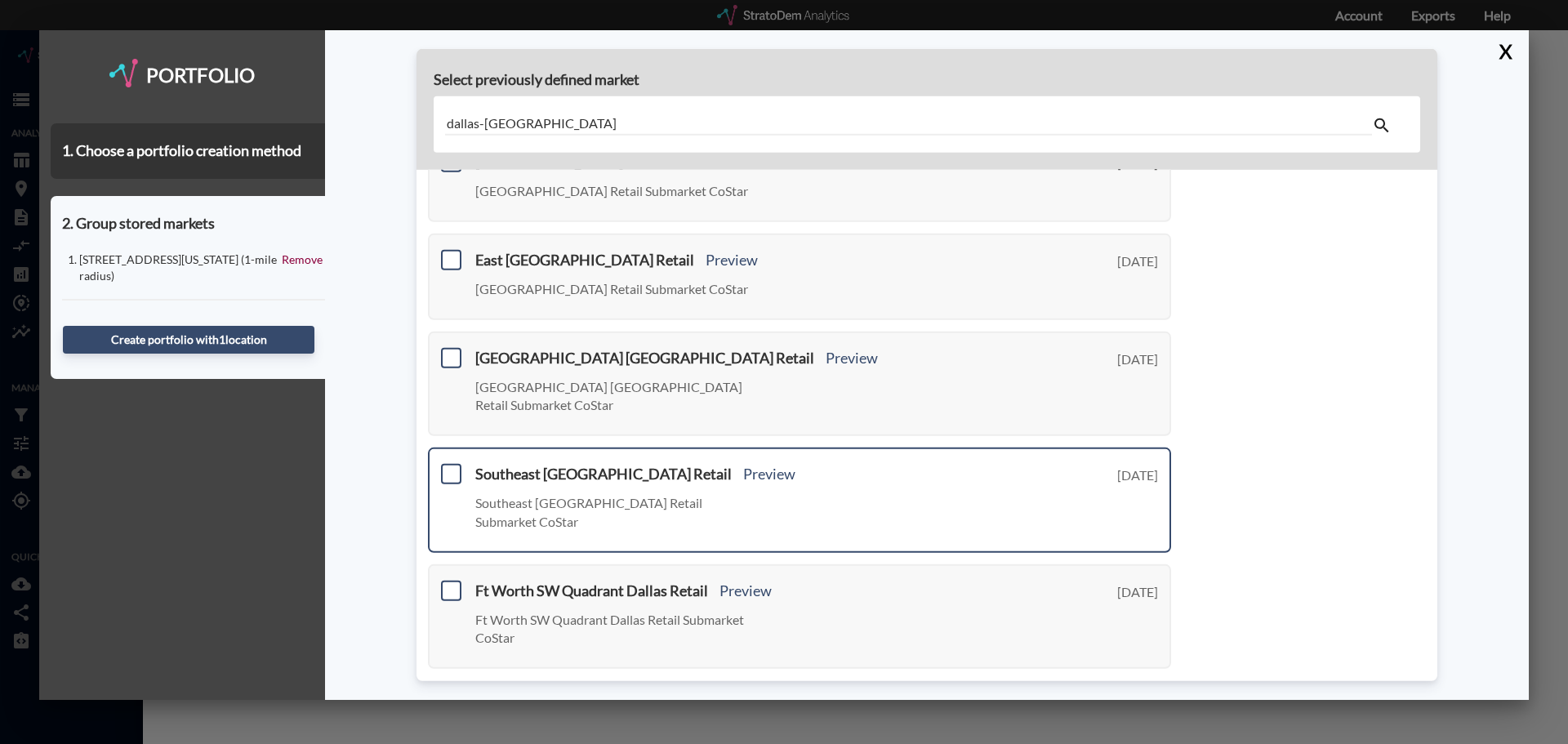
scroll to position [596, 0]
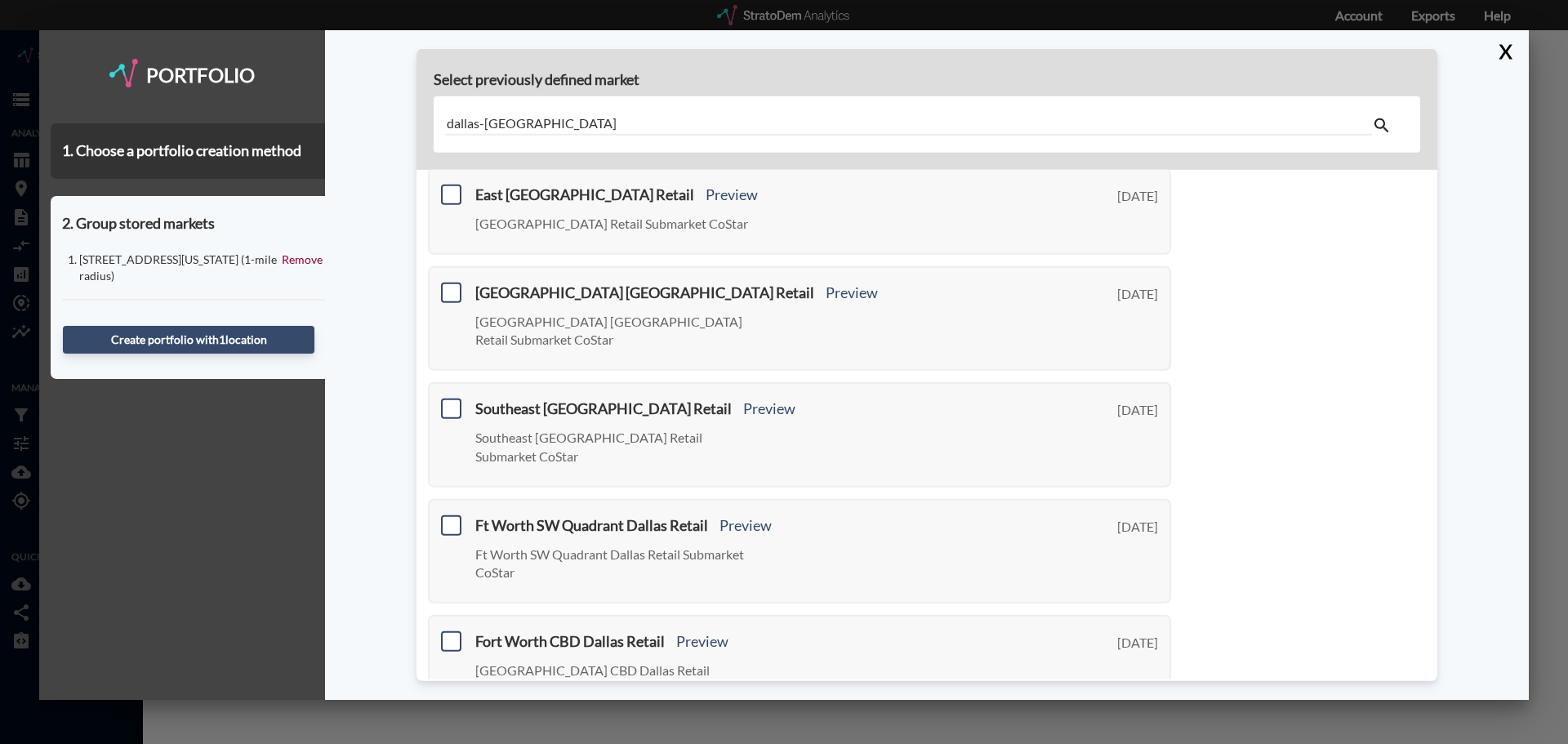
click at [1148, 737] on link "Next >" at bounding box center [1153, 747] width 38 height 19
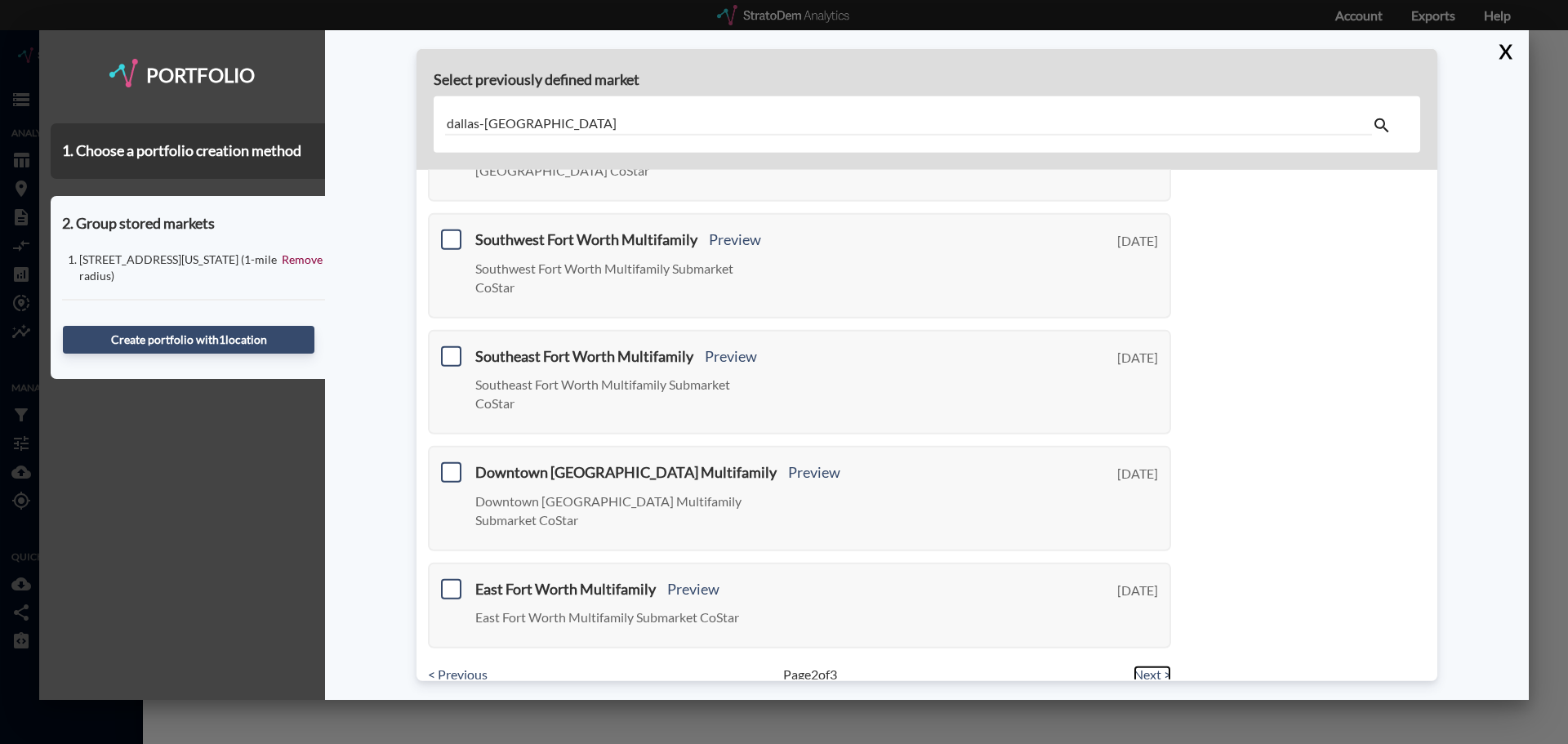
scroll to position [634, 0]
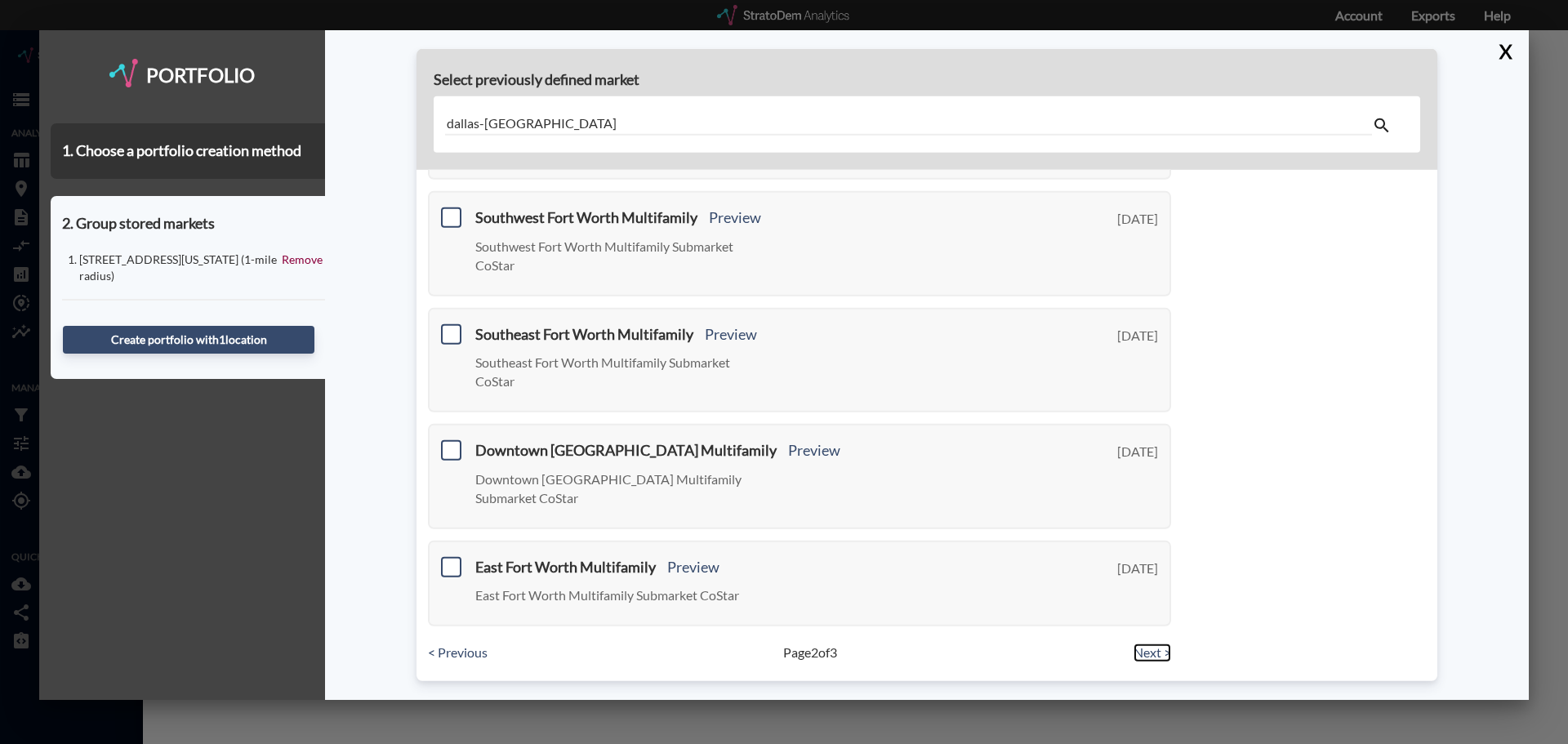
click at [1134, 651] on link "Next >" at bounding box center [1153, 653] width 38 height 19
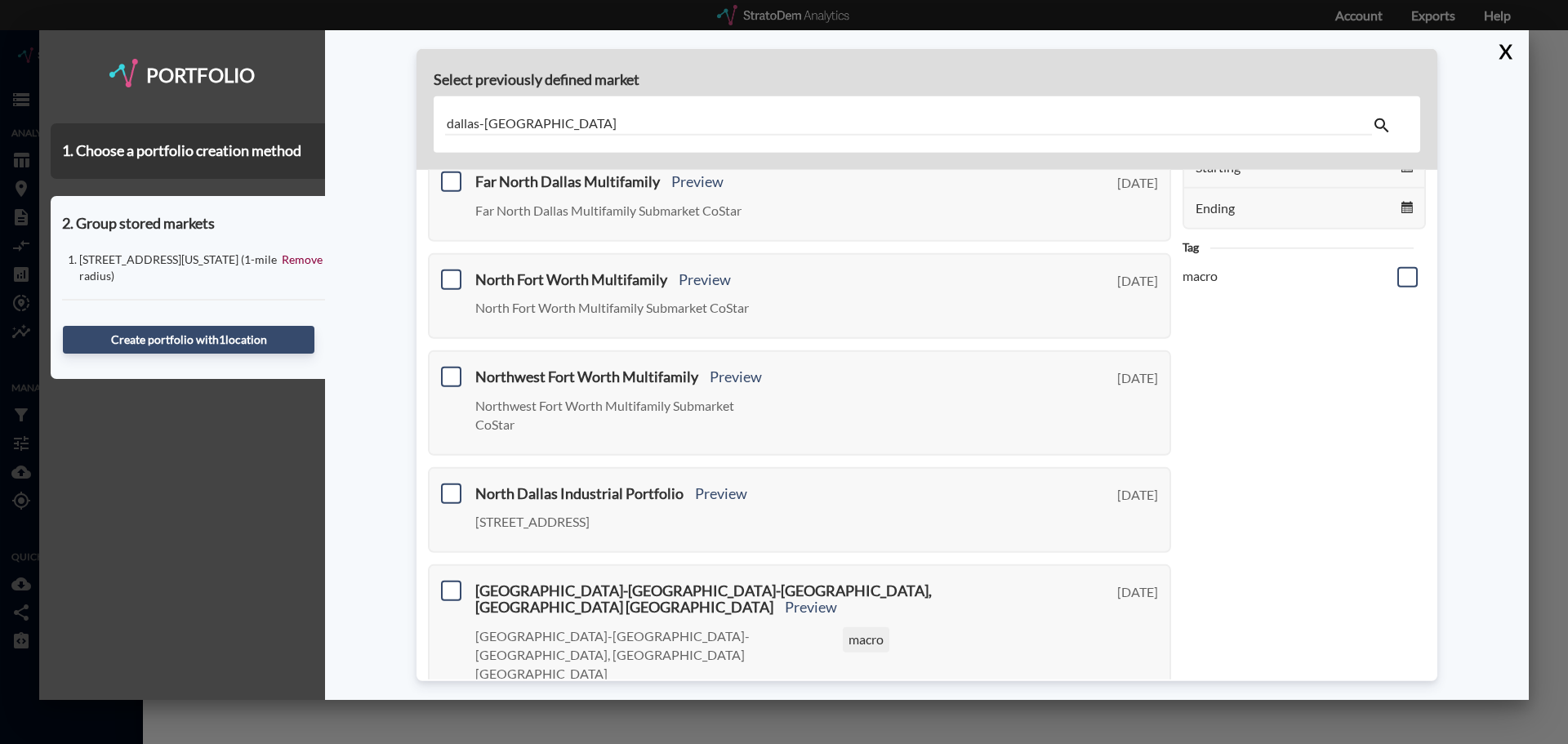
scroll to position [141, 0]
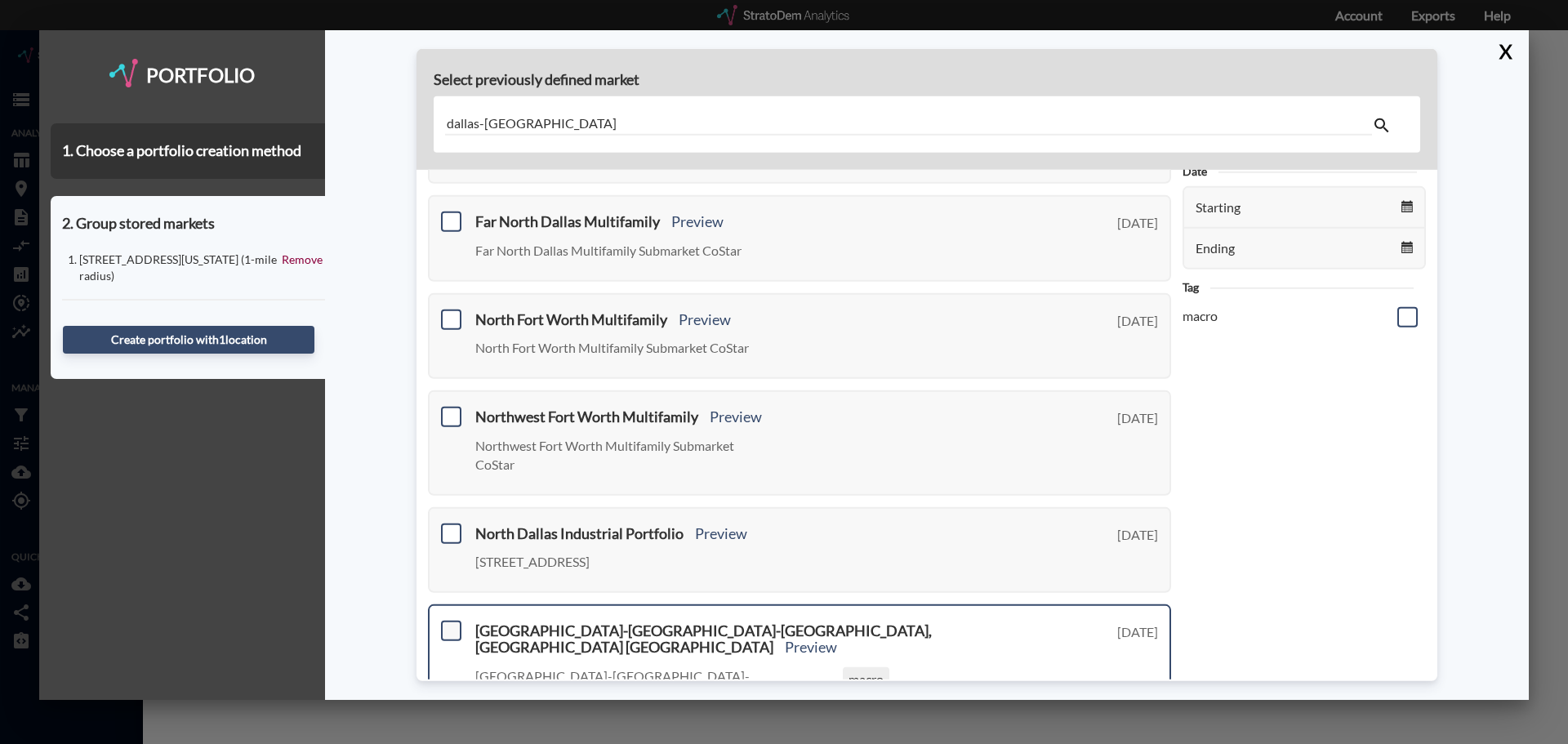
click at [450, 629] on span at bounding box center [451, 631] width 21 height 21
click at [449, 624] on input "checkbox" at bounding box center [449, 624] width 0 height 0
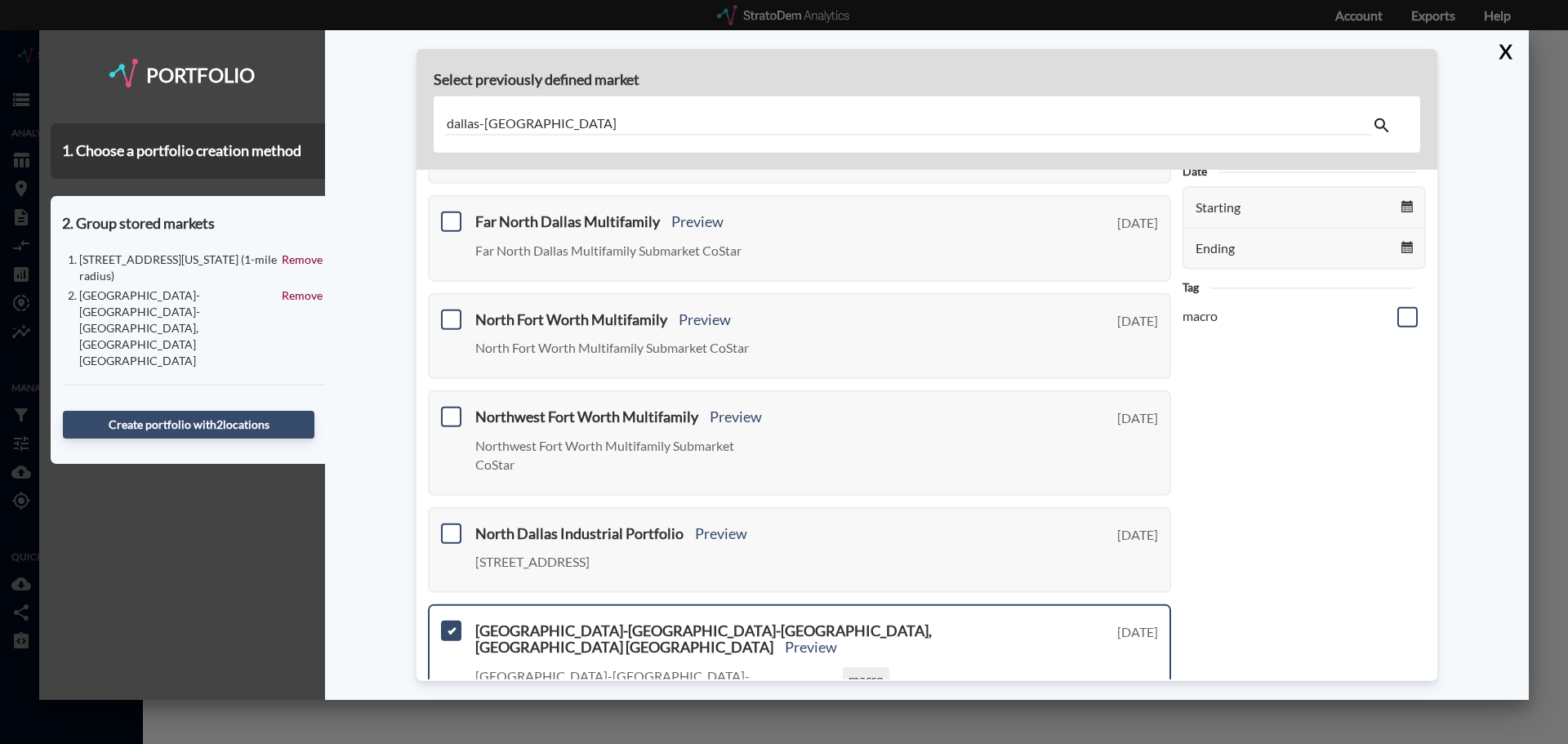
click at [583, 119] on input "dallas-fort worth" at bounding box center [909, 124] width 927 height 22
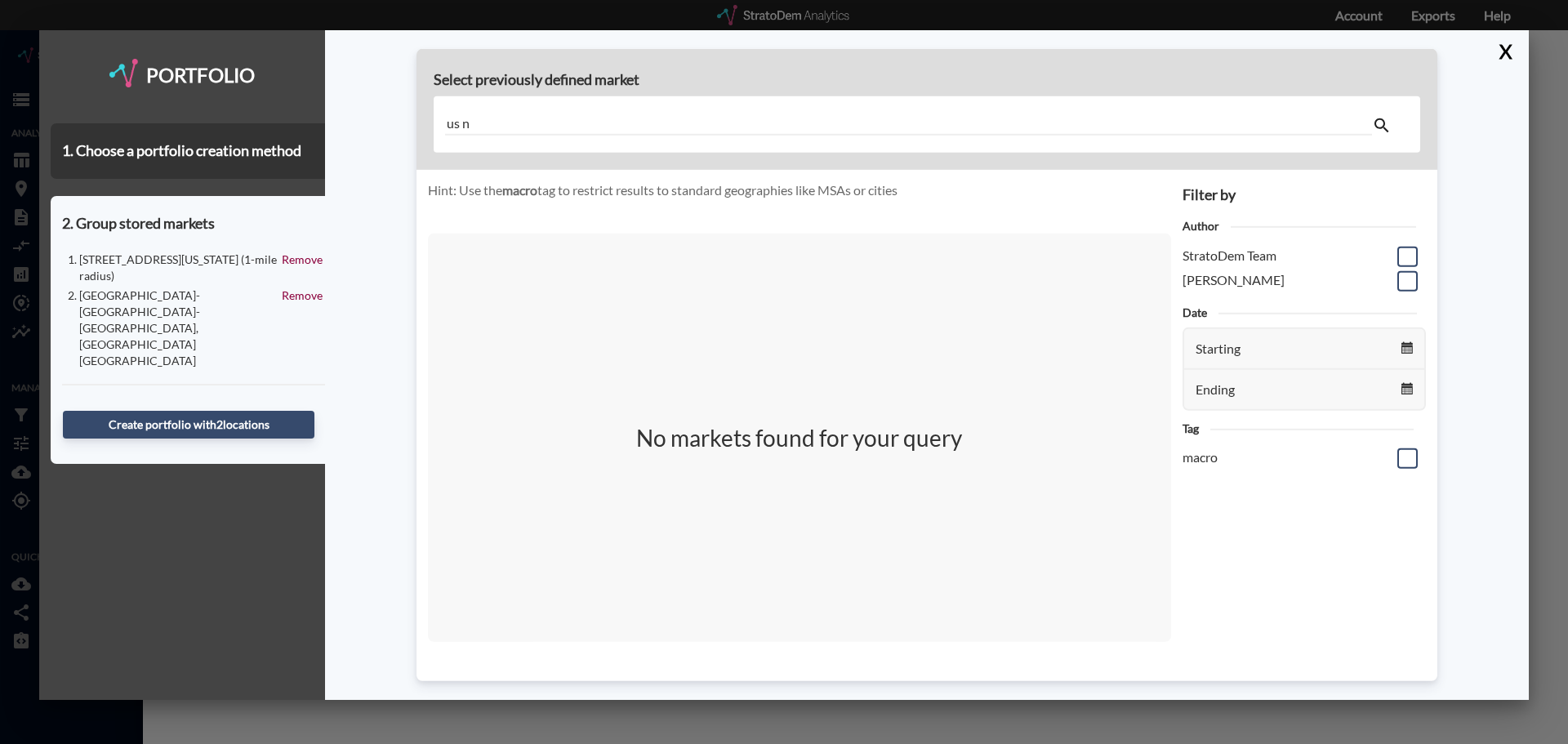
scroll to position [0, 0]
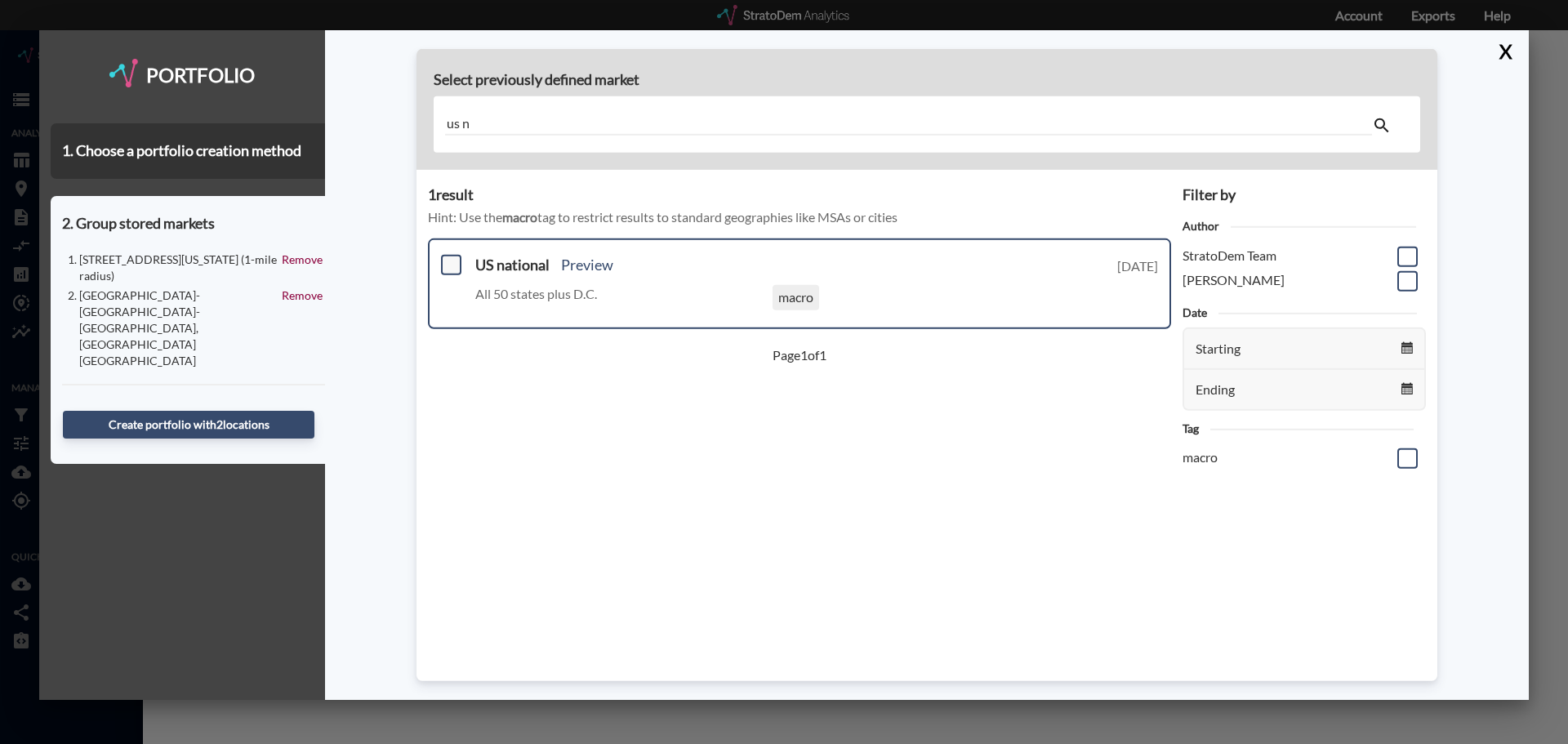
type input "us n"
click at [450, 263] on span at bounding box center [451, 266] width 21 height 21
click at [449, 258] on input "checkbox" at bounding box center [449, 258] width 0 height 0
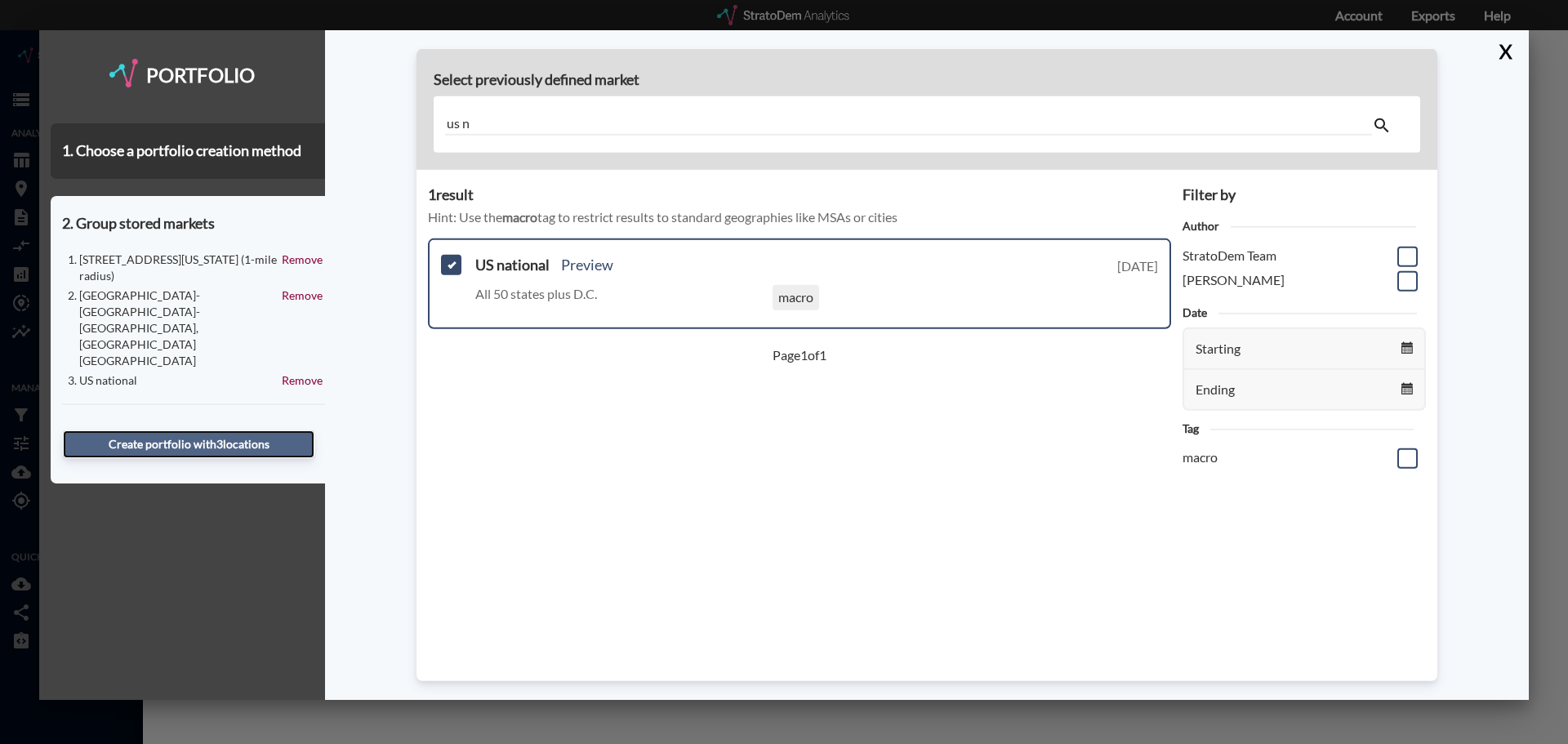
click at [215, 430] on button "Create portfolio with 3 location s" at bounding box center [188, 444] width 251 height 27
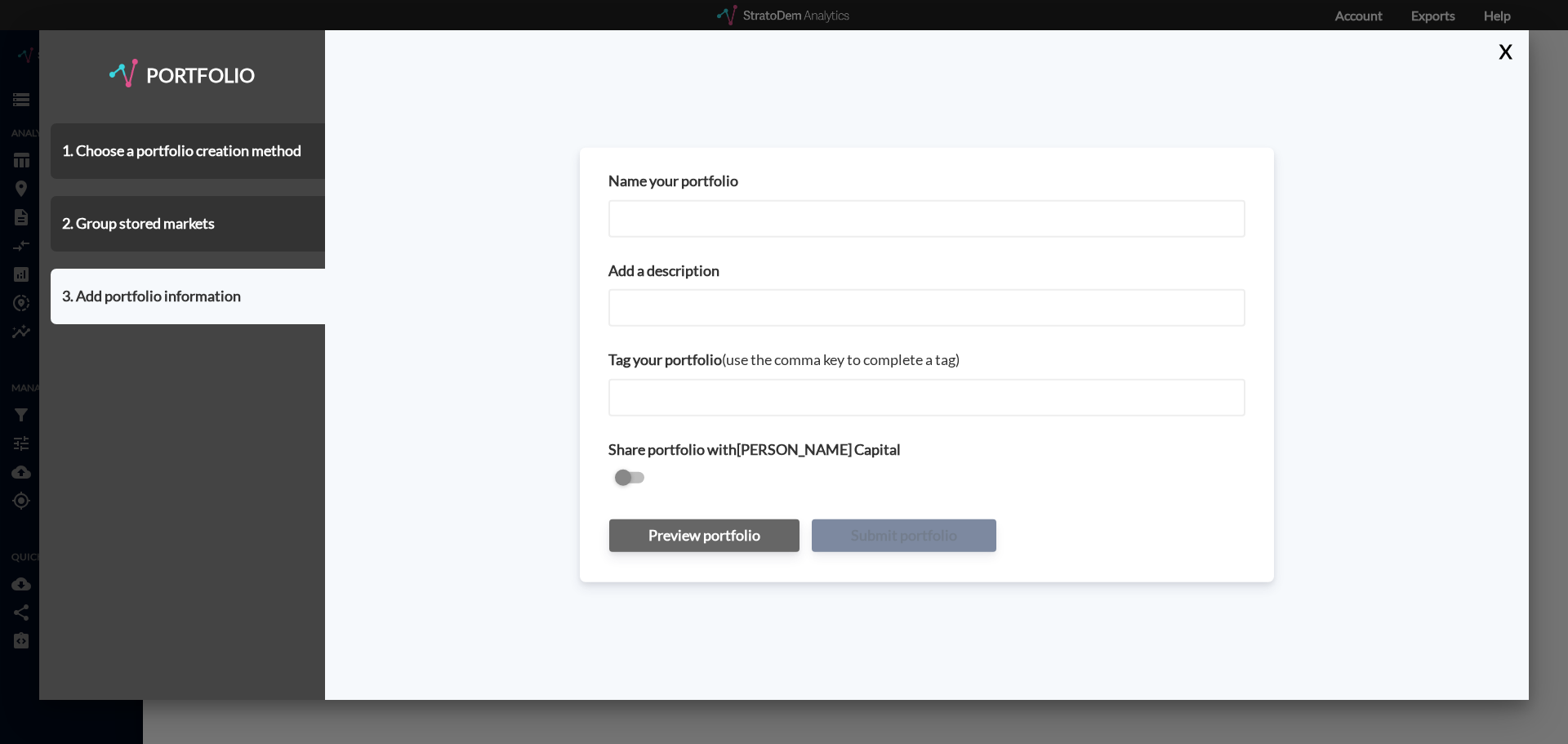
click at [855, 202] on input "Name your portfolio" at bounding box center [927, 218] width 638 height 38
type input "The Hill"
click at [832, 308] on input "Add a description" at bounding box center [927, 308] width 638 height 38
type input "8041 Walnut Hill Lane + DFW MSA + USA"
click at [876, 540] on button "Submit portfolio" at bounding box center [904, 535] width 185 height 33
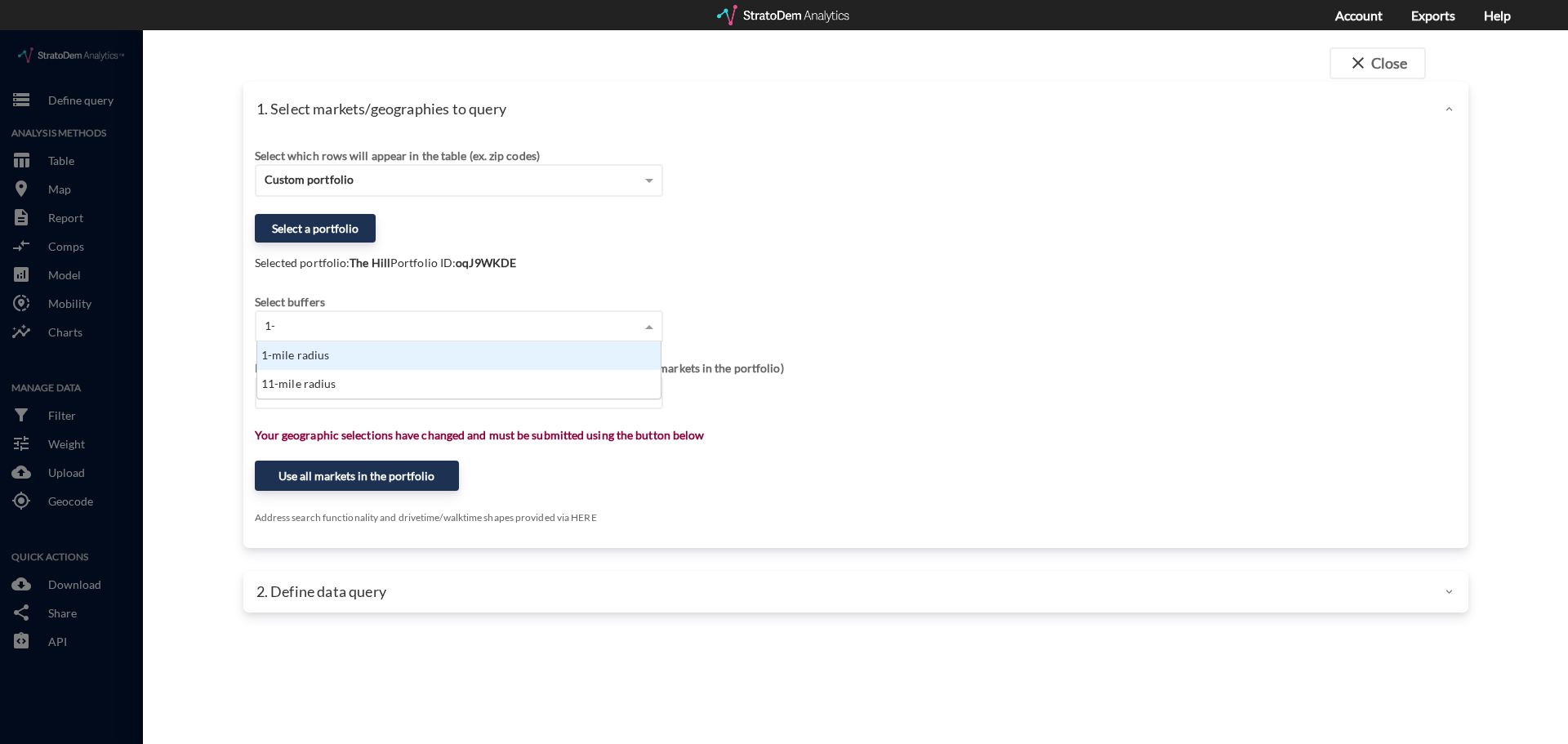
scroll to position [45, 394]
type input "1-mile"
type input "4"
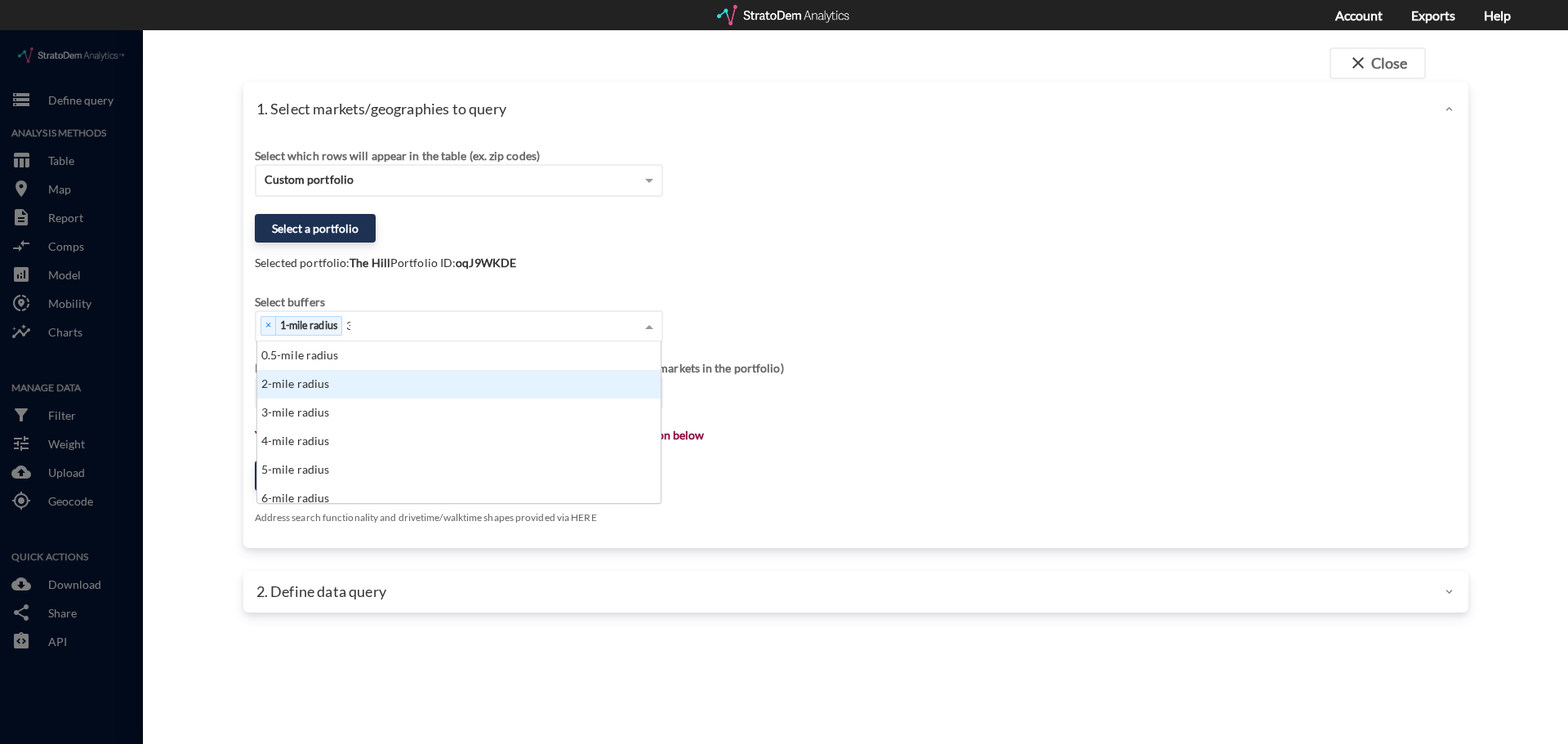
type input "3-"
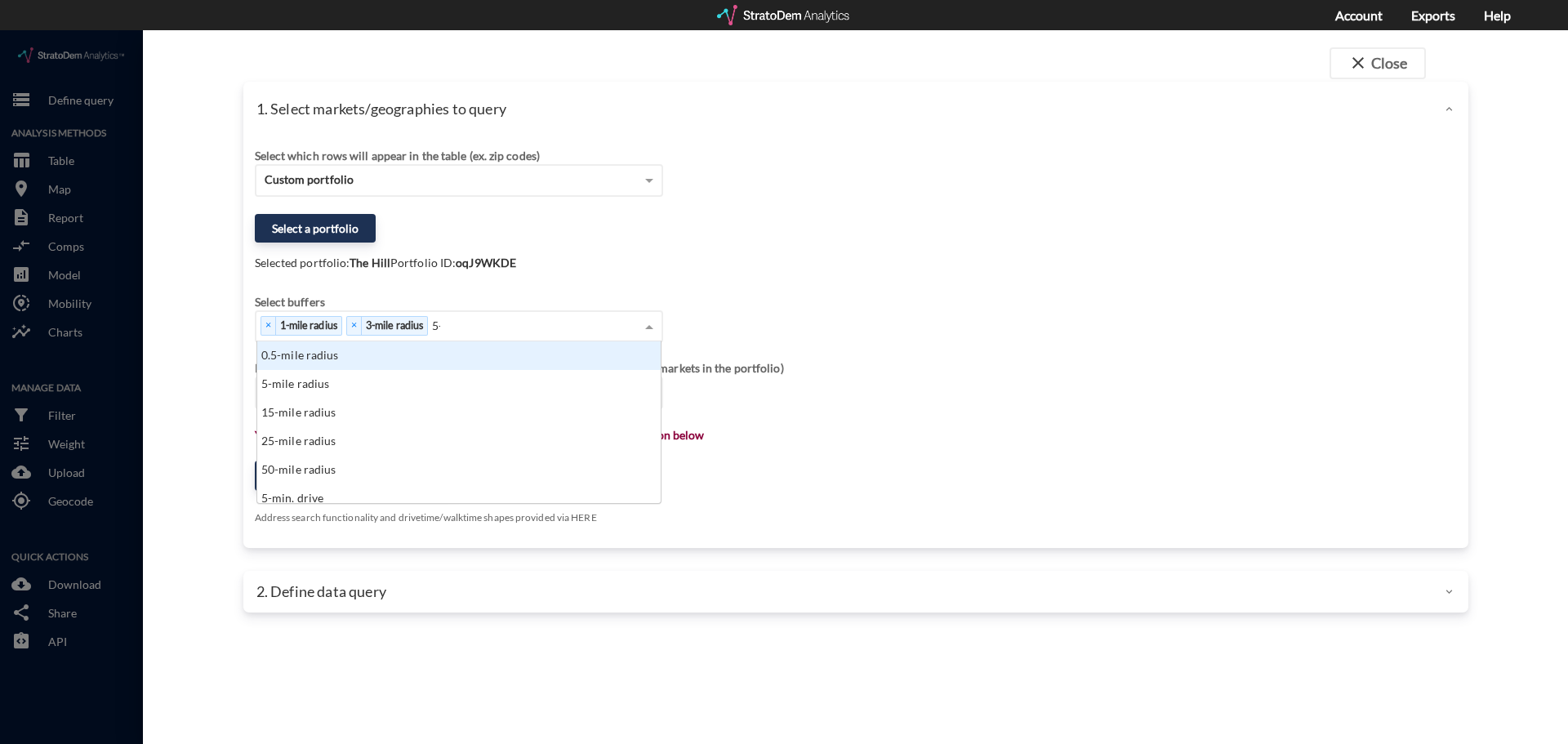
scroll to position [150, 394]
type input "5-mi"
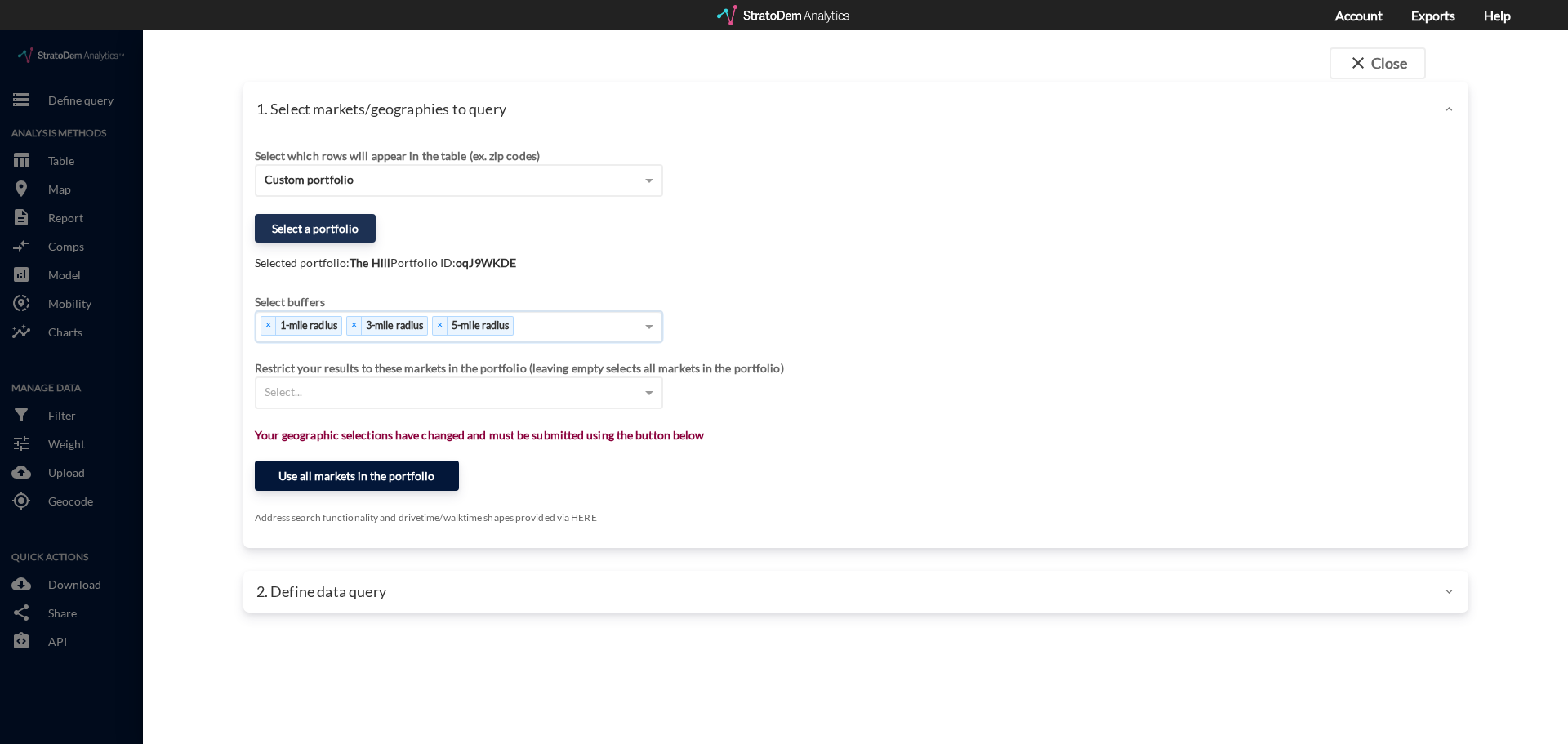
click button "Use all markets in the portfolio"
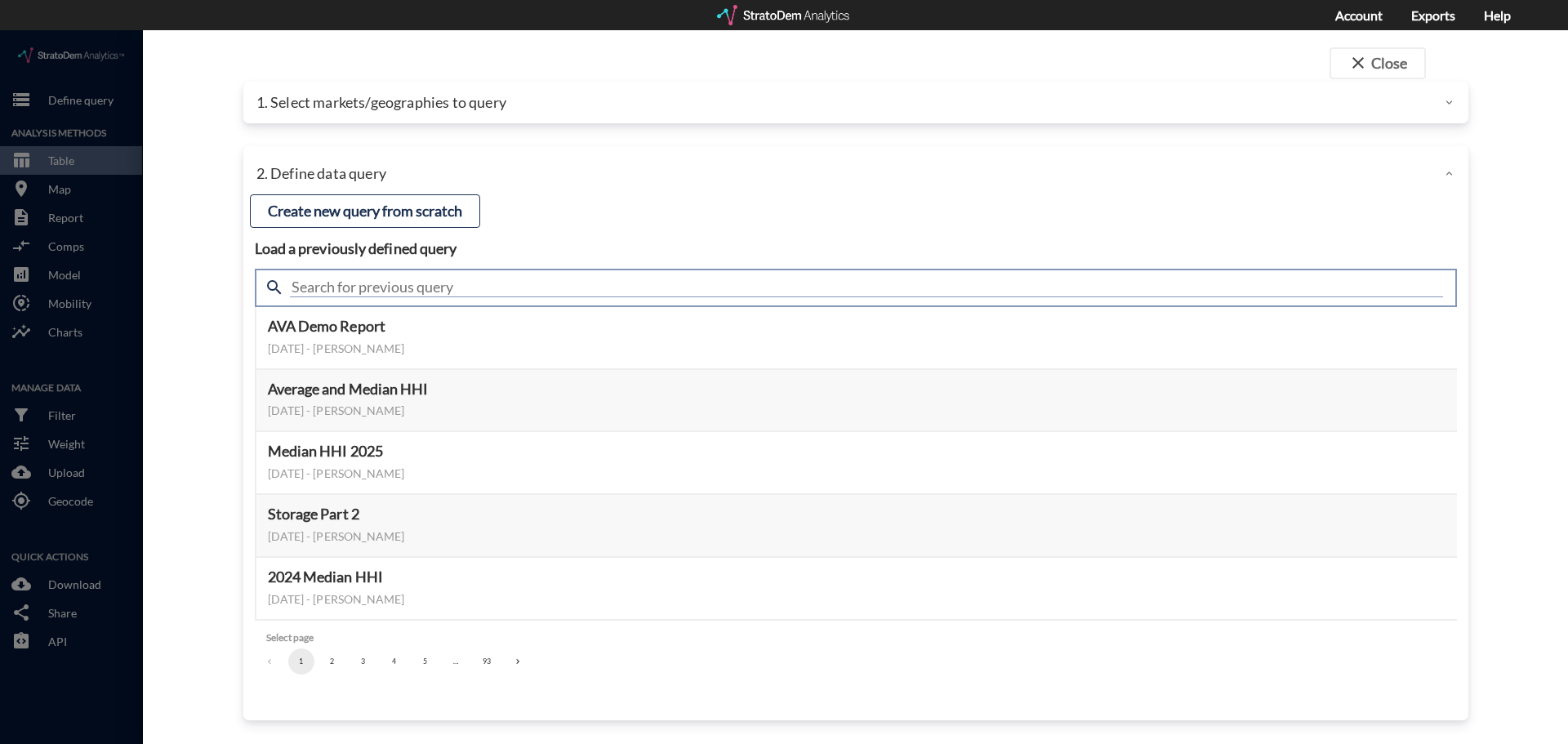
click input "text"
type input "summary"
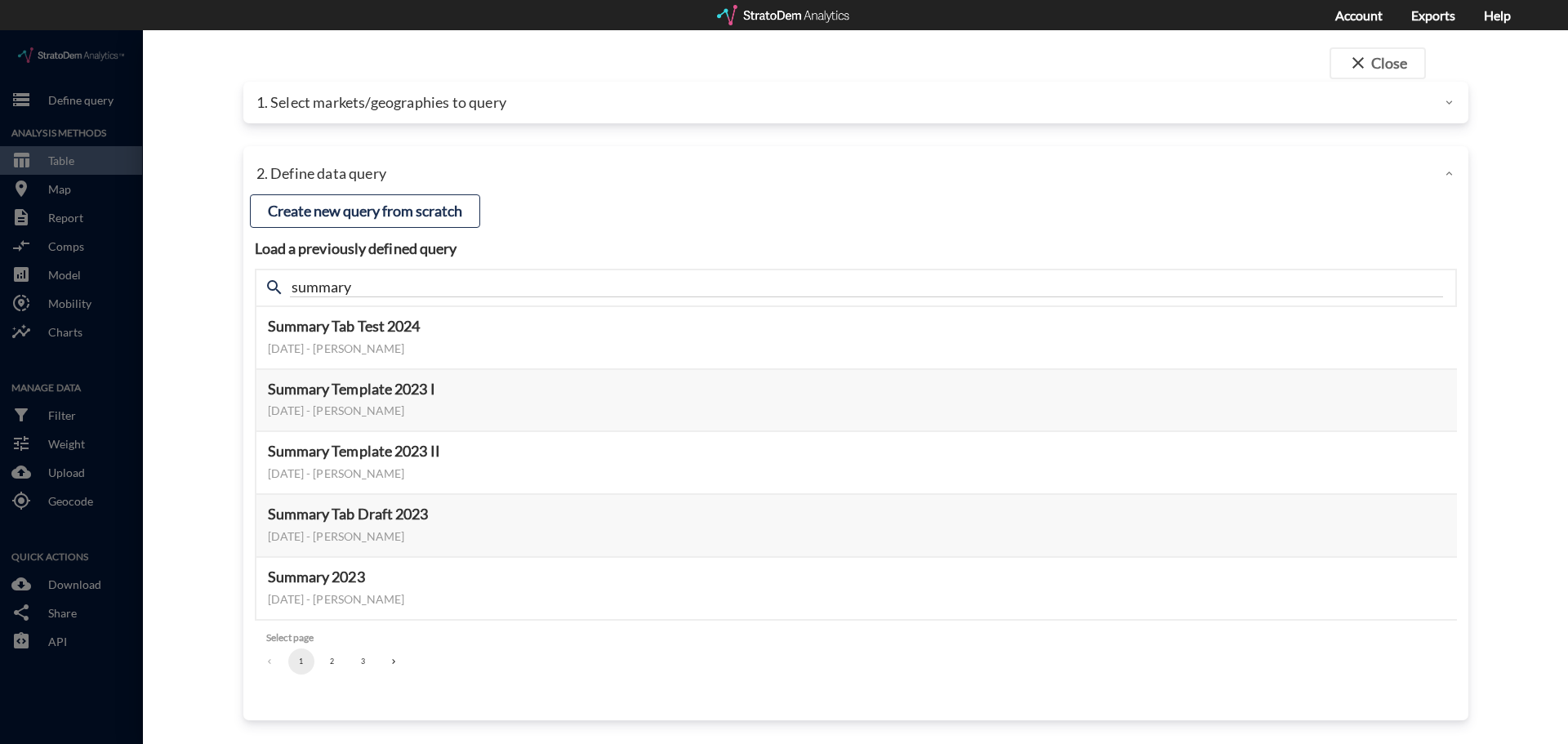
click h4 "Load a previously defined query"
click button "Select this query"
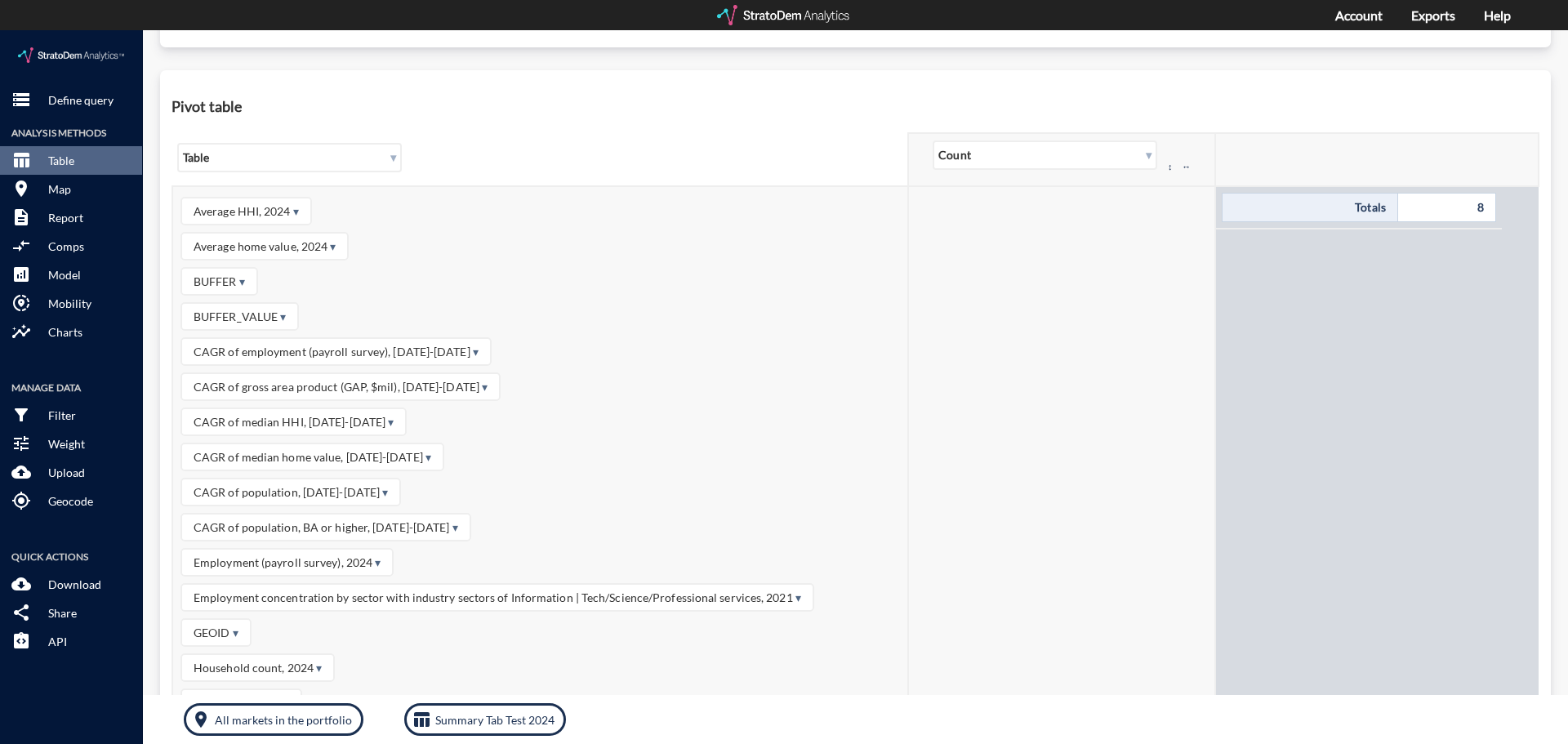
scroll to position [490, 0]
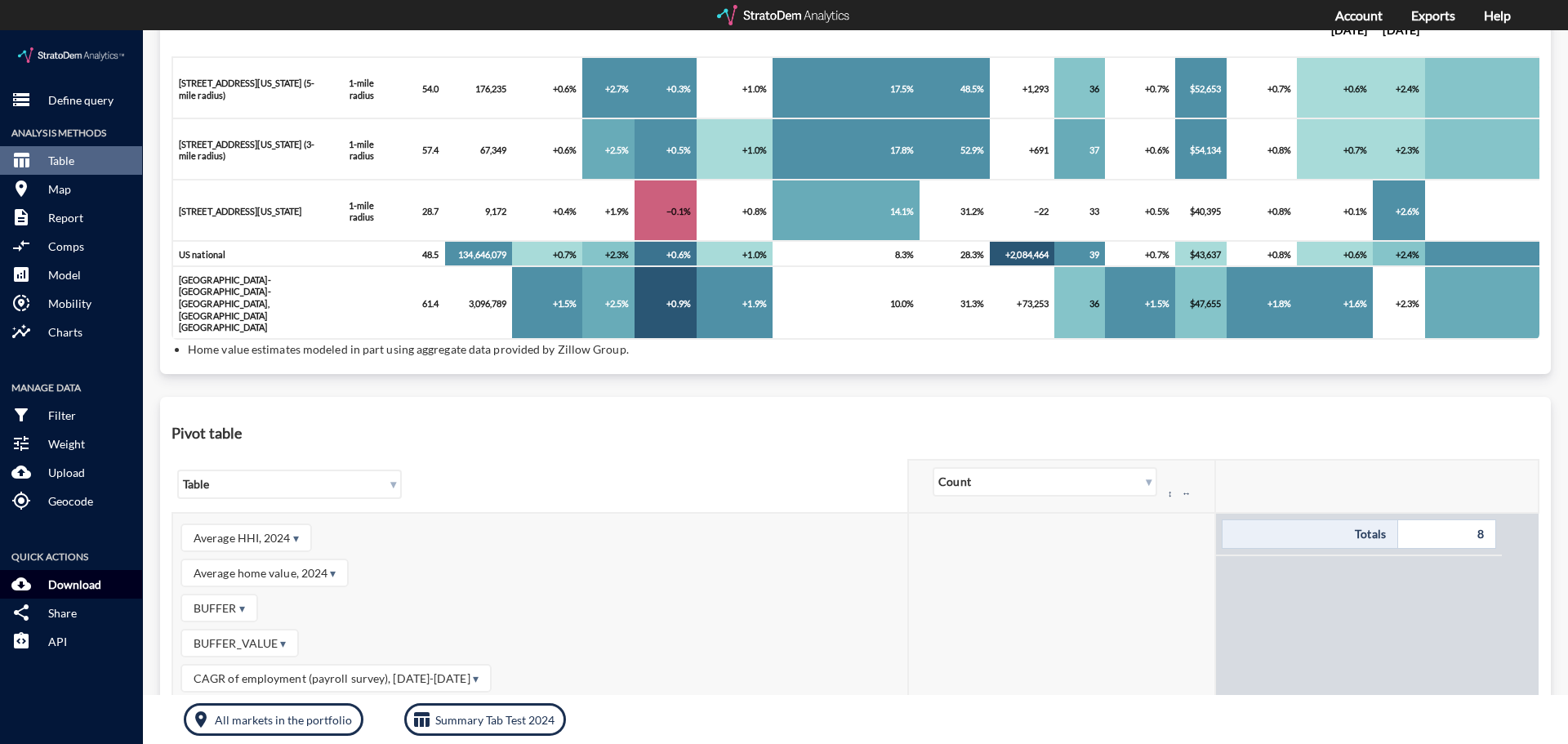
click p "Download"
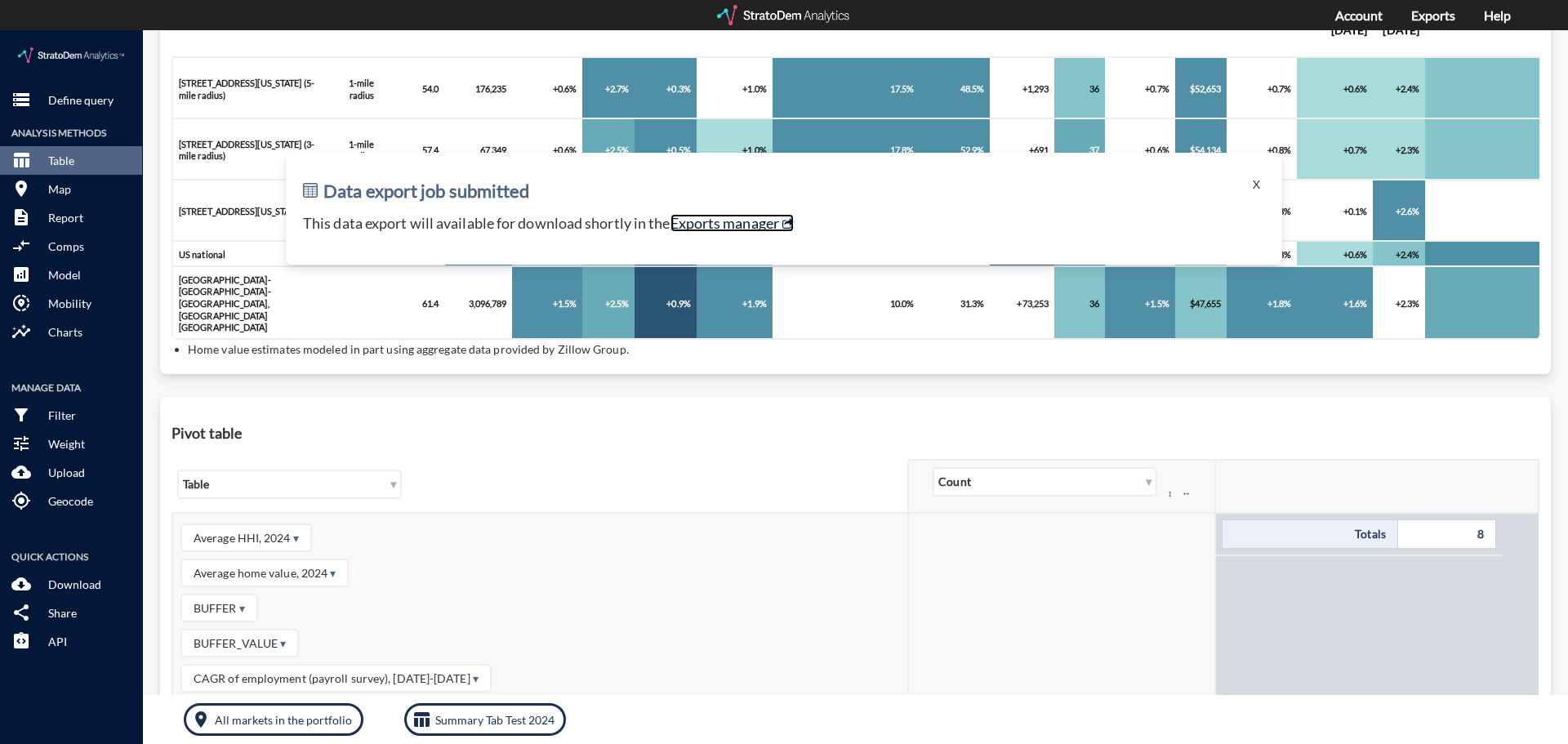
click link "Exports manager"
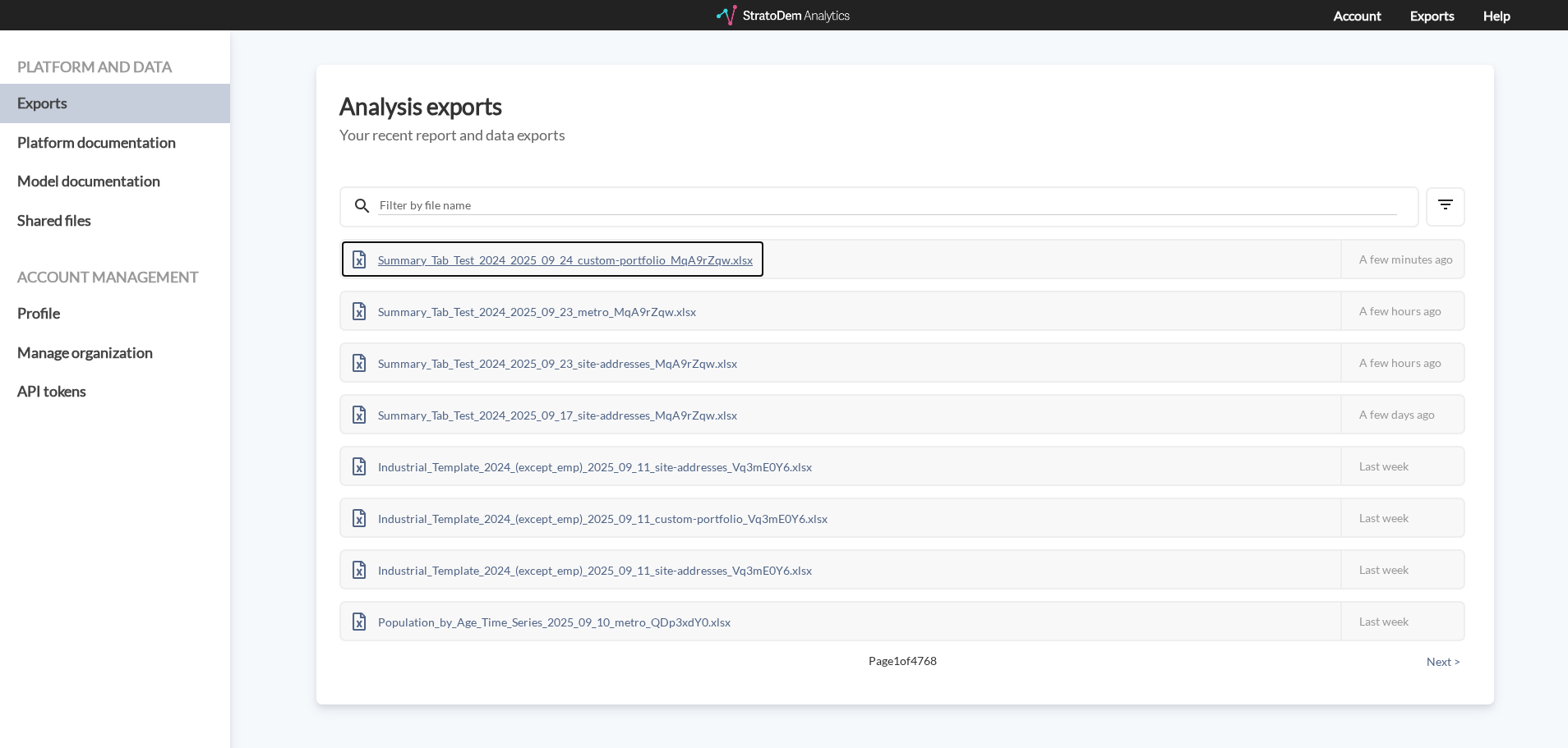
click at [712, 252] on div "Summary_Tab_Test_2024_2025_09_24_custom-portfolio_MqA9rZqw.xlsx" at bounding box center [552, 258] width 424 height 37
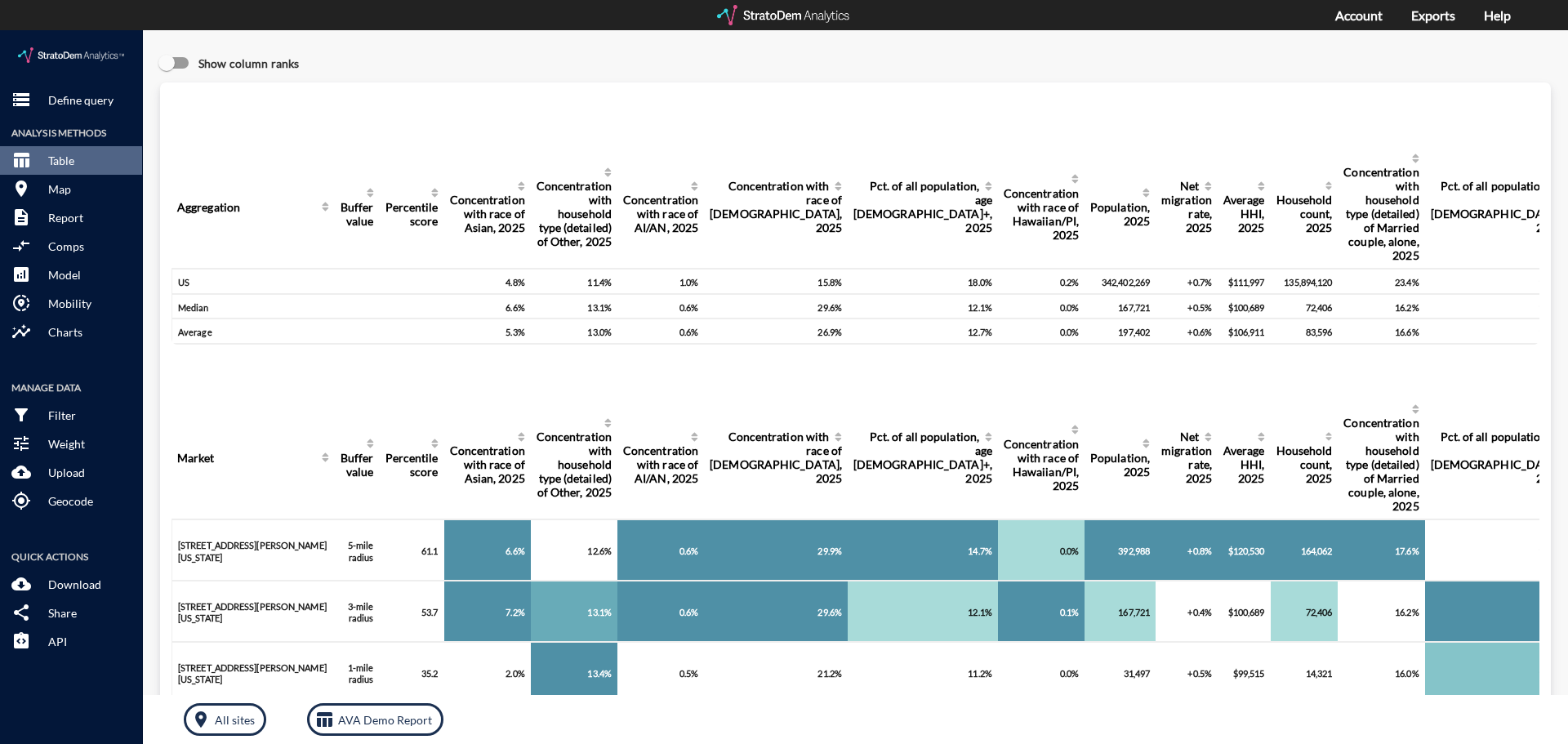
click div "storage Define query Analysis Methods table_chart Table room Map description Re…"
click p "Define query"
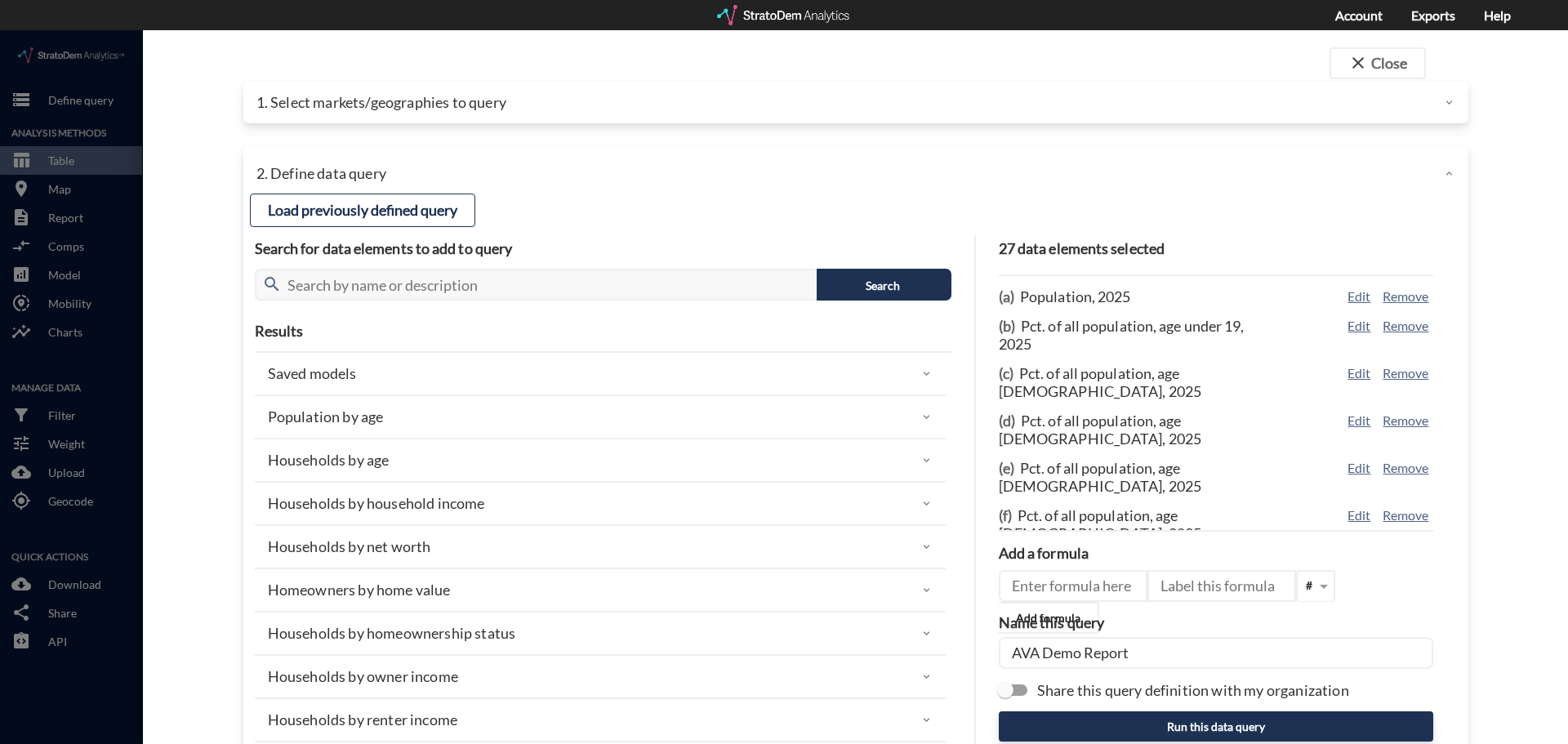
click div "close Close 1. Select markets/geographies to query Select which rows will appea…"
click div "1. Select markets/geographies to query"
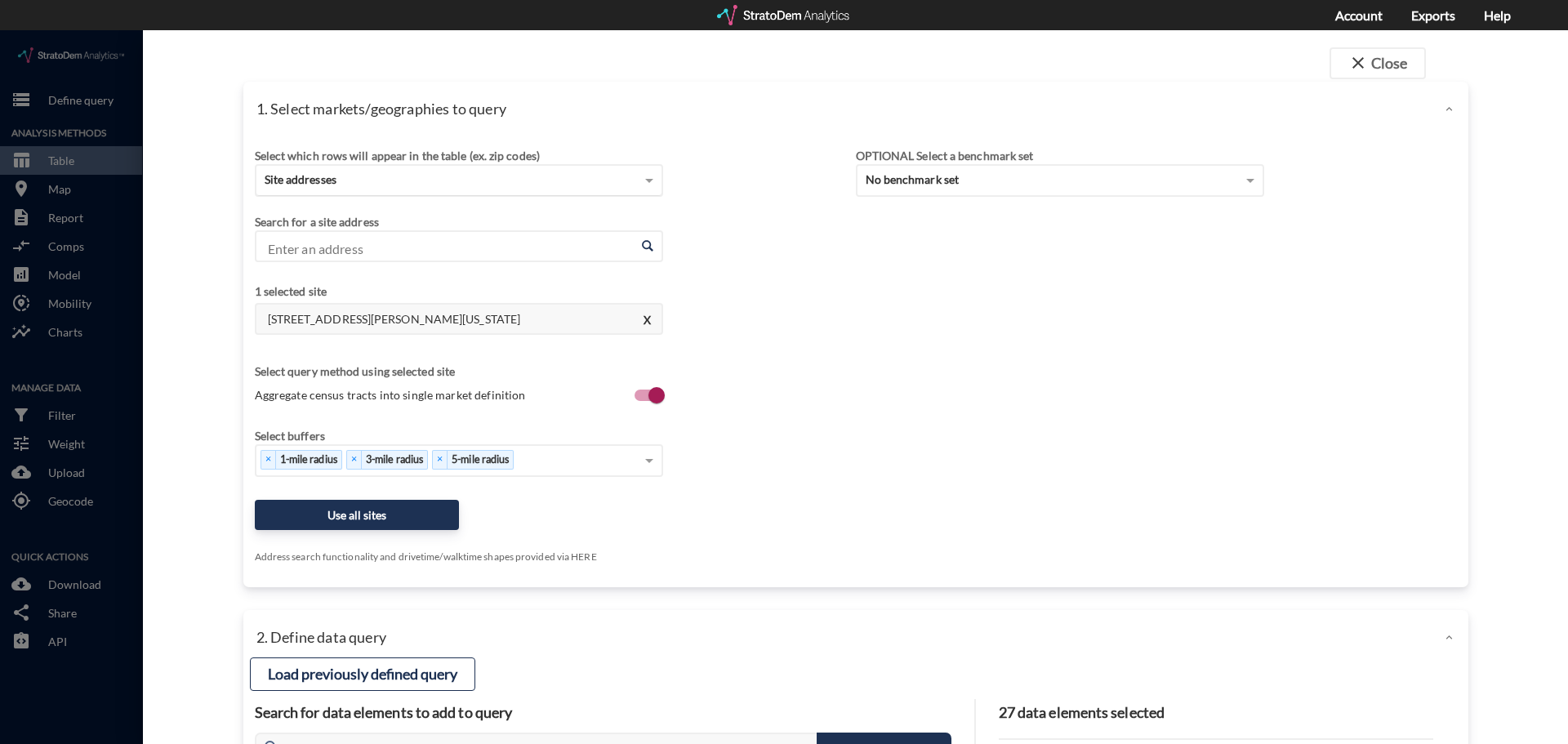
click div "Site addresses"
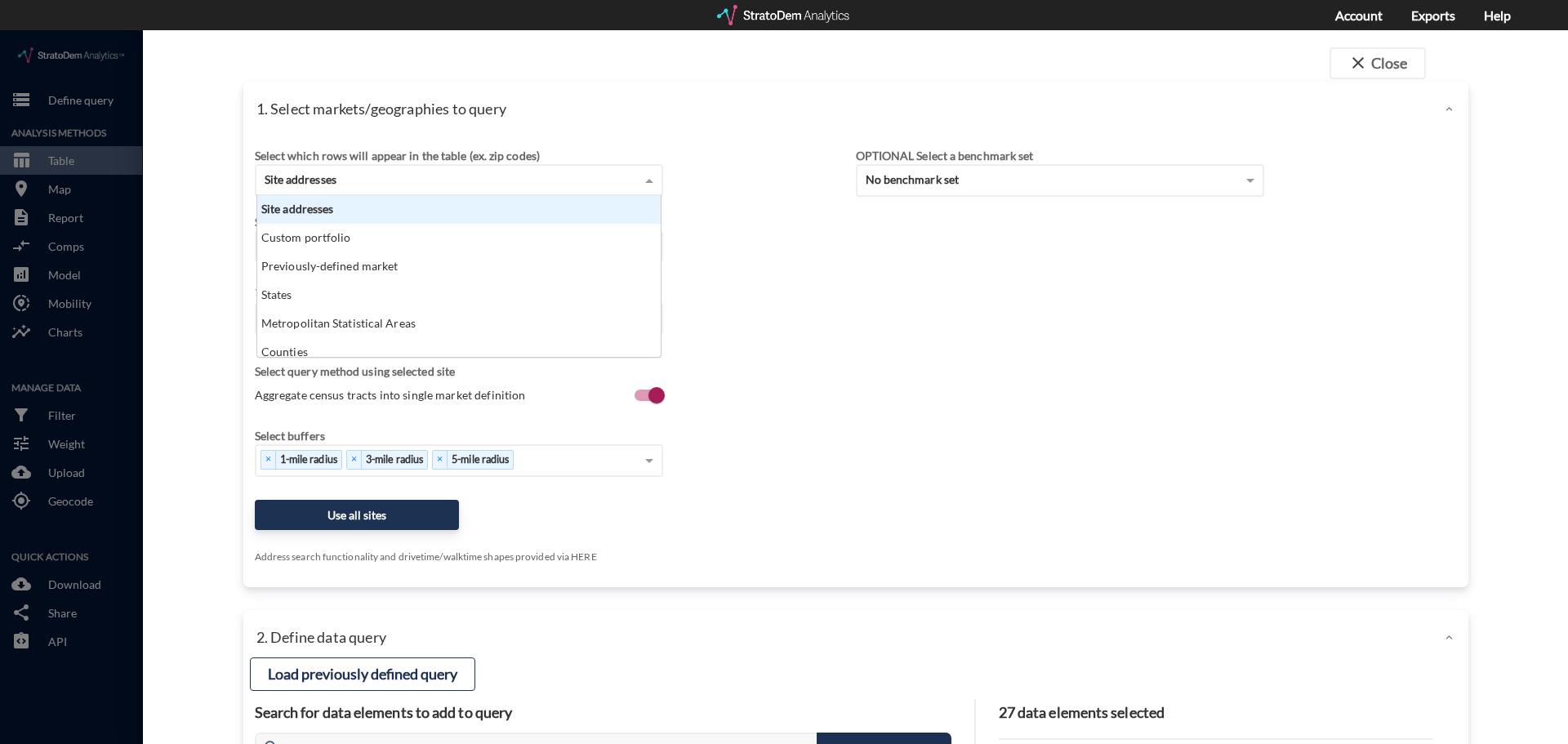
scroll to position [150, 394]
click div "Site addresses"
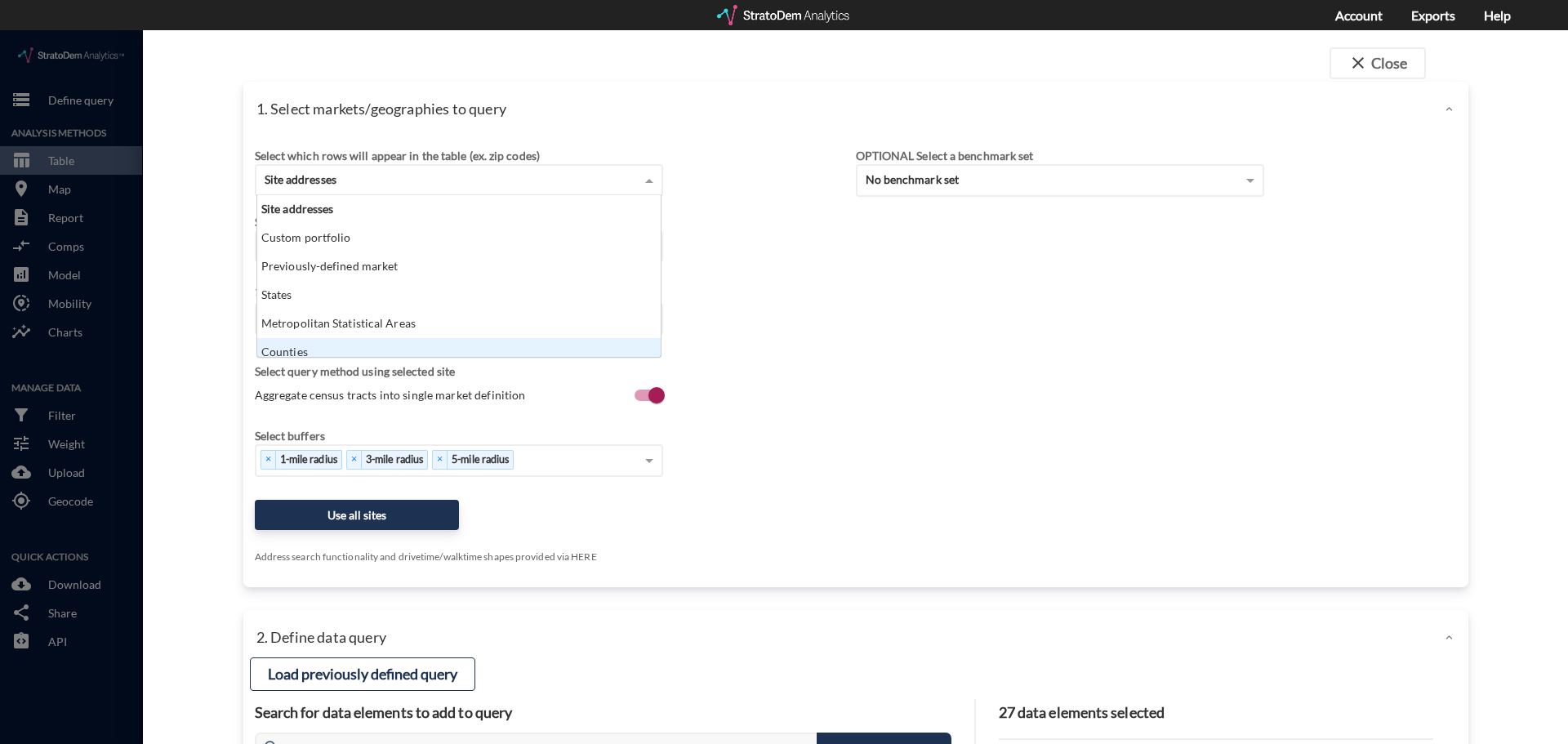
scroll to position [8, 0]
click div "Select which rows will appear in the table (ex. zip codes) Site addresses Site …"
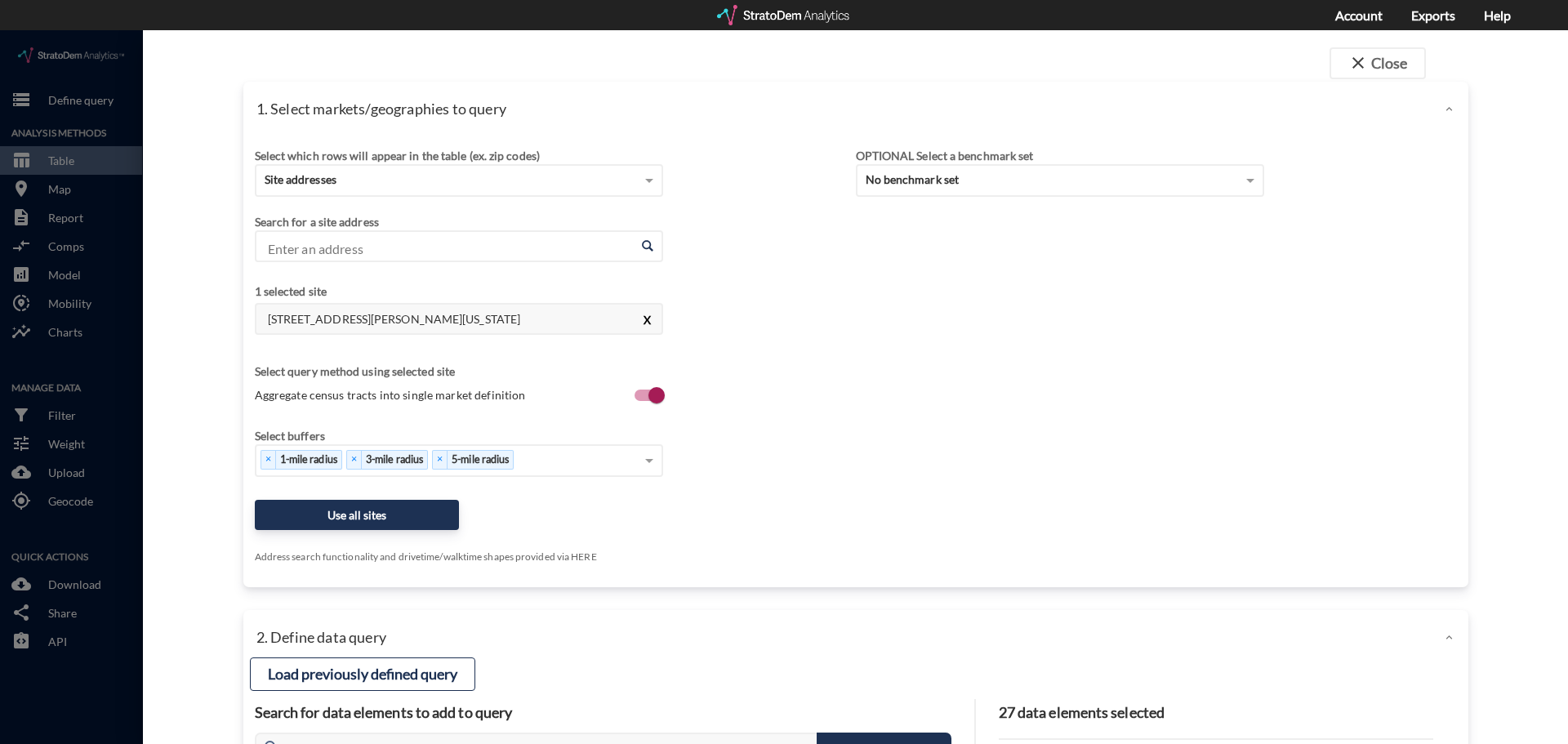
click button "X"
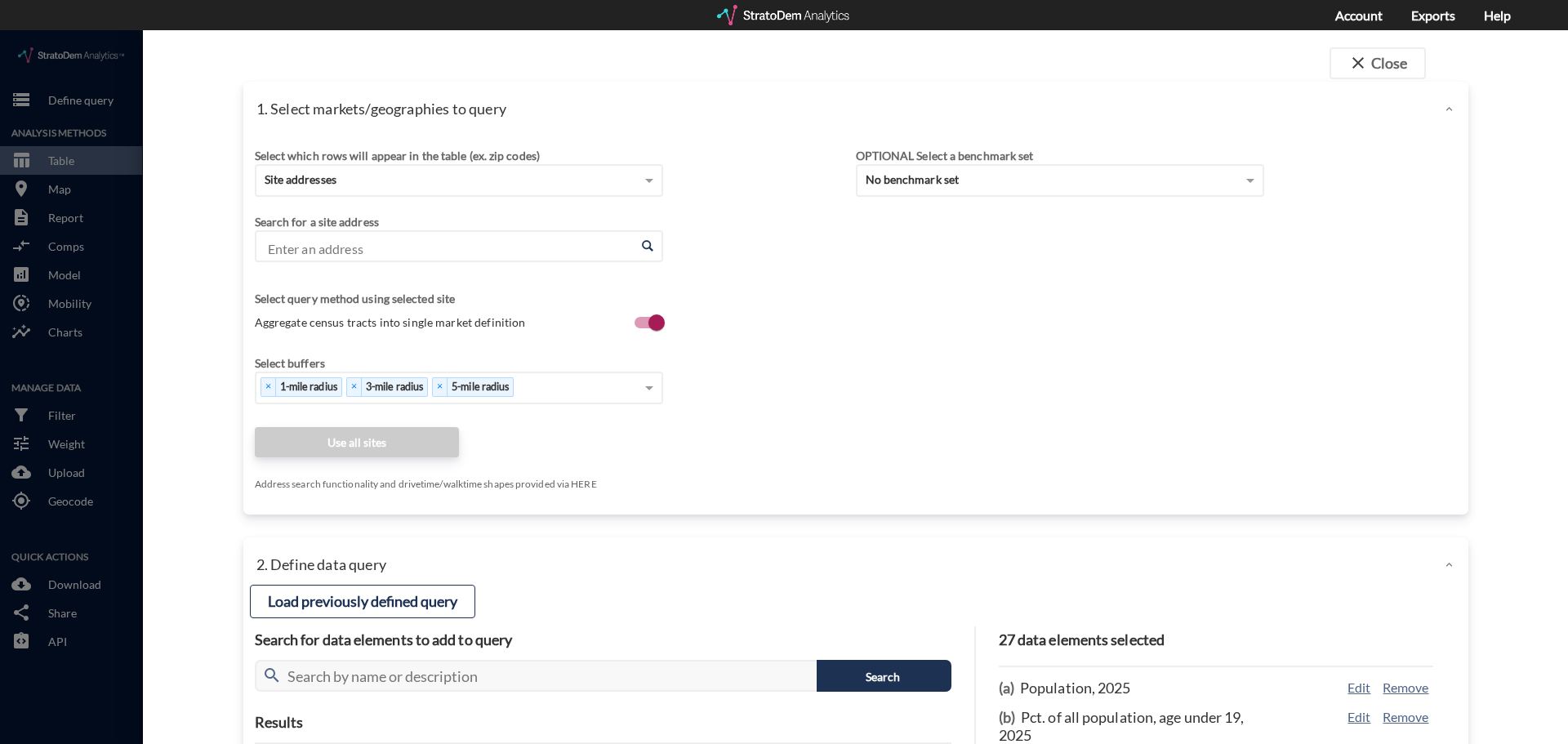
click input "Enter an address"
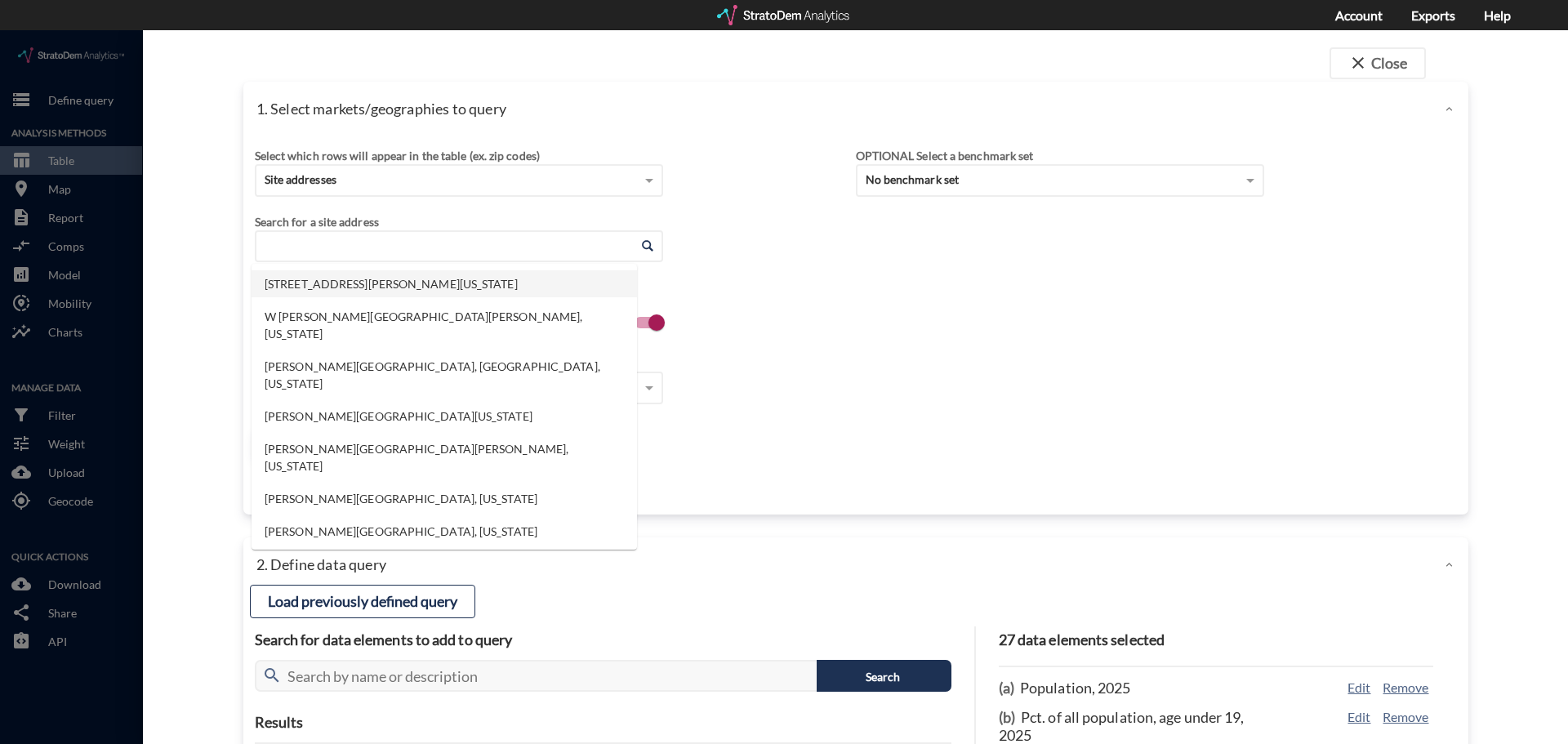
click li "[STREET_ADDRESS][PERSON_NAME][US_STATE]"
type input "[STREET_ADDRESS][PERSON_NAME][US_STATE]"
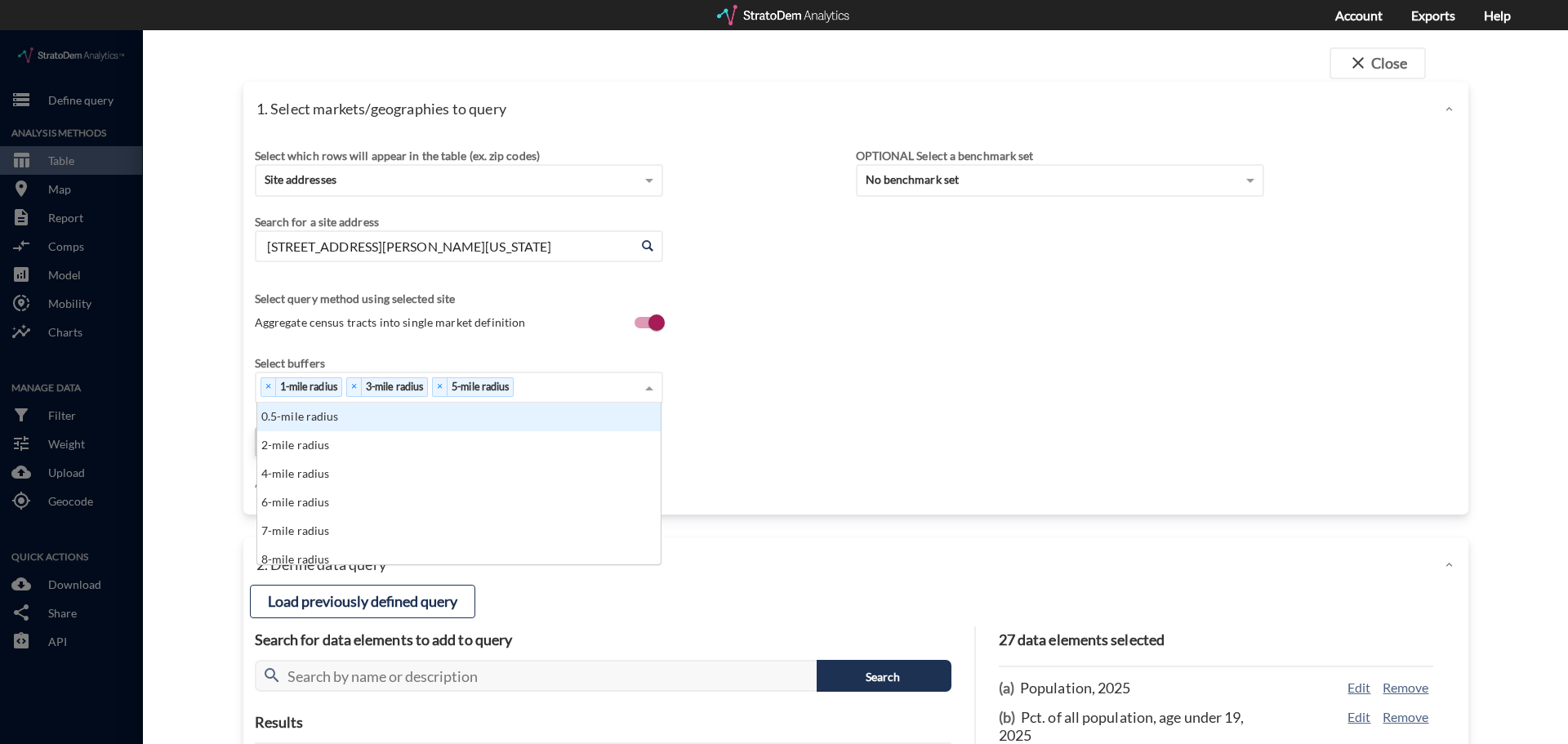
click div "× 1-mile radius × 3-mile radius × 5-mile radius"
click div "Select buffers × 1-mile radius × 3-mile radius × 5-mile radius 0.5-mile radius …"
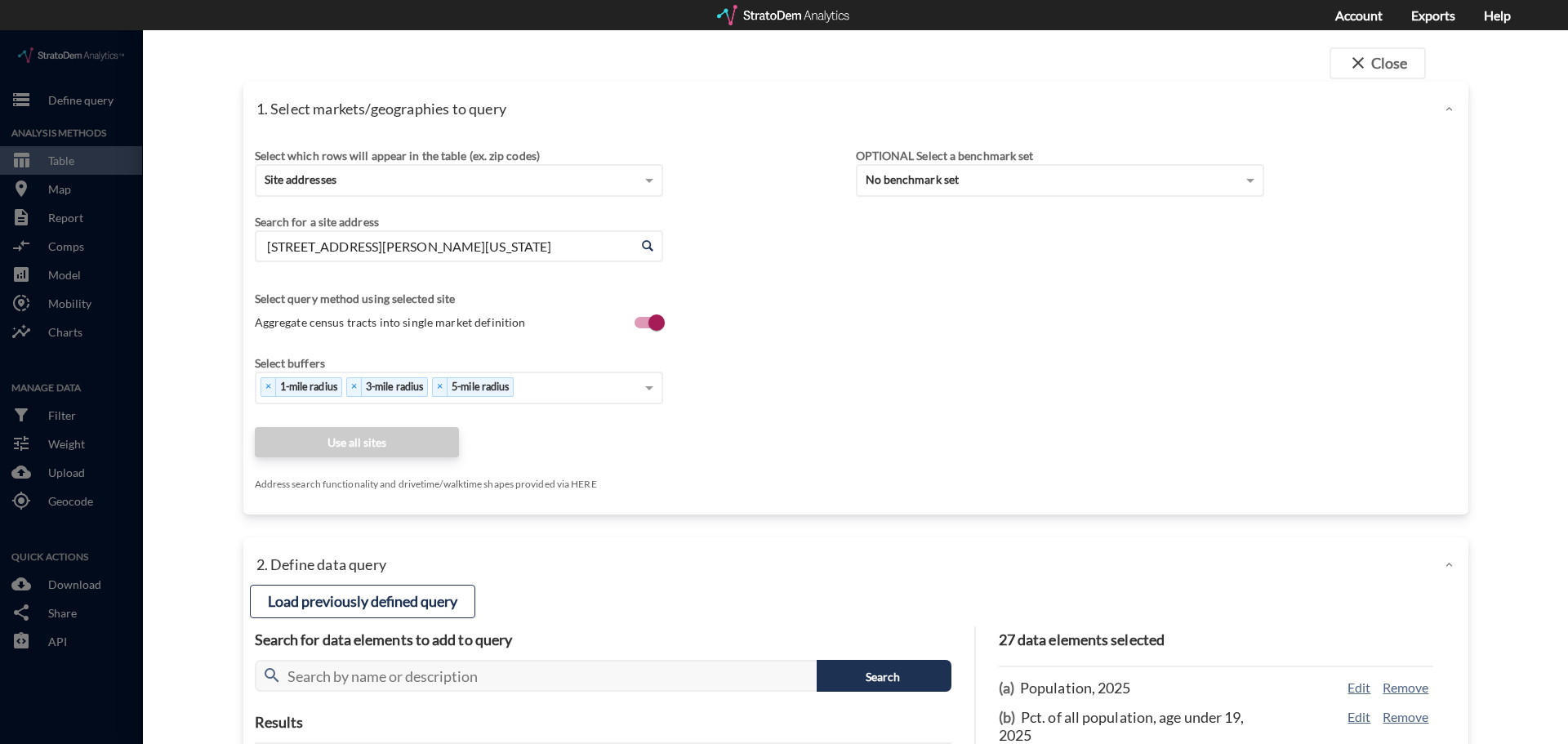
click div "Search for a site address Enter an address 8401 Skillman St, Dallas, Texas Ente…"
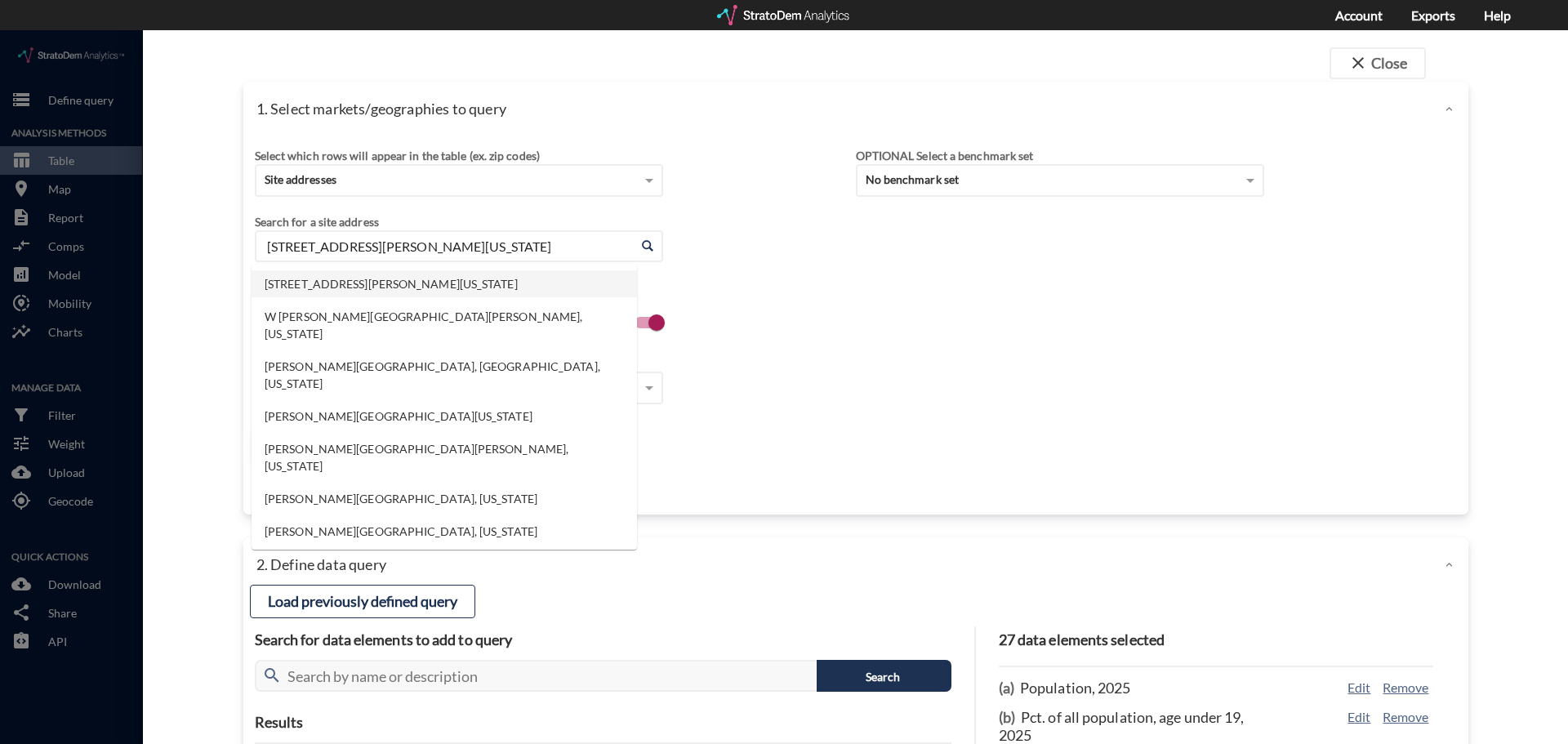
click body "/vantagepoint/us/-1 storage Define query Analysis Methods table_chart Table roo…"
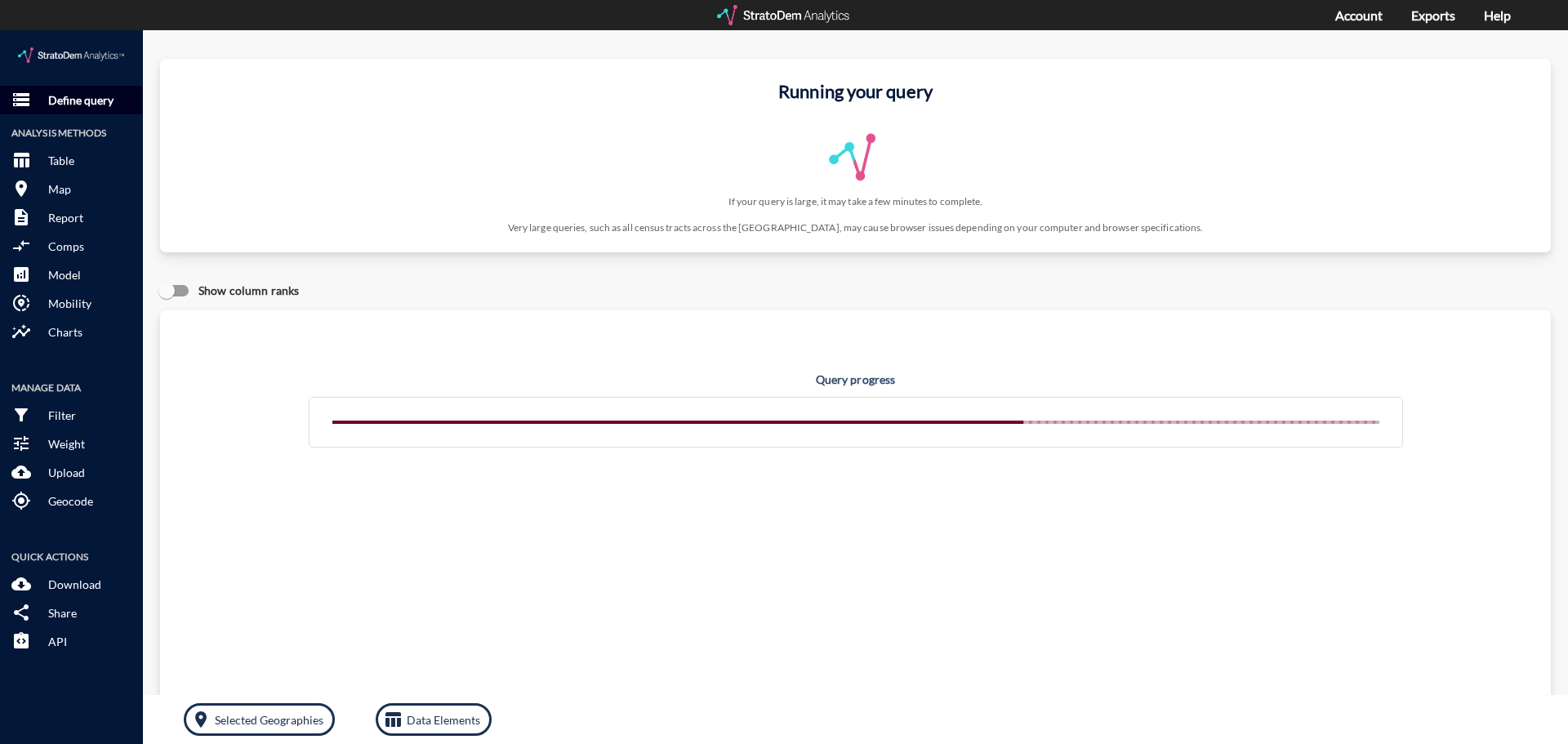
click button "storage Define query"
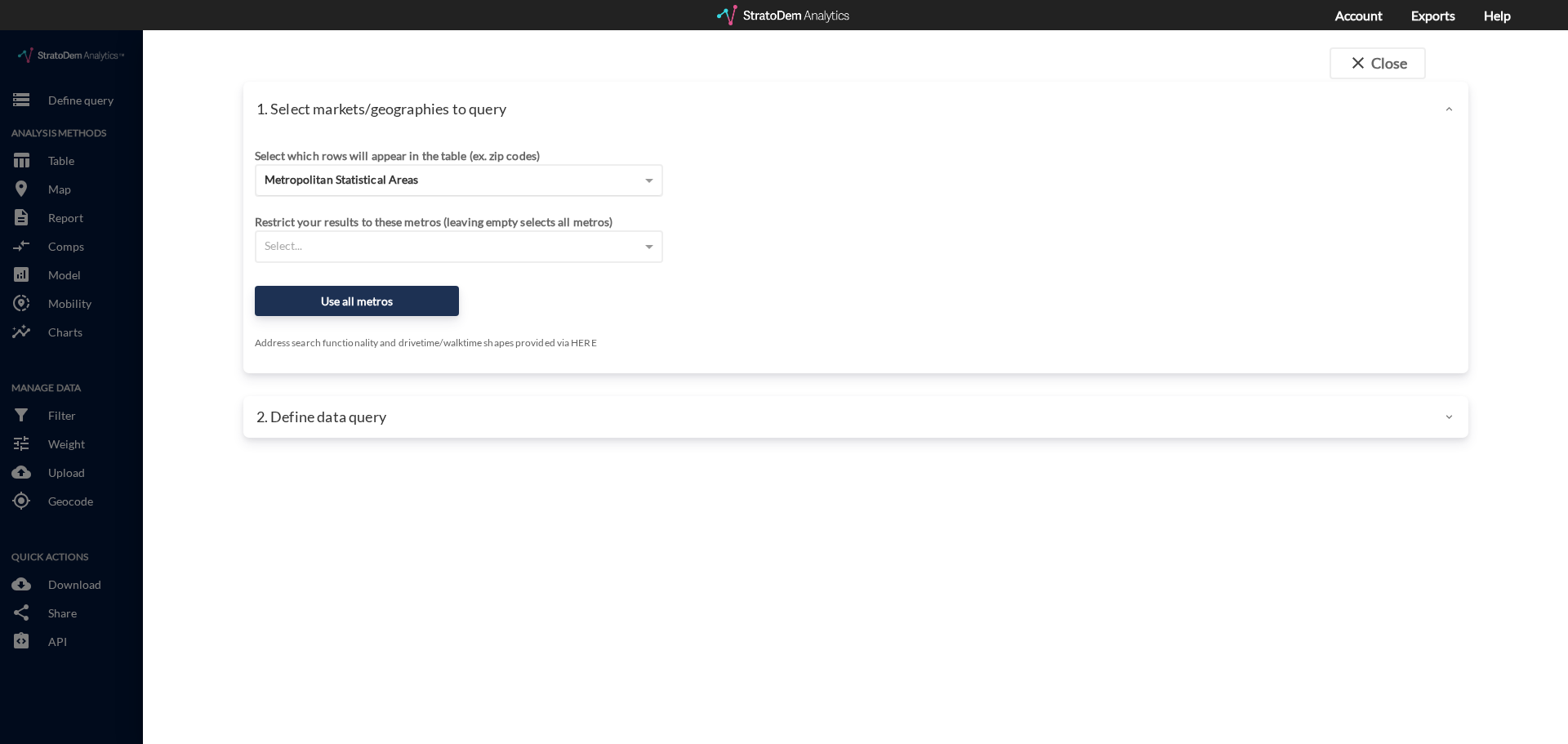
click span "Metropolitan Statistical Areas"
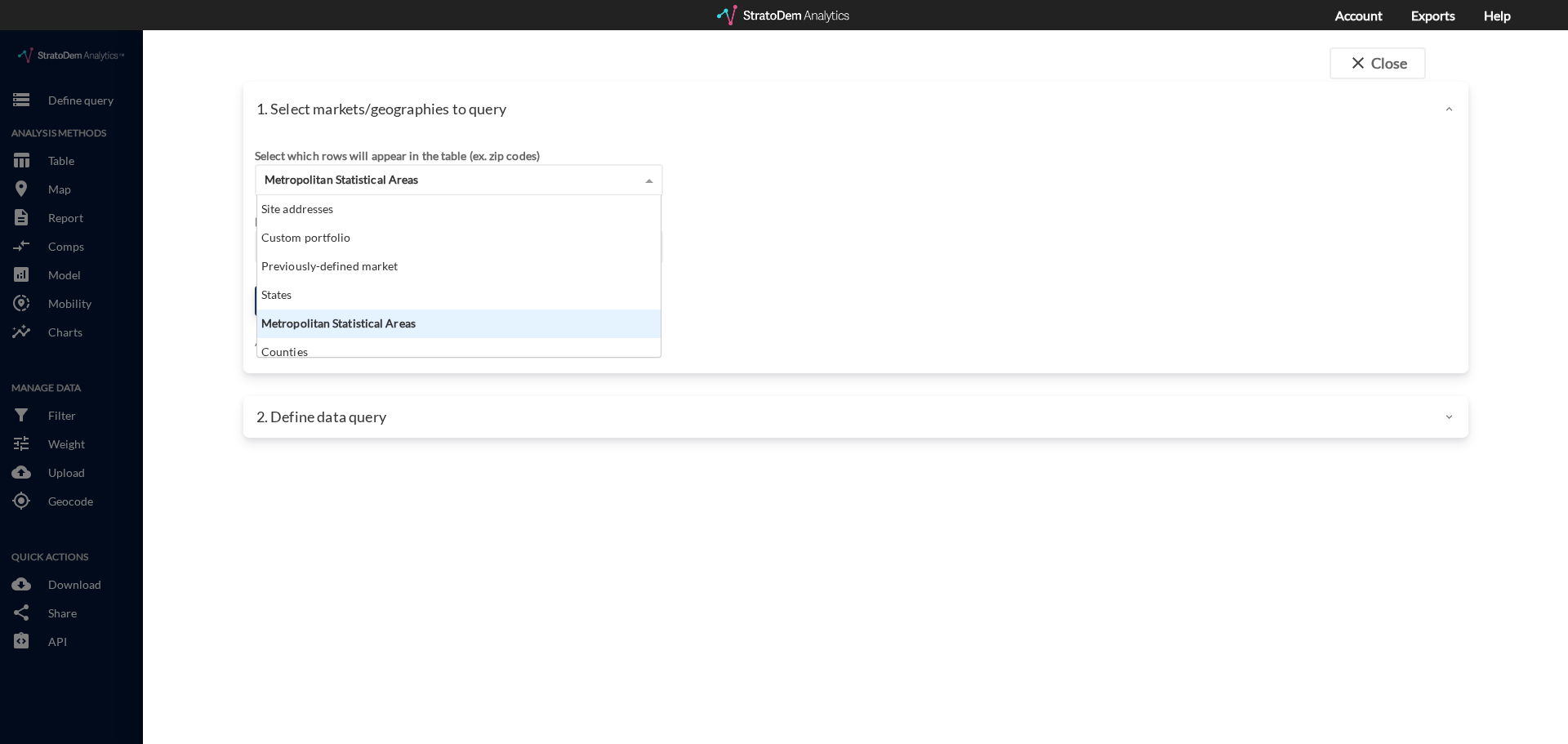
scroll to position [150, 394]
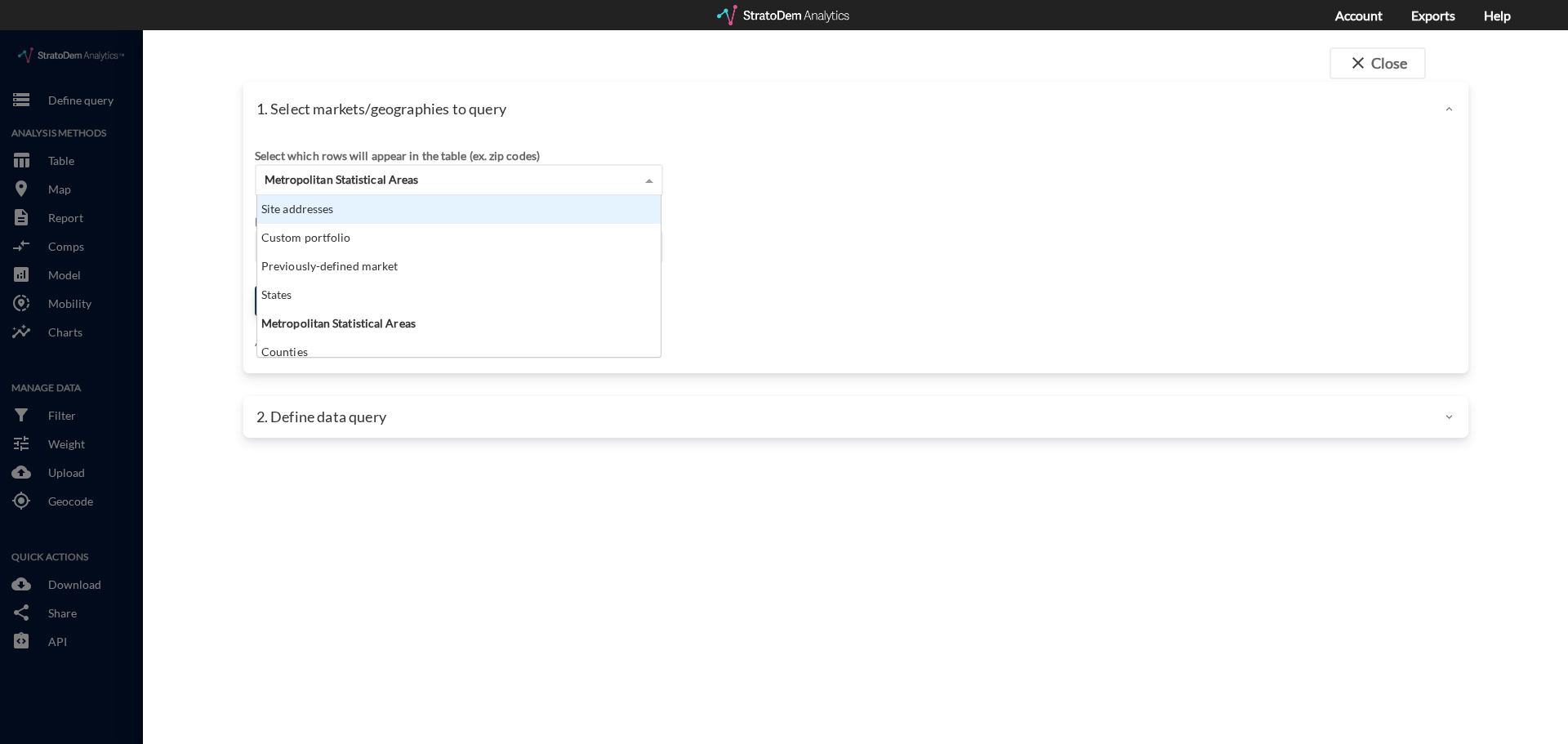
click div "Site addresses"
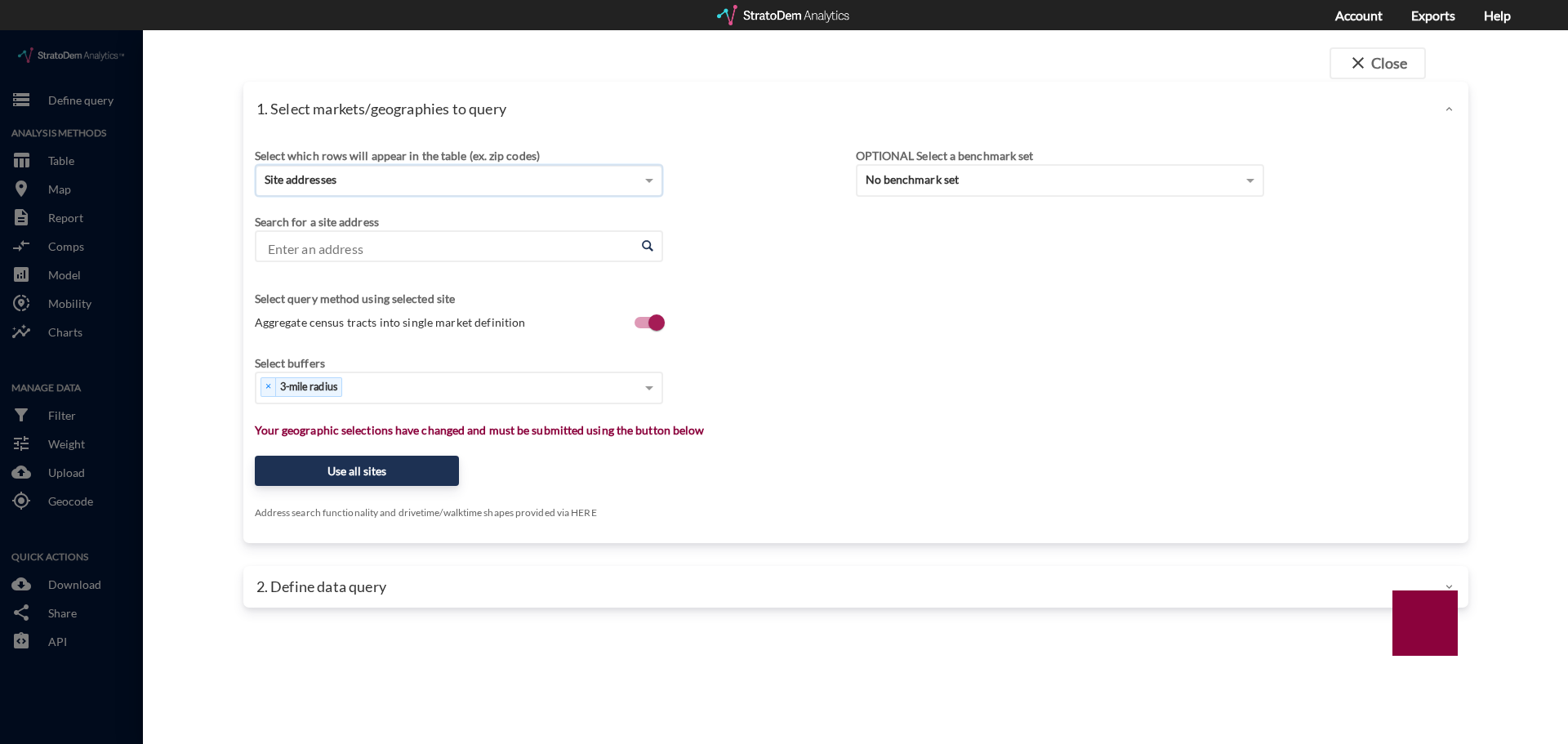
click input "Enter an address"
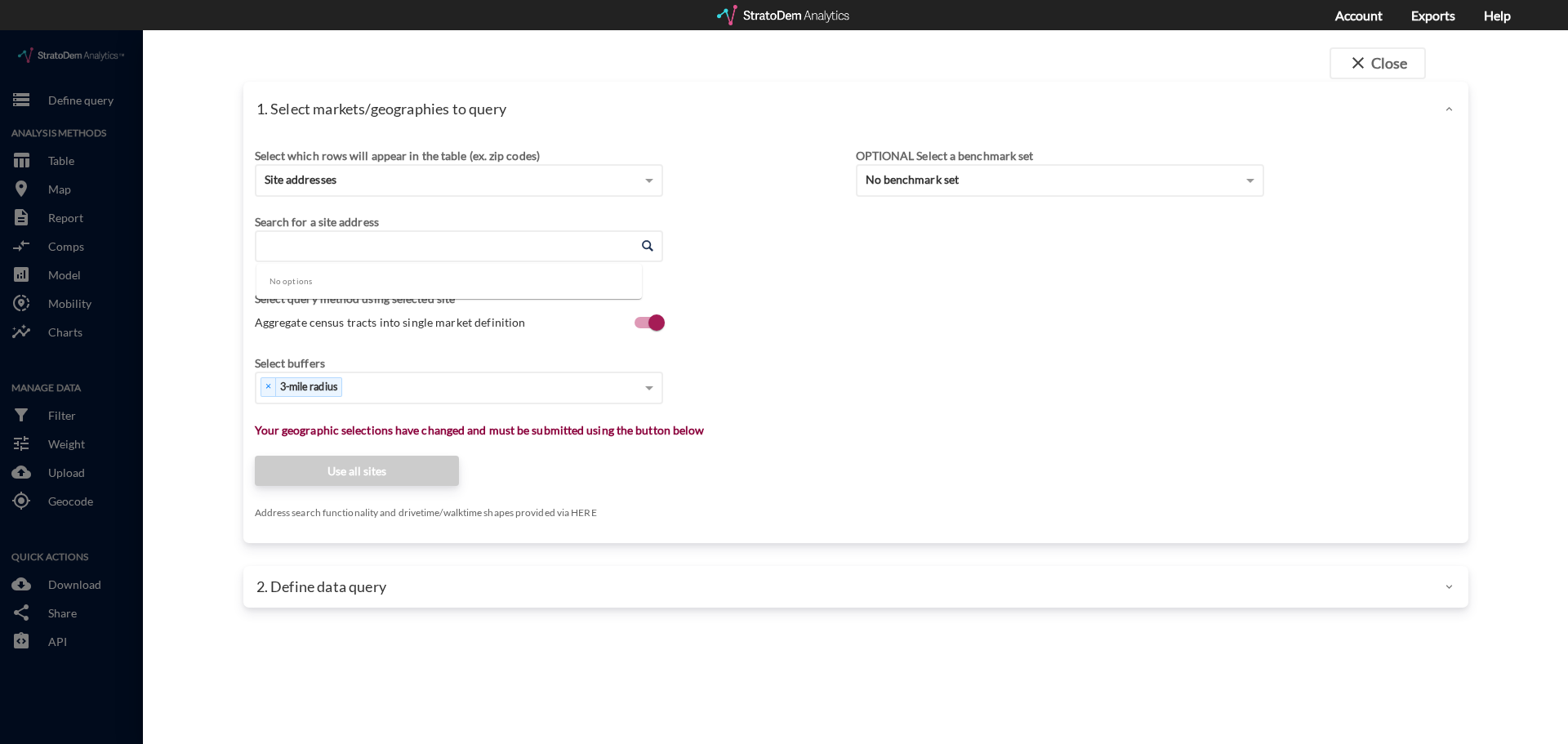
type input "9"
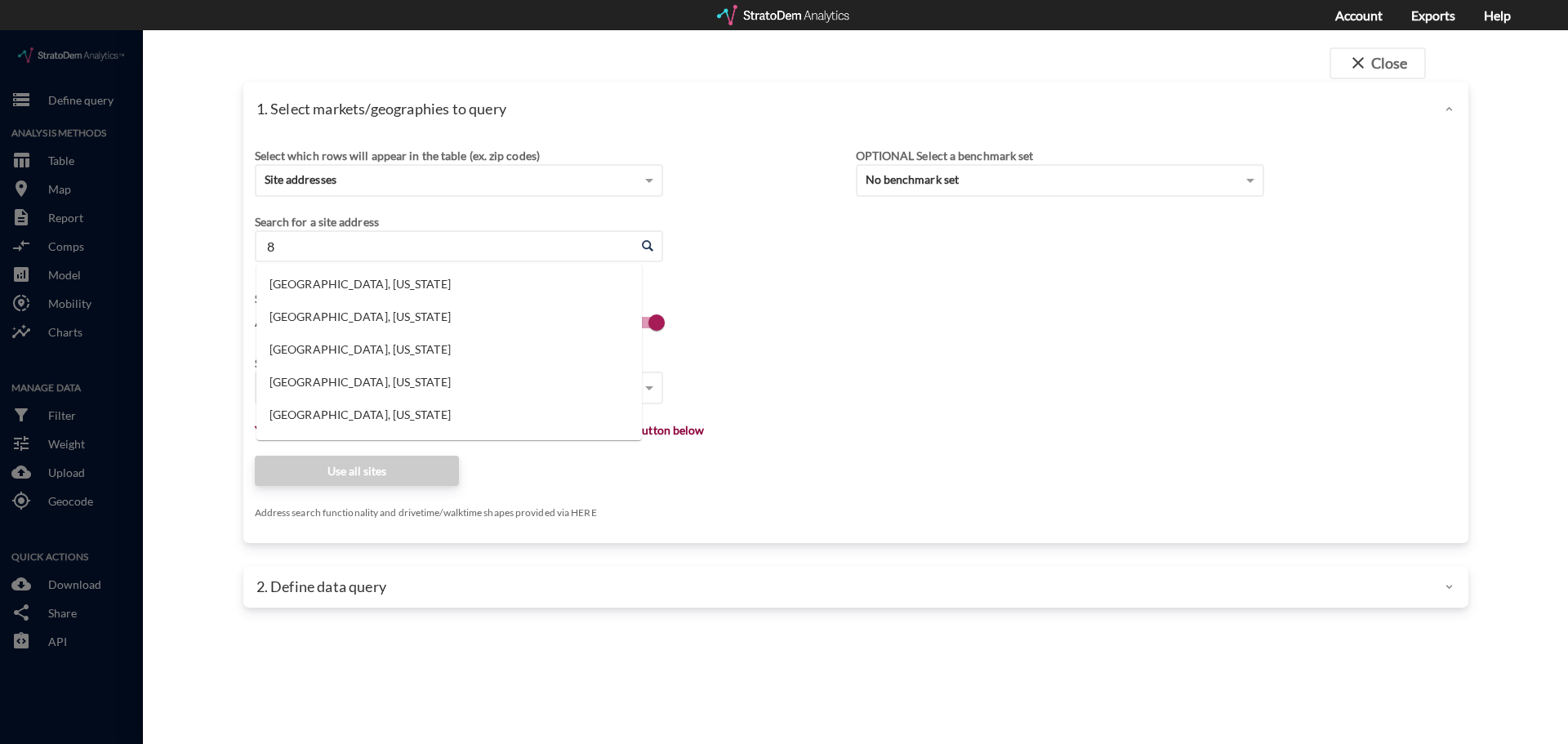
type input "8"
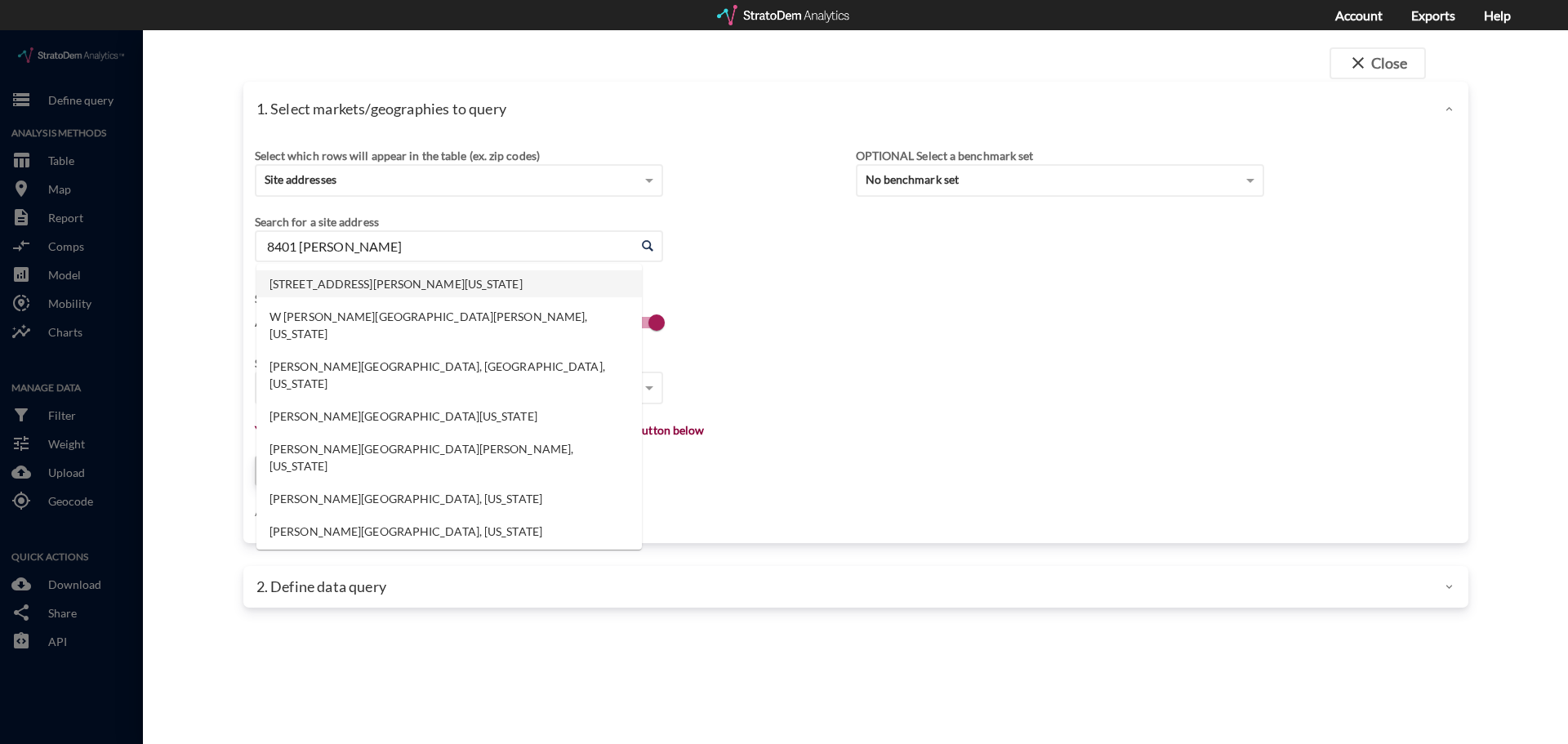
click li "[STREET_ADDRESS][PERSON_NAME][US_STATE]"
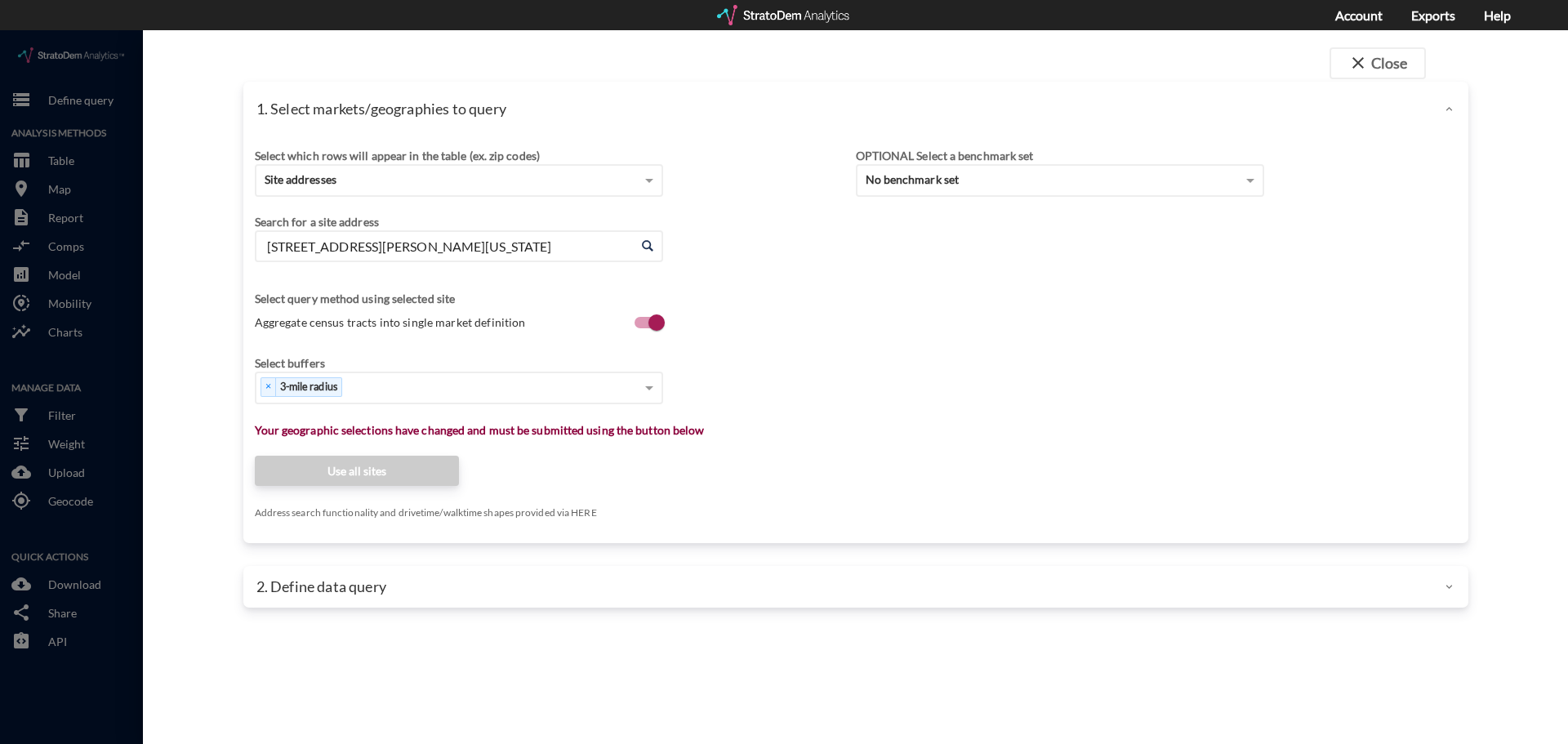
type input "[STREET_ADDRESS][PERSON_NAME][US_STATE]"
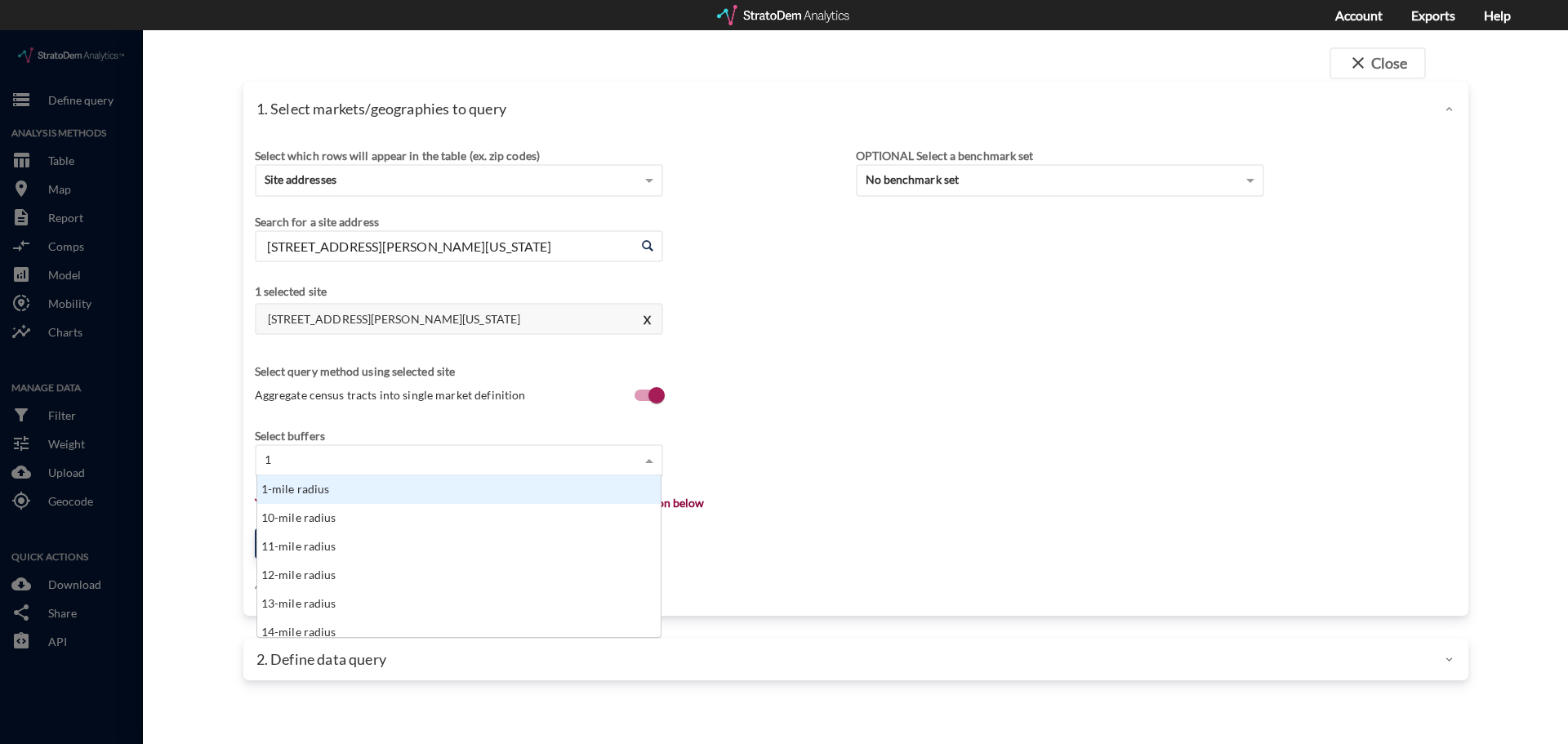
scroll to position [45, 394]
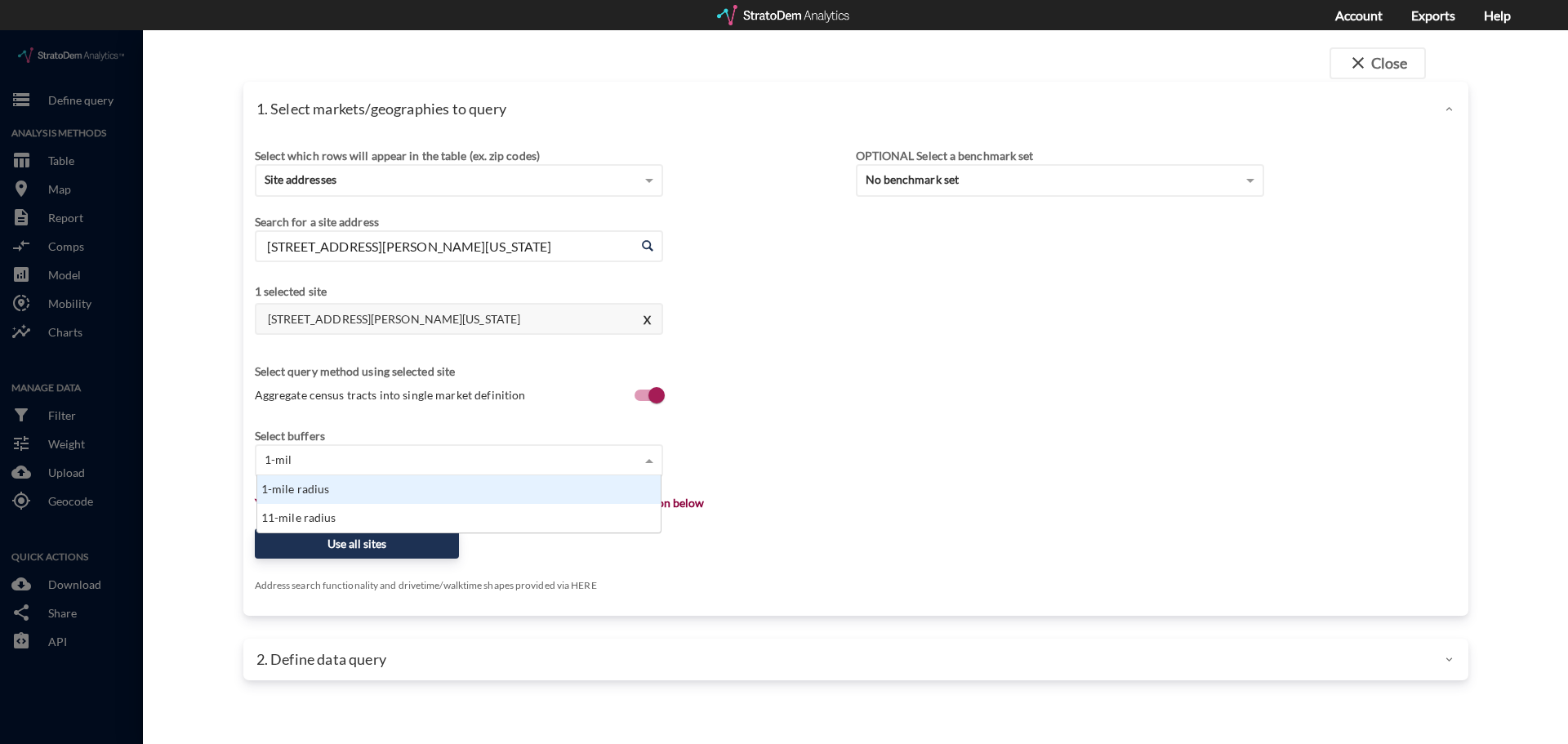
type input "1-mile"
type input "3-m"
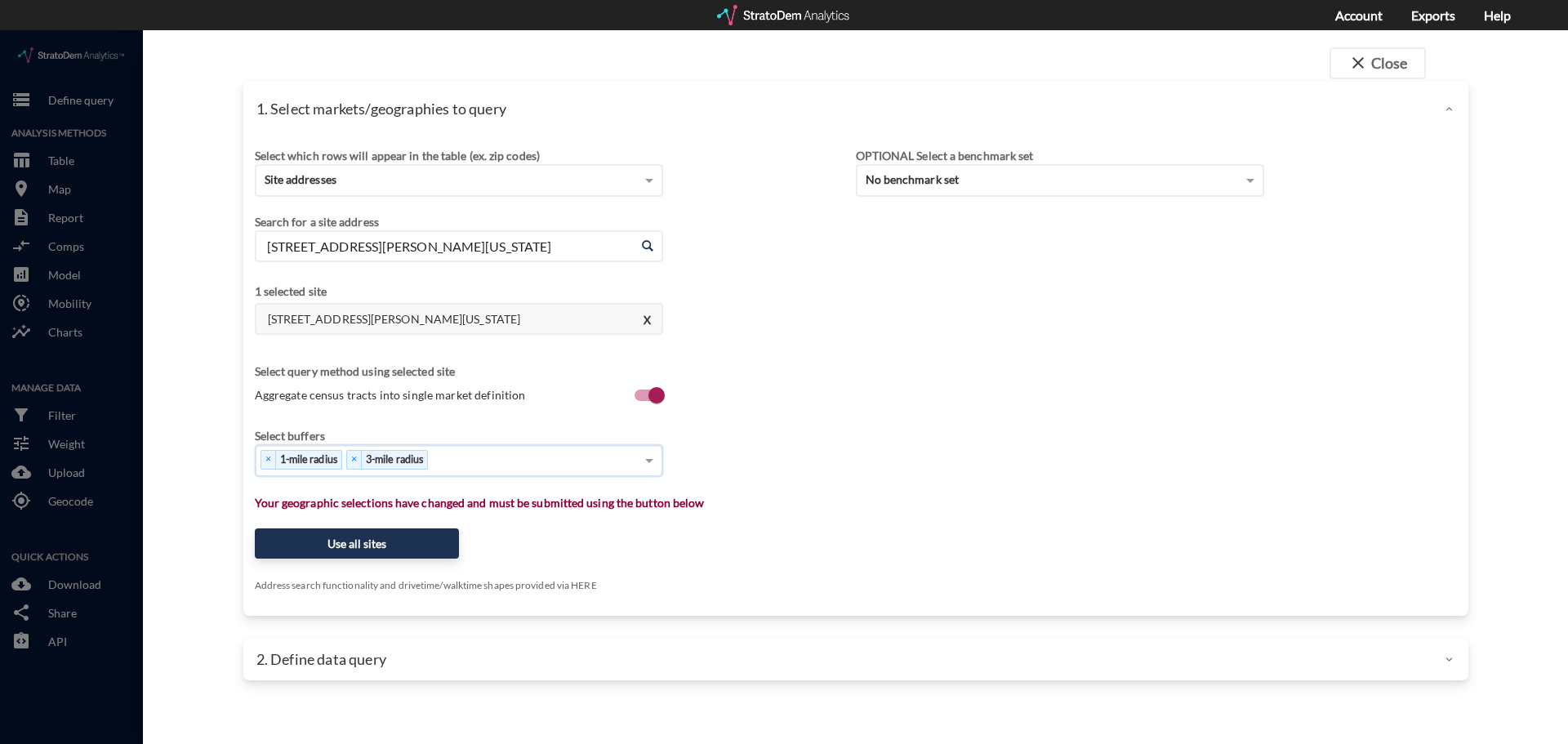
type input "5"
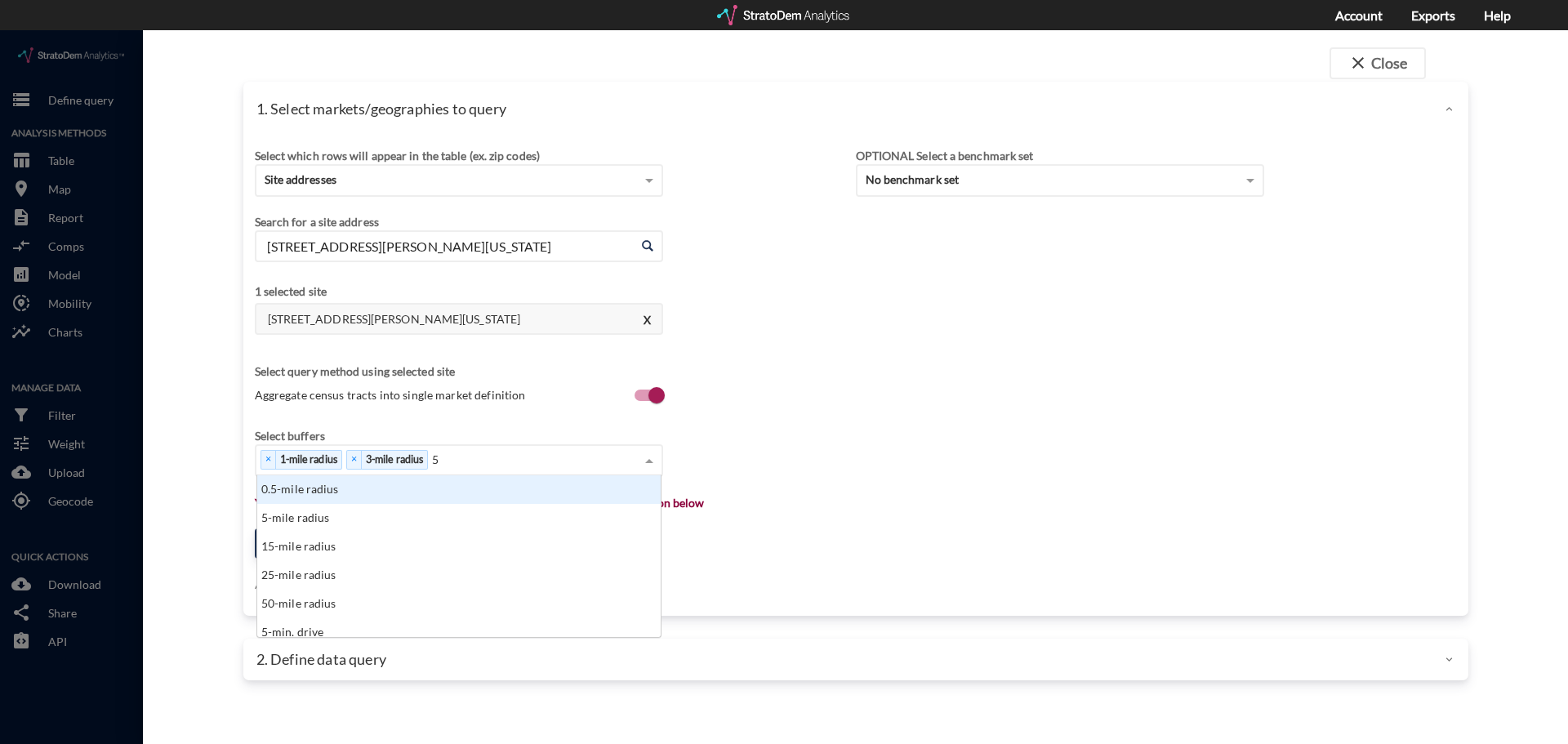
scroll to position [150, 394]
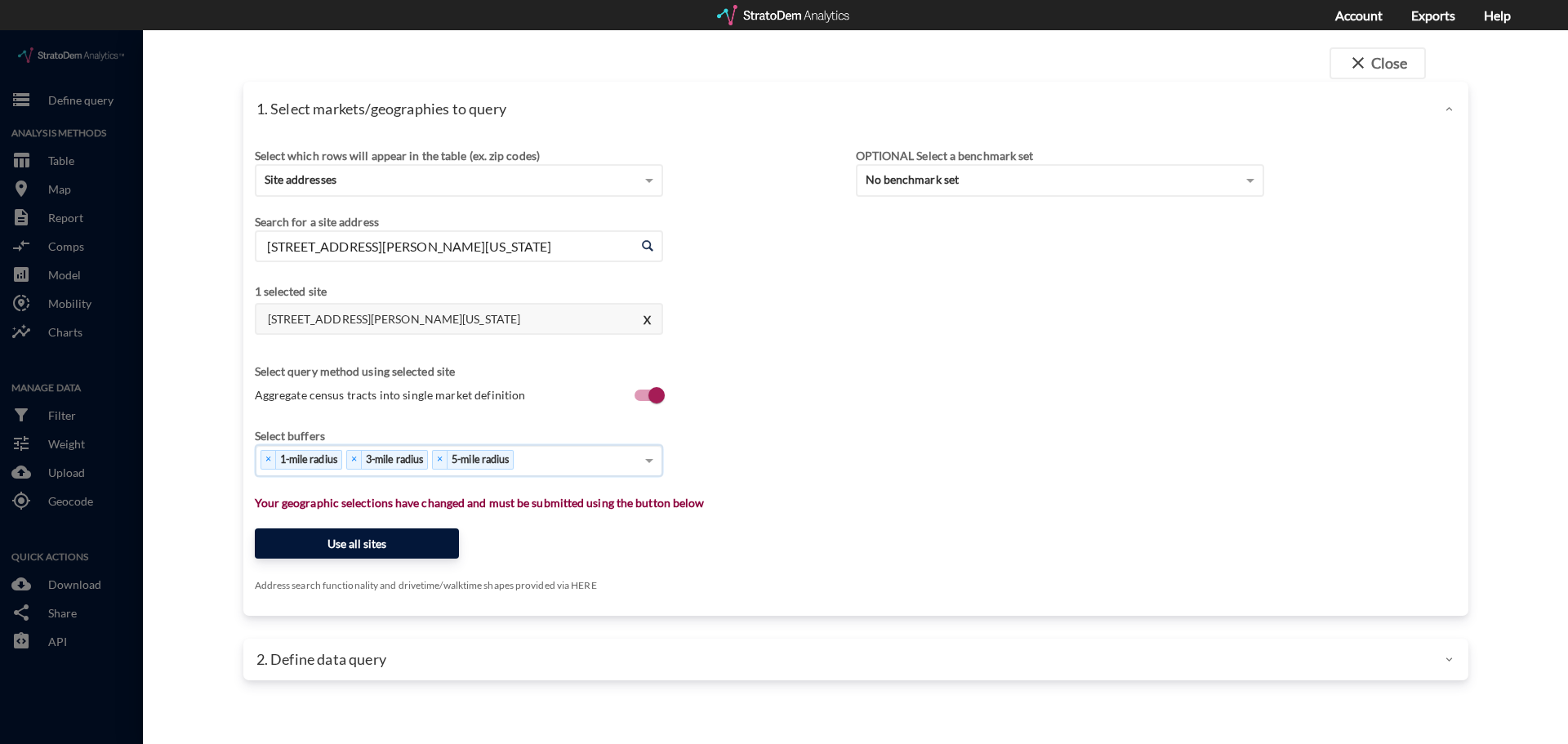
click button "Use all sites"
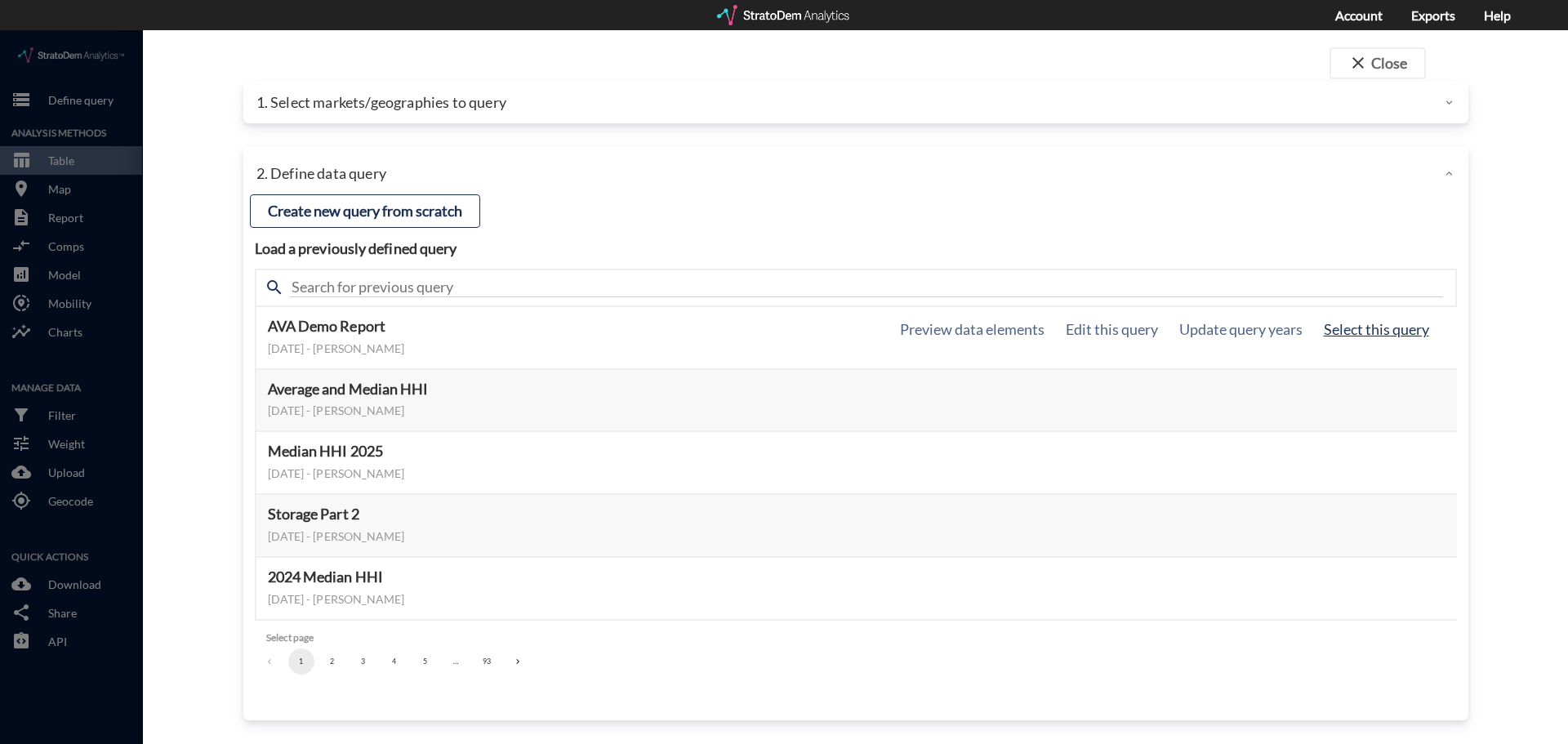
click button "Select this query"
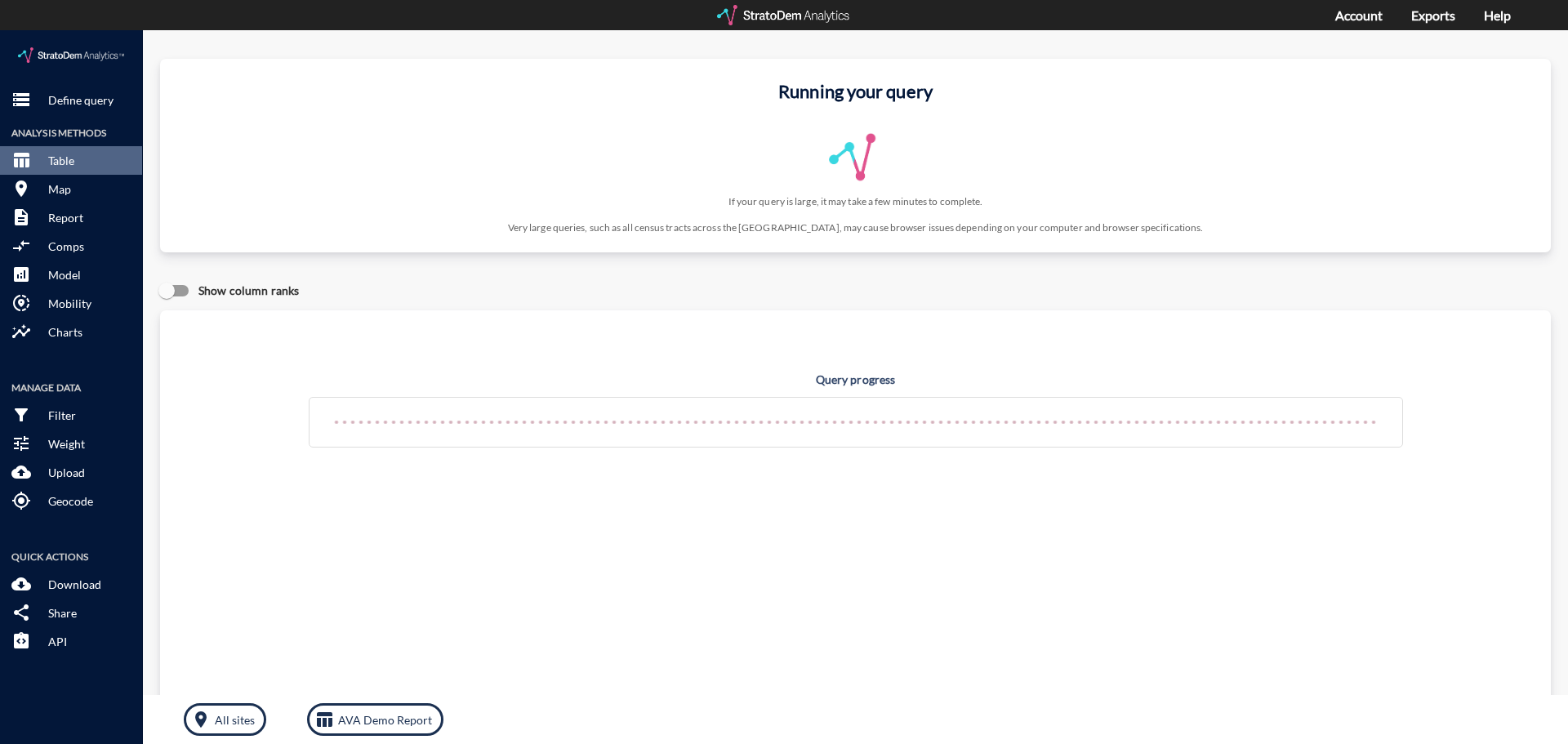
click div "Query progress Home value estimates modeled in part using aggregate data provid…"
